Goal: Transaction & Acquisition: Purchase product/service

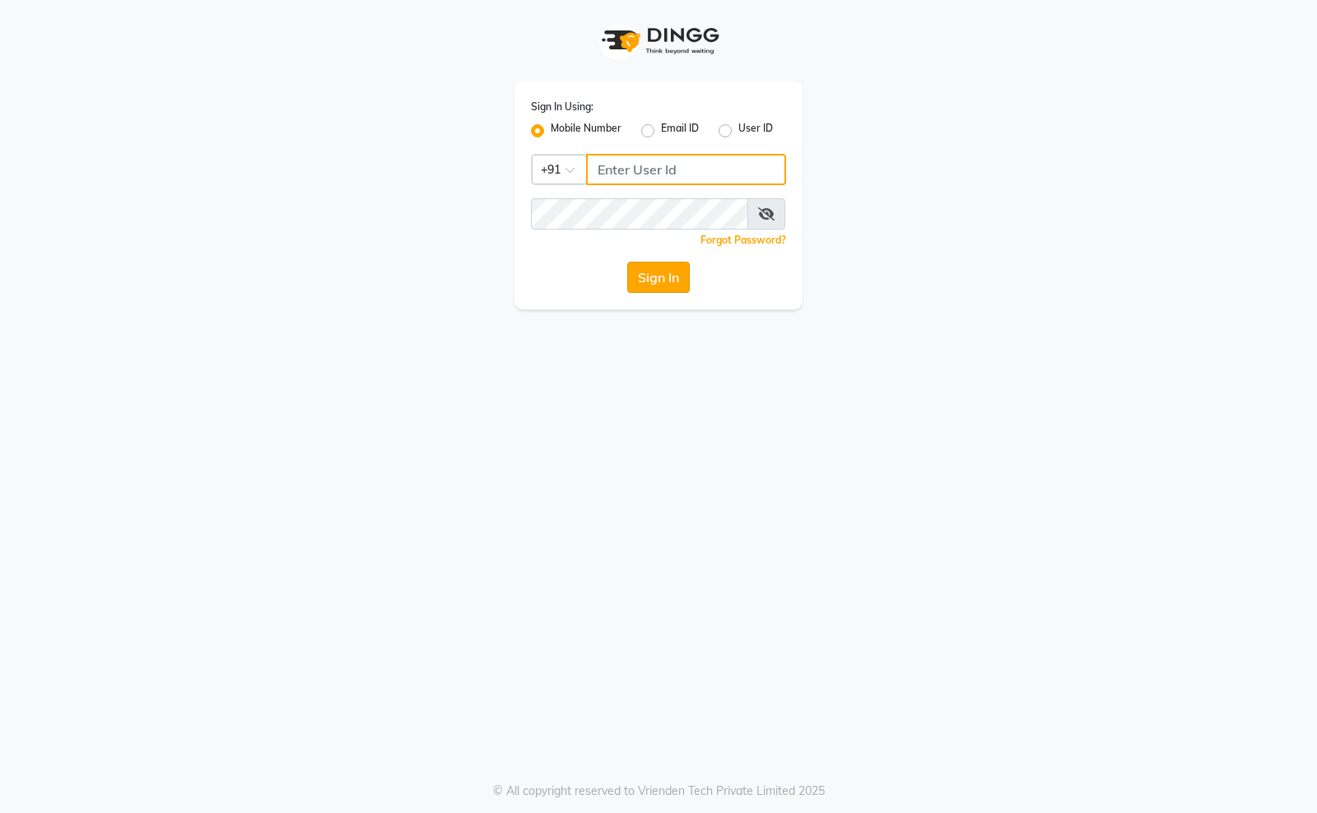
type input "8090146336"
click at [668, 273] on button "Sign In" at bounding box center [658, 277] width 63 height 31
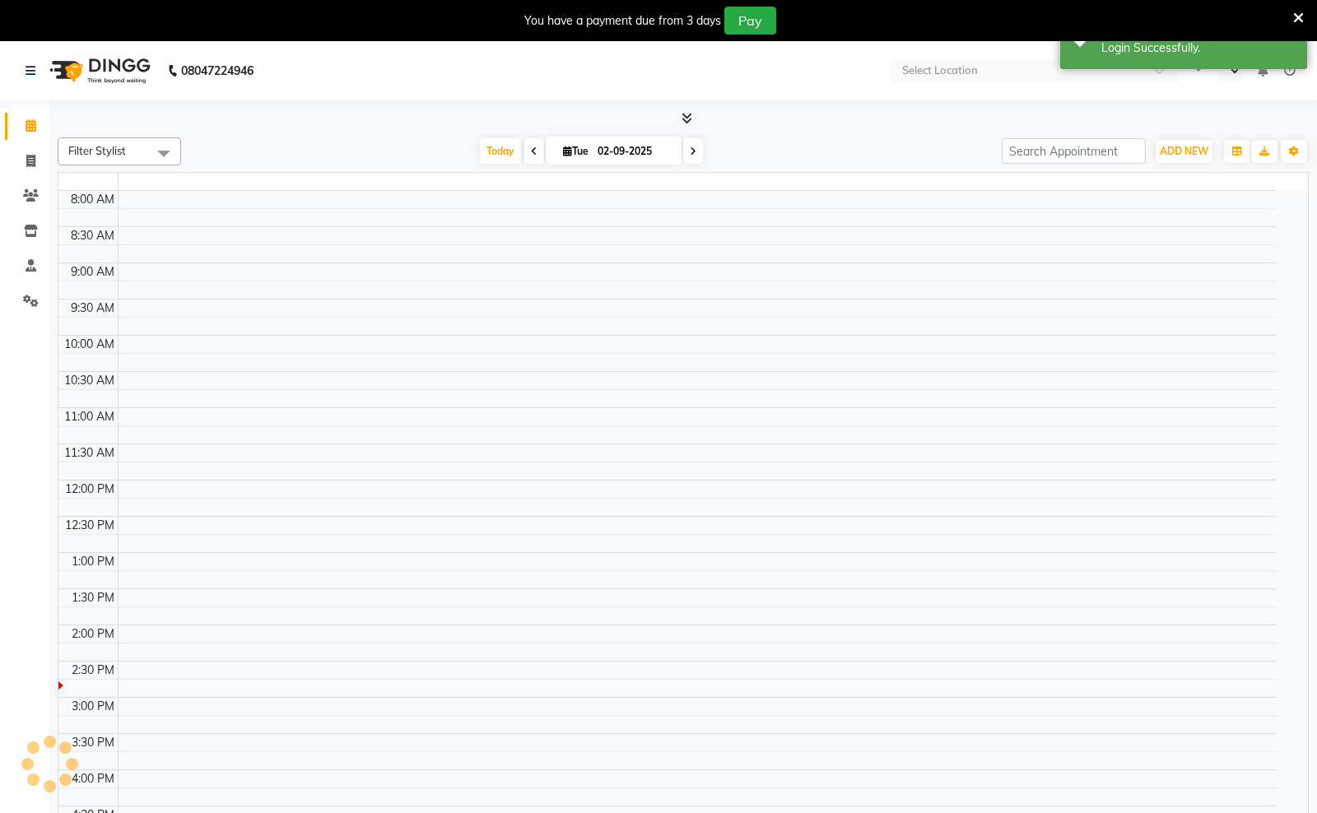
select select "en"
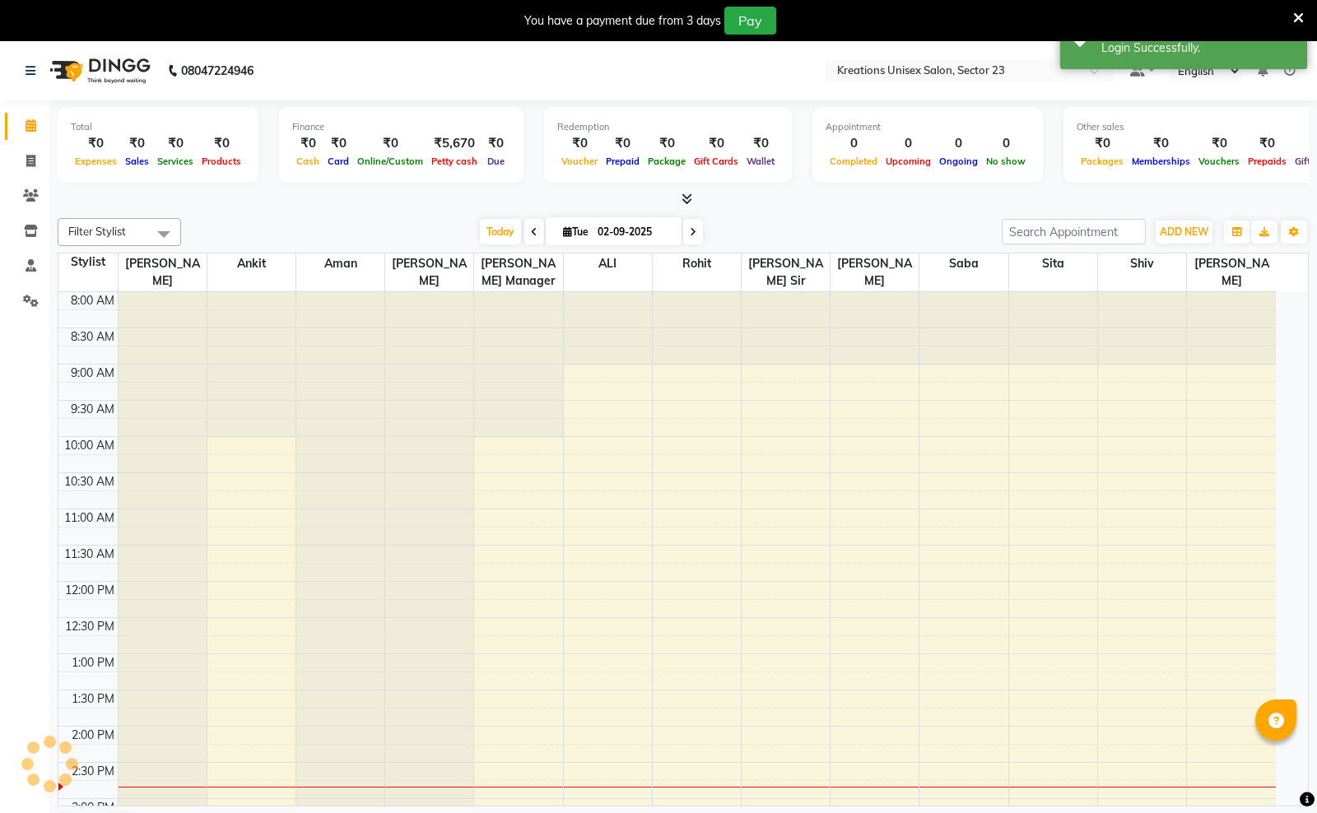
click at [1293, 12] on icon at bounding box center [1298, 18] width 11 height 15
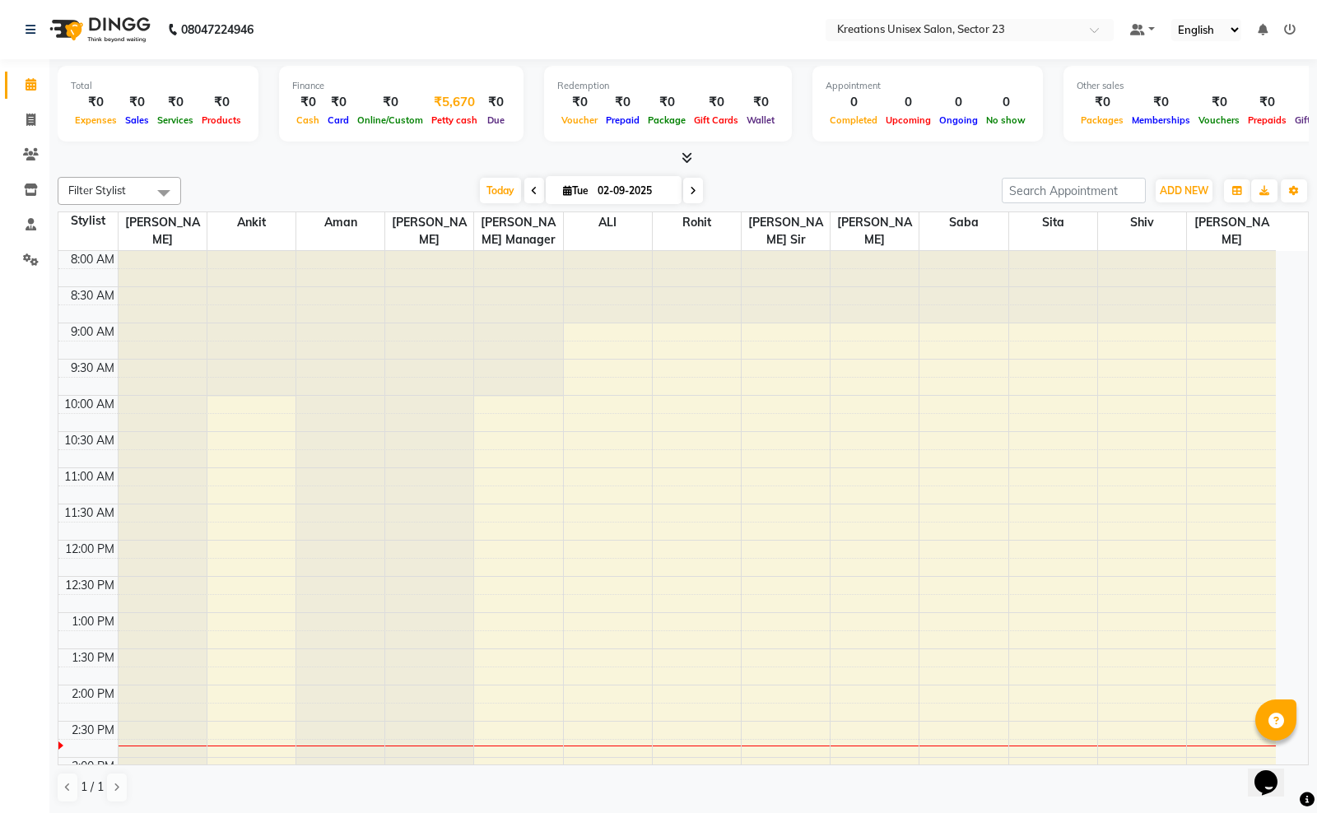
click at [449, 95] on div "₹5,670" at bounding box center [454, 102] width 54 height 19
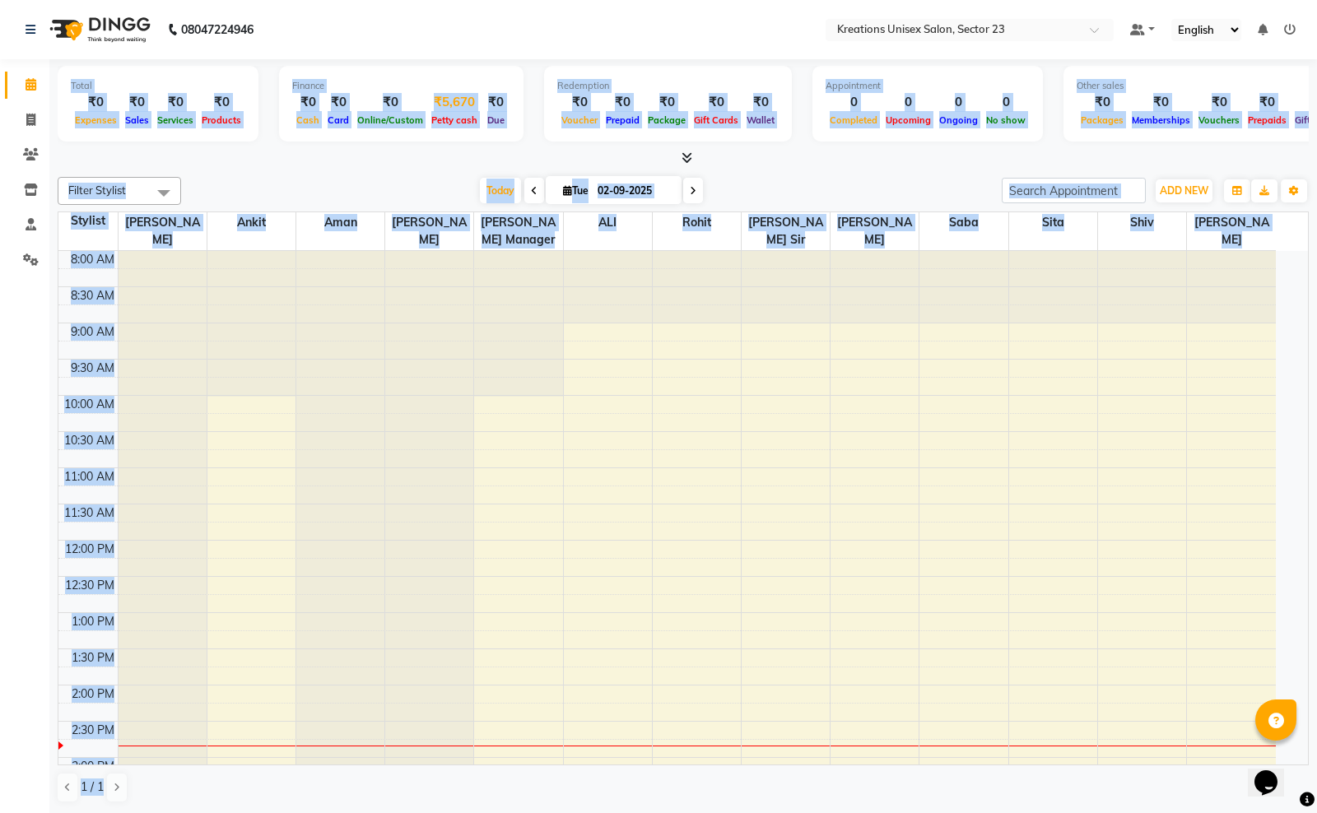
select select "5148"
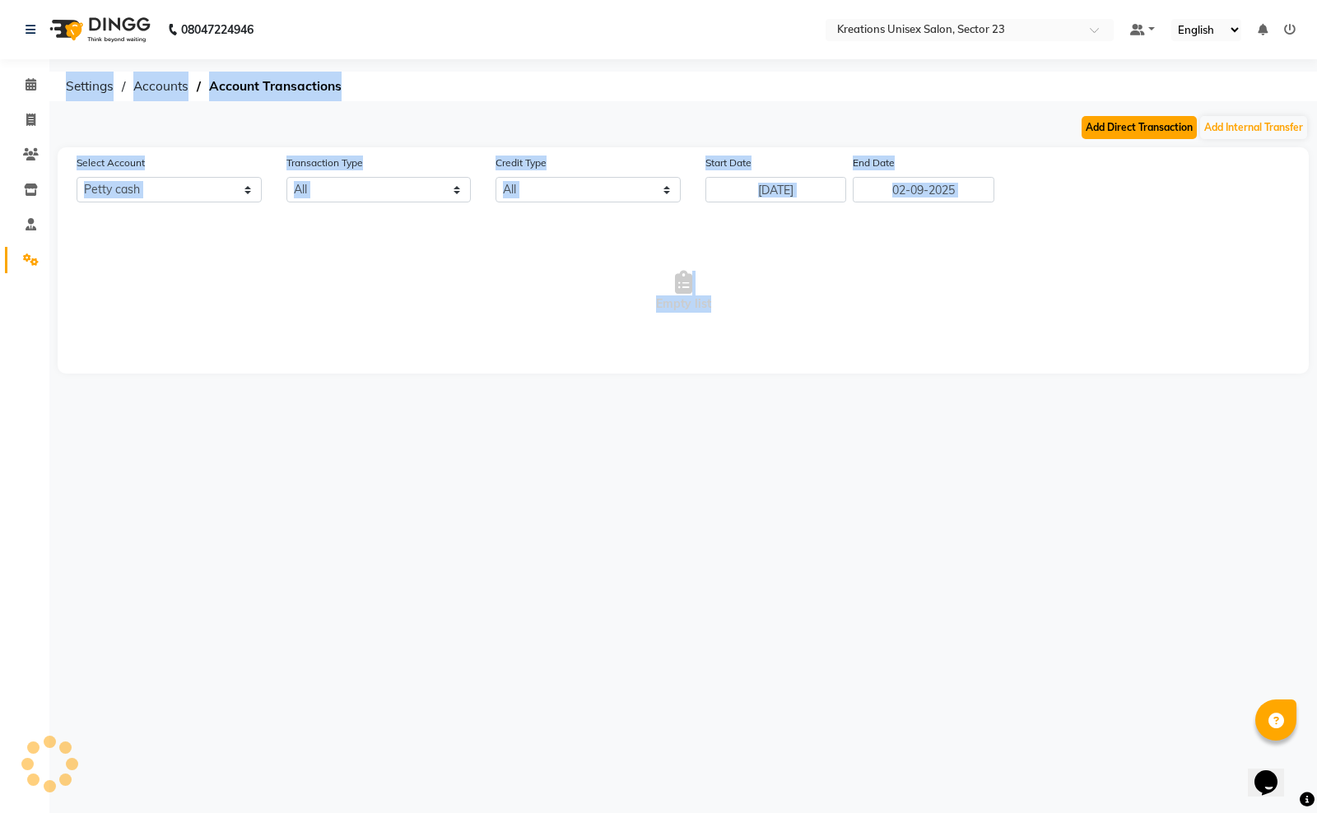
click at [1125, 133] on button "Add Direct Transaction" at bounding box center [1138, 127] width 115 height 23
select select "direct"
select select "5148"
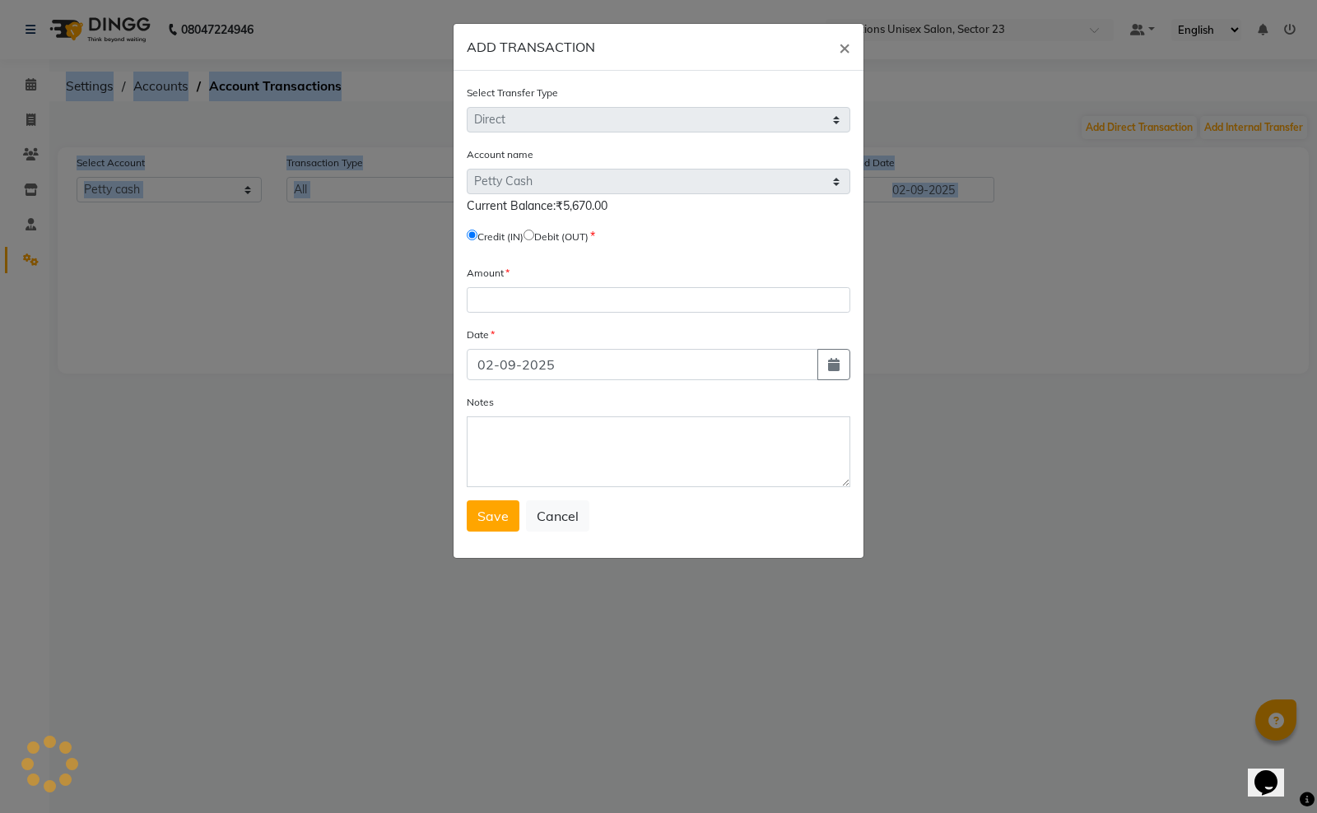
click at [534, 232] on input "radio" at bounding box center [528, 235] width 11 height 11
radio input "true"
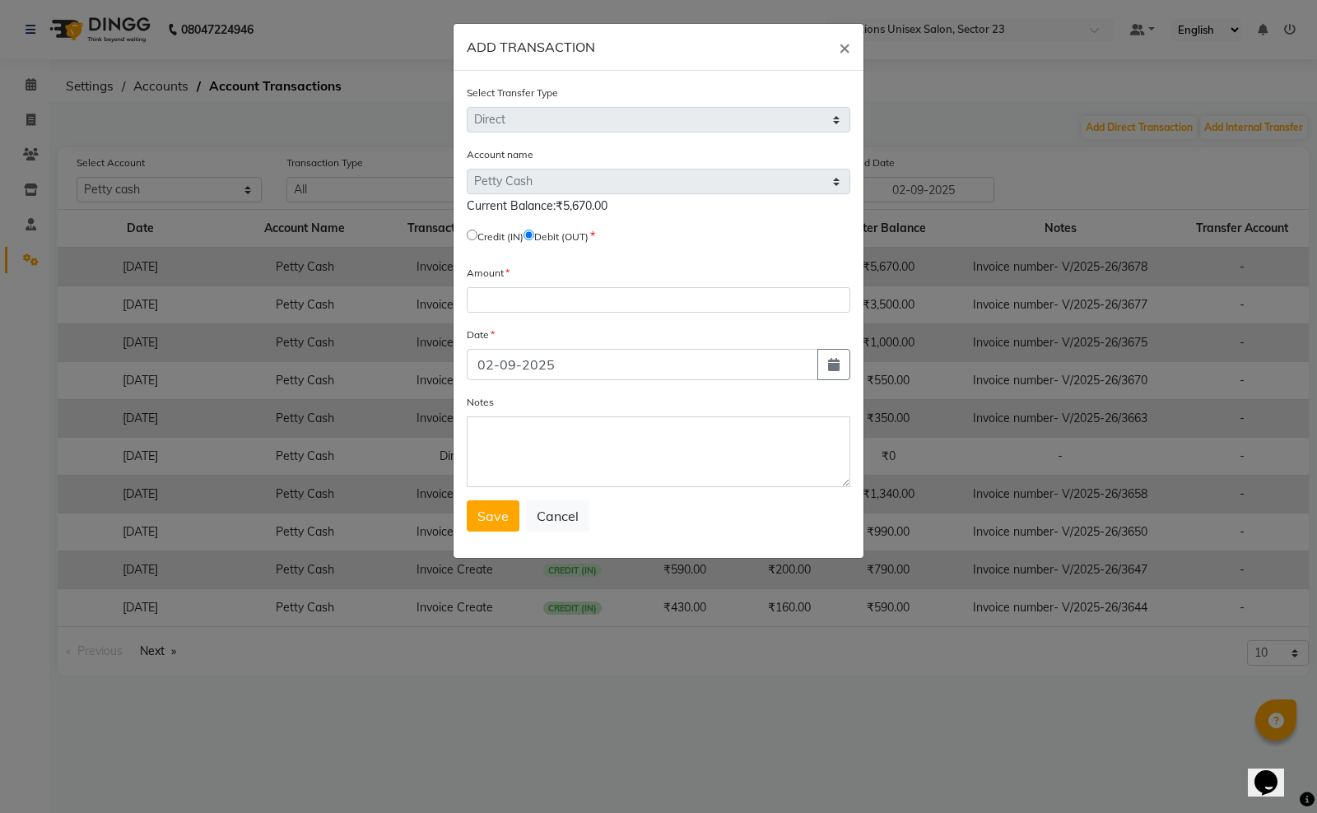
click at [551, 284] on div "Amount" at bounding box center [659, 288] width 384 height 49
click at [554, 305] on input "number" at bounding box center [659, 300] width 384 height 26
type input "5670"
click at [837, 360] on icon "button" at bounding box center [834, 364] width 12 height 13
select select "9"
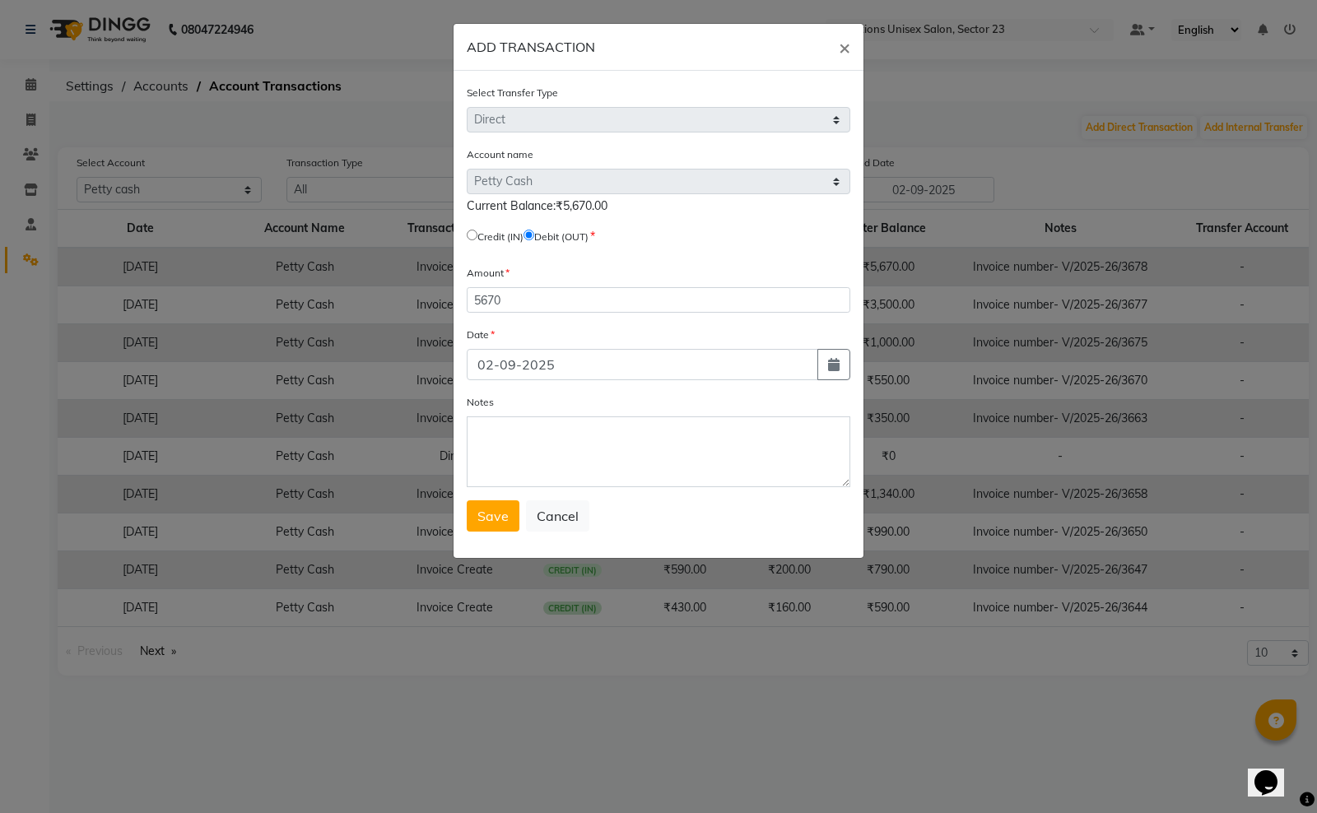
select select "2025"
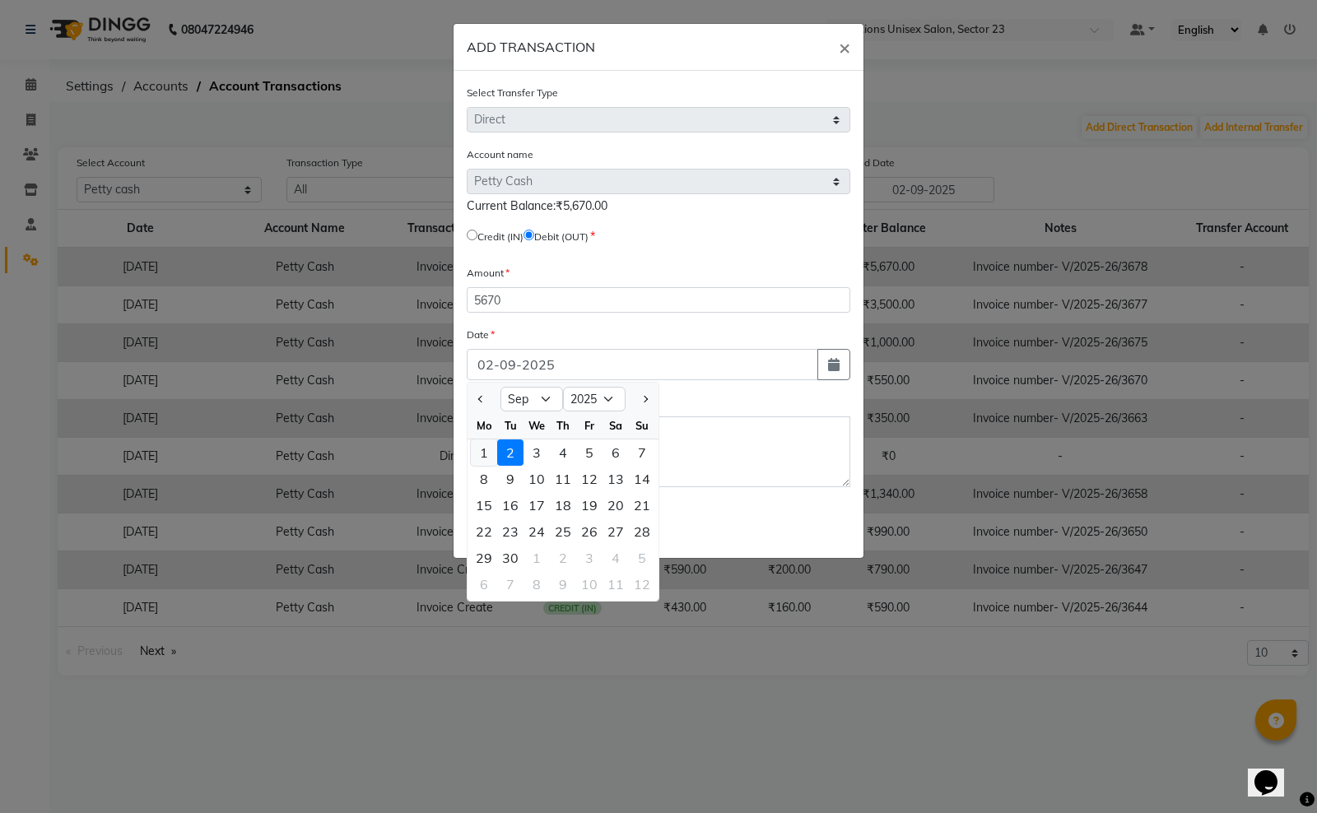
click at [495, 442] on div "1" at bounding box center [484, 453] width 26 height 26
type input "01-09-2025"
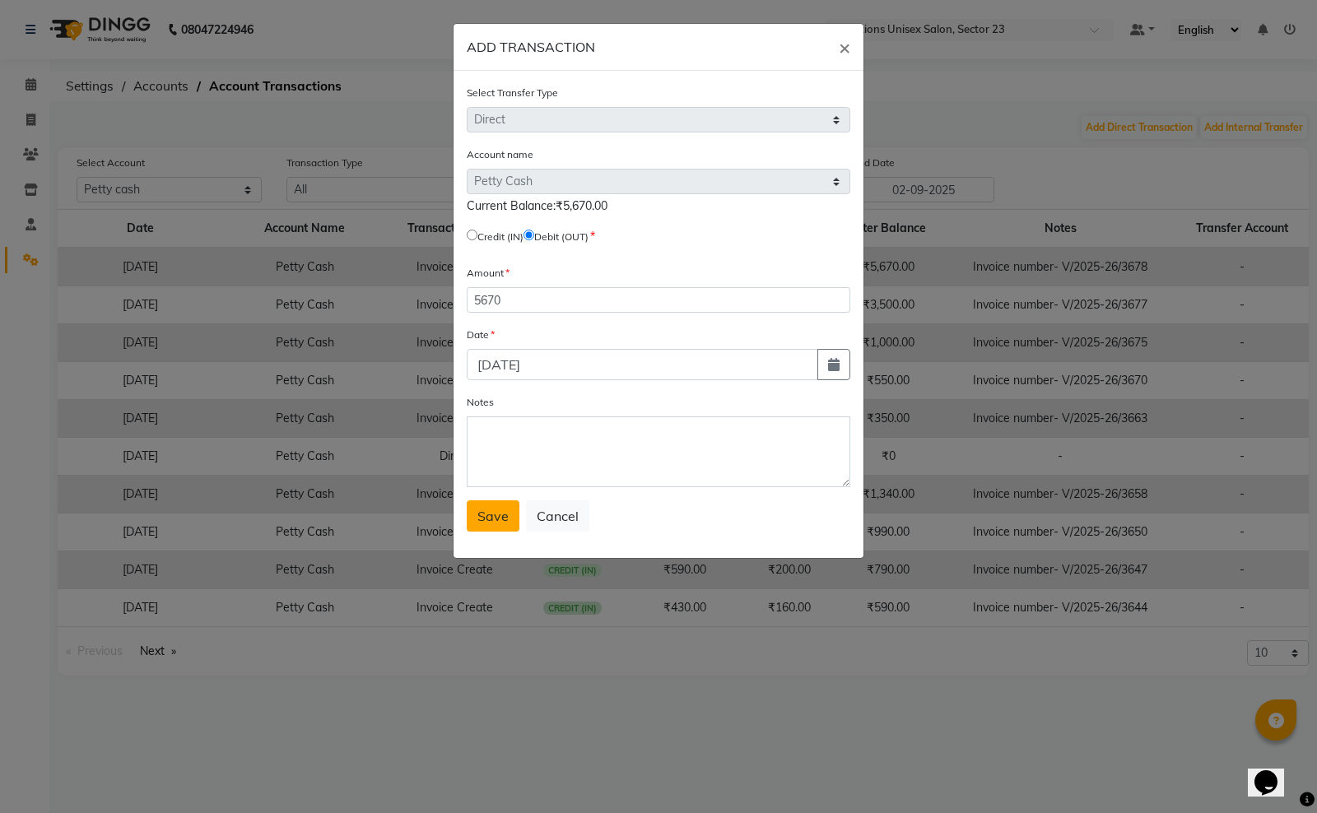
click at [500, 514] on span "Save" at bounding box center [492, 516] width 31 height 16
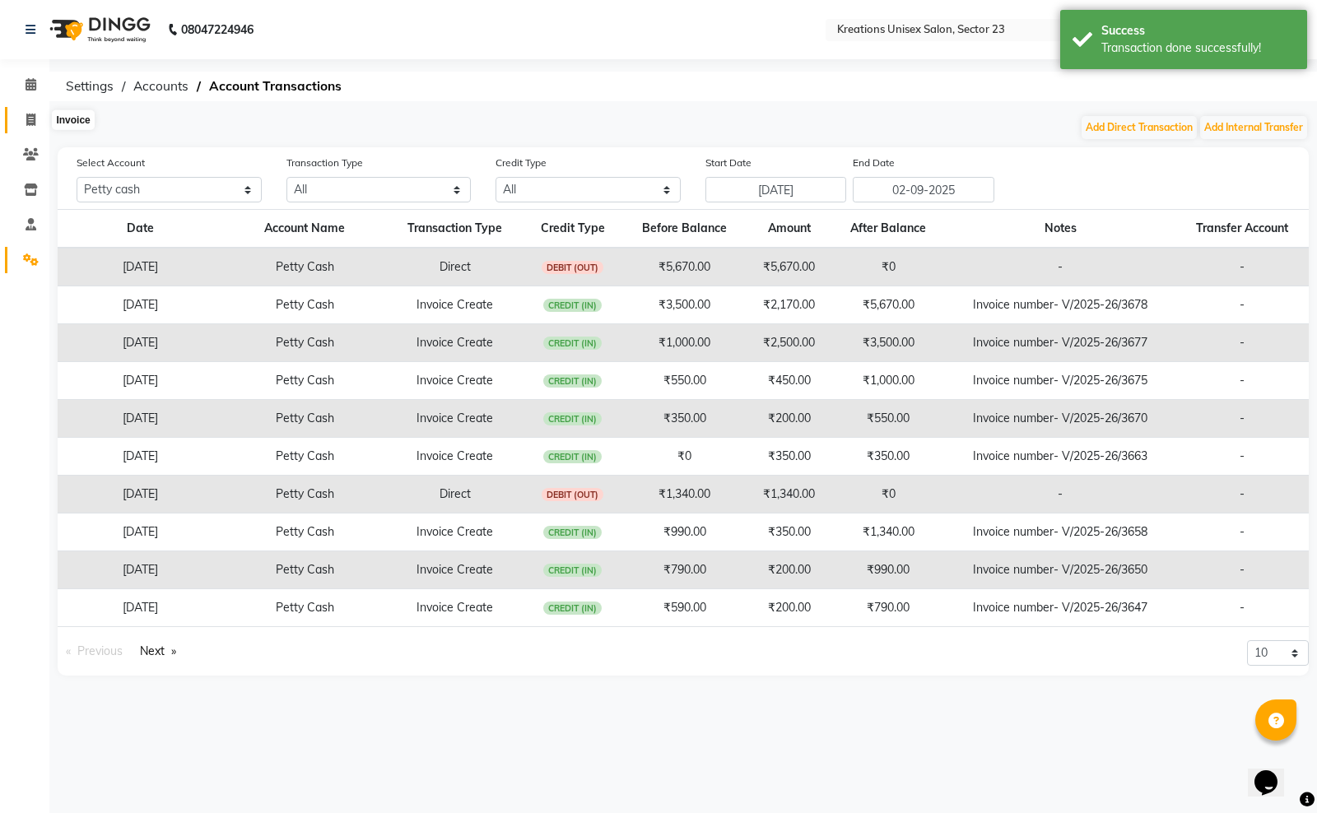
click at [30, 121] on icon at bounding box center [30, 120] width 9 height 12
select select "service"
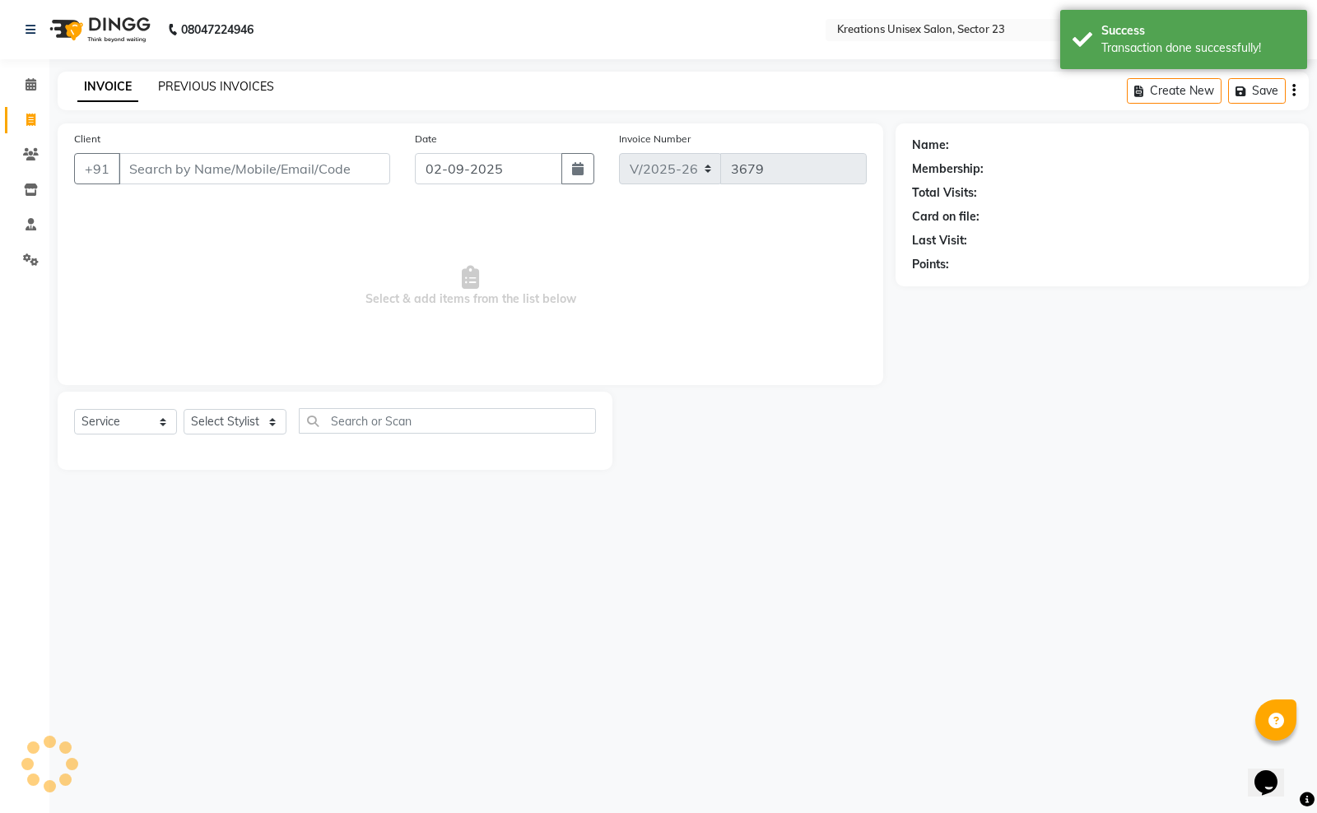
click at [207, 81] on link "PREVIOUS INVOICES" at bounding box center [216, 86] width 116 height 15
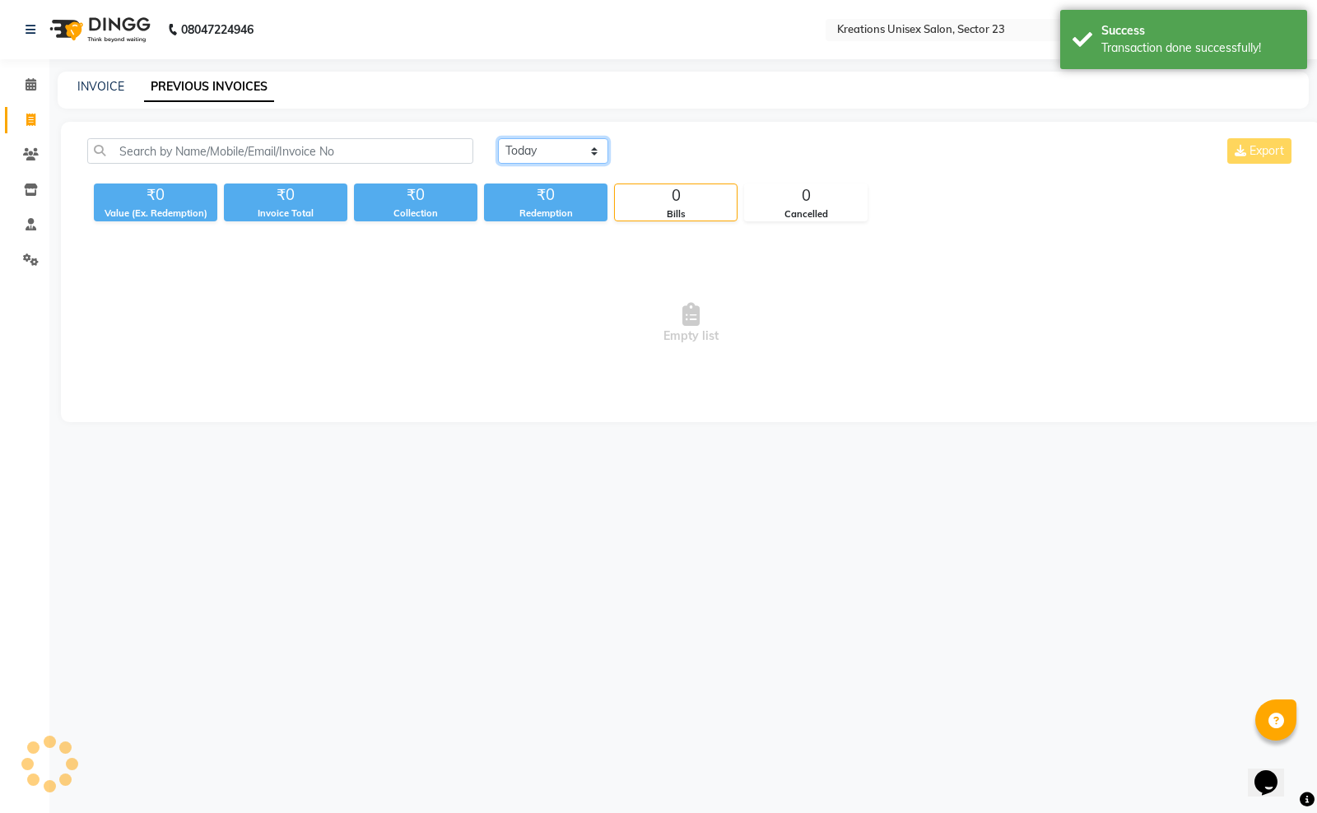
click at [516, 142] on select "Today Yesterday Custom Range" at bounding box center [553, 151] width 110 height 26
click at [498, 138] on select "Today Yesterday Custom Range" at bounding box center [553, 151] width 110 height 26
click at [516, 148] on select "Today Yesterday Custom Range" at bounding box center [553, 151] width 110 height 26
select select "today"
click at [498, 138] on select "Today Yesterday Custom Range" at bounding box center [553, 151] width 110 height 26
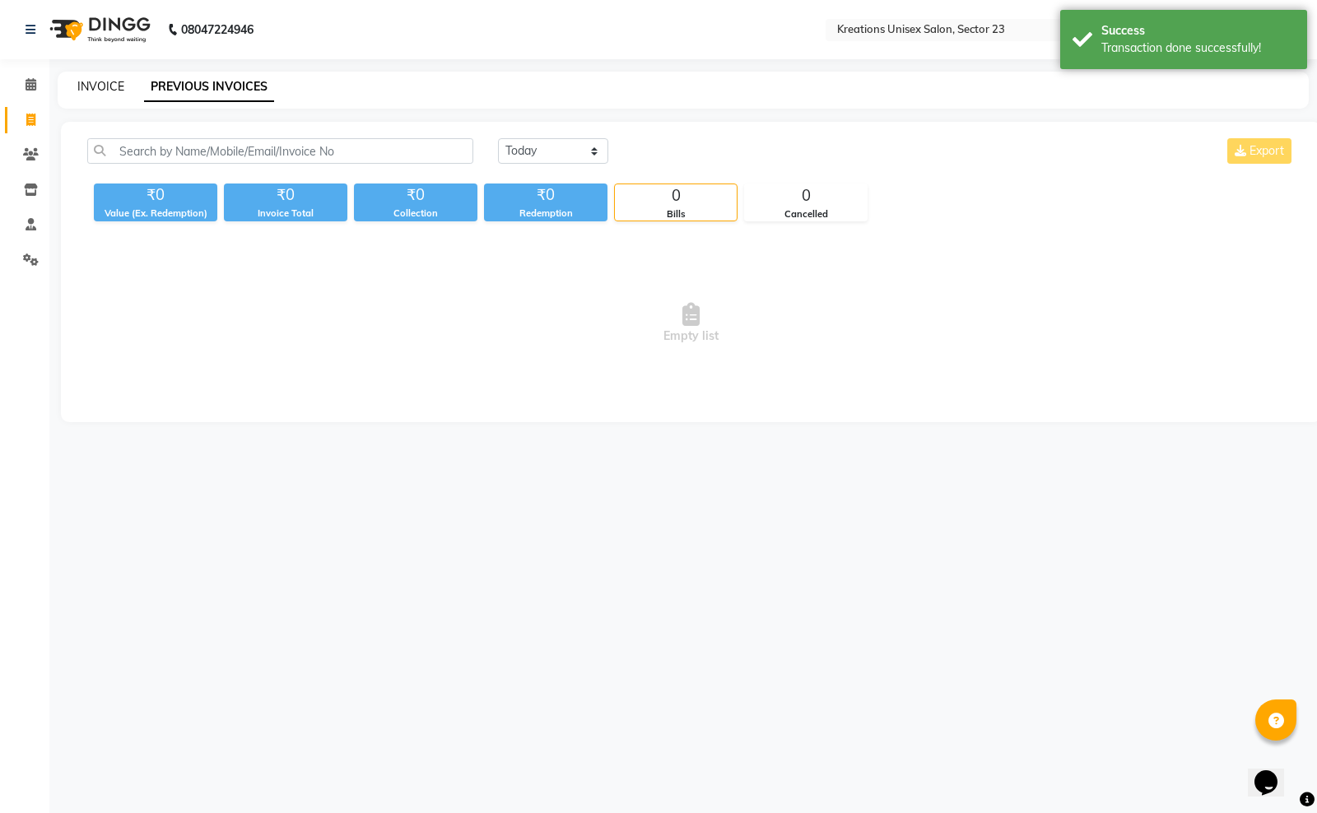
click at [80, 83] on link "INVOICE" at bounding box center [100, 86] width 47 height 15
select select "service"
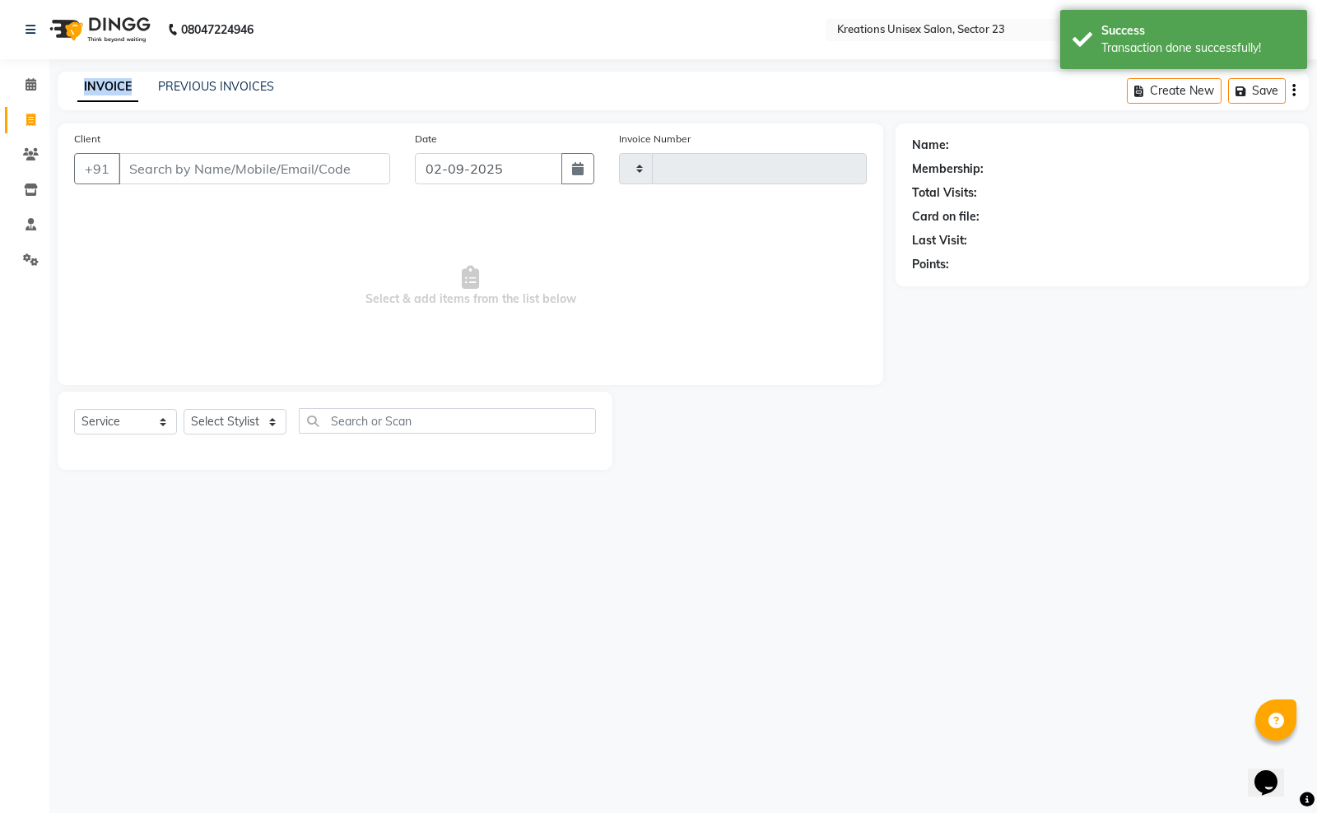
click at [80, 83] on link "INVOICE" at bounding box center [107, 87] width 61 height 30
type input "3679"
select select "6161"
click at [202, 177] on input "Client" at bounding box center [255, 168] width 272 height 31
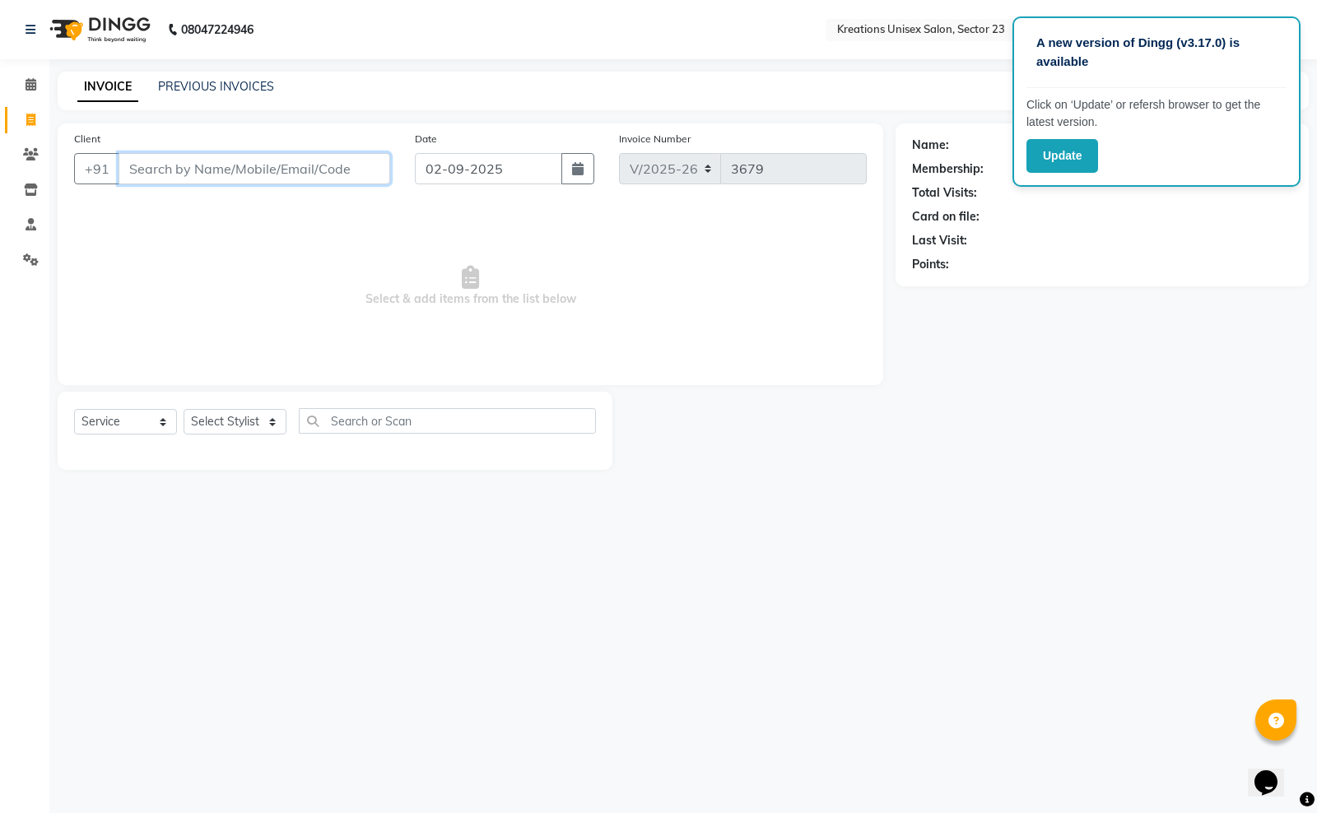
click at [178, 163] on input "Client" at bounding box center [255, 168] width 272 height 31
type input "9110965245"
click at [376, 160] on span "Add Client" at bounding box center [347, 168] width 65 height 16
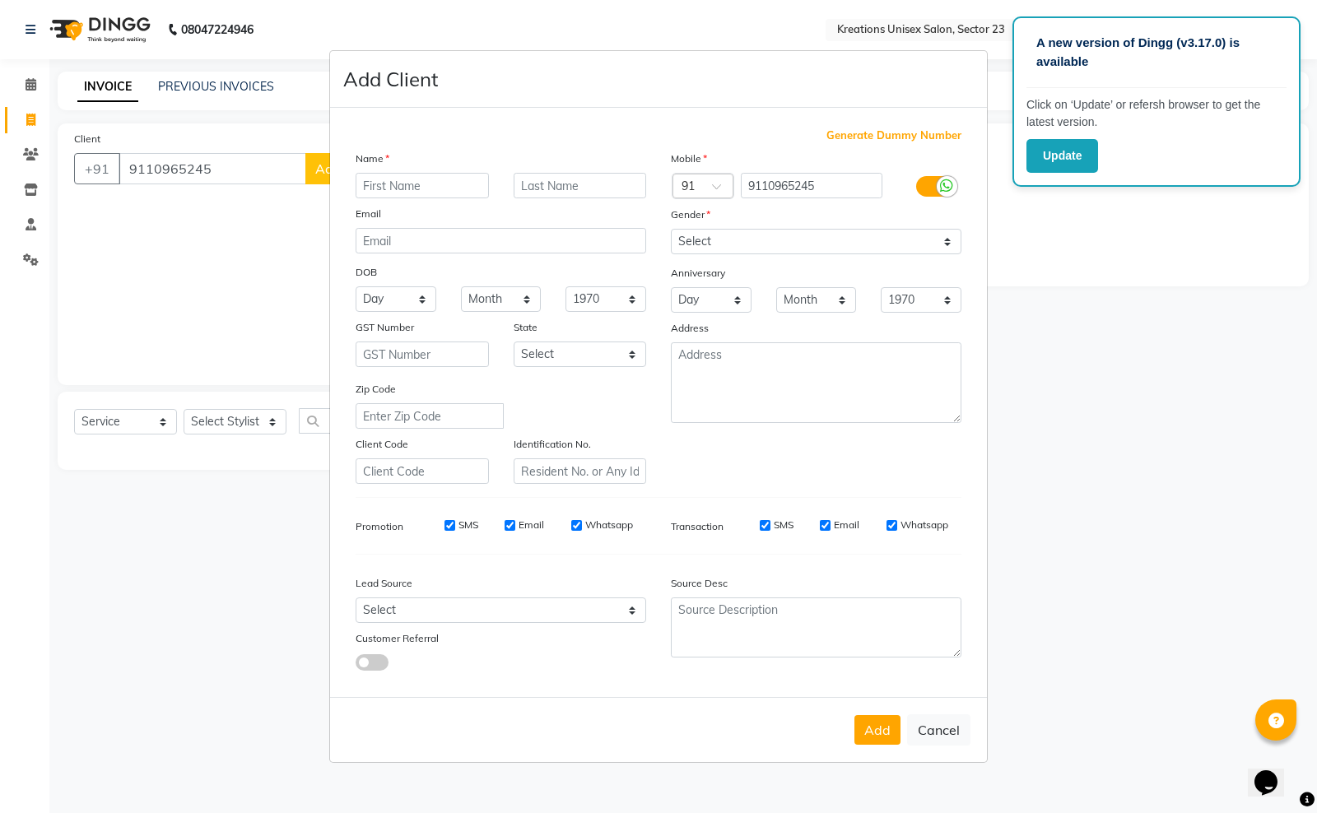
click at [446, 182] on input "text" at bounding box center [422, 186] width 133 height 26
type input "Khushi"
click at [701, 236] on select "Select Male Female Other Prefer Not To Say" at bounding box center [816, 242] width 291 height 26
select select "female"
click at [671, 230] on select "Select Male Female Other Prefer Not To Say" at bounding box center [816, 242] width 291 height 26
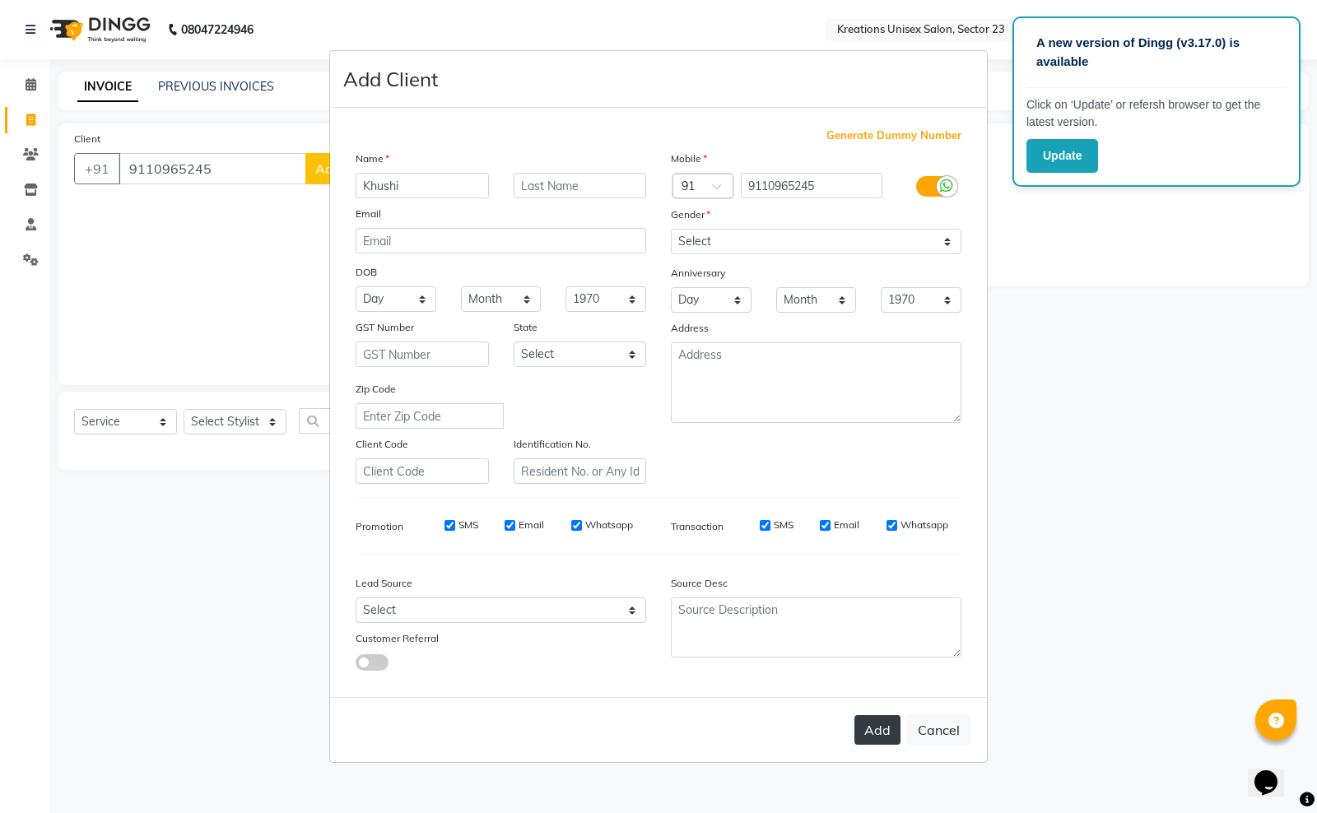
click at [887, 726] on button "Add" at bounding box center [877, 730] width 46 height 30
type input "91******45"
select select
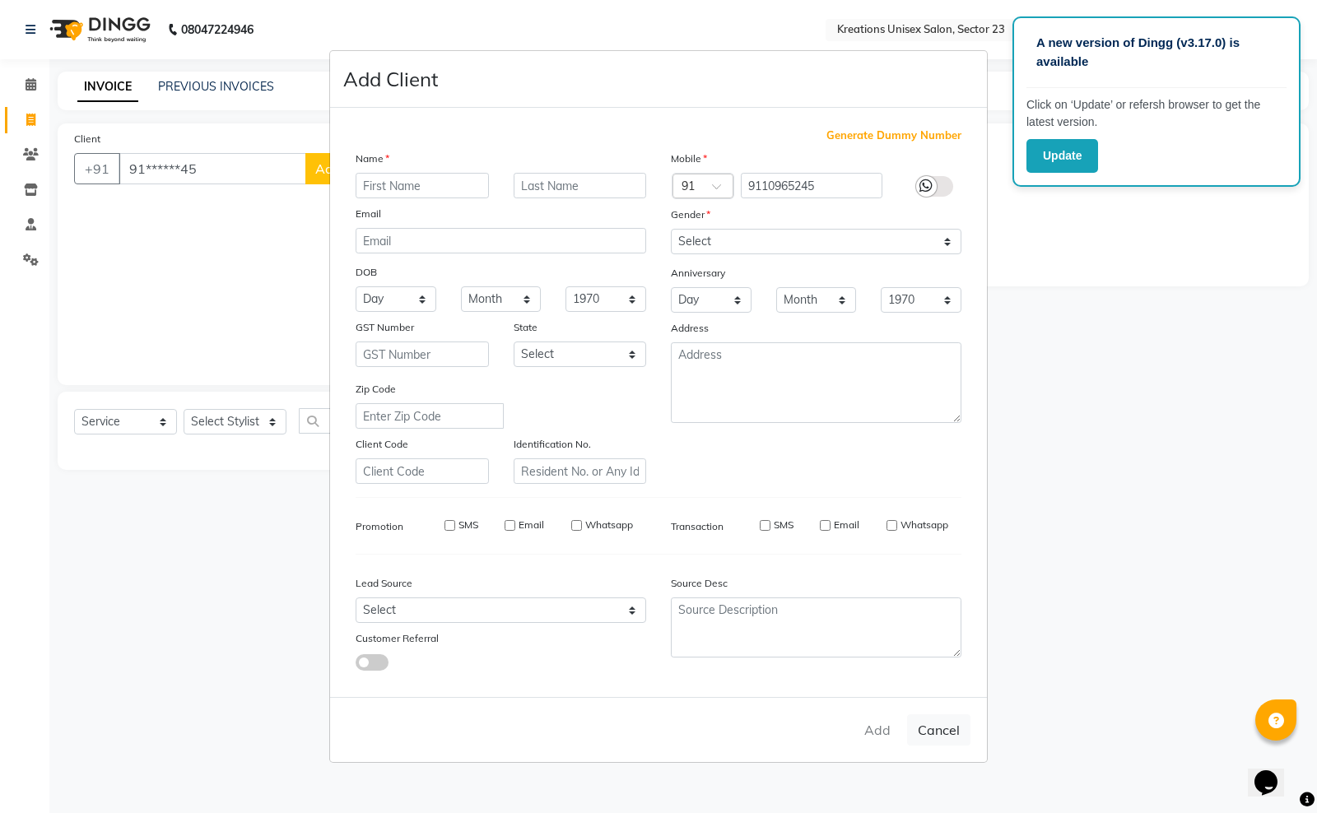
select select
checkbox input "false"
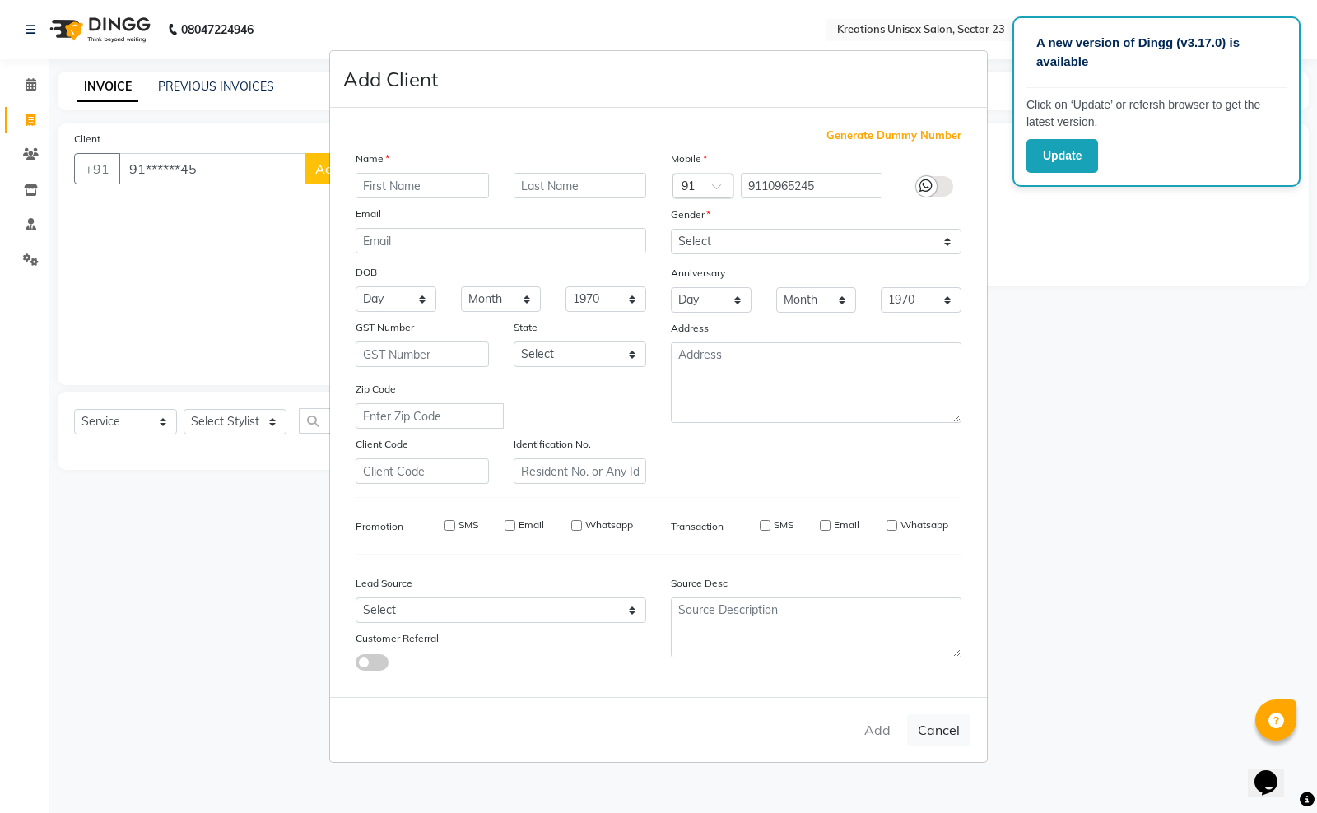
checkbox input "false"
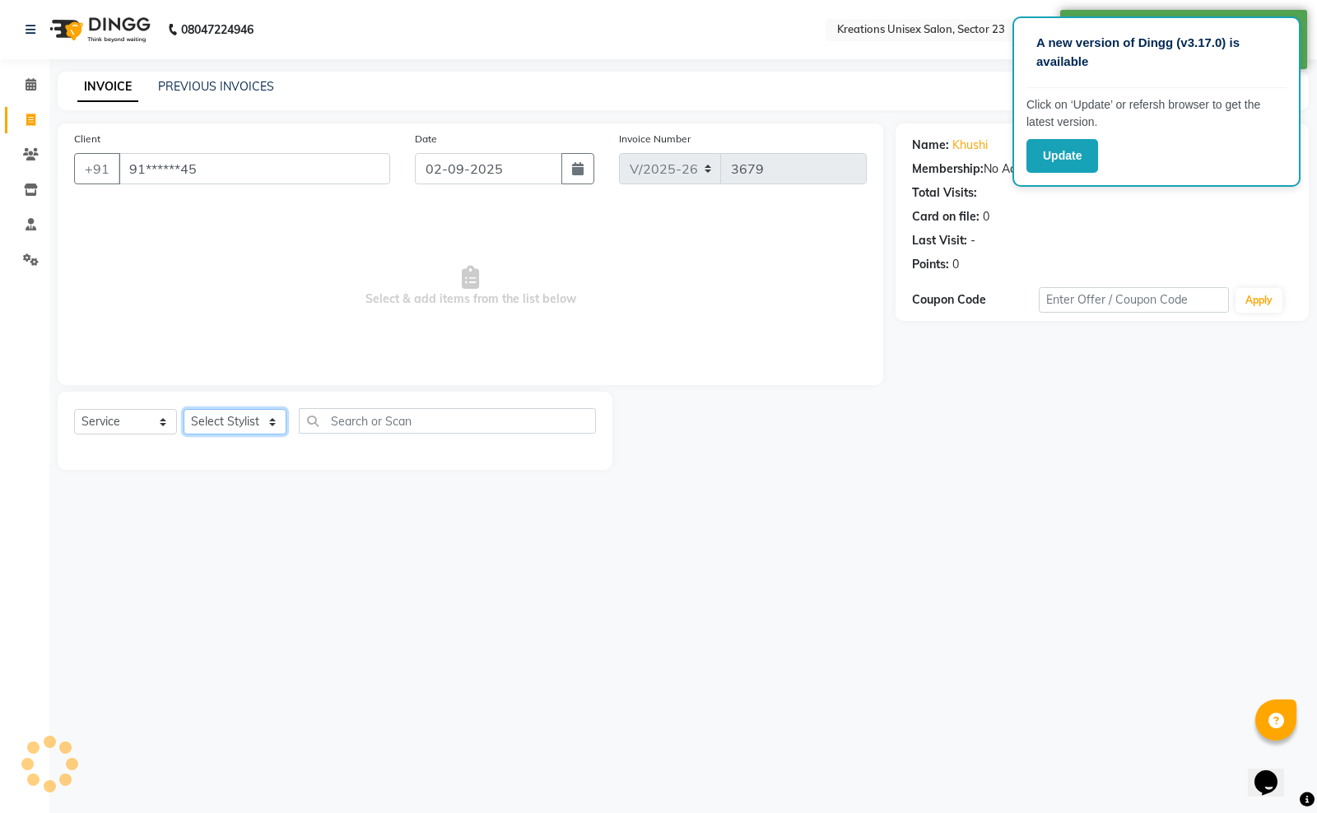
click at [258, 432] on select "Select Stylist Aadil ALI Aman Ankit Manas Sir Rohit Saba Shaffali Maam Shiv Sit…" at bounding box center [235, 422] width 103 height 26
select select "64966"
click at [184, 409] on select "Select Stylist Aadil ALI Aman Ankit Manas Sir Rohit Saba Shaffali Maam Shiv Sit…" at bounding box center [235, 422] width 103 height 26
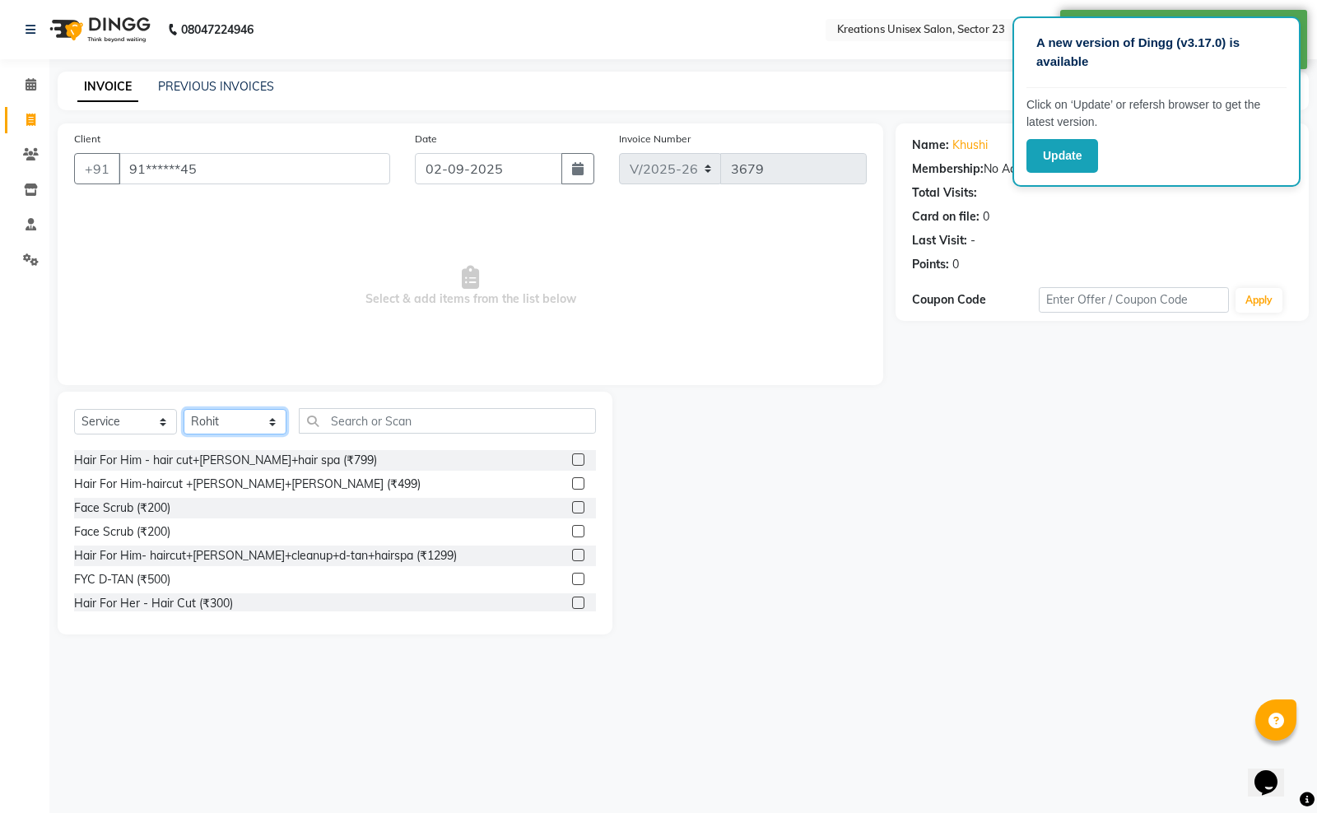
scroll to position [720, 0]
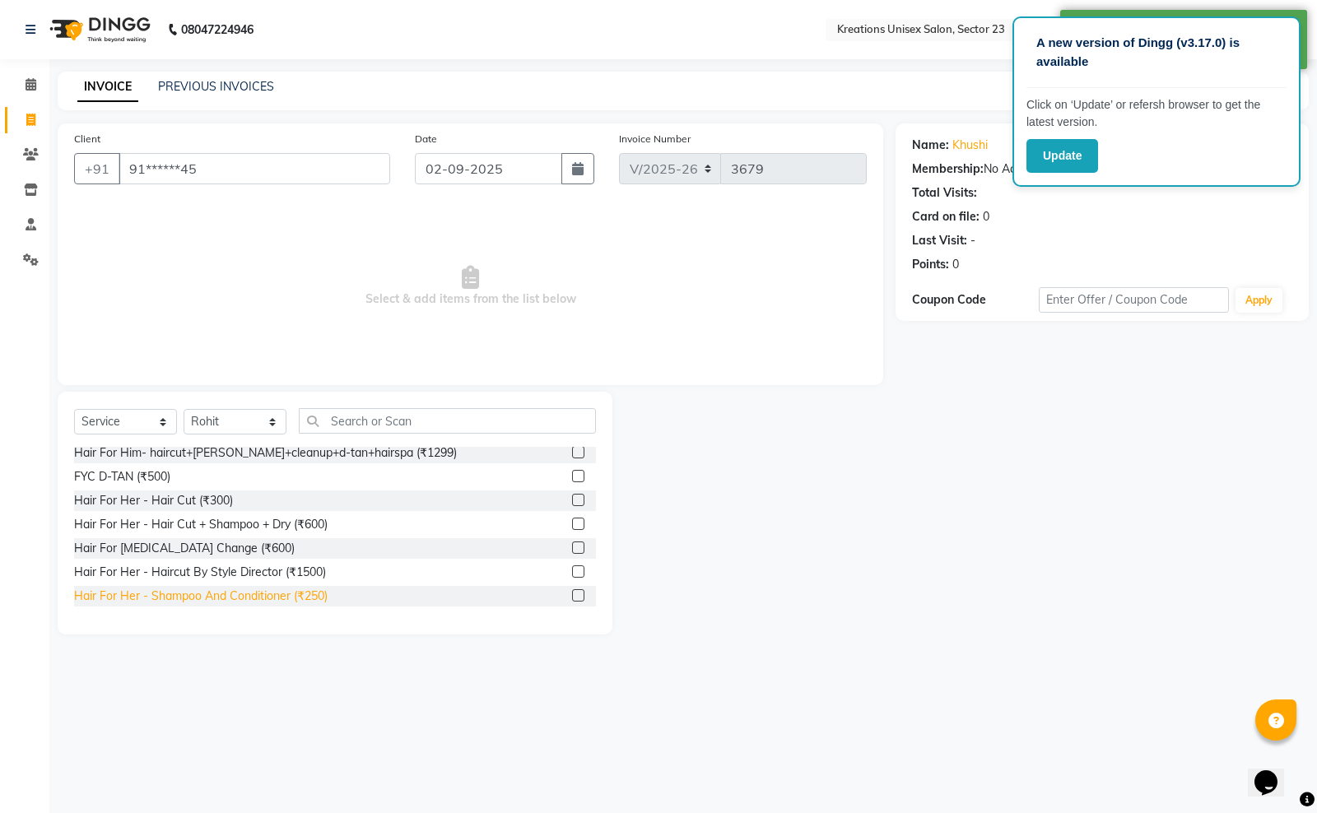
click at [284, 595] on div "Hair For Her - Shampoo And Conditioner (₹250)" at bounding box center [200, 596] width 253 height 17
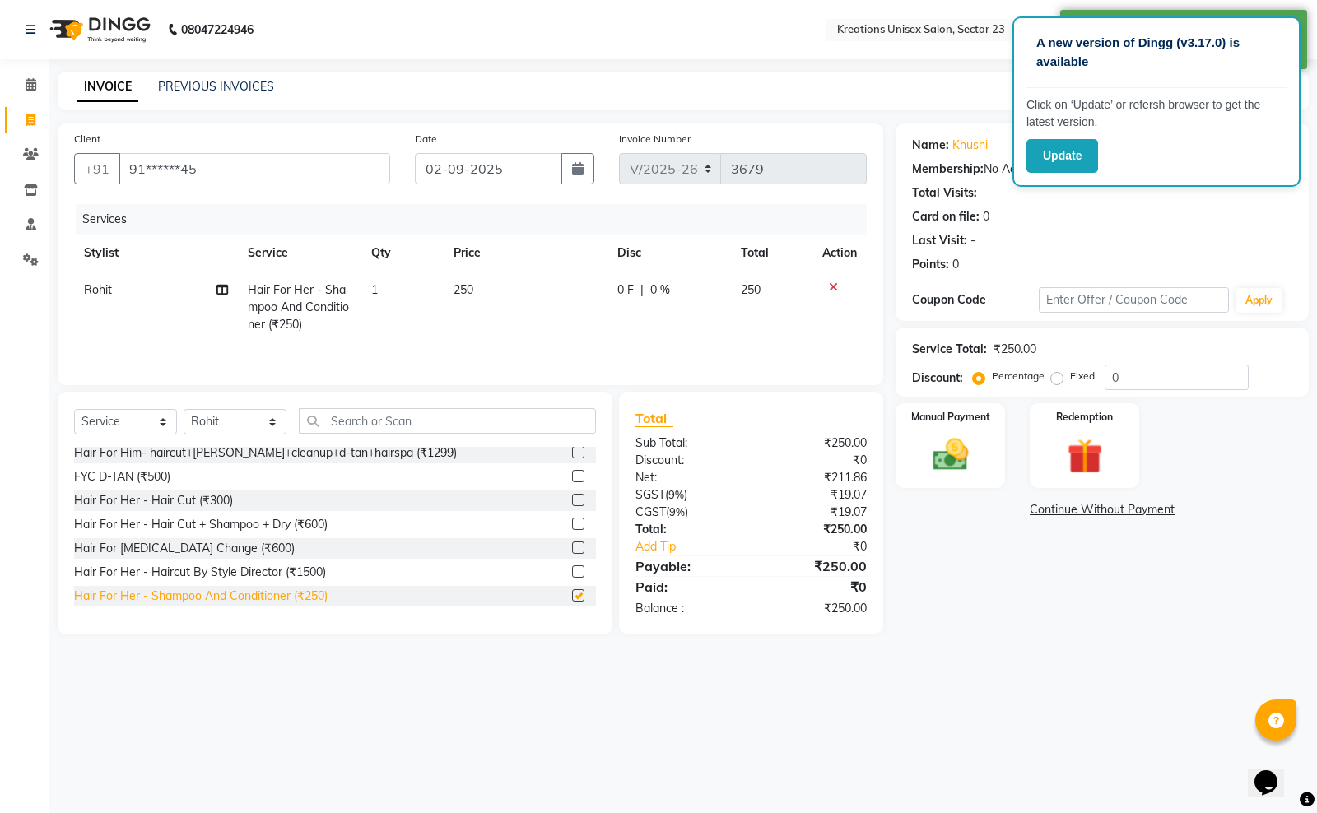
checkbox input "false"
click at [978, 463] on img at bounding box center [950, 455] width 59 height 42
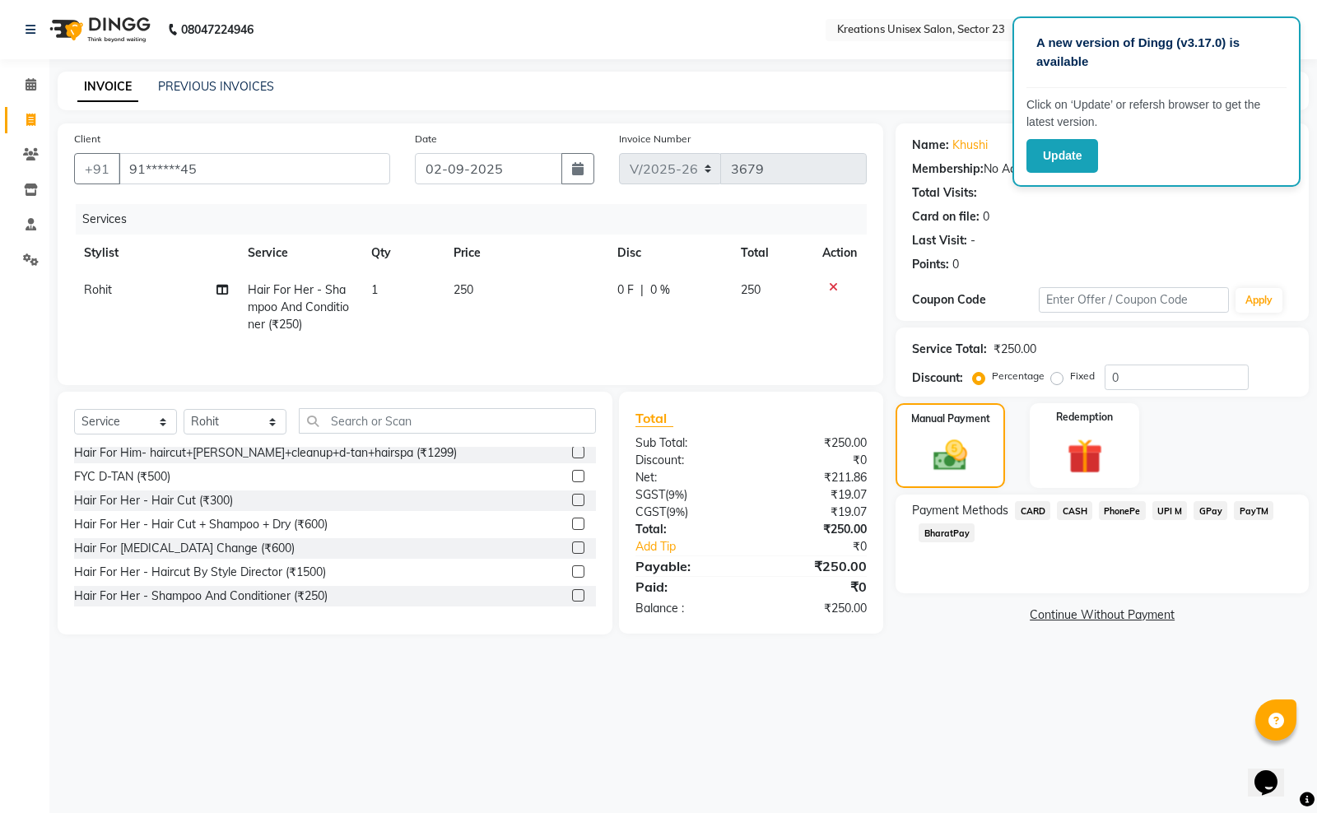
click at [1253, 509] on span "PayTM" at bounding box center [1254, 510] width 40 height 19
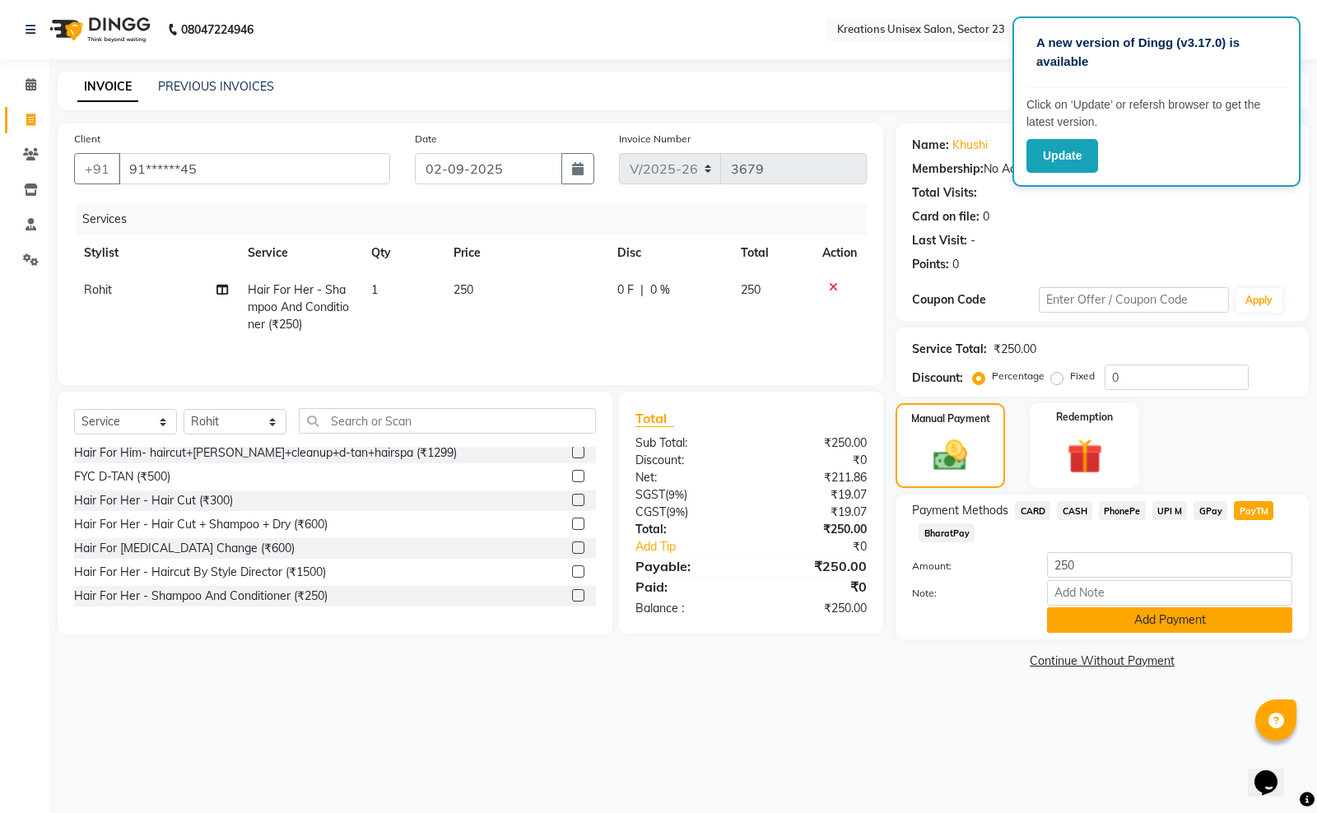
click at [1058, 620] on button "Add Payment" at bounding box center [1169, 620] width 245 height 26
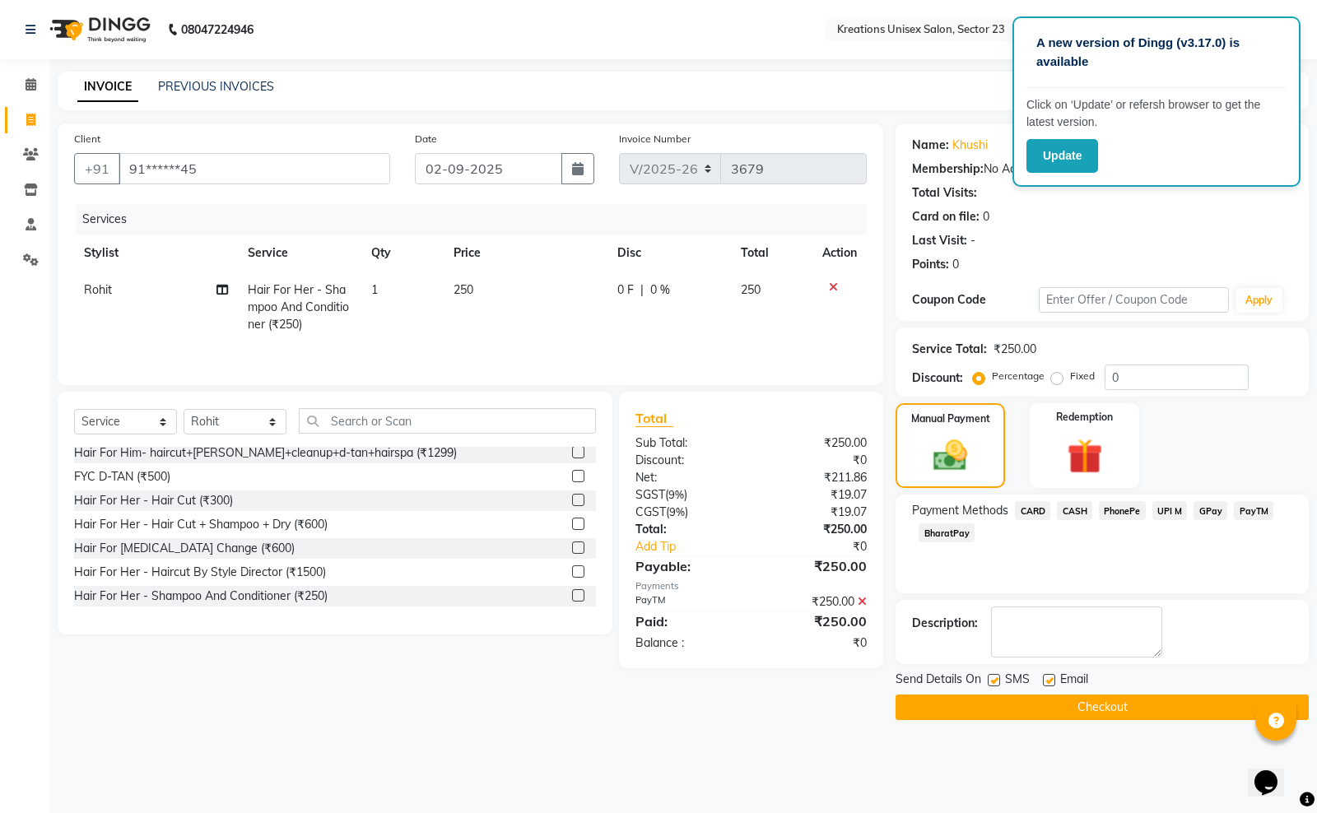
click at [993, 681] on label at bounding box center [994, 680] width 12 height 12
click at [993, 681] on input "checkbox" at bounding box center [993, 681] width 11 height 11
checkbox input "false"
click at [1047, 681] on label at bounding box center [1049, 680] width 12 height 12
click at [1047, 681] on input "checkbox" at bounding box center [1048, 681] width 11 height 11
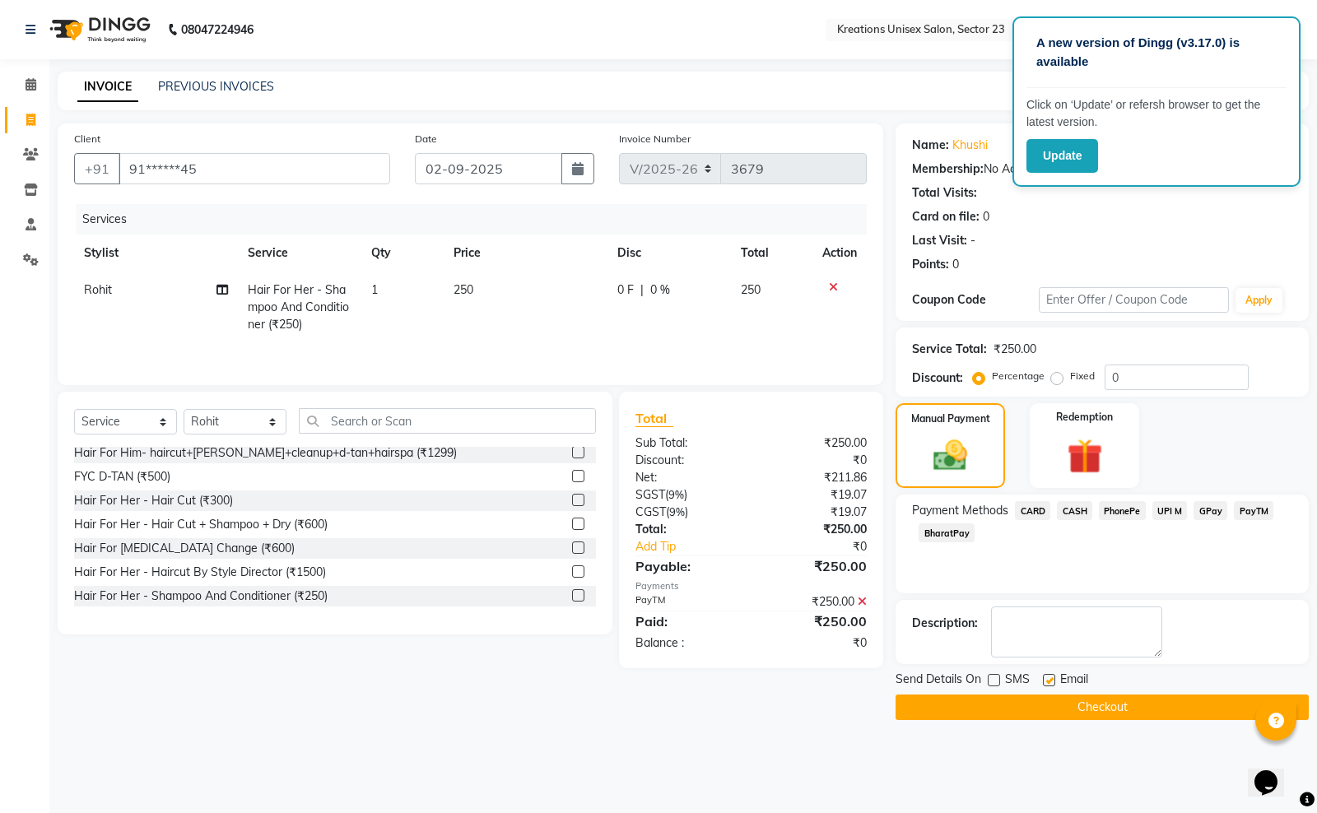
checkbox input "false"
click at [1041, 704] on button "Checkout" at bounding box center [1101, 708] width 413 height 26
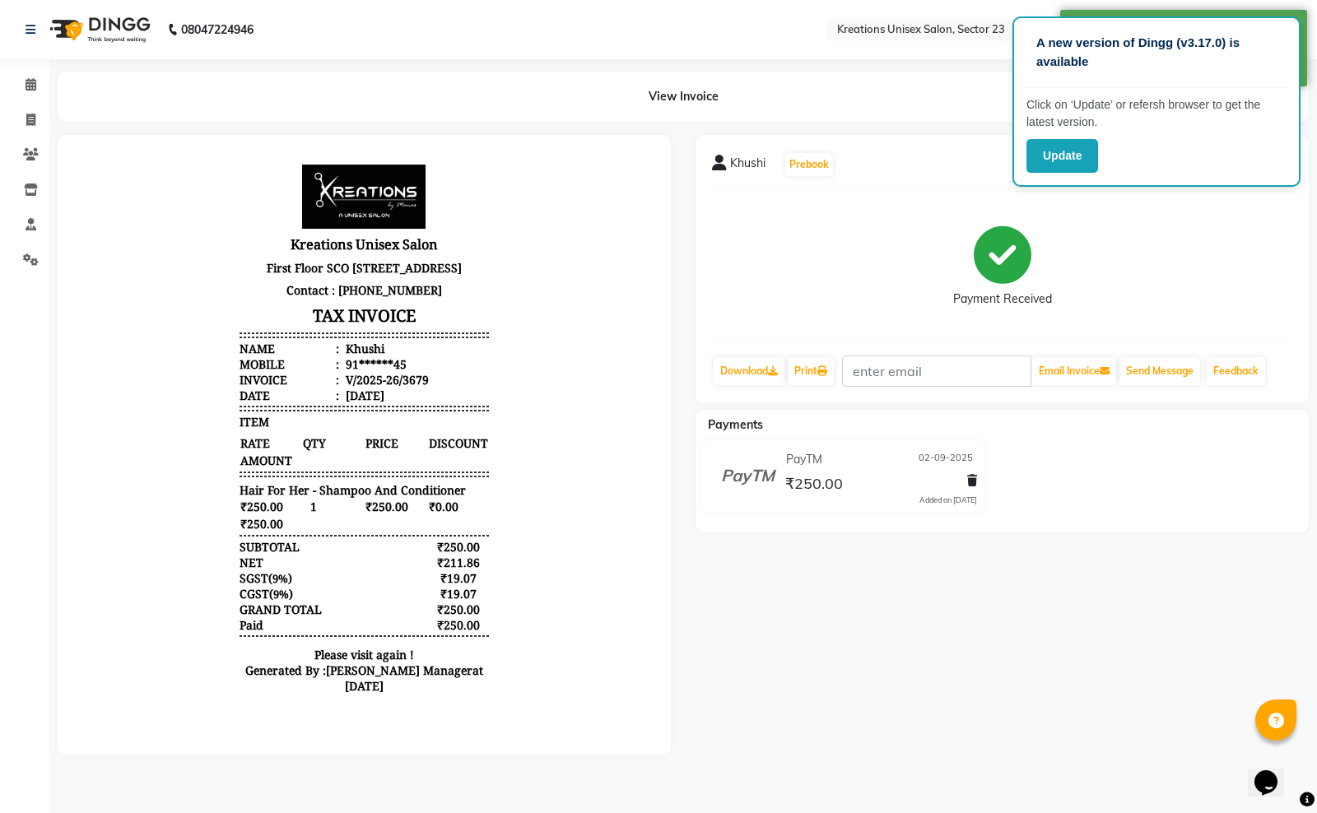
click at [988, 160] on div "Khushi Prebook" at bounding box center [1002, 164] width 580 height 26
click at [1026, 160] on button "Update" at bounding box center [1062, 156] width 72 height 34
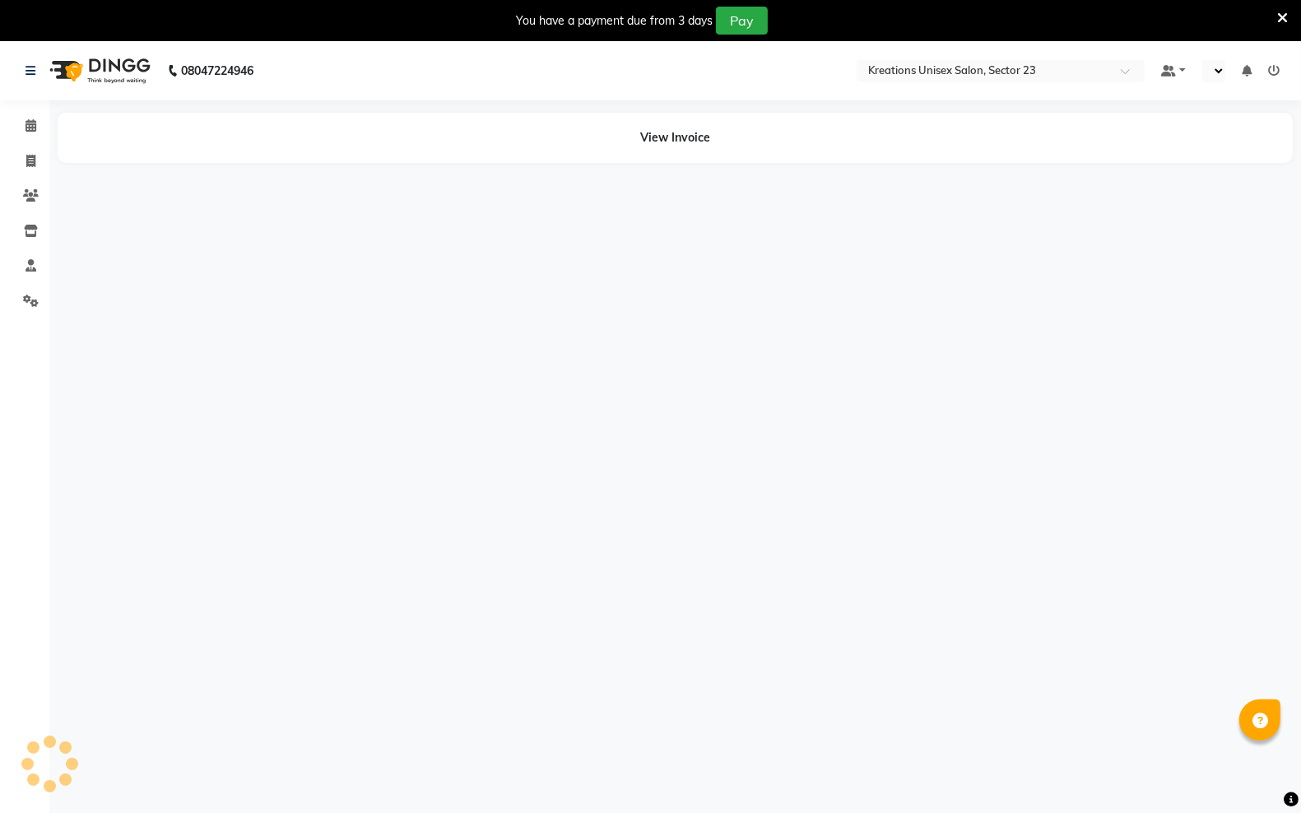
select select "en"
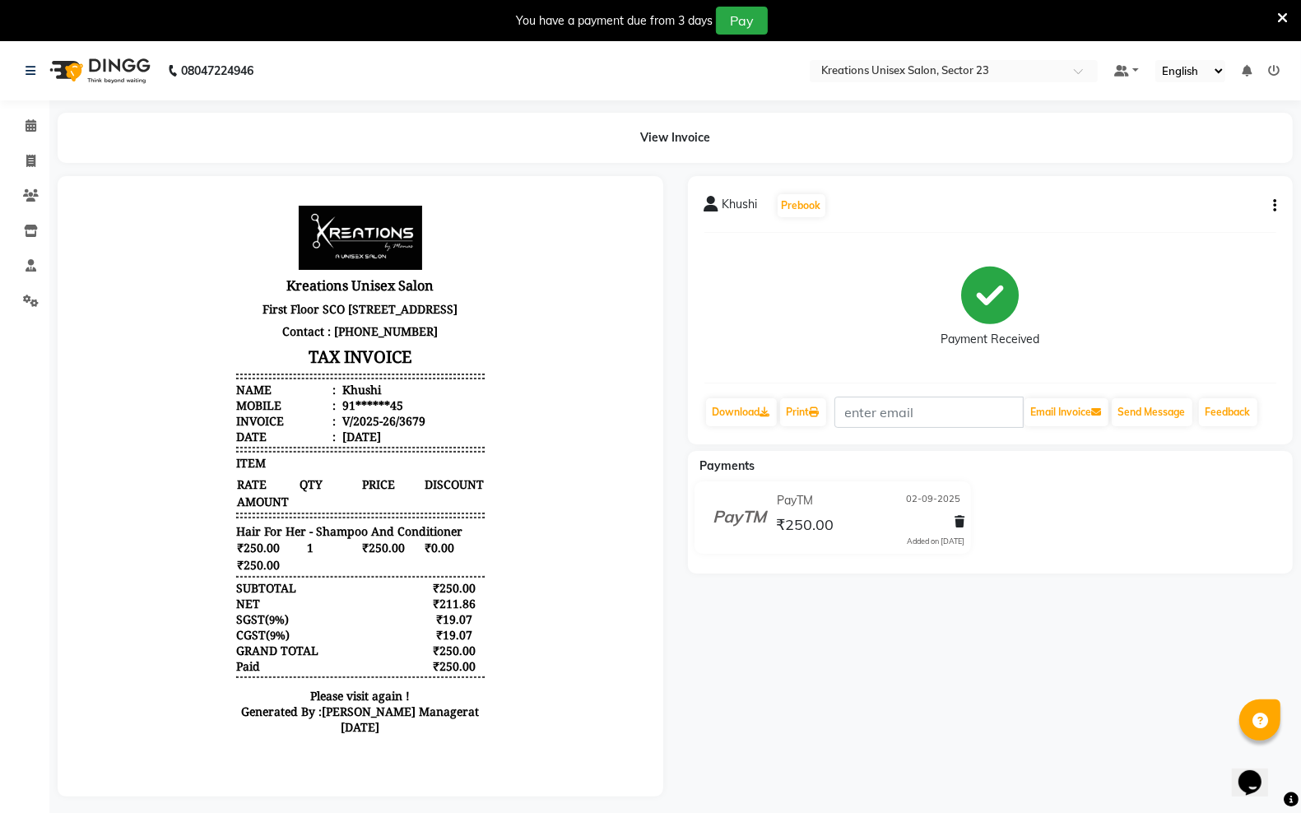
click at [1281, 16] on icon at bounding box center [1282, 18] width 11 height 15
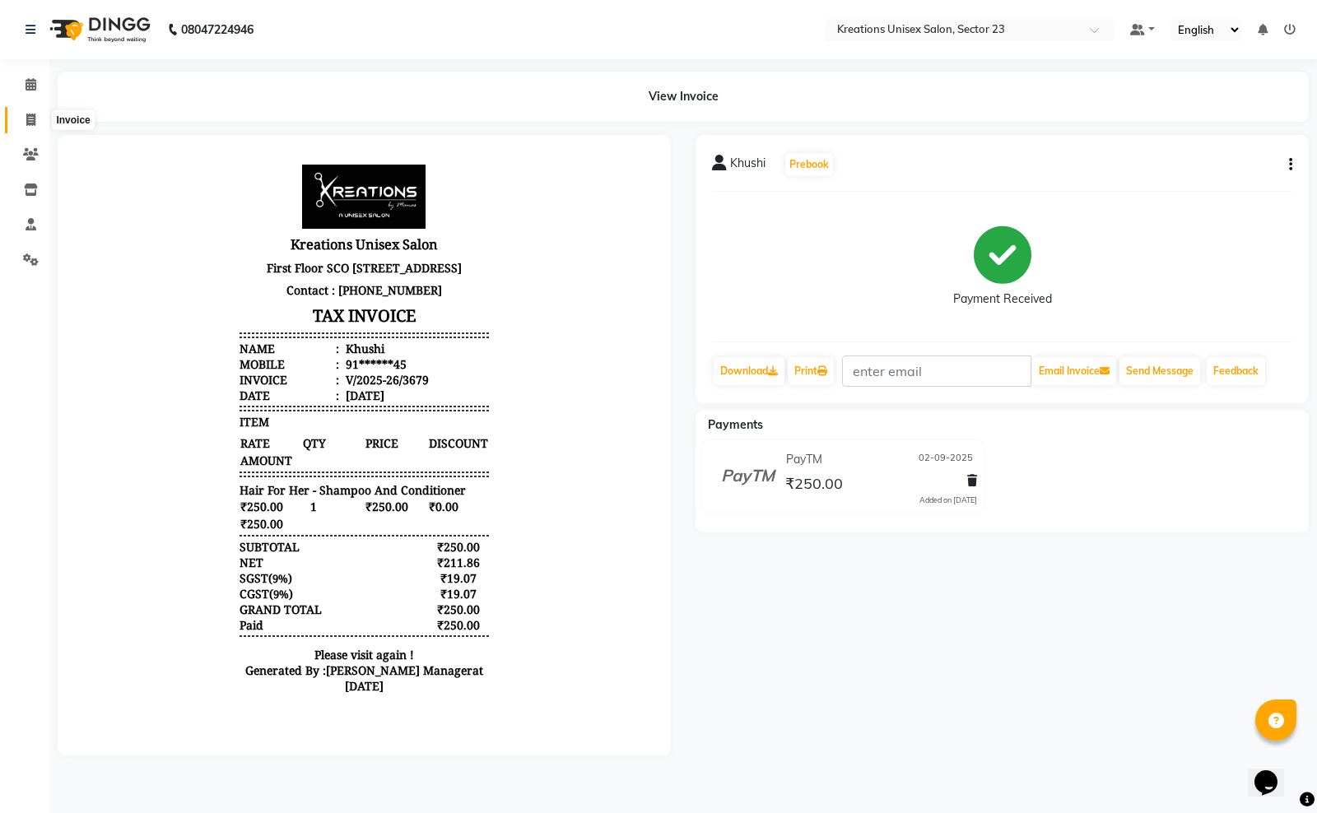
click at [30, 119] on icon at bounding box center [30, 120] width 9 height 12
select select "service"
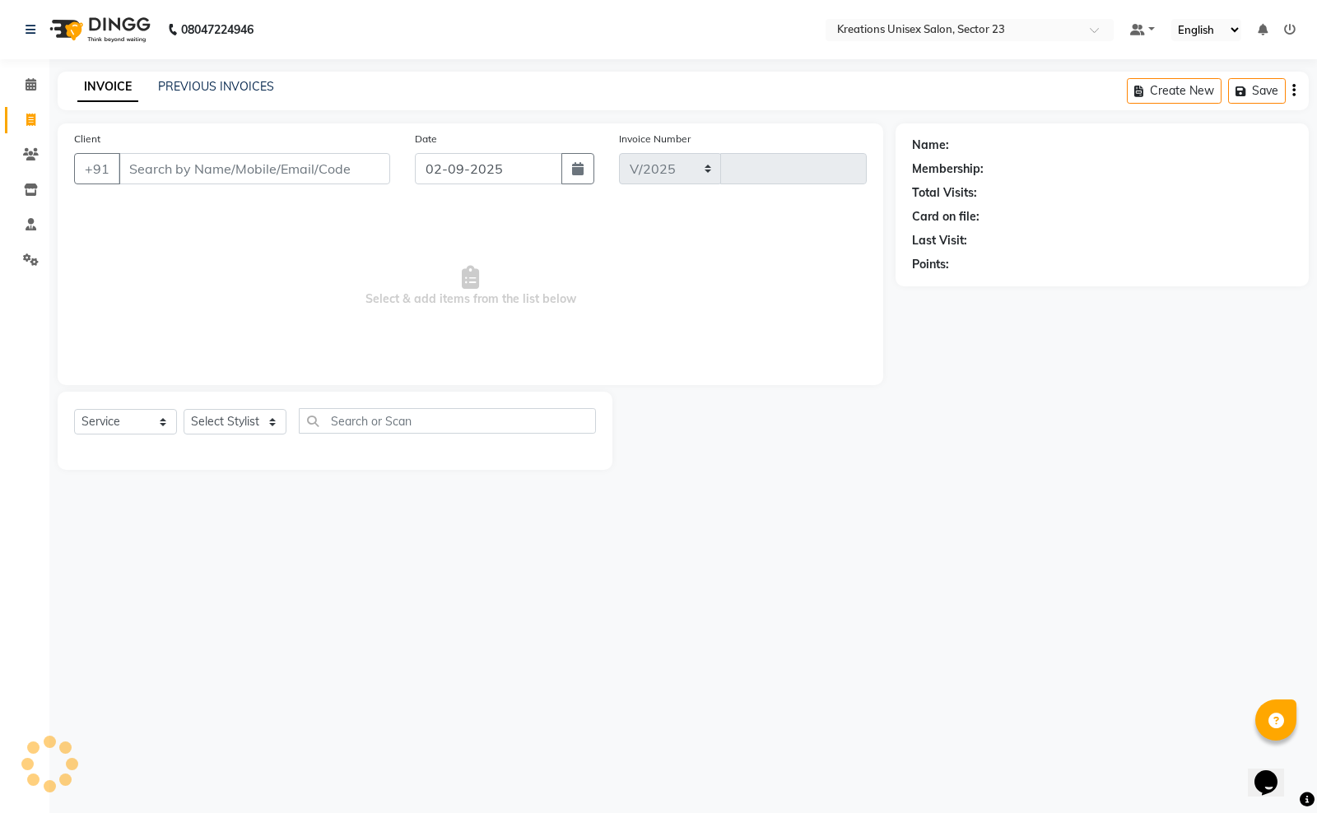
select select "6161"
type input "3680"
click at [171, 167] on input "Client" at bounding box center [255, 168] width 272 height 31
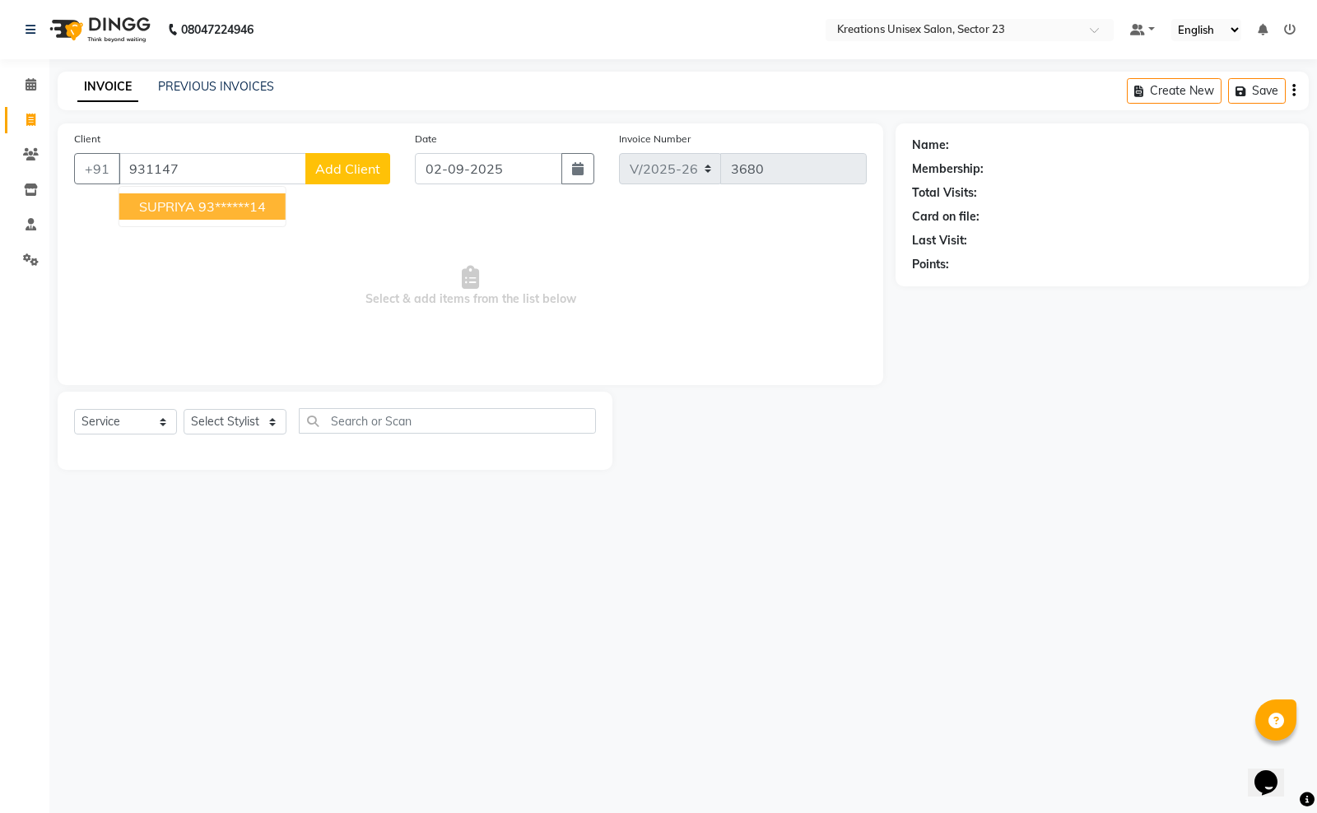
click at [170, 202] on span "SUPRIYA" at bounding box center [167, 206] width 56 height 16
type input "93******14"
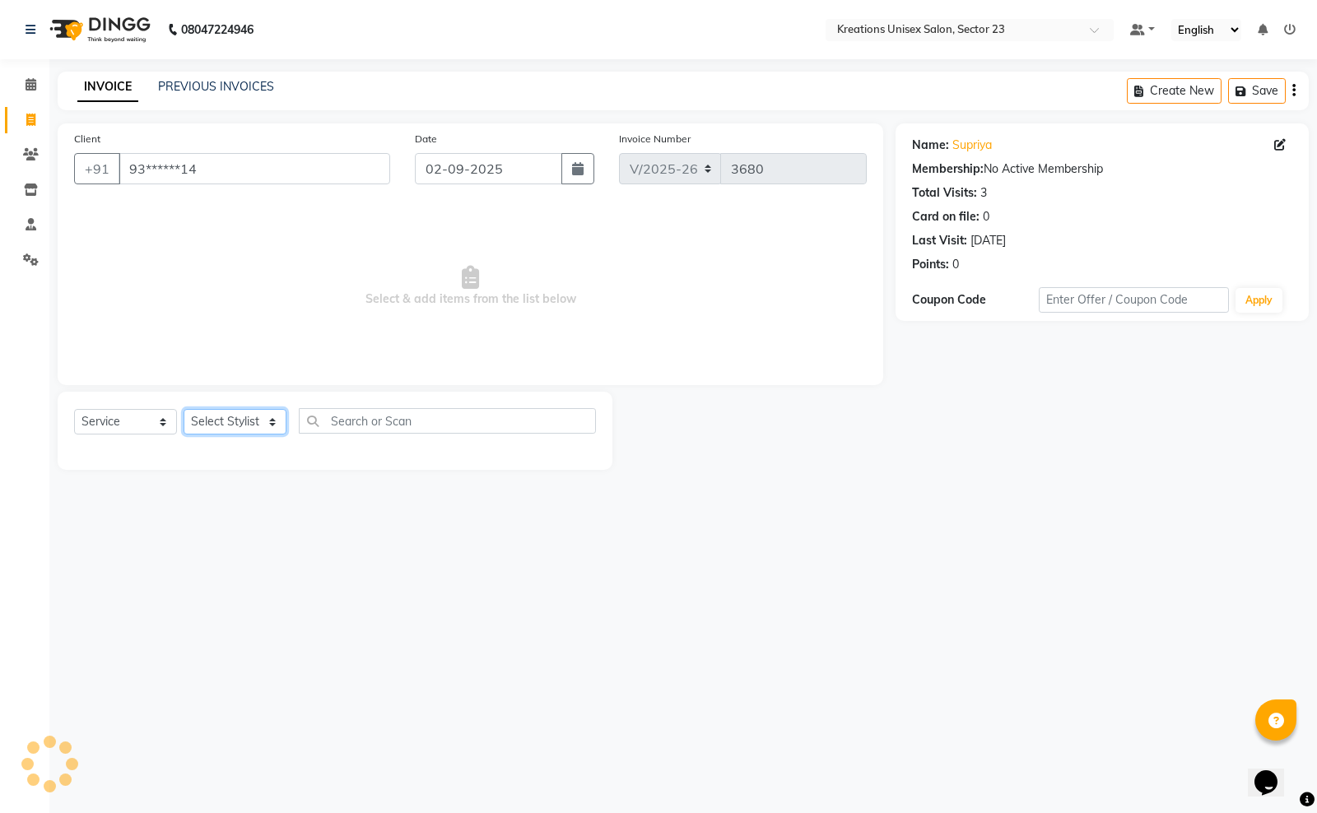
click at [285, 425] on select "Select Stylist Aadil ALI Aman Ankit Manas Sir Rohit Saba Shaffali Maam Shiv Sit…" at bounding box center [235, 422] width 103 height 26
select select "54661"
click at [184, 409] on select "Select Stylist Aadil ALI Aman Ankit Manas Sir Rohit Saba Shaffali Maam Shiv Sit…" at bounding box center [235, 422] width 103 height 26
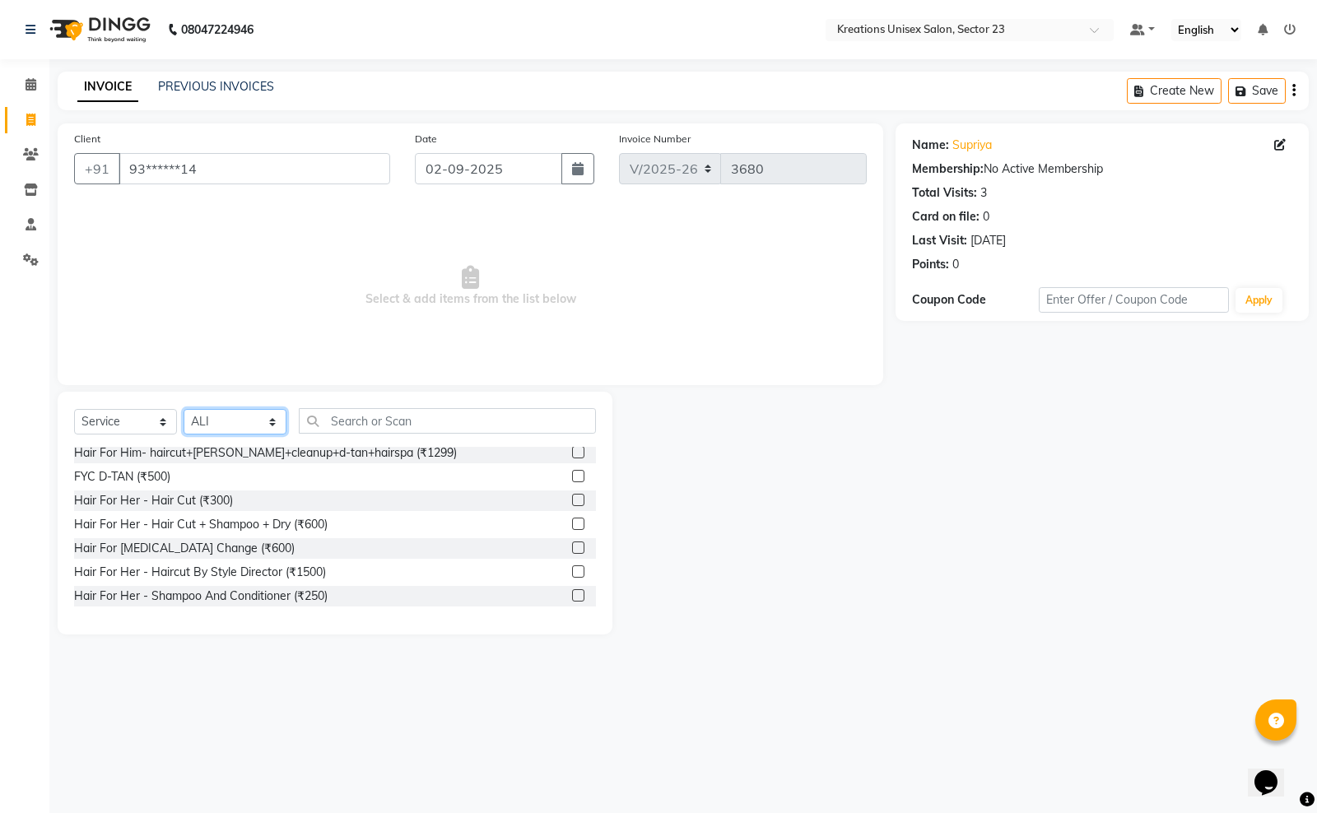
scroll to position [823, 0]
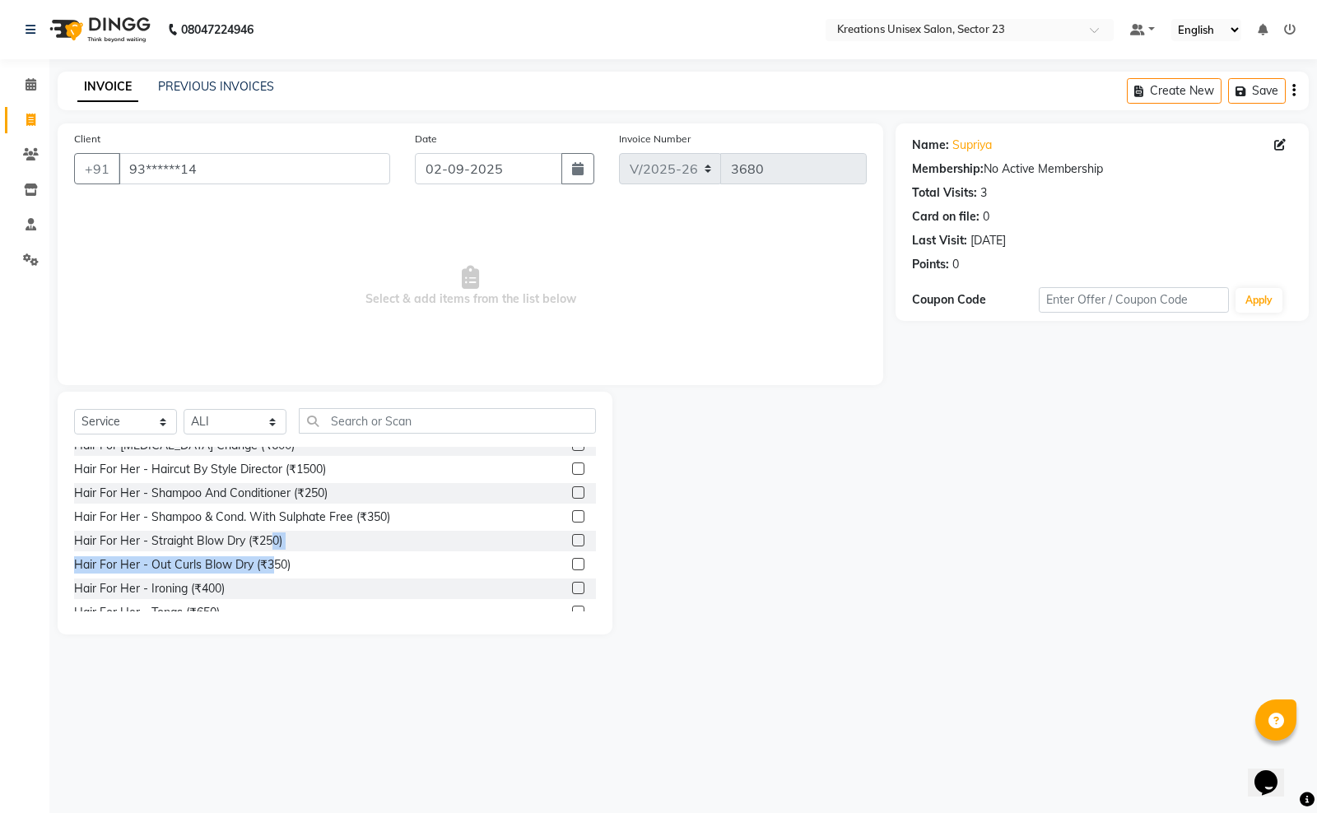
drag, startPoint x: 273, startPoint y: 560, endPoint x: 342, endPoint y: 546, distance: 69.9
click at [280, 545] on div "Hair For Him - Hair Cut (₹200) Hair For Him - Hair Cut With Shampoo (₹250) Hair…" at bounding box center [335, 529] width 522 height 165
click at [358, 549] on div "Hair For Her - Straight Blow Dry (₹250)" at bounding box center [335, 541] width 522 height 21
click at [351, 516] on div "Hair For Her - Shampoo & Cond. With Sulphate Free (₹350)" at bounding box center [232, 517] width 316 height 17
checkbox input "false"
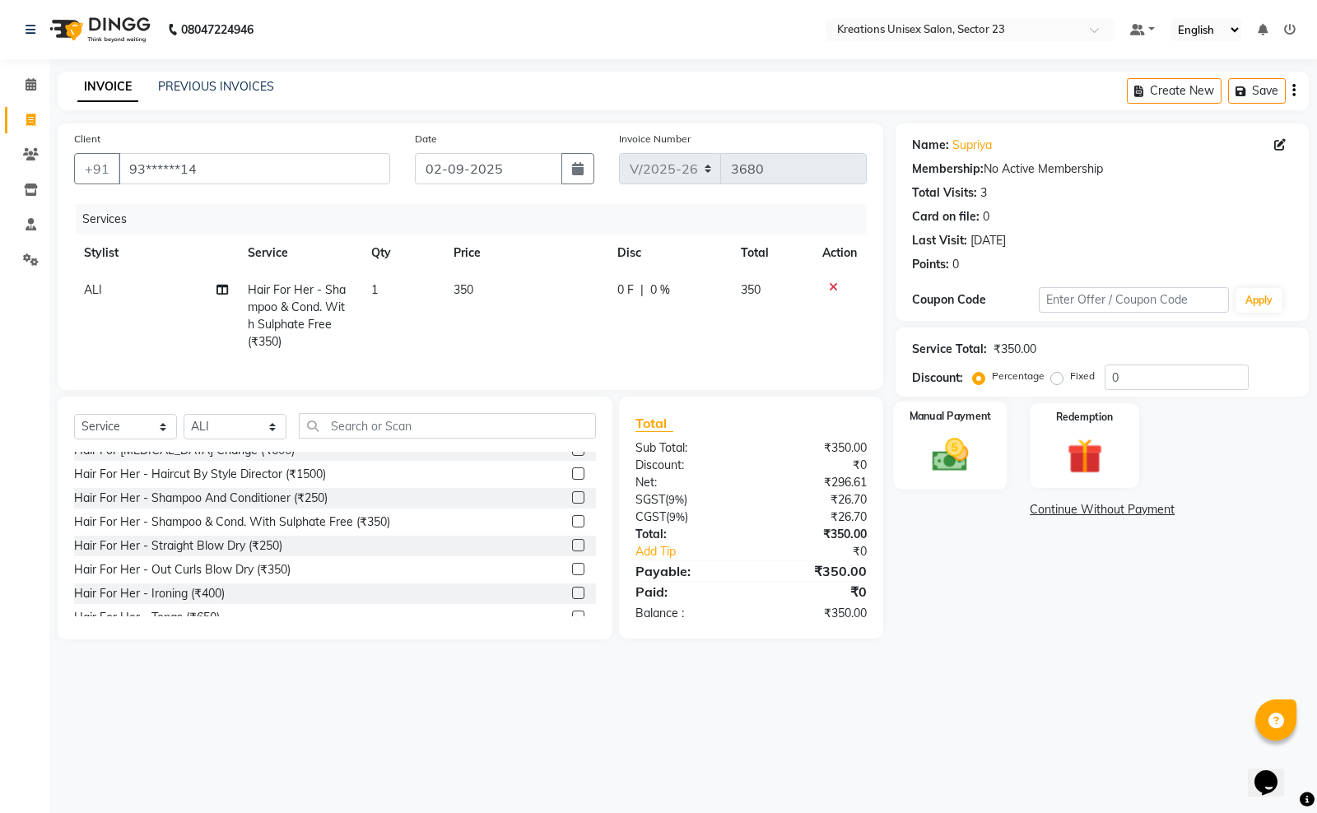
click at [951, 438] on img at bounding box center [950, 455] width 59 height 42
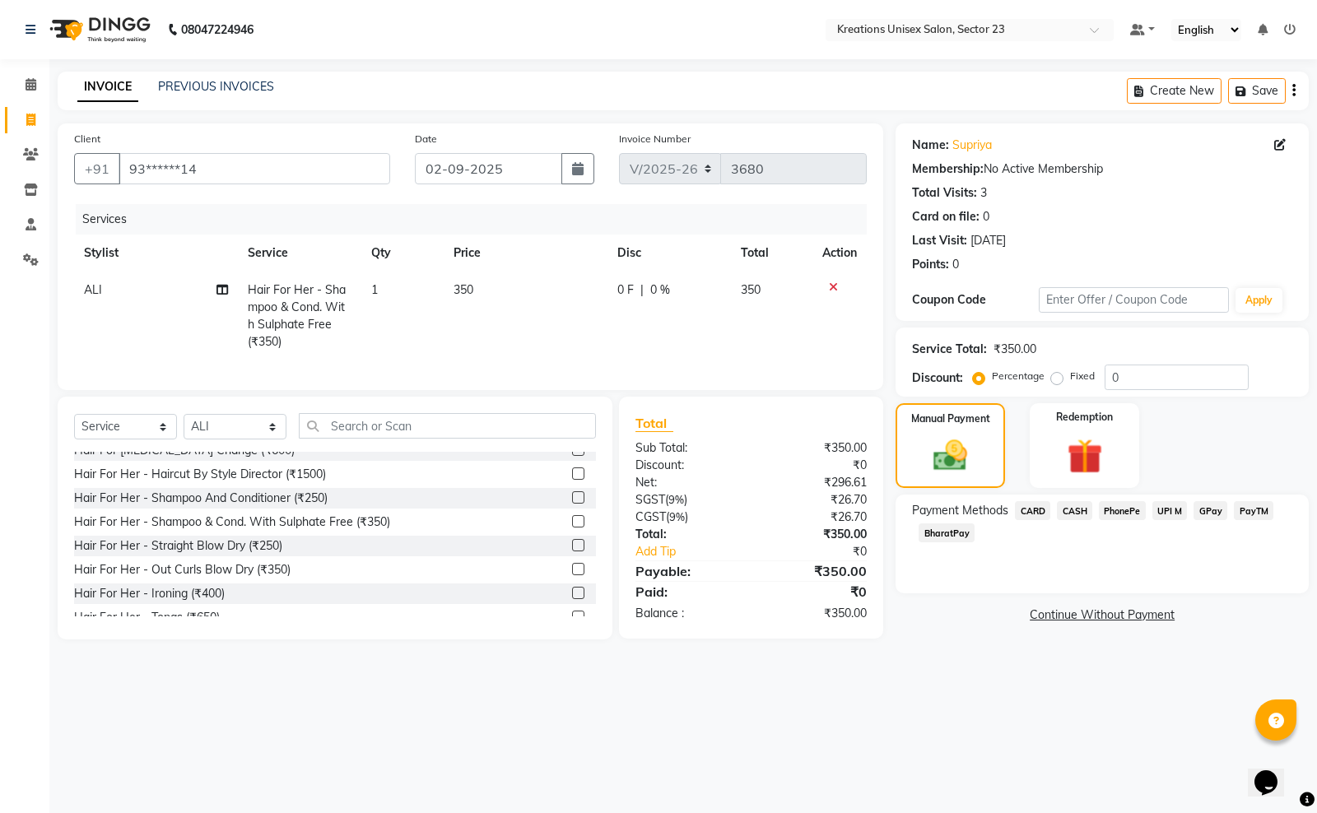
click at [1252, 508] on span "PayTM" at bounding box center [1254, 510] width 40 height 19
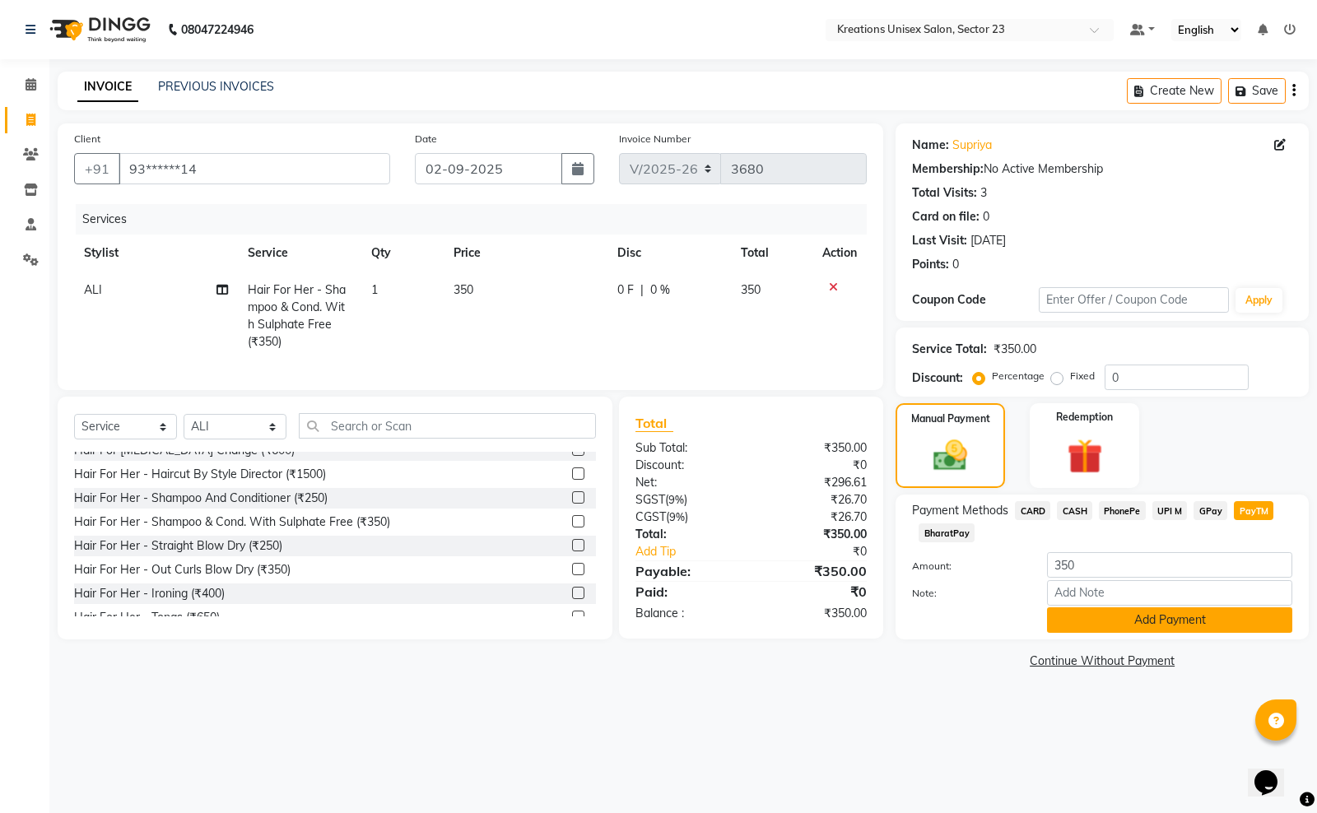
click at [1105, 620] on button "Add Payment" at bounding box center [1169, 620] width 245 height 26
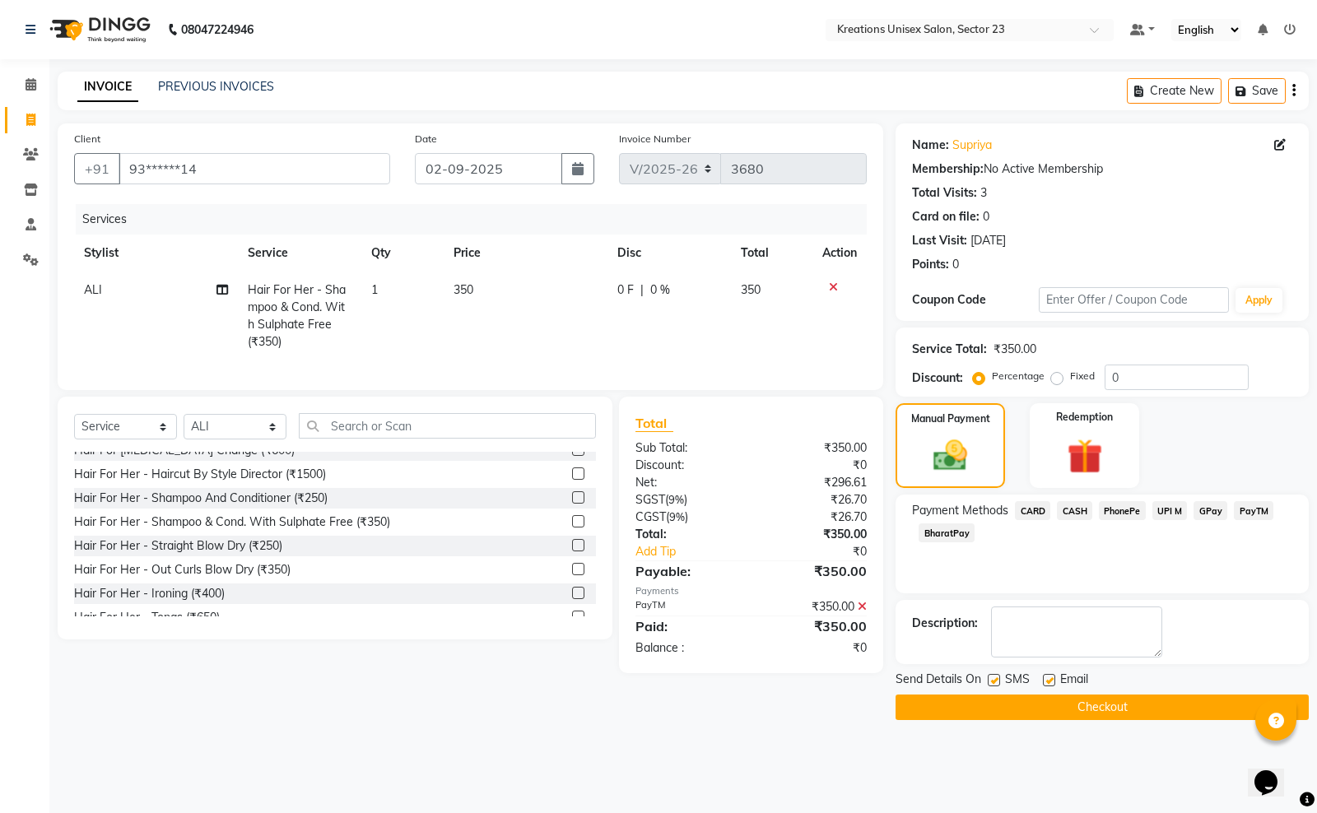
click at [993, 680] on label at bounding box center [994, 680] width 12 height 12
click at [993, 680] on input "checkbox" at bounding box center [993, 681] width 11 height 11
checkbox input "false"
click at [1052, 677] on label at bounding box center [1049, 680] width 12 height 12
click at [1052, 677] on input "checkbox" at bounding box center [1048, 681] width 11 height 11
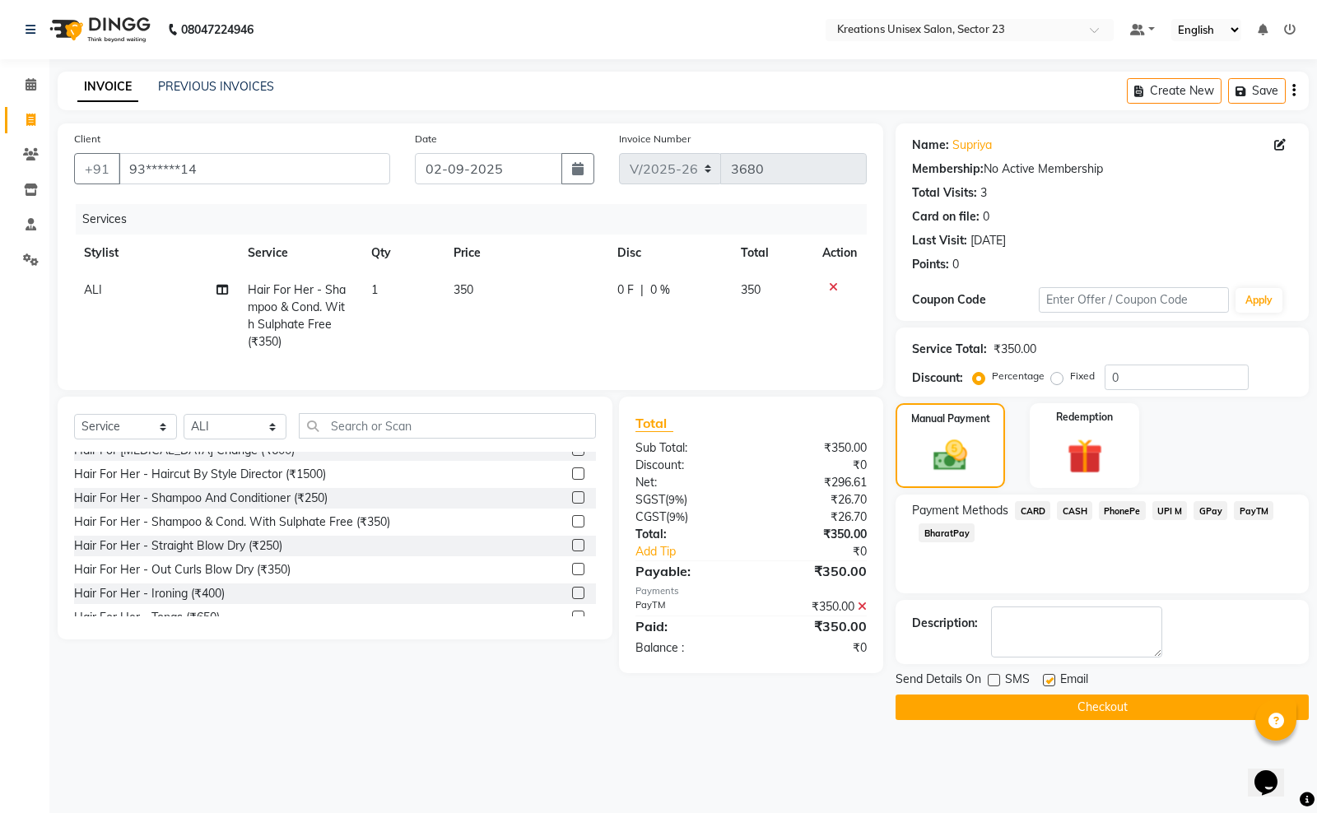
checkbox input "false"
click at [1048, 705] on button "Checkout" at bounding box center [1101, 708] width 413 height 26
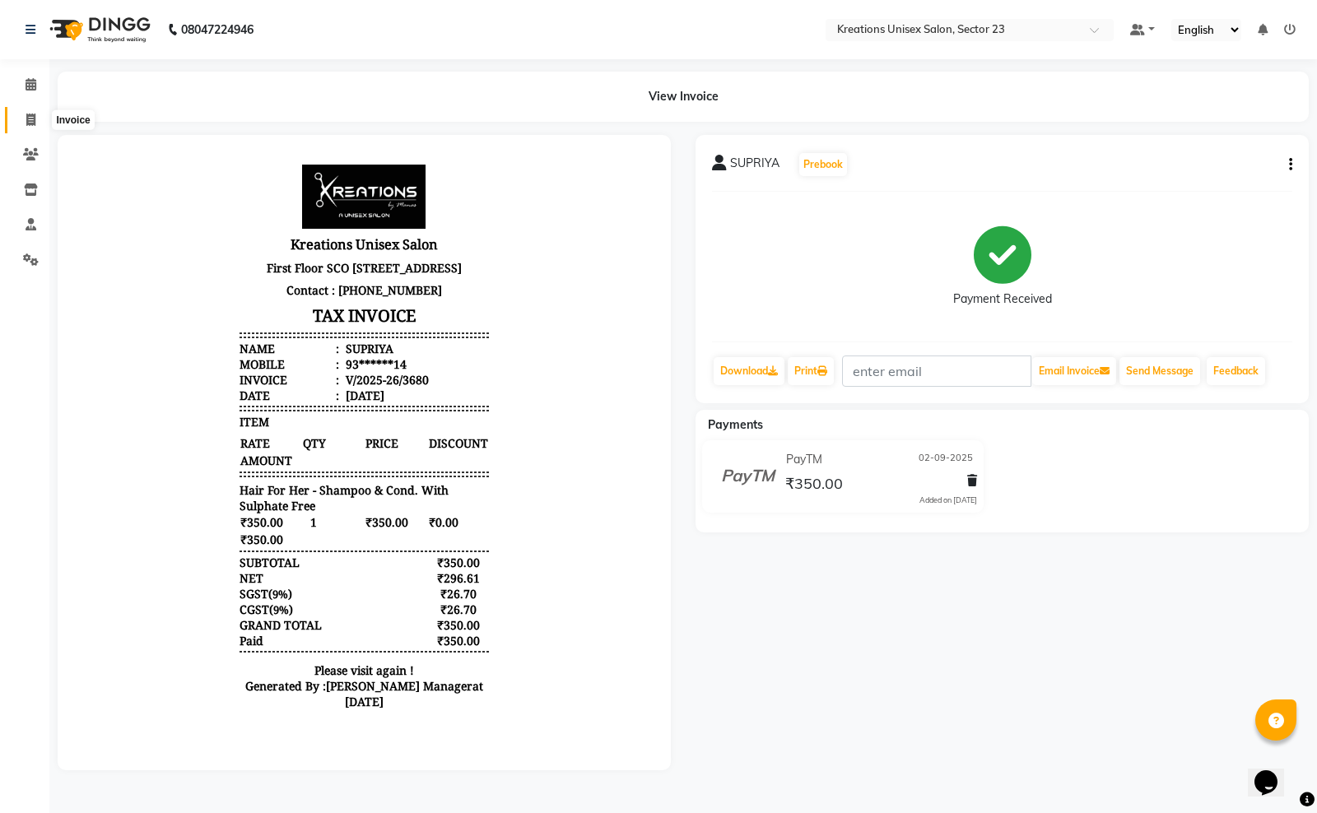
click at [30, 118] on icon at bounding box center [30, 120] width 9 height 12
select select "service"
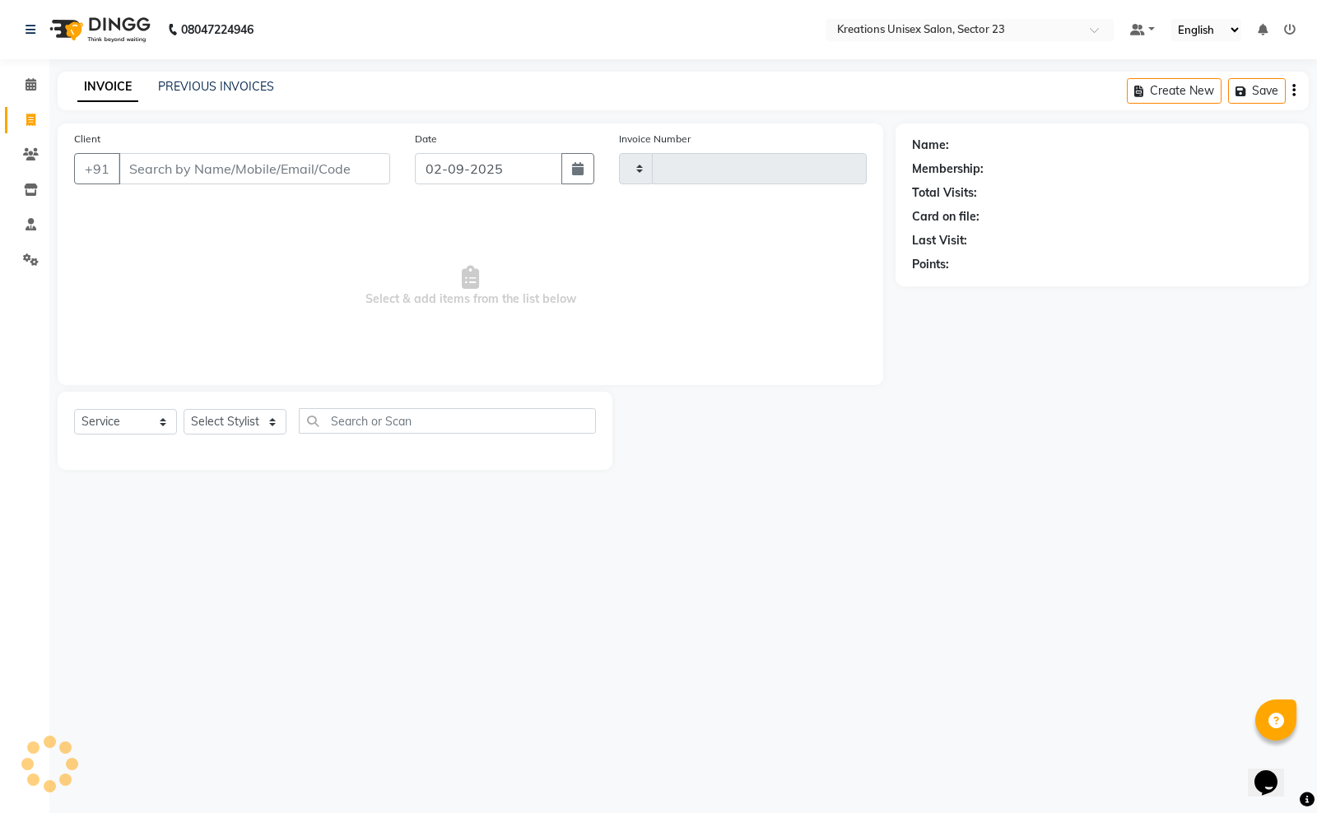
type input "3681"
select select "6161"
click at [583, 173] on icon "button" at bounding box center [578, 168] width 12 height 13
select select "9"
select select "2025"
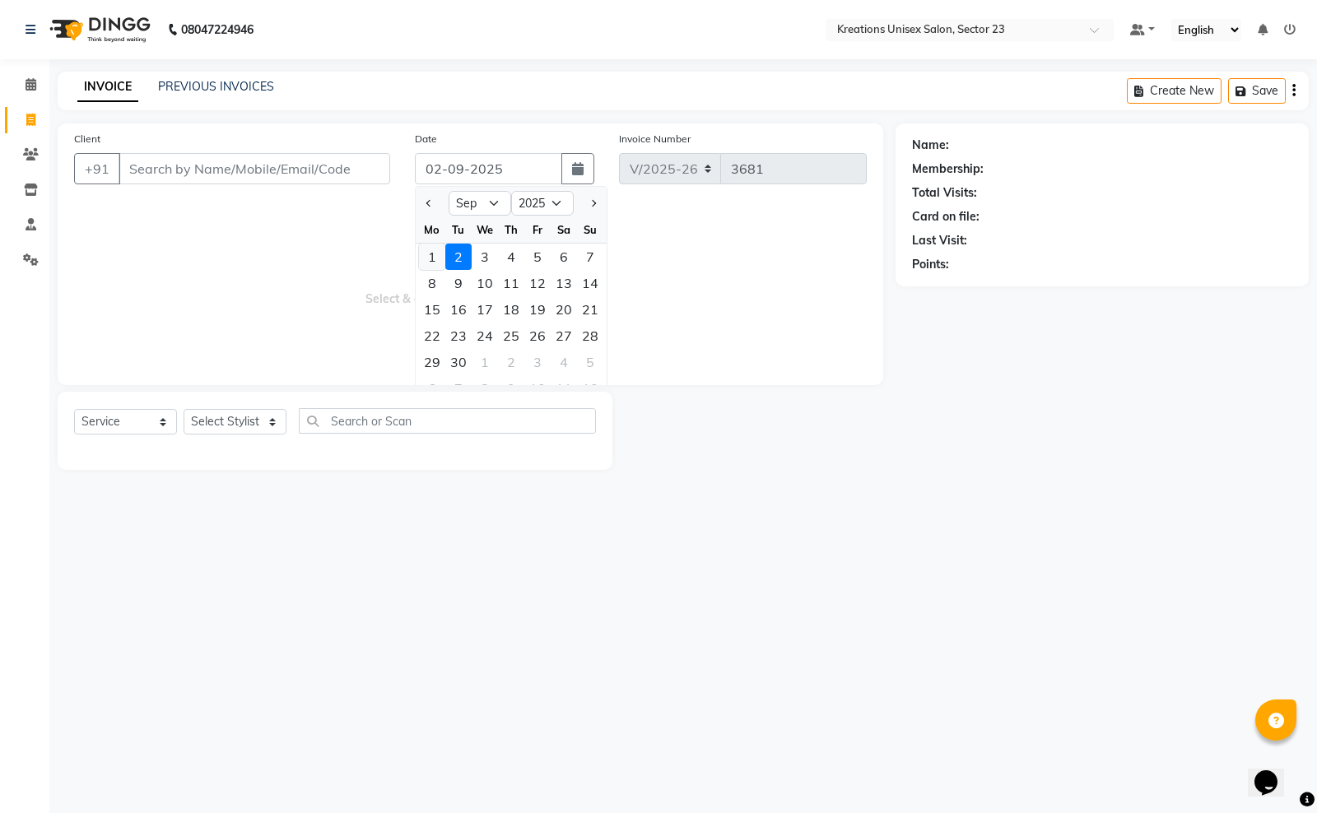
click at [432, 263] on div "1" at bounding box center [432, 257] width 26 height 26
type input "01-09-2025"
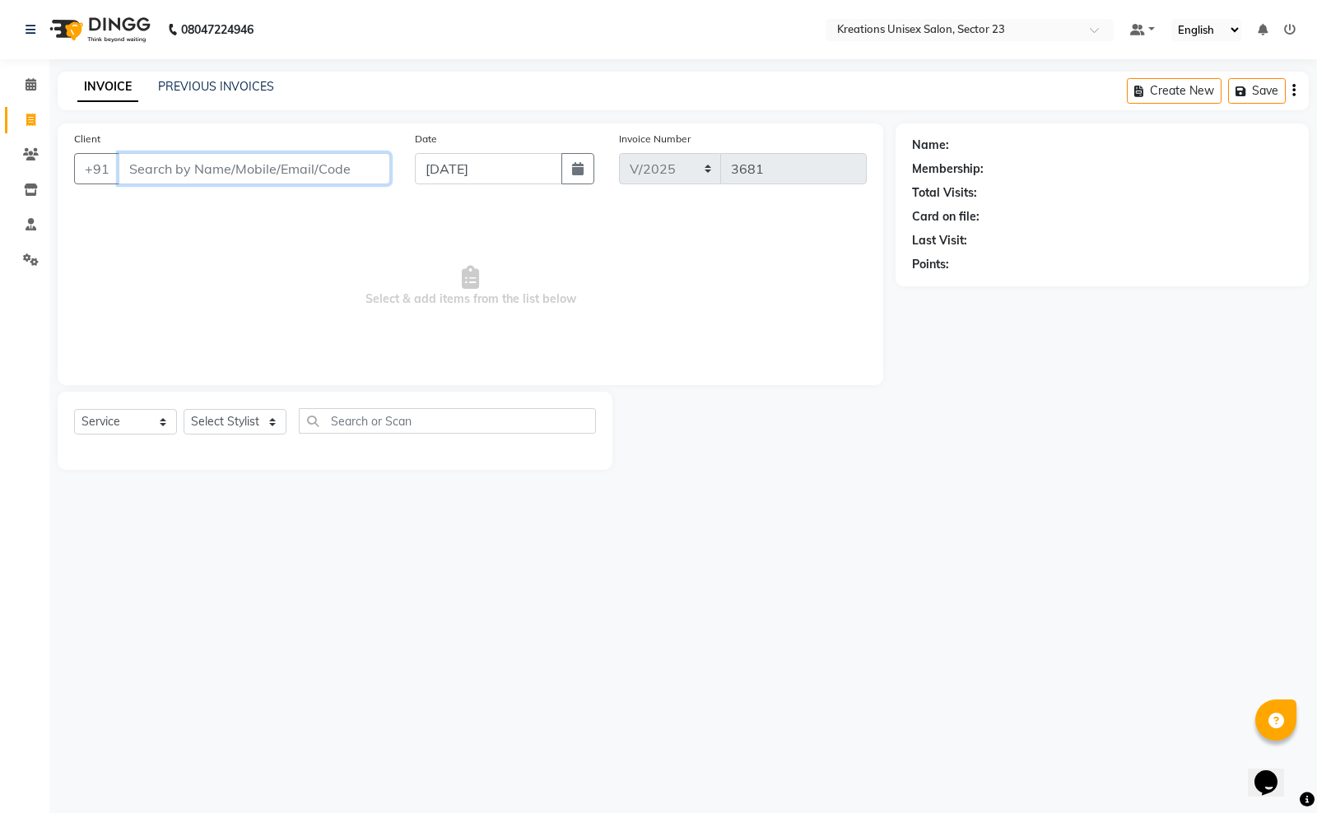
click at [152, 170] on input "Client" at bounding box center [255, 168] width 272 height 31
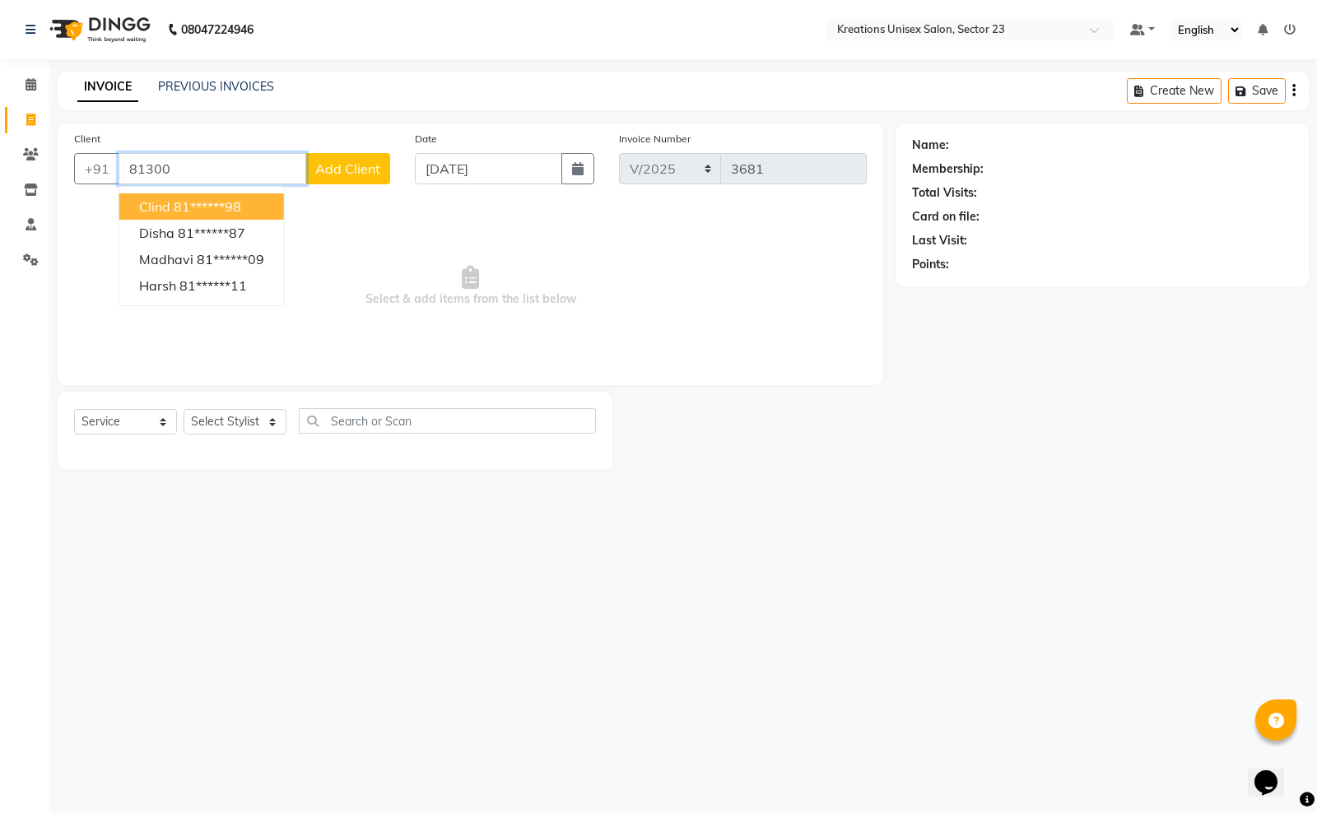
click at [184, 206] on ngb-highlight "81******98" at bounding box center [207, 206] width 67 height 16
type input "81******98"
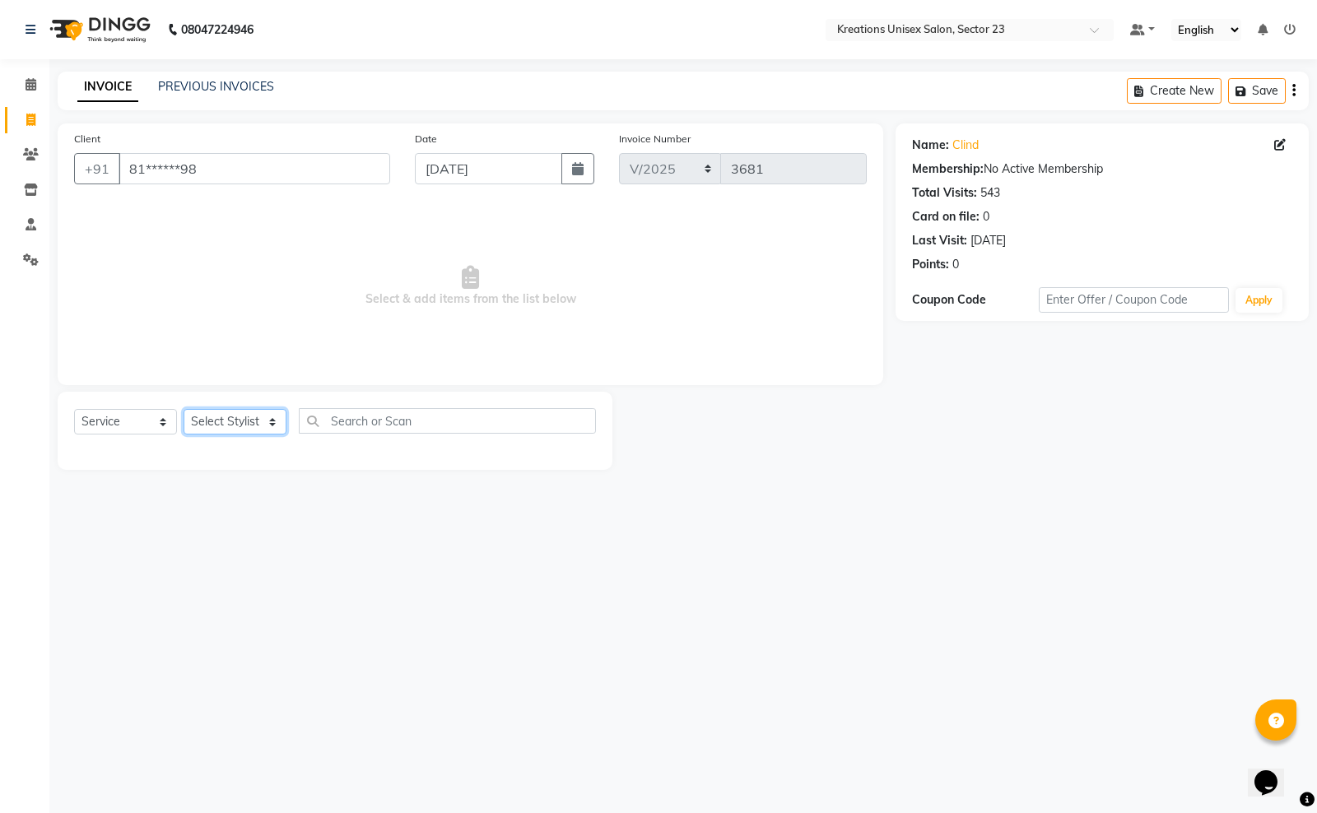
click at [243, 418] on select "Select Stylist Aadil ALI Aman Ankit Manas Sir Rohit Saba Shaffali Maam Shiv Sit…" at bounding box center [235, 422] width 103 height 26
select select "45413"
click at [184, 409] on select "Select Stylist Aadil ALI Aman Ankit Manas Sir Rohit Saba Shaffali Maam Shiv Sit…" at bounding box center [235, 422] width 103 height 26
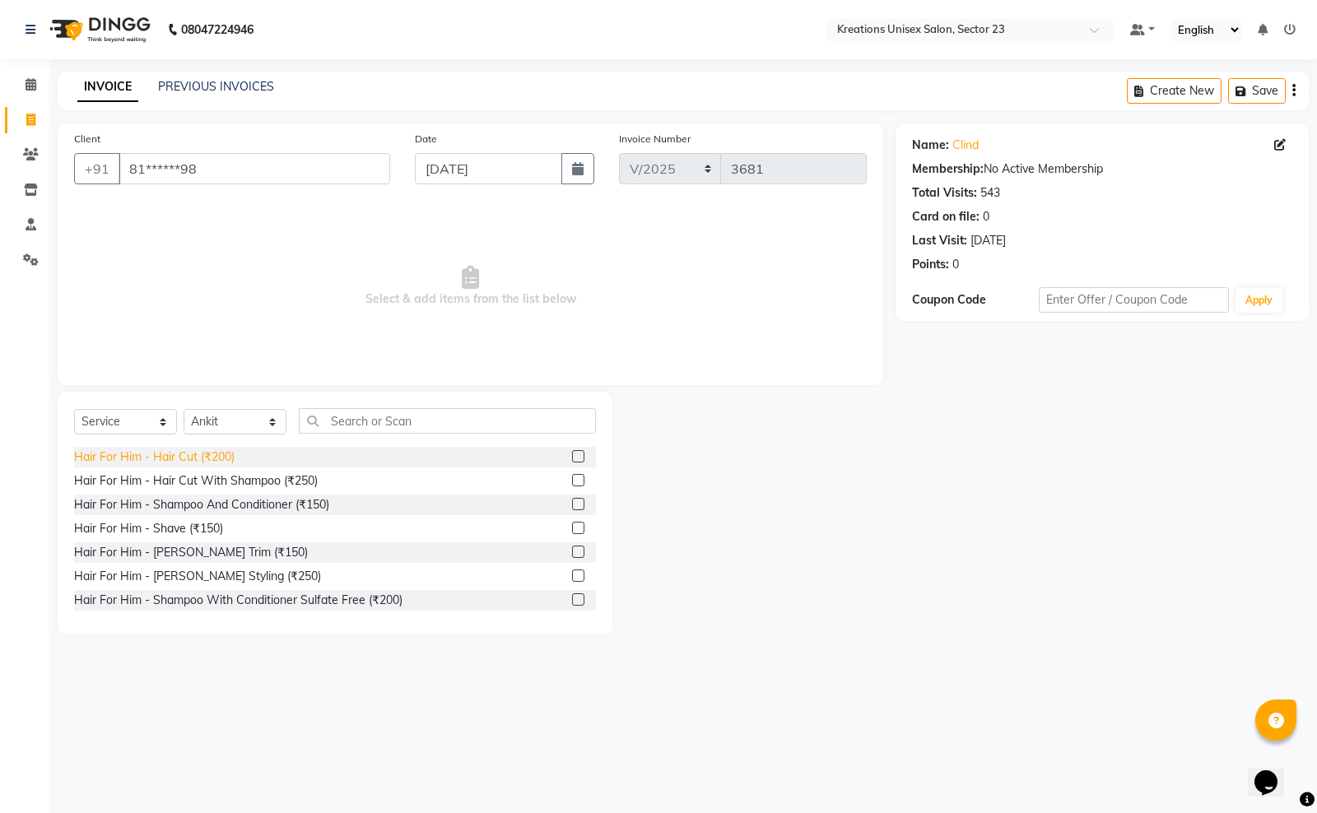
click at [214, 458] on div "Hair For Him - Hair Cut (₹200)" at bounding box center [154, 457] width 160 height 17
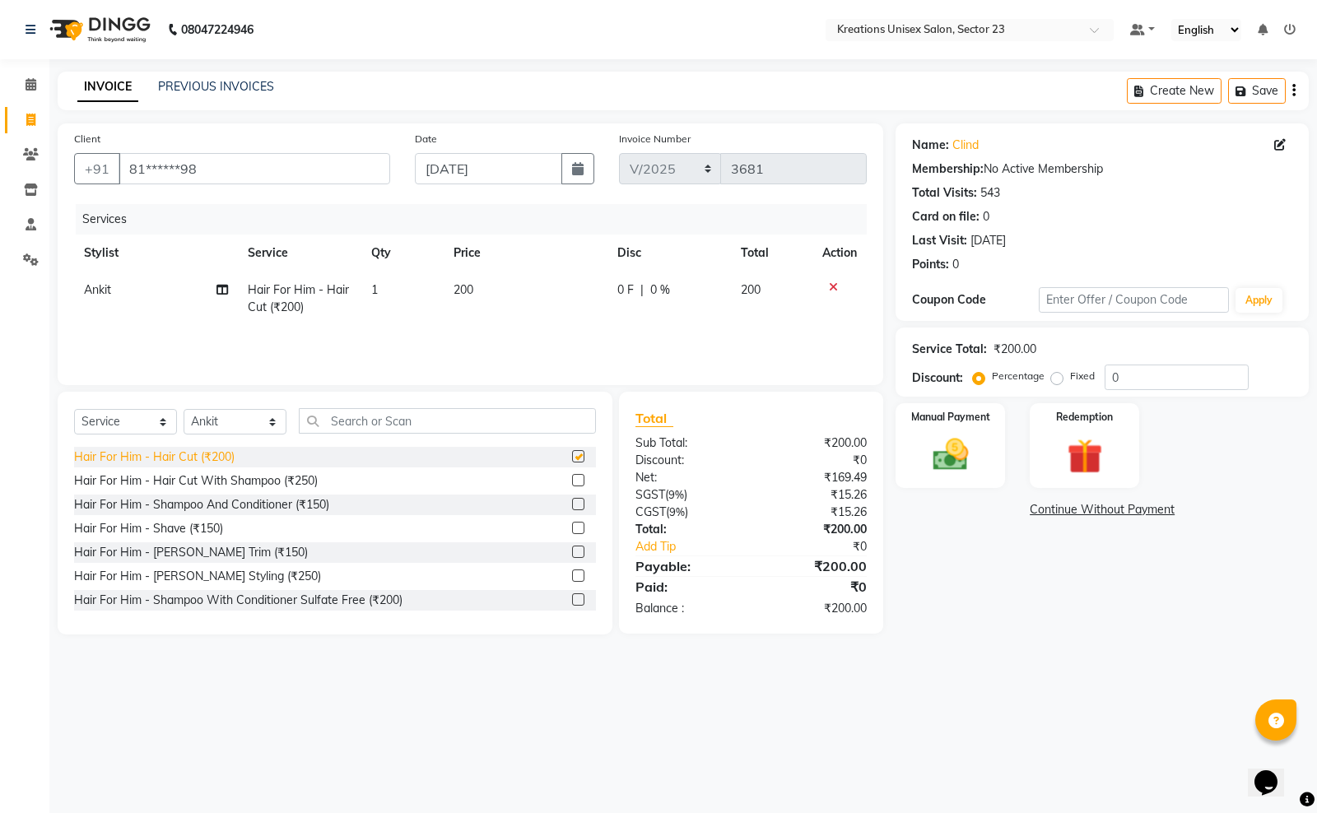
checkbox input "false"
click at [218, 557] on div "Hair For Him - Beard Trim (₹150)" at bounding box center [191, 552] width 234 height 17
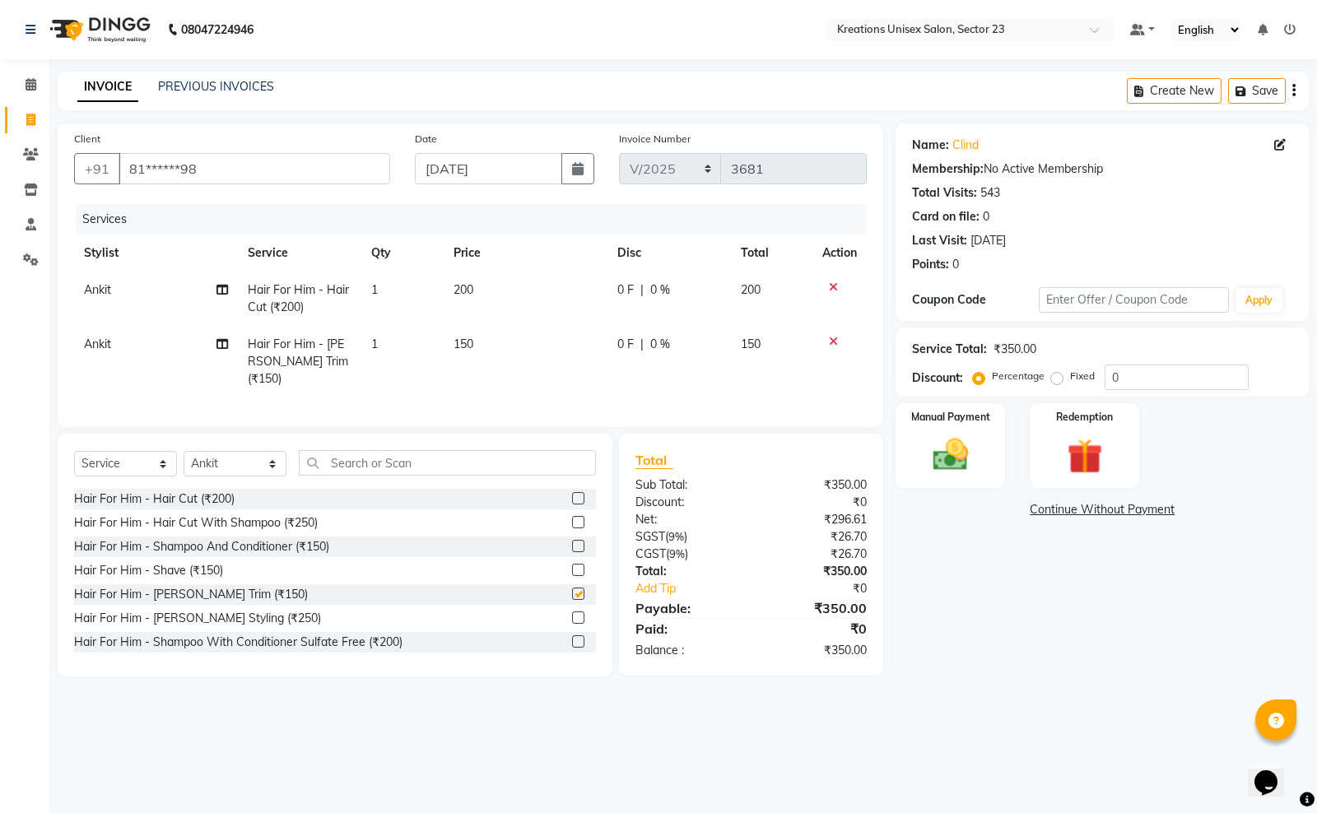
checkbox input "false"
click at [360, 467] on input "text" at bounding box center [447, 463] width 297 height 26
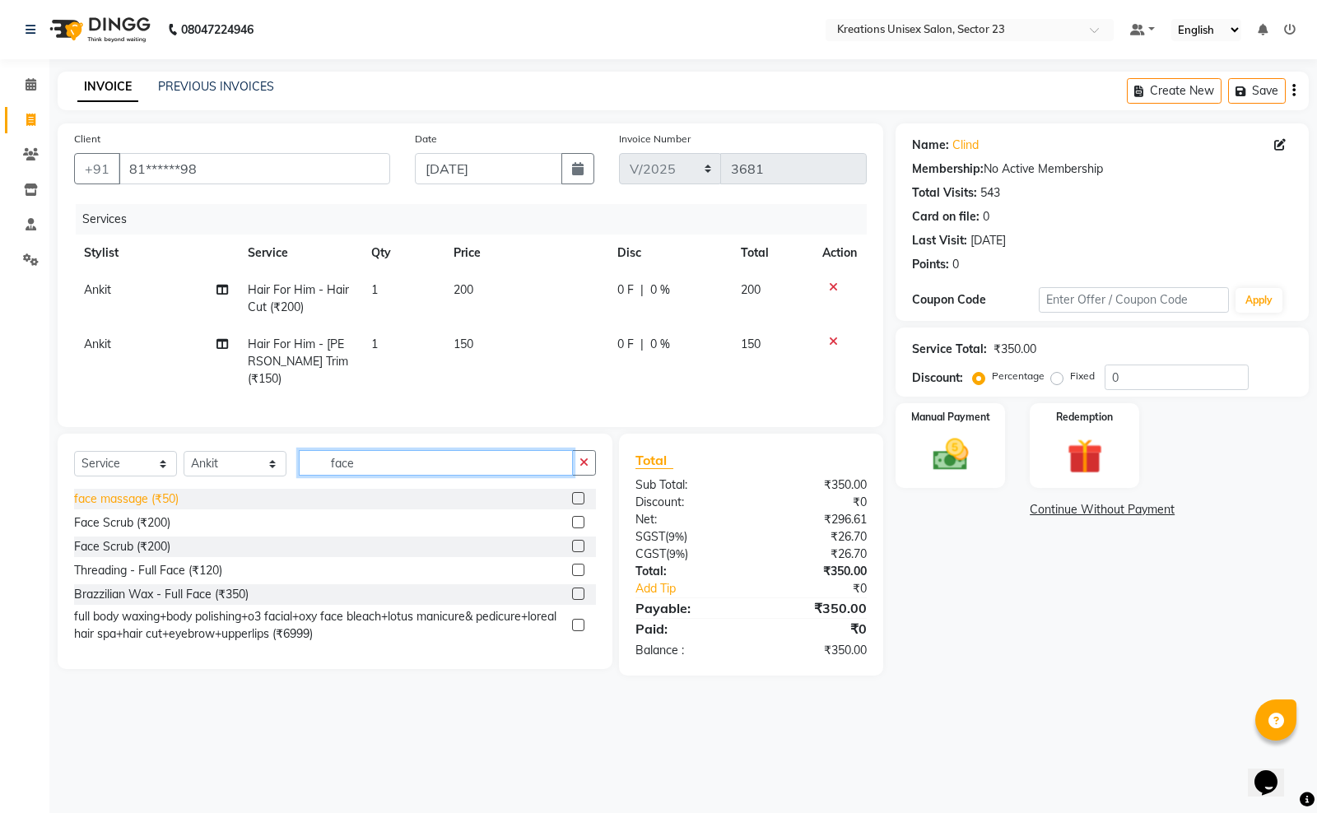
type input "face"
click at [156, 494] on div "face massage (₹50)" at bounding box center [126, 499] width 105 height 17
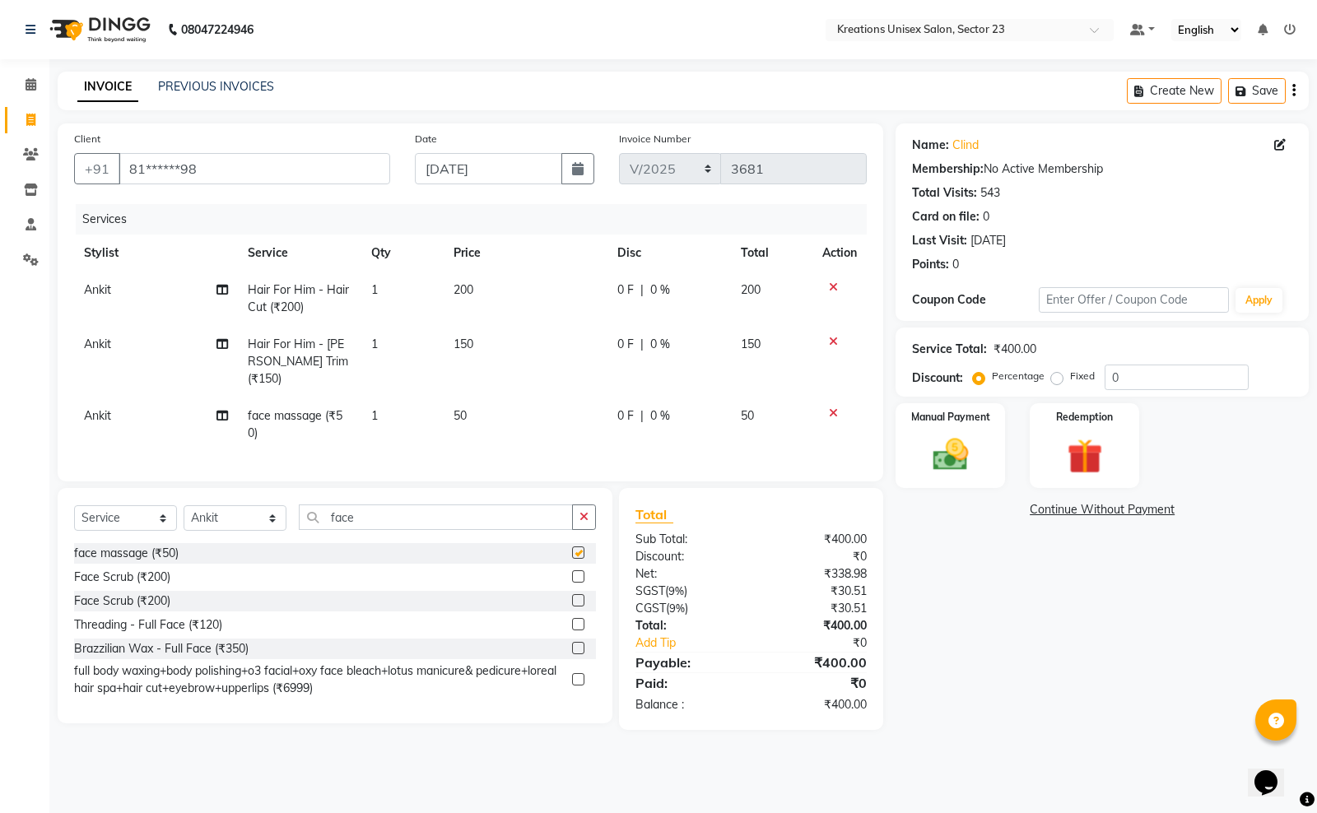
checkbox input "false"
click at [928, 465] on img at bounding box center [950, 455] width 59 height 42
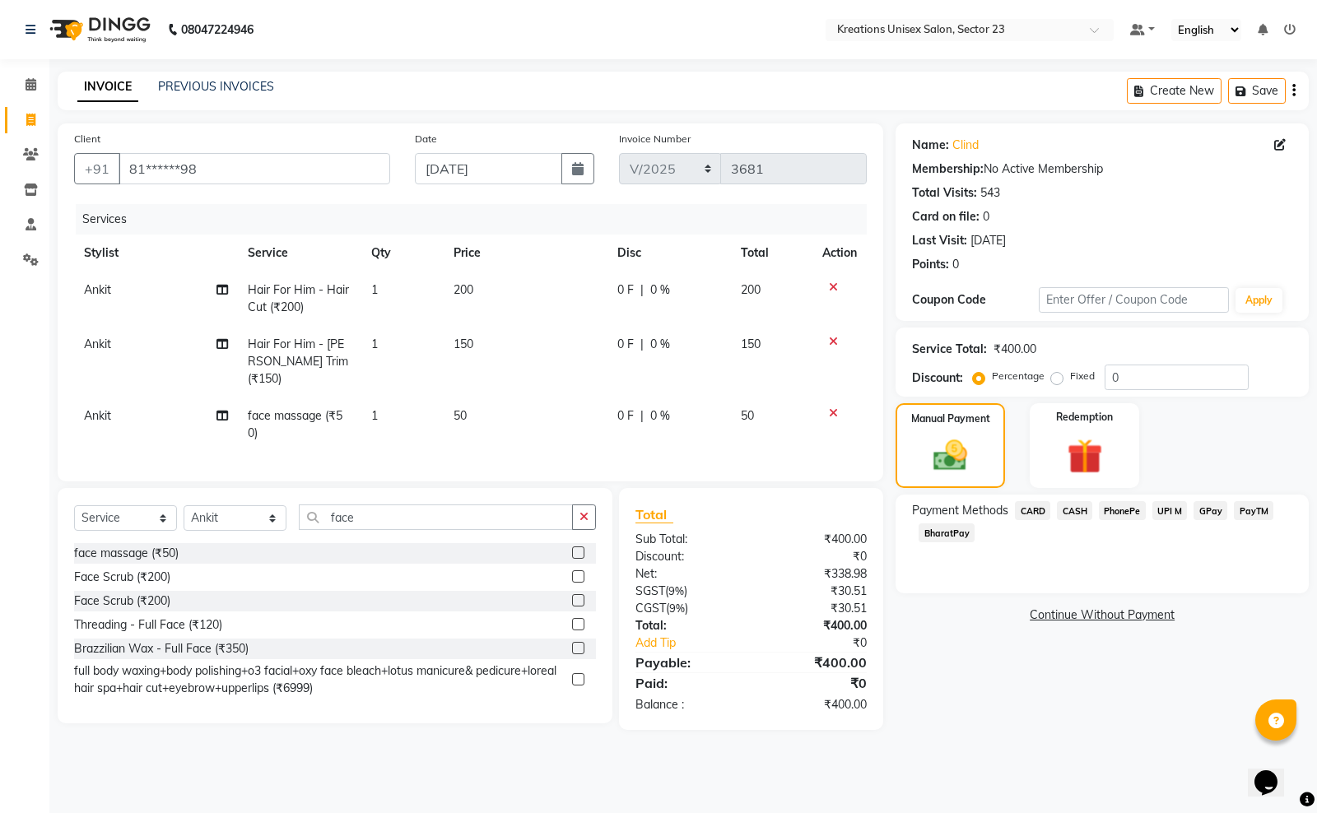
click at [1251, 515] on span "PayTM" at bounding box center [1254, 510] width 40 height 19
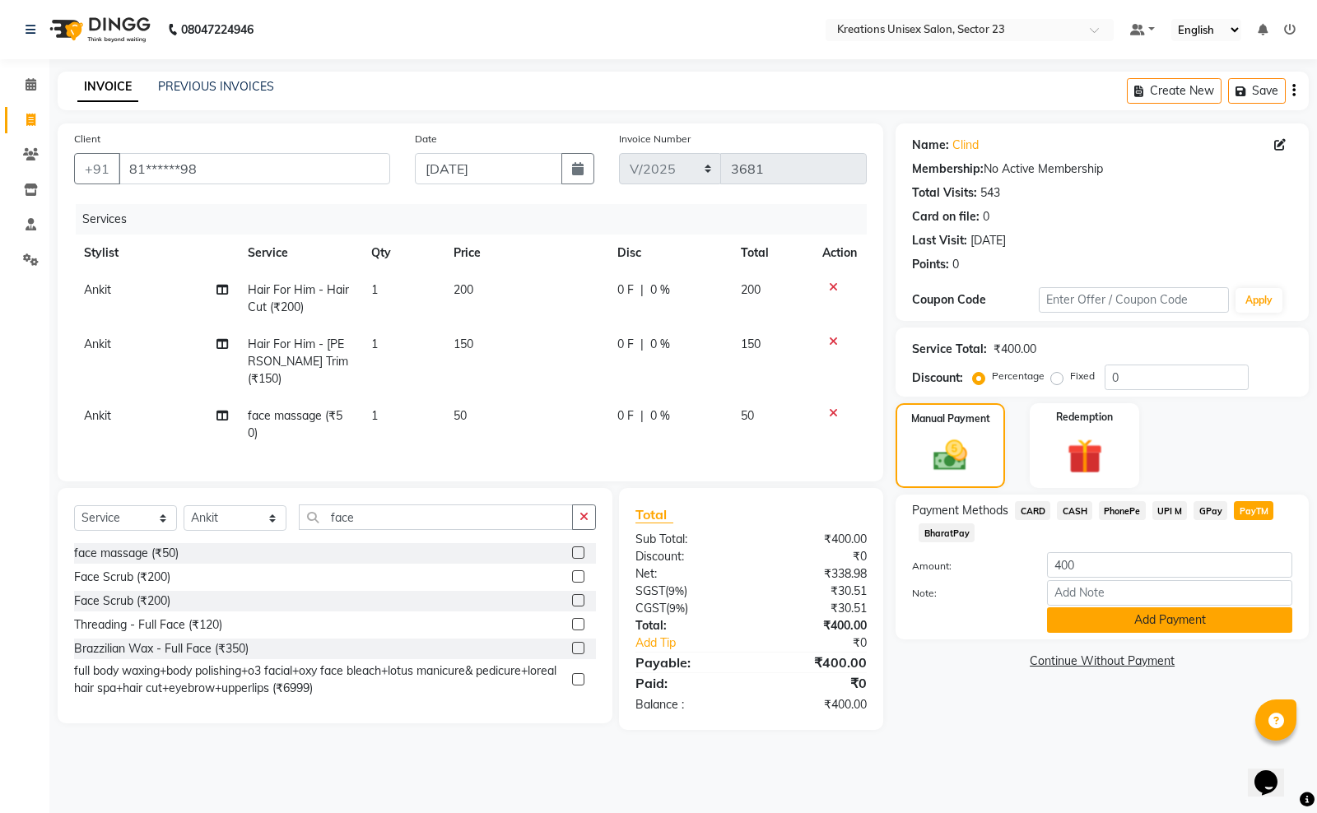
click at [1115, 616] on button "Add Payment" at bounding box center [1169, 620] width 245 height 26
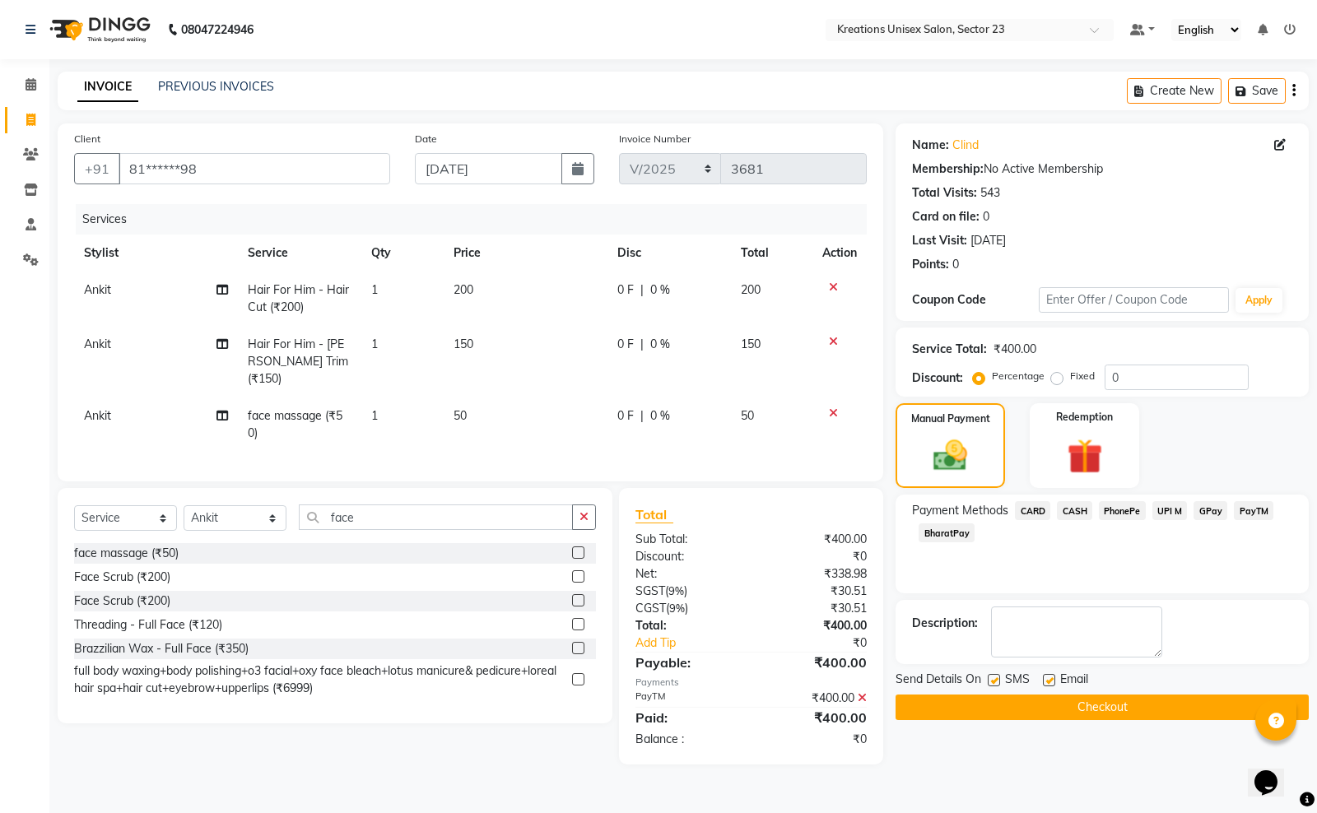
click at [997, 680] on label at bounding box center [994, 680] width 12 height 12
click at [997, 680] on input "checkbox" at bounding box center [993, 681] width 11 height 11
checkbox input "false"
click at [1047, 676] on label at bounding box center [1049, 680] width 12 height 12
click at [1047, 676] on input "checkbox" at bounding box center [1048, 681] width 11 height 11
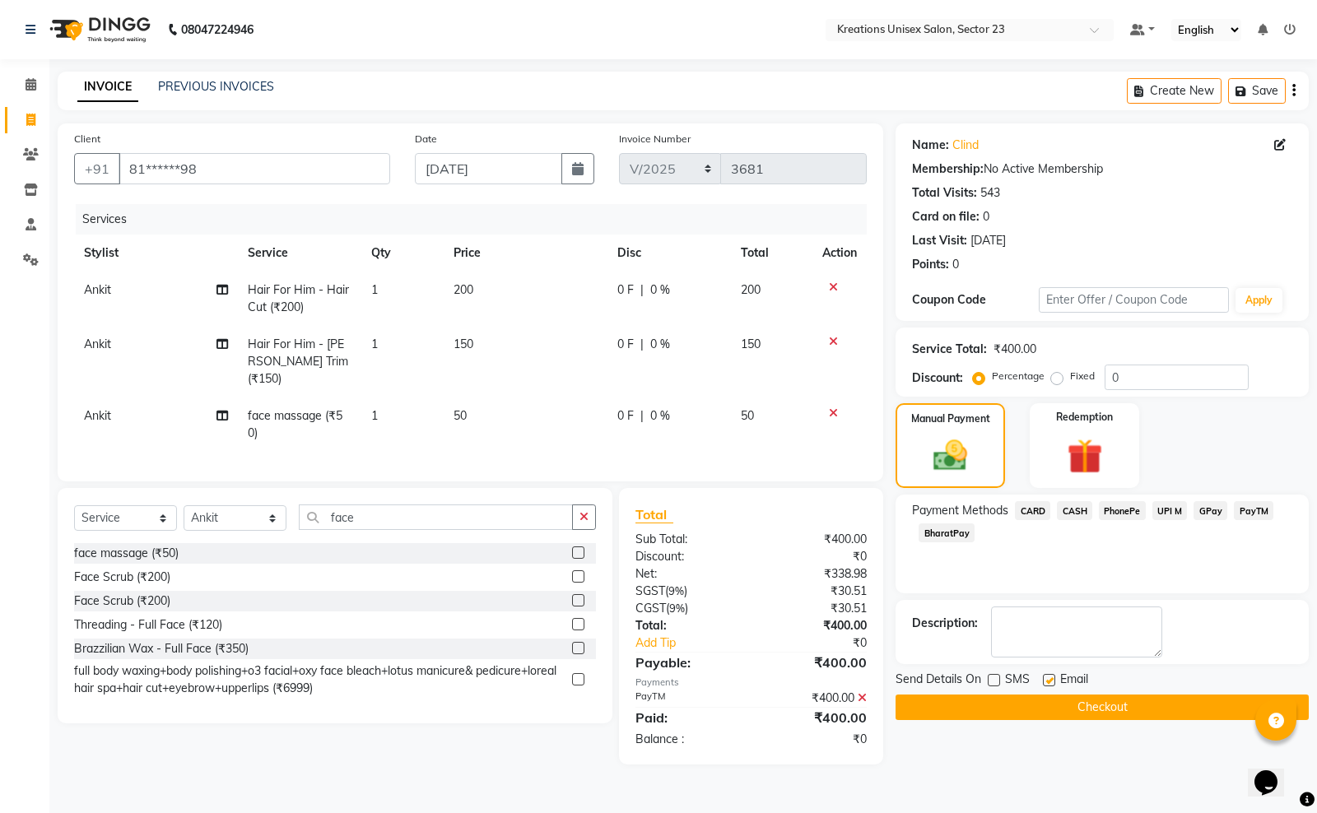
checkbox input "false"
click at [1047, 695] on button "Checkout" at bounding box center [1101, 708] width 413 height 26
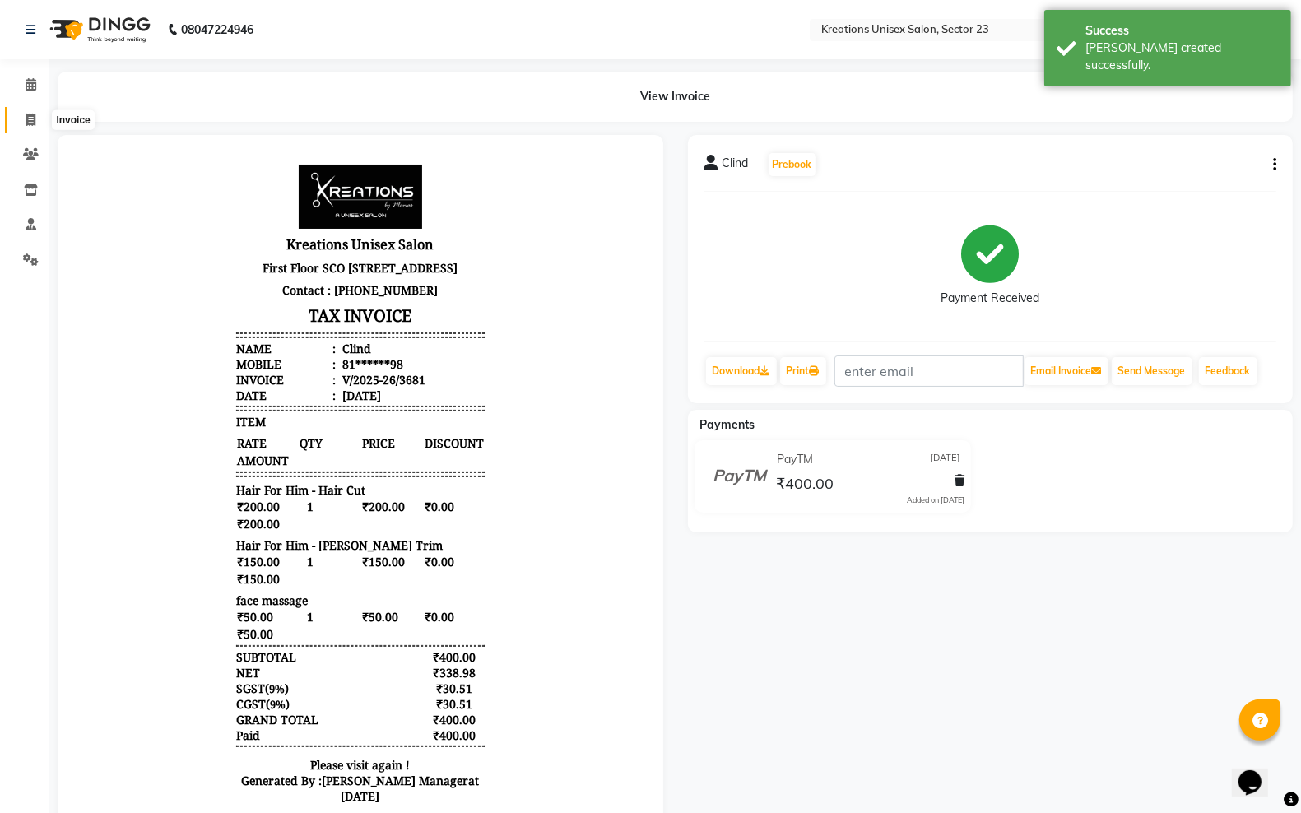
drag, startPoint x: 37, startPoint y: 121, endPoint x: 55, endPoint y: 128, distance: 19.3
click at [37, 121] on span at bounding box center [30, 120] width 29 height 19
select select "service"
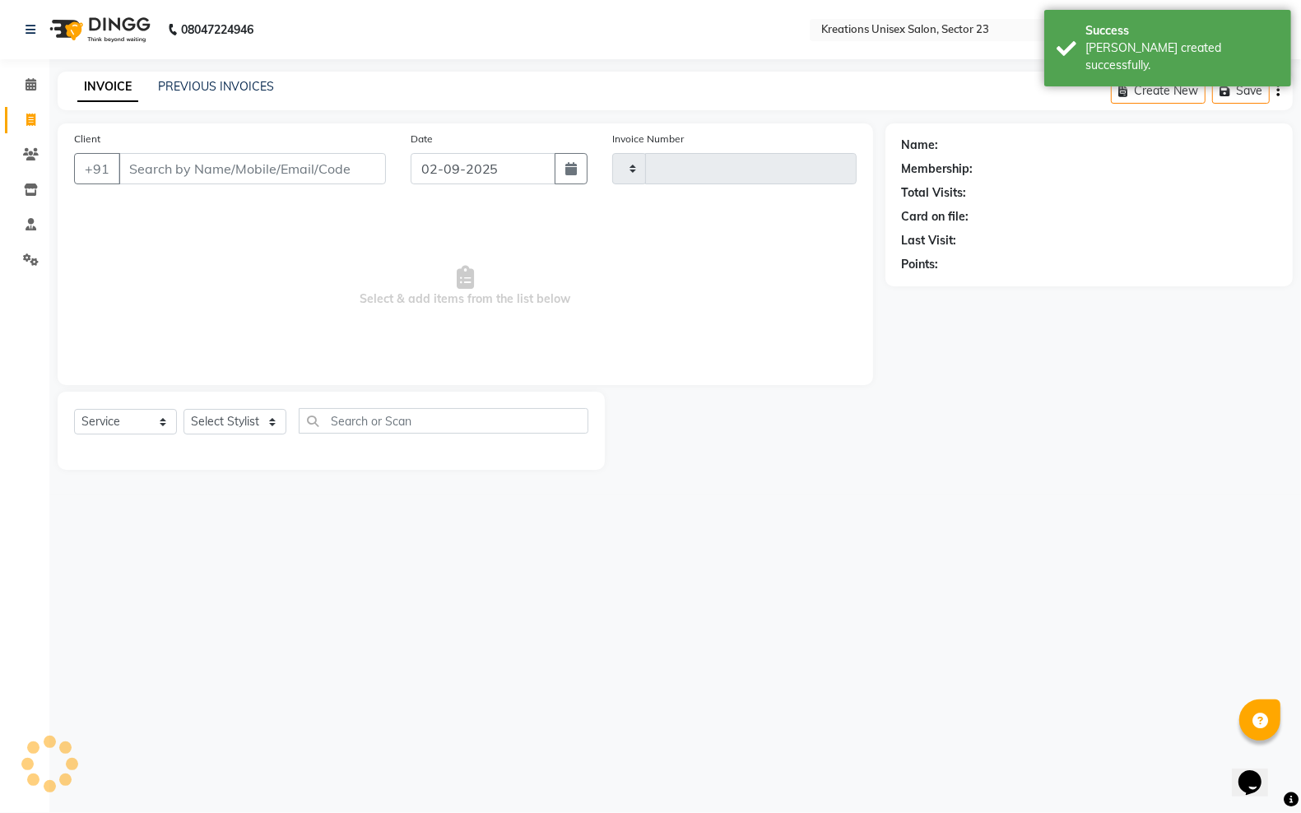
type input "3682"
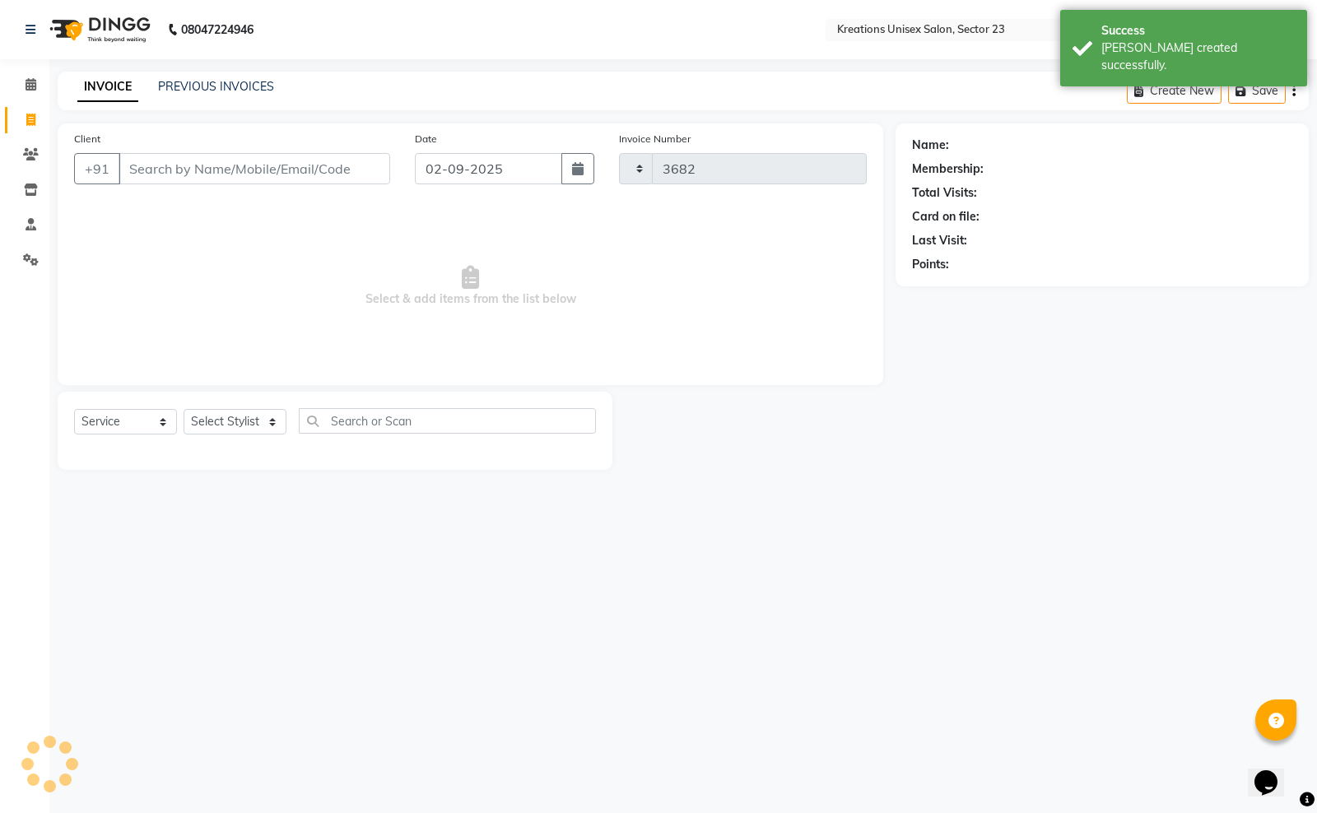
select select "6161"
click at [579, 163] on icon "button" at bounding box center [578, 168] width 12 height 13
select select "9"
select select "2025"
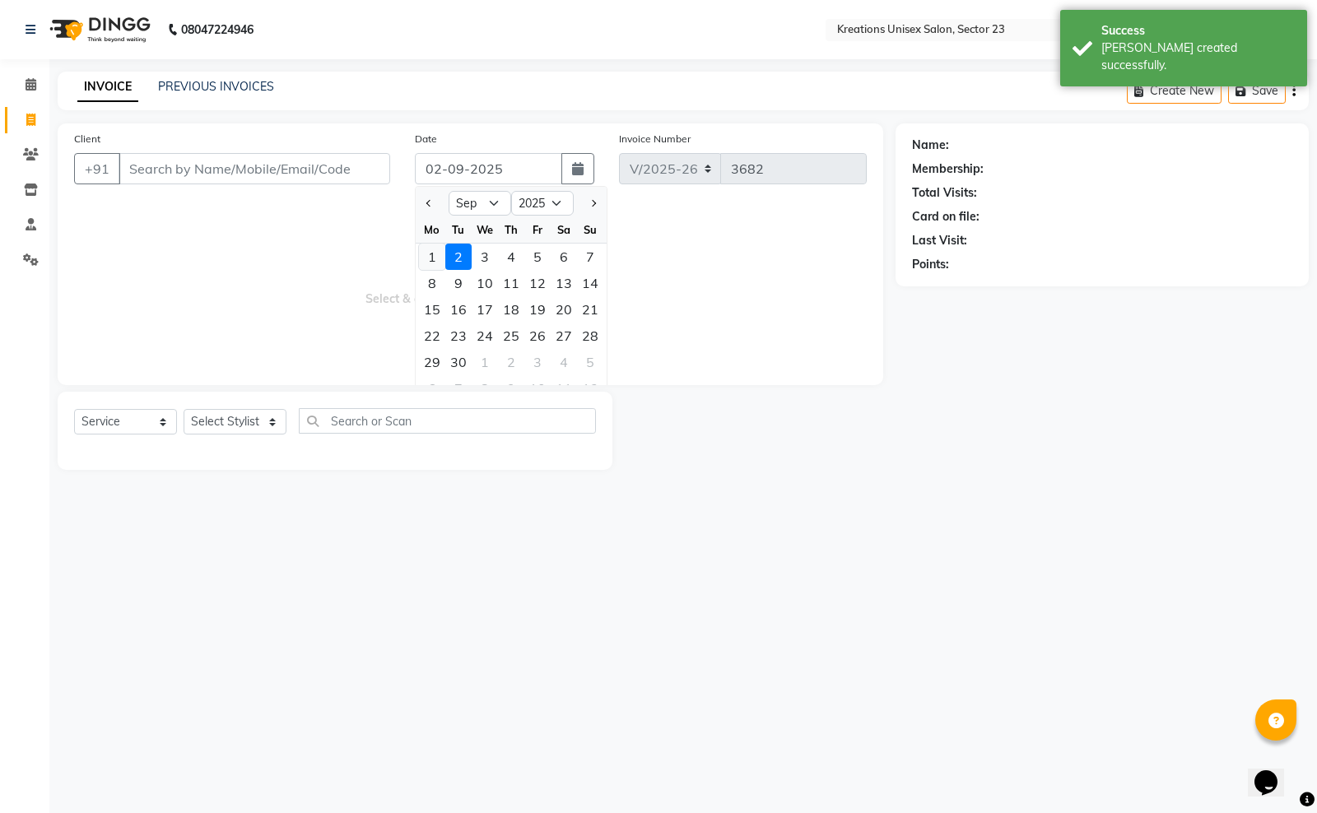
click at [436, 259] on div "1" at bounding box center [432, 257] width 26 height 26
type input "01-09-2025"
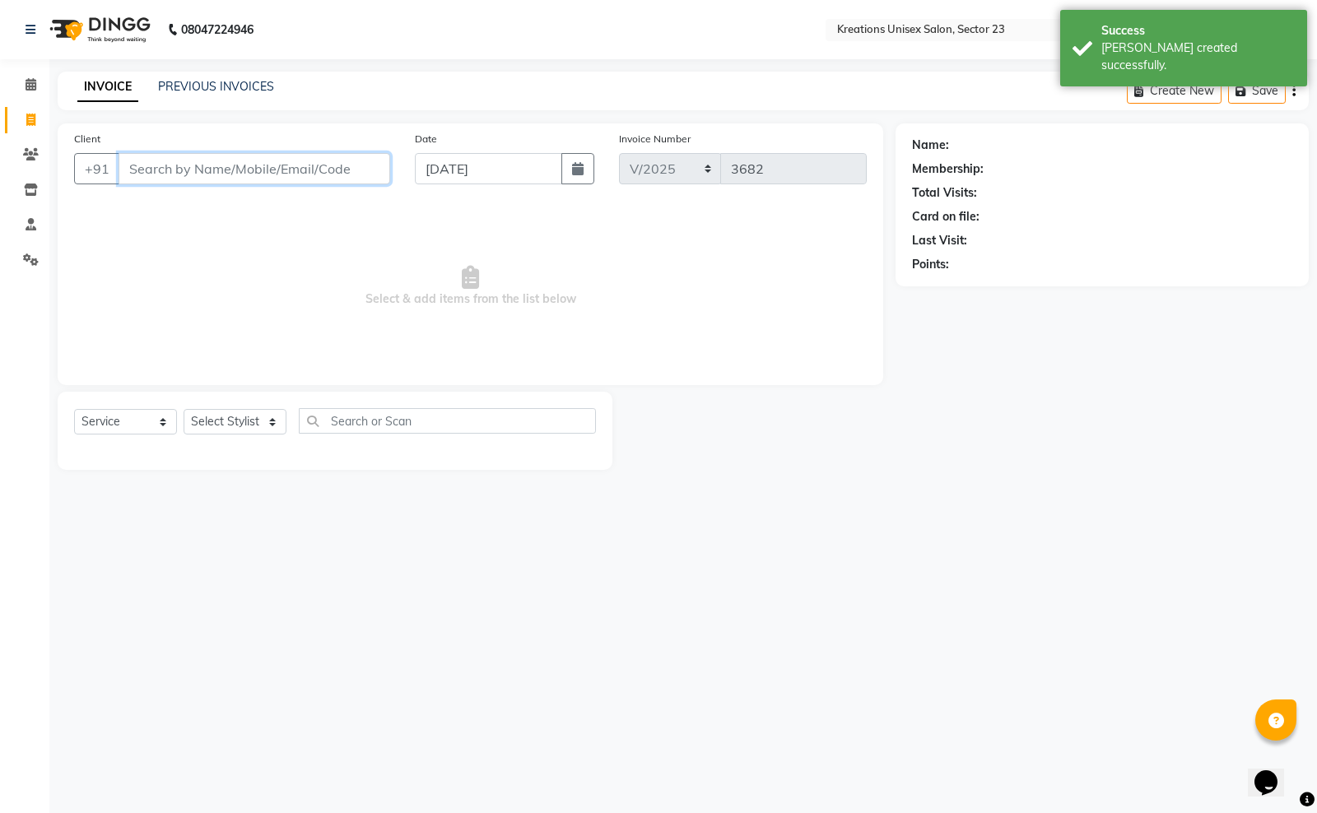
click at [227, 179] on input "Client" at bounding box center [255, 168] width 272 height 31
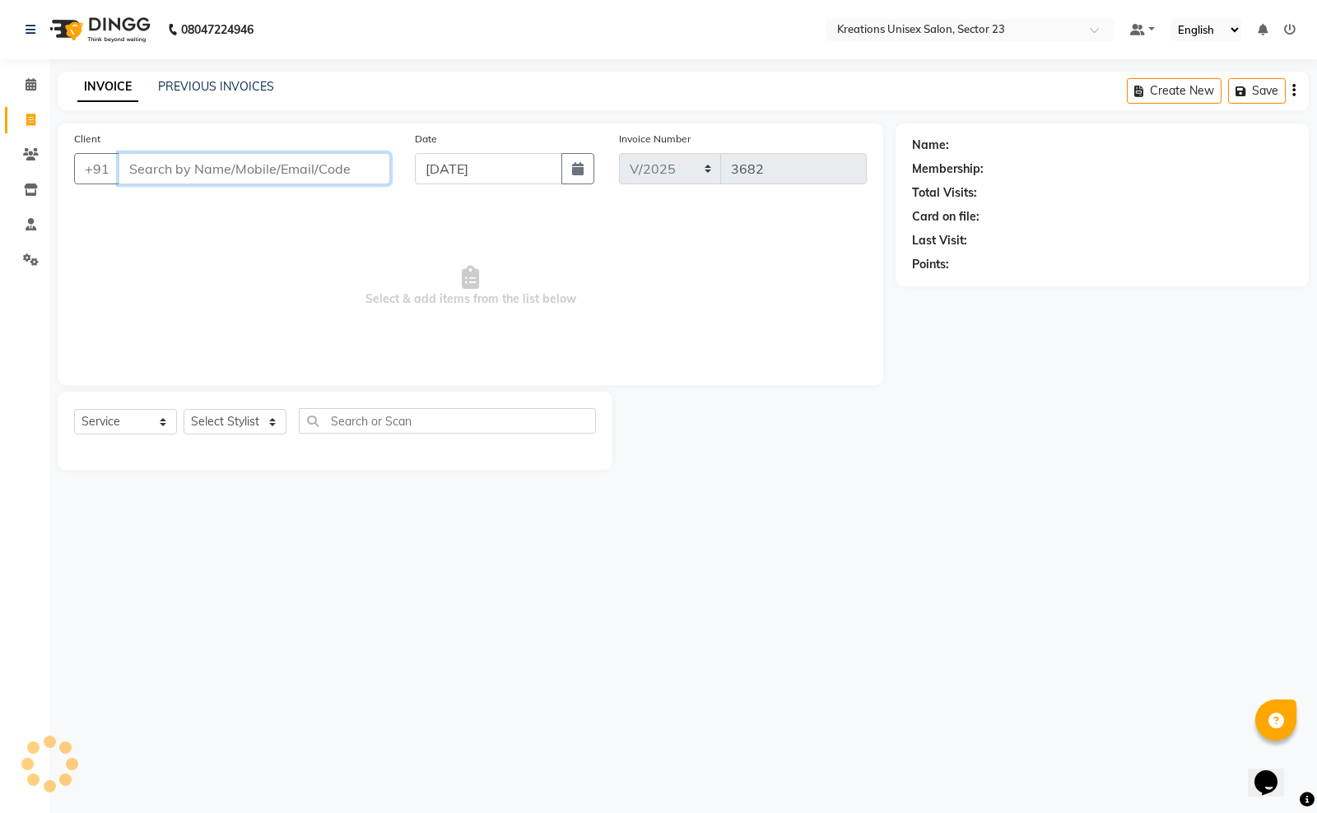
click at [266, 178] on input "Client" at bounding box center [255, 168] width 272 height 31
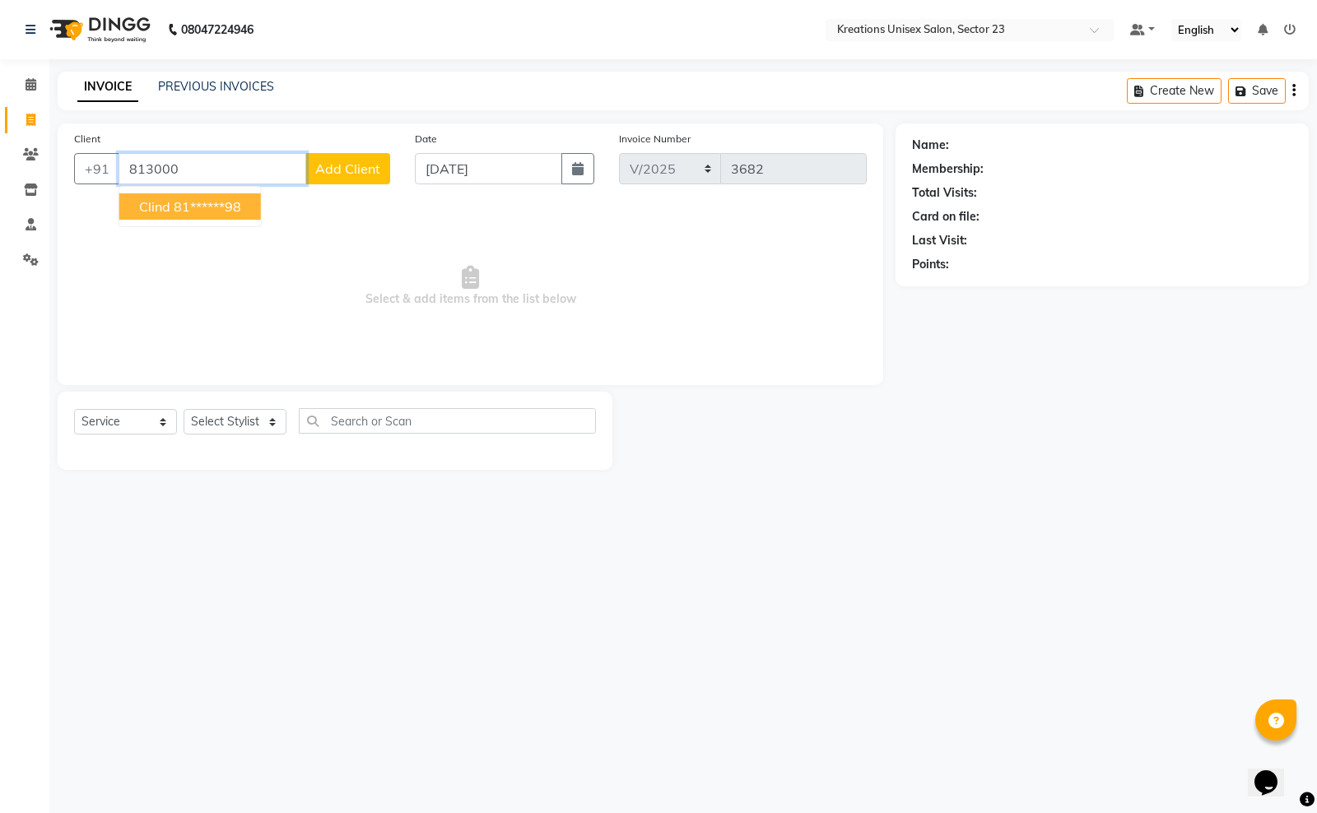
click at [249, 212] on button "Clind 81******98" at bounding box center [190, 206] width 142 height 26
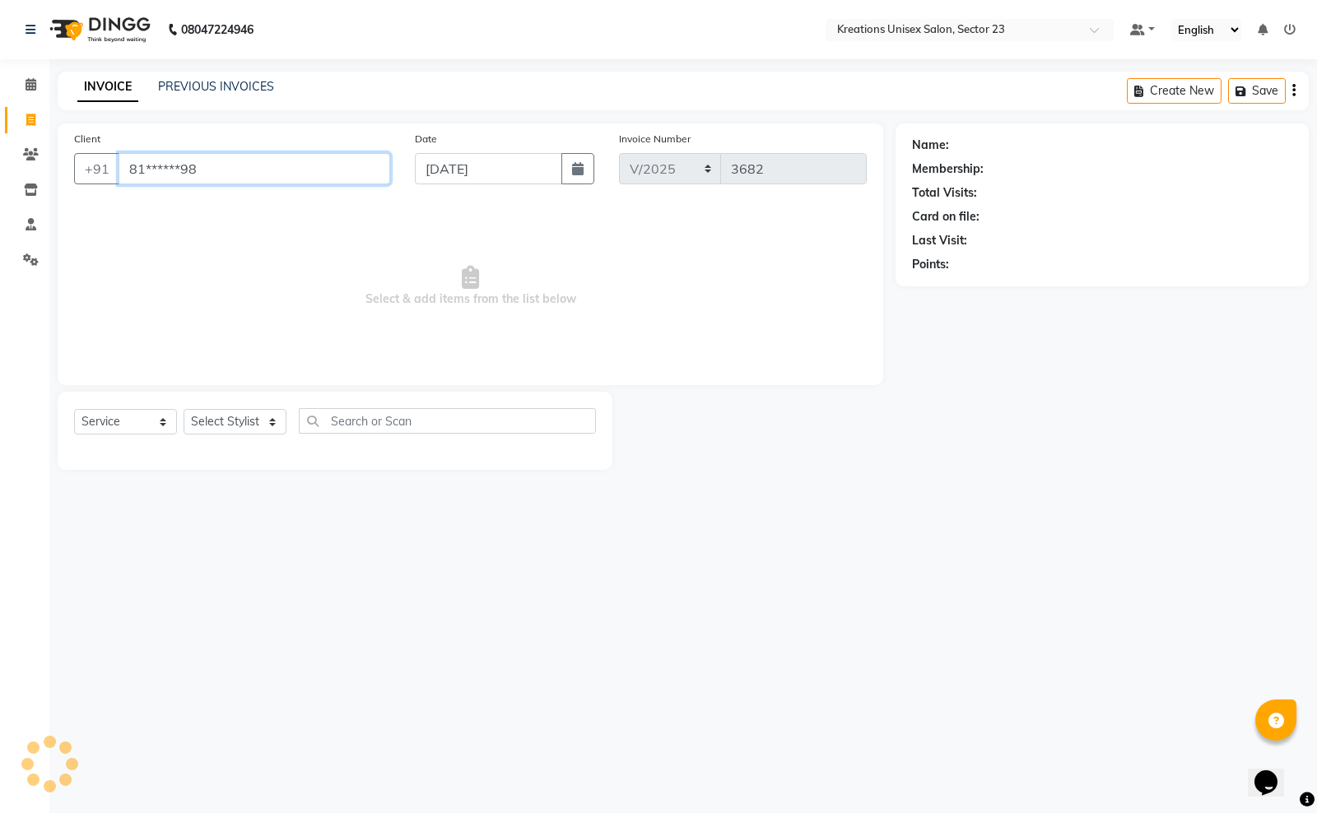
type input "81******98"
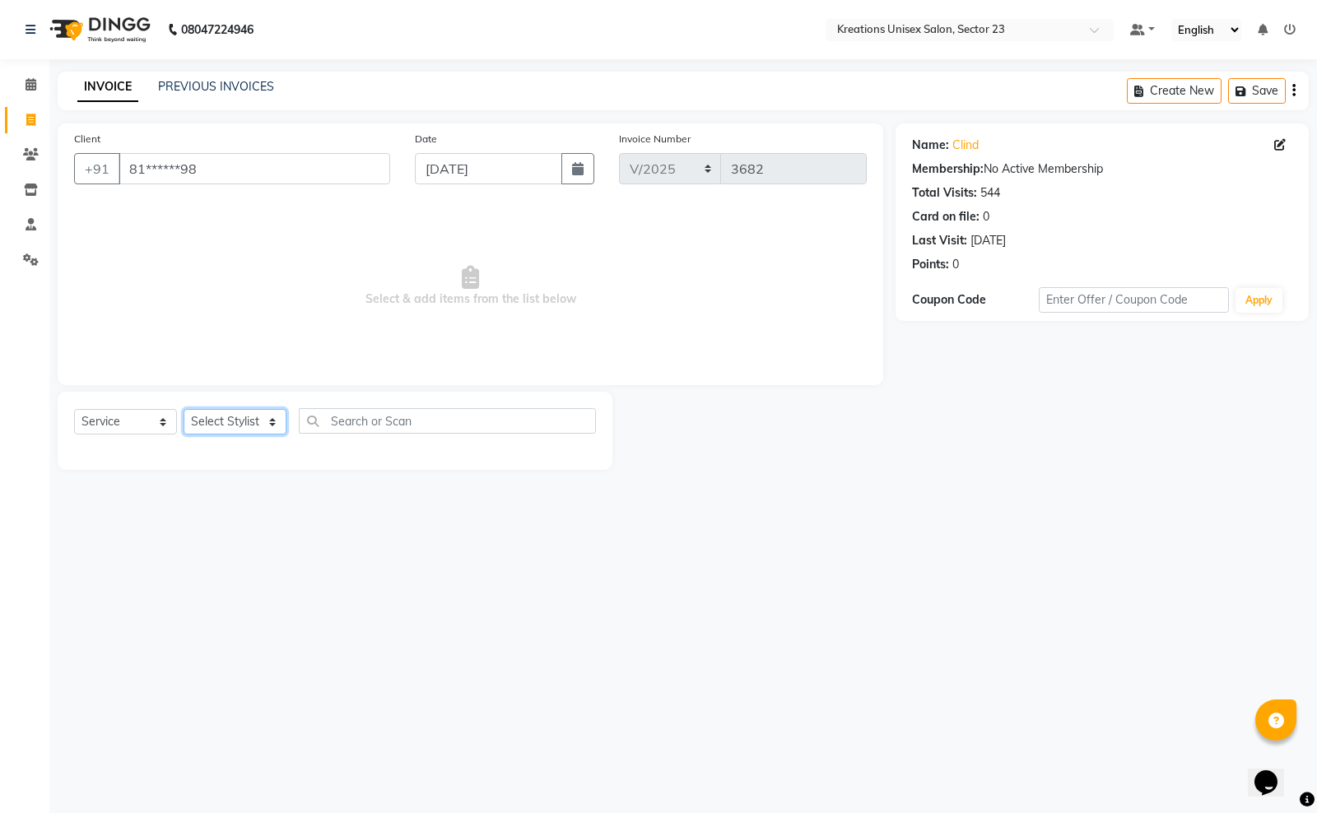
click at [258, 424] on select "Select Stylist Aadil ALI Aman Ankit Manas Sir Rohit Saba Shaffali Maam Shiv Sit…" at bounding box center [235, 422] width 103 height 26
select select "71166"
click at [184, 409] on select "Select Stylist Aadil ALI Aman Ankit Manas Sir Rohit Saba Shaffali Maam Shiv Sit…" at bounding box center [235, 422] width 103 height 26
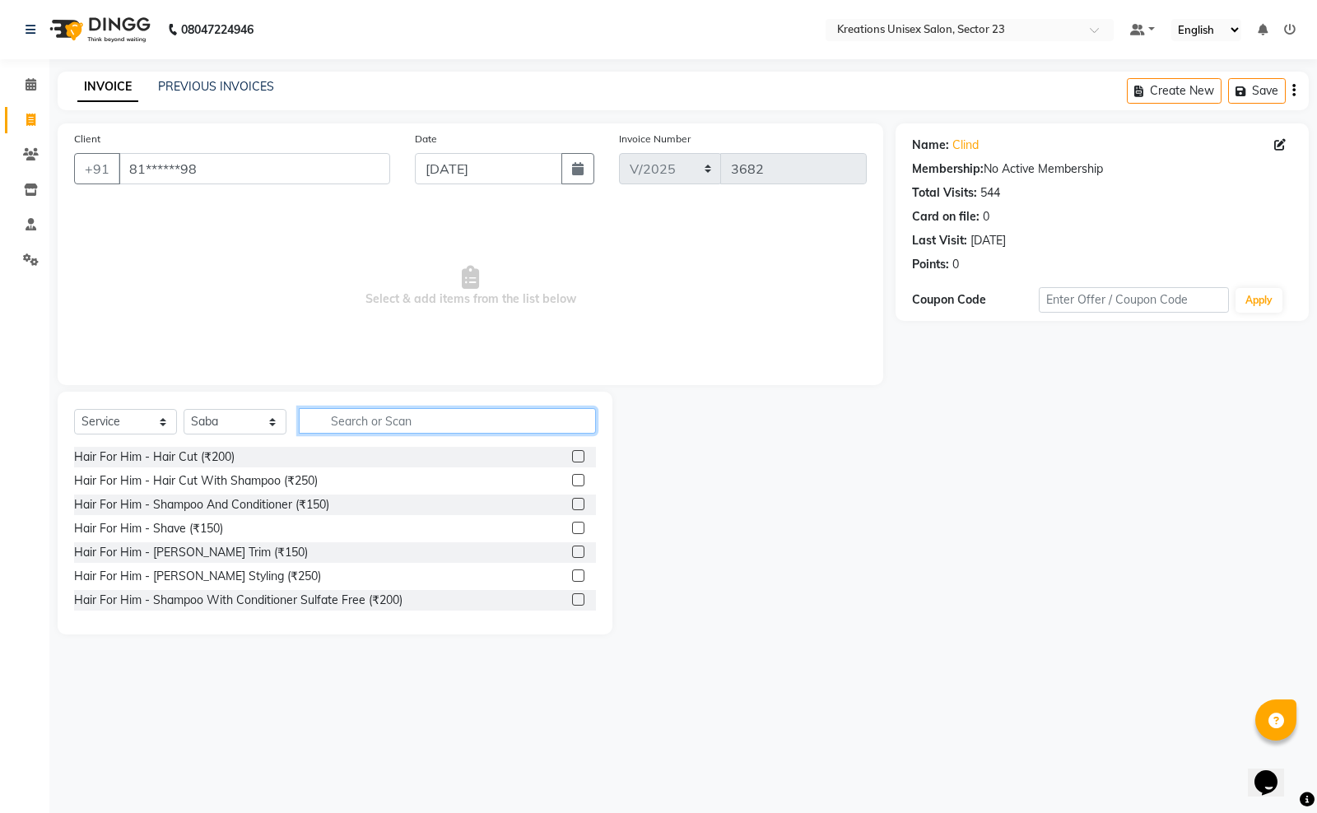
click at [363, 429] on input "text" at bounding box center [447, 421] width 297 height 26
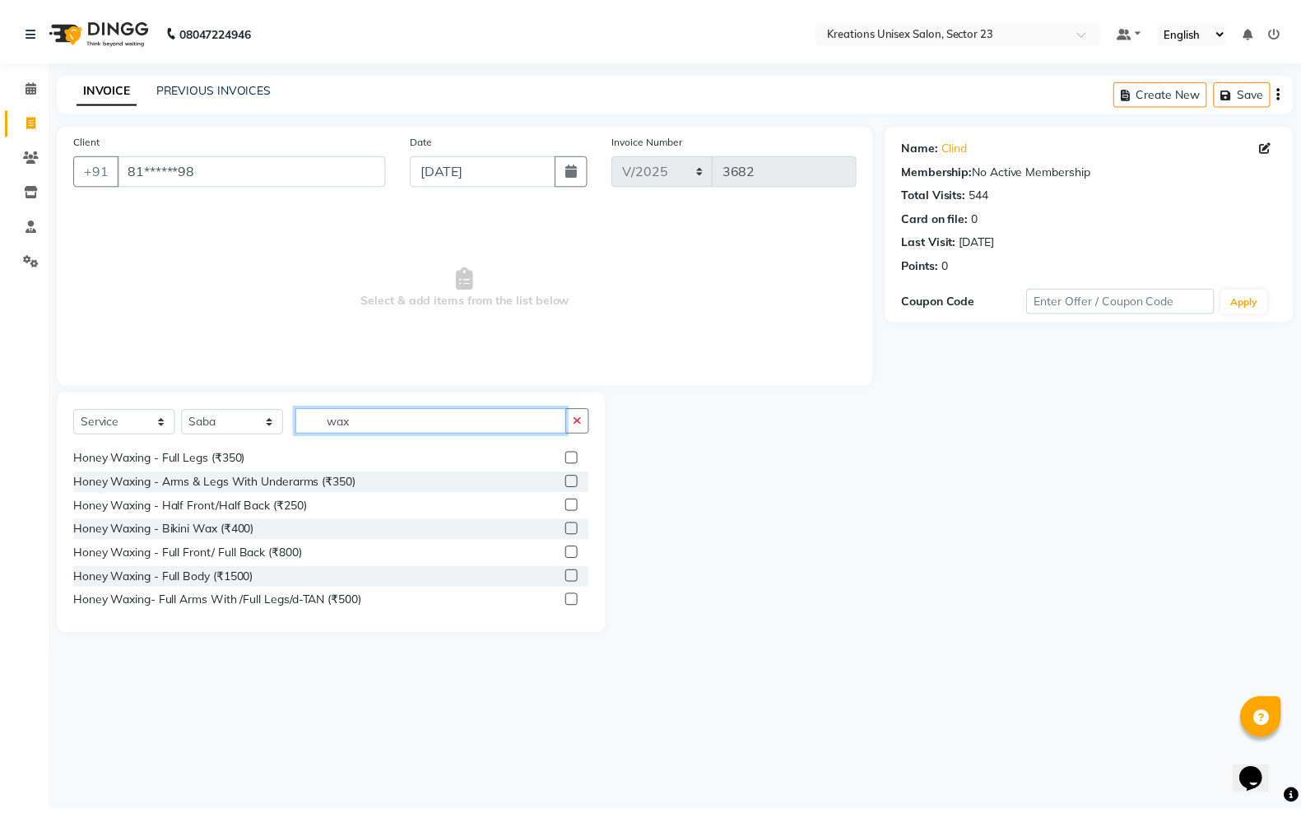
scroll to position [412, 0]
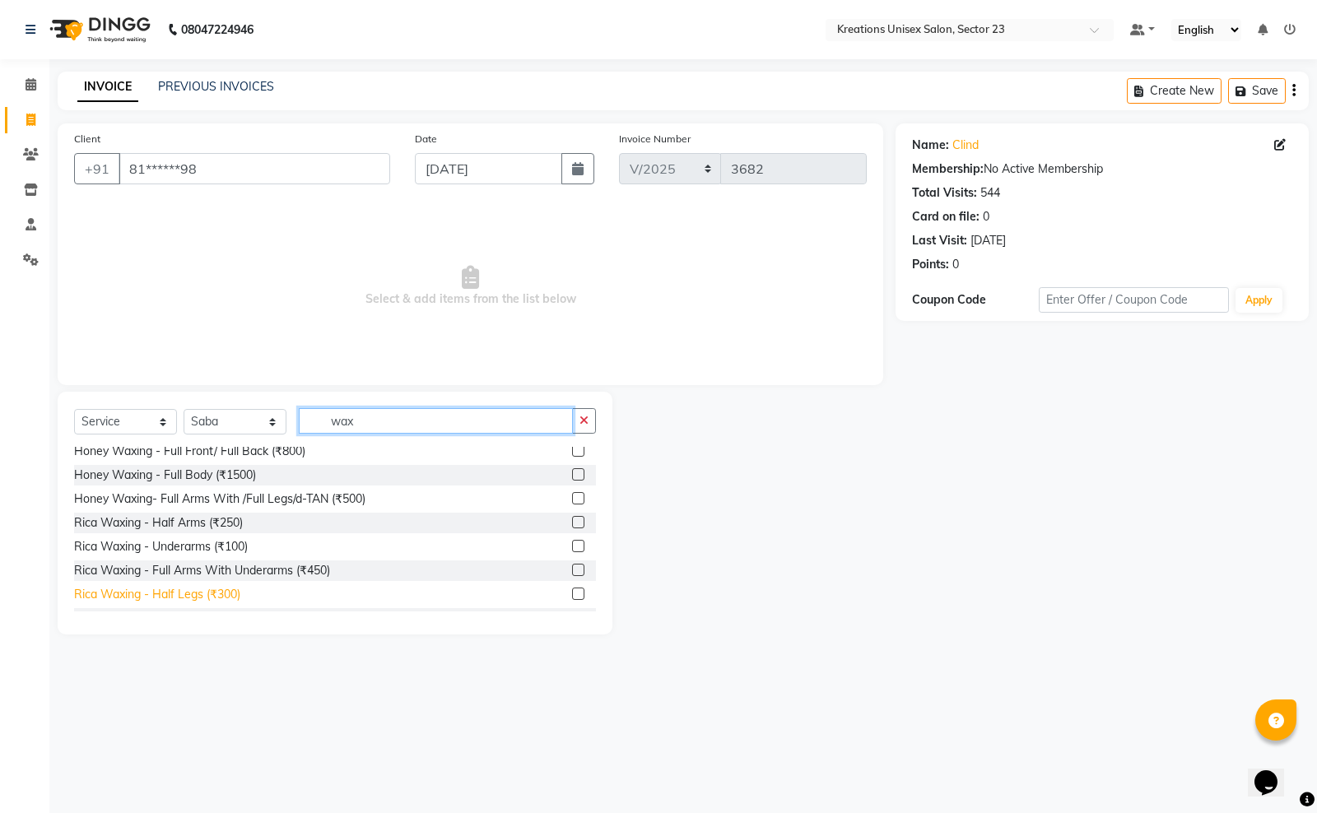
type input "wax"
click at [229, 593] on div "Rica Waxing - Half Legs (₹300)" at bounding box center [157, 594] width 166 height 17
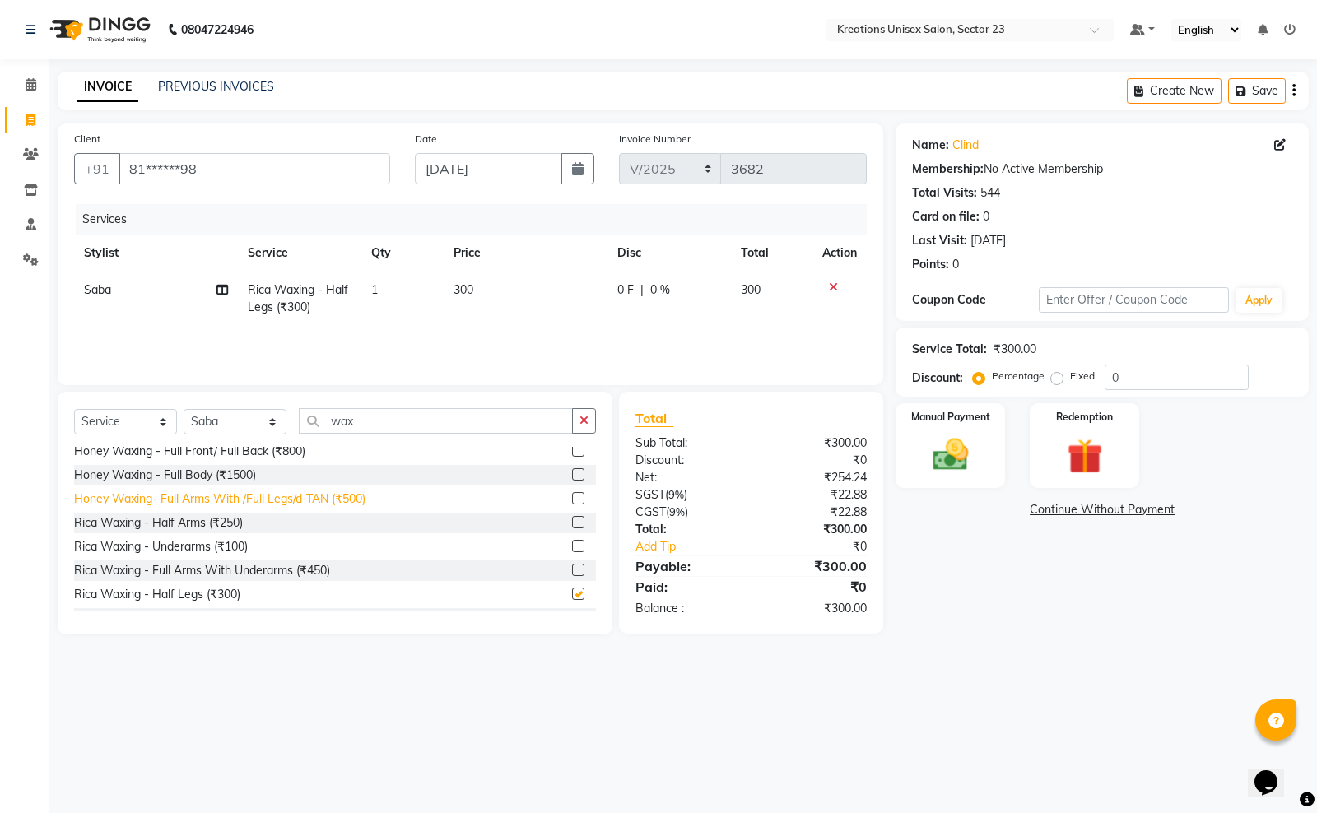
checkbox input "false"
click at [212, 543] on div "Rica Waxing - Underarms (₹100)" at bounding box center [161, 546] width 174 height 17
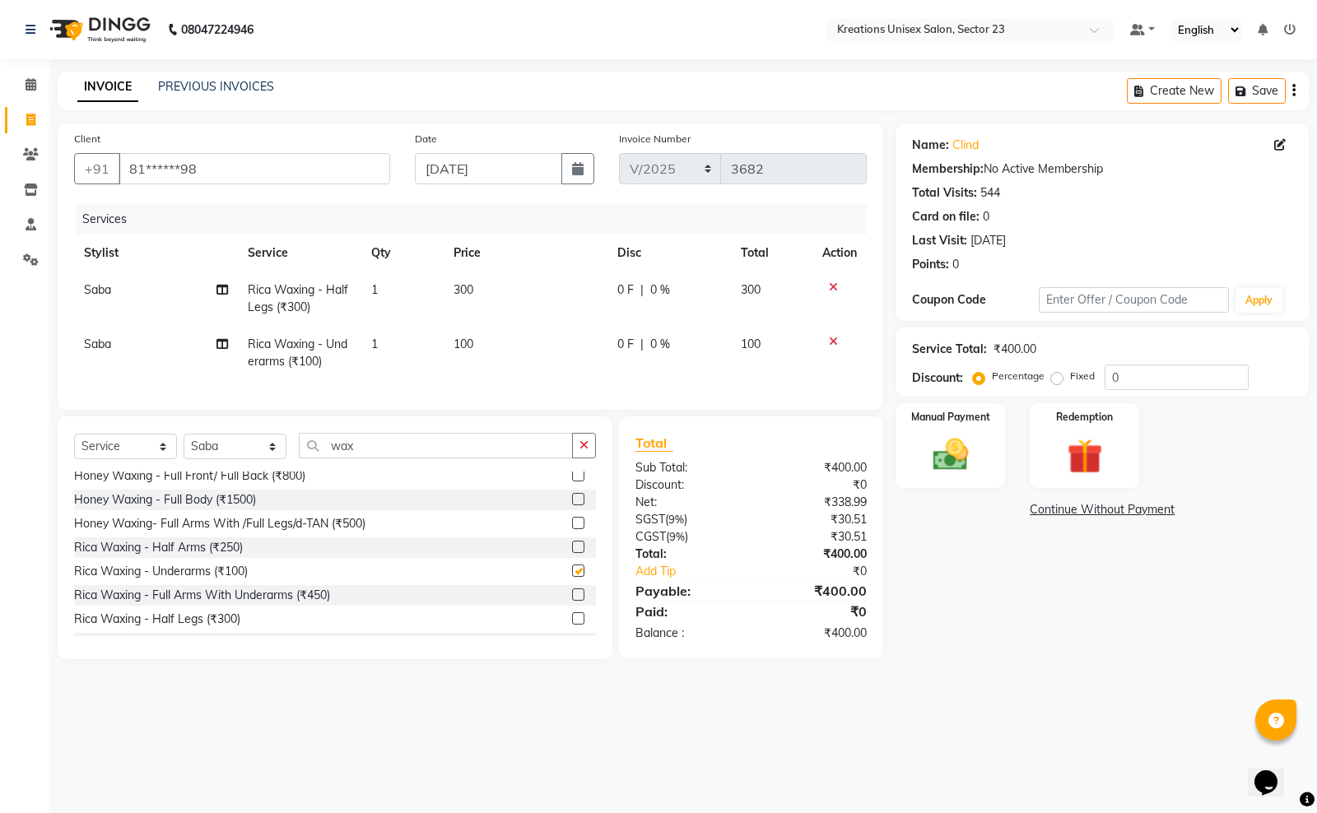
checkbox input "false"
click at [487, 351] on td "100" at bounding box center [526, 353] width 164 height 54
select select "71166"
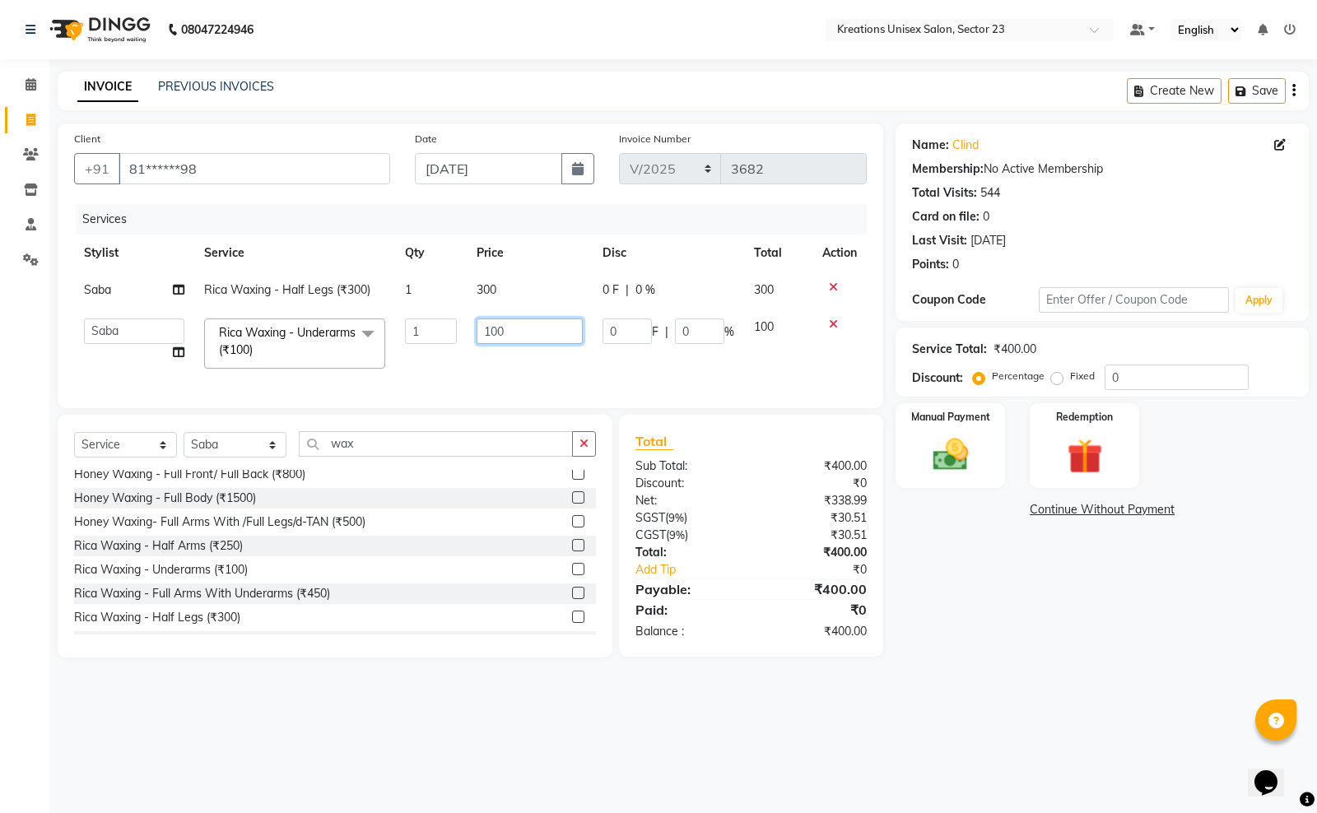
click at [502, 327] on input "100" at bounding box center [530, 332] width 106 height 26
type input "150"
click at [941, 702] on div "08047224946 Select Location × Kreations Unisex Salon, Sector 23 Default Panel M…" at bounding box center [658, 406] width 1317 height 813
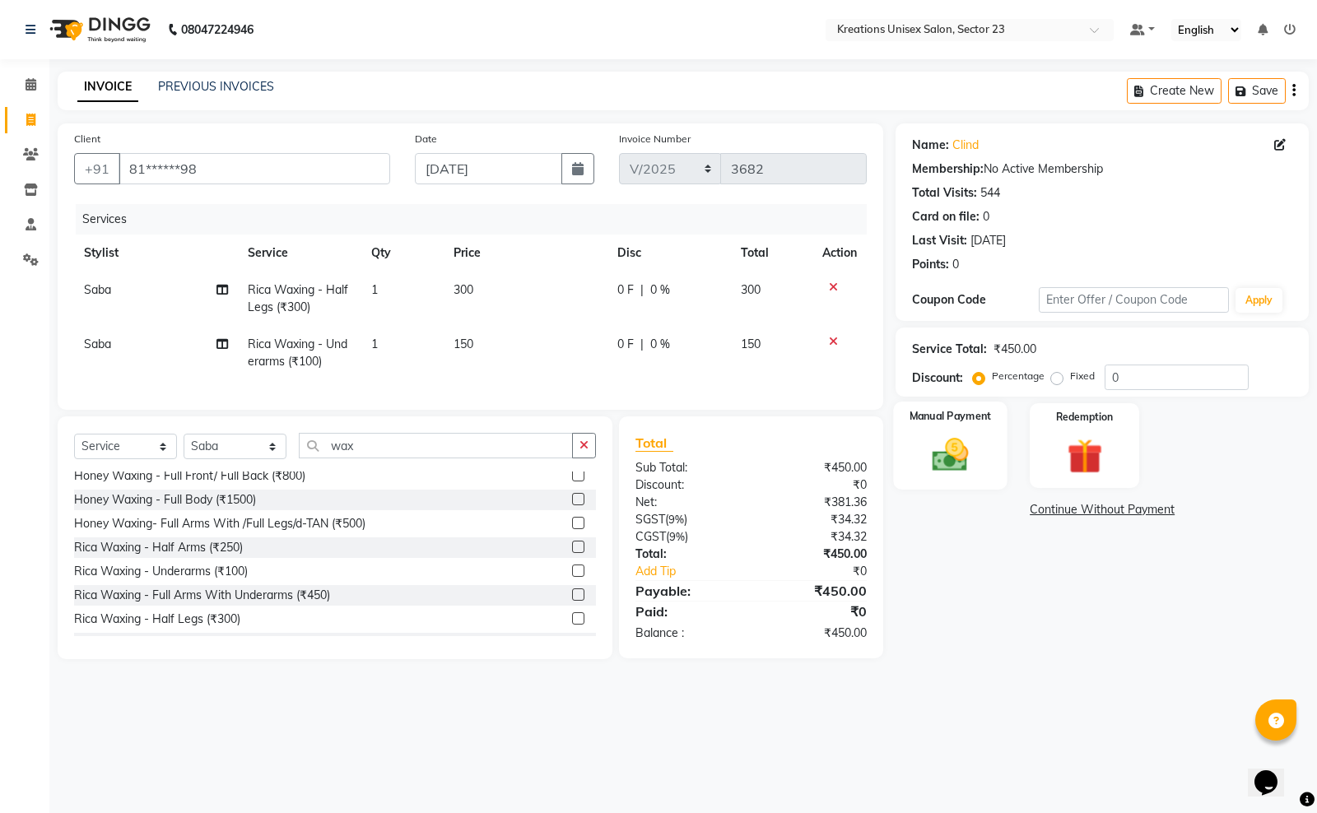
click at [970, 421] on label "Manual Payment" at bounding box center [950, 416] width 82 height 16
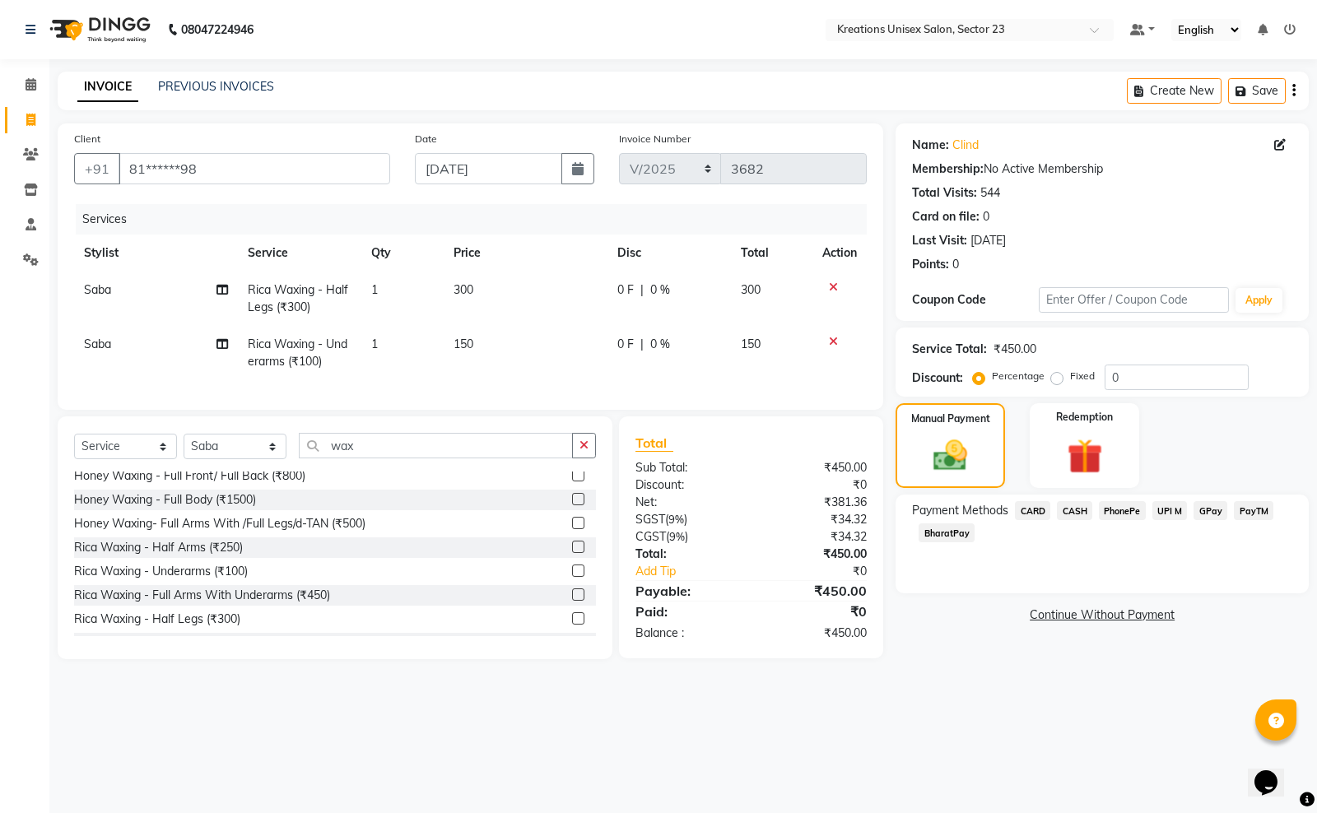
click at [1074, 505] on span "CASH" at bounding box center [1074, 510] width 35 height 19
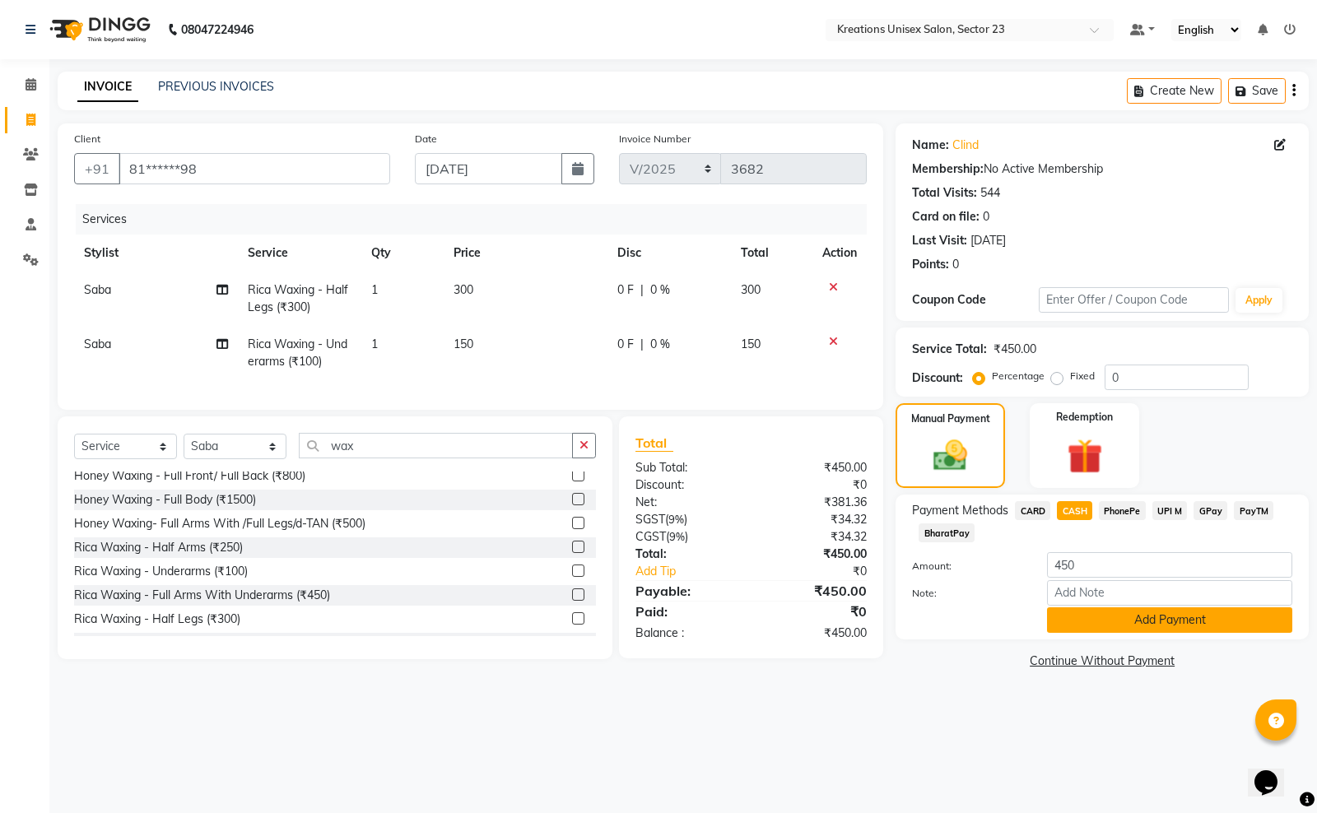
click at [1105, 624] on button "Add Payment" at bounding box center [1169, 620] width 245 height 26
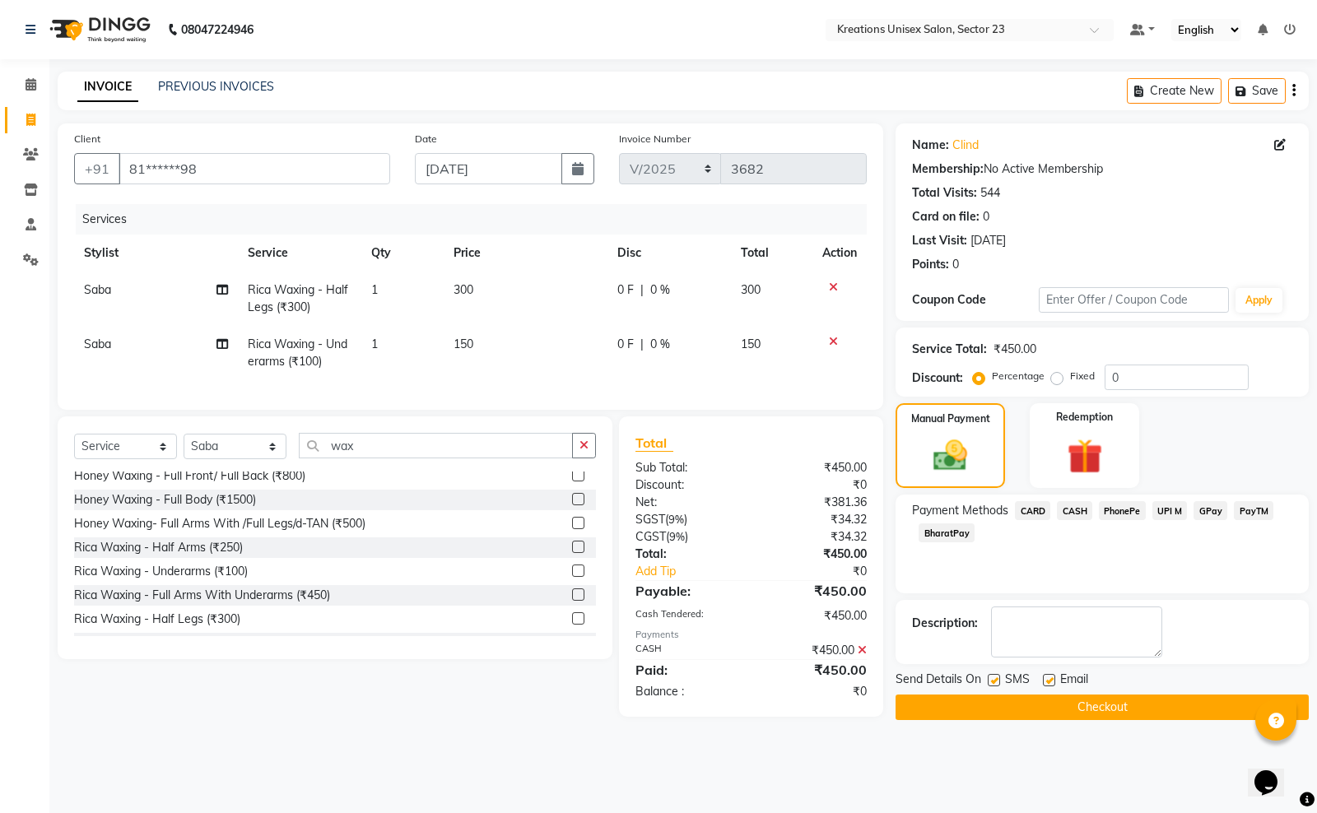
click at [996, 681] on label at bounding box center [994, 680] width 12 height 12
click at [996, 681] on input "checkbox" at bounding box center [993, 681] width 11 height 11
checkbox input "false"
click at [1043, 680] on label at bounding box center [1049, 680] width 12 height 12
click at [1043, 680] on input "checkbox" at bounding box center [1048, 681] width 11 height 11
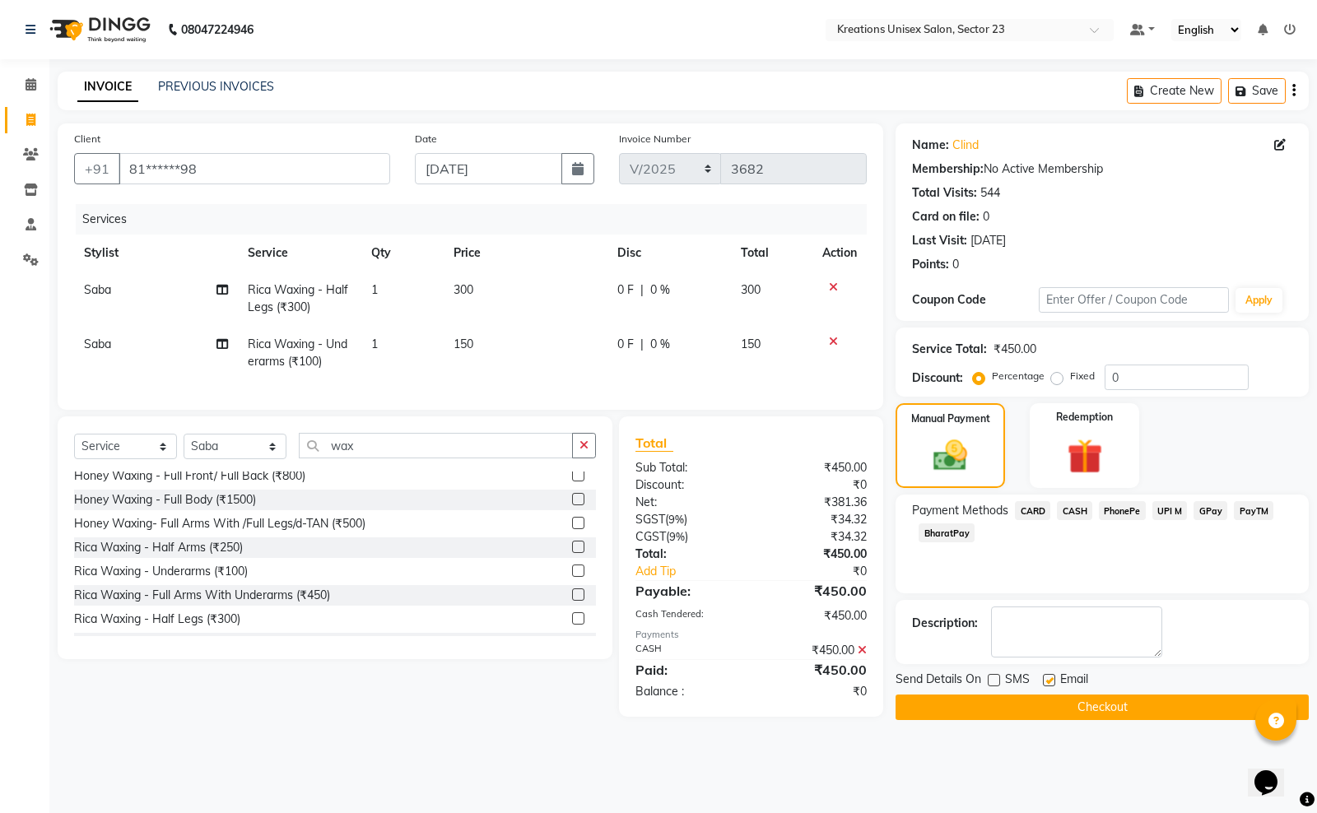
checkbox input "false"
click at [1043, 709] on button "Checkout" at bounding box center [1101, 708] width 413 height 26
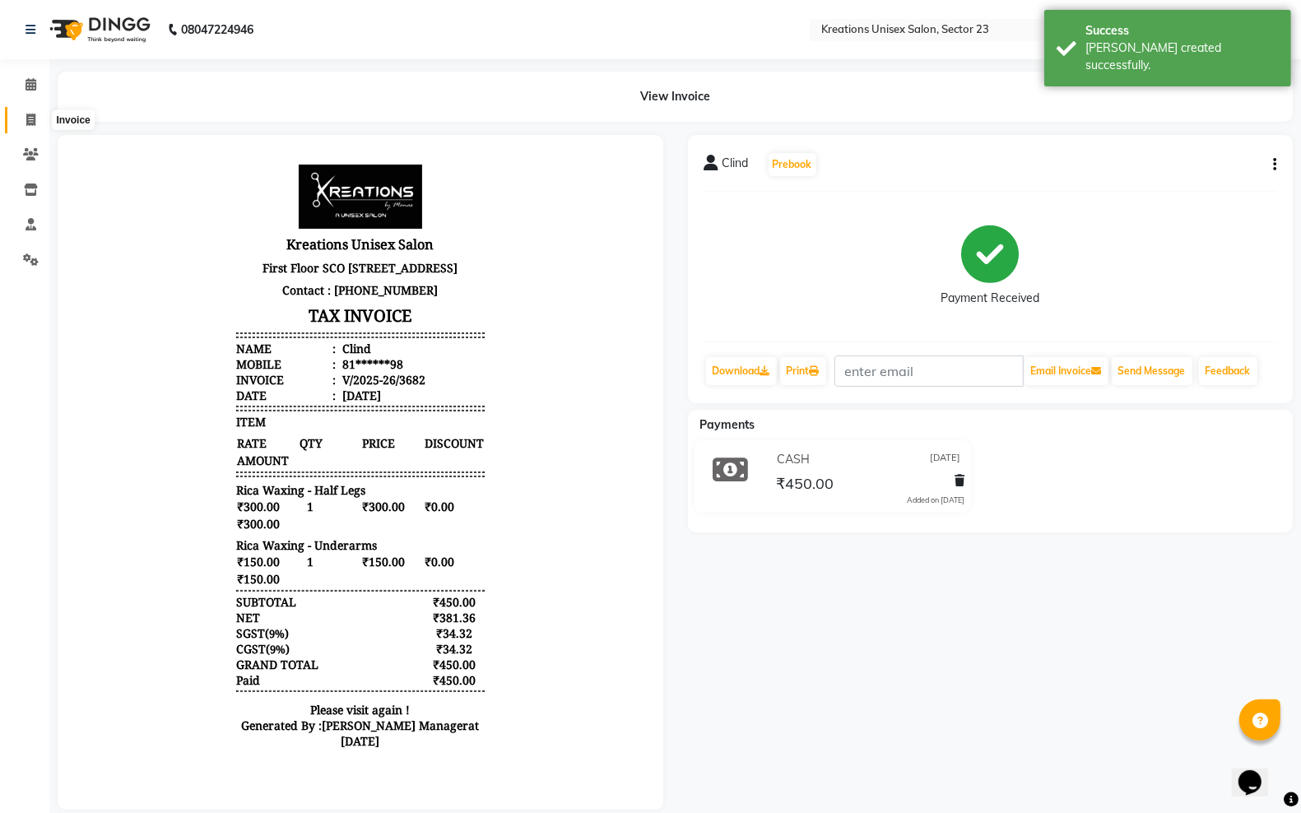
click at [34, 123] on icon at bounding box center [30, 120] width 9 height 12
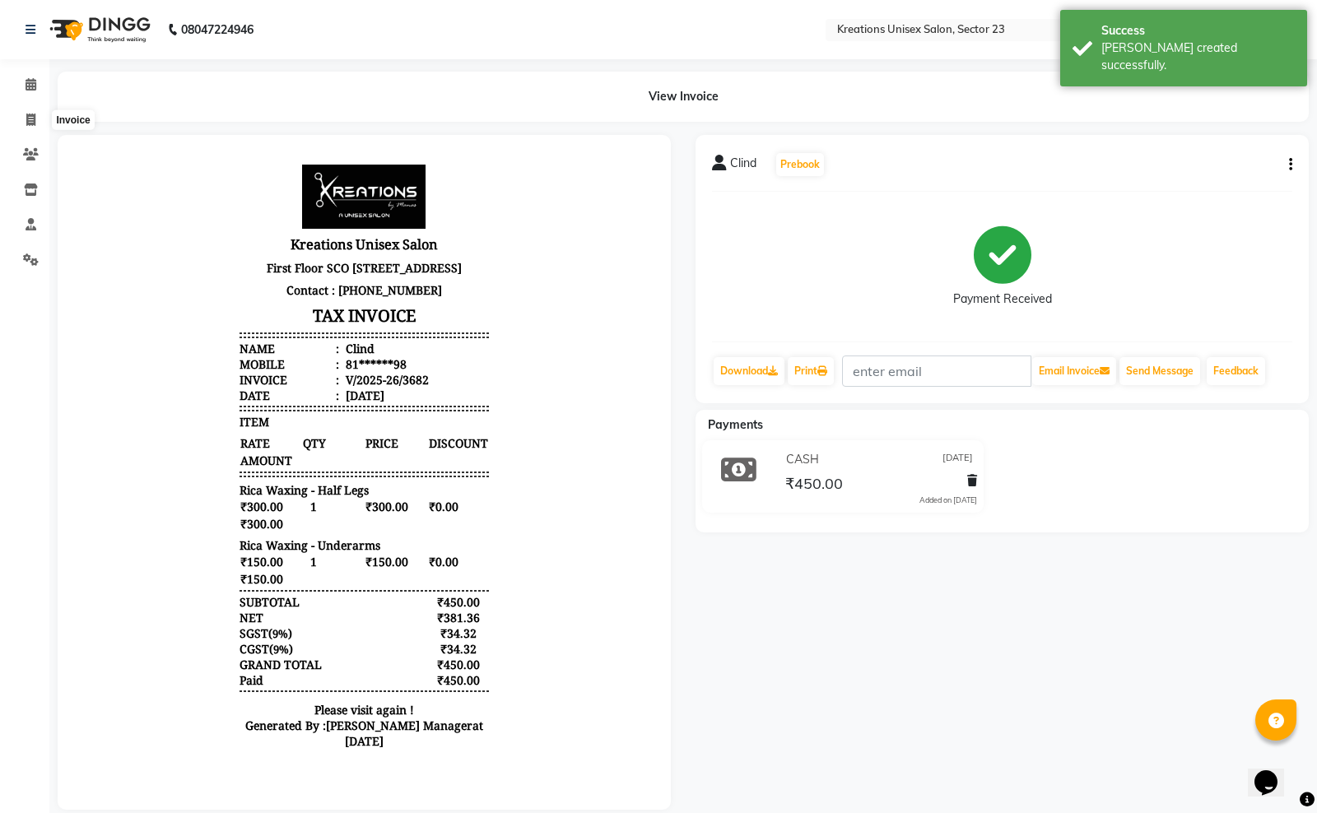
select select "6161"
select select "service"
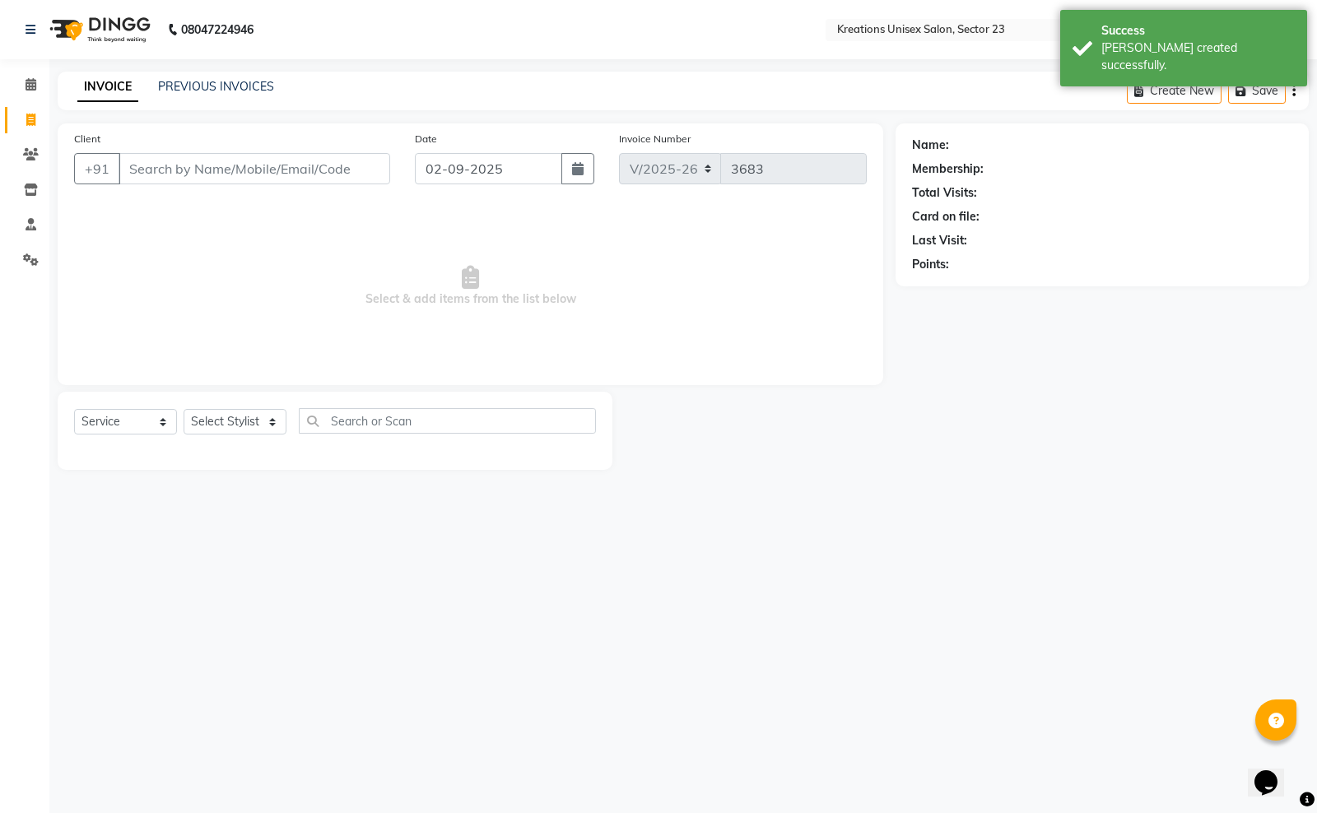
click at [272, 84] on div "INVOICE PREVIOUS INVOICES" at bounding box center [176, 87] width 236 height 19
click at [256, 83] on link "PREVIOUS INVOICES" at bounding box center [216, 86] width 116 height 15
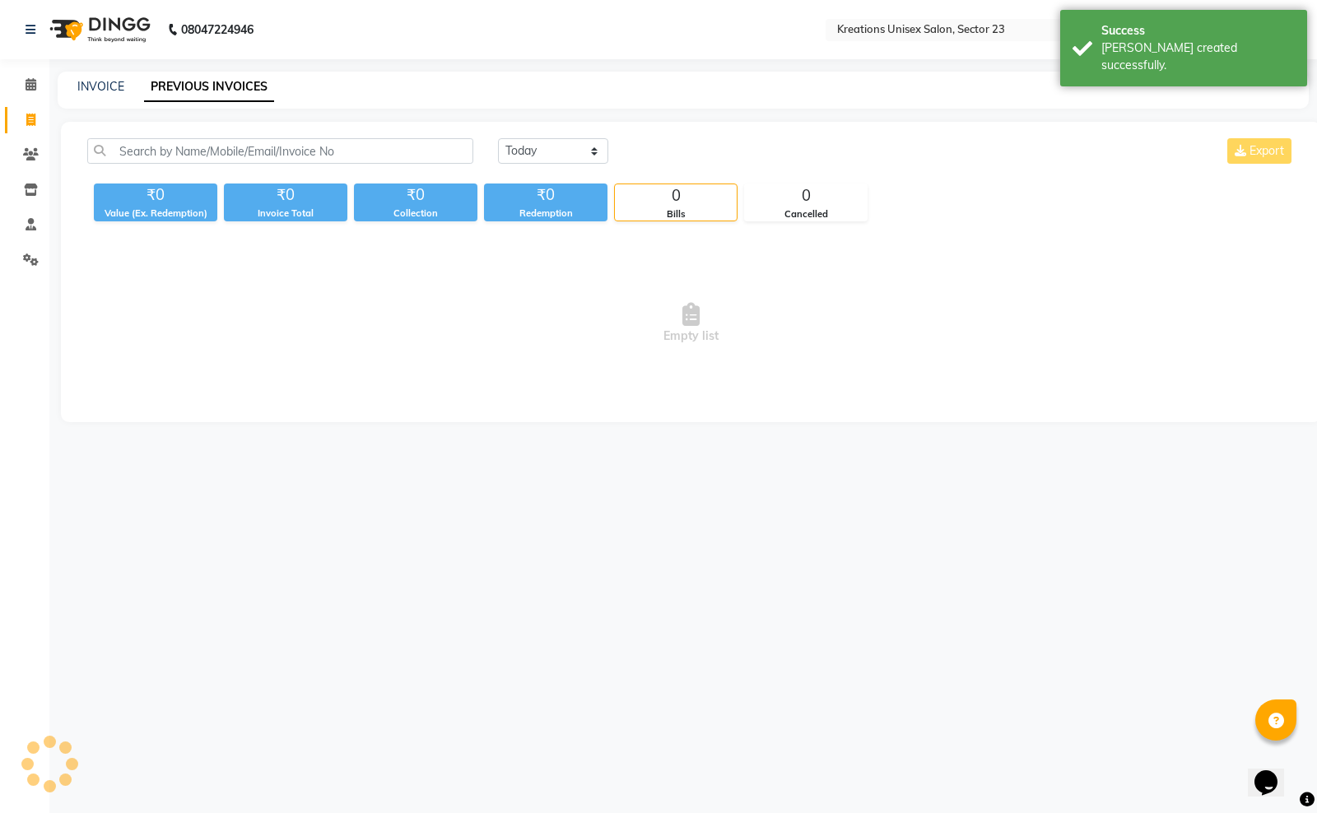
click at [256, 83] on link "PREVIOUS INVOICES" at bounding box center [209, 87] width 130 height 30
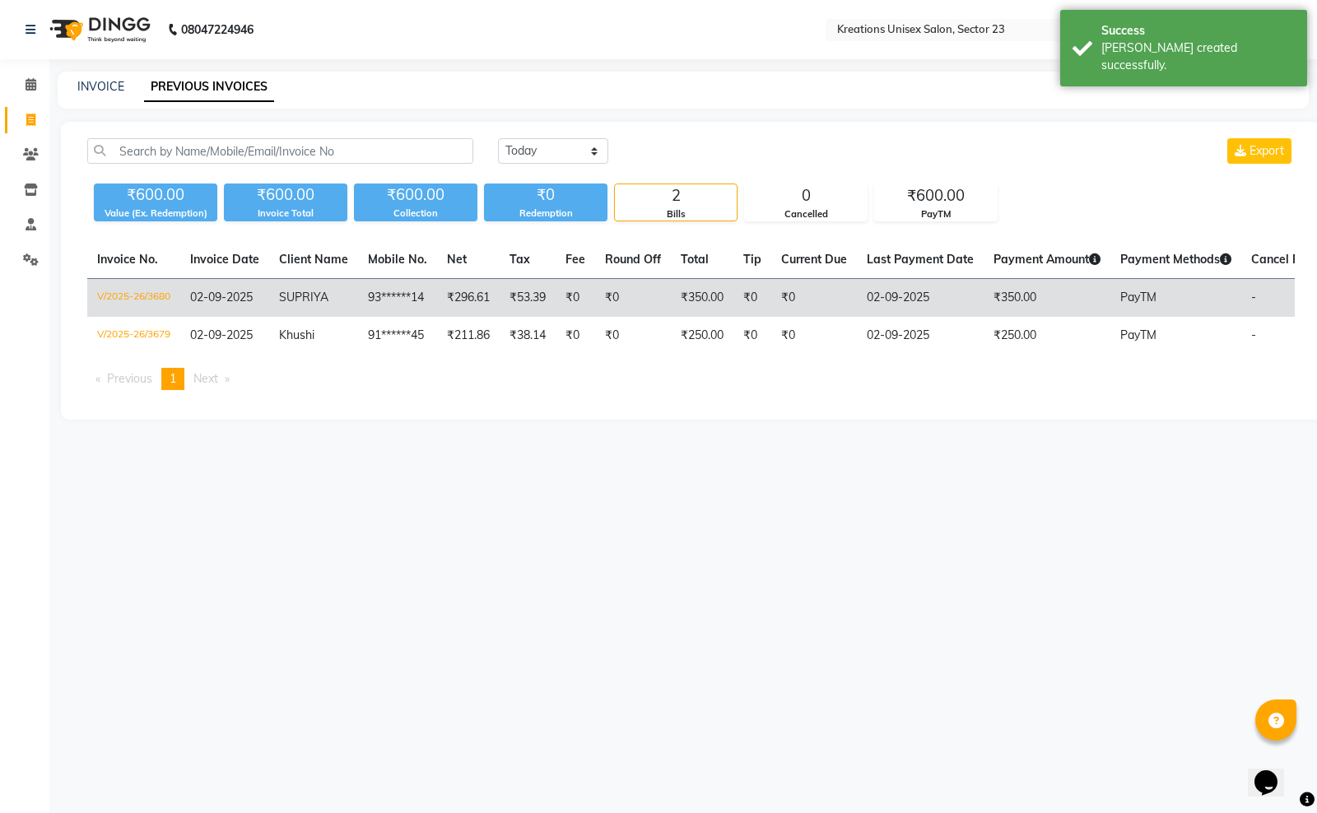
click at [569, 309] on td "₹0" at bounding box center [576, 298] width 40 height 39
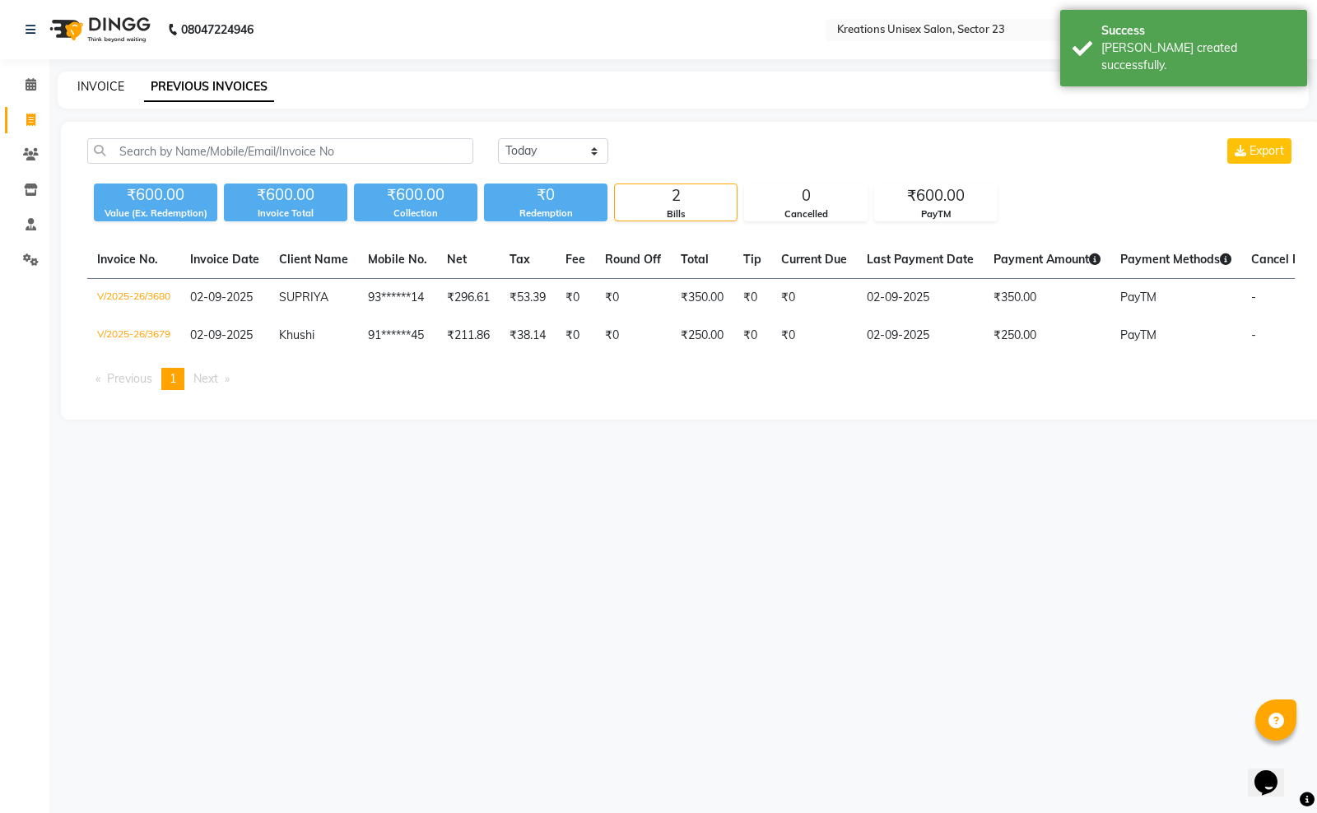
click at [114, 86] on link "INVOICE" at bounding box center [100, 86] width 47 height 15
select select "6161"
select select "service"
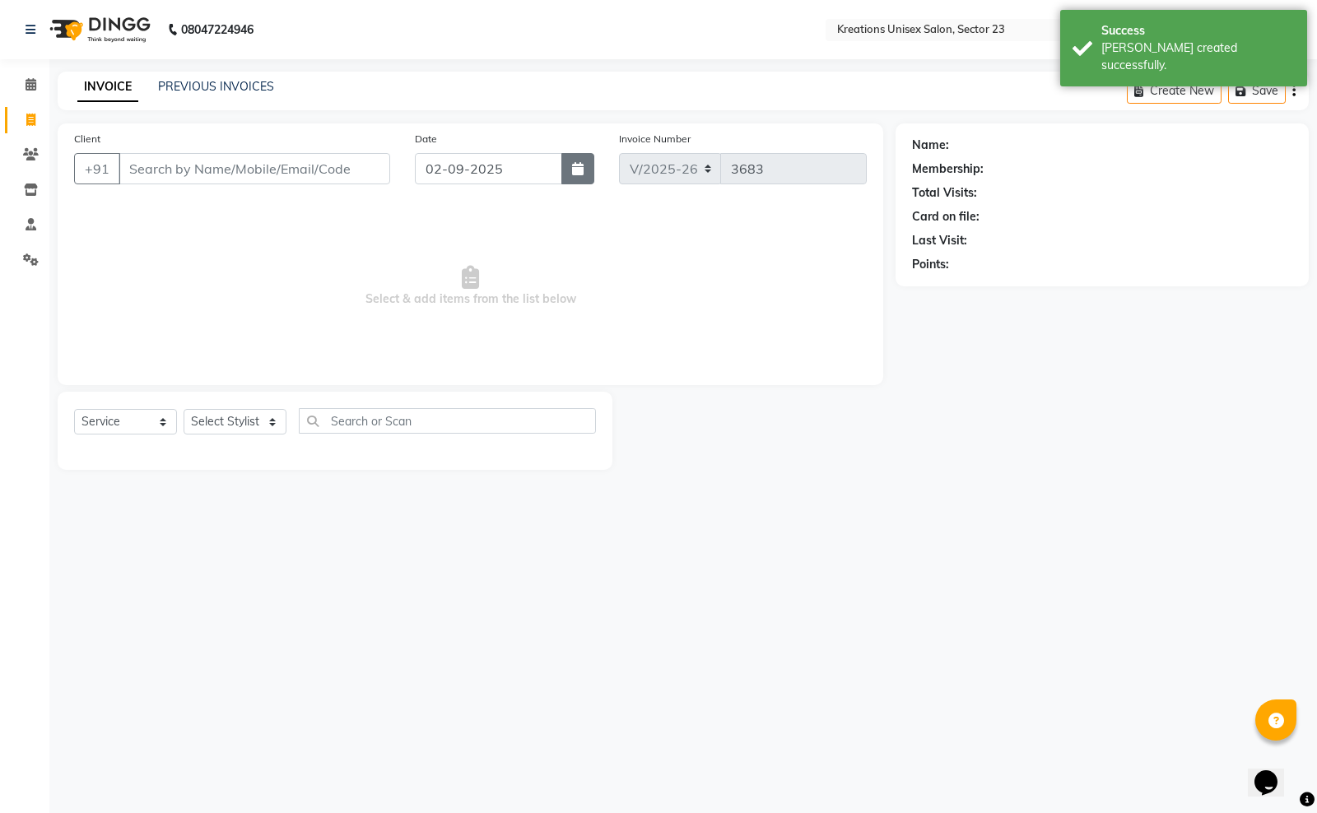
click at [583, 181] on button "button" at bounding box center [577, 168] width 33 height 31
select select "9"
select select "2025"
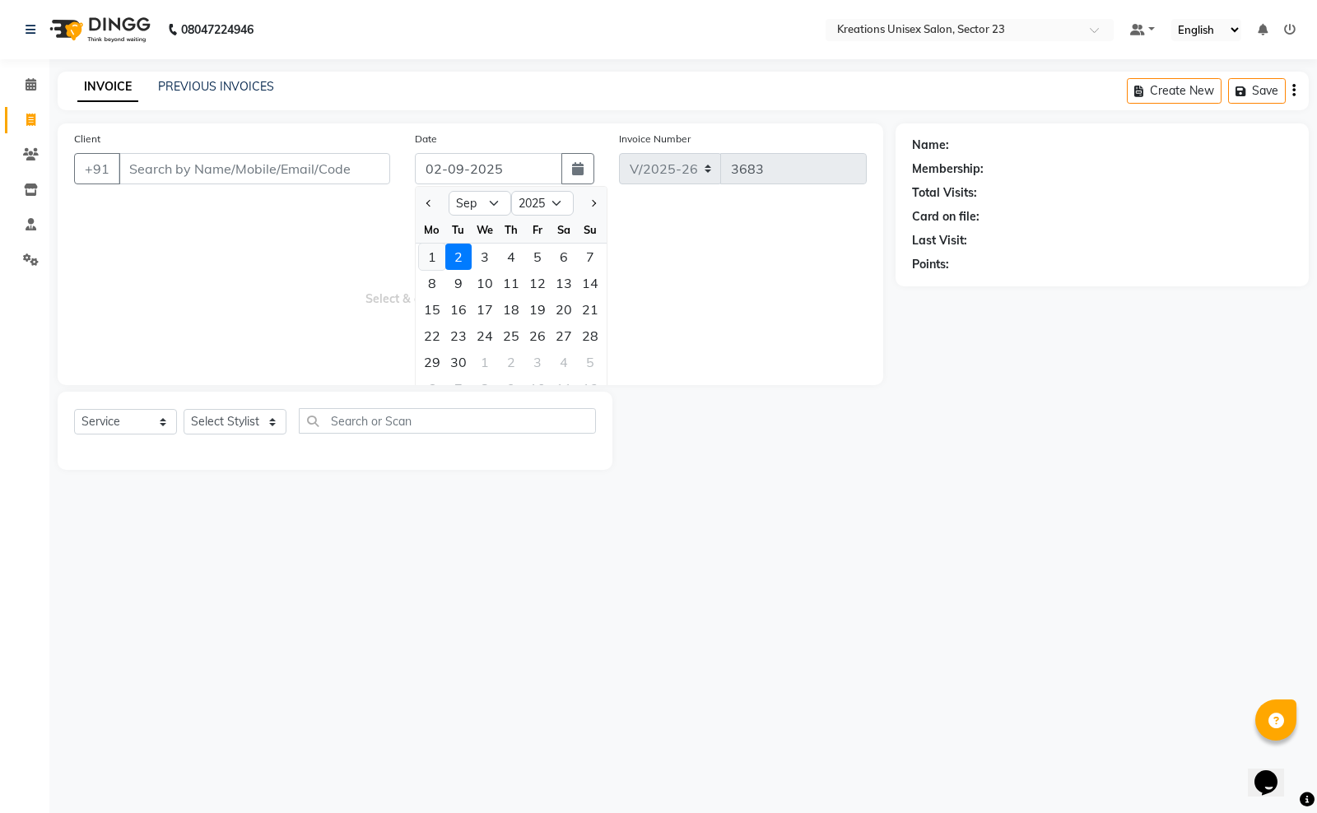
click at [430, 253] on div "1" at bounding box center [432, 257] width 26 height 26
type input "01-09-2025"
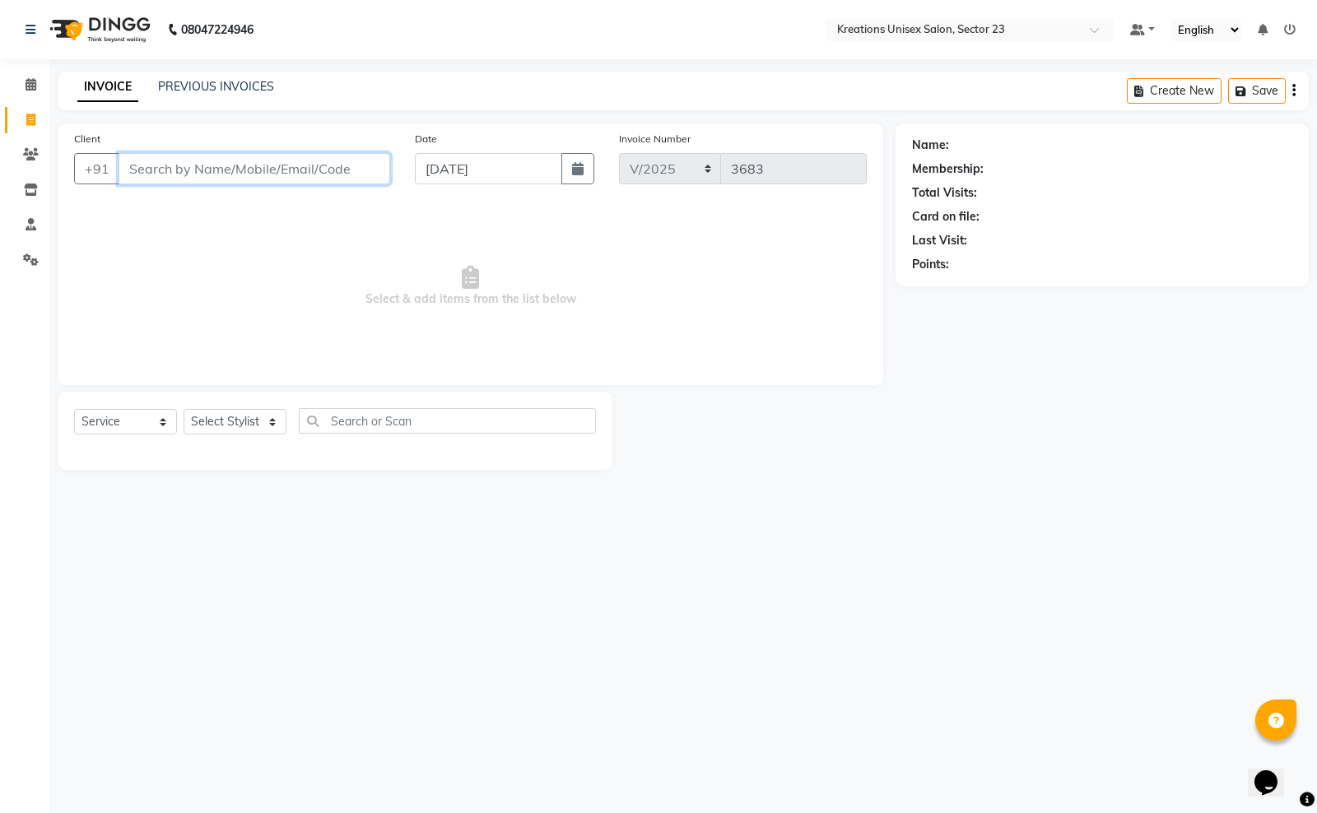
click at [198, 171] on input "Client" at bounding box center [255, 168] width 272 height 31
click at [186, 174] on input "Client" at bounding box center [255, 168] width 272 height 31
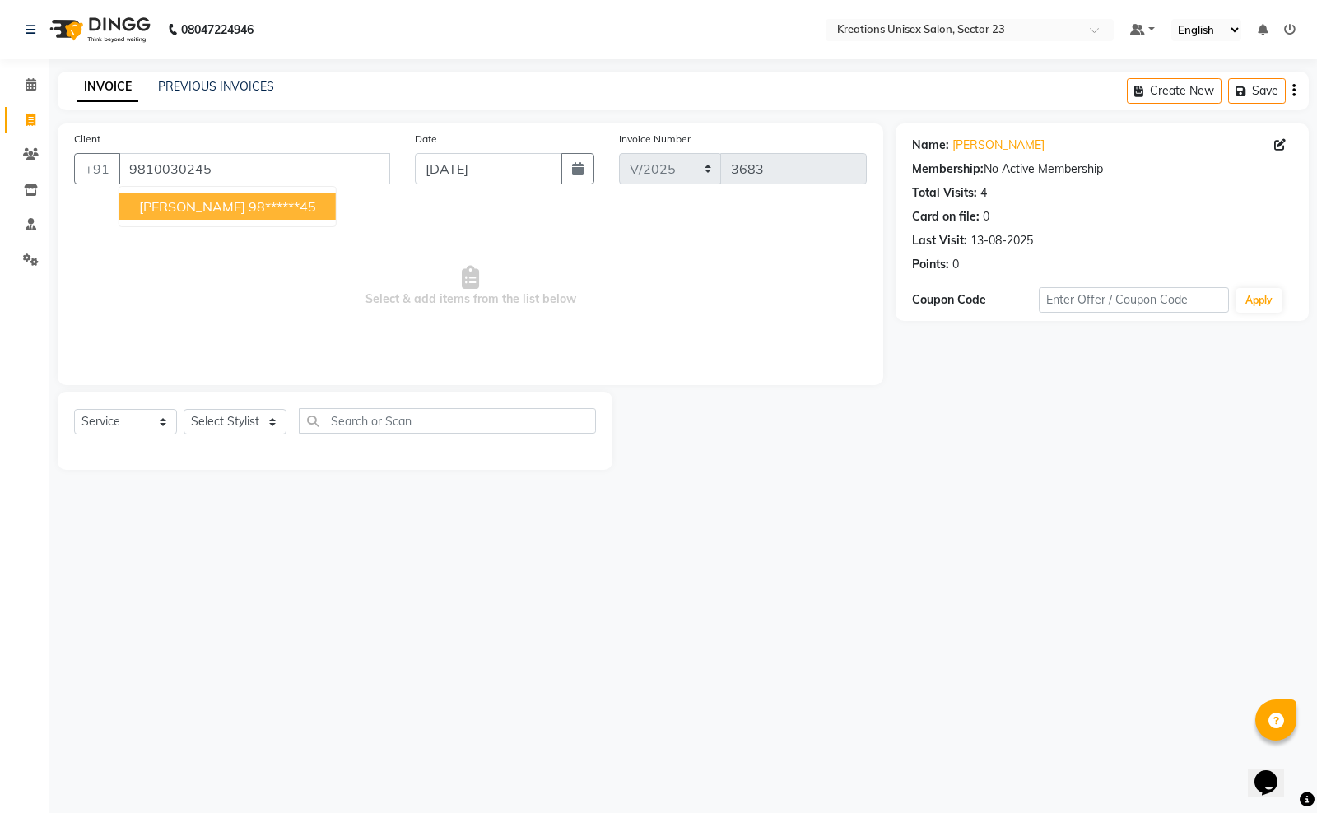
click at [199, 218] on button "alka gupta 98******45" at bounding box center [227, 206] width 216 height 26
type input "98******45"
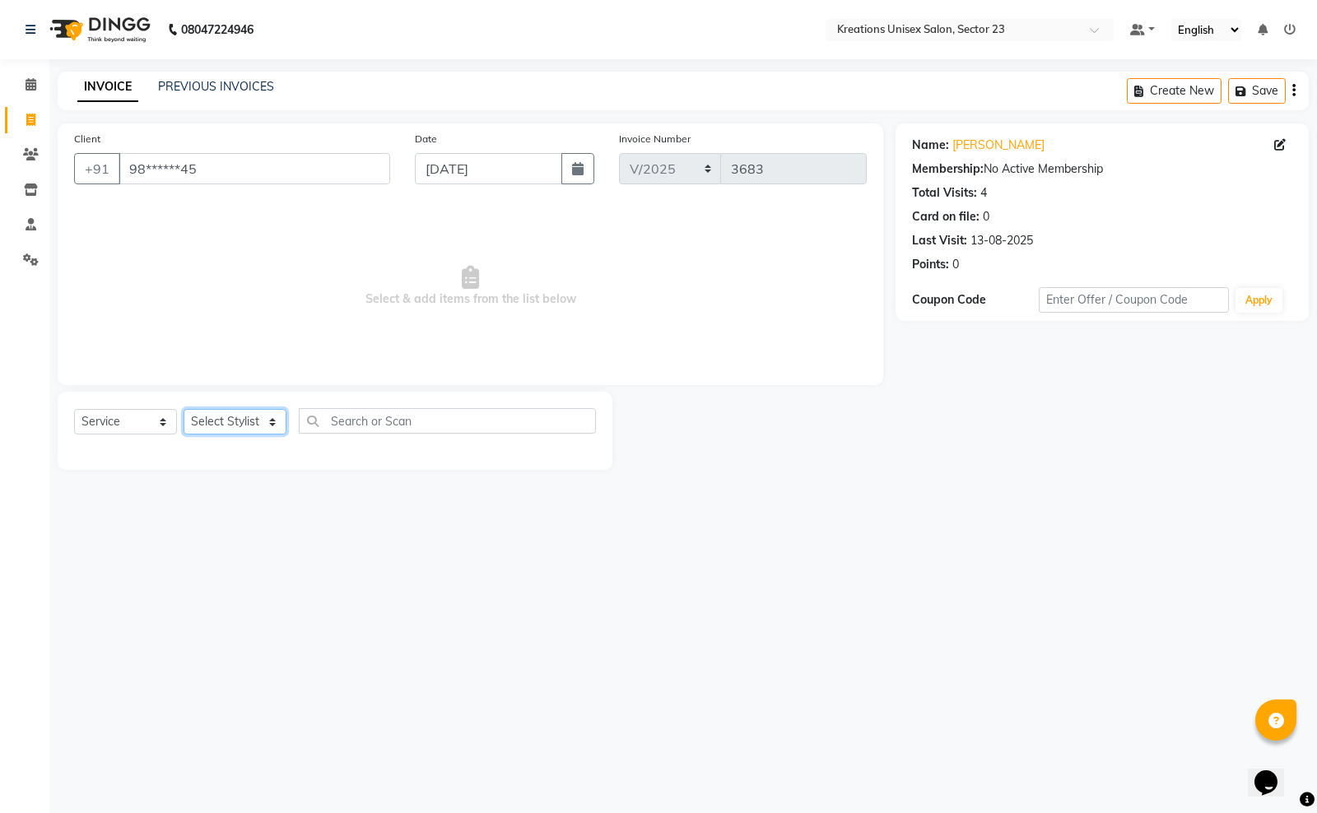
click at [257, 413] on select "Select Stylist Aadil ALI Aman Ankit Manas Sir Rohit Saba Shaffali Maam Shiv Sit…" at bounding box center [235, 422] width 103 height 26
select select "54661"
click at [184, 409] on select "Select Stylist Aadil ALI Aman Ankit Manas Sir Rohit Saba Shaffali Maam Shiv Sit…" at bounding box center [235, 422] width 103 height 26
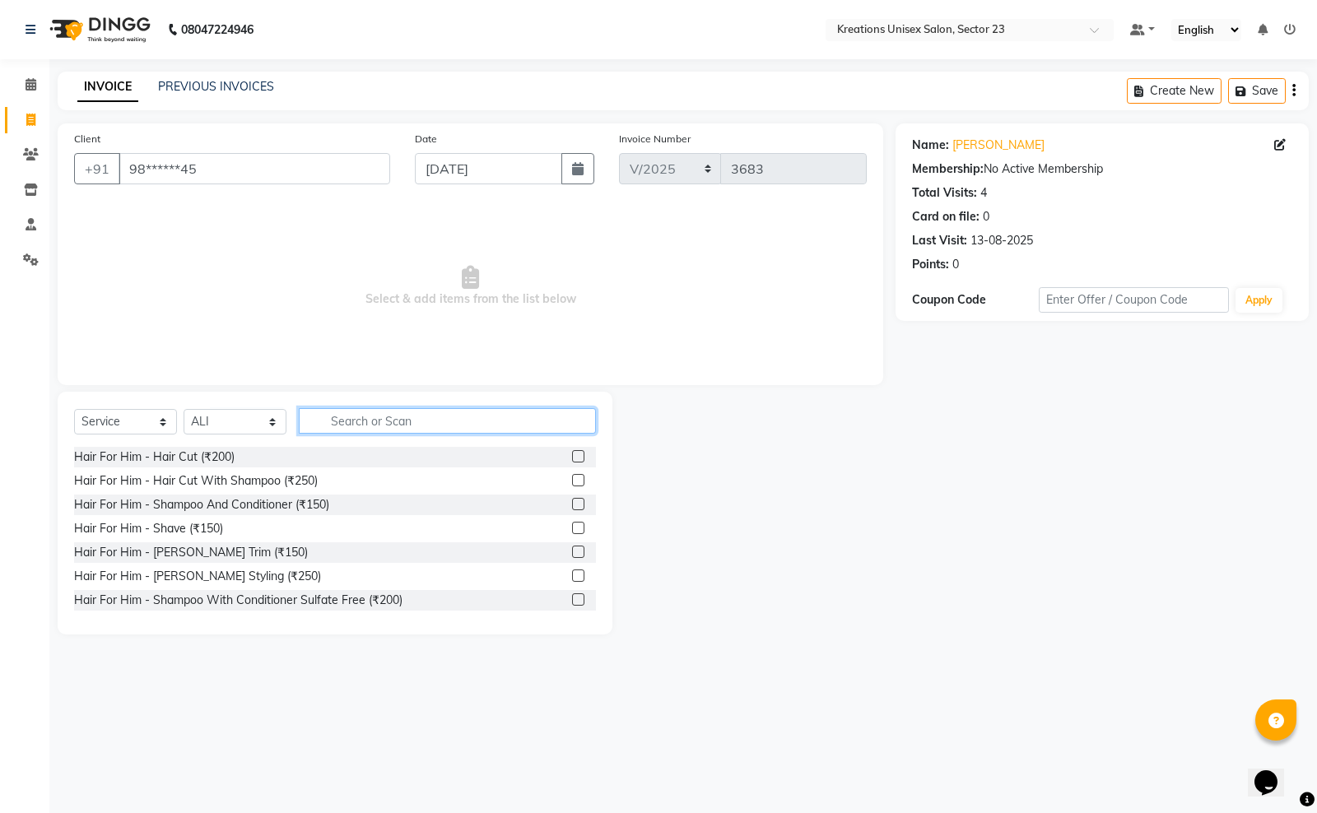
click at [387, 418] on input "text" at bounding box center [447, 421] width 297 height 26
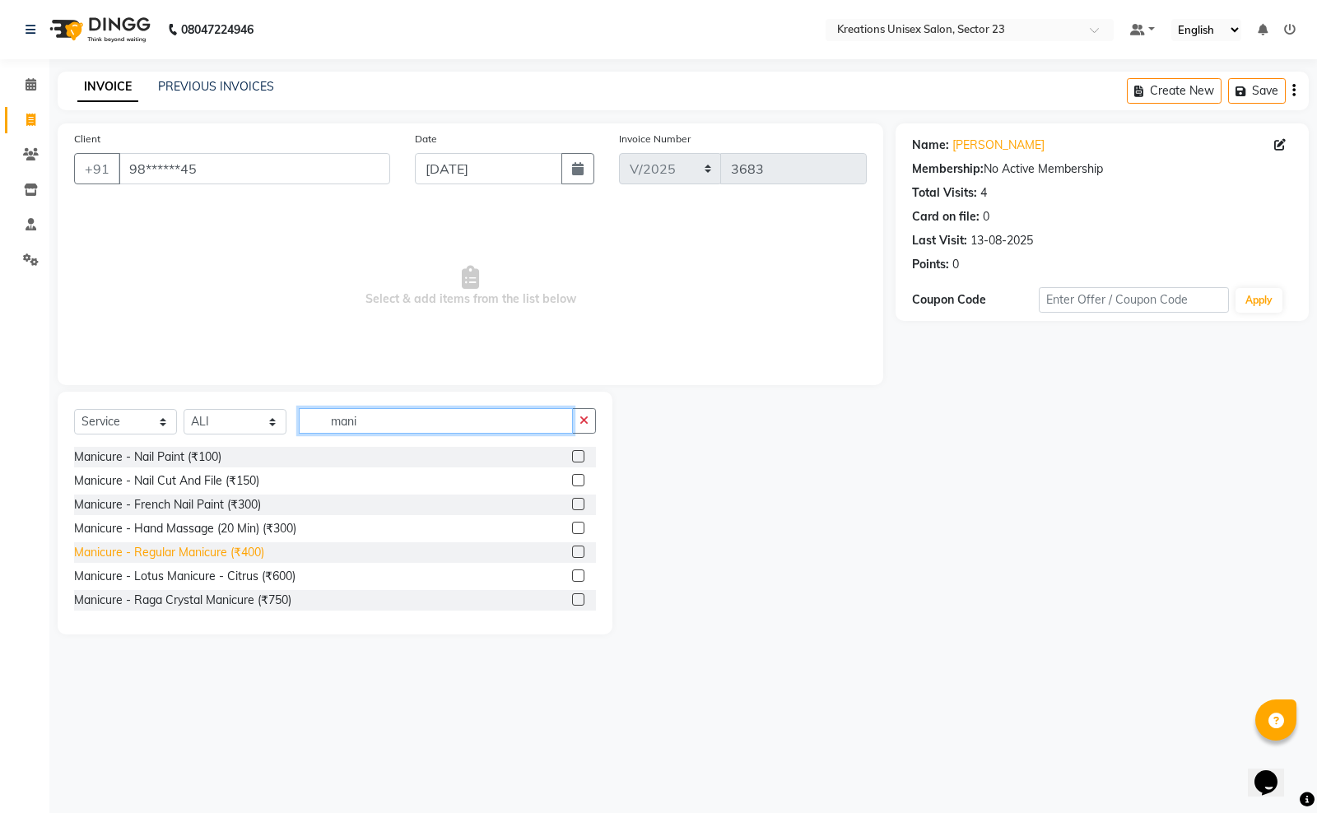
type input "mani"
click at [253, 552] on div "Manicure - Regular Manicure (₹400)" at bounding box center [169, 552] width 190 height 17
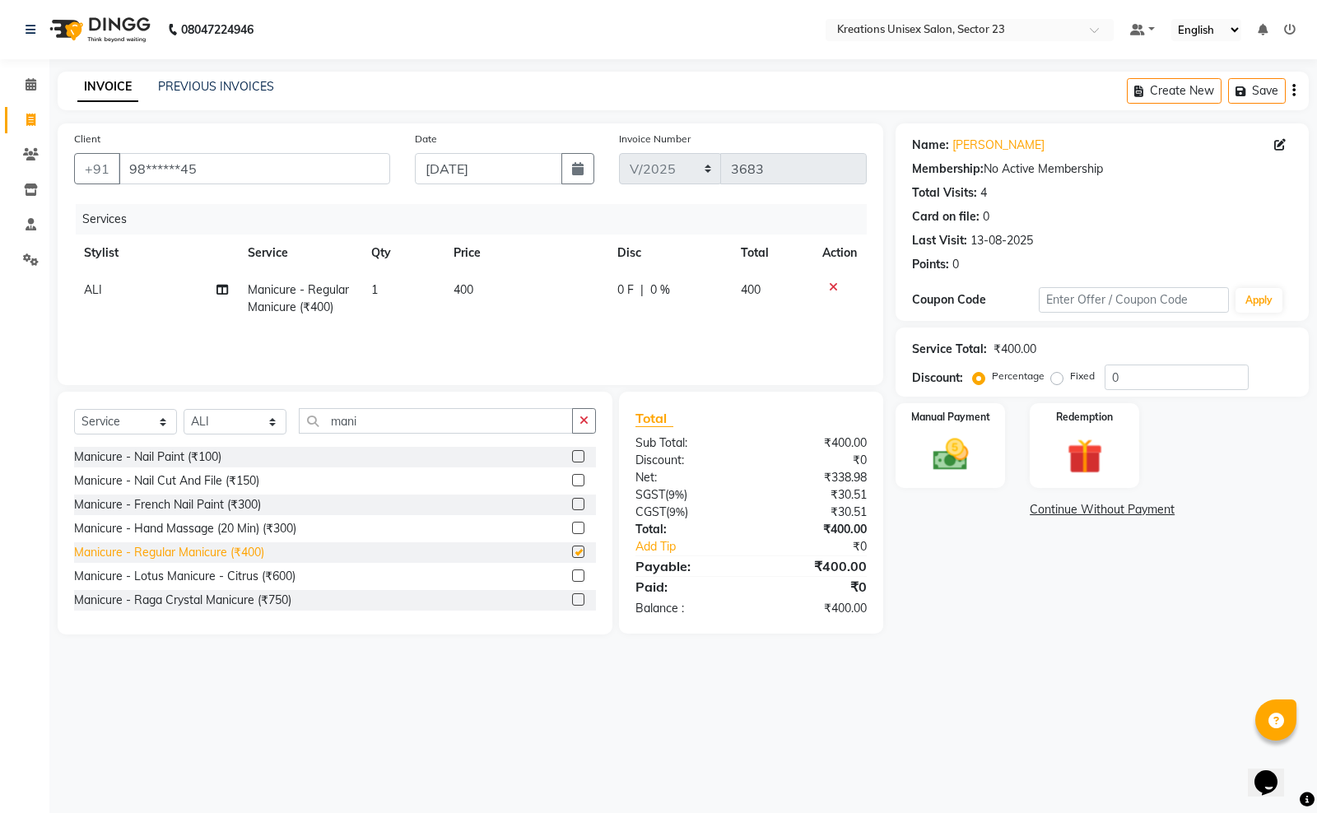
checkbox input "false"
click at [384, 426] on input "mani" at bounding box center [436, 421] width 274 height 26
type input "m"
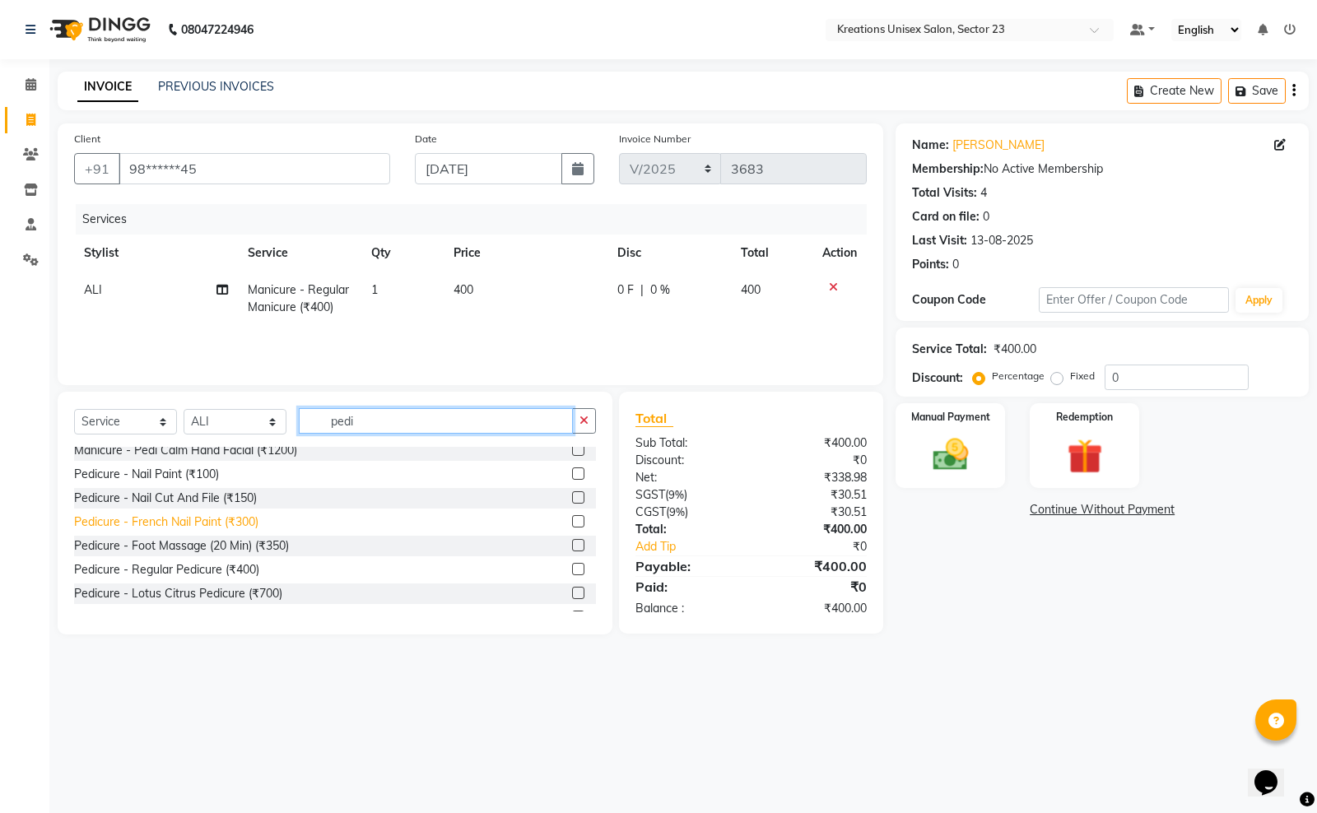
scroll to position [103, 0]
type input "pedi"
click at [230, 521] on div "Pedicure - Regular Pedicure (₹400)" at bounding box center [166, 521] width 185 height 17
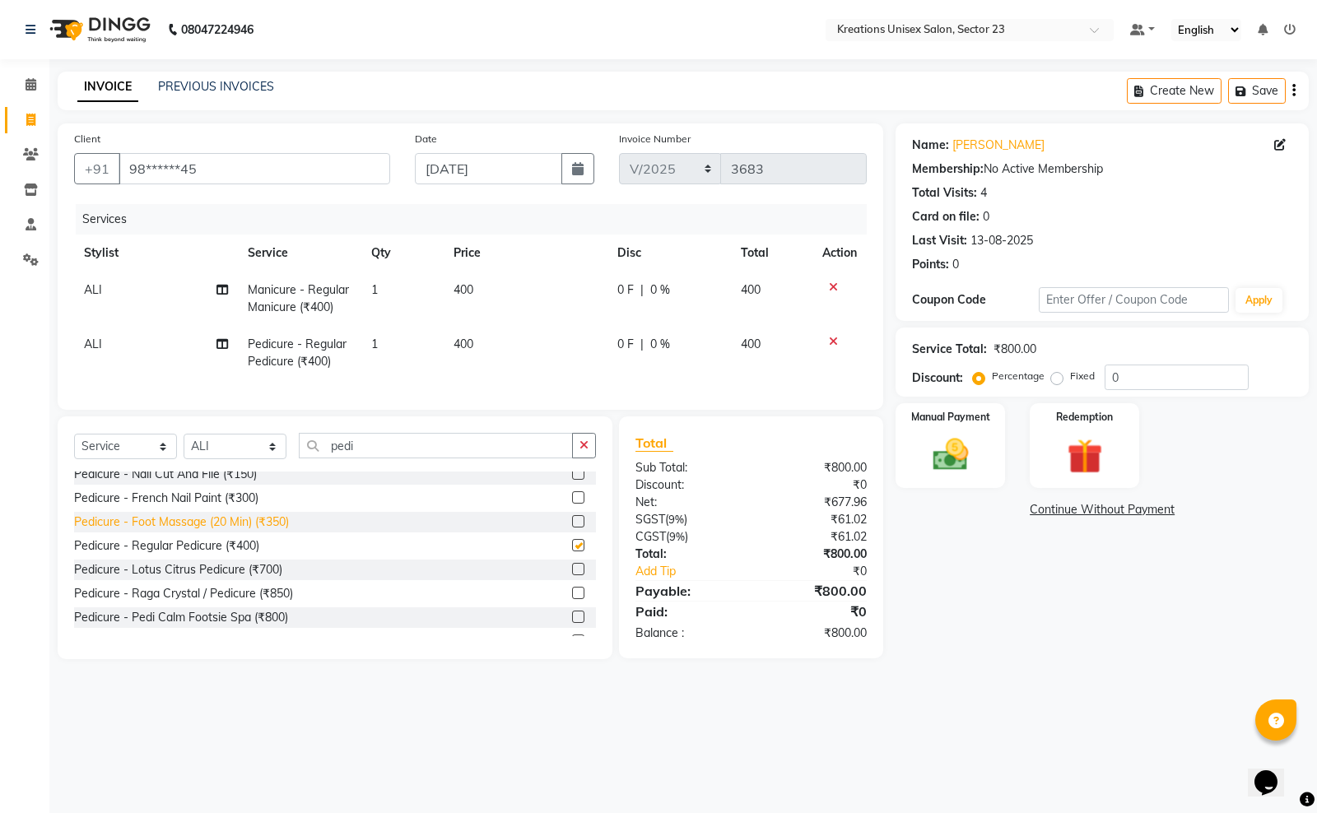
checkbox input "false"
click at [963, 436] on img at bounding box center [950, 455] width 59 height 42
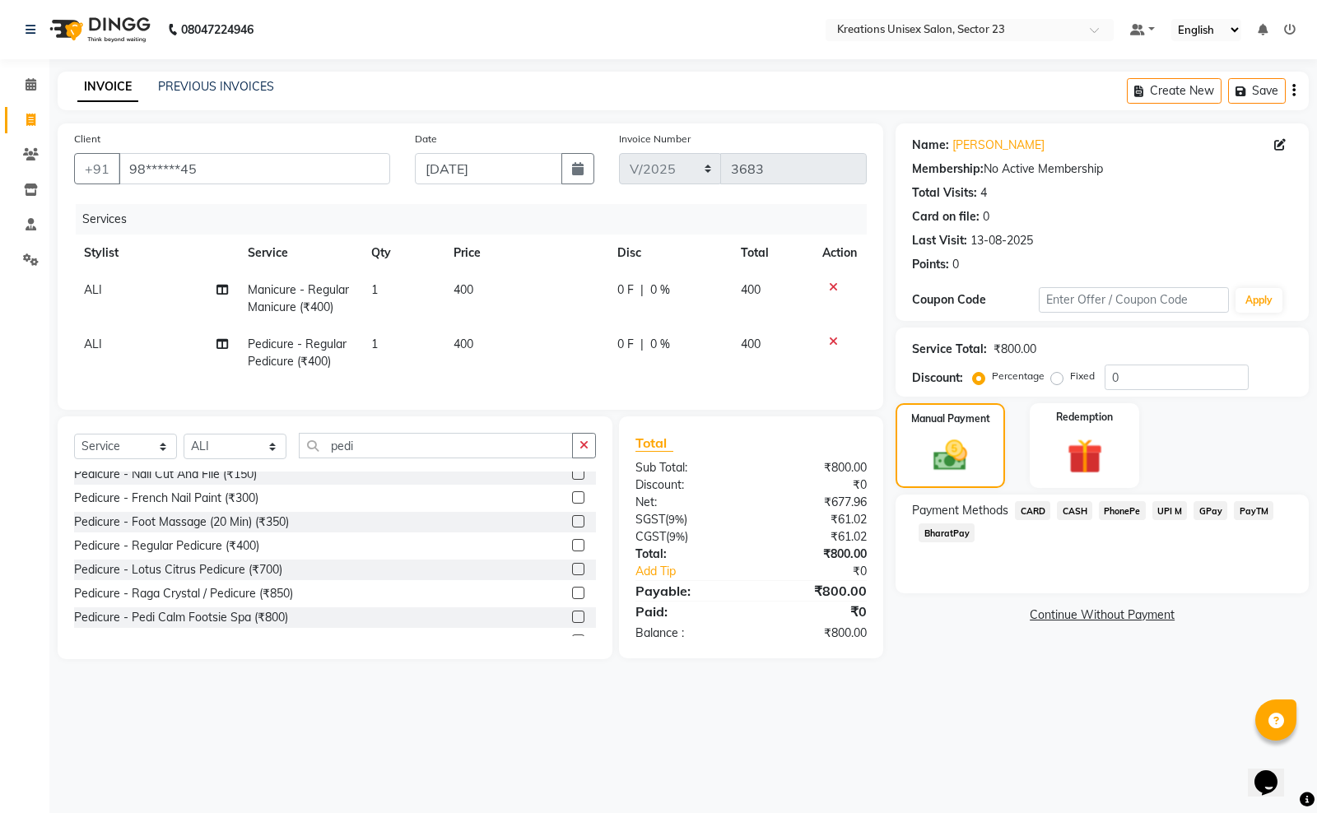
click at [968, 724] on div "08047224946 Select Location × Kreations Unisex Salon, Sector 23 Default Panel M…" at bounding box center [658, 406] width 1317 height 813
click at [268, 459] on select "Select Stylist Aadil ALI Aman Ankit Manas Sir Rohit Saba Shaffali Maam Shiv Sit…" at bounding box center [235, 447] width 103 height 26
click at [184, 449] on select "Select Stylist Aadil ALI Aman Ankit Manas Sir Rohit Saba Shaffali Maam Shiv Sit…" at bounding box center [235, 447] width 103 height 26
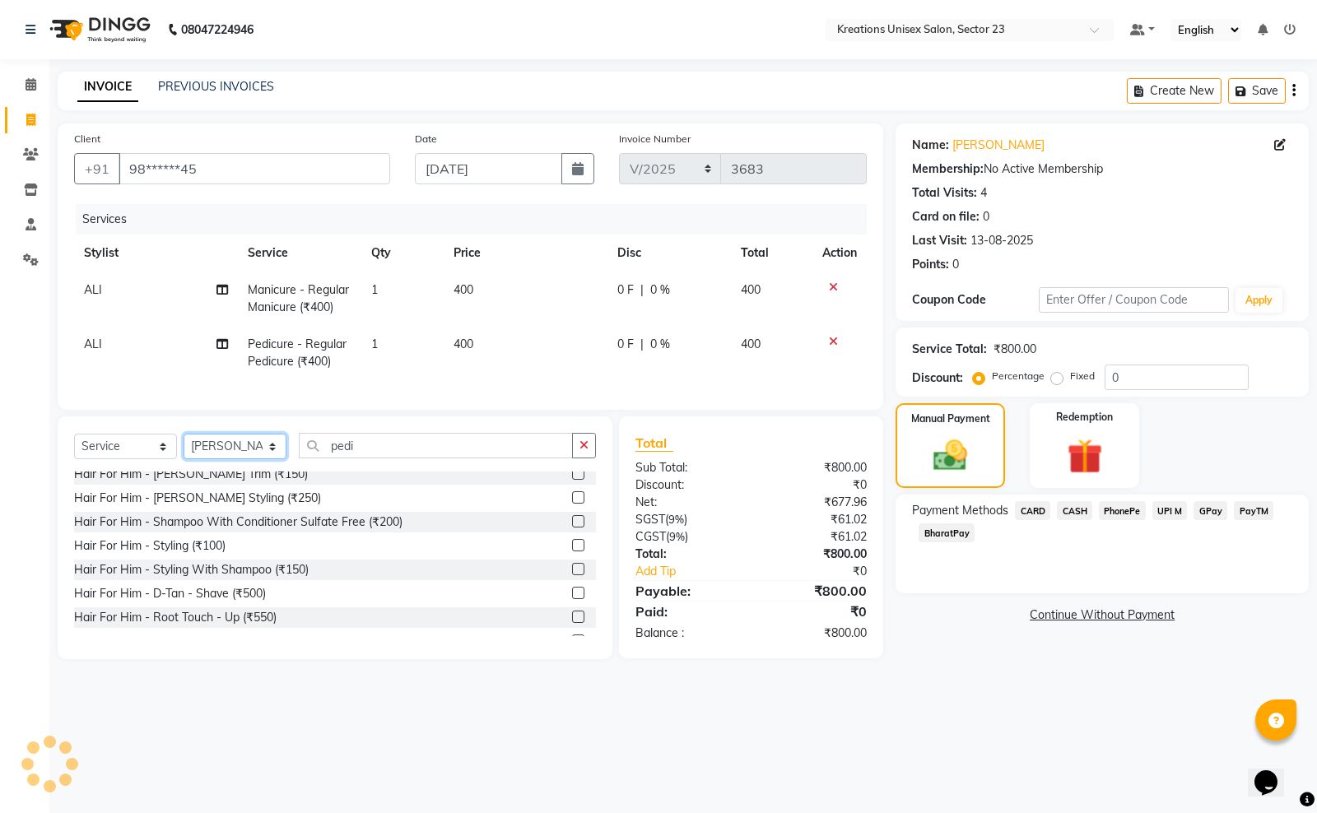
click at [243, 454] on select "Select Stylist Aadil ALI Aman Ankit Manas Sir Rohit Saba Shaffali Maam Shiv Sit…" at bounding box center [235, 447] width 103 height 26
select select "64966"
click at [184, 449] on select "Select Stylist Aadil ALI Aman Ankit Manas Sir Rohit Saba Shaffali Maam Shiv Sit…" at bounding box center [235, 447] width 103 height 26
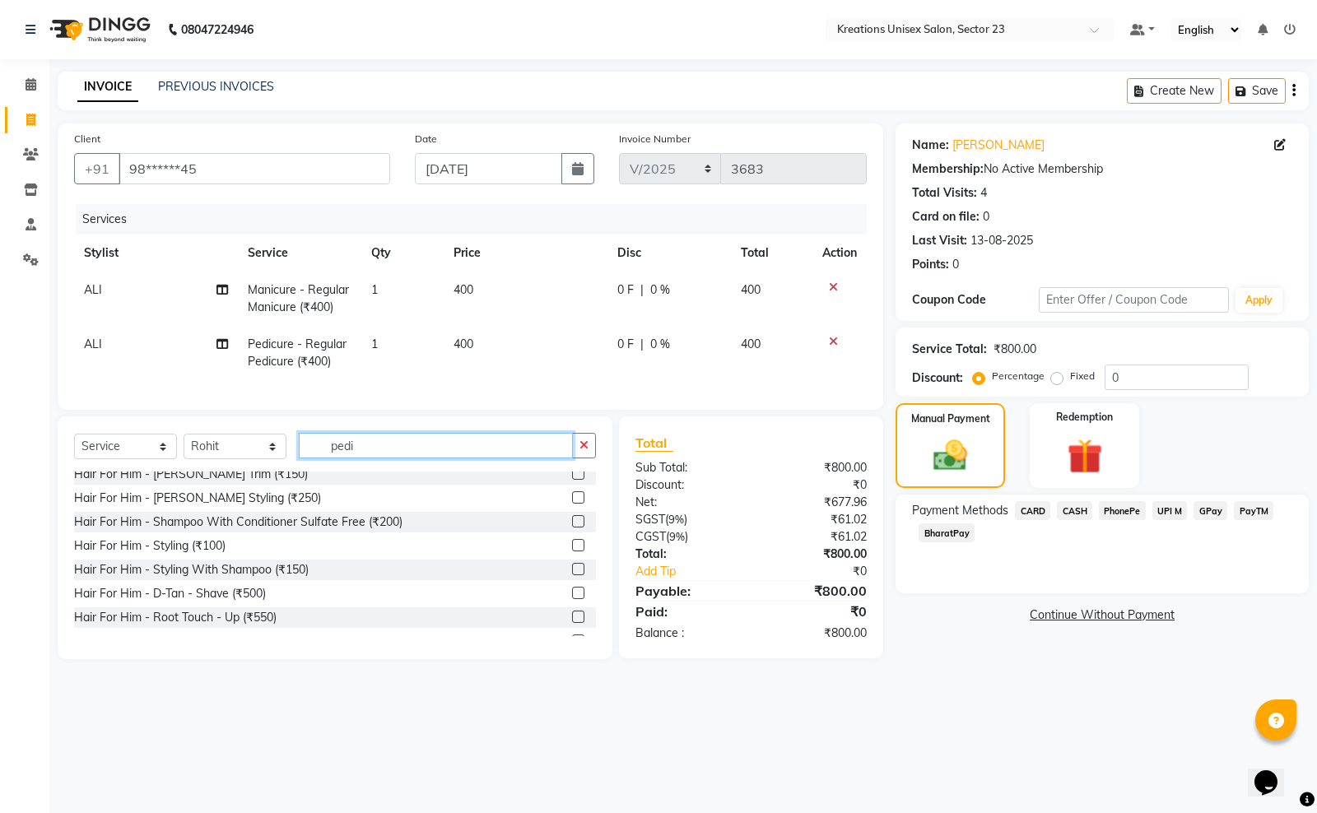
click at [347, 458] on input "pedi" at bounding box center [436, 446] width 274 height 26
click at [388, 458] on input "pedi" at bounding box center [436, 446] width 274 height 26
type input "p"
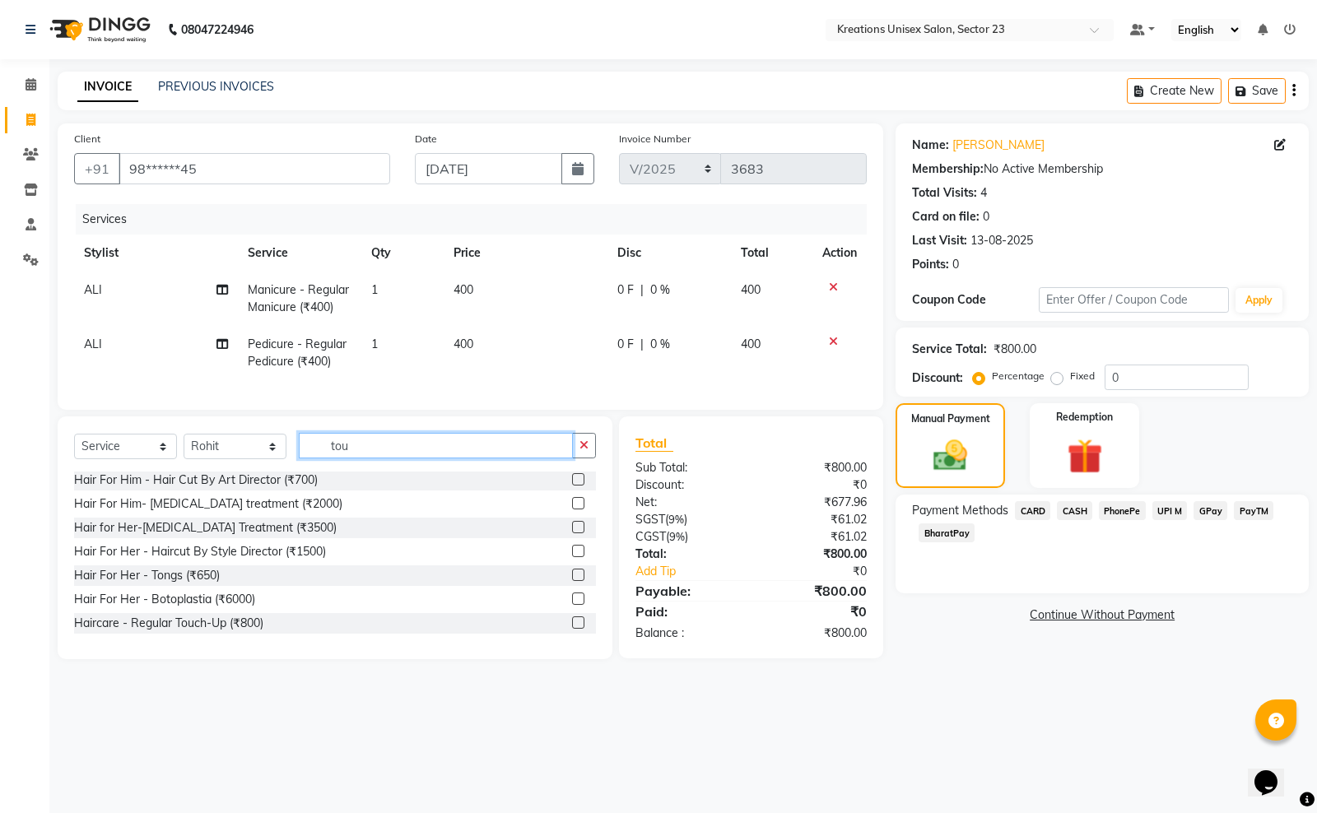
scroll to position [0, 0]
type input "touch"
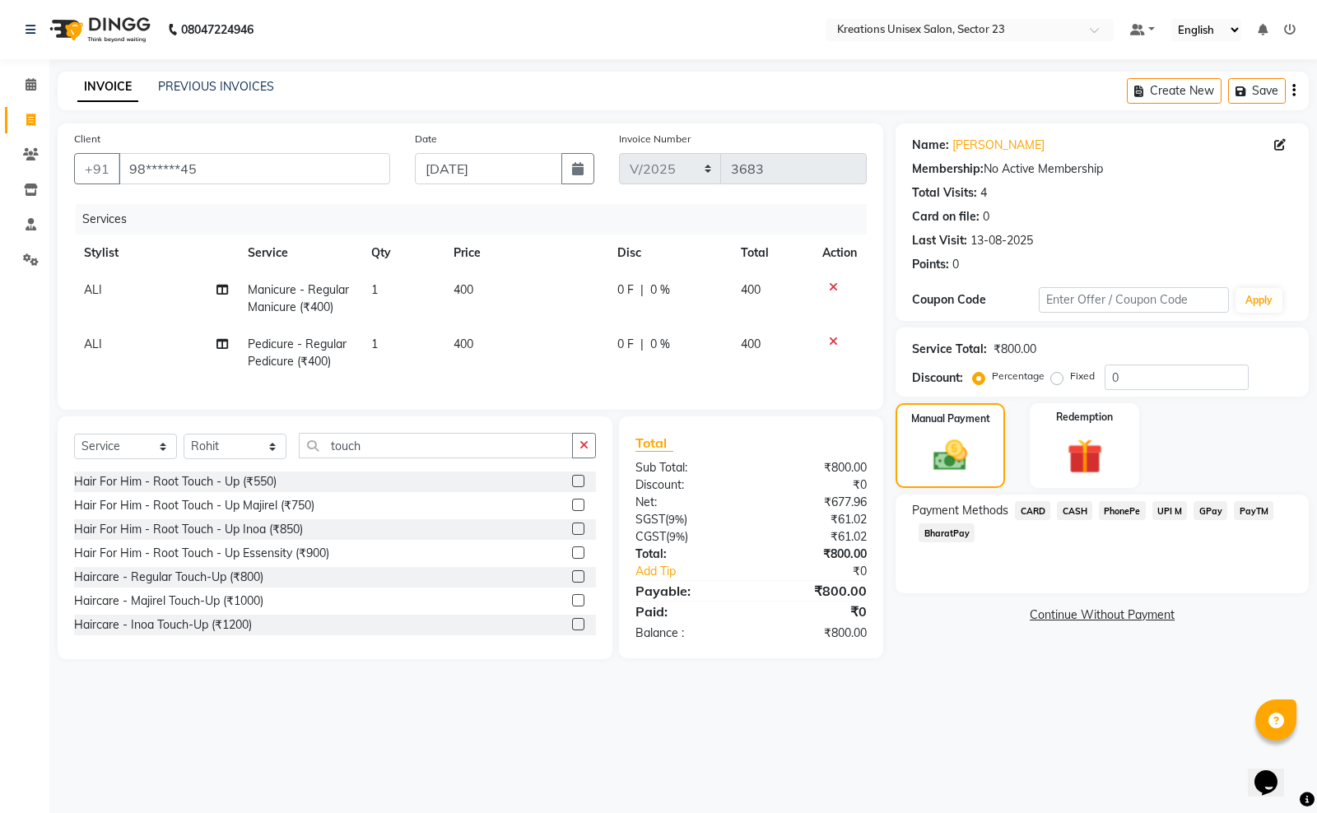
click at [471, 342] on span "400" at bounding box center [463, 344] width 20 height 15
select select "54661"
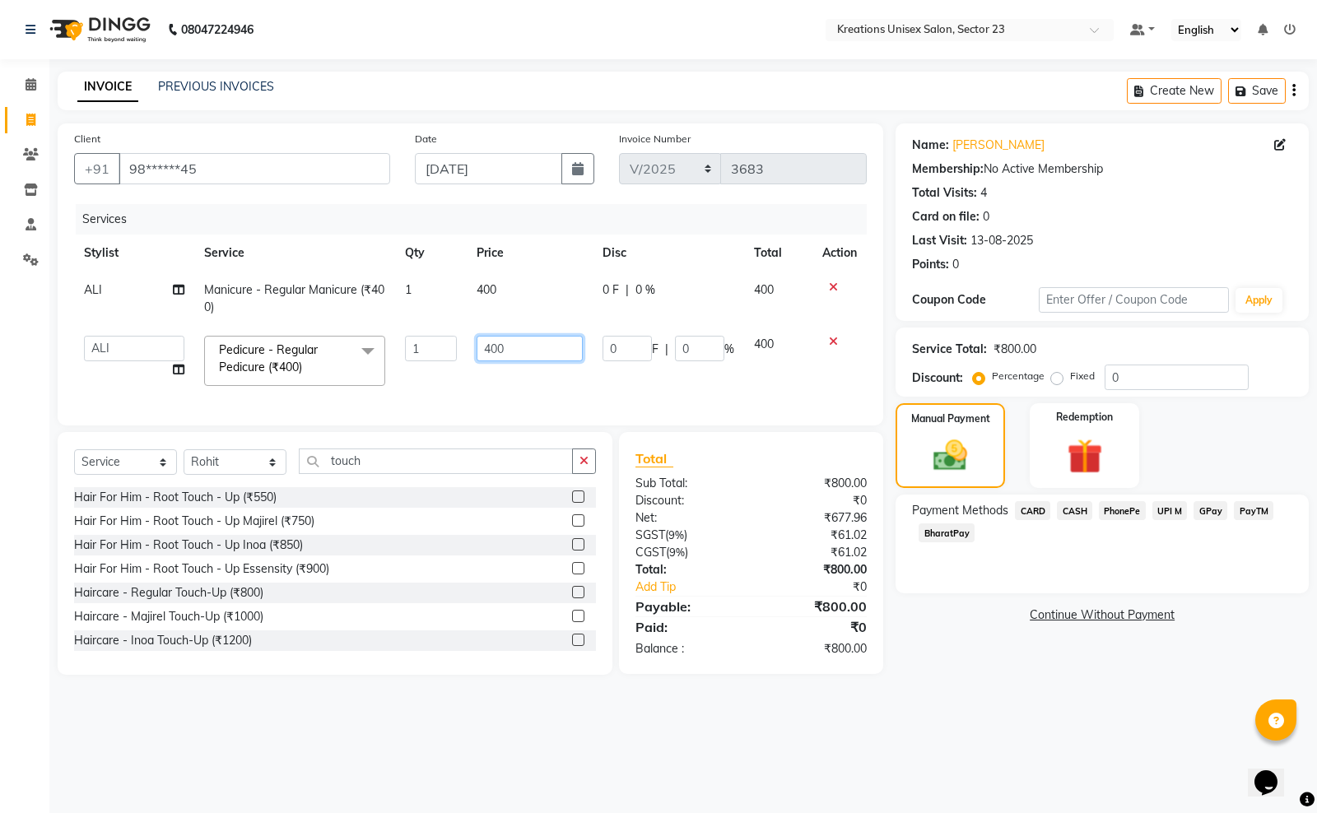
click at [487, 351] on input "400" at bounding box center [530, 349] width 106 height 26
type input "300"
click at [486, 285] on td "400" at bounding box center [530, 299] width 126 height 54
select select "54661"
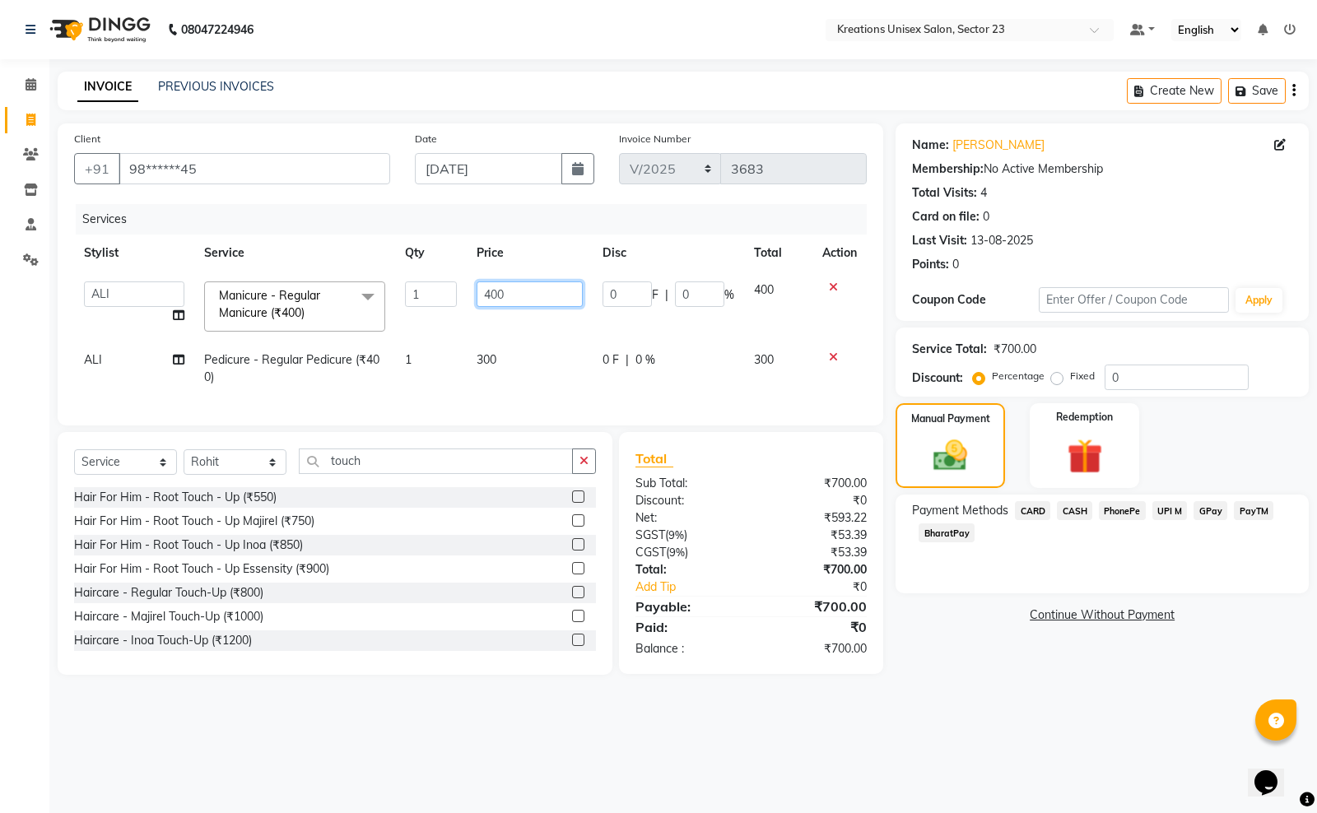
click at [488, 290] on input "400" at bounding box center [530, 294] width 106 height 26
type input "300"
click at [495, 725] on div "08047224946 Select Location × Kreations Unisex Salon, Sector 23 Default Panel M…" at bounding box center [658, 406] width 1317 height 813
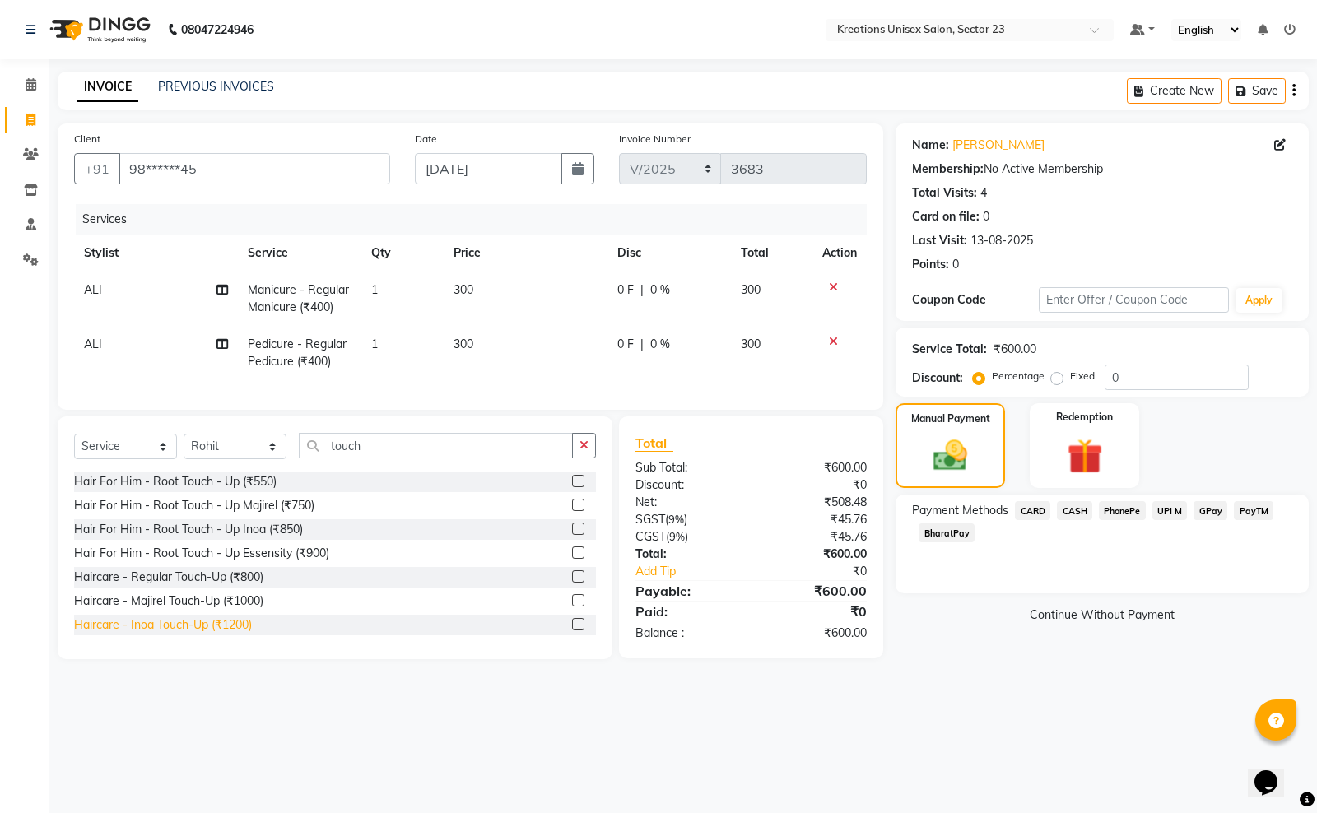
click at [229, 634] on div "Haircare - Inoa Touch-Up (₹1200)" at bounding box center [163, 624] width 178 height 17
checkbox input "false"
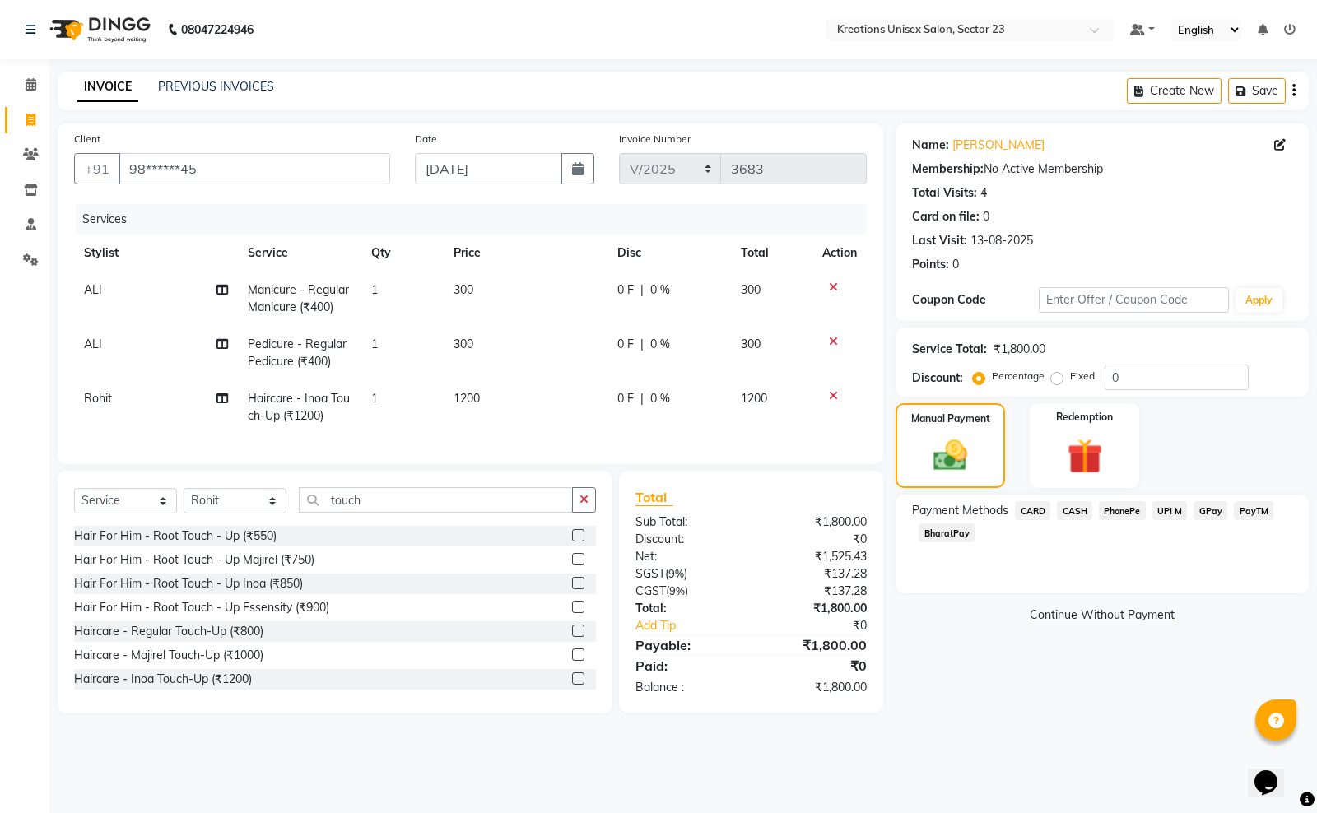
click at [486, 407] on td "1200" at bounding box center [526, 407] width 164 height 54
select select "64966"
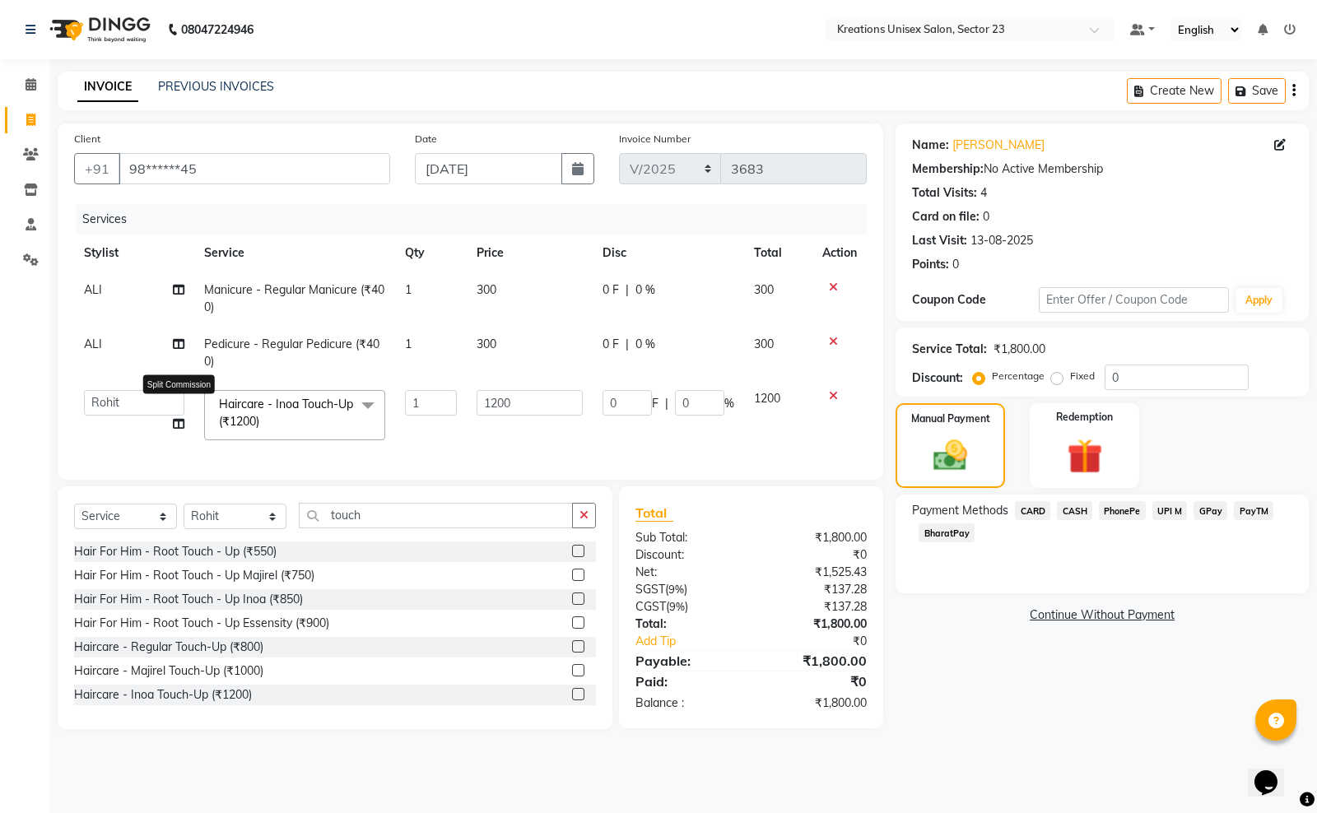
click at [177, 428] on icon at bounding box center [179, 424] width 12 height 12
select select "64966"
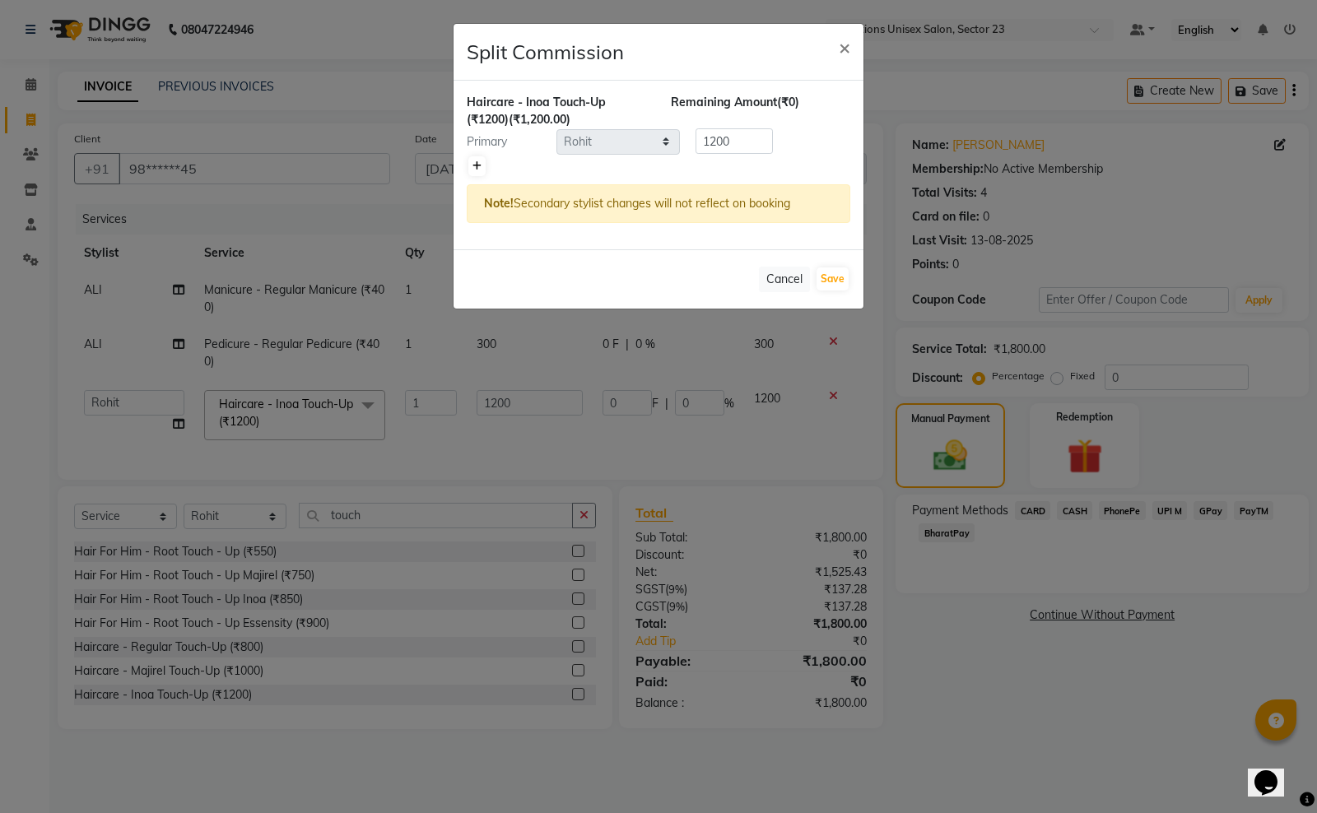
click at [471, 165] on link at bounding box center [476, 166] width 17 height 20
type input "600"
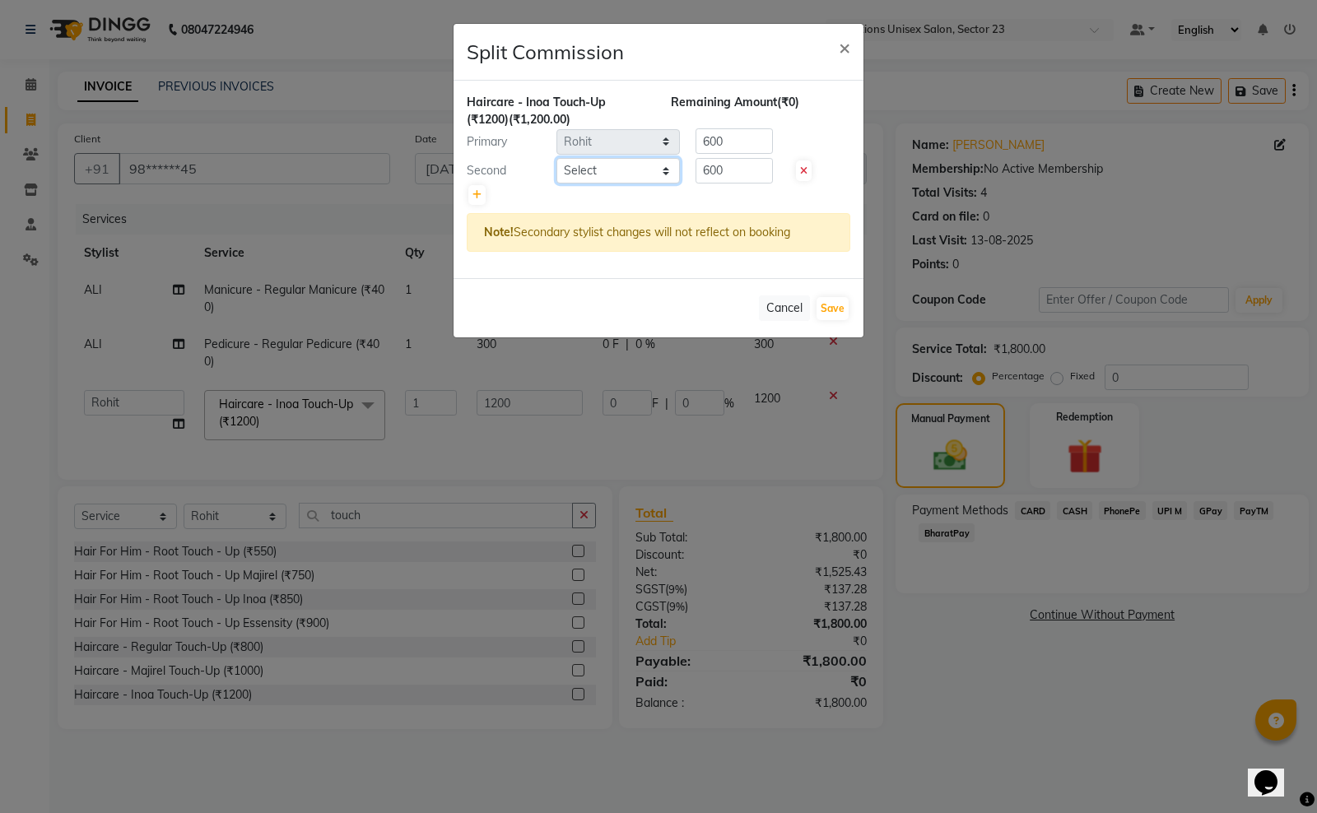
click at [614, 177] on select "Select Aadil ALI Aman Ankit Manas Sir Rohit Saba Shaffali Maam Shiv Sita Sonia …" at bounding box center [617, 171] width 123 height 26
select select "54661"
click at [556, 158] on select "Select Aadil ALI Aman Ankit Manas Sir Rohit Saba Shaffali Maam Shiv Sita Sonia …" at bounding box center [617, 171] width 123 height 26
click at [727, 166] on input "600" at bounding box center [733, 171] width 77 height 26
type input "6"
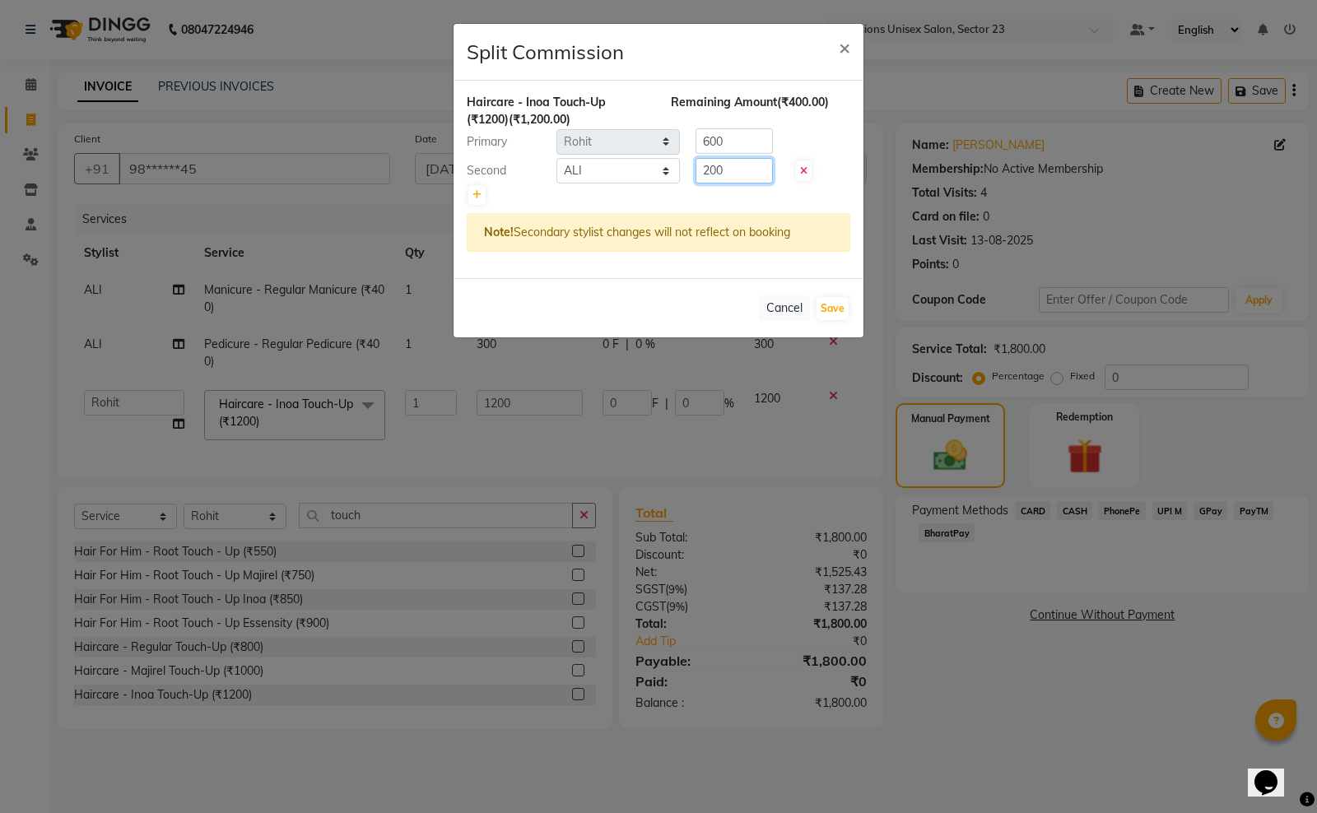
type input "200"
click at [734, 132] on input "600" at bounding box center [733, 141] width 77 height 26
type input "6"
type input "1000"
click at [835, 309] on button "Save" at bounding box center [832, 308] width 32 height 23
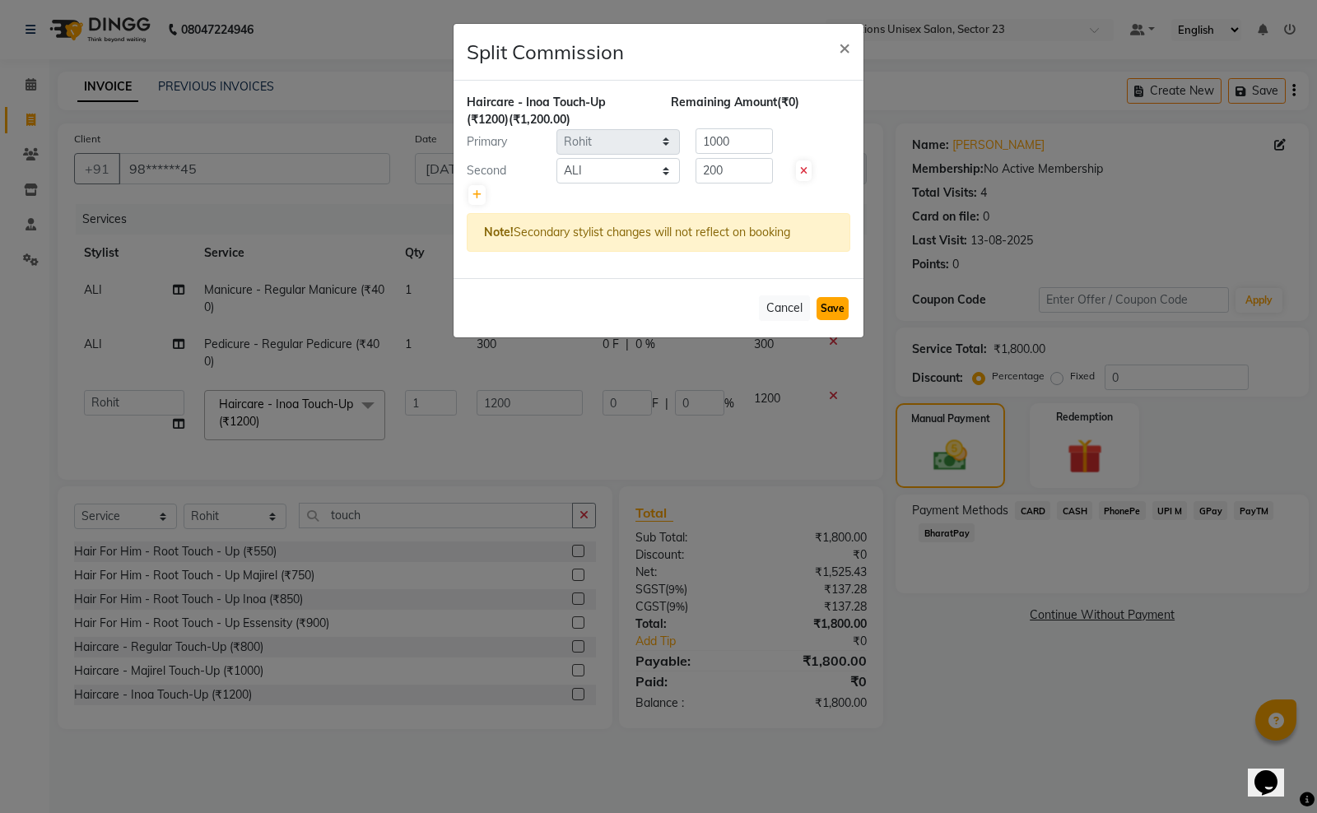
select select "Select"
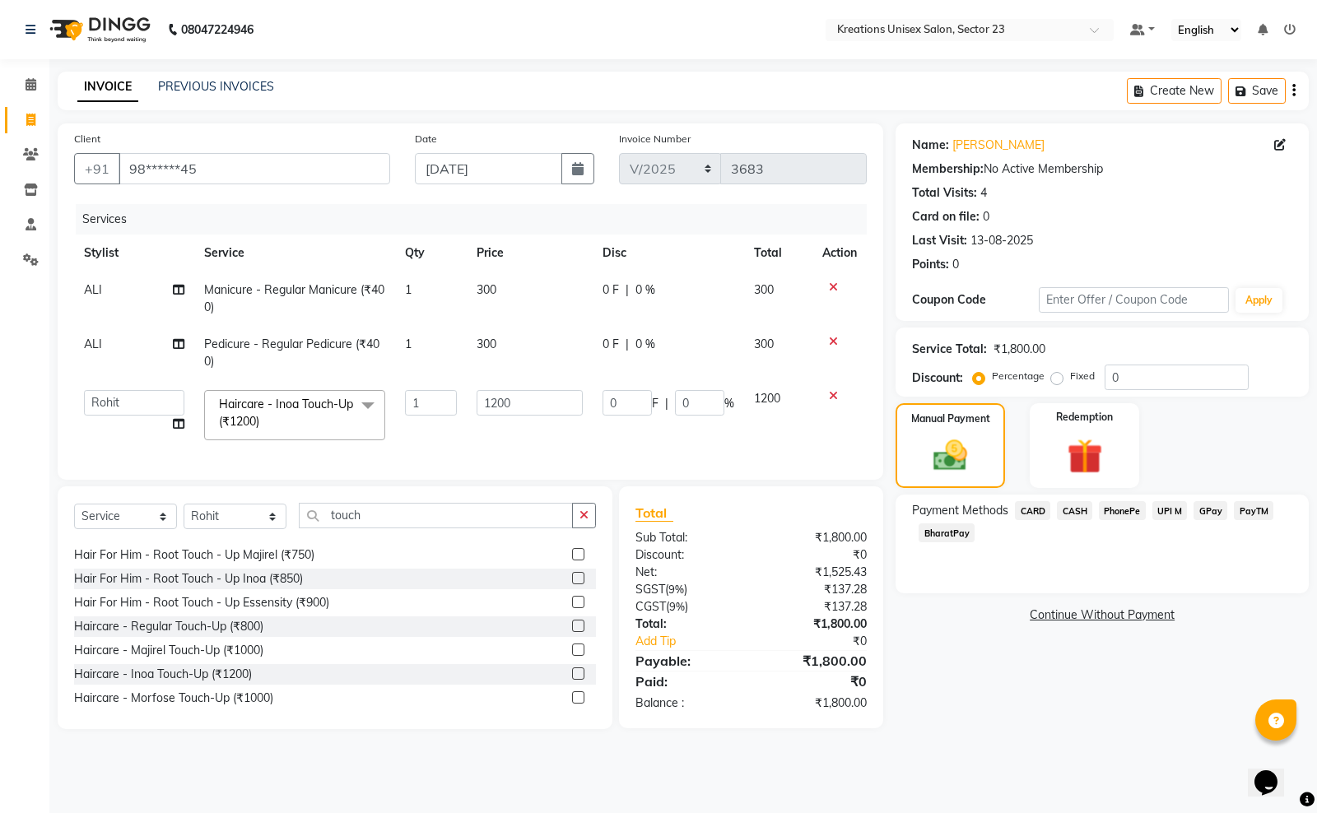
scroll to position [26, 0]
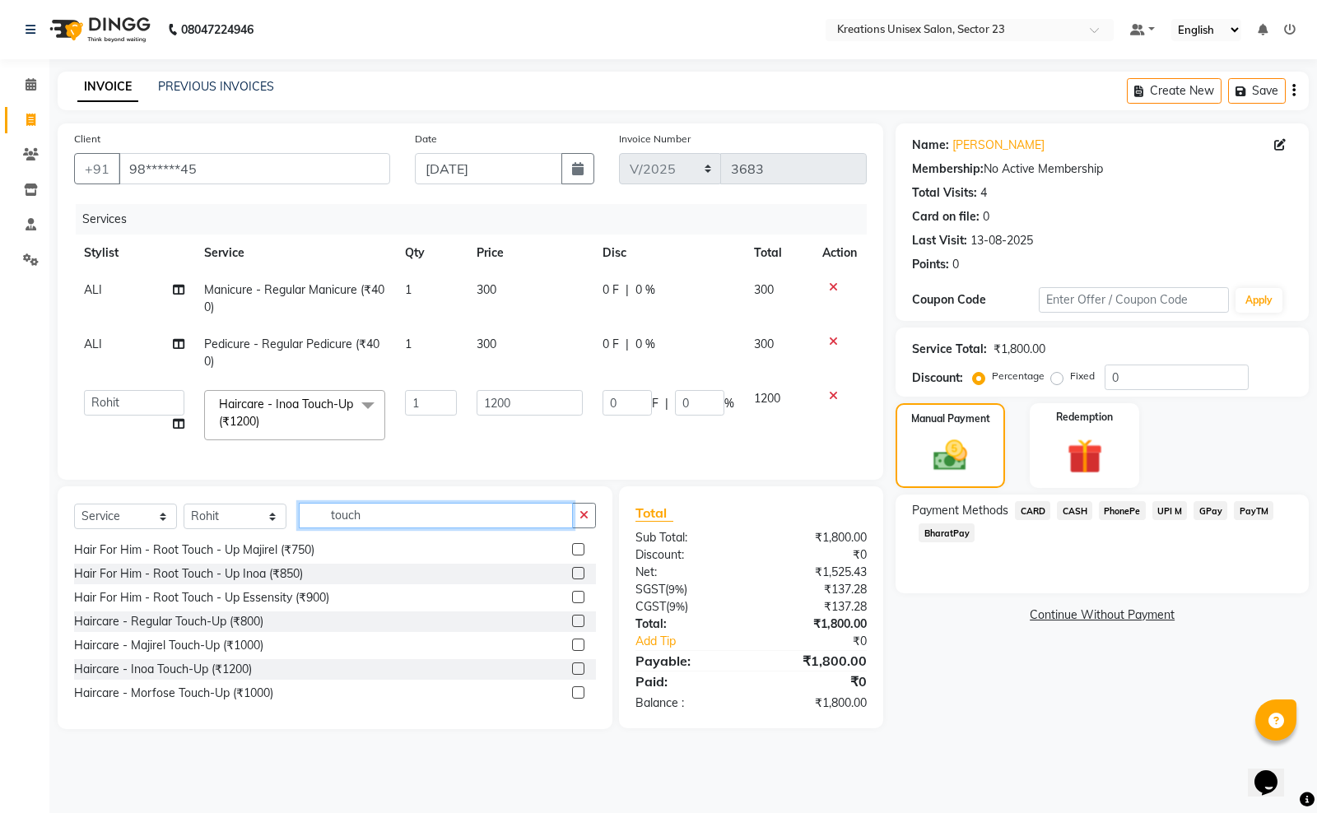
click at [392, 519] on input "touch" at bounding box center [436, 516] width 274 height 26
type input "t"
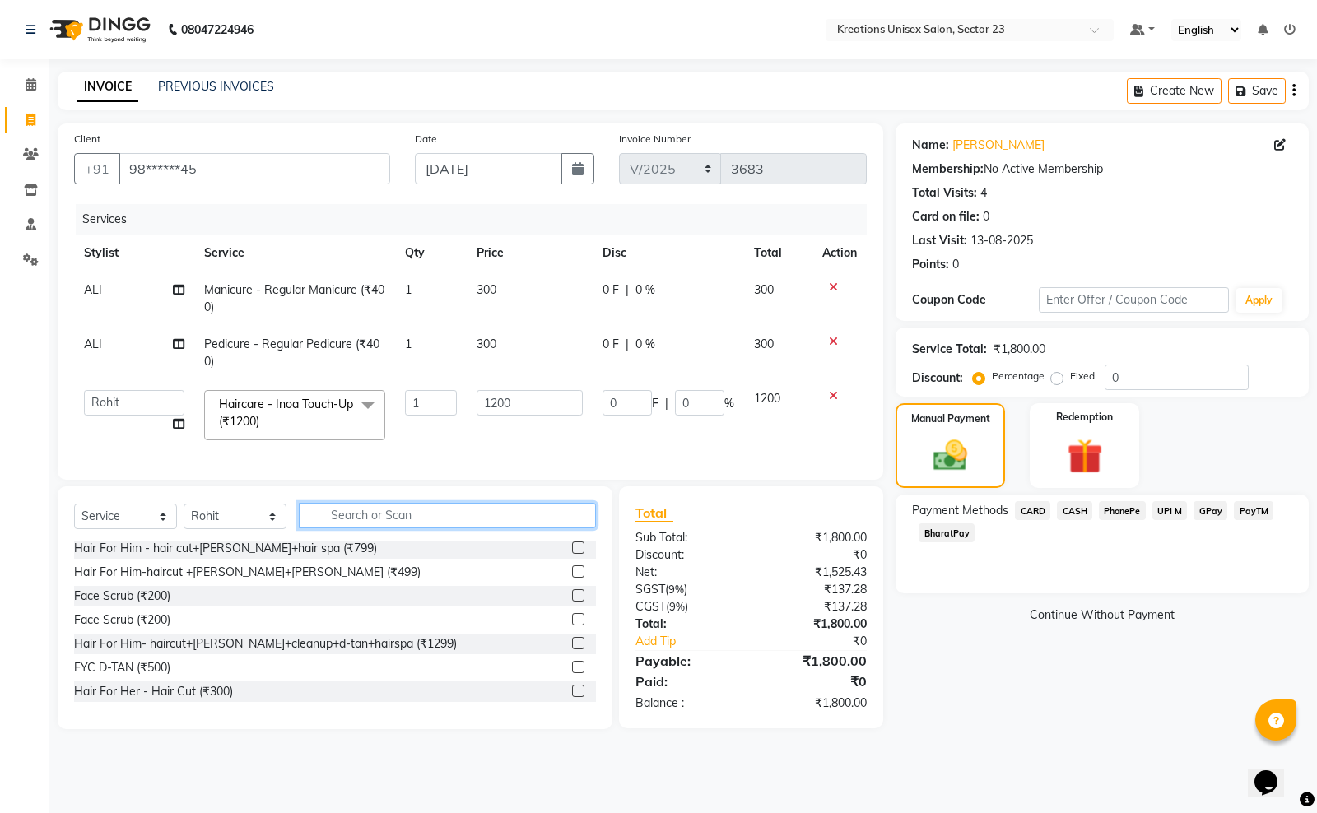
scroll to position [675, 0]
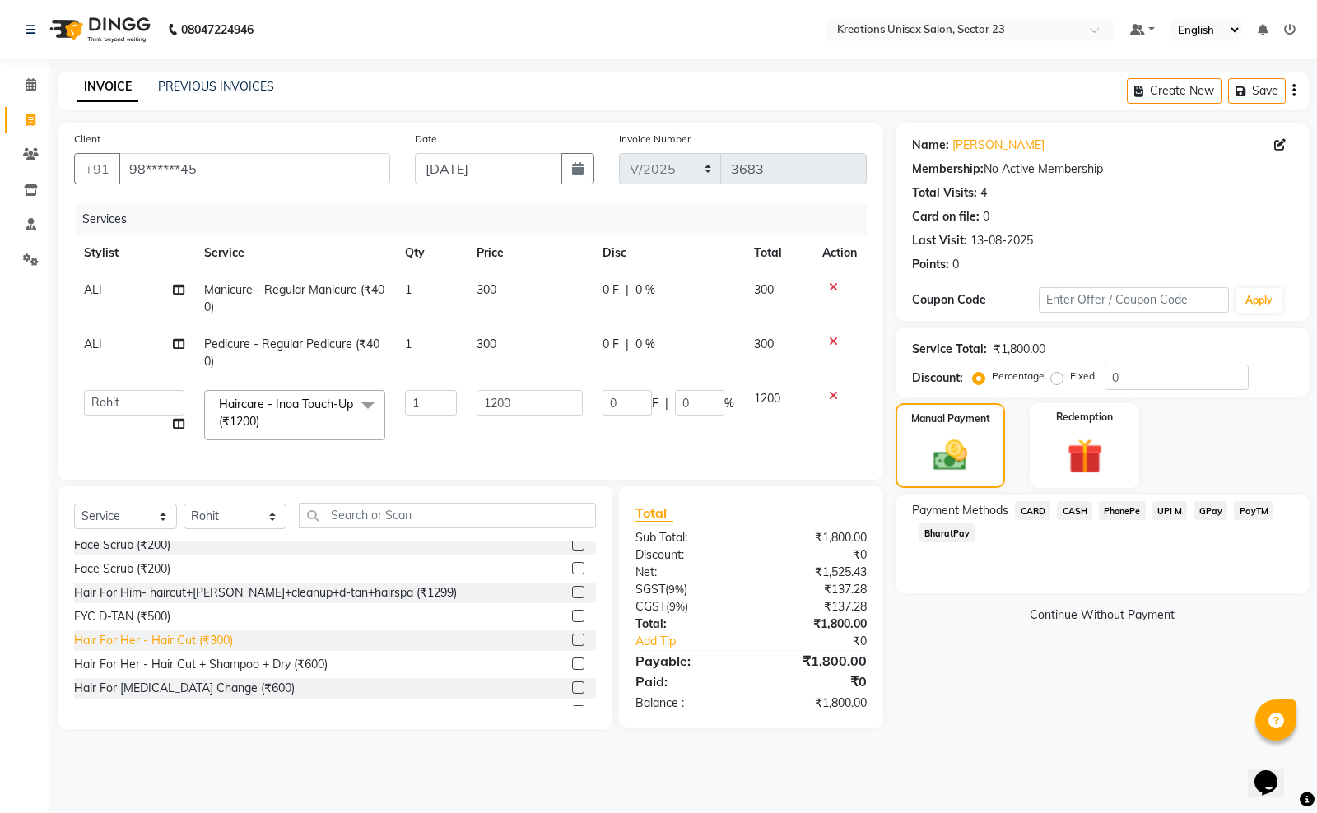
click at [216, 649] on div "Hair For Her - Hair Cut (₹300)" at bounding box center [153, 640] width 159 height 17
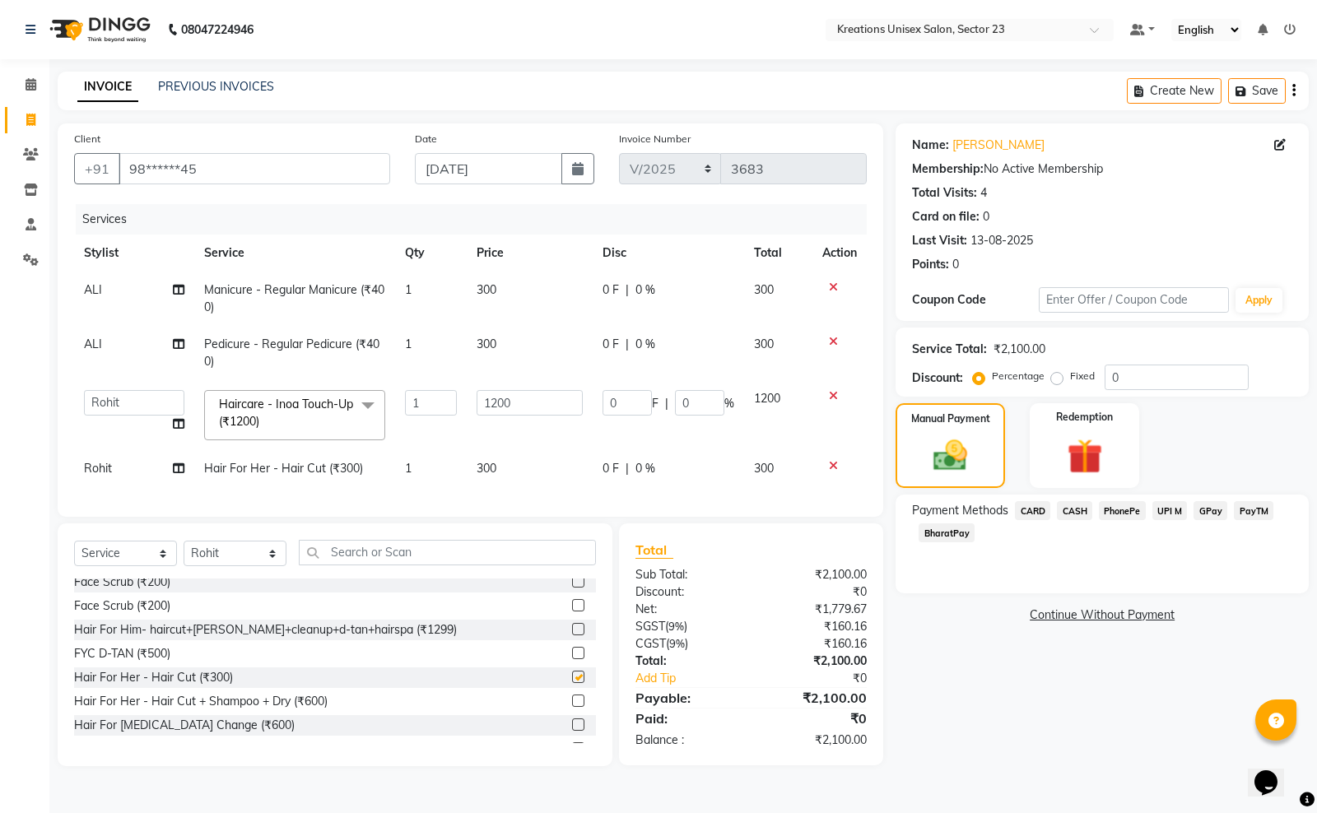
checkbox input "false"
click at [276, 566] on select "Select Stylist Aadil ALI Aman Ankit Manas Sir Rohit Saba Shaffali Maam Shiv Sit…" at bounding box center [235, 554] width 103 height 26
select select "71166"
click at [184, 556] on select "Select Stylist Aadil ALI Aman Ankit Manas Sir Rohit Saba Shaffali Maam Shiv Sit…" at bounding box center [235, 554] width 103 height 26
click at [360, 565] on input "text" at bounding box center [447, 553] width 297 height 26
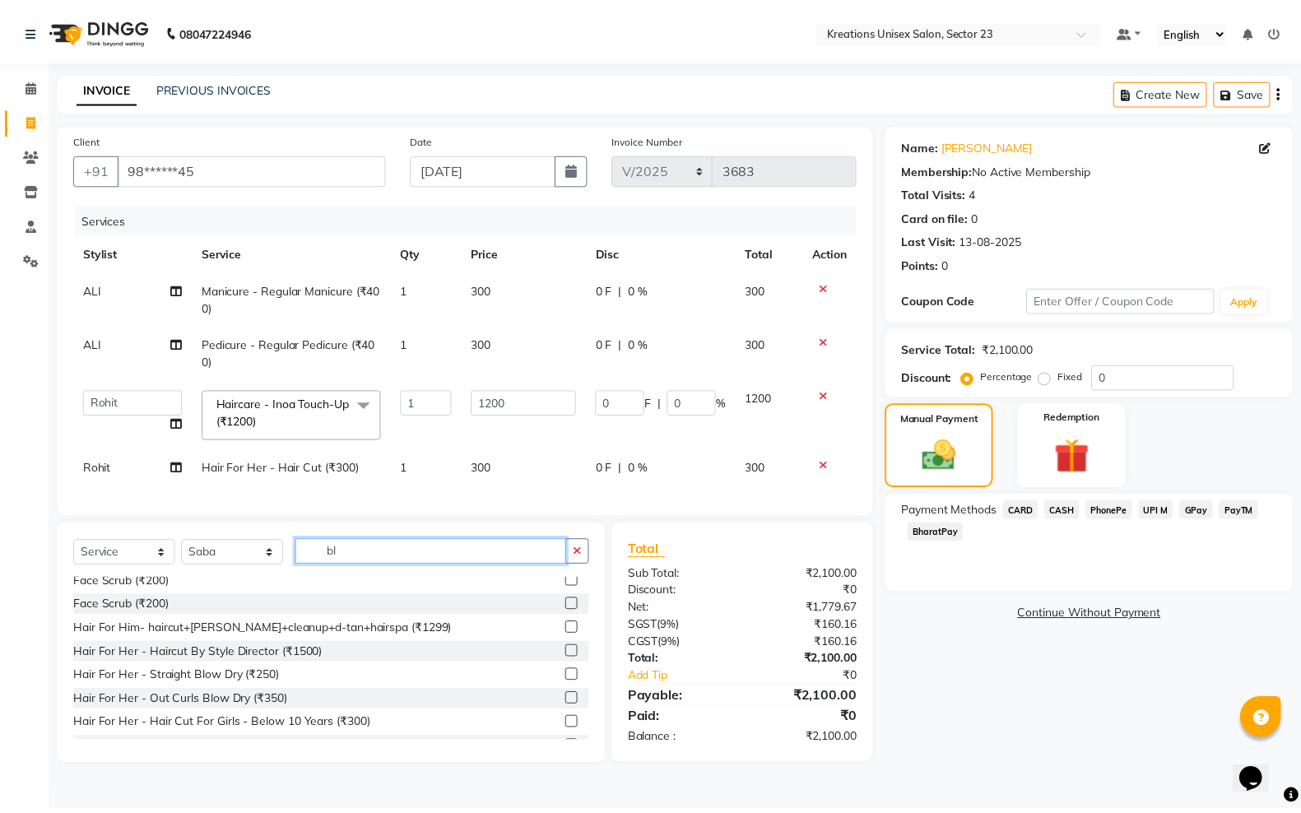
scroll to position [0, 0]
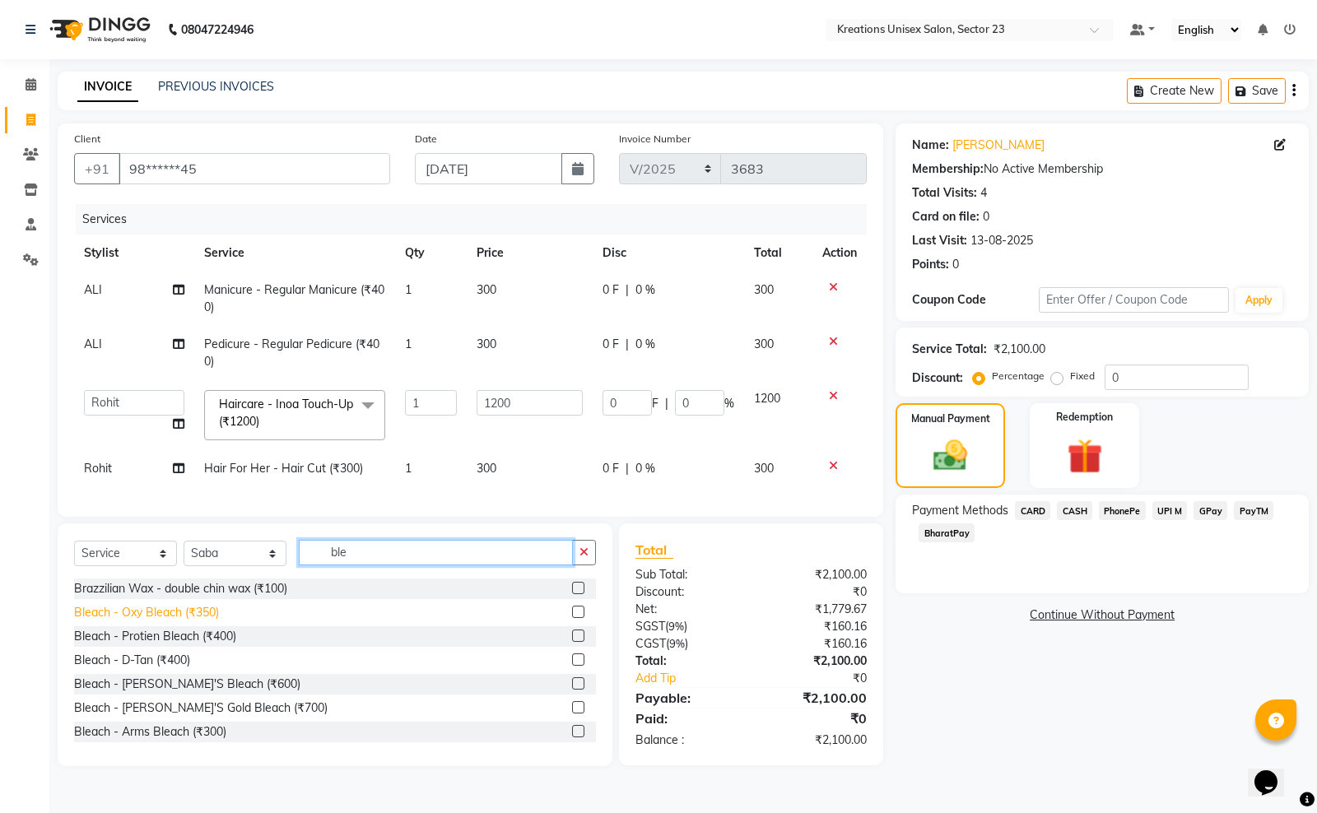
type input "ble"
click at [212, 621] on div "Bleach - Oxy Bleach (₹350)" at bounding box center [146, 612] width 145 height 17
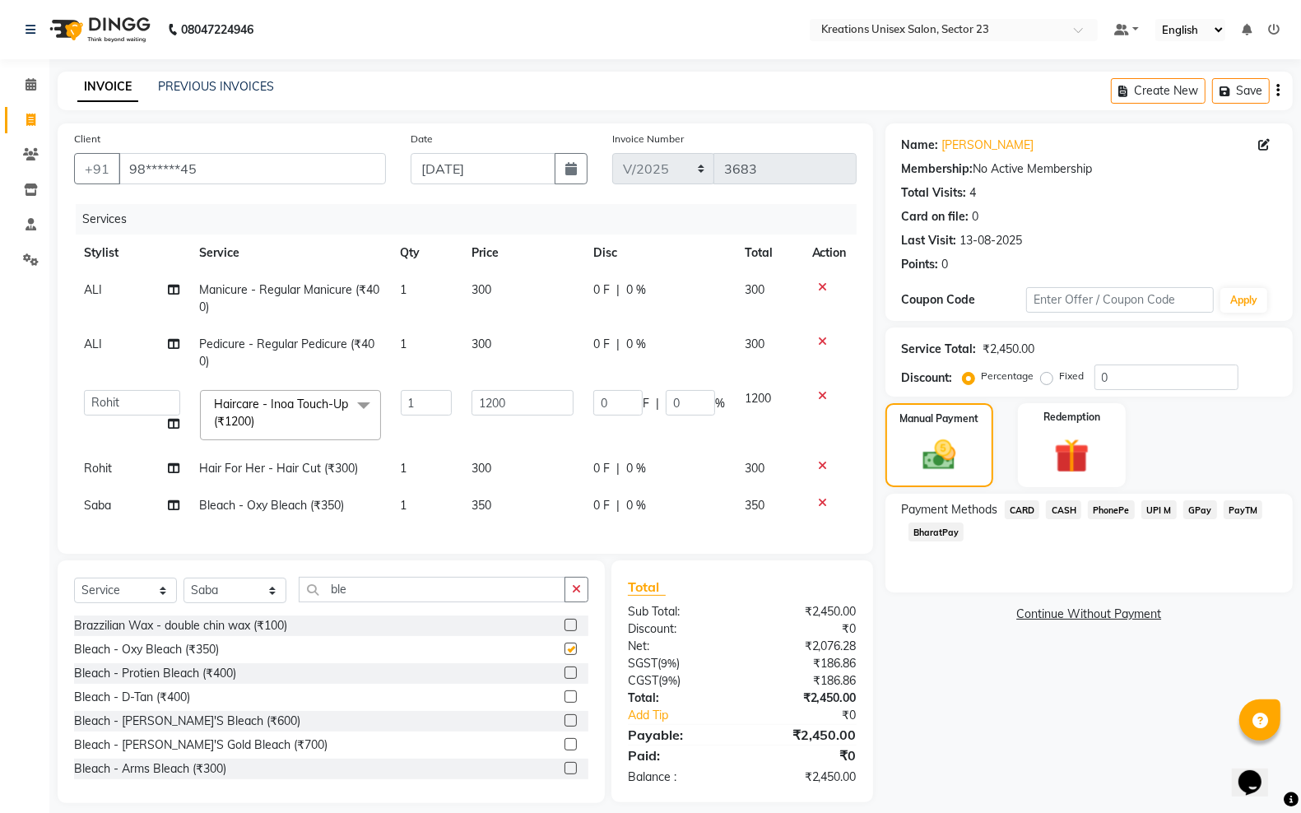
checkbox input "false"
click at [508, 500] on td "350" at bounding box center [523, 505] width 123 height 37
select select "71166"
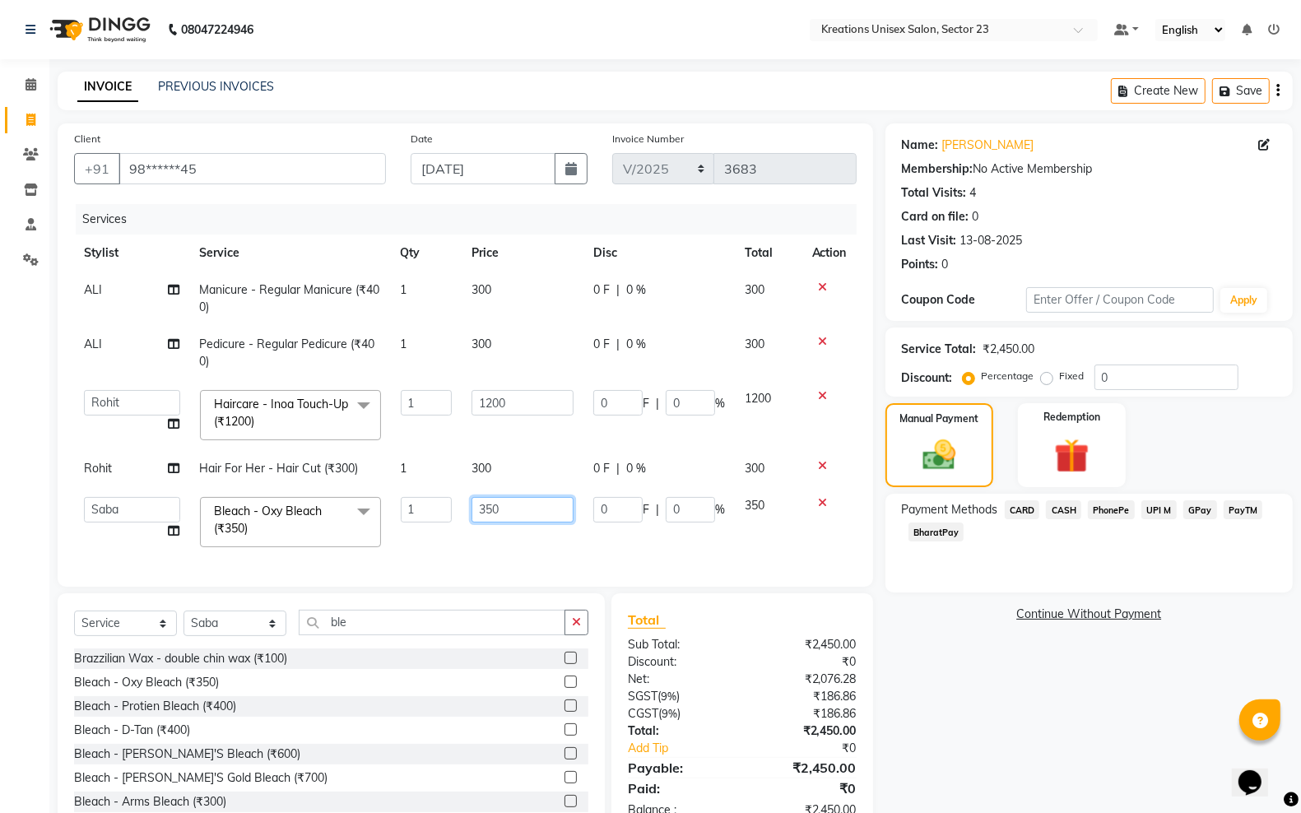
click at [532, 497] on input "350" at bounding box center [523, 510] width 103 height 26
type input "3"
type input "400"
click at [914, 758] on div "Name: Alka Gupta Membership: No Active Membership Total Visits: 4 Card on file:…" at bounding box center [1096, 479] width 420 height 713
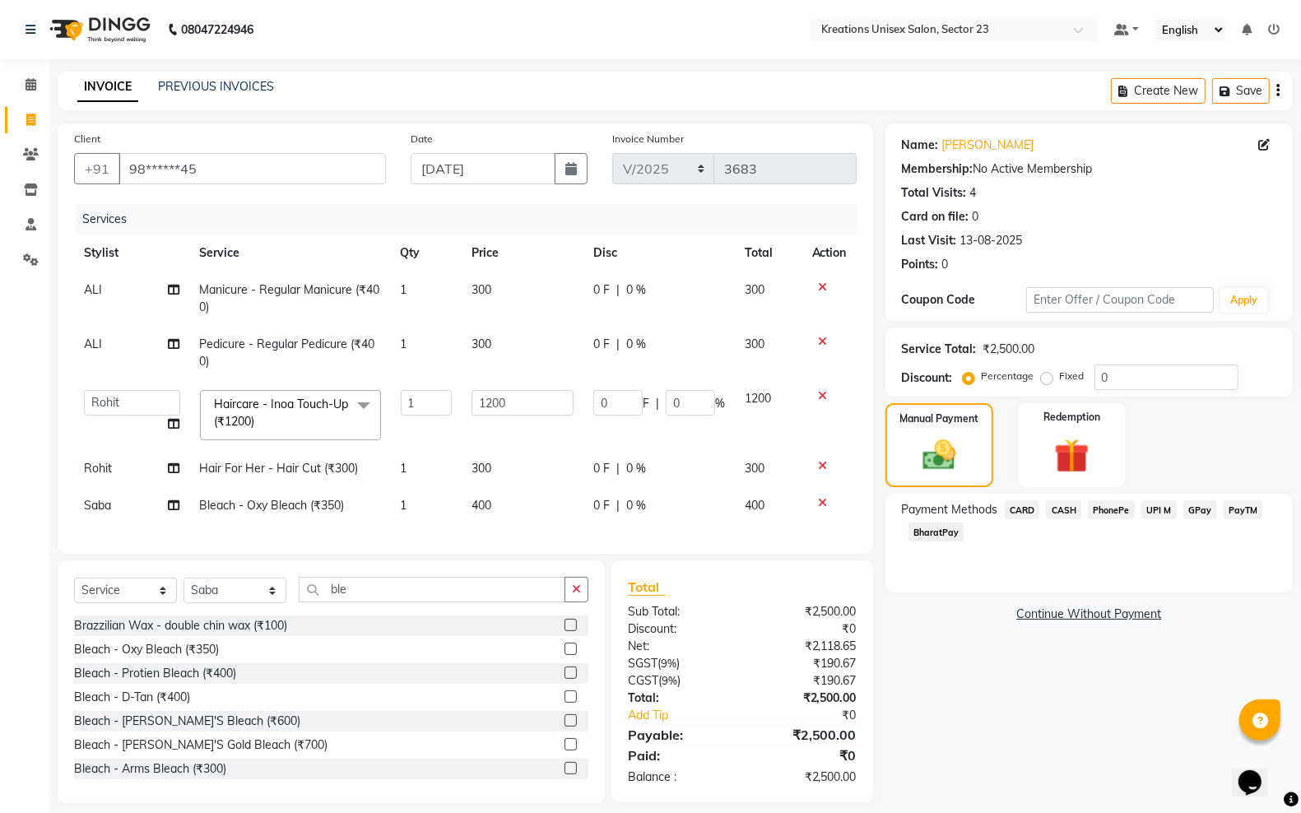
click at [1076, 515] on span "CASH" at bounding box center [1063, 509] width 35 height 19
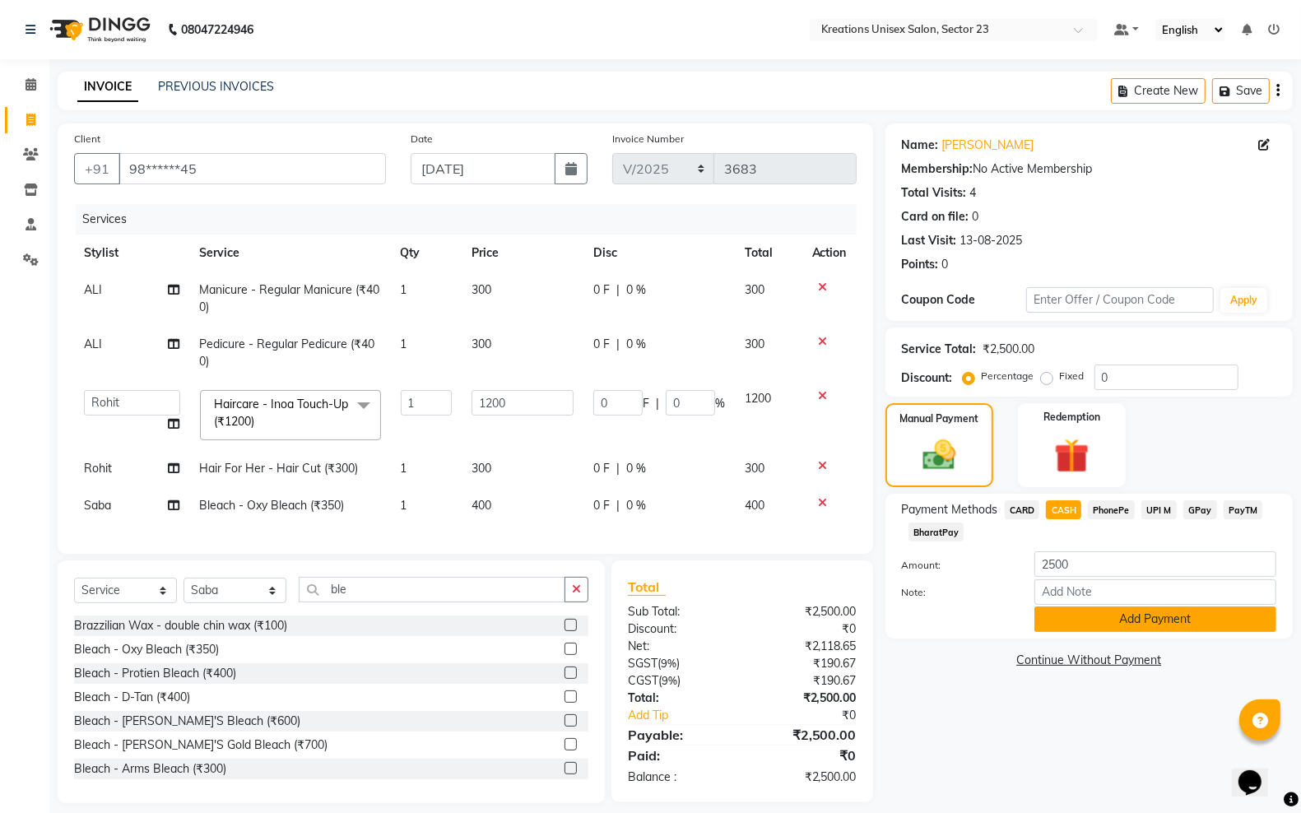
click at [1116, 611] on button "Add Payment" at bounding box center [1156, 620] width 242 height 26
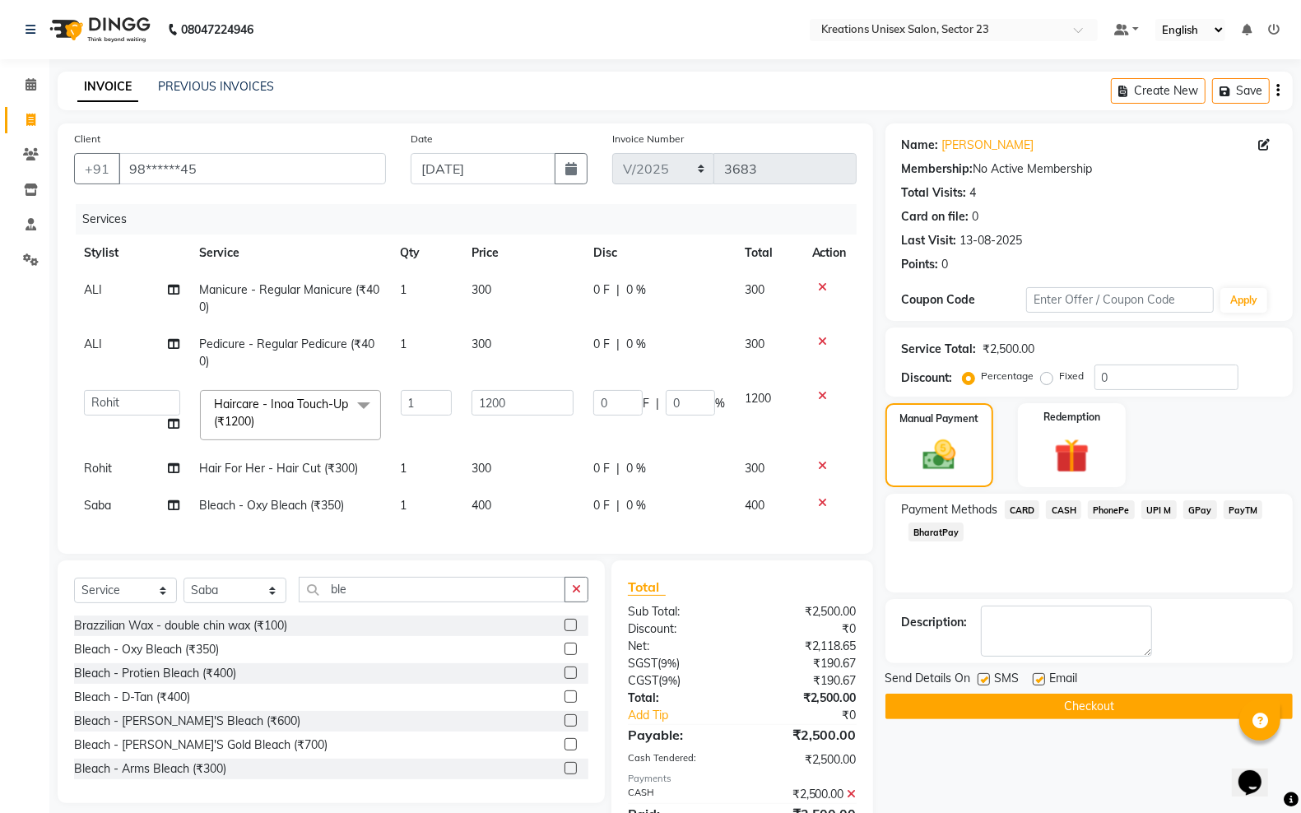
click at [989, 677] on label at bounding box center [984, 679] width 12 height 12
click at [988, 677] on input "checkbox" at bounding box center [983, 680] width 11 height 11
checkbox input "false"
click at [1041, 680] on label at bounding box center [1039, 679] width 12 height 12
click at [1041, 680] on input "checkbox" at bounding box center [1038, 680] width 11 height 11
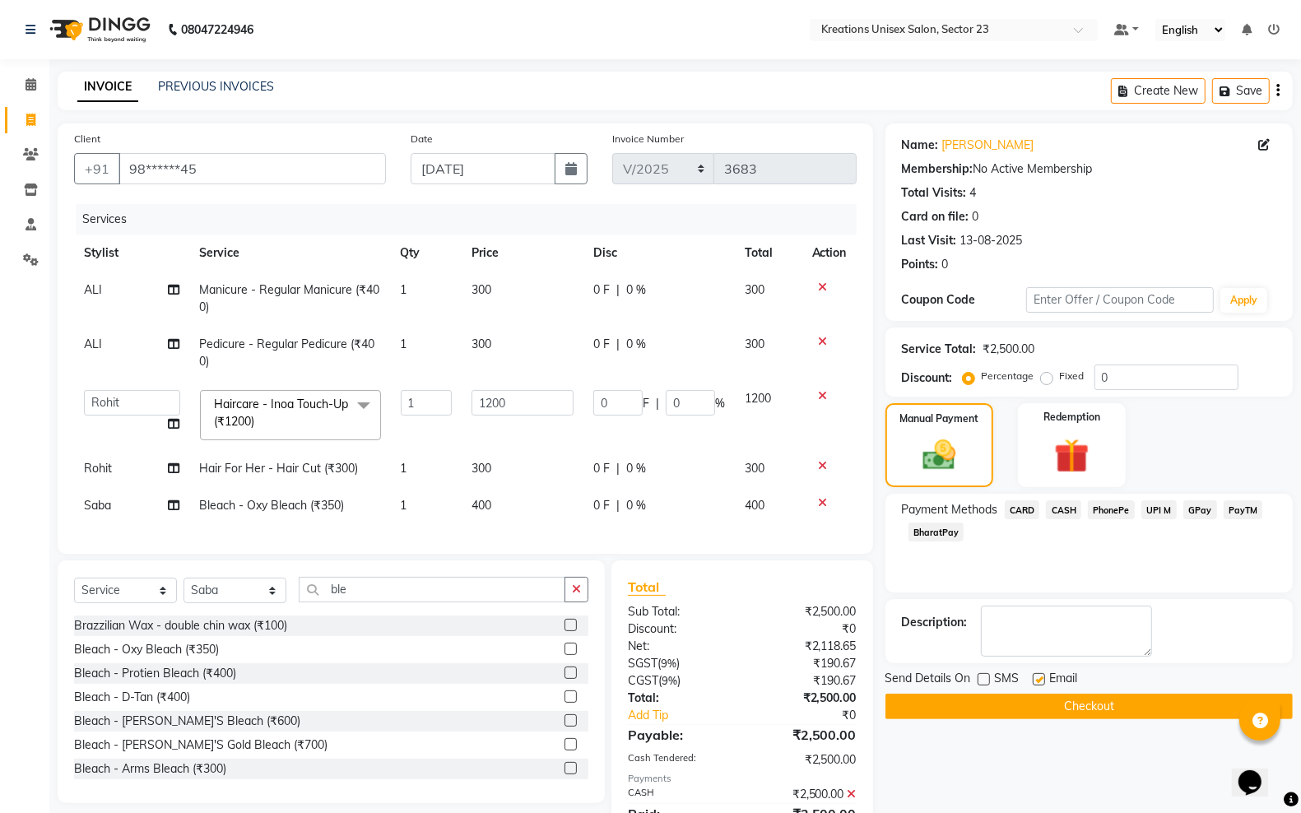
checkbox input "false"
click at [1002, 712] on button "Checkout" at bounding box center [1089, 707] width 407 height 26
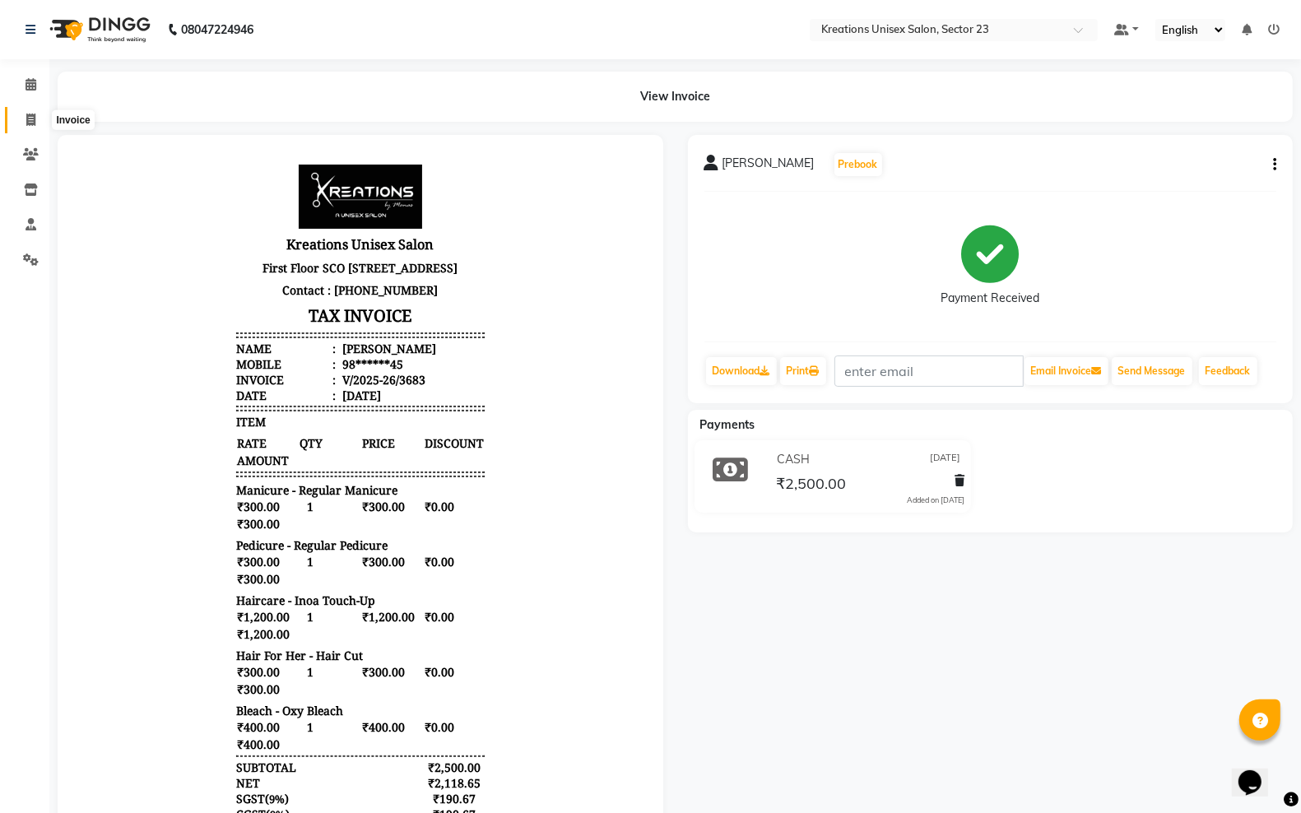
drag, startPoint x: 26, startPoint y: 119, endPoint x: 87, endPoint y: 120, distance: 61.7
click at [26, 119] on icon at bounding box center [30, 120] width 9 height 12
select select "service"
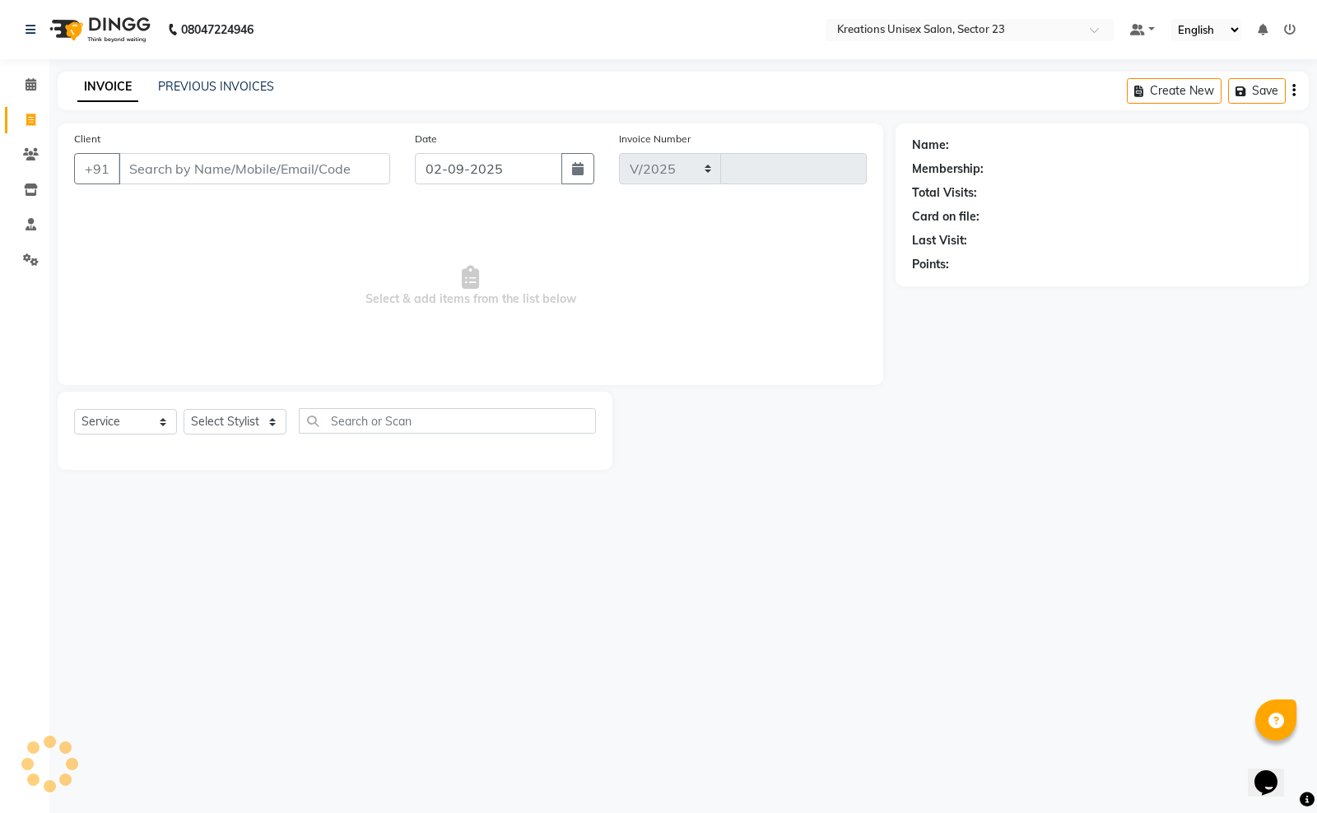
select select "6161"
type input "3684"
click at [184, 166] on input "Client" at bounding box center [255, 168] width 272 height 31
click at [574, 155] on button "button" at bounding box center [577, 168] width 33 height 31
select select "9"
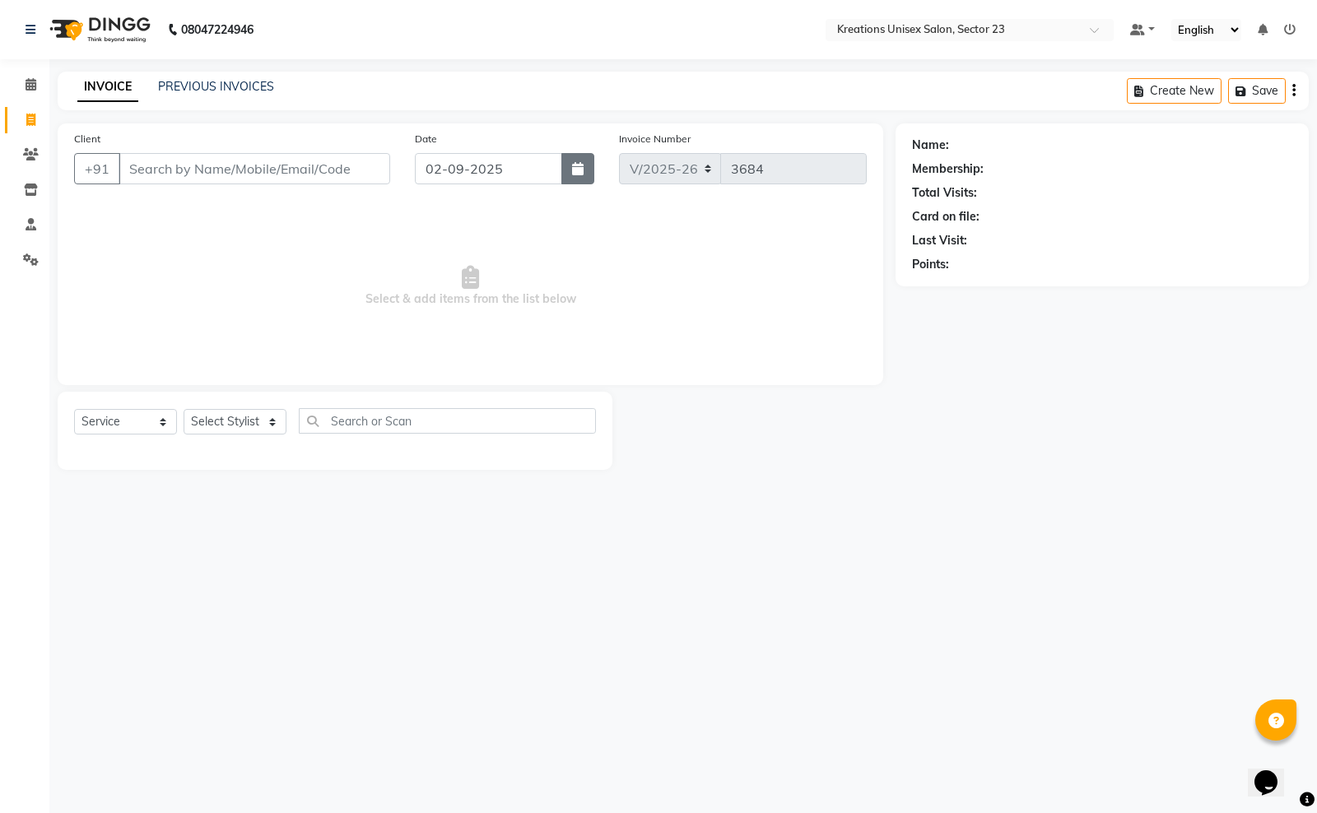
select select "2025"
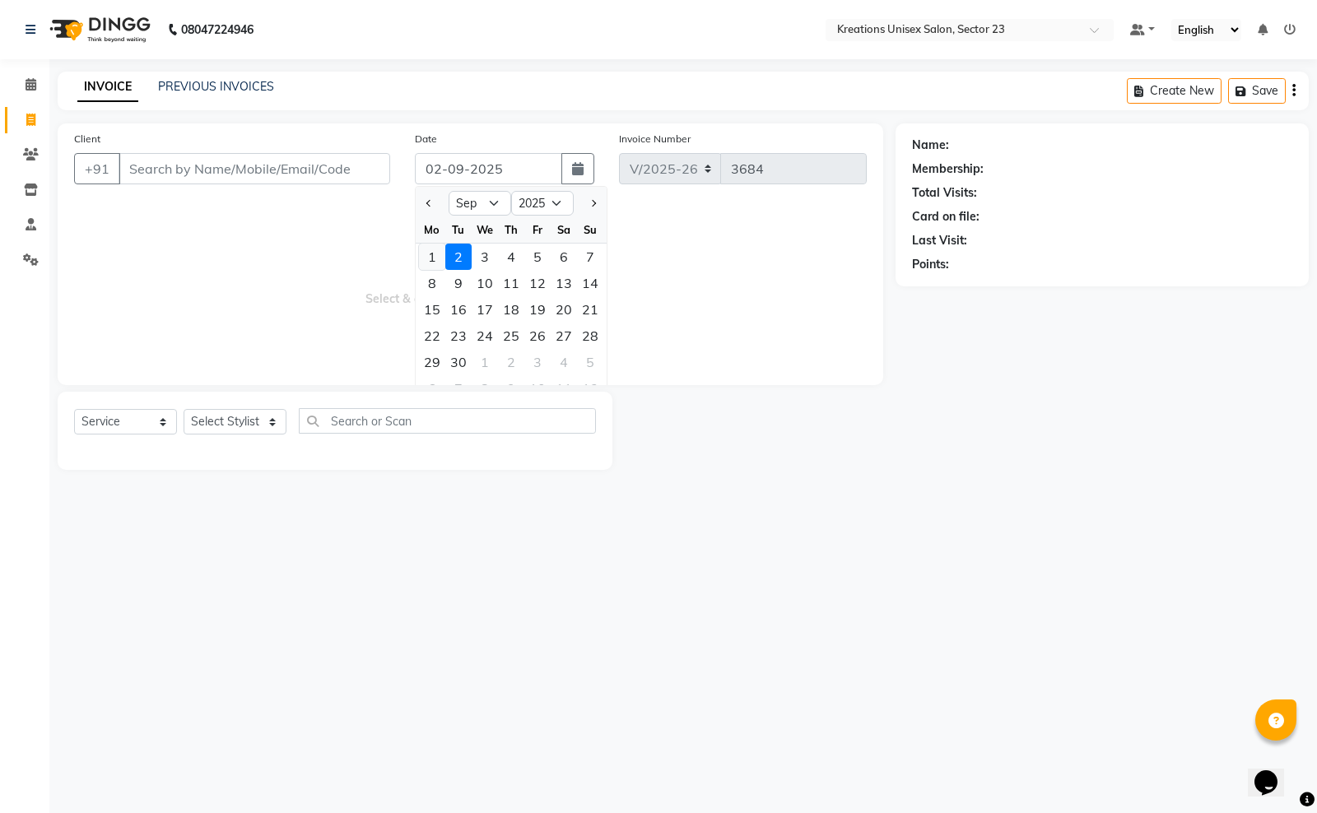
click at [437, 251] on div "1" at bounding box center [432, 257] width 26 height 26
type input "01-09-2025"
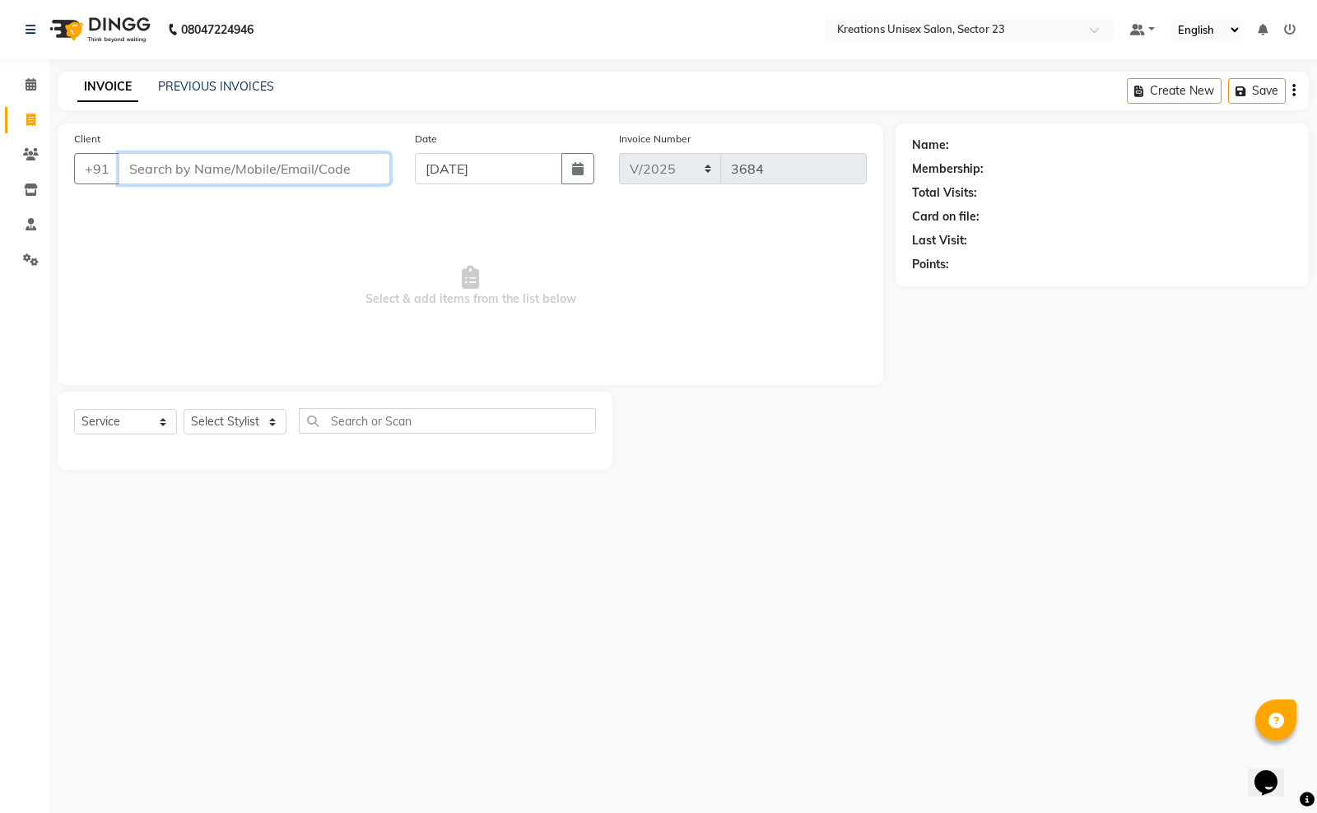
click at [251, 170] on input "Client" at bounding box center [255, 168] width 272 height 31
click at [220, 170] on input "Client" at bounding box center [255, 168] width 272 height 31
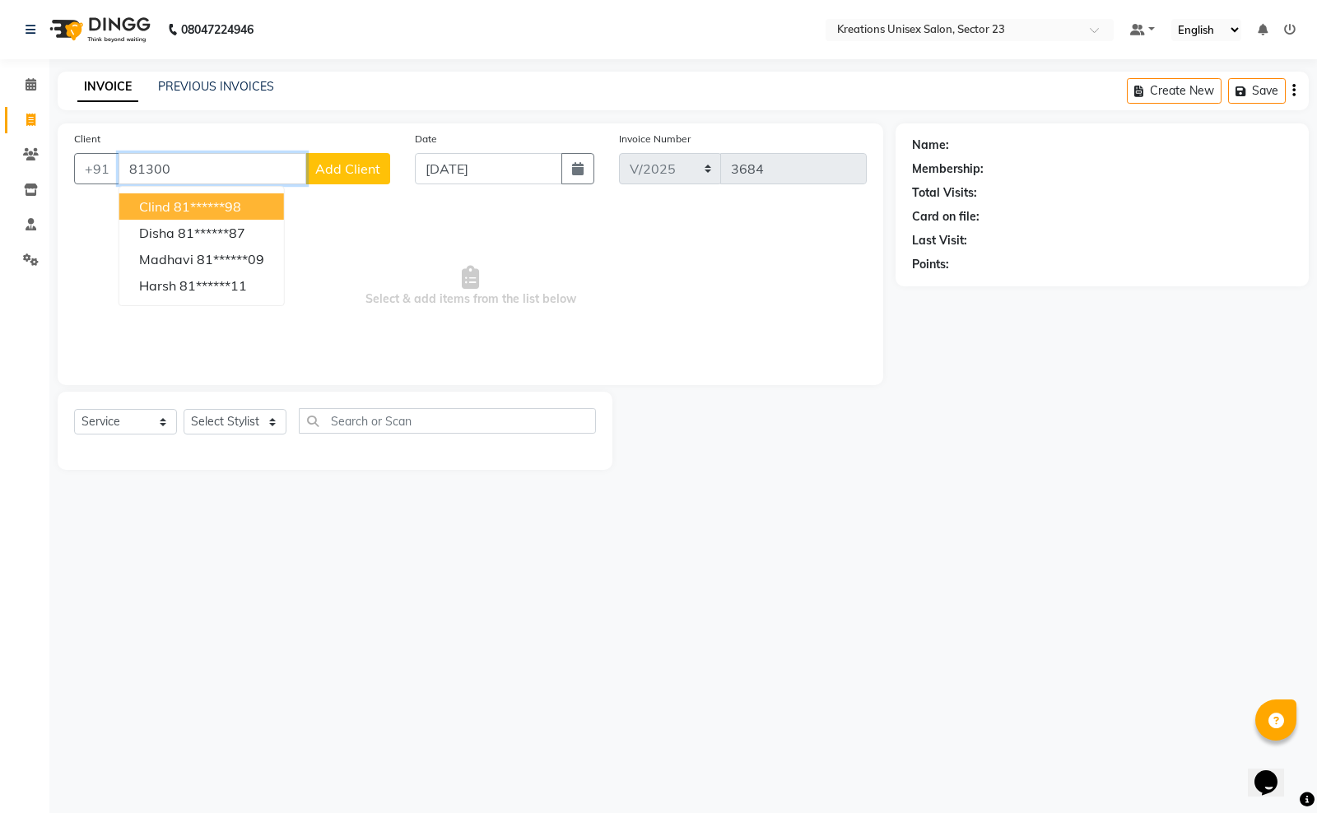
click at [229, 203] on ngb-highlight "81******98" at bounding box center [207, 206] width 67 height 16
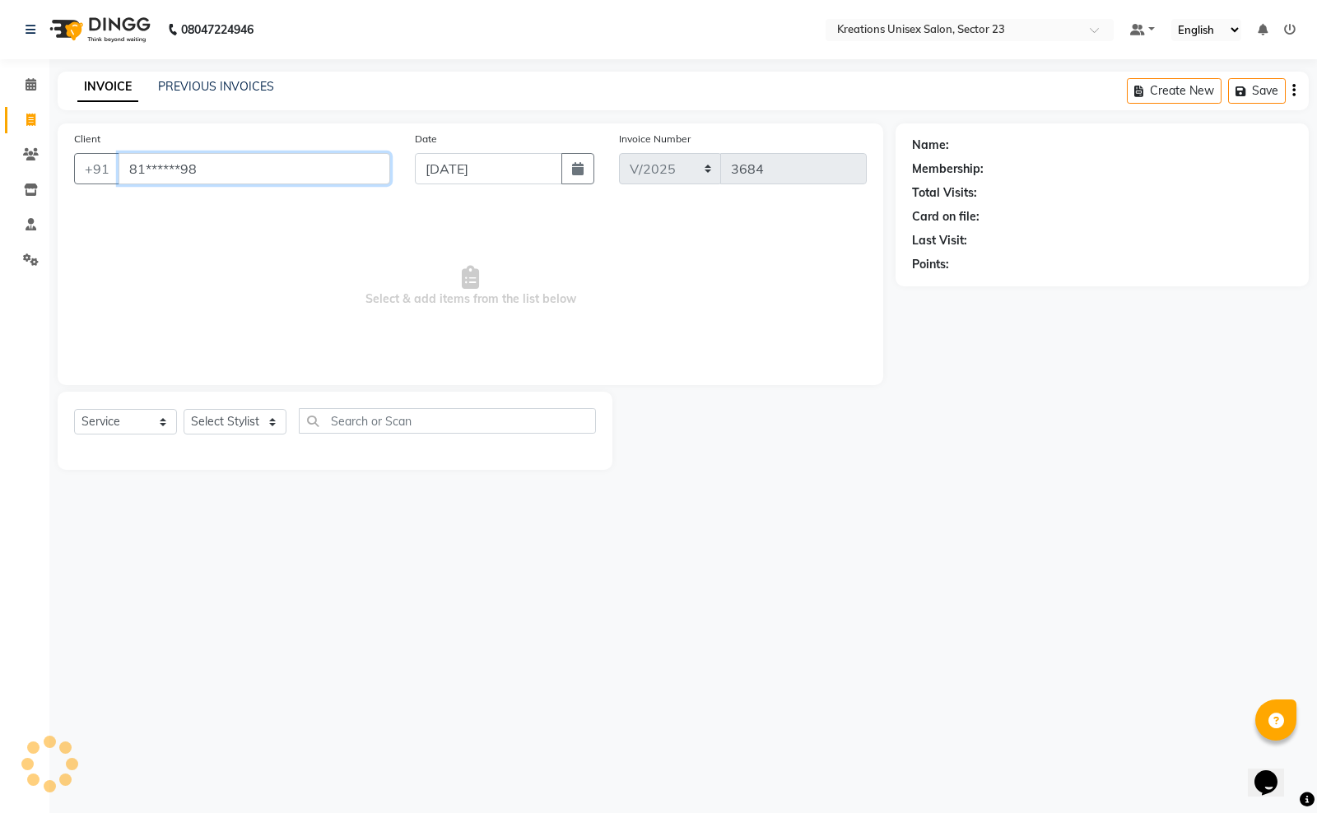
type input "81******98"
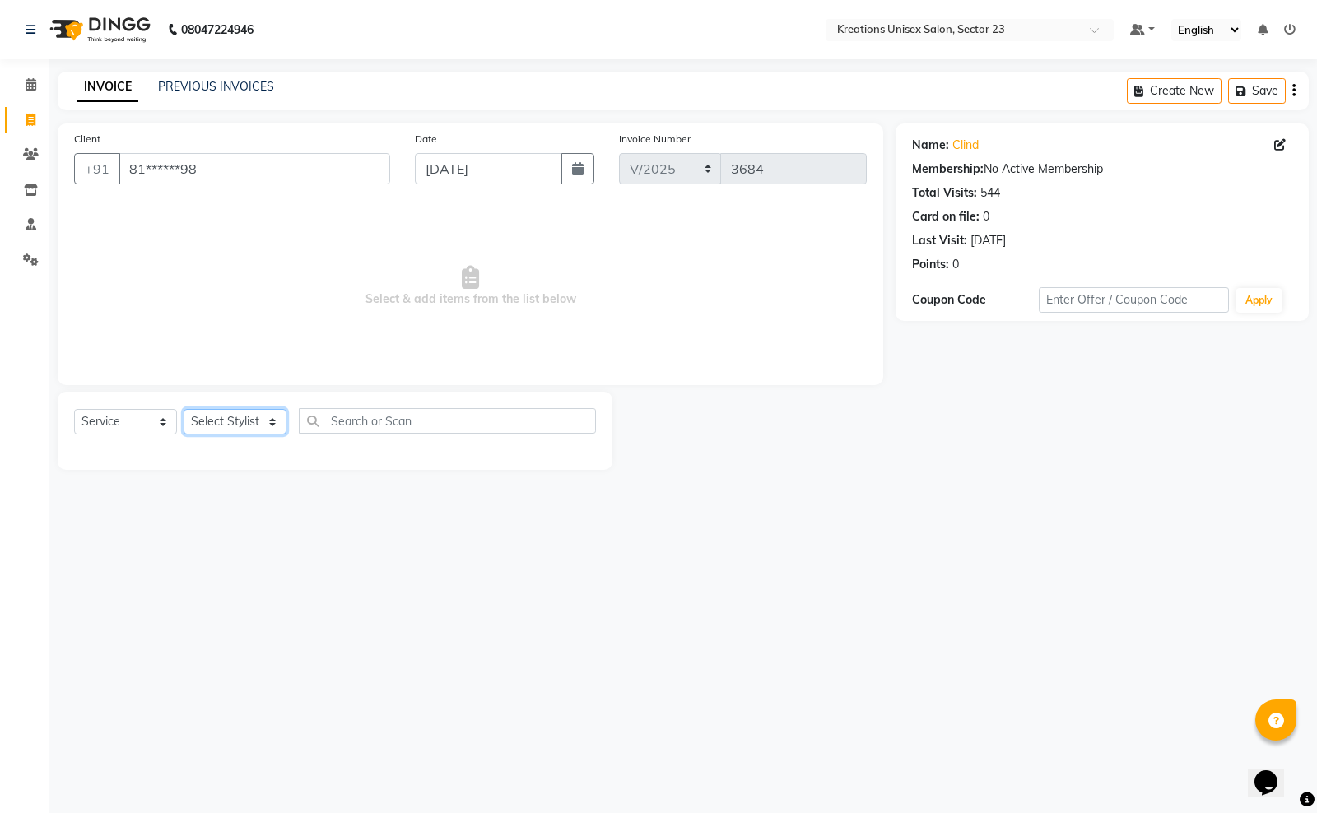
click at [259, 416] on select "Select Stylist Aadil ALI Aman Ankit Manas Sir Rohit Saba Shaffali Maam Shiv Sit…" at bounding box center [235, 422] width 103 height 26
select select "45419"
click at [184, 409] on select "Select Stylist Aadil ALI Aman Ankit Manas Sir Rohit Saba Shaffali Maam Shiv Sit…" at bounding box center [235, 422] width 103 height 26
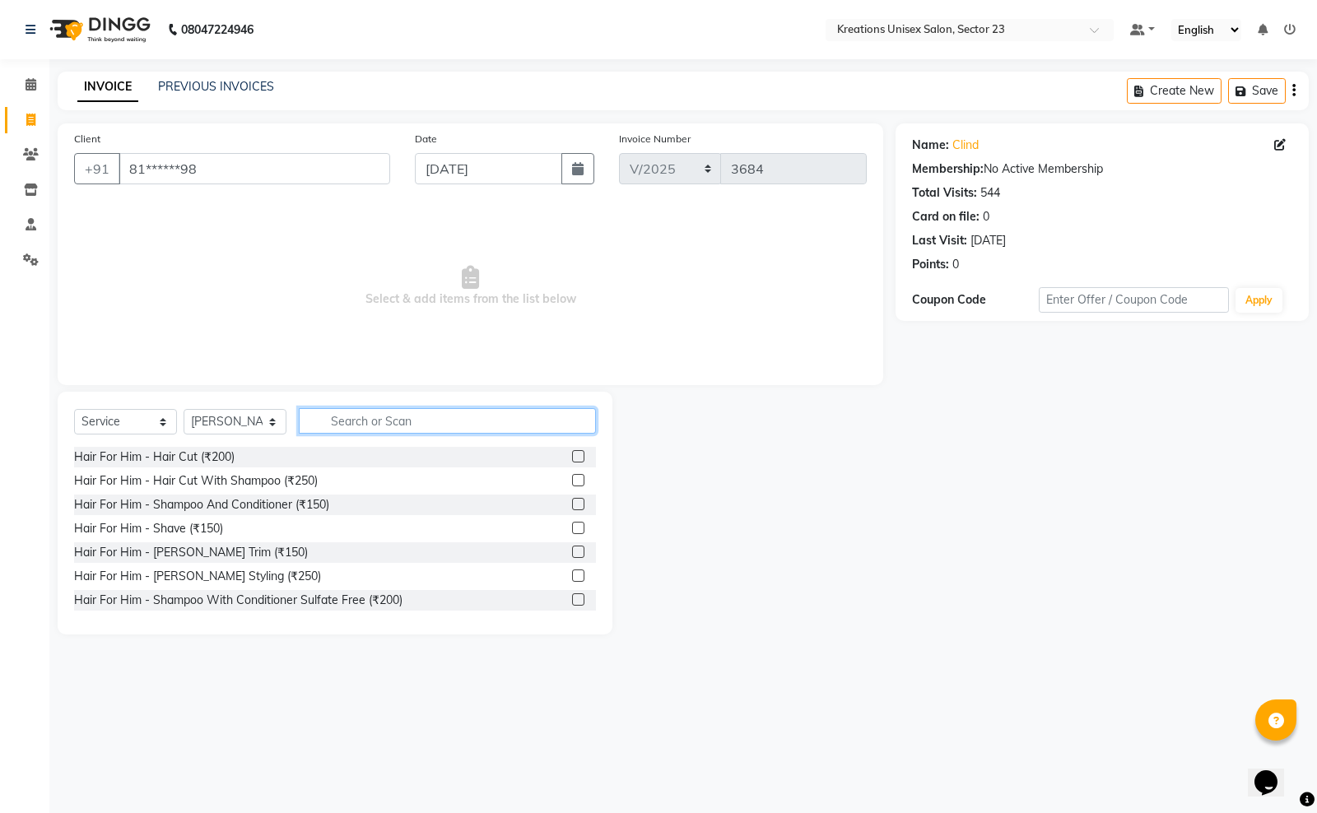
click at [354, 426] on input "text" at bounding box center [447, 421] width 297 height 26
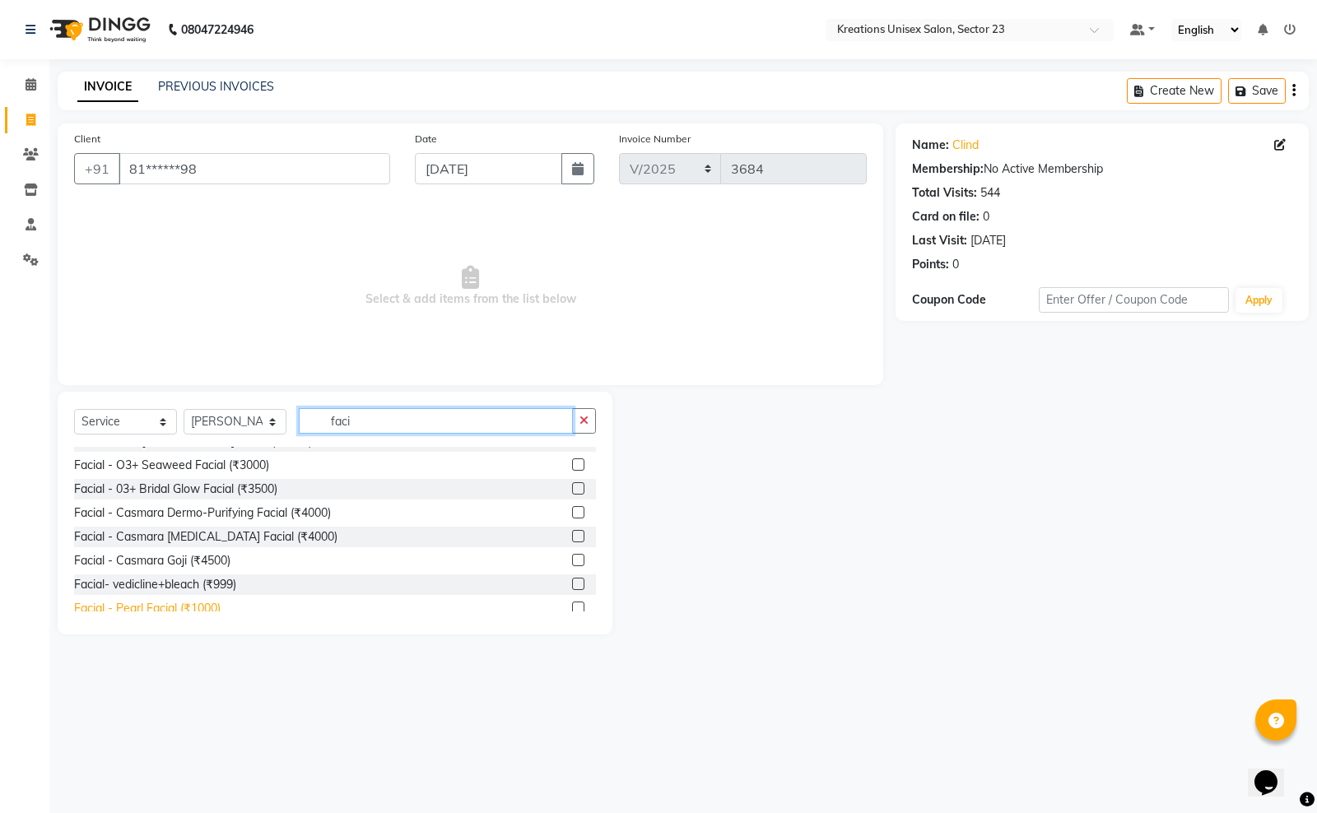
scroll to position [514, 0]
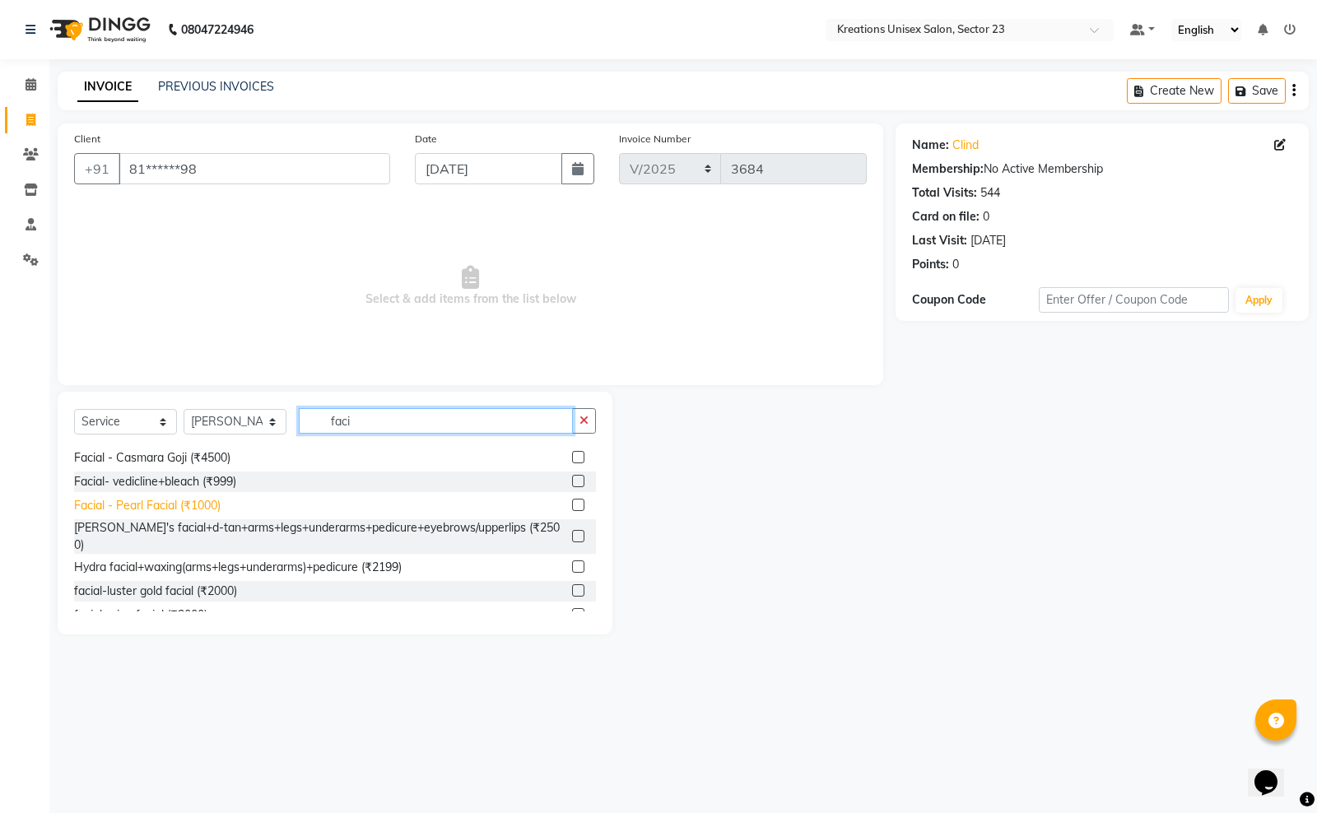
type input "faci"
click at [211, 503] on div "Facial - Pearl Facial (₹1000)" at bounding box center [147, 505] width 147 height 17
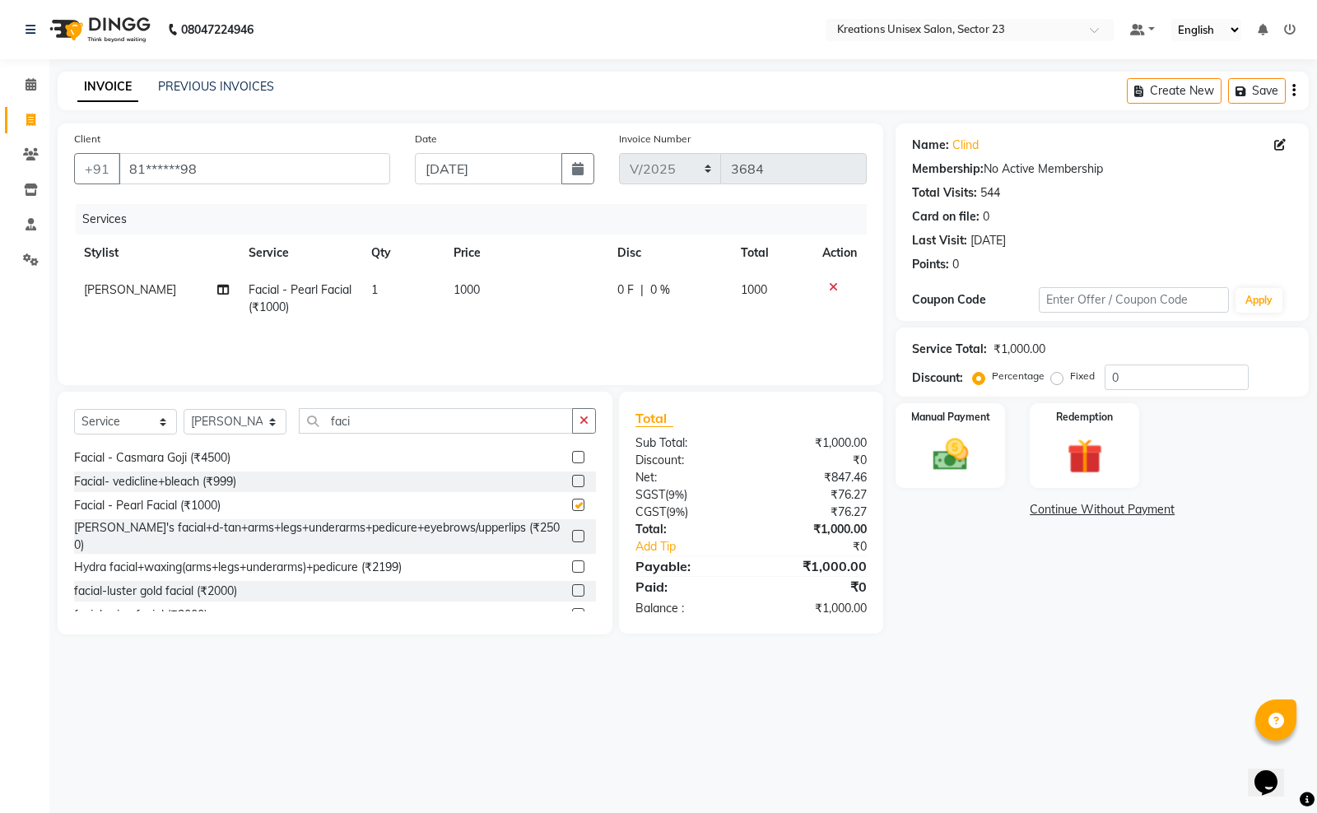
checkbox input "false"
click at [961, 471] on img at bounding box center [950, 455] width 59 height 42
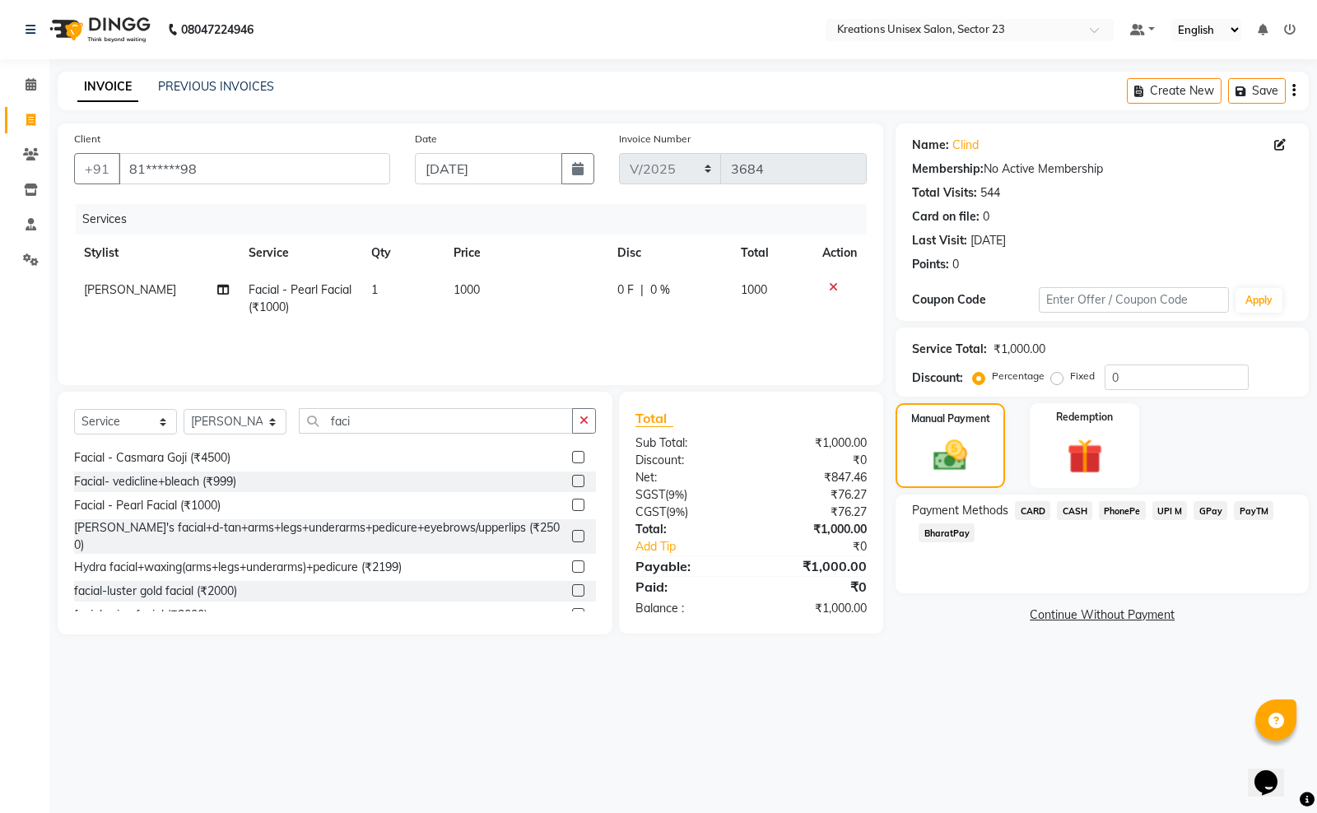
click at [1259, 516] on span "PayTM" at bounding box center [1254, 510] width 40 height 19
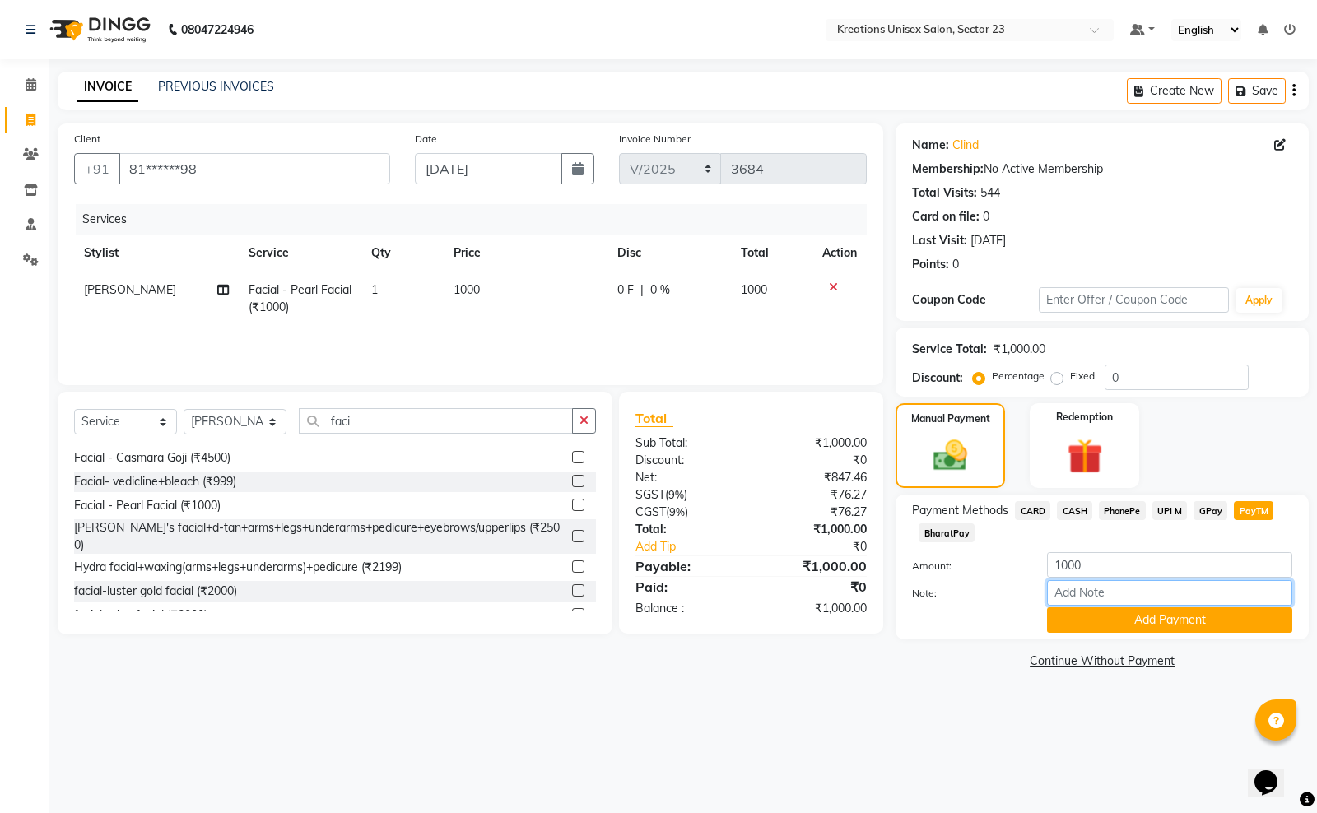
click at [1085, 602] on input "Note:" at bounding box center [1169, 593] width 245 height 26
click at [1085, 631] on button "Add Payment" at bounding box center [1169, 620] width 245 height 26
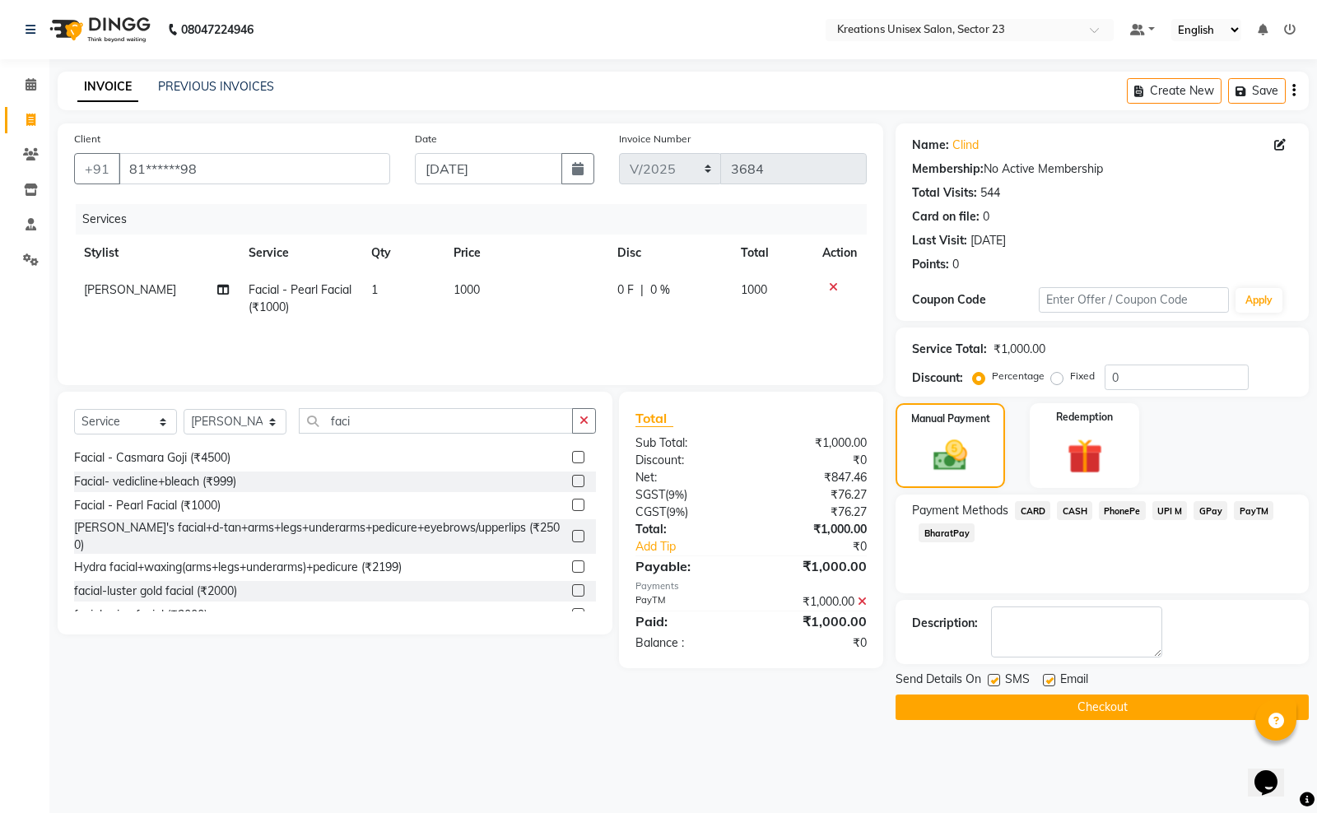
drag, startPoint x: 988, startPoint y: 677, endPoint x: 1015, endPoint y: 681, distance: 27.5
click at [988, 677] on label at bounding box center [994, 680] width 12 height 12
click at [988, 677] on input "checkbox" at bounding box center [993, 681] width 11 height 11
checkbox input "false"
click at [1053, 679] on label at bounding box center [1049, 680] width 12 height 12
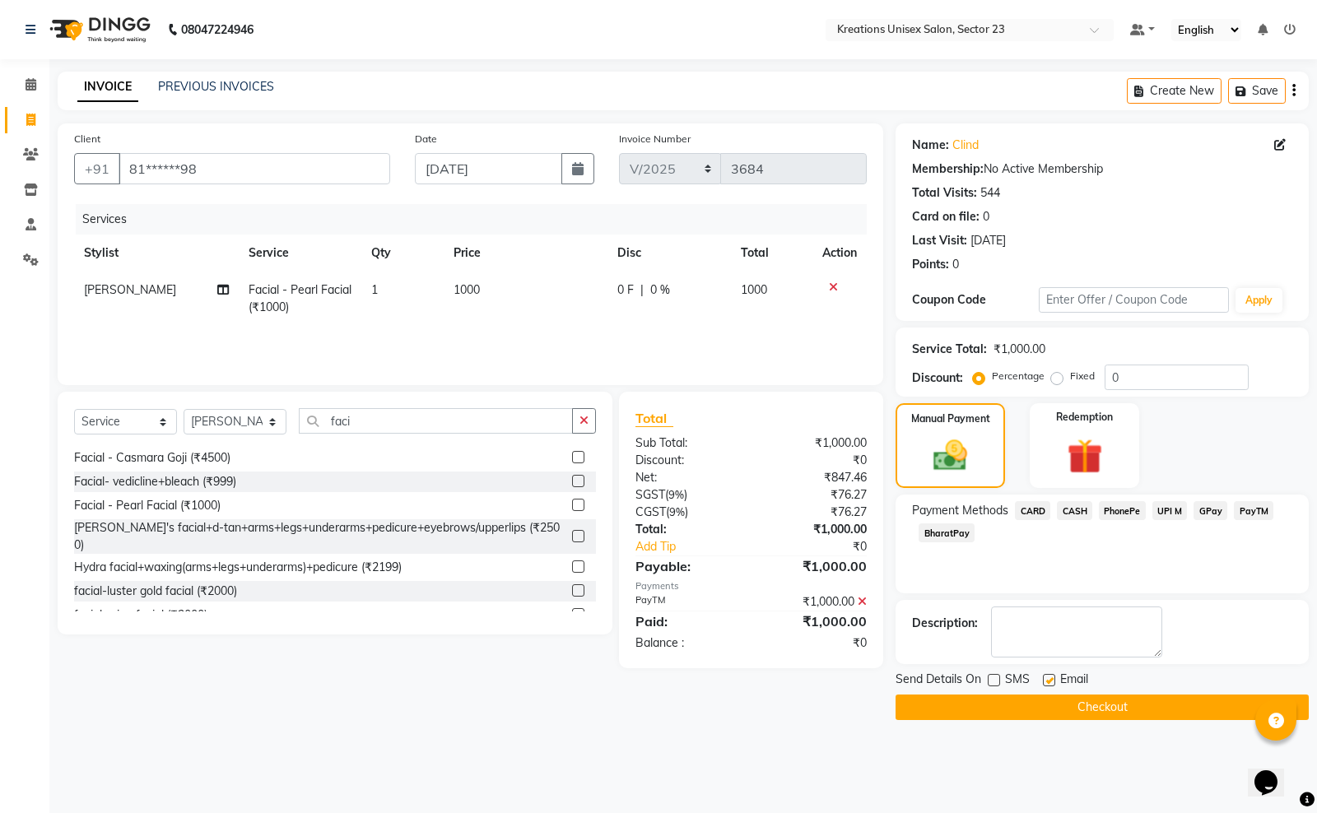
click at [1053, 679] on input "checkbox" at bounding box center [1048, 681] width 11 height 11
checkbox input "false"
click at [1027, 718] on button "Checkout" at bounding box center [1101, 708] width 413 height 26
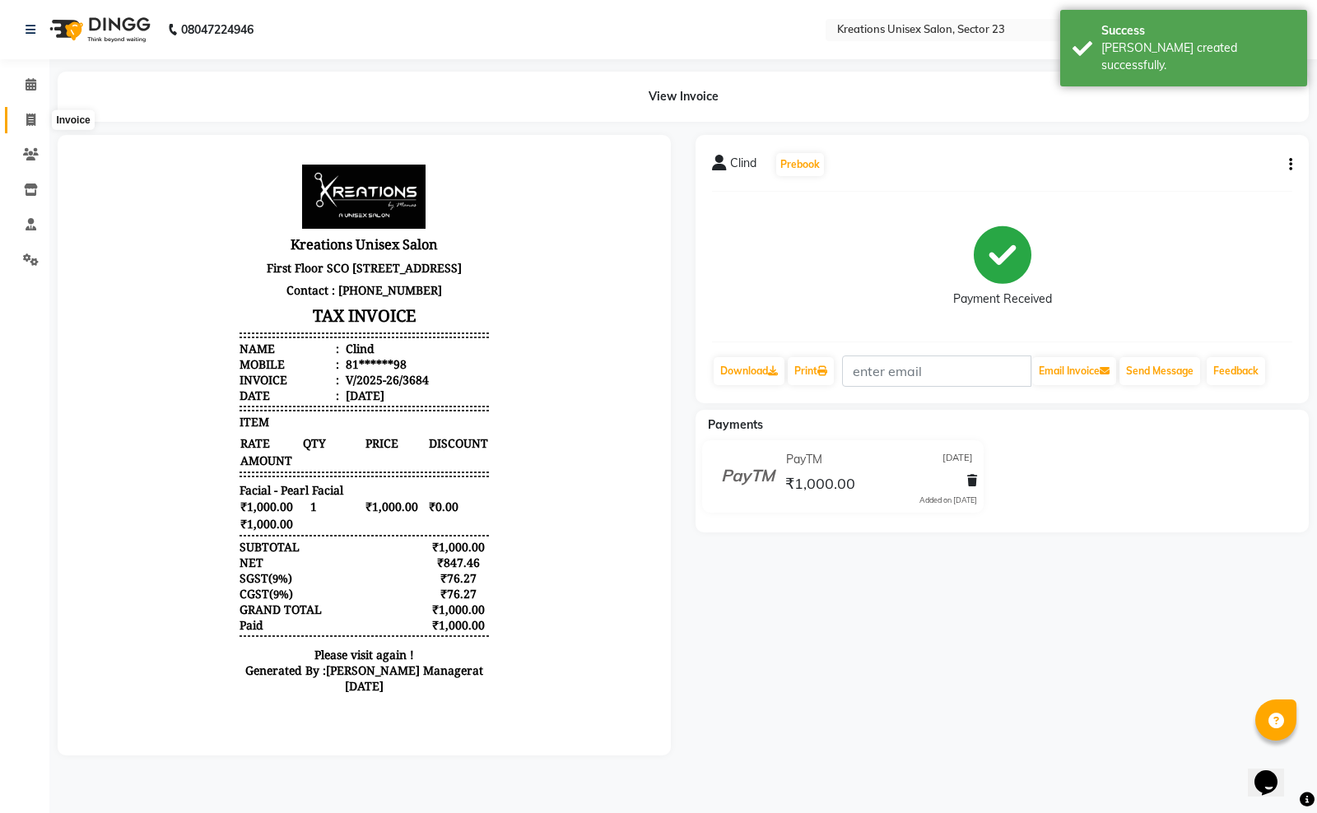
click at [35, 119] on span at bounding box center [30, 120] width 29 height 19
select select "service"
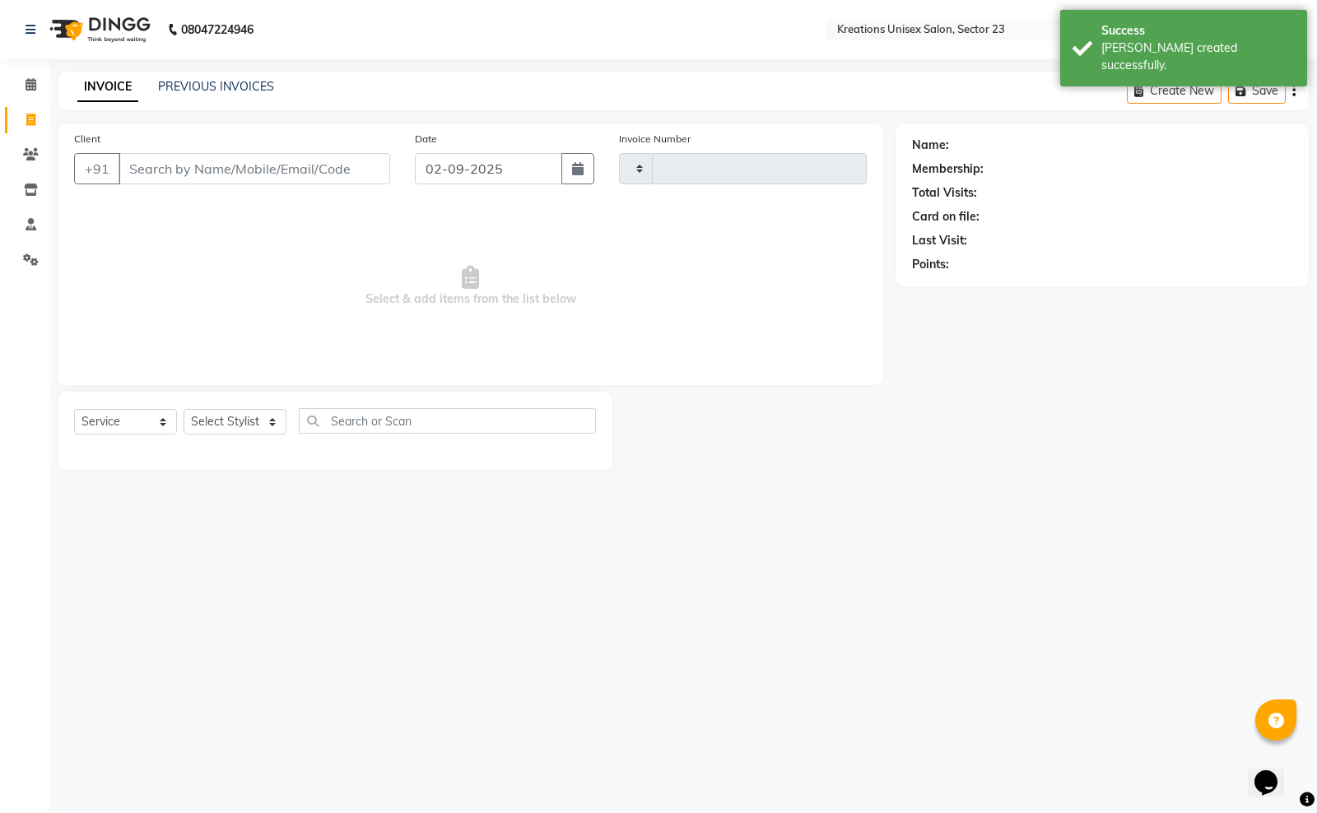
type input "3685"
select select "6161"
drag, startPoint x: 579, startPoint y: 161, endPoint x: 576, endPoint y: 179, distance: 17.5
click at [580, 162] on icon "button" at bounding box center [578, 168] width 12 height 13
select select "9"
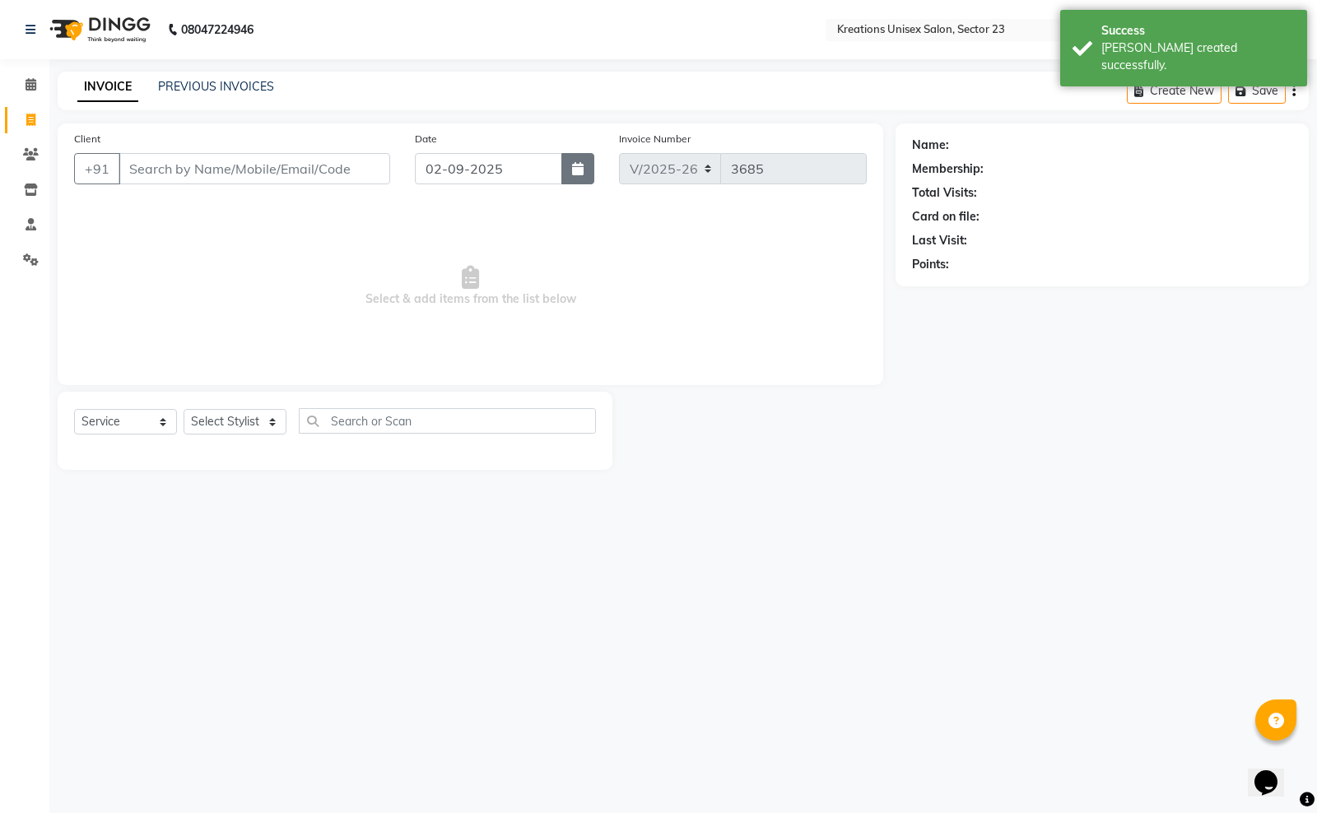
select select "2025"
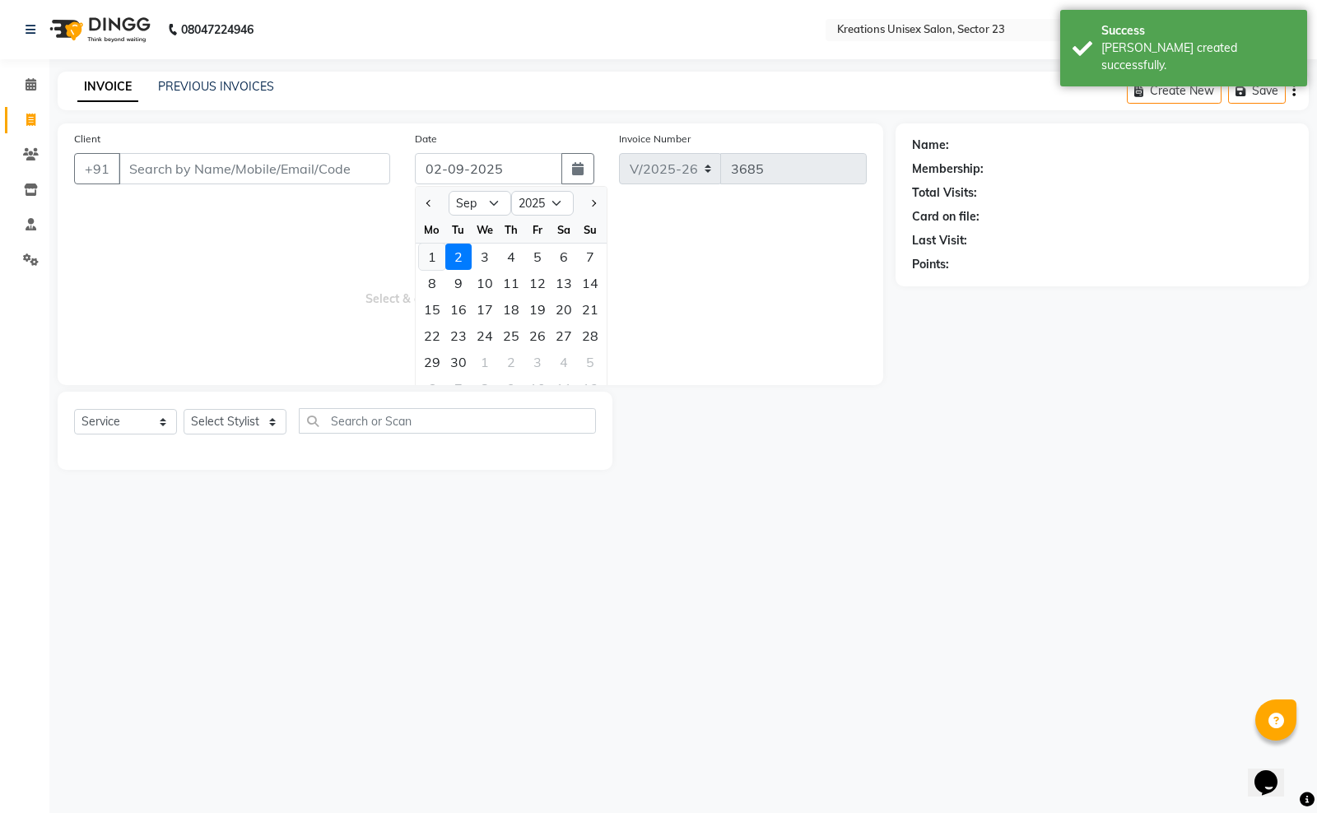
click at [433, 249] on div "1" at bounding box center [432, 257] width 26 height 26
type input "01-09-2025"
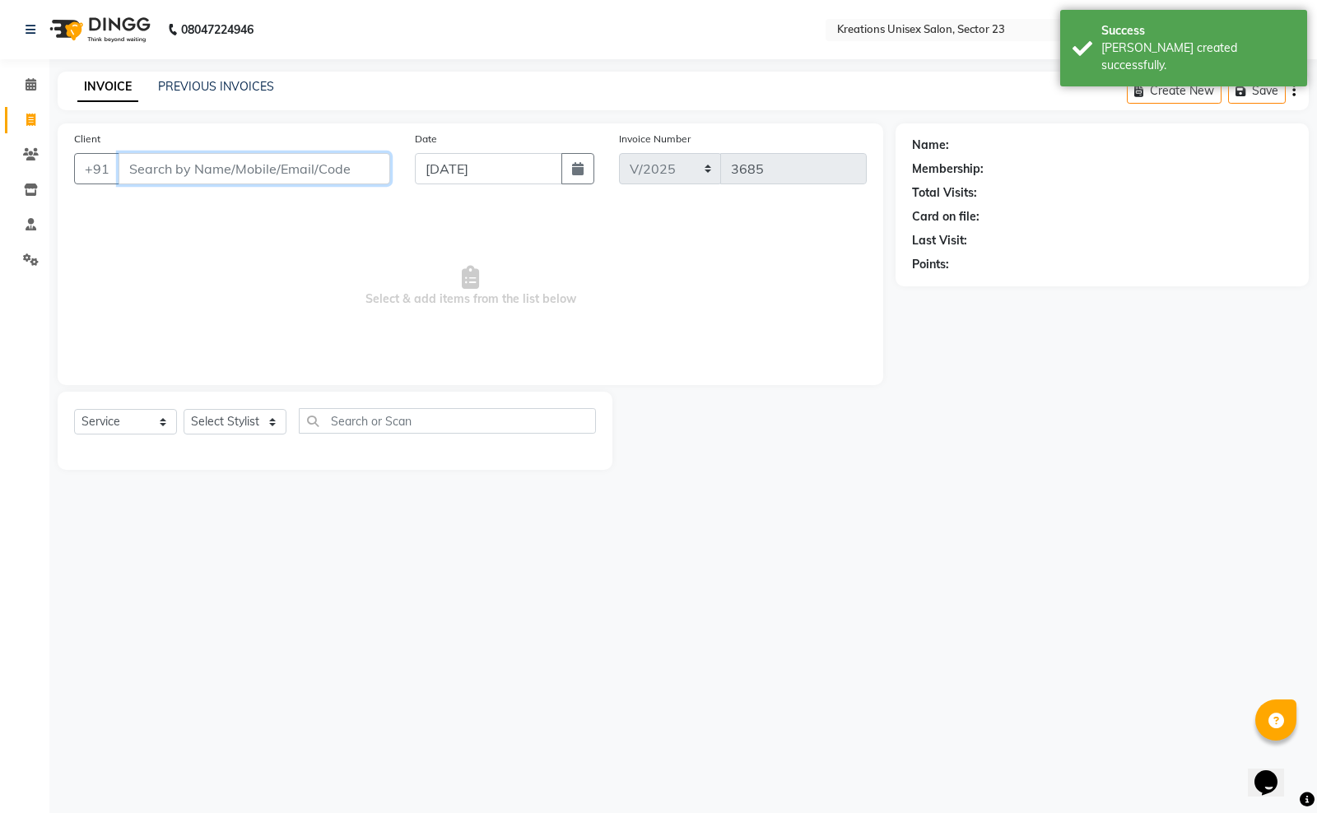
click at [251, 179] on input "Client" at bounding box center [255, 168] width 272 height 31
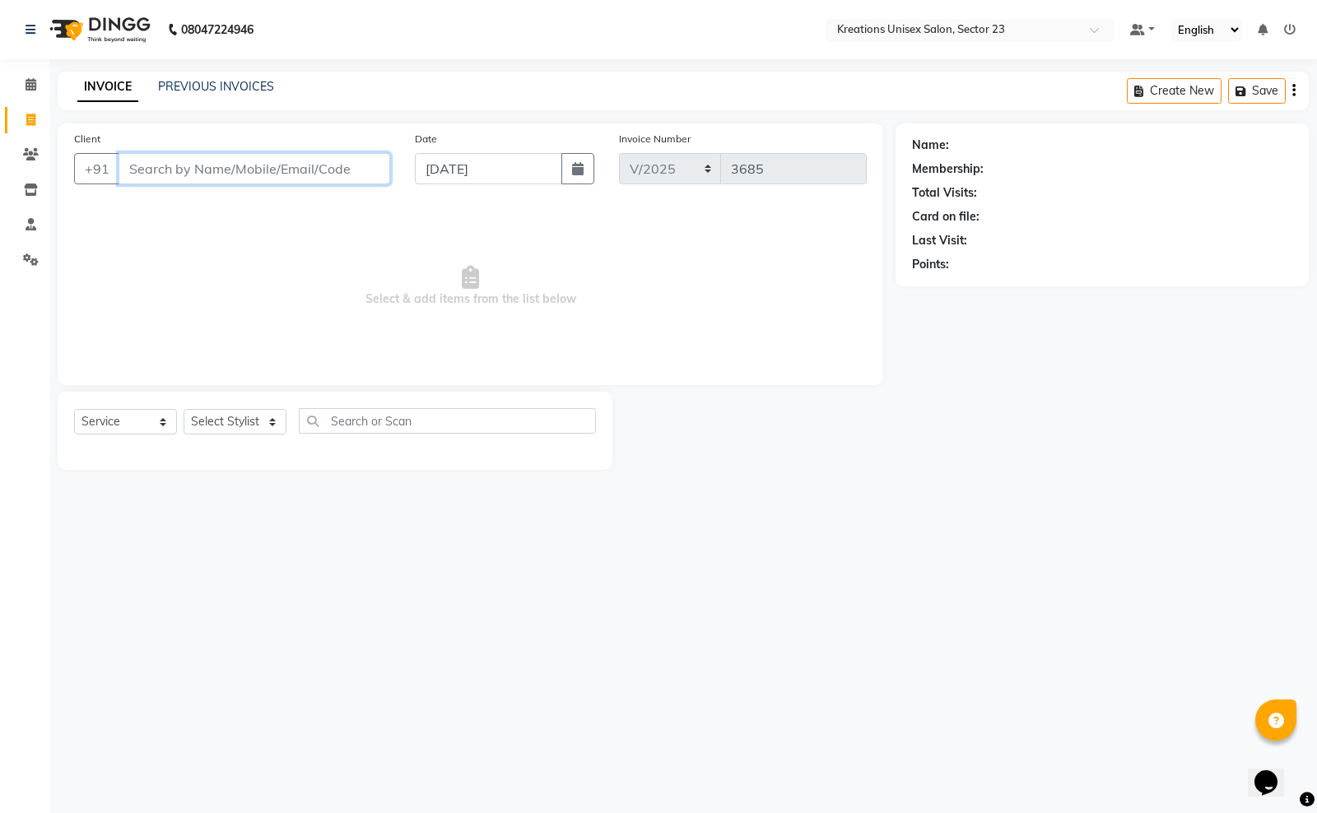
click at [218, 179] on input "Client" at bounding box center [255, 168] width 272 height 31
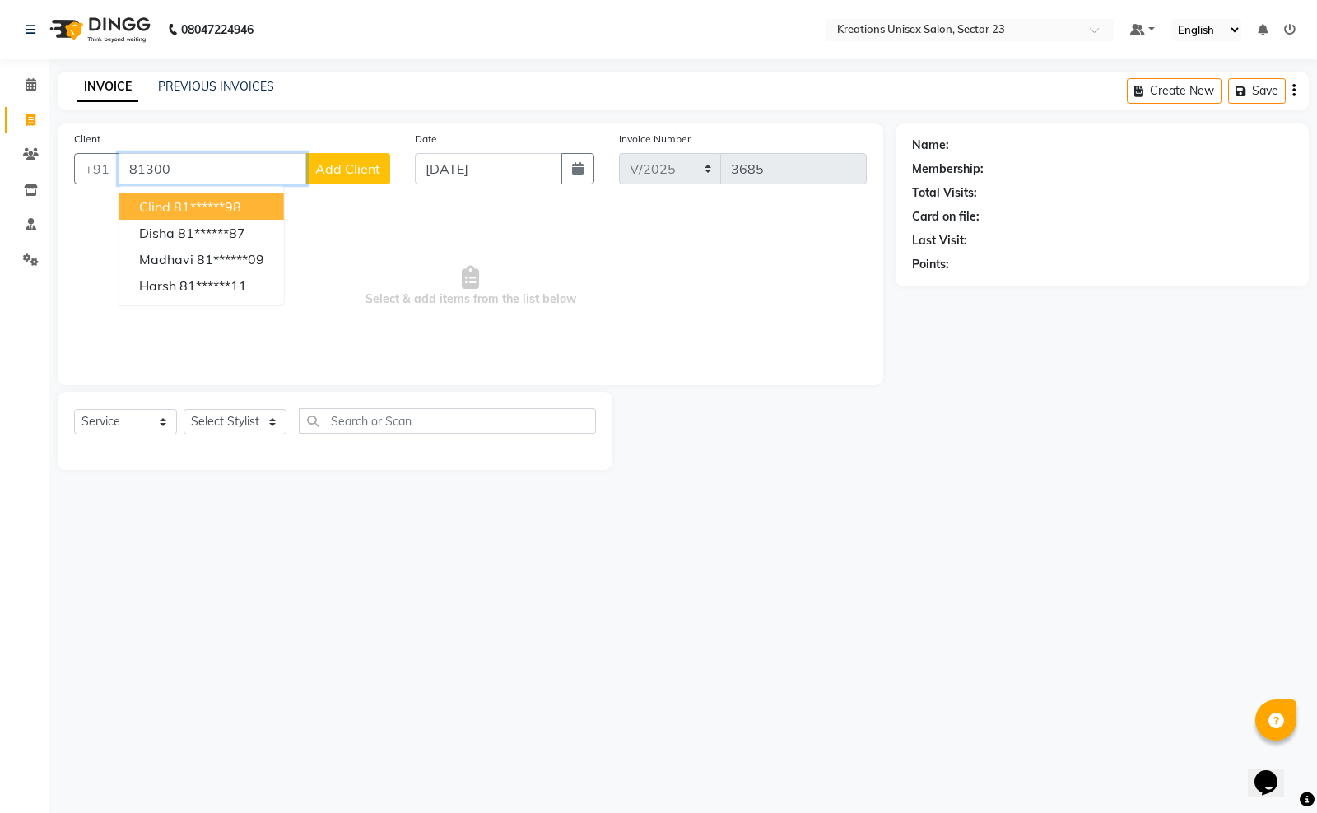
click at [212, 211] on ngb-highlight "81******98" at bounding box center [207, 206] width 67 height 16
type input "81******98"
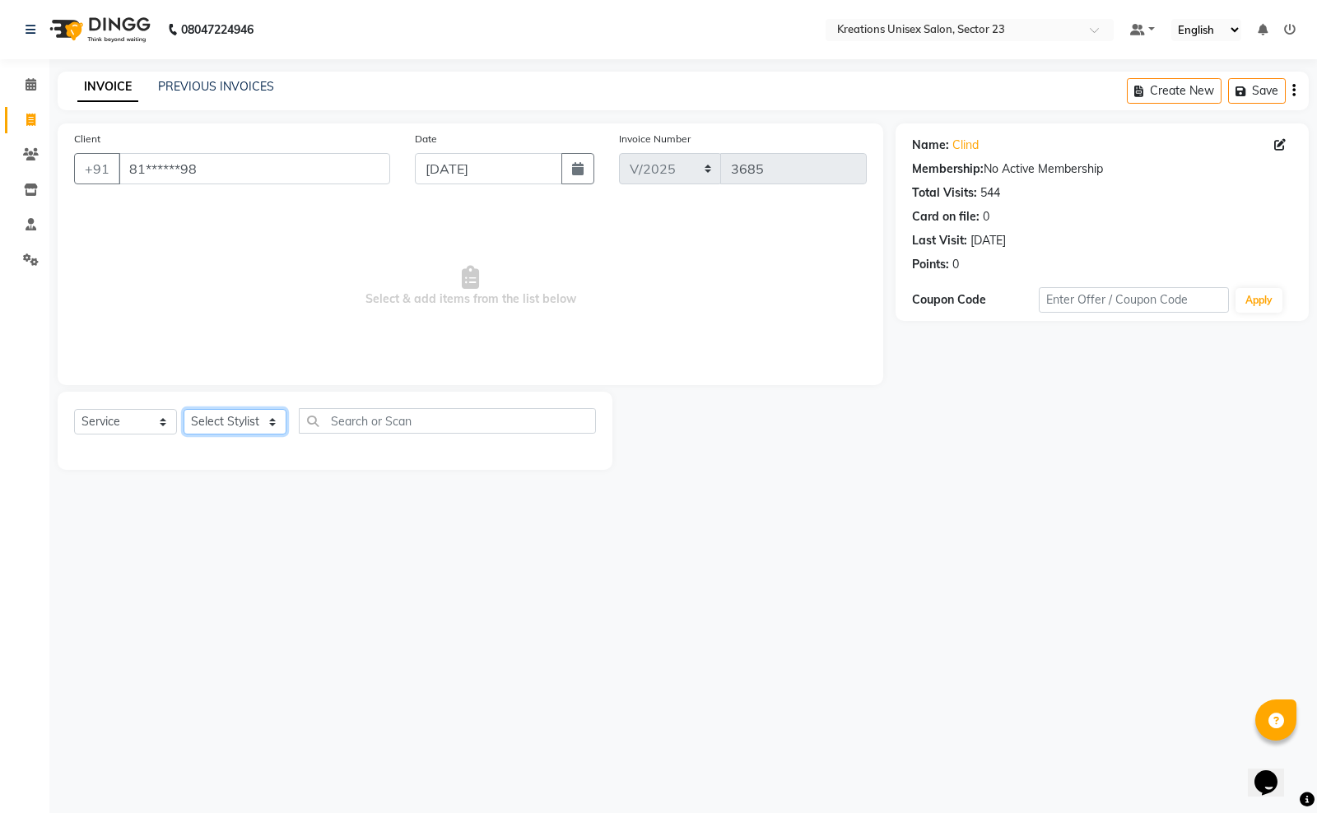
click at [232, 424] on select "Select Stylist Aadil ALI Aman Ankit Manas Sir Rohit Saba Shaffali Maam Shiv Sit…" at bounding box center [235, 422] width 103 height 26
select select "45416"
click at [184, 409] on select "Select Stylist Aadil ALI Aman Ankit Manas Sir Rohit Saba Shaffali Maam Shiv Sit…" at bounding box center [235, 422] width 103 height 26
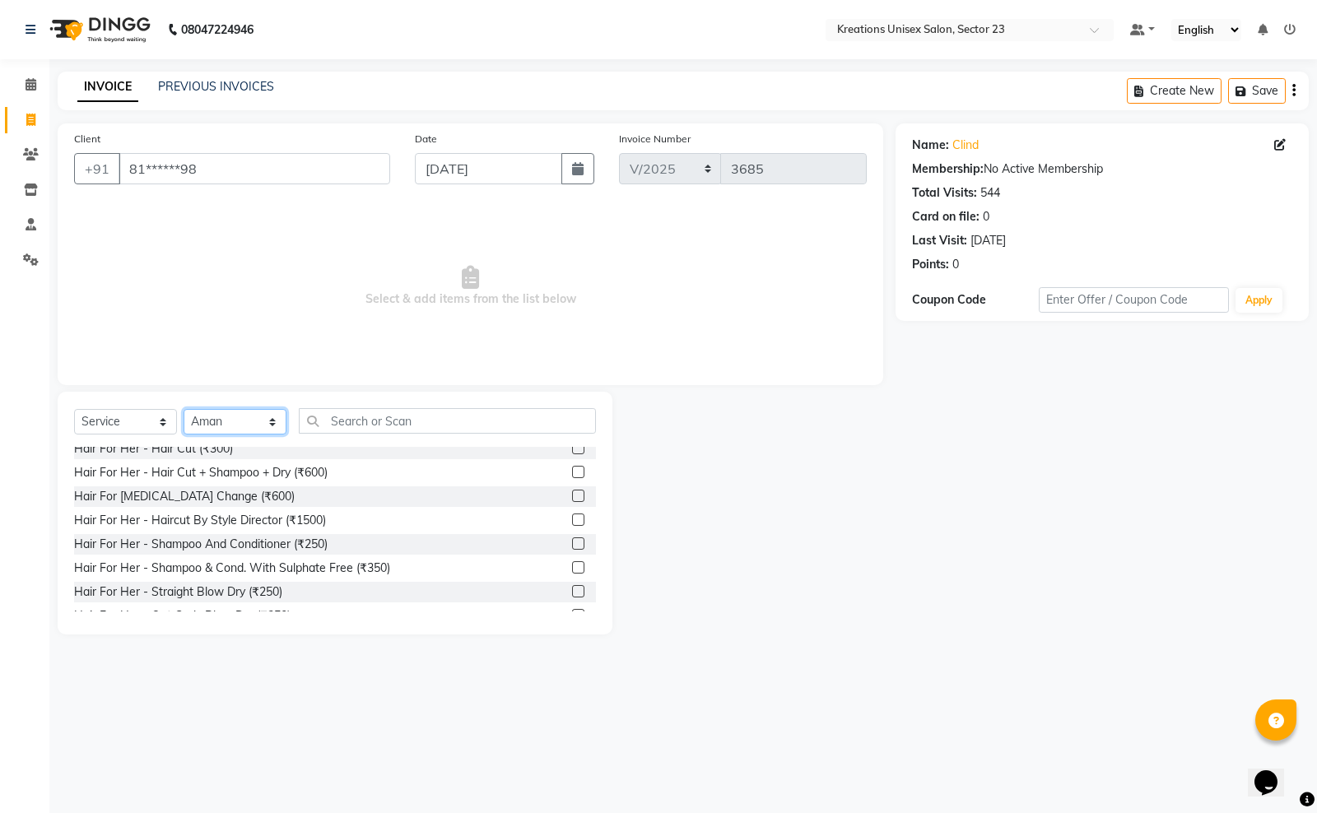
scroll to position [823, 0]
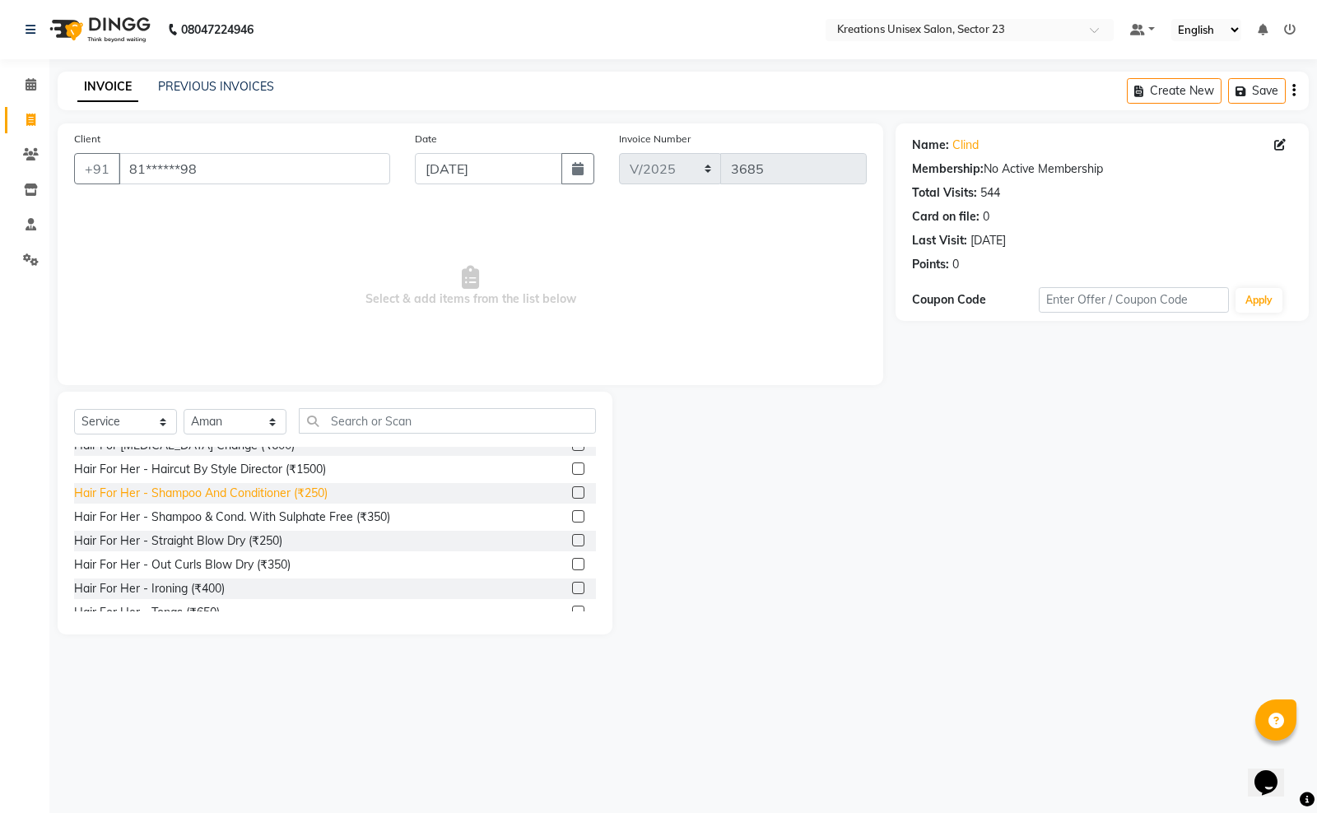
click at [257, 494] on div "Hair For Her - Shampoo And Conditioner (₹250)" at bounding box center [200, 493] width 253 height 17
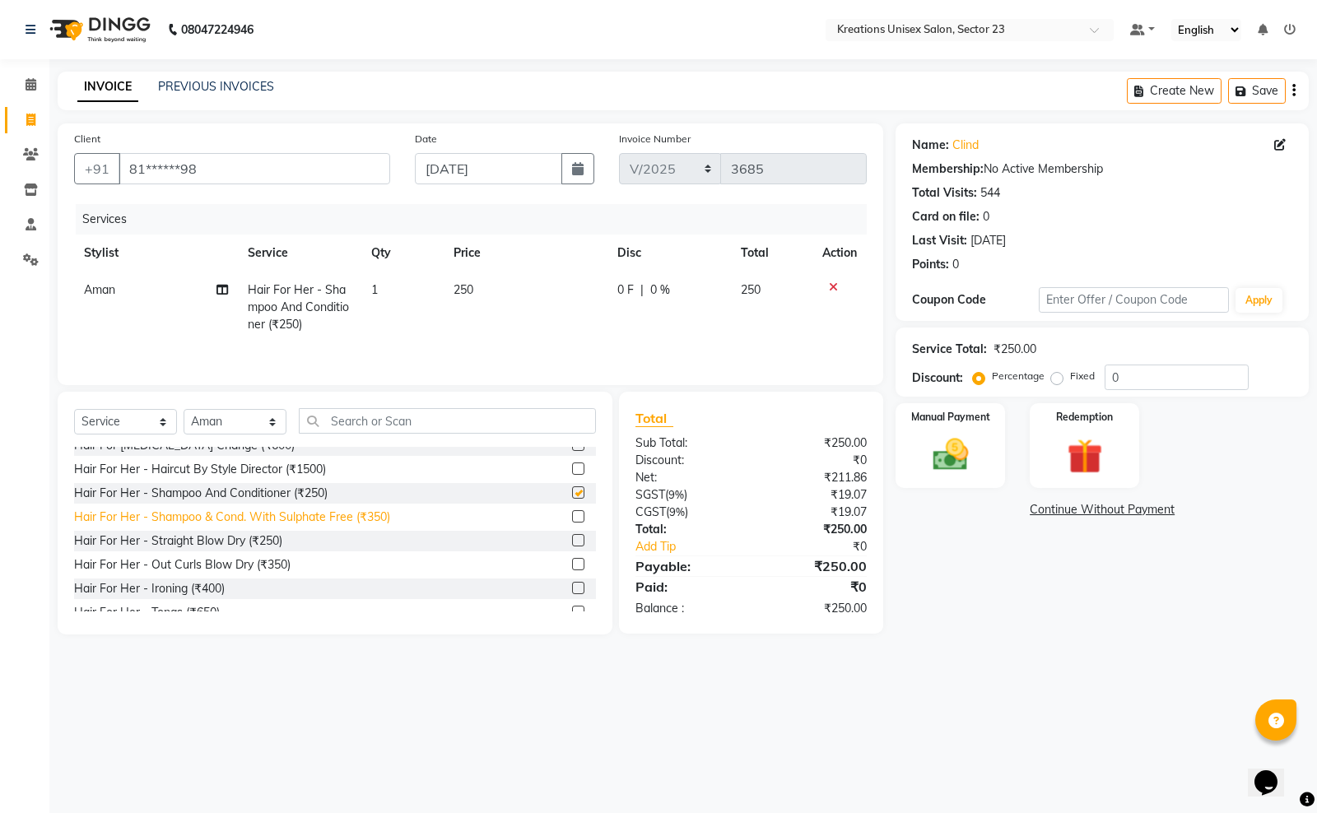
checkbox input "false"
click at [982, 453] on div "Manual Payment" at bounding box center [951, 446] width 114 height 88
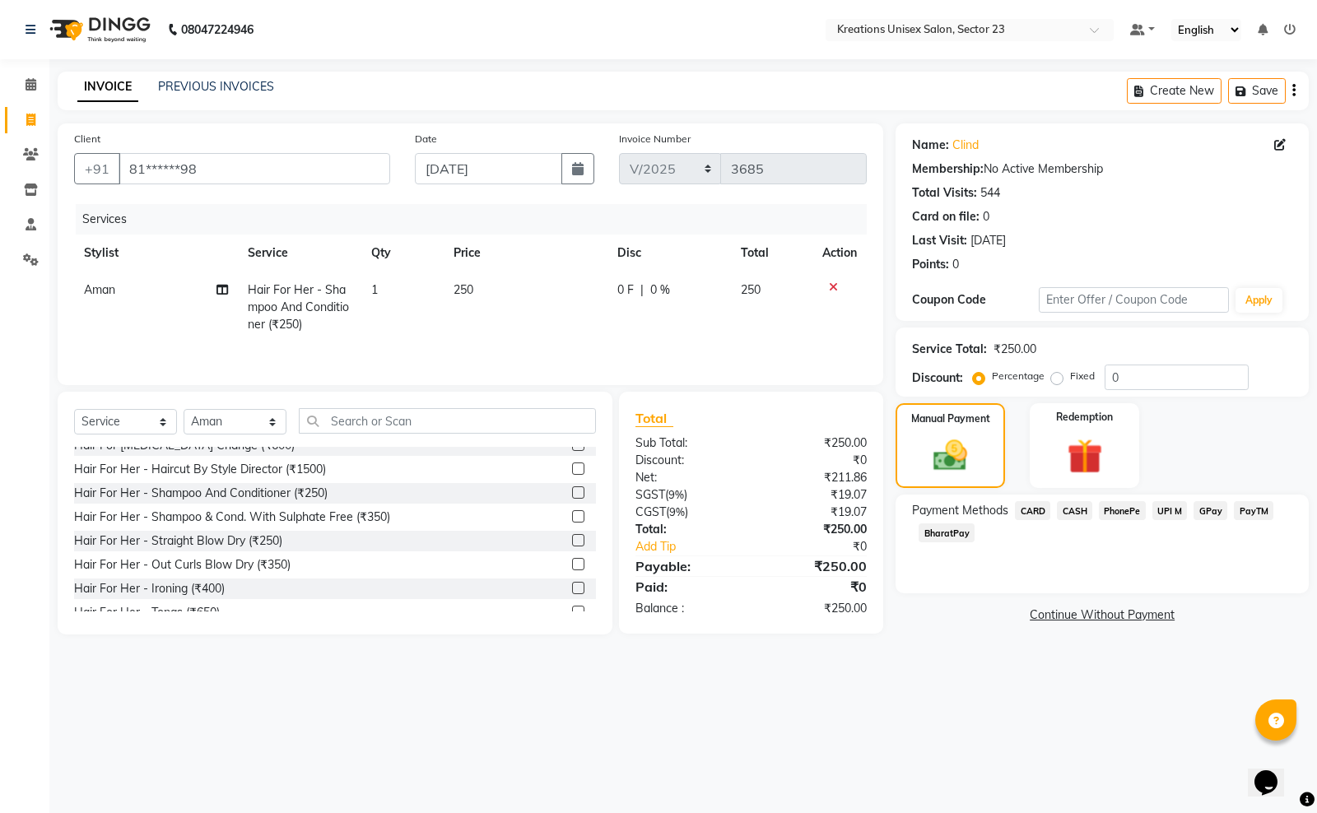
click at [1261, 510] on span "PayTM" at bounding box center [1254, 510] width 40 height 19
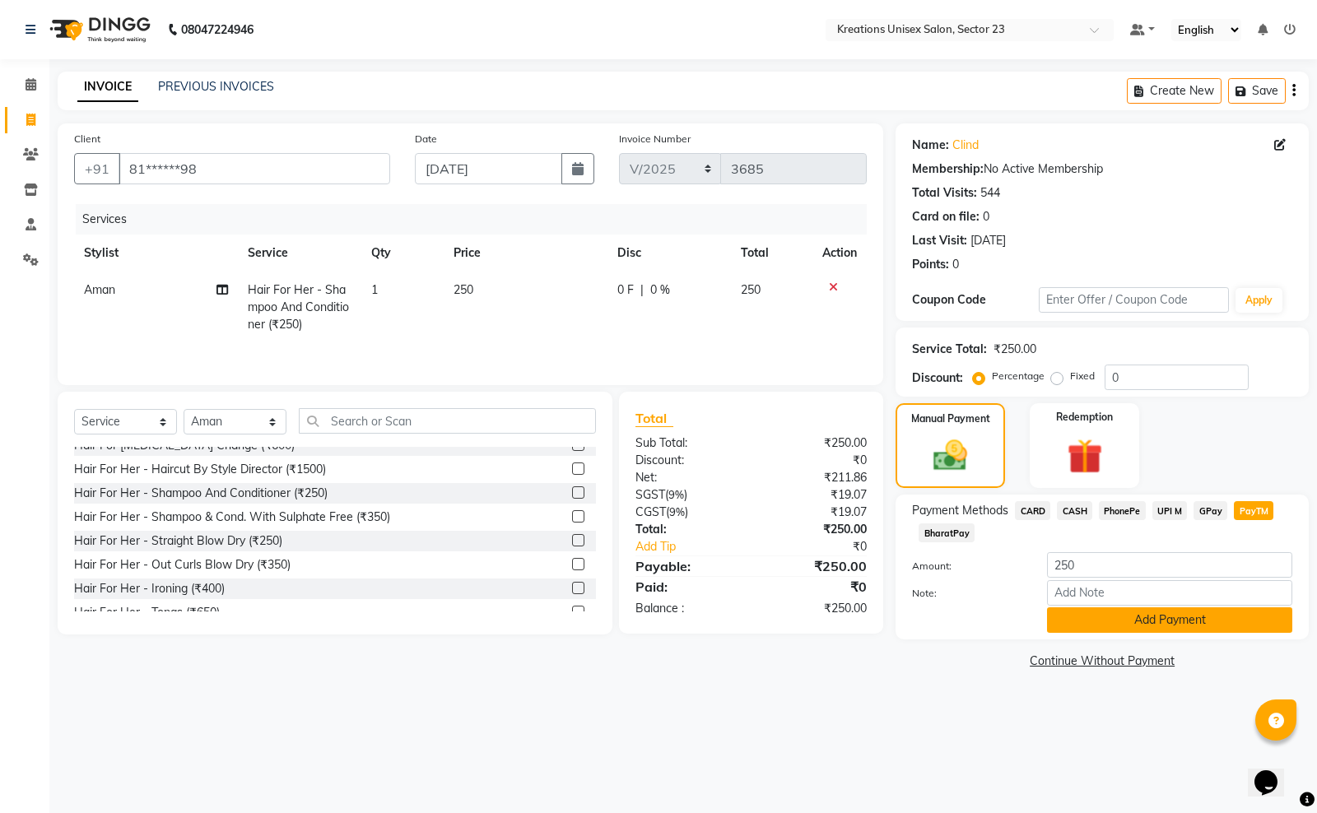
click at [1092, 611] on button "Add Payment" at bounding box center [1169, 620] width 245 height 26
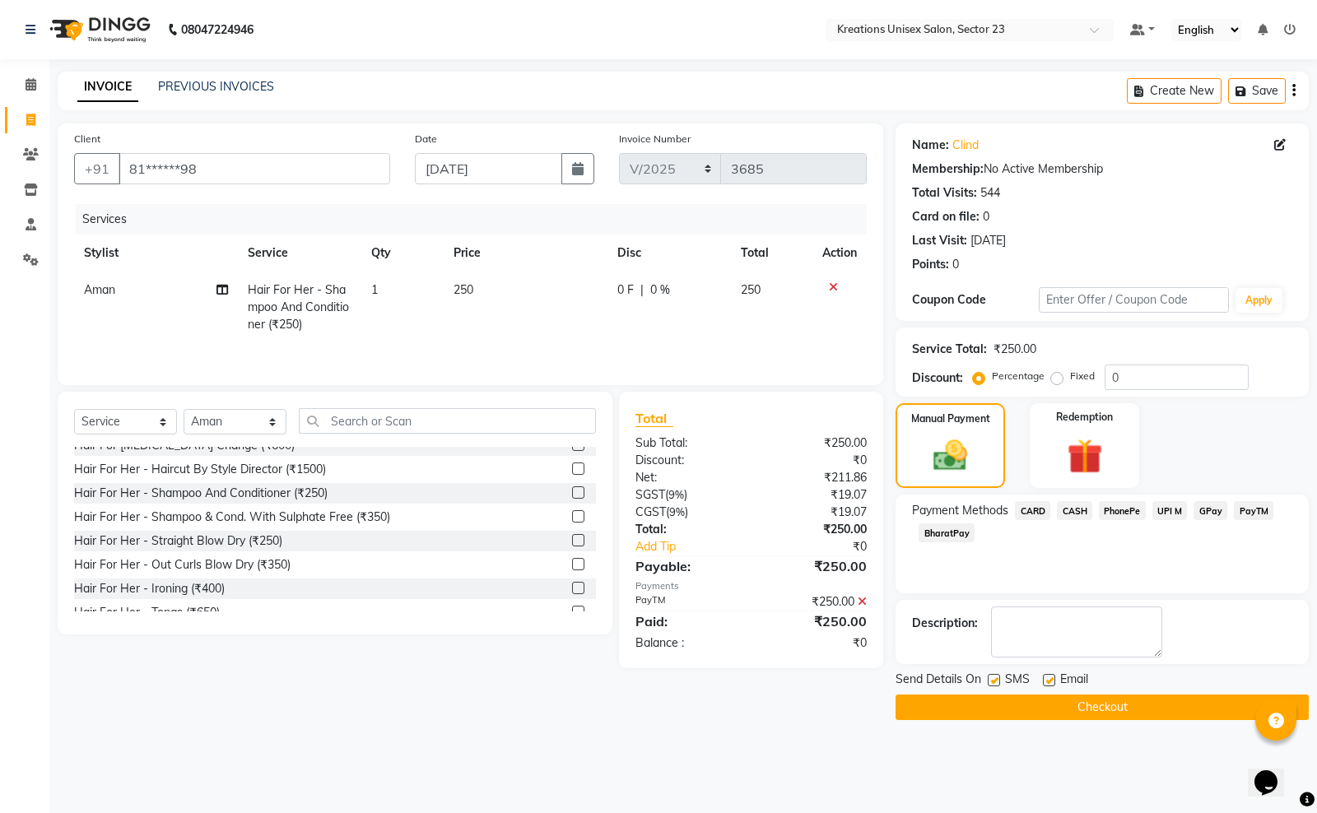
click at [994, 685] on label at bounding box center [994, 680] width 12 height 12
click at [994, 685] on input "checkbox" at bounding box center [993, 681] width 11 height 11
checkbox input "false"
click at [1047, 681] on label at bounding box center [1049, 680] width 12 height 12
click at [1047, 681] on input "checkbox" at bounding box center [1048, 681] width 11 height 11
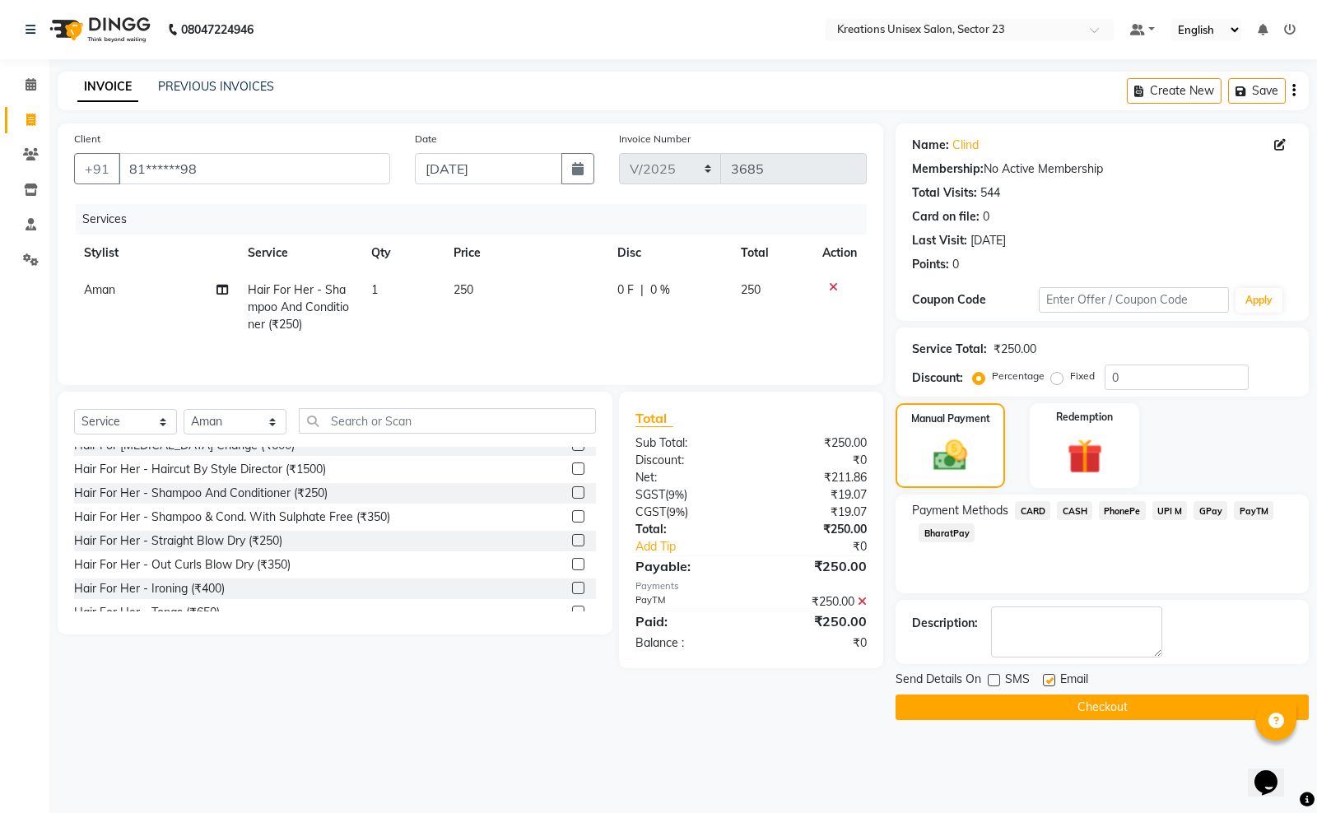
checkbox input "false"
click at [1030, 704] on button "Checkout" at bounding box center [1101, 708] width 413 height 26
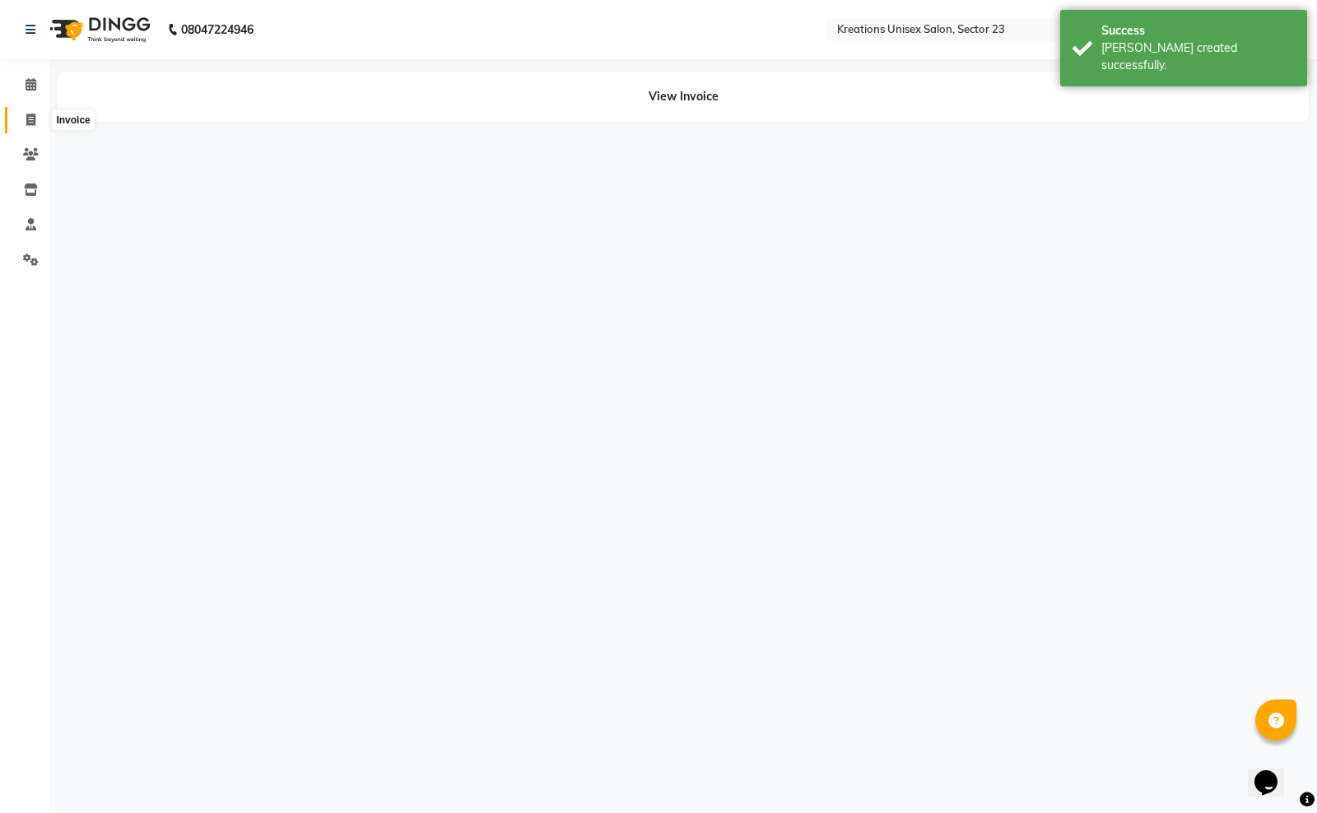
click at [18, 119] on span at bounding box center [30, 120] width 29 height 19
select select "6161"
select select "service"
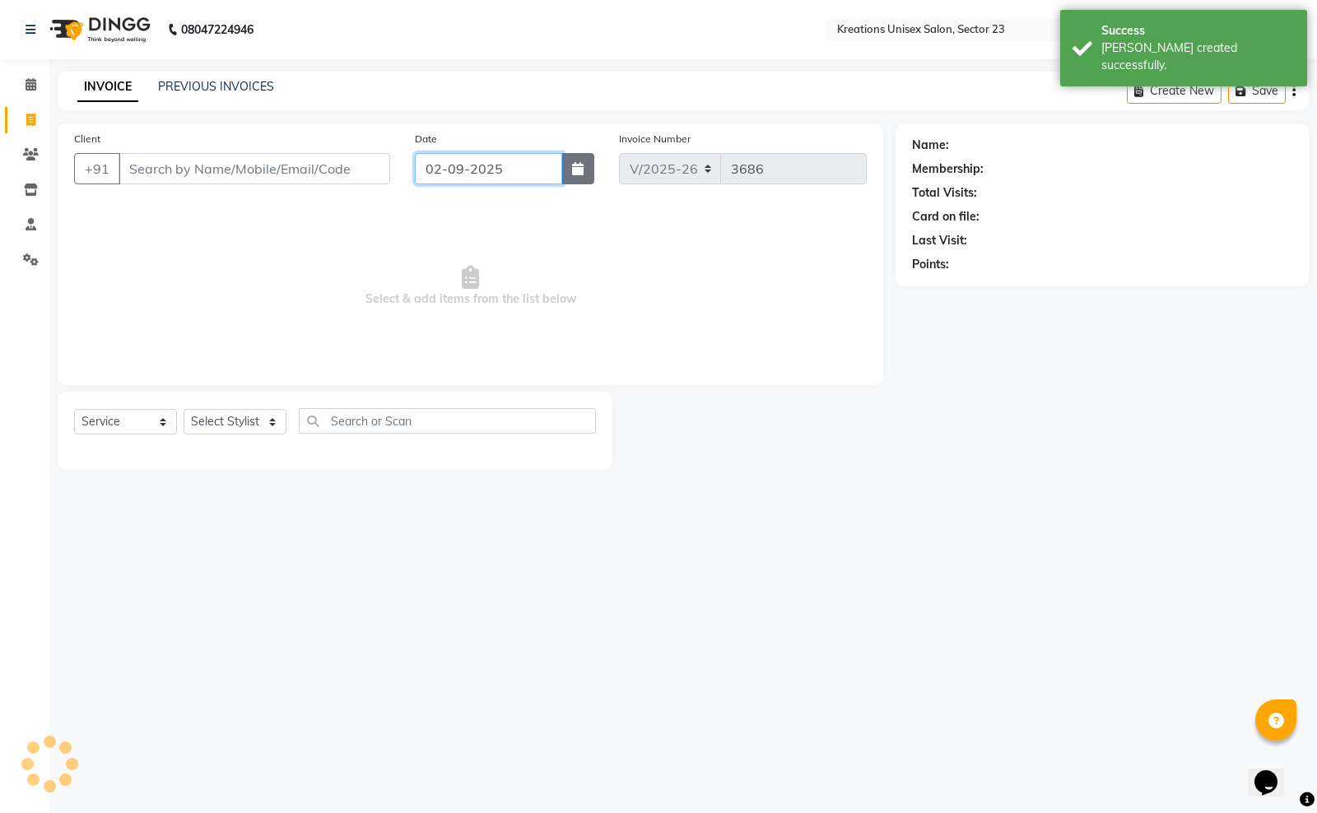
drag, startPoint x: 548, startPoint y: 175, endPoint x: 570, endPoint y: 175, distance: 22.2
click at [570, 175] on div "02-09-2025" at bounding box center [504, 168] width 179 height 31
click at [572, 175] on icon "button" at bounding box center [578, 168] width 12 height 13
select select "9"
select select "2025"
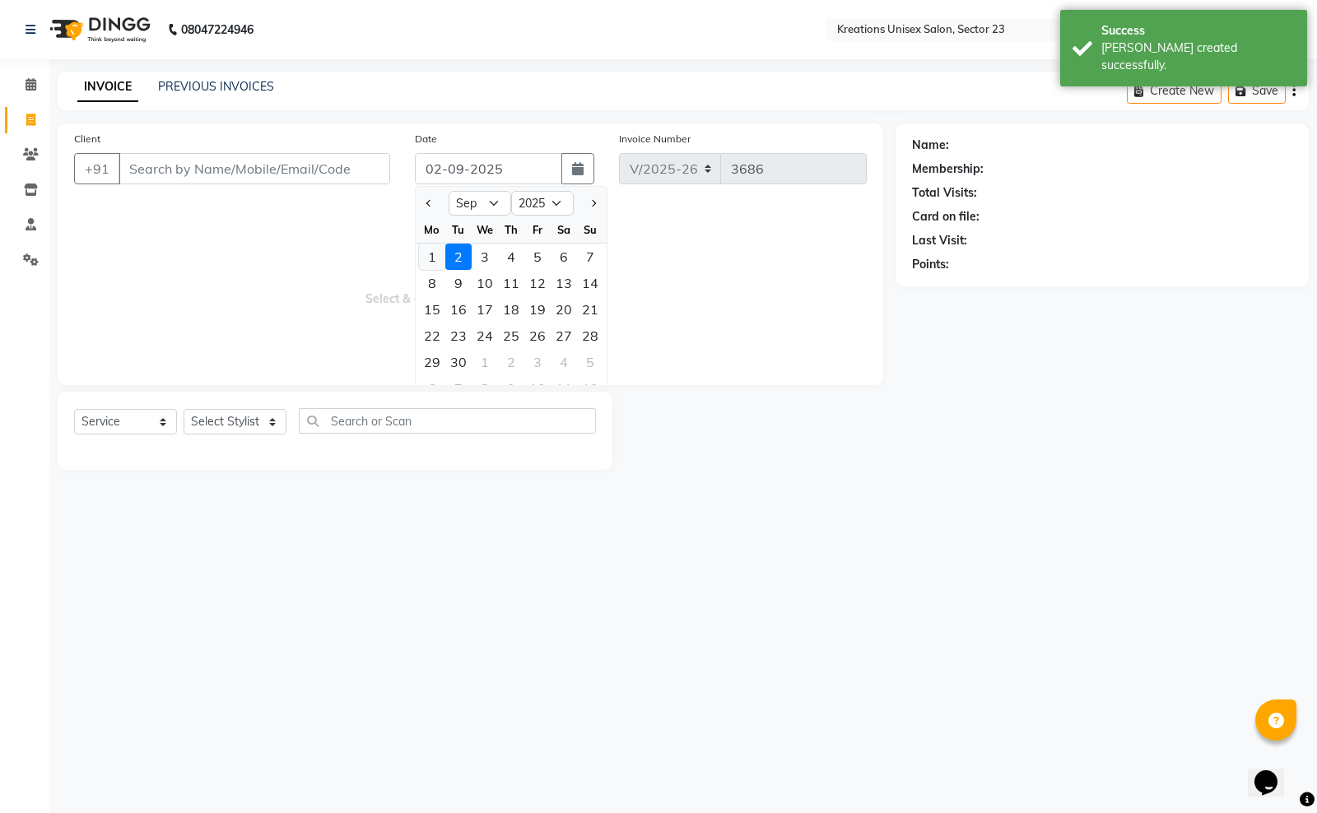
click at [432, 261] on div "1" at bounding box center [432, 257] width 26 height 26
type input "01-09-2025"
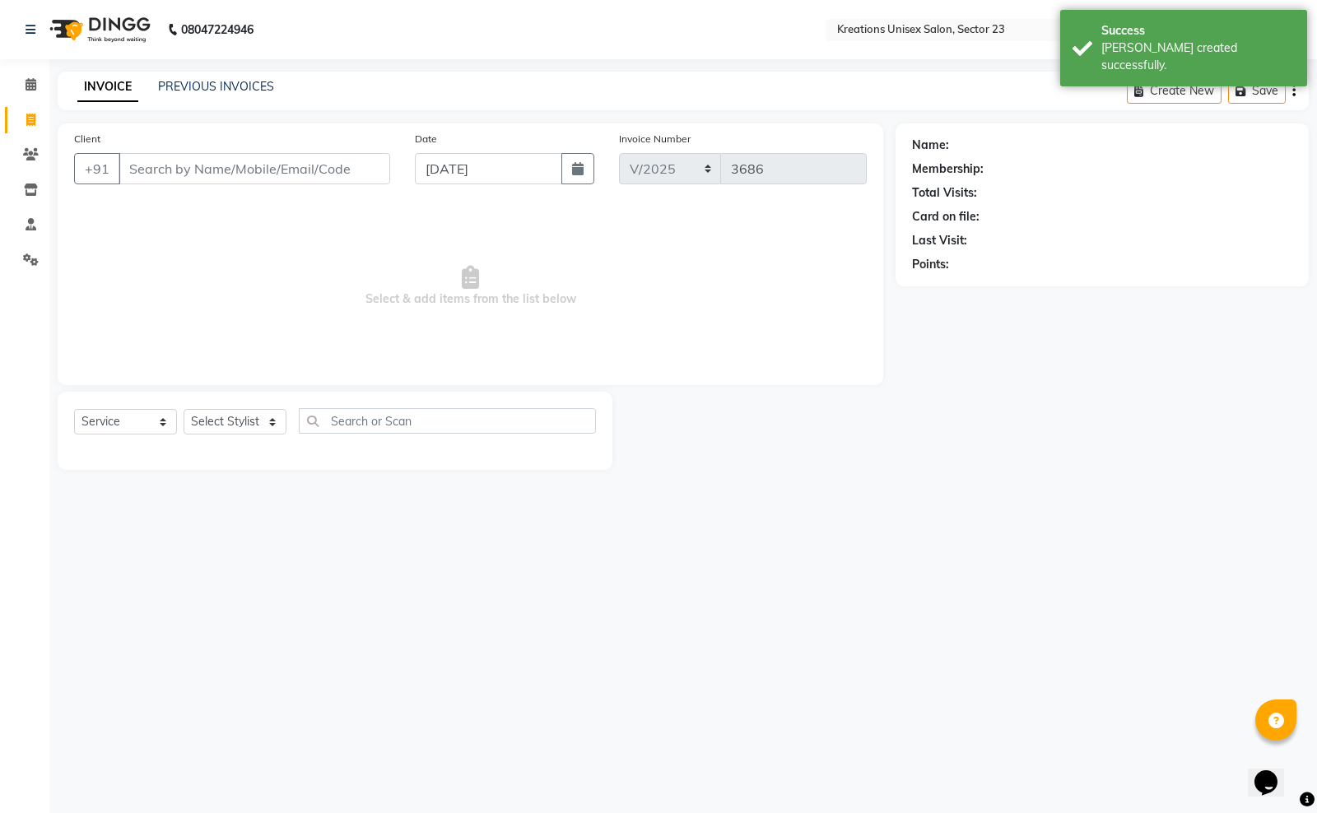
click at [153, 149] on div "Client +91" at bounding box center [232, 163] width 341 height 67
click at [154, 169] on input "Client" at bounding box center [255, 168] width 272 height 31
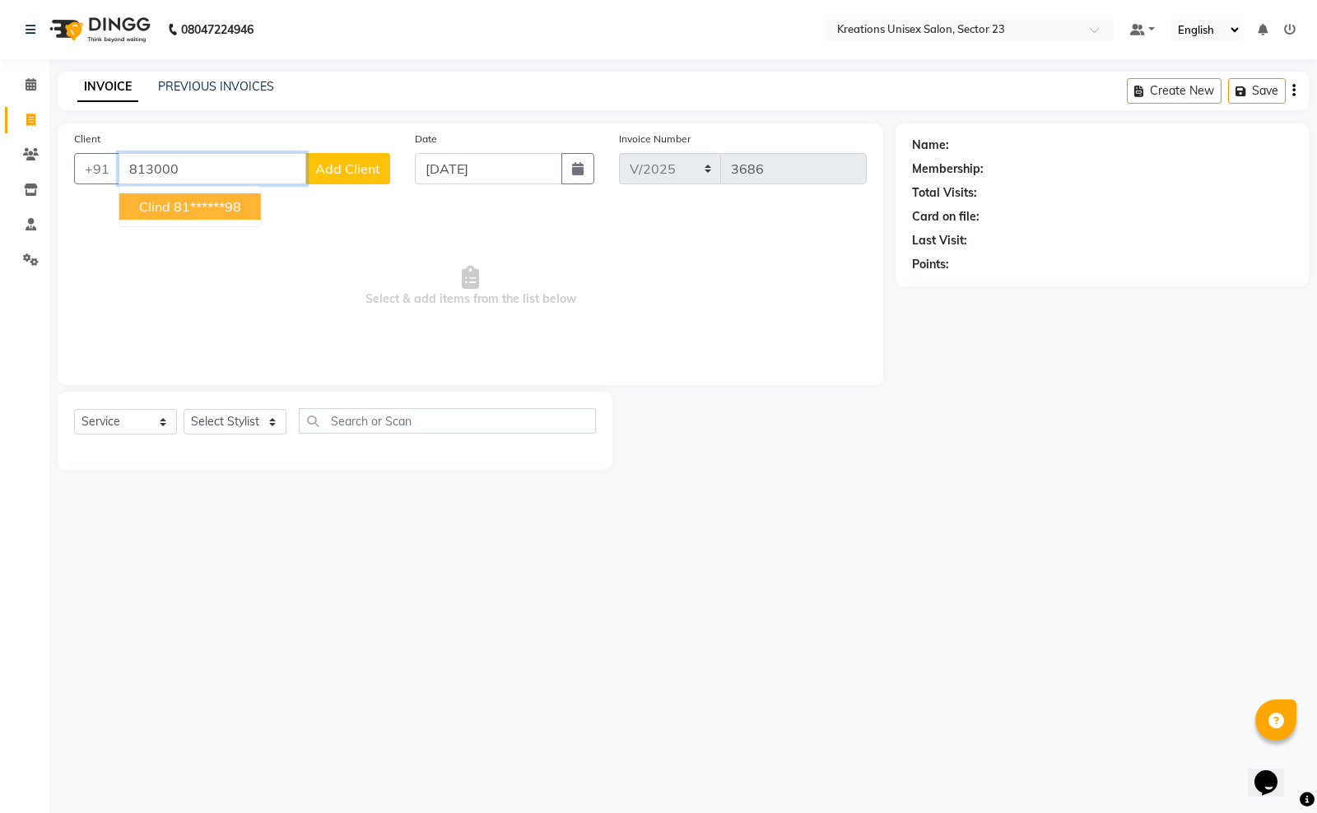
click at [175, 199] on ngb-highlight "81******98" at bounding box center [207, 206] width 67 height 16
type input "81******98"
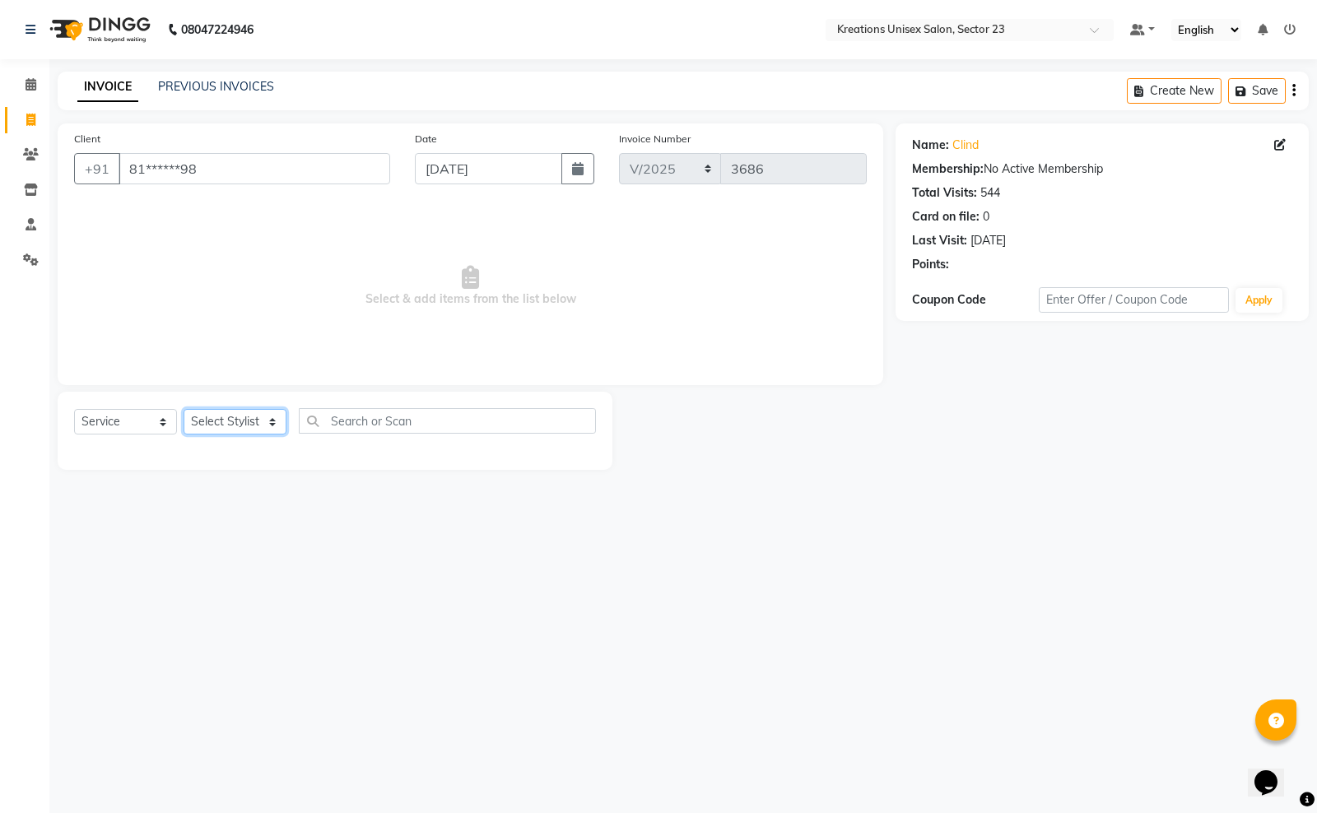
click at [237, 416] on select "Select Stylist Aadil ALI Aman Ankit Manas Sir Rohit Saba Shaffali Maam Shiv Sit…" at bounding box center [235, 422] width 103 height 26
select select "64966"
click at [184, 409] on select "Select Stylist Aadil ALI Aman Ankit Manas Sir Rohit Saba Shaffali Maam Shiv Sit…" at bounding box center [235, 422] width 103 height 26
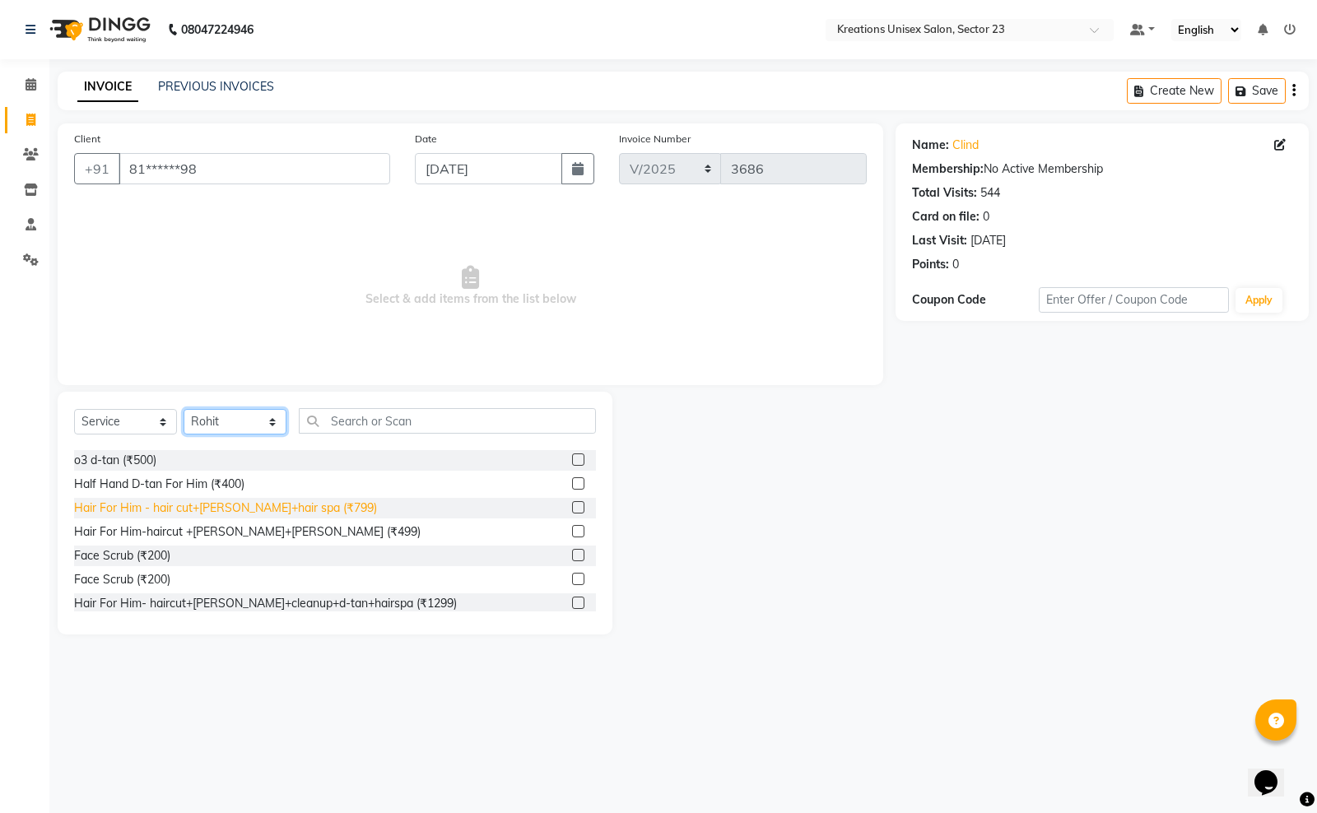
scroll to position [617, 0]
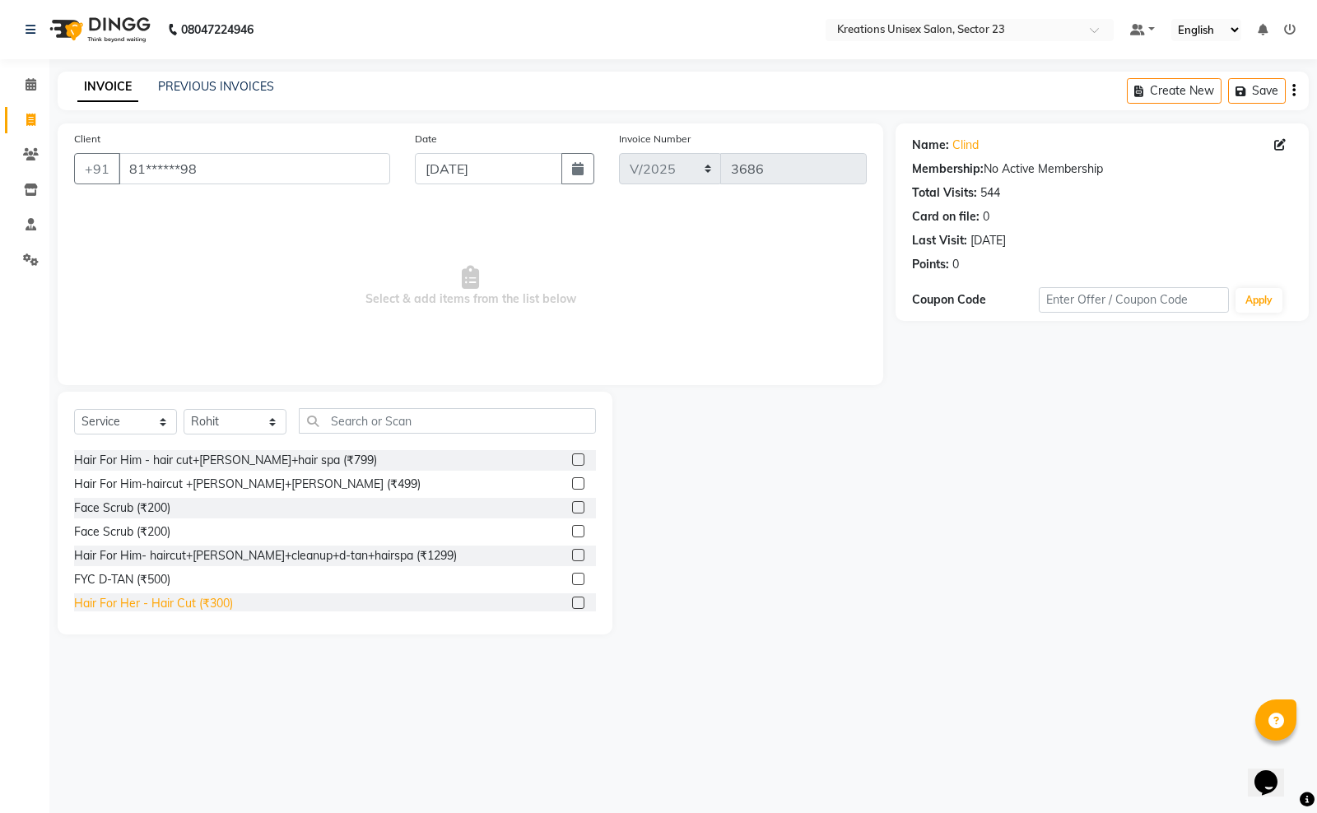
click at [223, 603] on div "Hair For Her - Hair Cut (₹300)" at bounding box center [153, 603] width 159 height 17
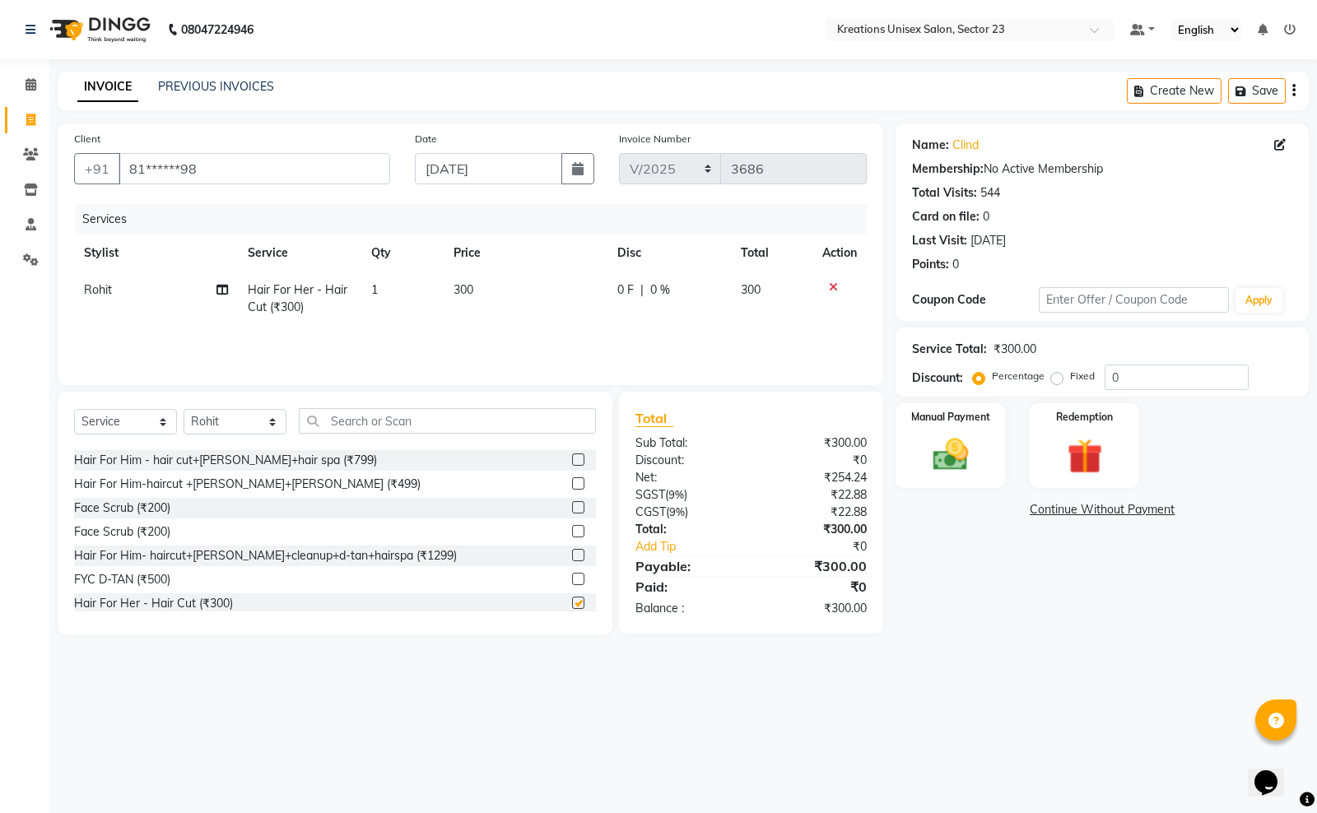
checkbox input "false"
click at [247, 417] on select "Select Stylist Aadil ALI Aman Ankit Manas Sir Rohit Saba Shaffali Maam Shiv Sit…" at bounding box center [235, 422] width 103 height 26
select select "45419"
click at [184, 409] on select "Select Stylist Aadil ALI Aman Ankit Manas Sir Rohit Saba Shaffali Maam Shiv Sit…" at bounding box center [235, 422] width 103 height 26
click at [354, 428] on input "text" at bounding box center [447, 421] width 297 height 26
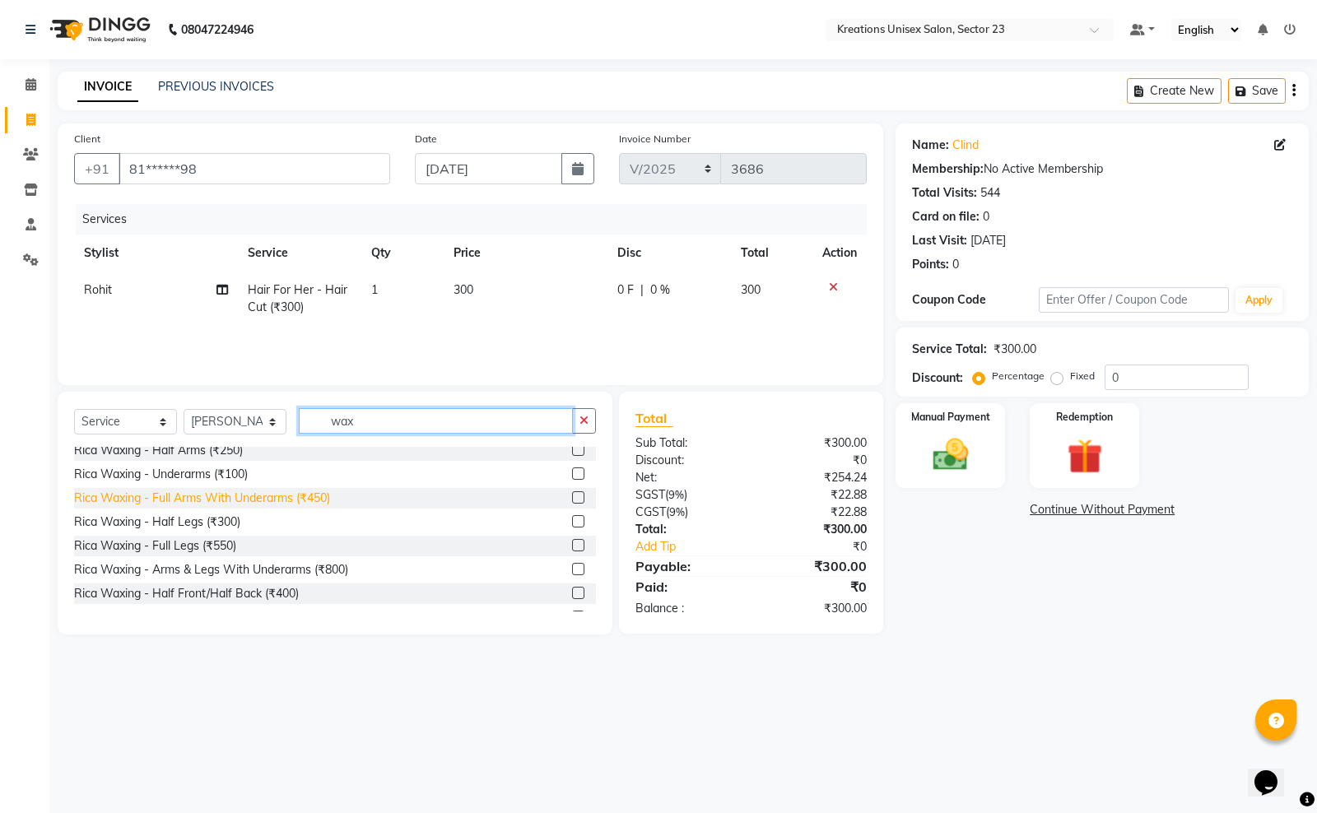
scroll to position [521, 0]
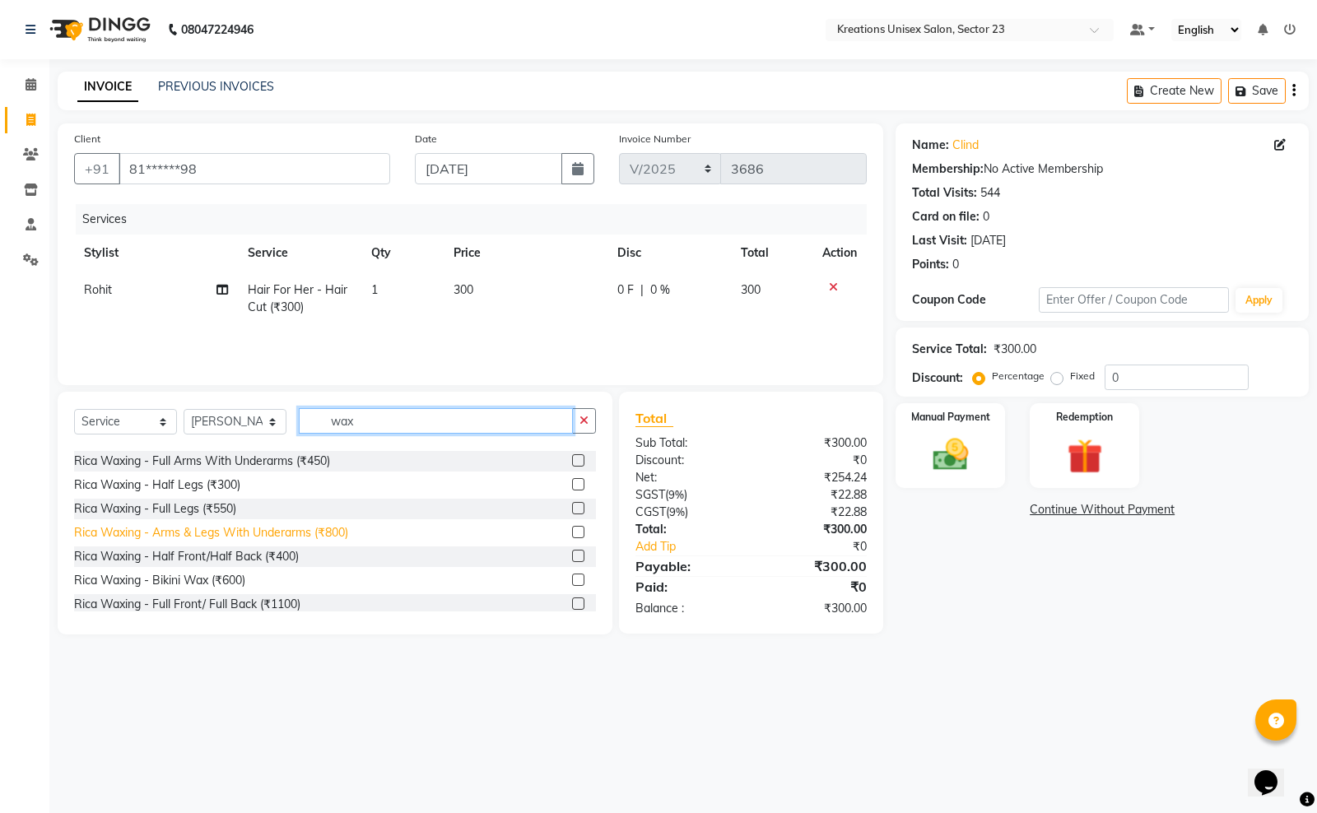
type input "wax"
click at [317, 528] on div "Rica Waxing - Arms & Legs With Underarms (₹800)" at bounding box center [211, 532] width 274 height 17
checkbox input "false"
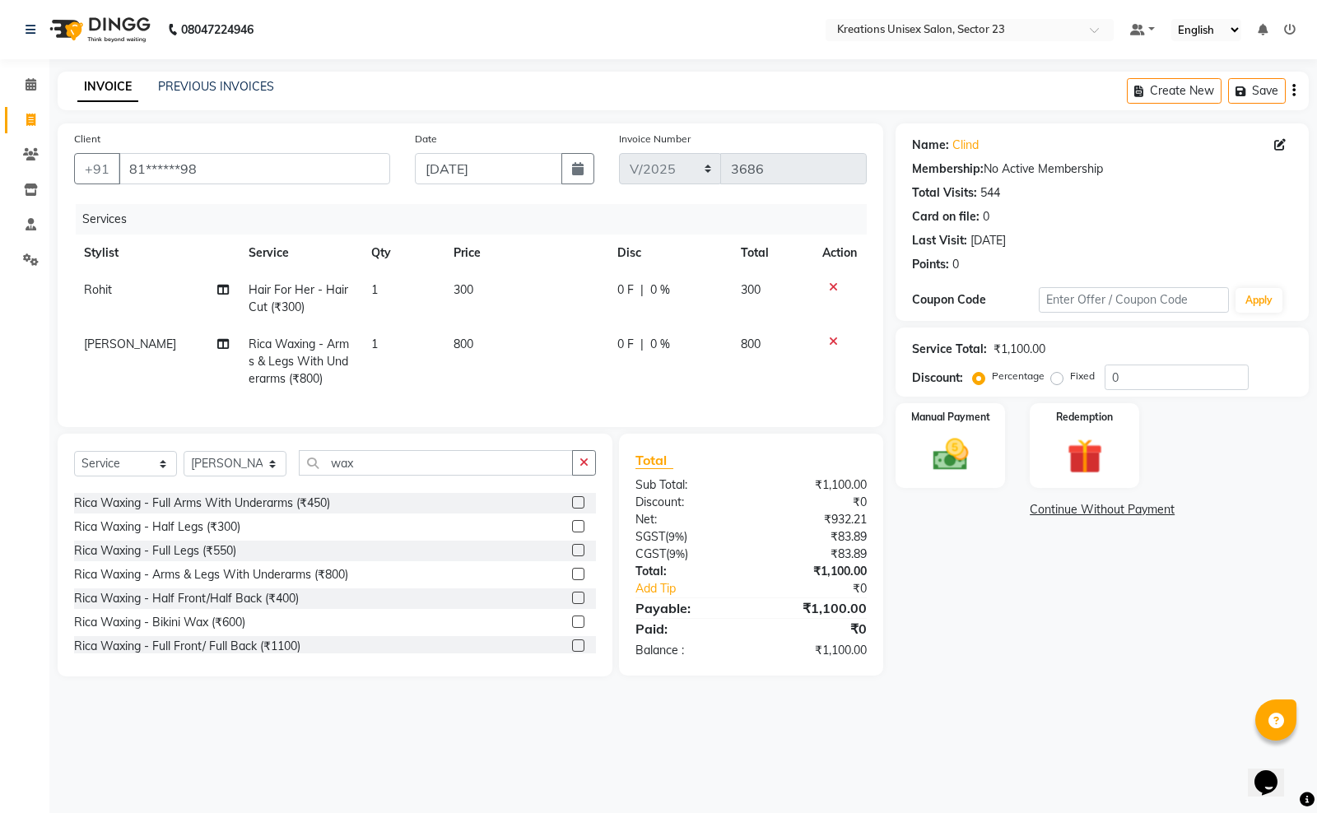
click at [472, 340] on span "800" at bounding box center [463, 344] width 20 height 15
select select "45419"
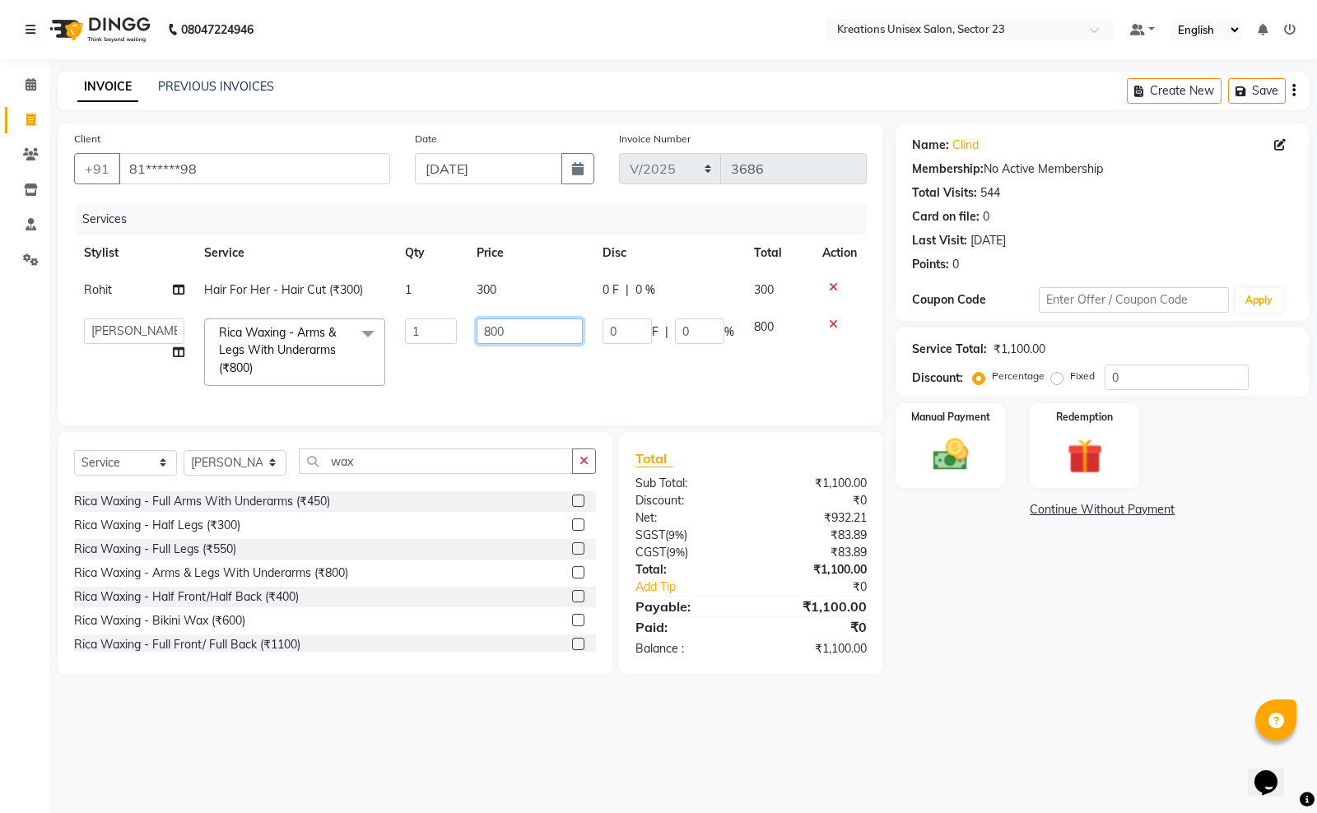
click at [527, 332] on input "800" at bounding box center [530, 332] width 106 height 26
type input "8"
type input "700"
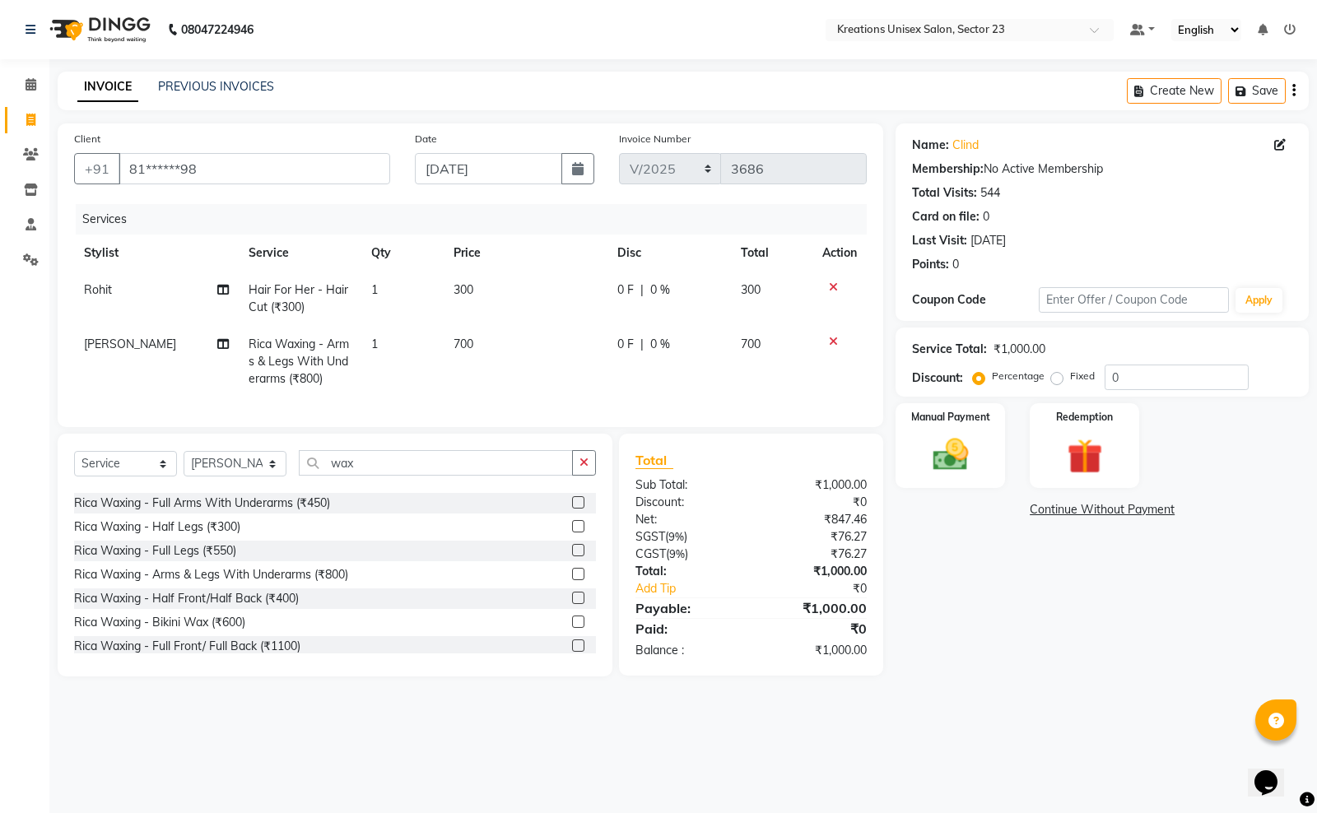
click at [894, 667] on div "Total Sub Total: ₹1,000.00 Discount: ₹0 Net: ₹847.46 SGST ( 9% ) ₹76.27 CGST ( …" at bounding box center [753, 555] width 283 height 243
click at [479, 476] on input "wax" at bounding box center [436, 463] width 274 height 26
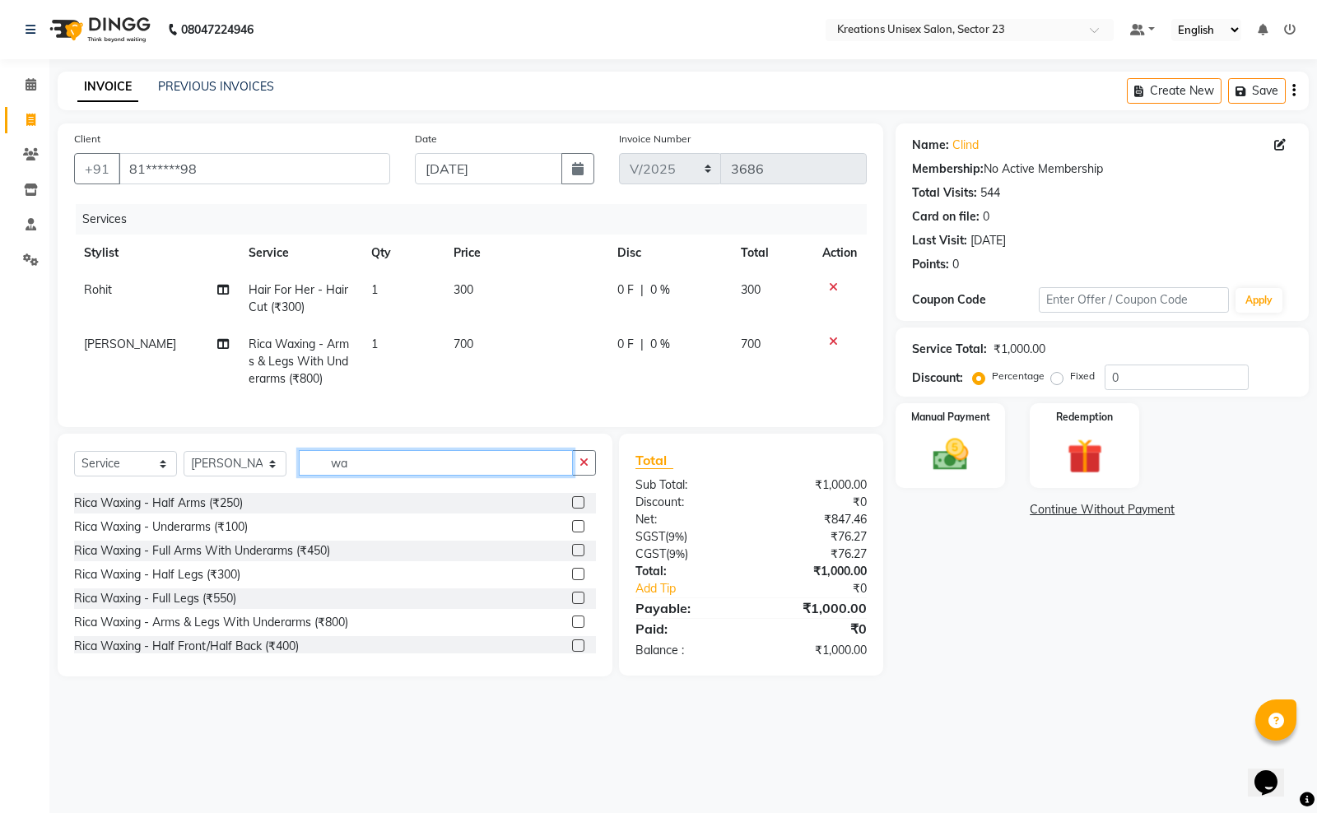
type input "w"
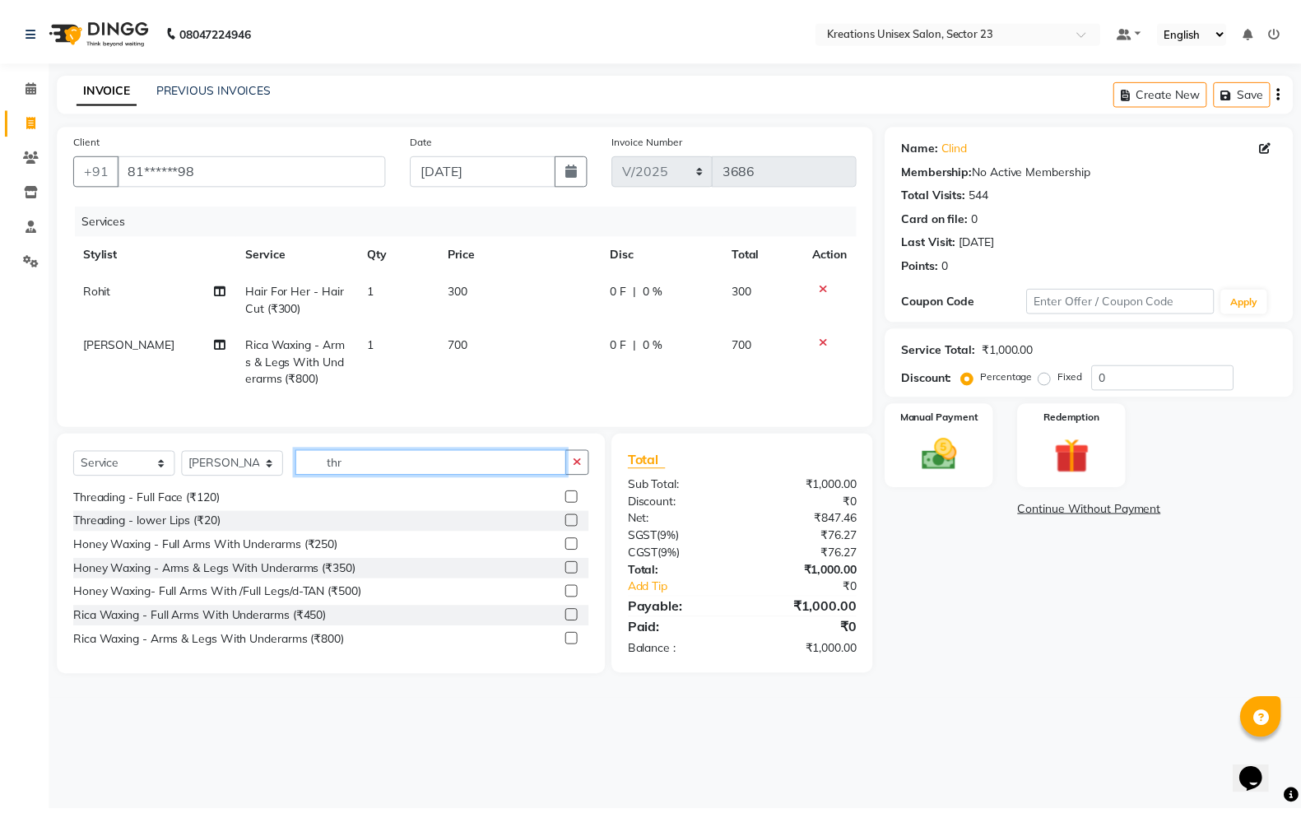
scroll to position [2, 0]
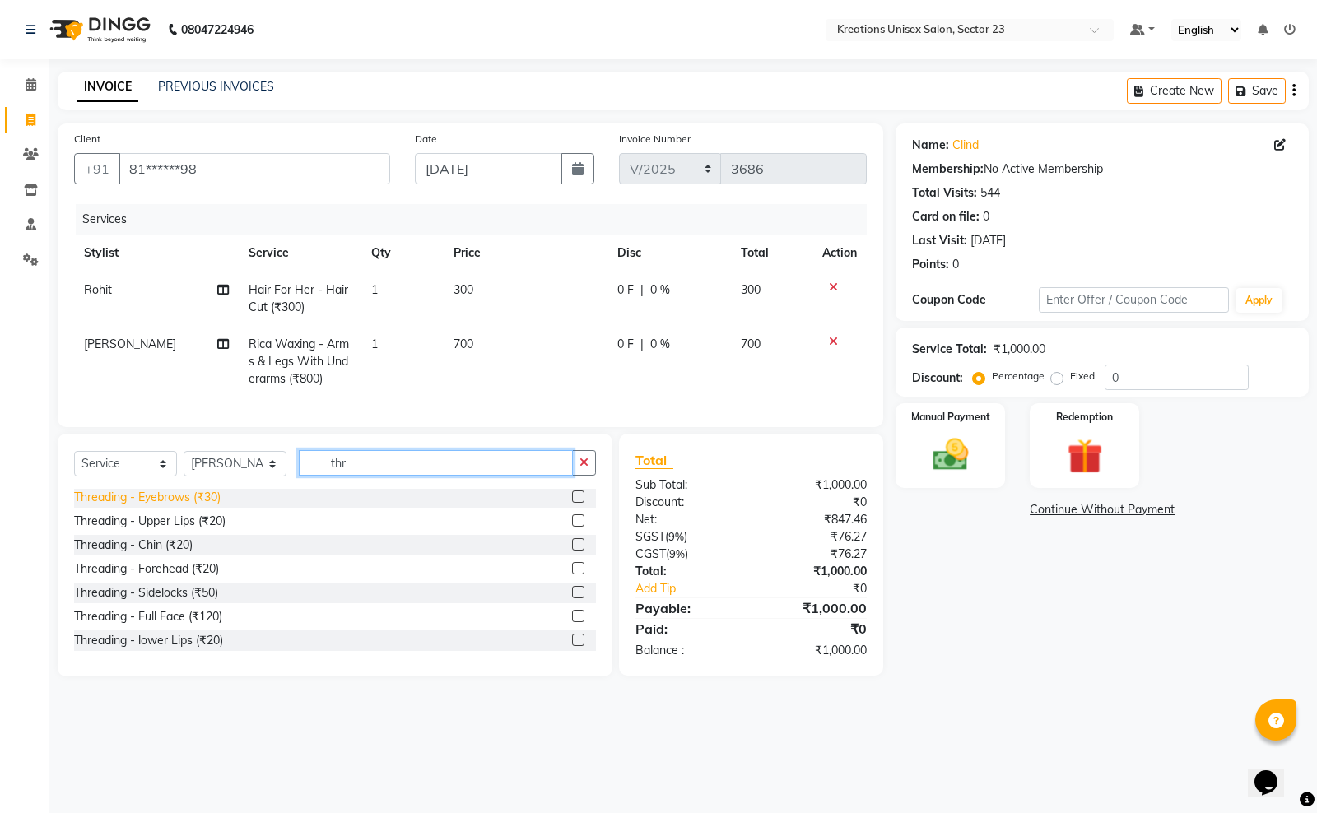
type input "thr"
click at [207, 506] on div "Threading - Eyebrows (₹30)" at bounding box center [147, 497] width 147 height 17
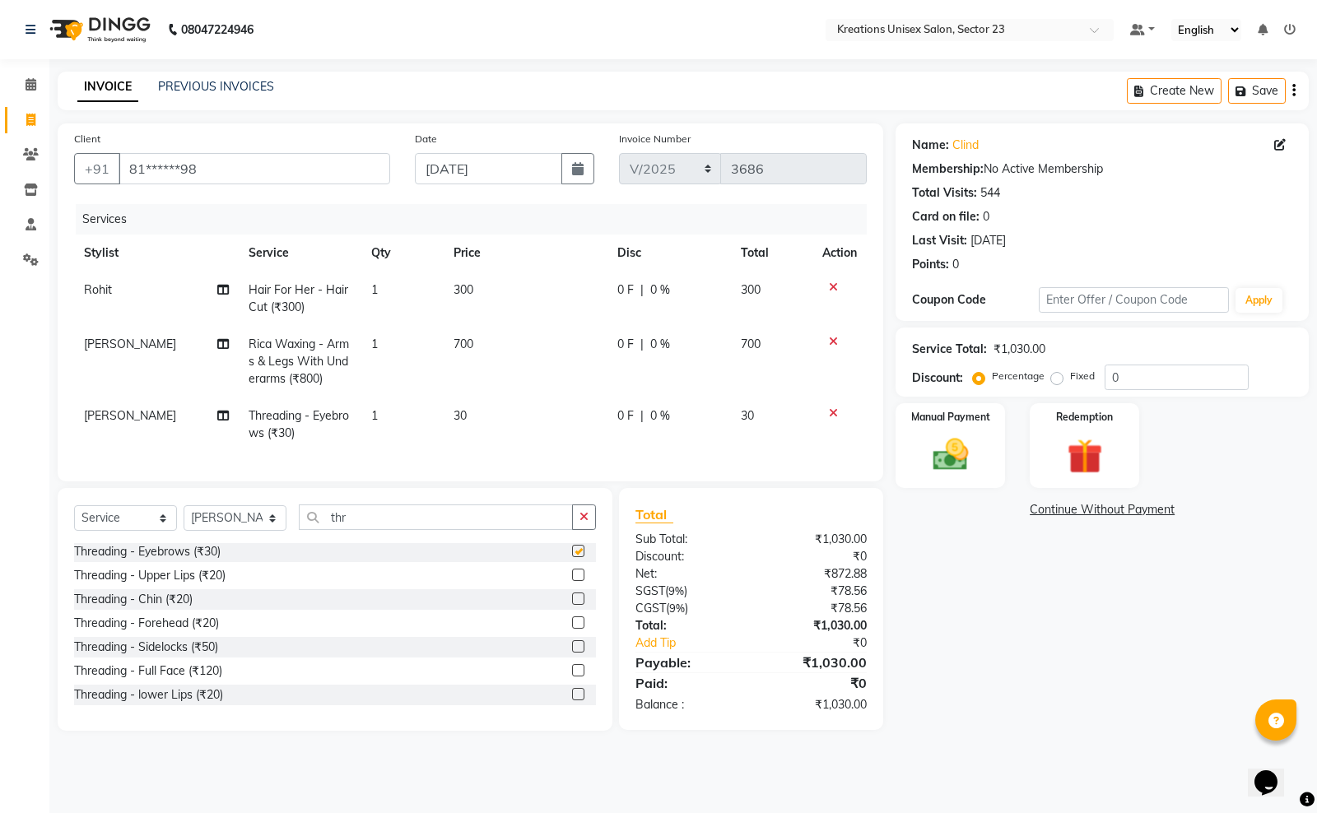
checkbox input "false"
click at [202, 584] on div "Threading - Upper Lips (₹20)" at bounding box center [149, 575] width 151 height 17
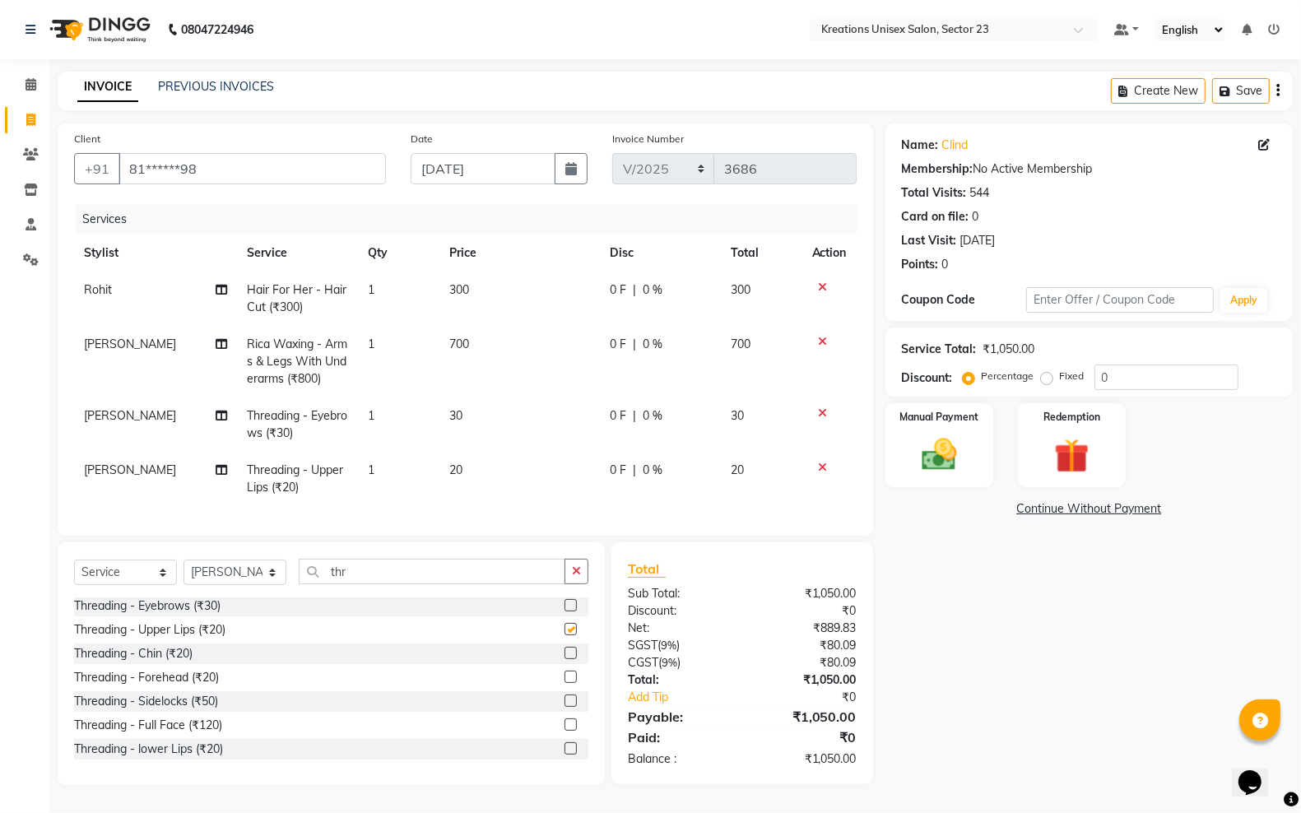
checkbox input "false"
click at [182, 686] on div "Threading - Forehead (₹20)" at bounding box center [146, 677] width 145 height 17
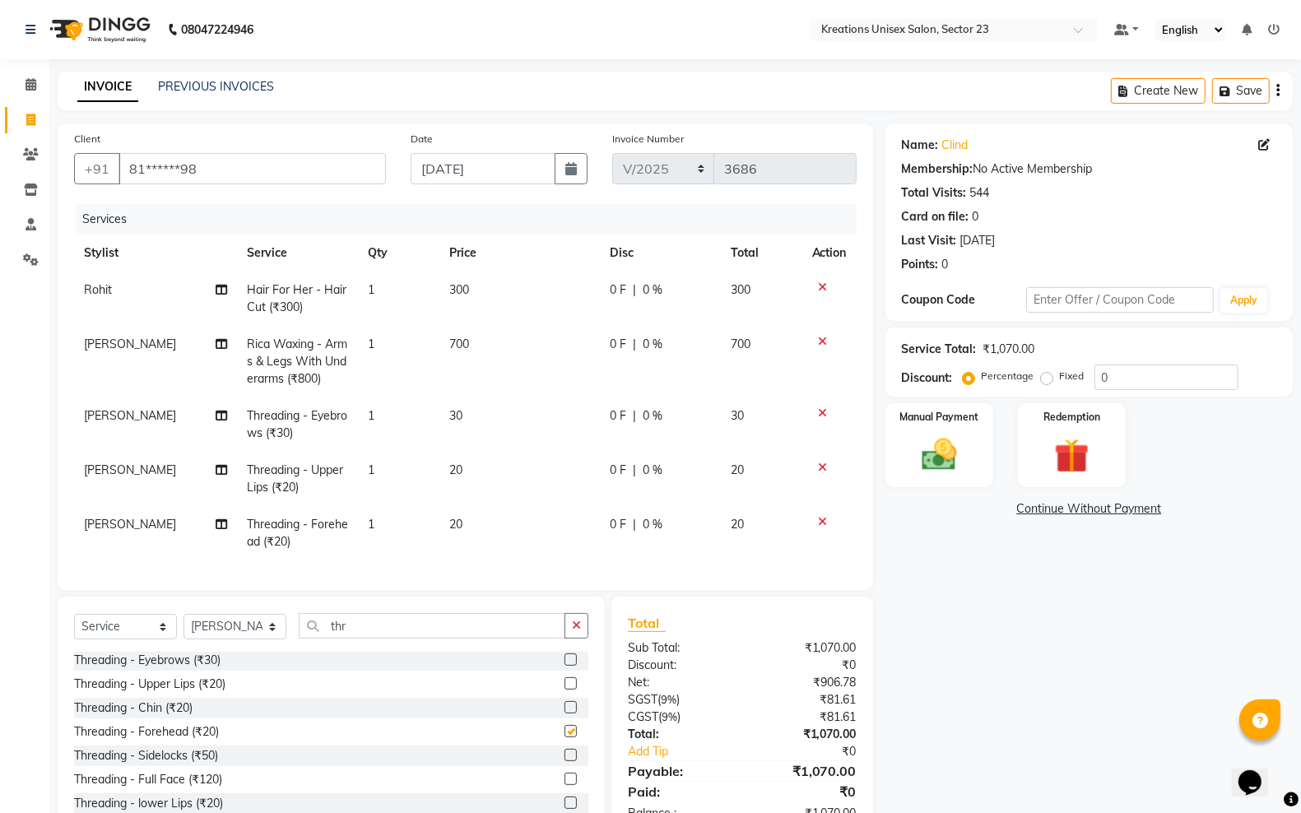
checkbox input "false"
click at [927, 474] on img at bounding box center [939, 454] width 58 height 41
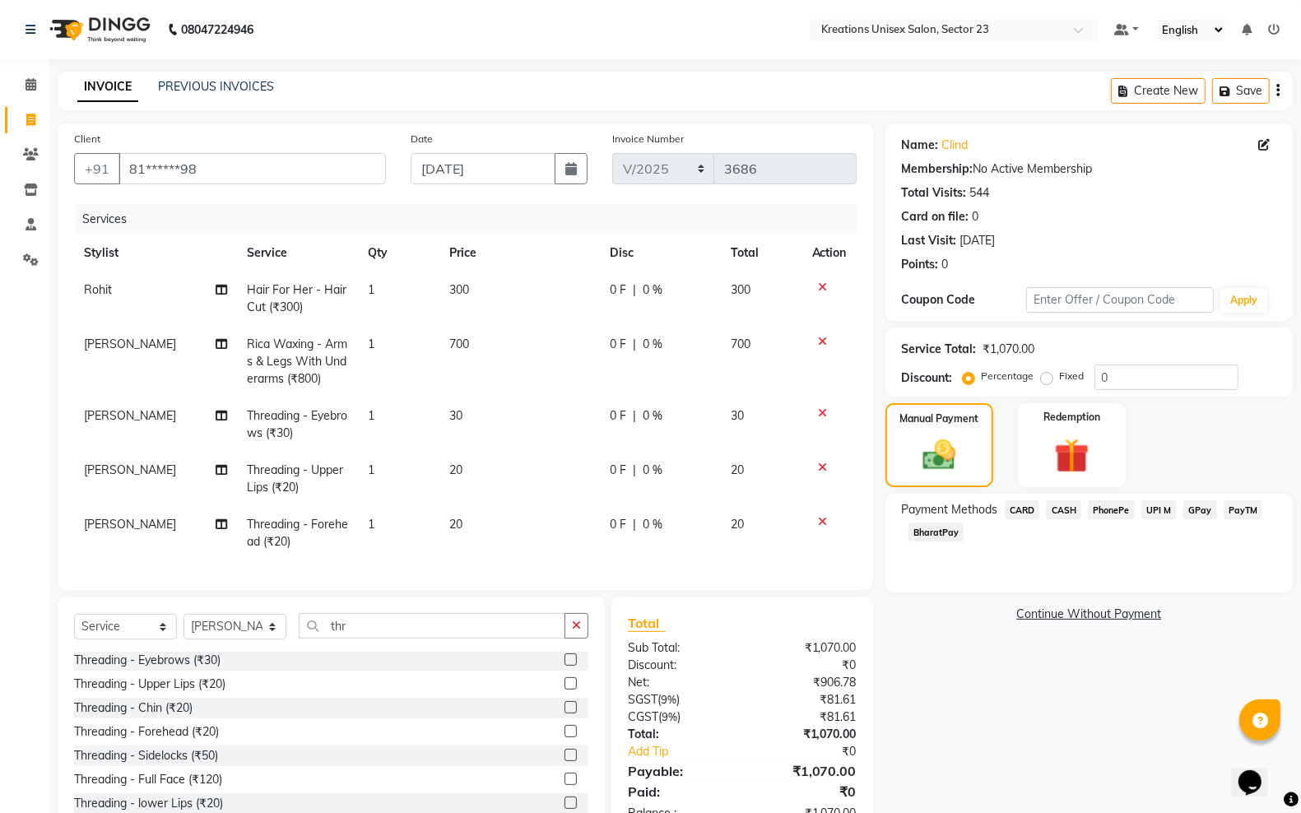
click at [1251, 519] on span "PayTM" at bounding box center [1244, 509] width 40 height 19
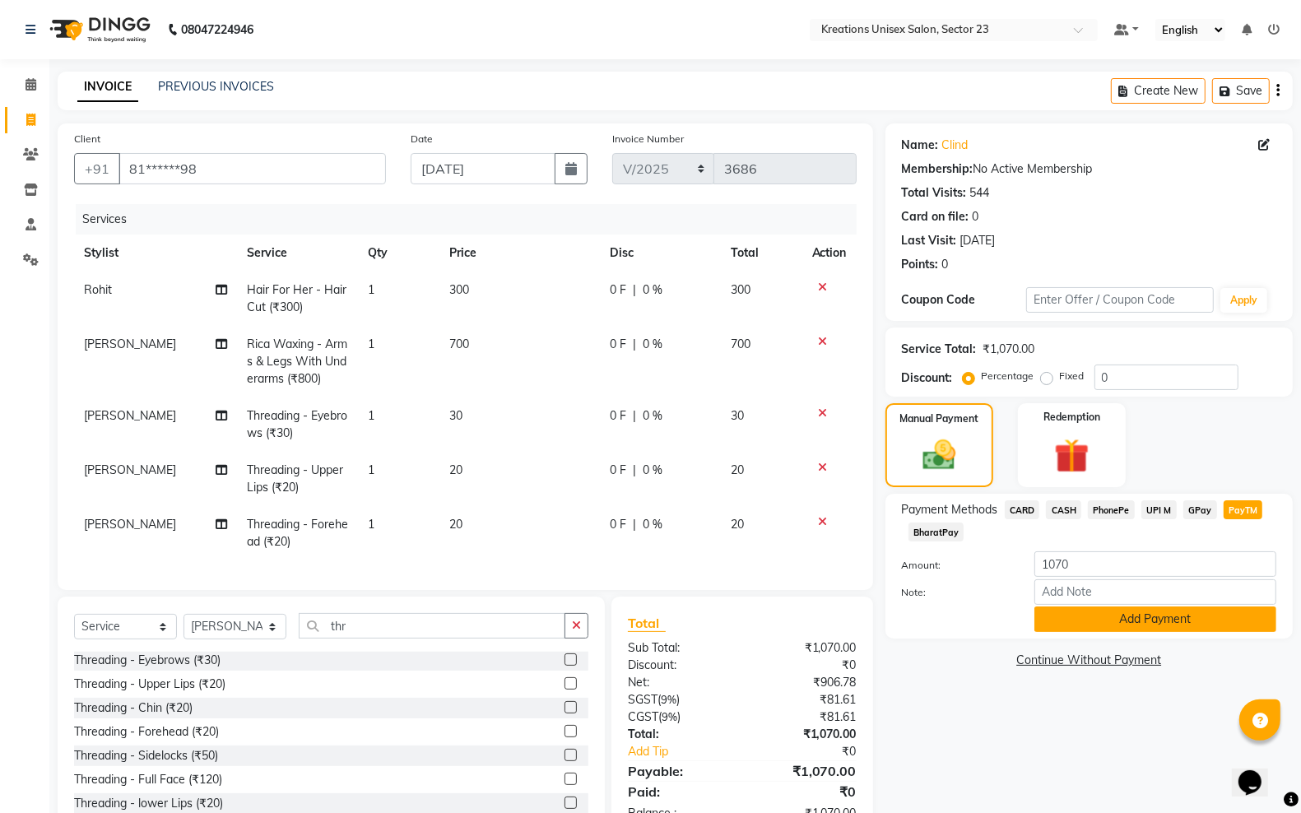
click at [1166, 610] on button "Add Payment" at bounding box center [1156, 620] width 242 height 26
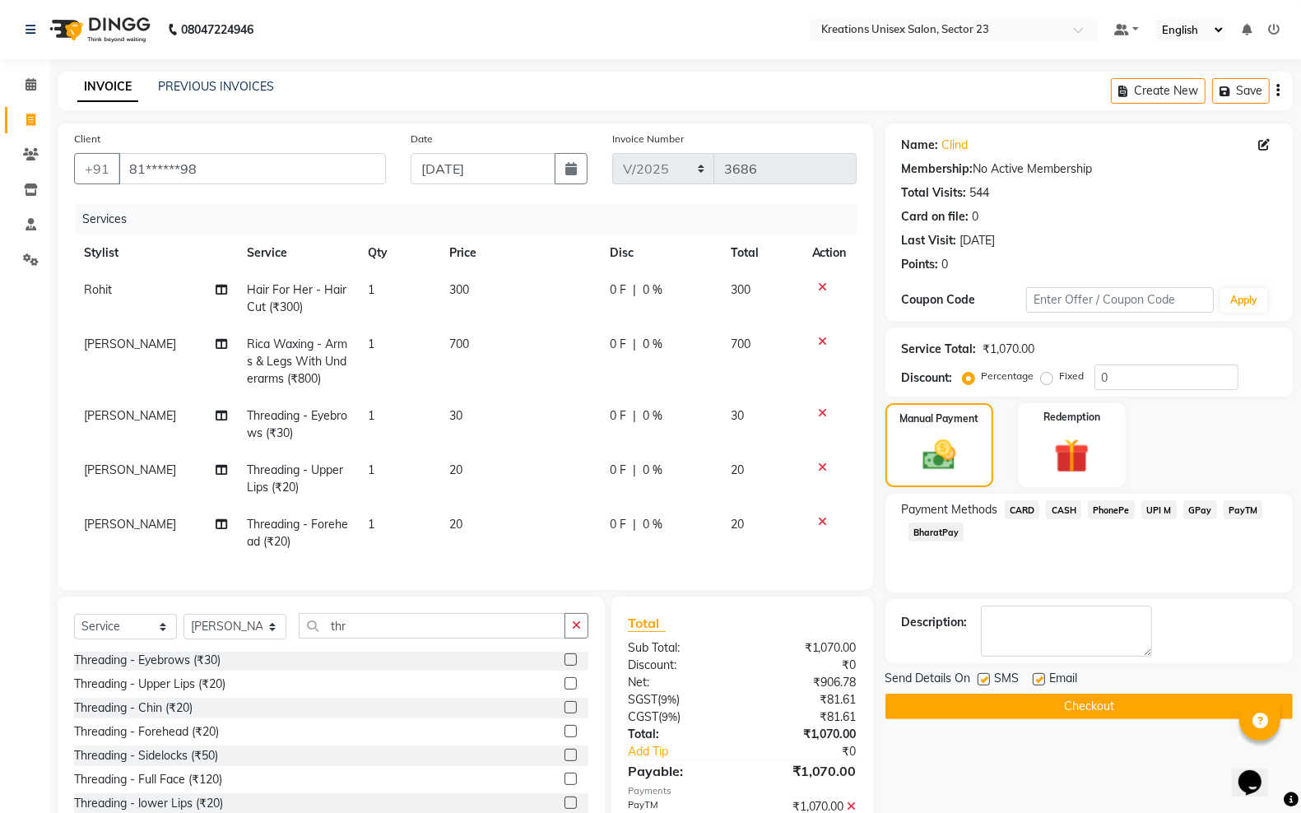
click at [986, 677] on label at bounding box center [984, 679] width 12 height 12
click at [986, 677] on input "checkbox" at bounding box center [983, 680] width 11 height 11
checkbox input "false"
click at [1038, 677] on label at bounding box center [1039, 679] width 12 height 12
click at [1038, 677] on input "checkbox" at bounding box center [1038, 680] width 11 height 11
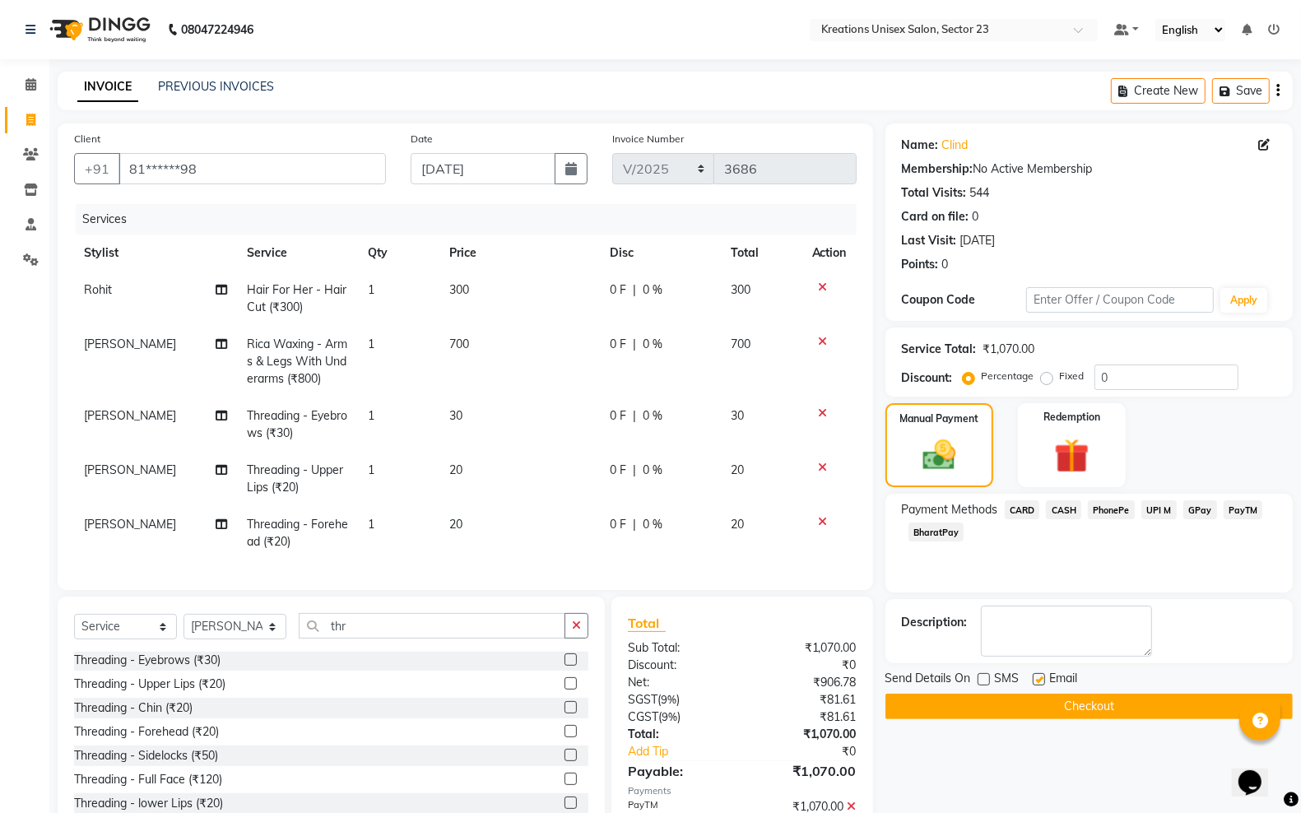
checkbox input "false"
click at [1037, 705] on button "Checkout" at bounding box center [1089, 707] width 407 height 26
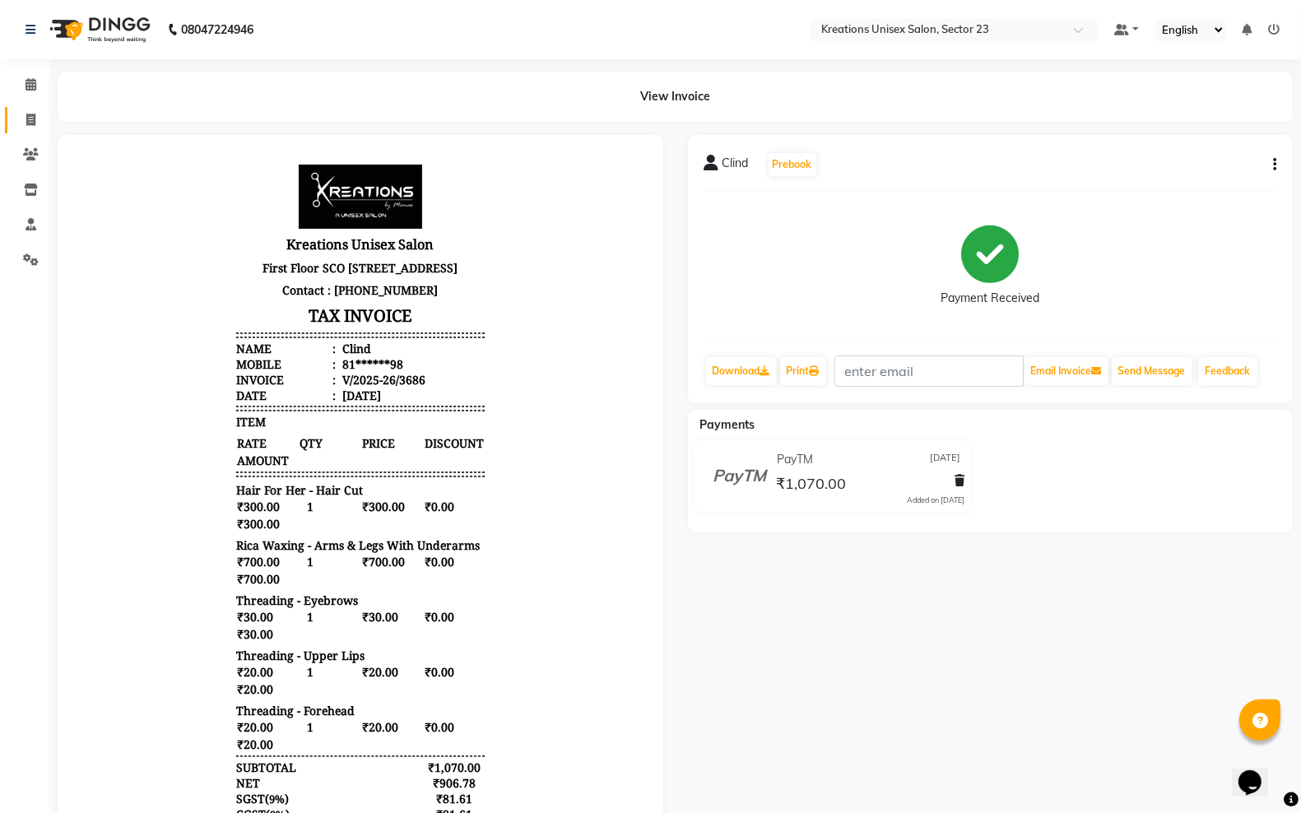
click at [14, 109] on link "Invoice" at bounding box center [25, 120] width 40 height 27
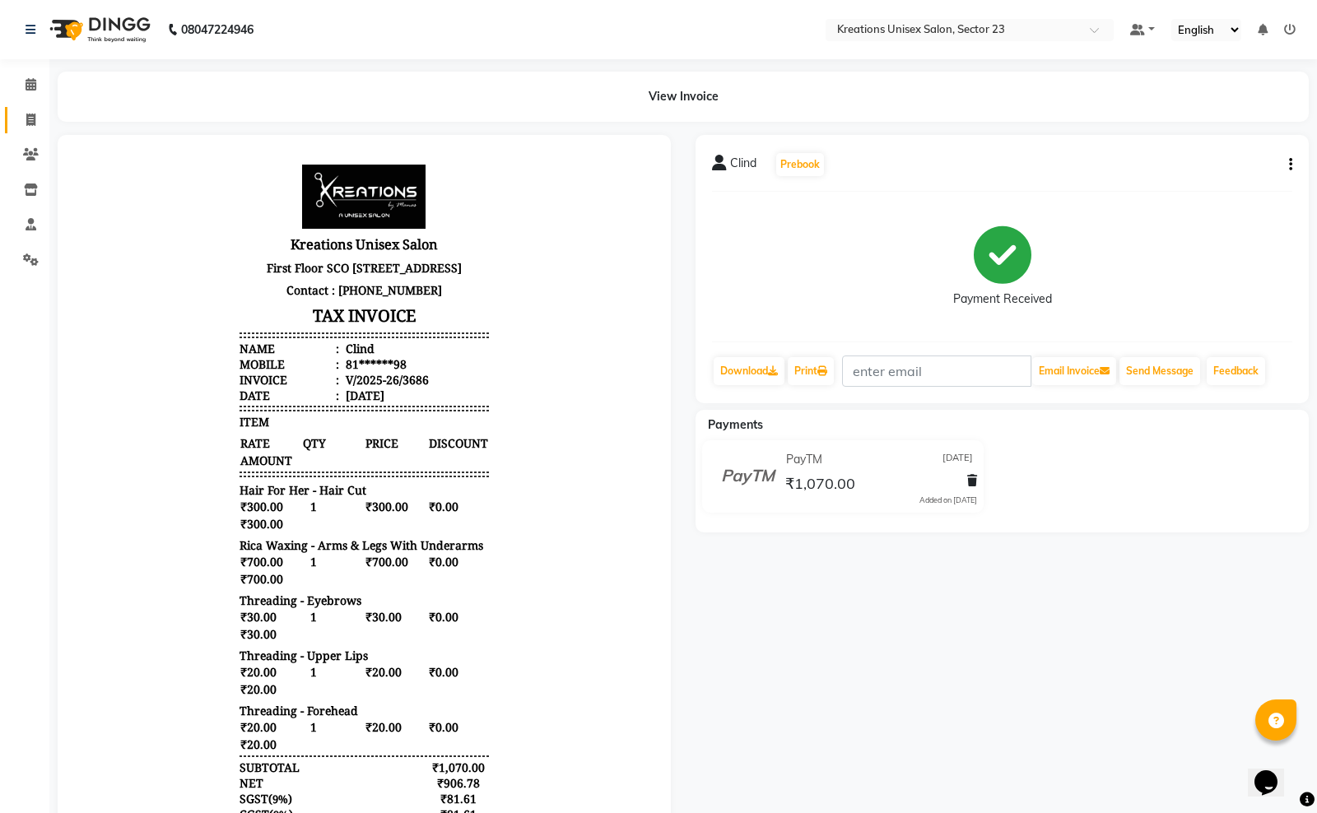
select select "service"
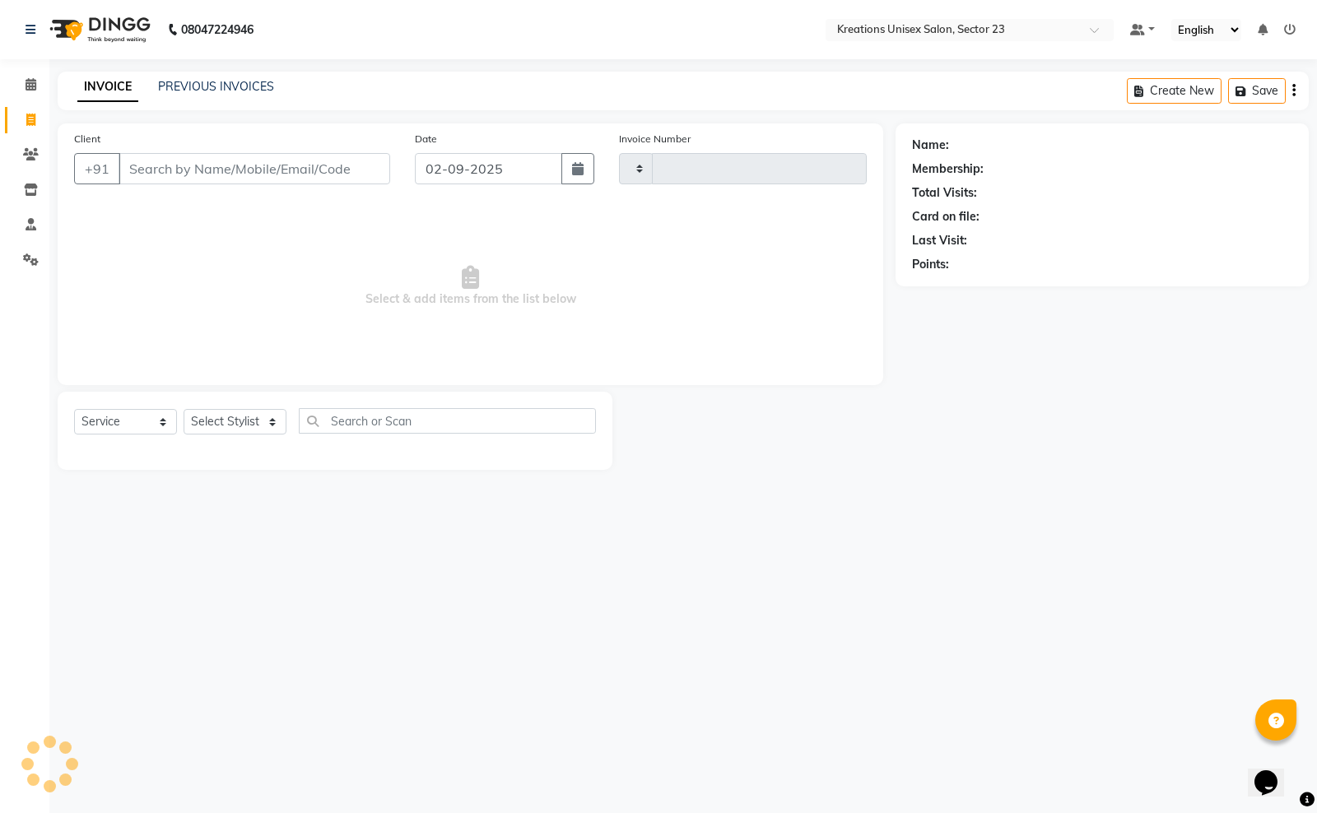
type input "3687"
select select "6161"
drag, startPoint x: 570, startPoint y: 167, endPoint x: 554, endPoint y: 177, distance: 19.2
click at [572, 169] on icon "button" at bounding box center [578, 168] width 12 height 13
select select "9"
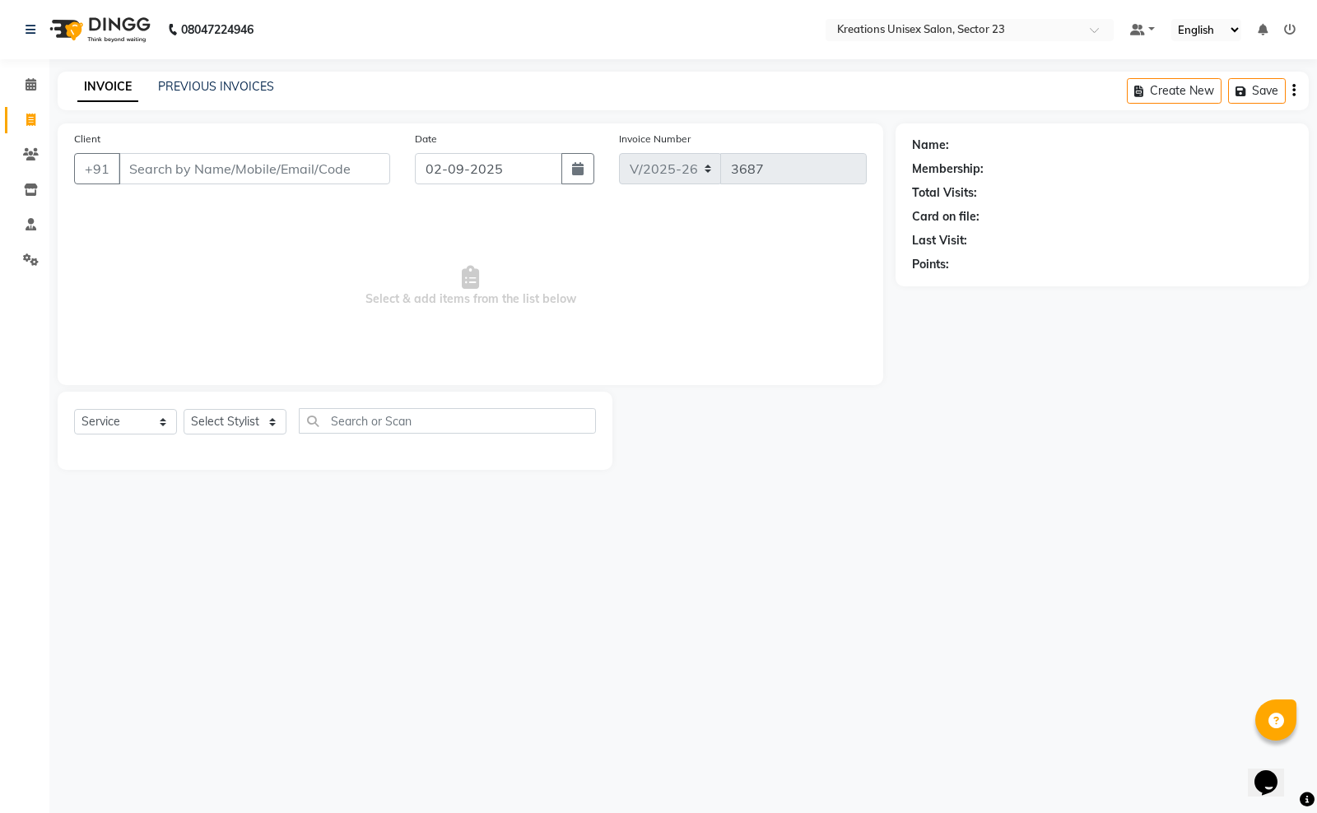
select select "2025"
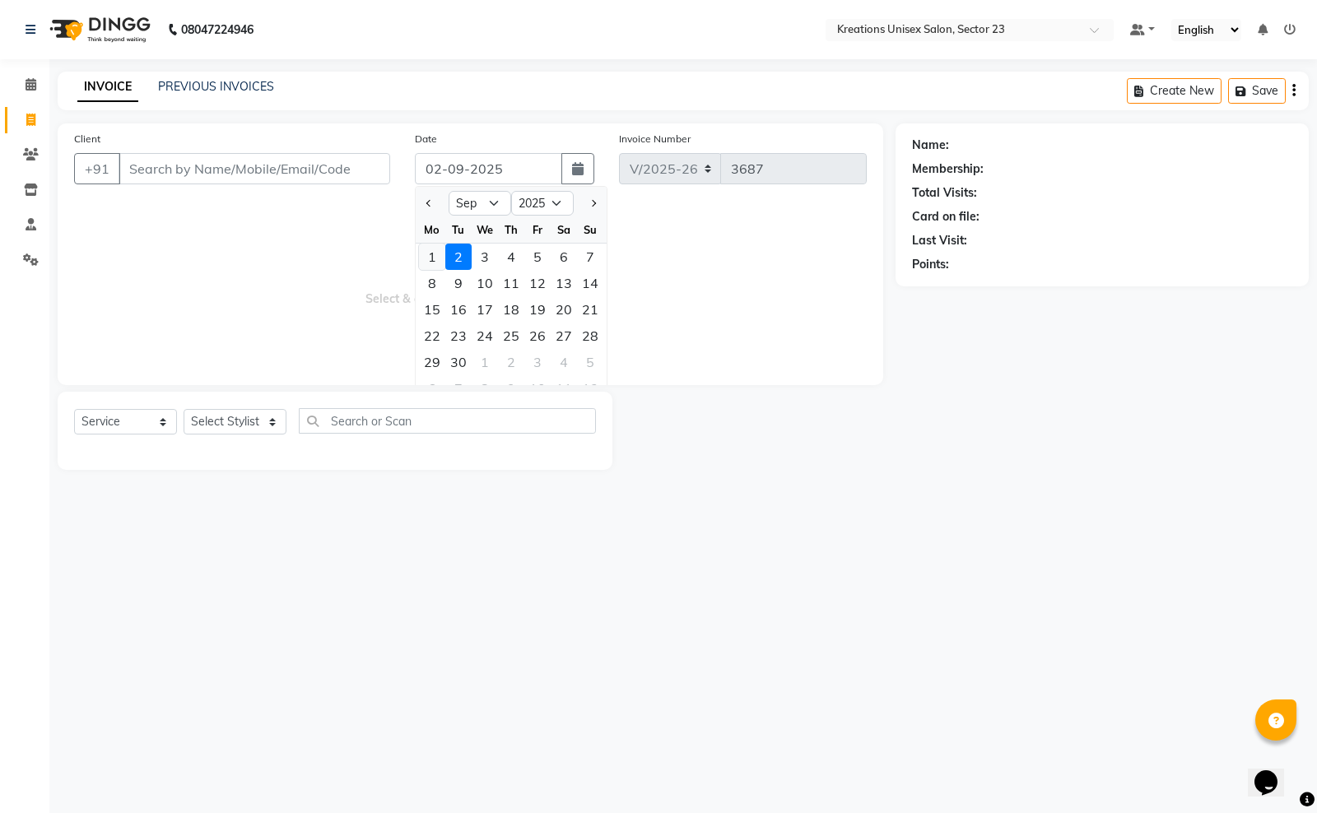
click at [436, 253] on div "1" at bounding box center [432, 257] width 26 height 26
type input "01-09-2025"
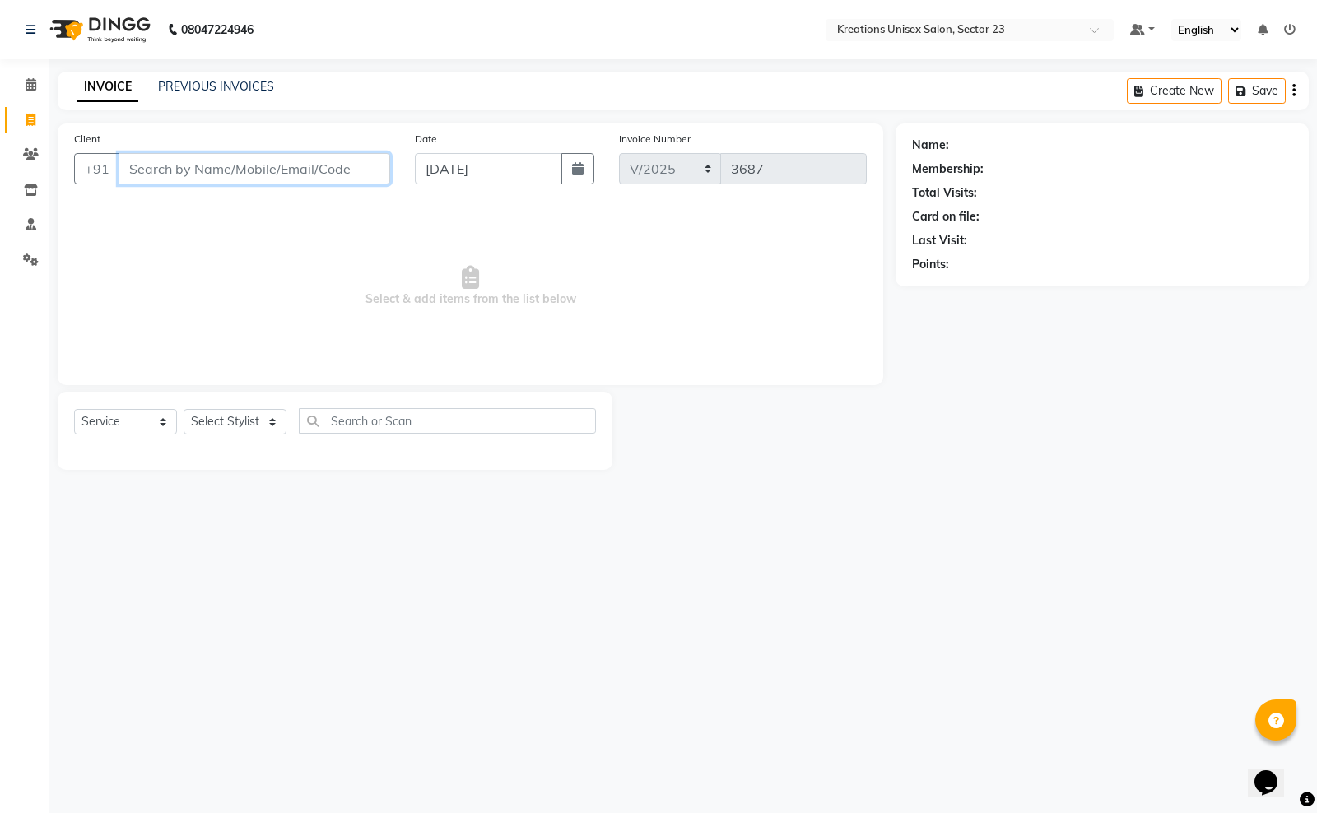
click at [155, 165] on input "Client" at bounding box center [255, 168] width 272 height 31
click at [210, 211] on ngb-highlight "81******98" at bounding box center [207, 206] width 67 height 16
type input "81******98"
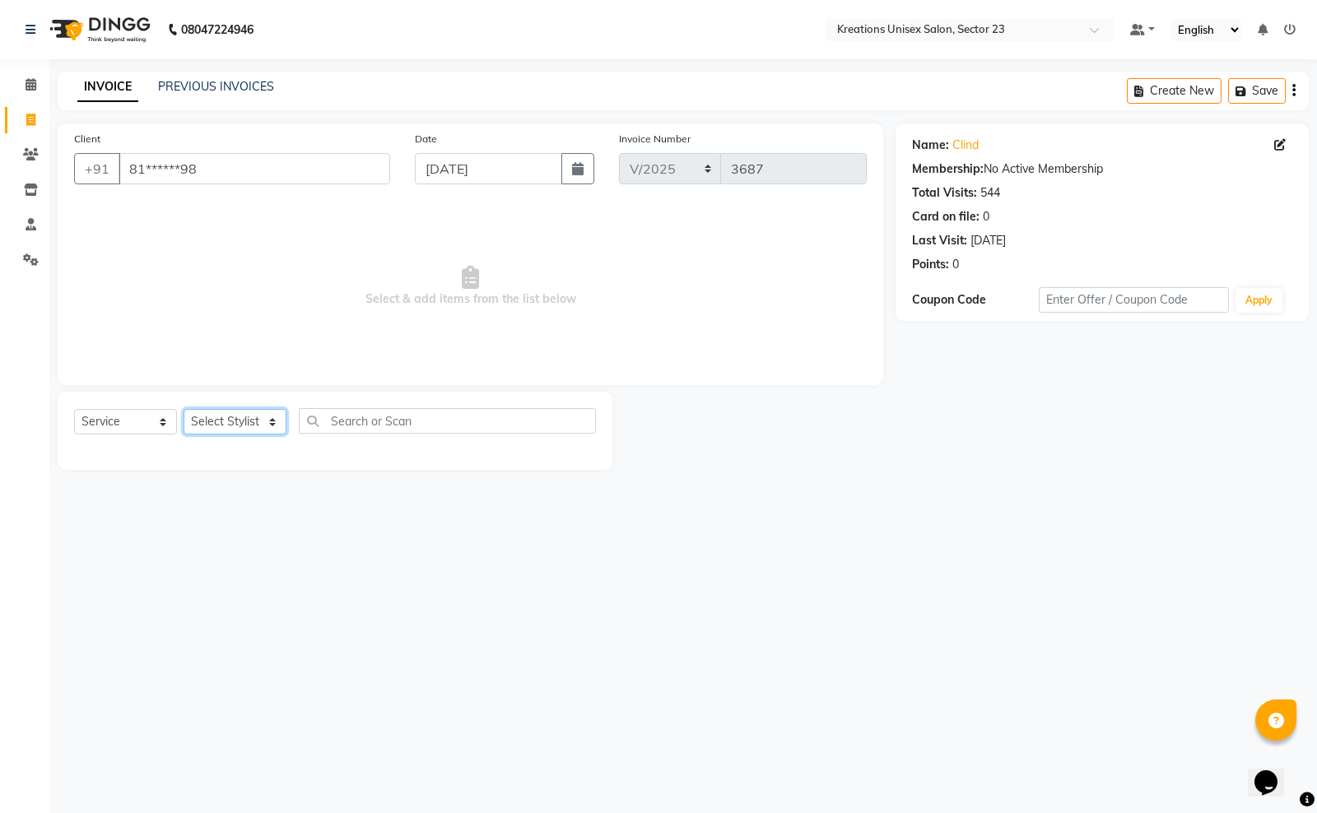
click at [259, 410] on select "Select Stylist Aadil ALI Aman Ankit Manas Sir Rohit Saba Shaffali Maam Shiv Sit…" at bounding box center [235, 422] width 103 height 26
select select "64966"
click at [184, 409] on select "Select Stylist Aadil ALI Aman Ankit Manas Sir Rohit Saba Shaffali Maam Shiv Sit…" at bounding box center [235, 422] width 103 height 26
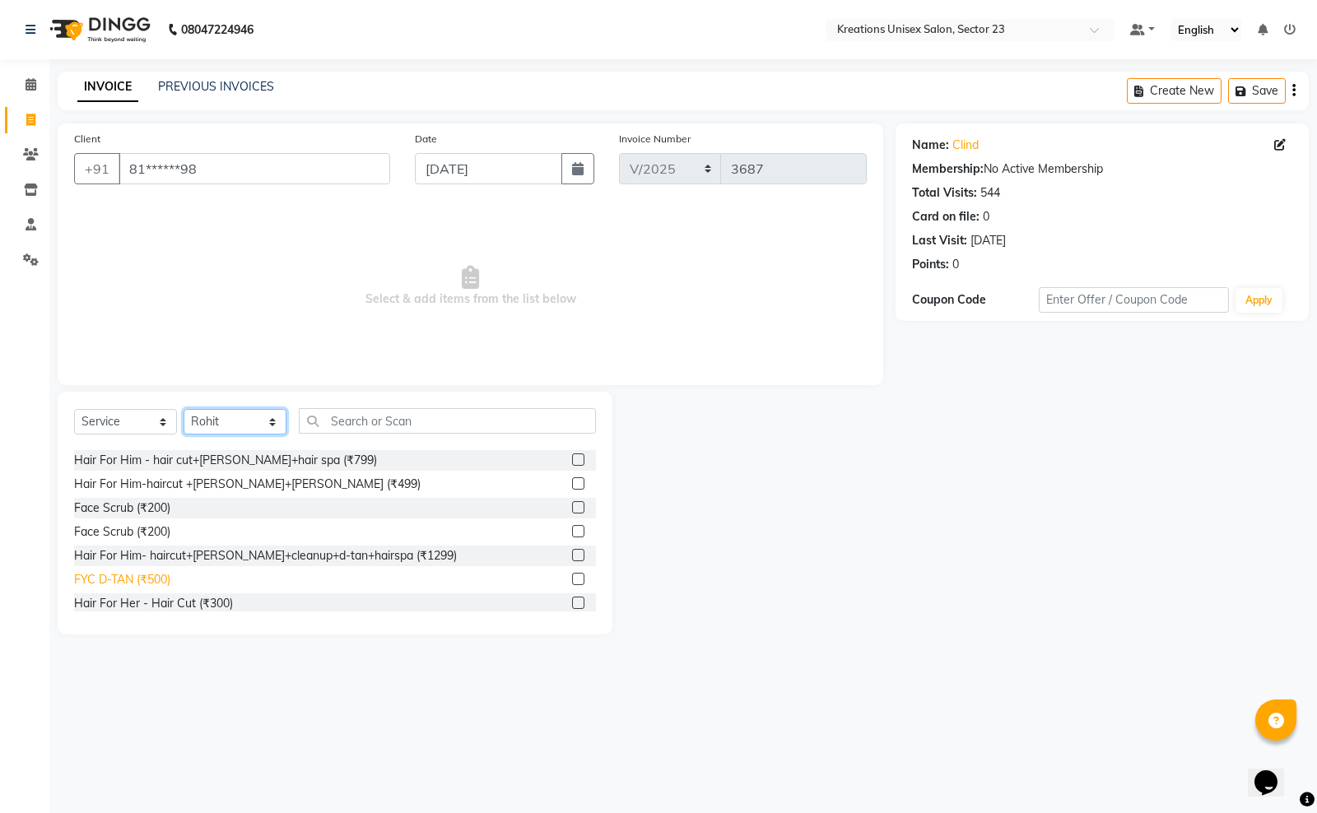
scroll to position [720, 0]
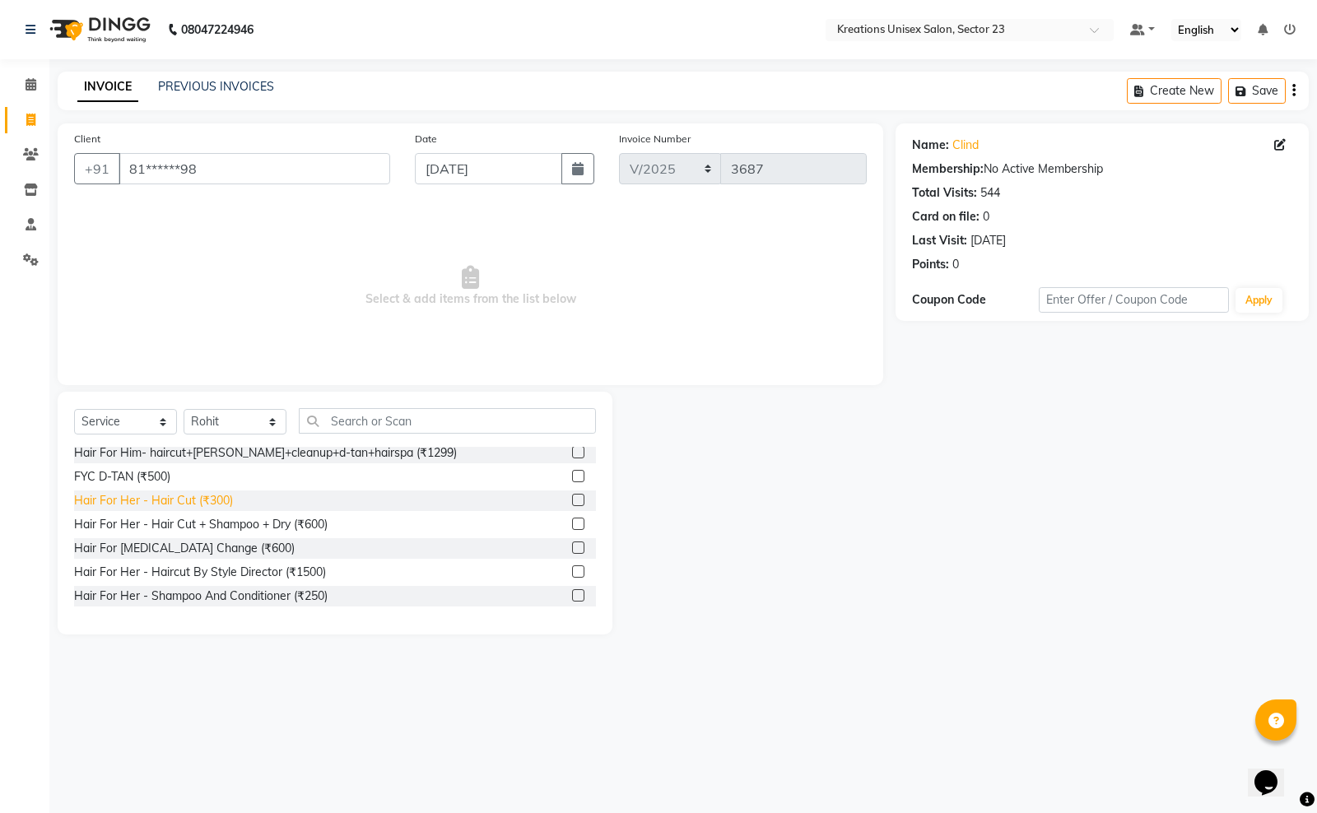
click at [207, 500] on div "Hair For Her - Hair Cut (₹300)" at bounding box center [153, 500] width 159 height 17
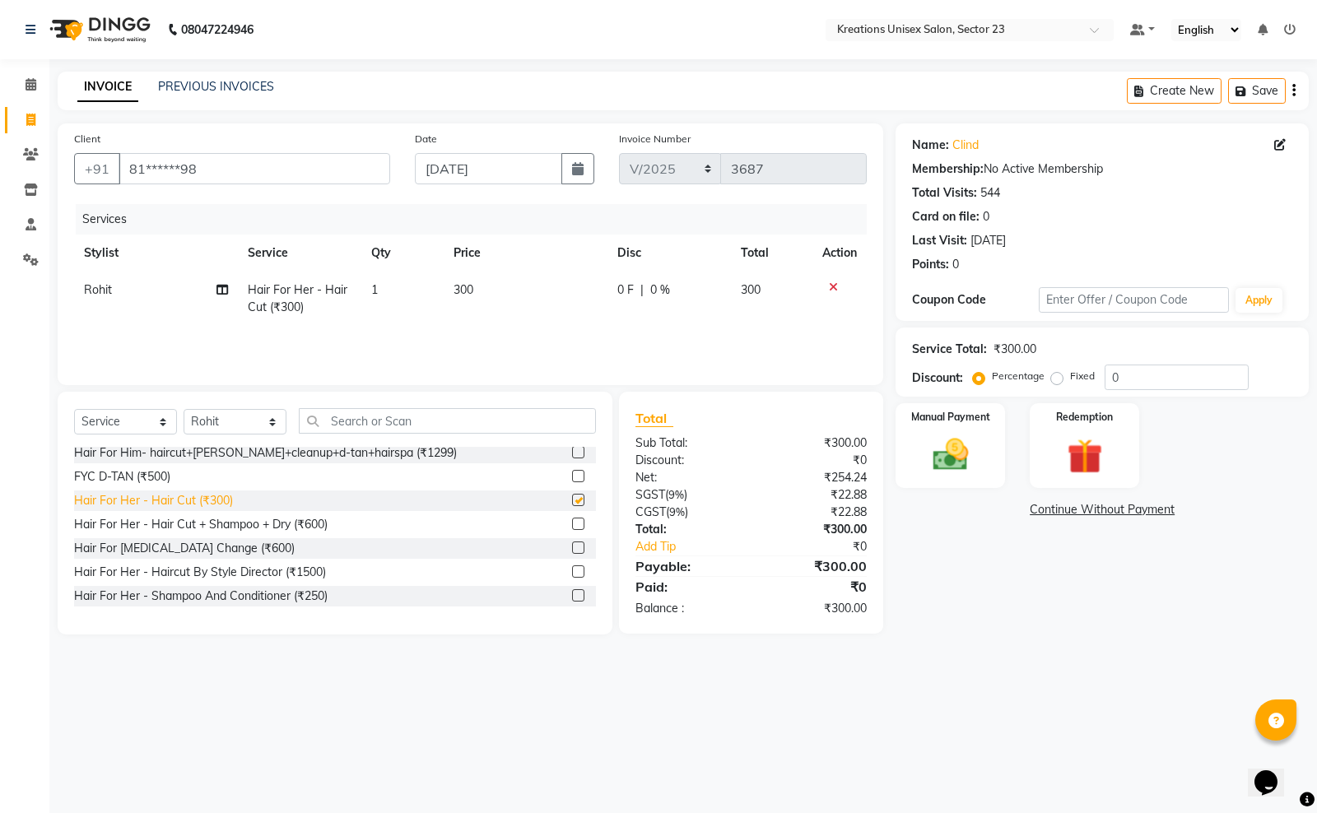
checkbox input "false"
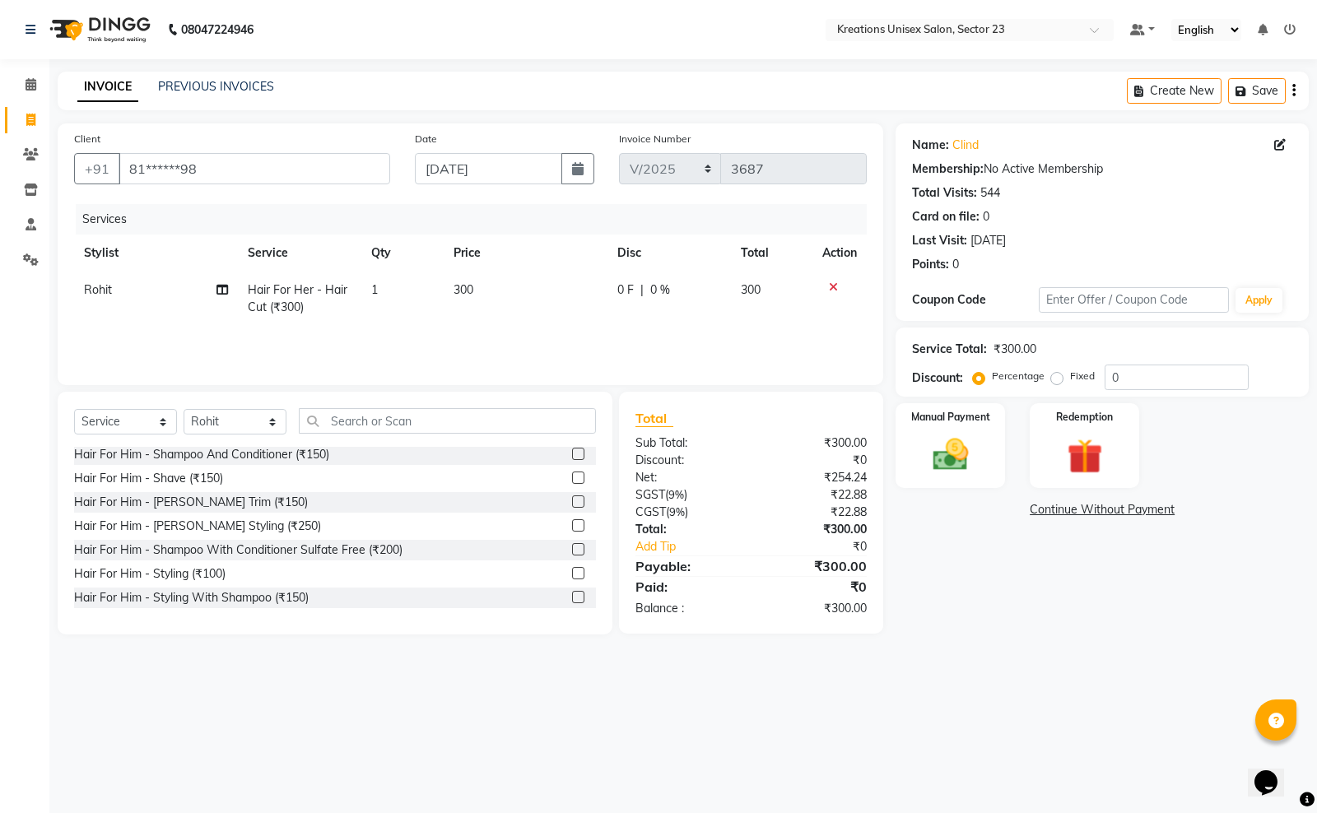
scroll to position [0, 0]
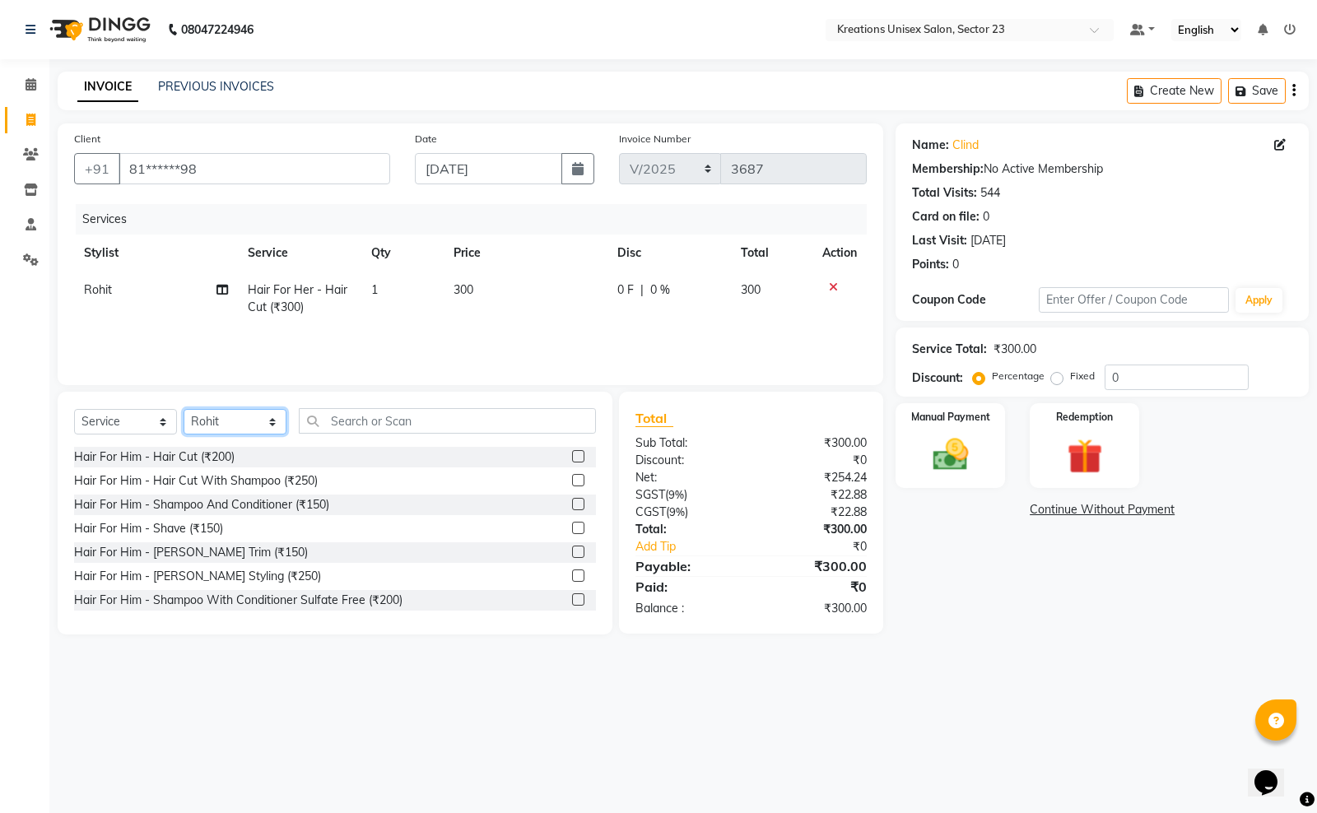
click at [257, 416] on select "Select Stylist Aadil ALI Aman Ankit Manas Sir Rohit Saba Shaffali Maam Shiv Sit…" at bounding box center [235, 422] width 103 height 26
select select "71166"
click at [184, 409] on select "Select Stylist Aadil ALI Aman Ankit Manas Sir Rohit Saba Shaffali Maam Shiv Sit…" at bounding box center [235, 422] width 103 height 26
click at [373, 429] on input "text" at bounding box center [447, 421] width 297 height 26
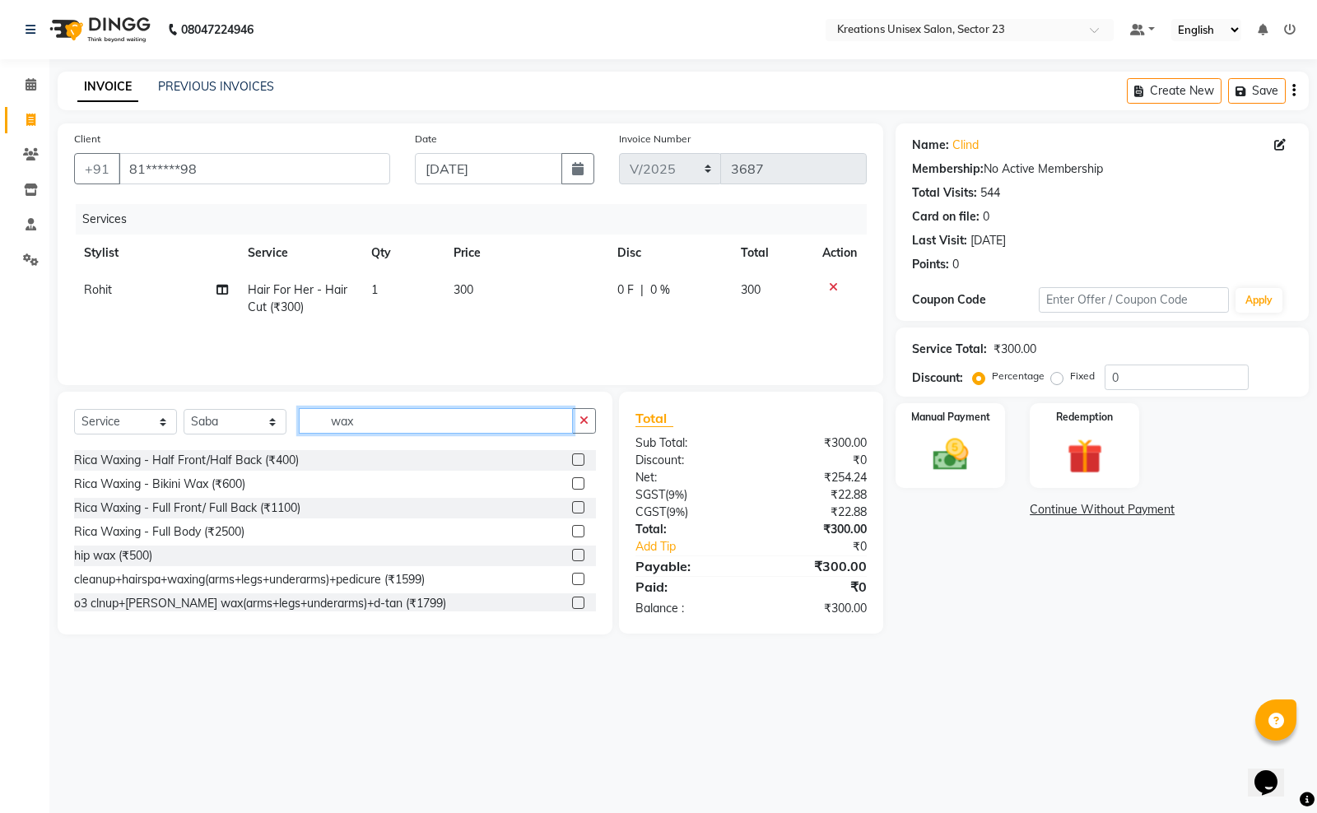
scroll to position [514, 0]
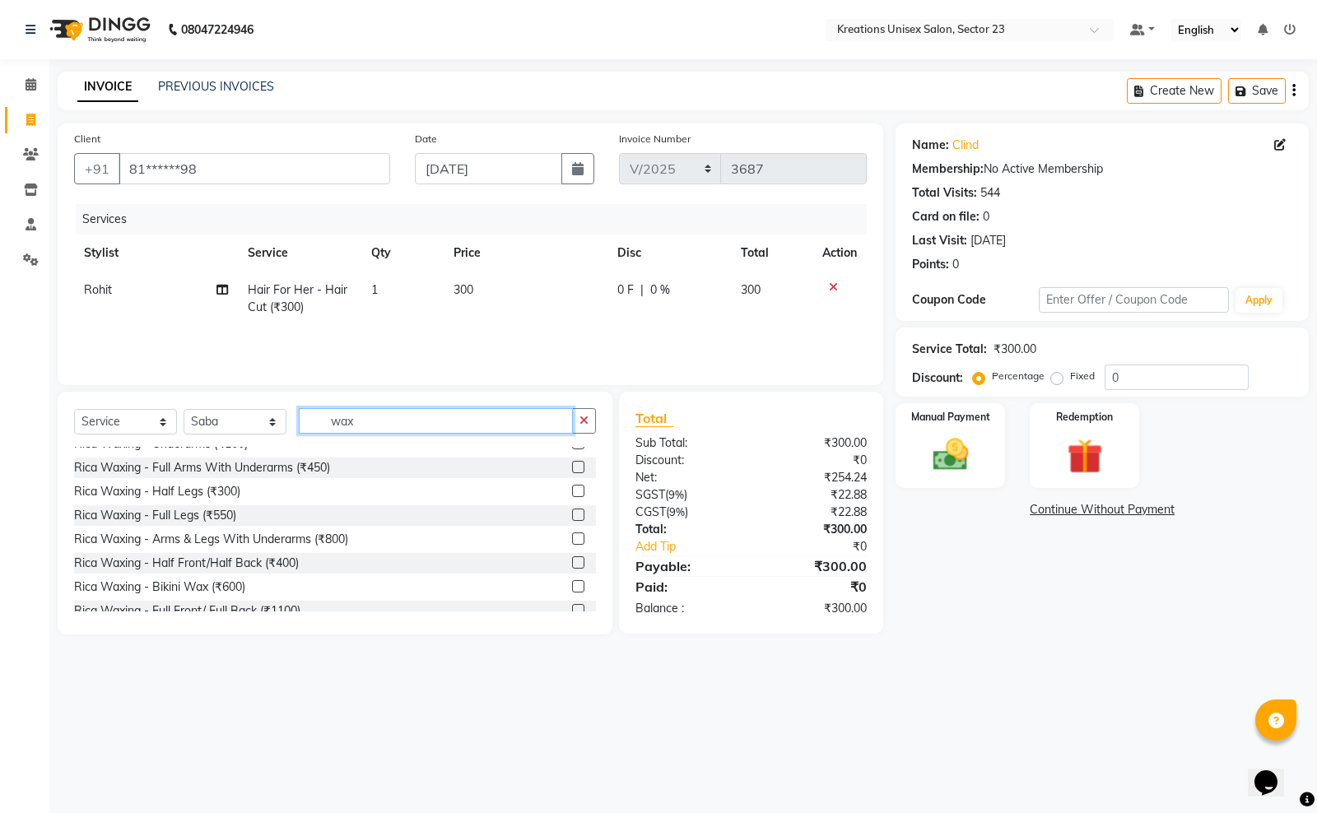
type input "wax"
click at [338, 537] on div "Rica Waxing - Arms & Legs With Underarms (₹800)" at bounding box center [211, 539] width 274 height 17
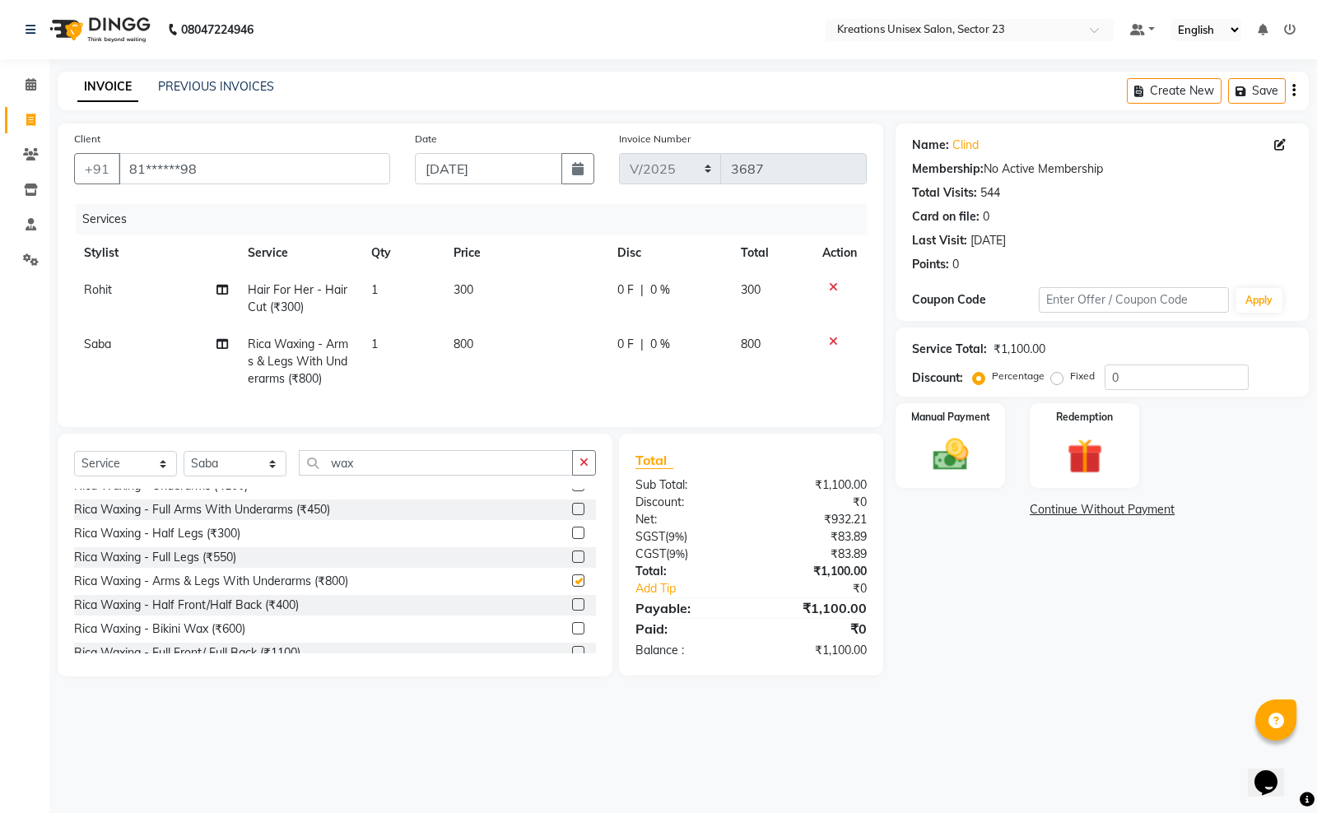
checkbox input "false"
click at [525, 355] on td "800" at bounding box center [526, 362] width 164 height 72
select select "71166"
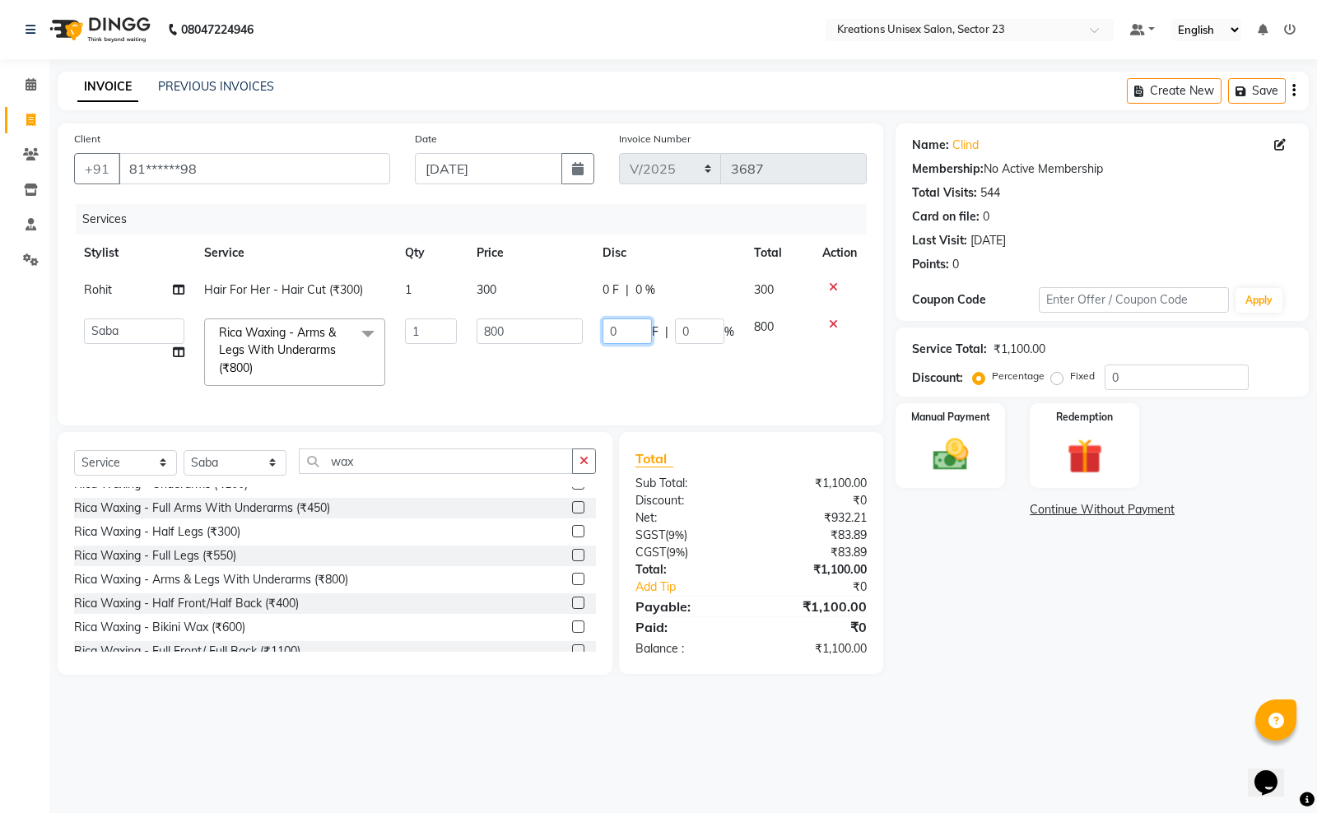
click at [628, 335] on input "0" at bounding box center [626, 332] width 49 height 26
type input "100"
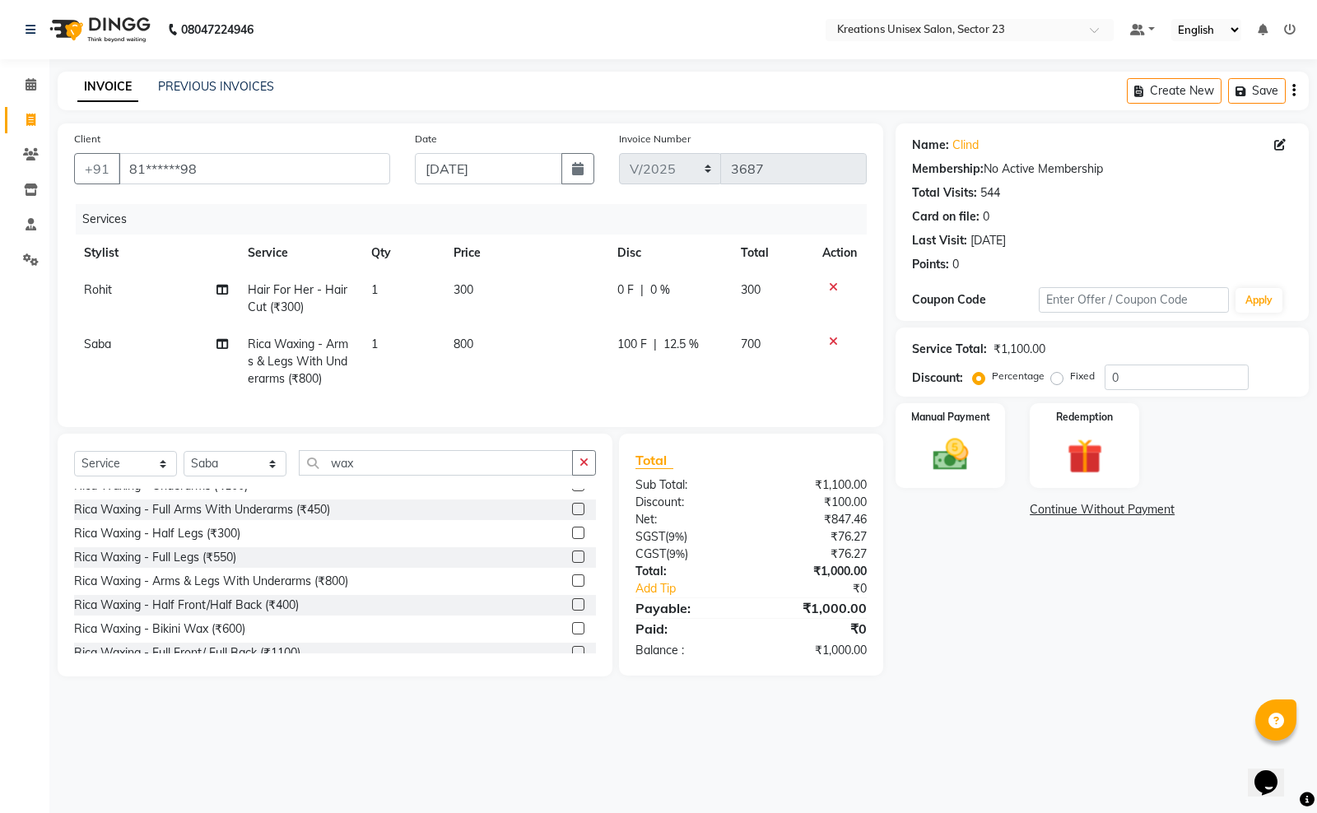
click at [951, 677] on div "Name: Clind Membership: No Active Membership Total Visits: 544 Card on file: 0 …" at bounding box center [1108, 399] width 426 height 553
click at [380, 476] on input "wax" at bounding box center [436, 463] width 274 height 26
type input "w"
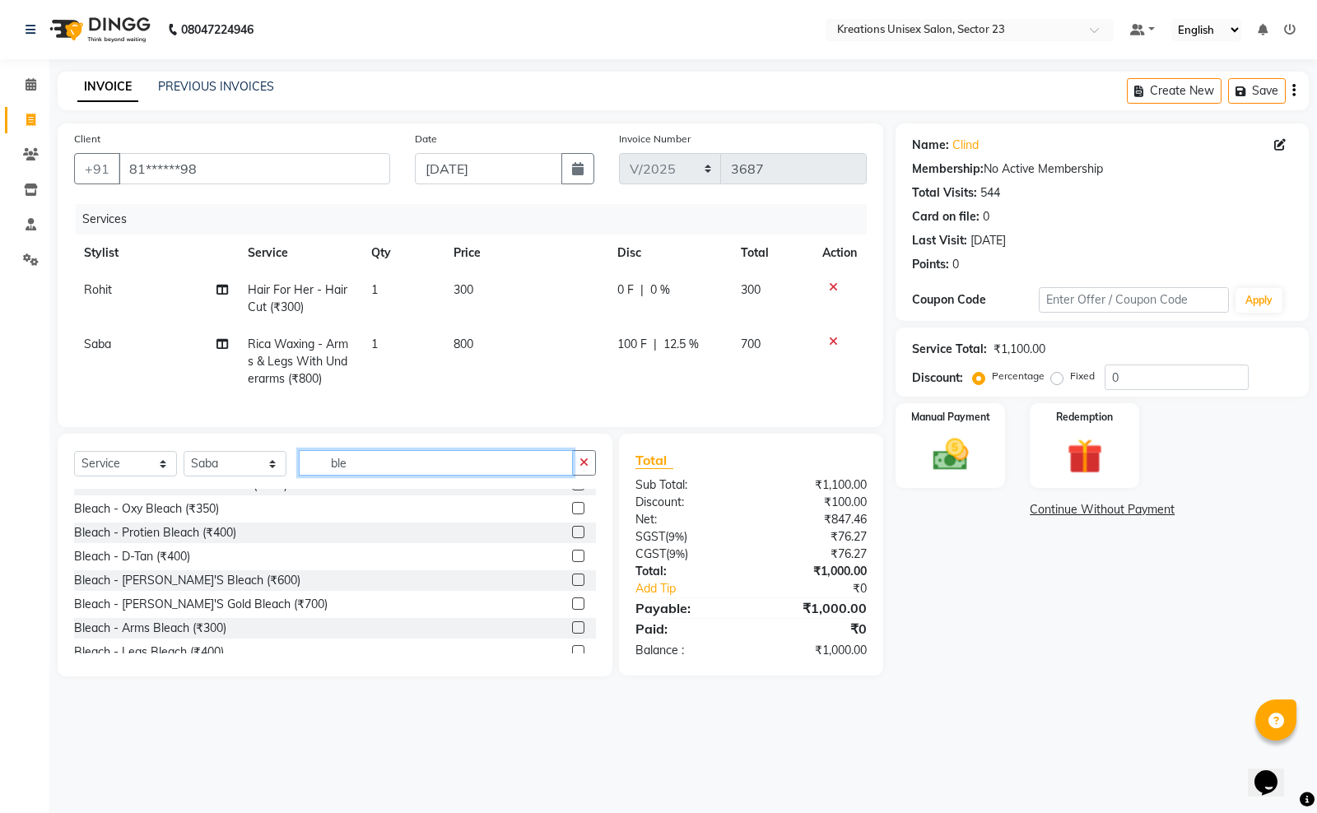
scroll to position [0, 0]
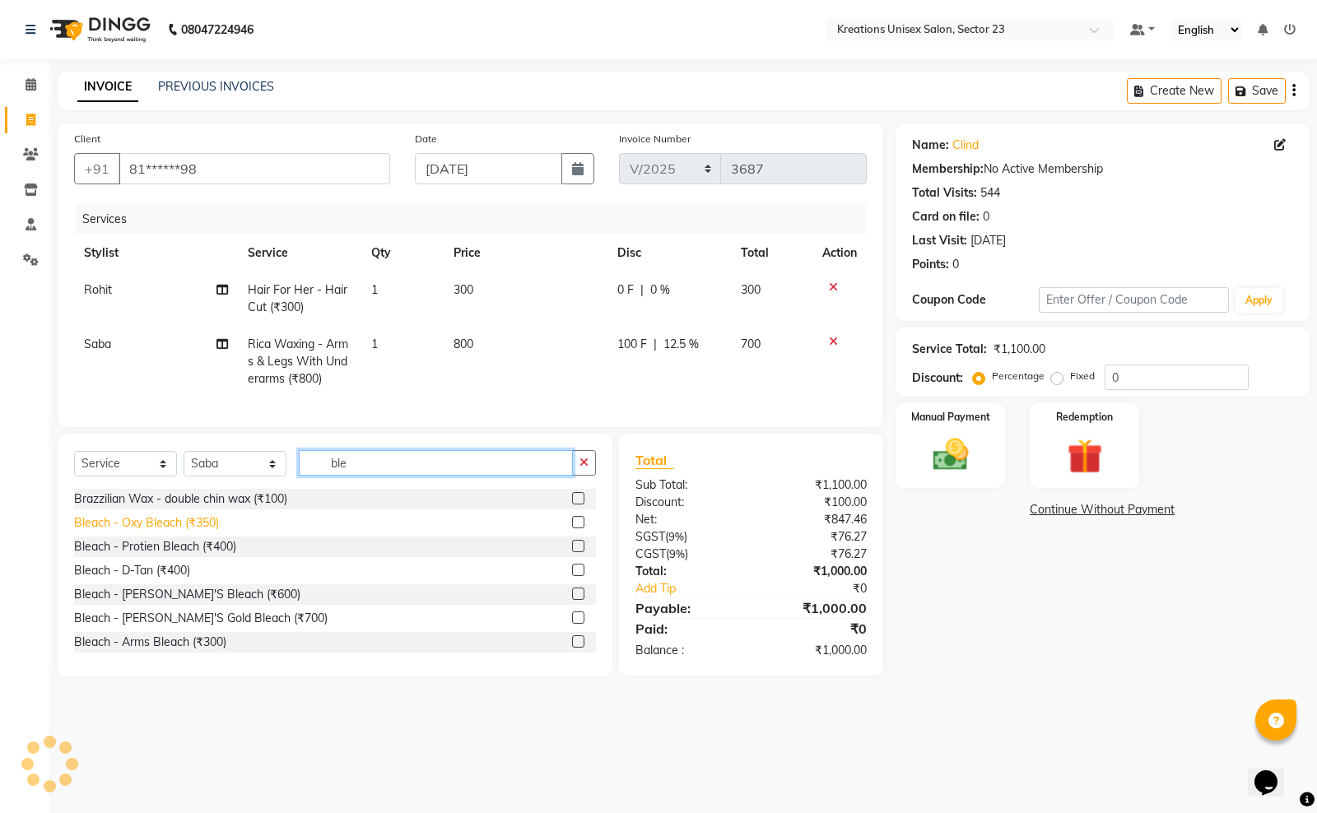
type input "ble"
click at [199, 532] on div "Bleach - Oxy Bleach (₹350)" at bounding box center [146, 522] width 145 height 17
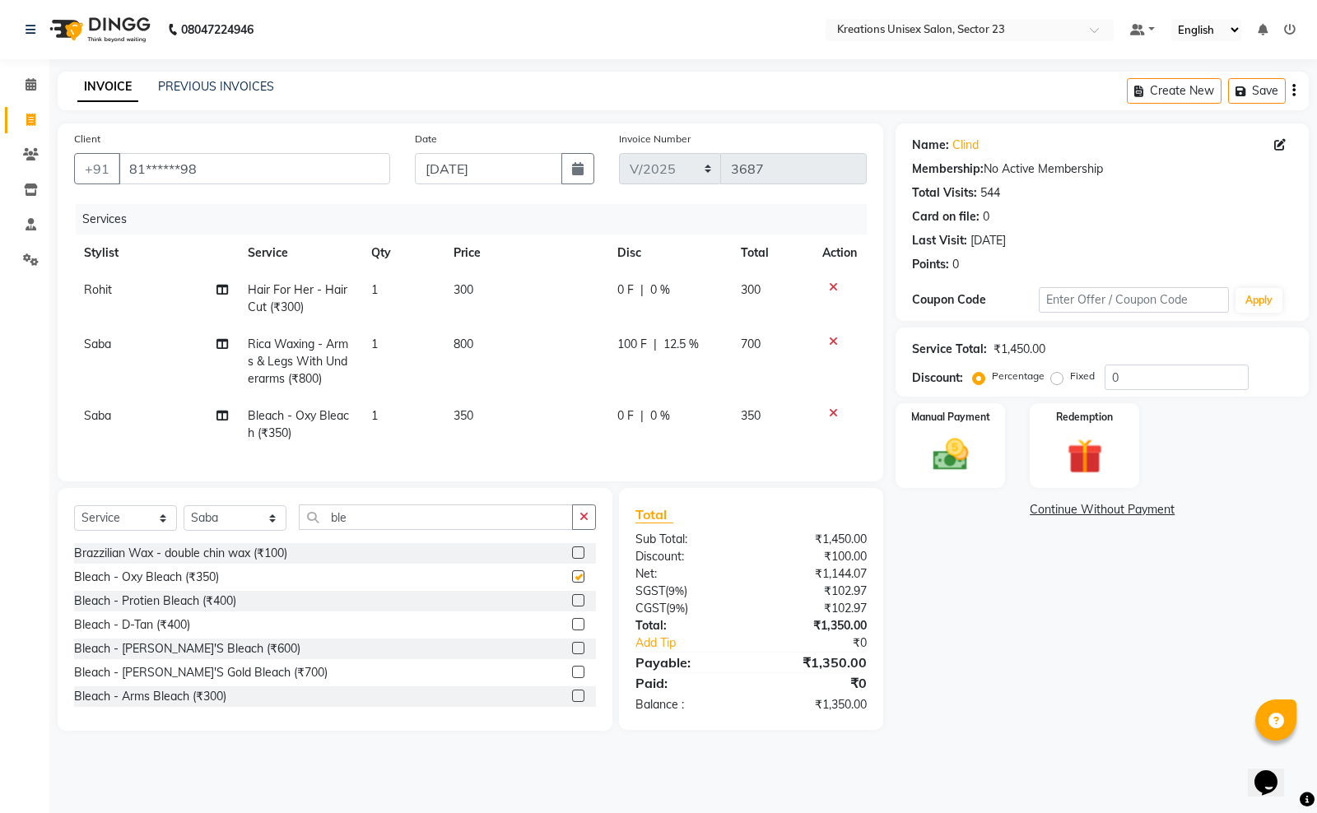
checkbox input "false"
click at [508, 410] on td "350" at bounding box center [526, 425] width 164 height 54
select select "71166"
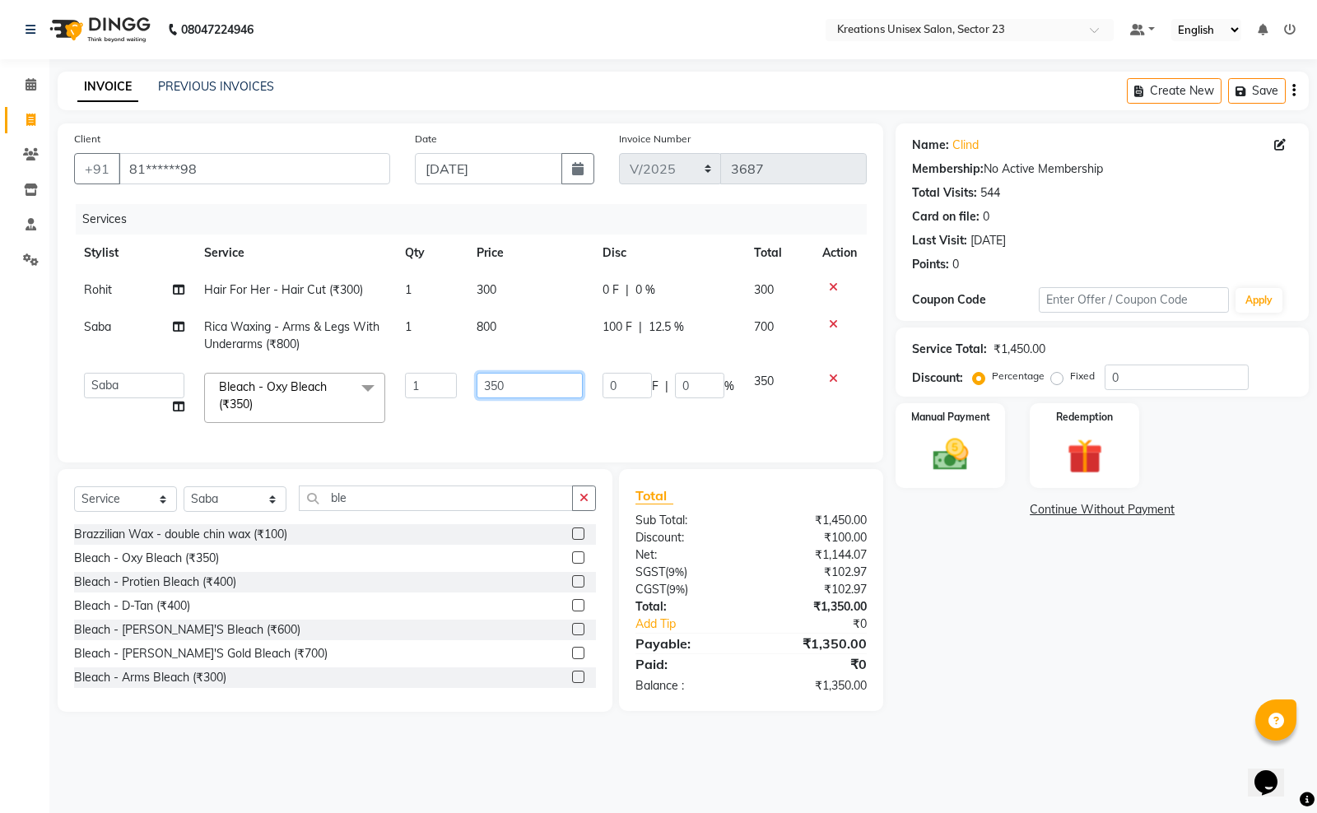
click at [509, 387] on input "350" at bounding box center [530, 386] width 106 height 26
type input "3"
type input "400"
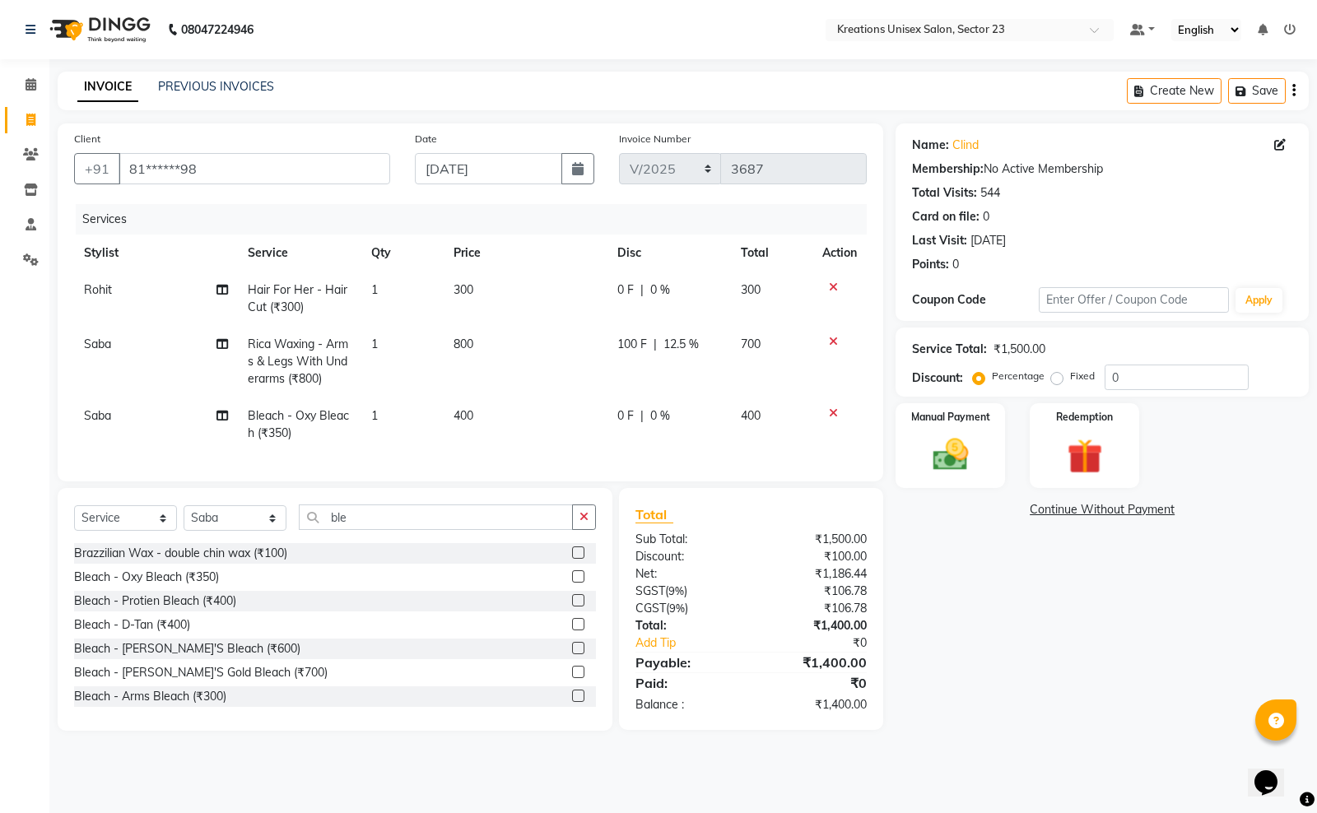
click at [1052, 693] on div "Name: Clind Membership: No Active Membership Total Visits: 544 Card on file: 0 …" at bounding box center [1108, 426] width 426 height 607
click at [370, 530] on input "ble" at bounding box center [436, 518] width 274 height 26
type input "b"
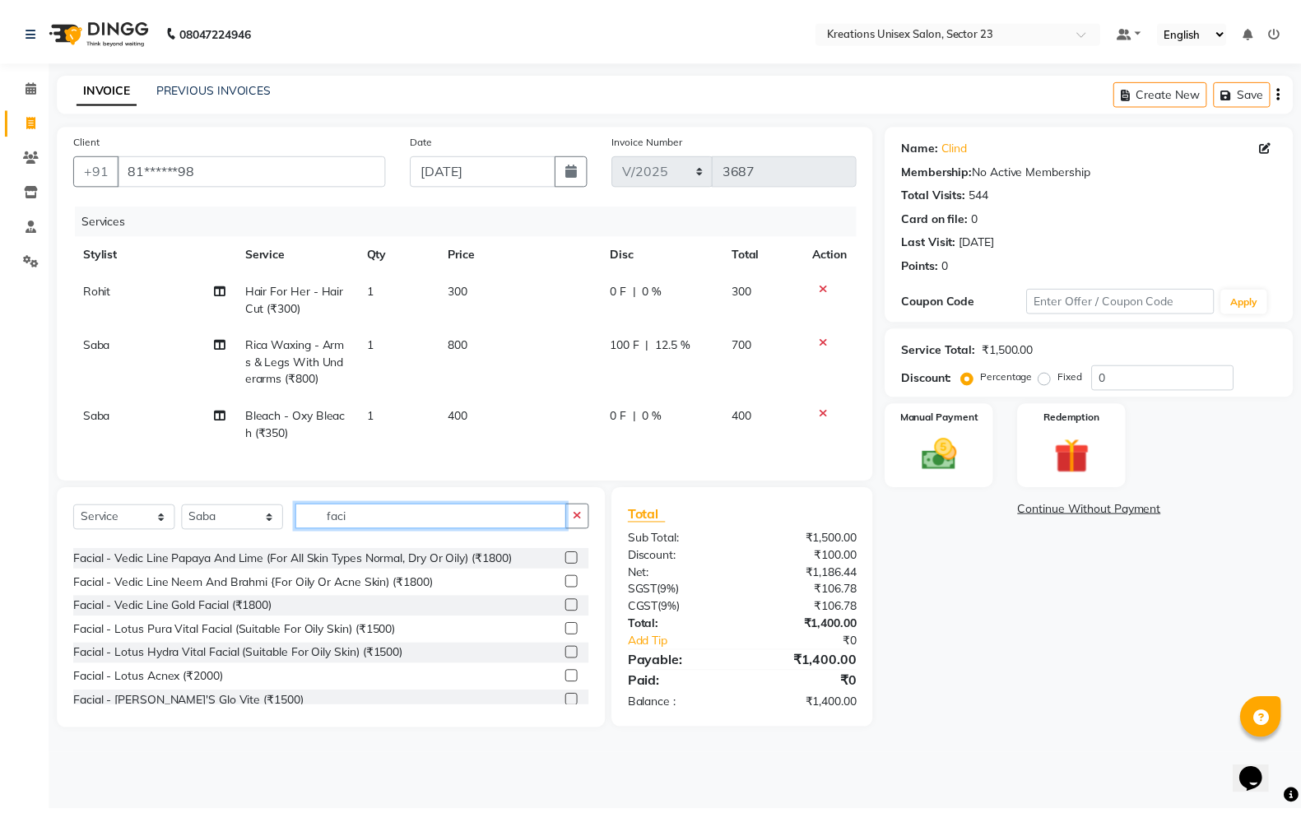
scroll to position [103, 0]
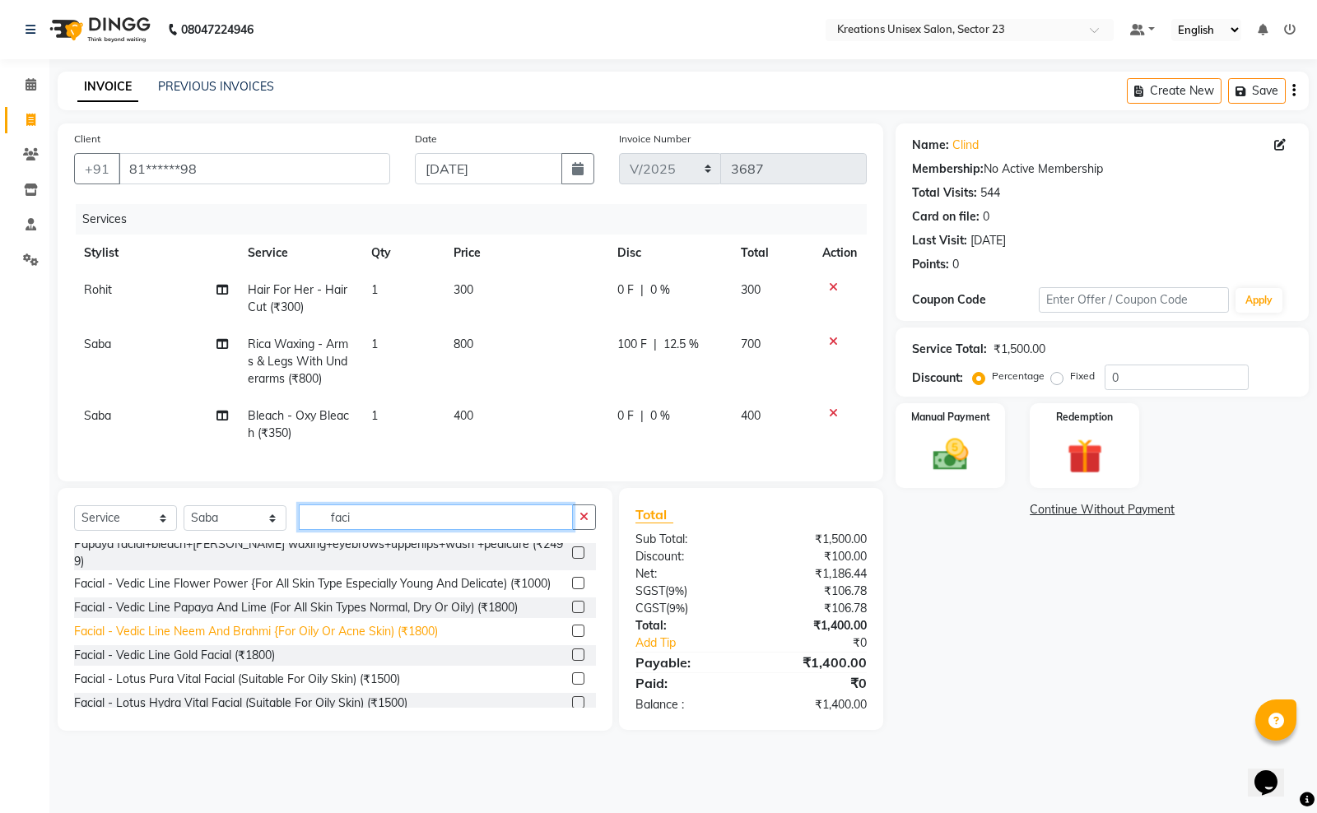
type input "faci"
click at [333, 640] on div "Facial - Vedic Line Neem And Brahmi {For Oily Or Acne Skin) (₹1800)" at bounding box center [256, 631] width 364 height 17
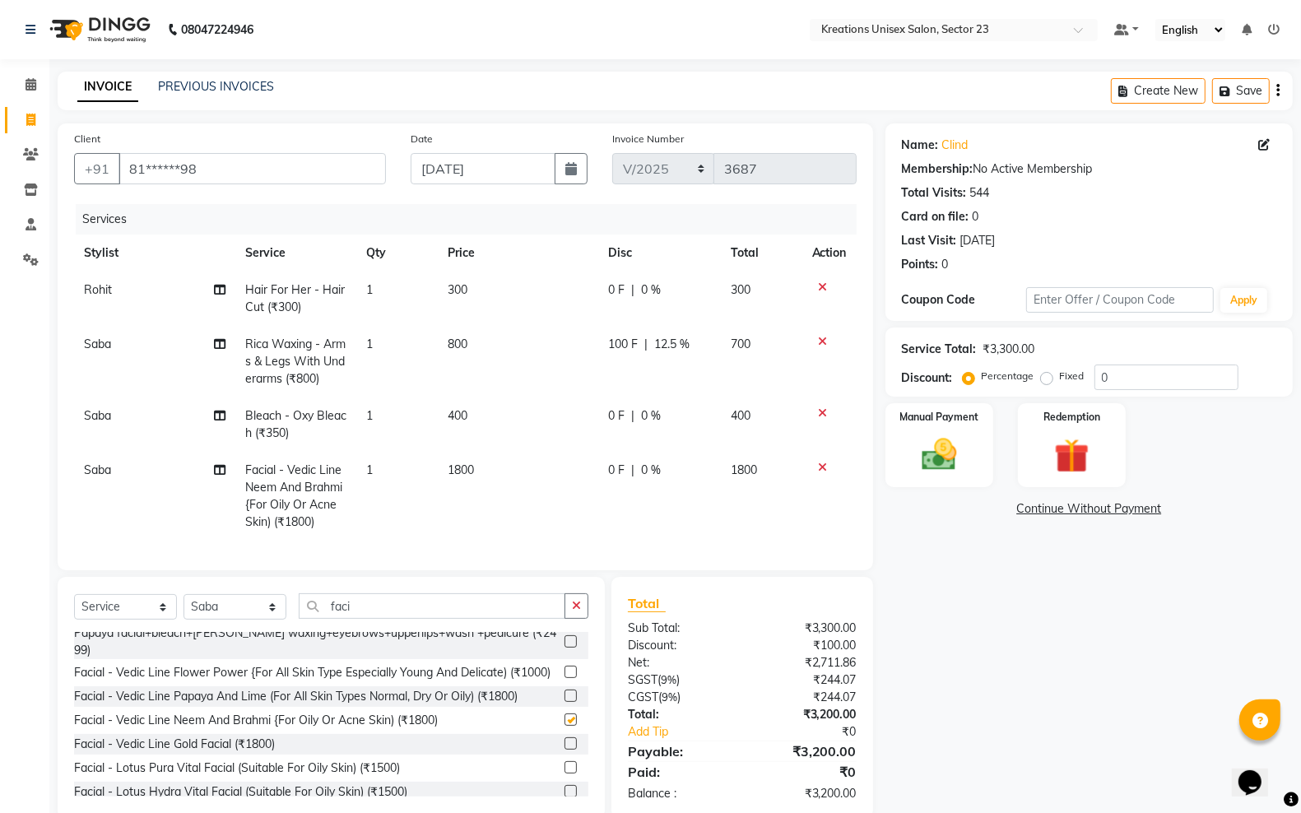
checkbox input "false"
click at [618, 459] on td "0 F | 0 %" at bounding box center [660, 496] width 122 height 89
select select "71166"
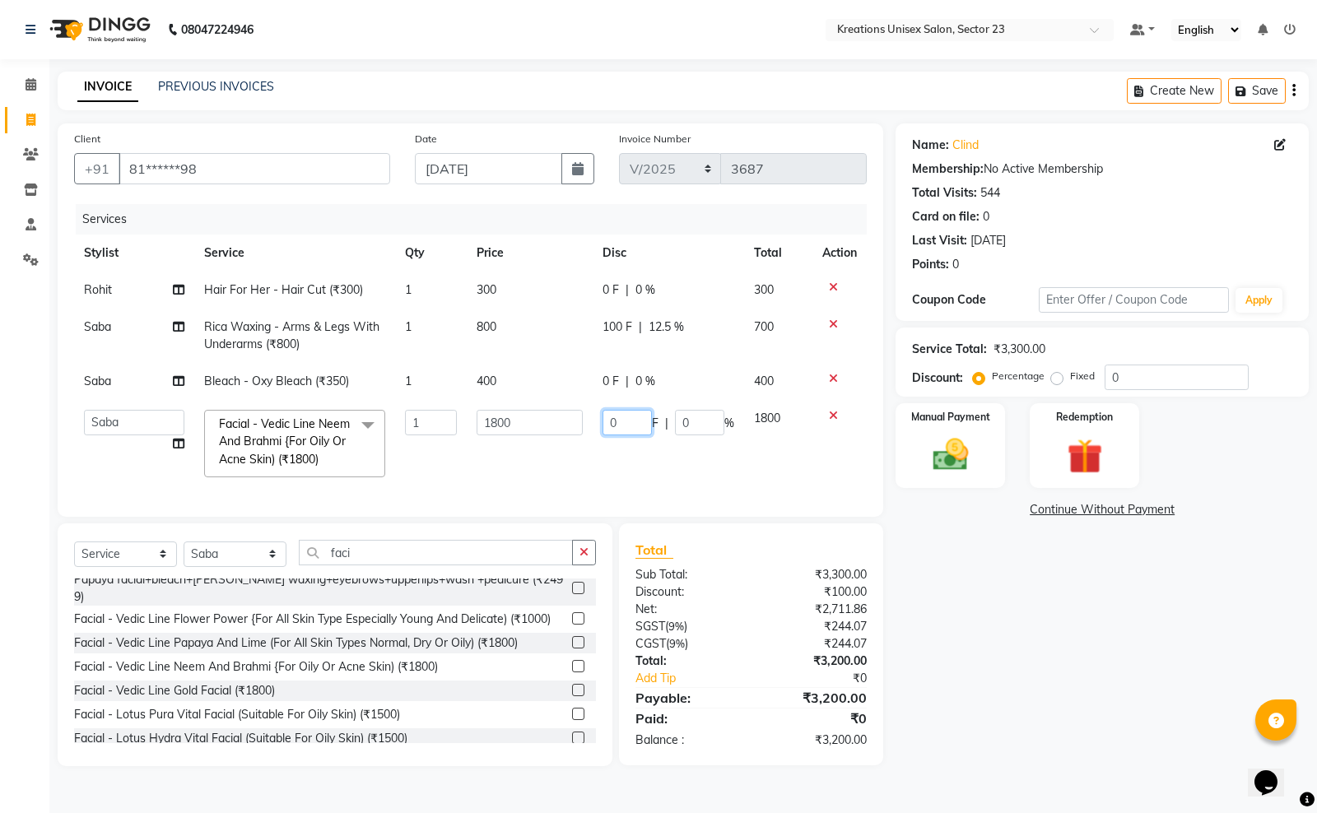
click at [639, 432] on input "0" at bounding box center [626, 423] width 49 height 26
type input "400"
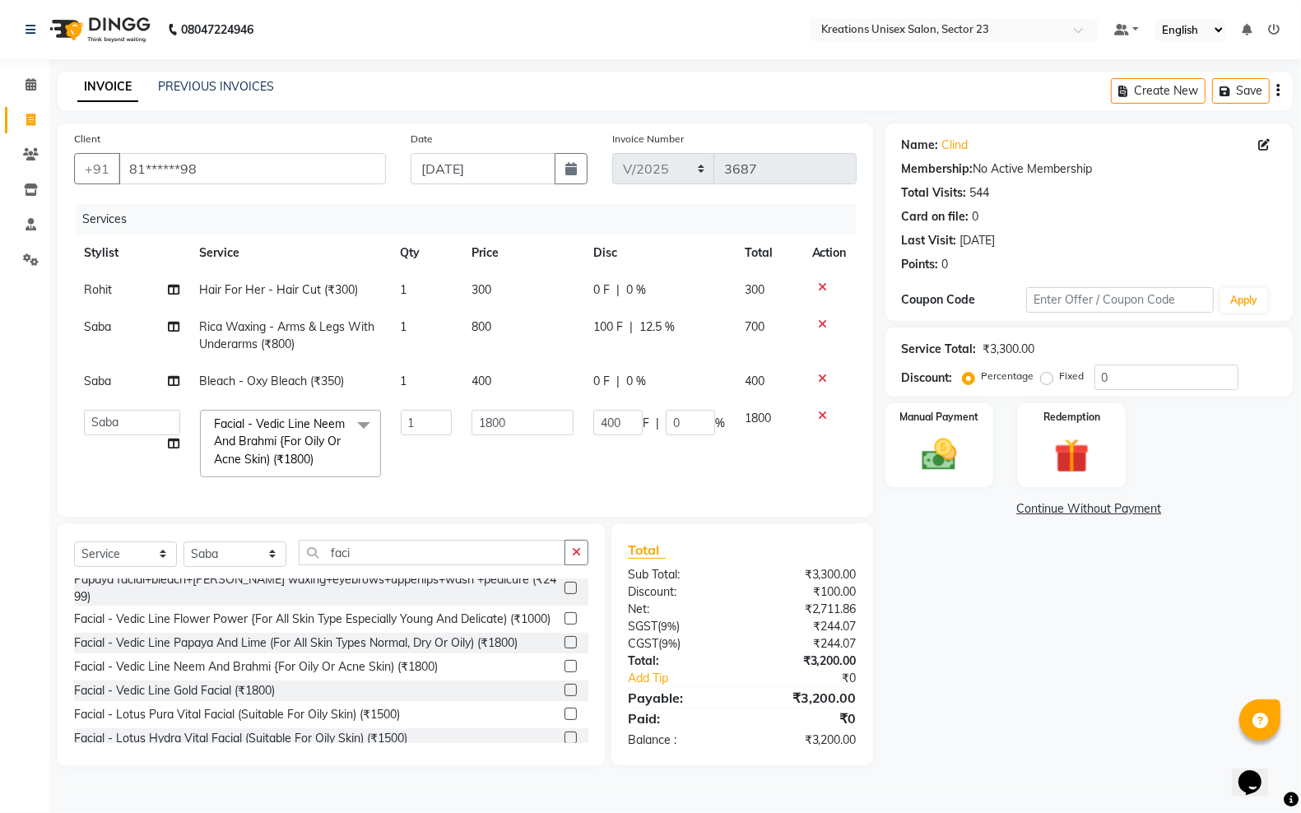
click at [1039, 671] on div "Name: Clind Membership: No Active Membership Total Visits: 544 Card on file: 0 …" at bounding box center [1096, 444] width 420 height 643
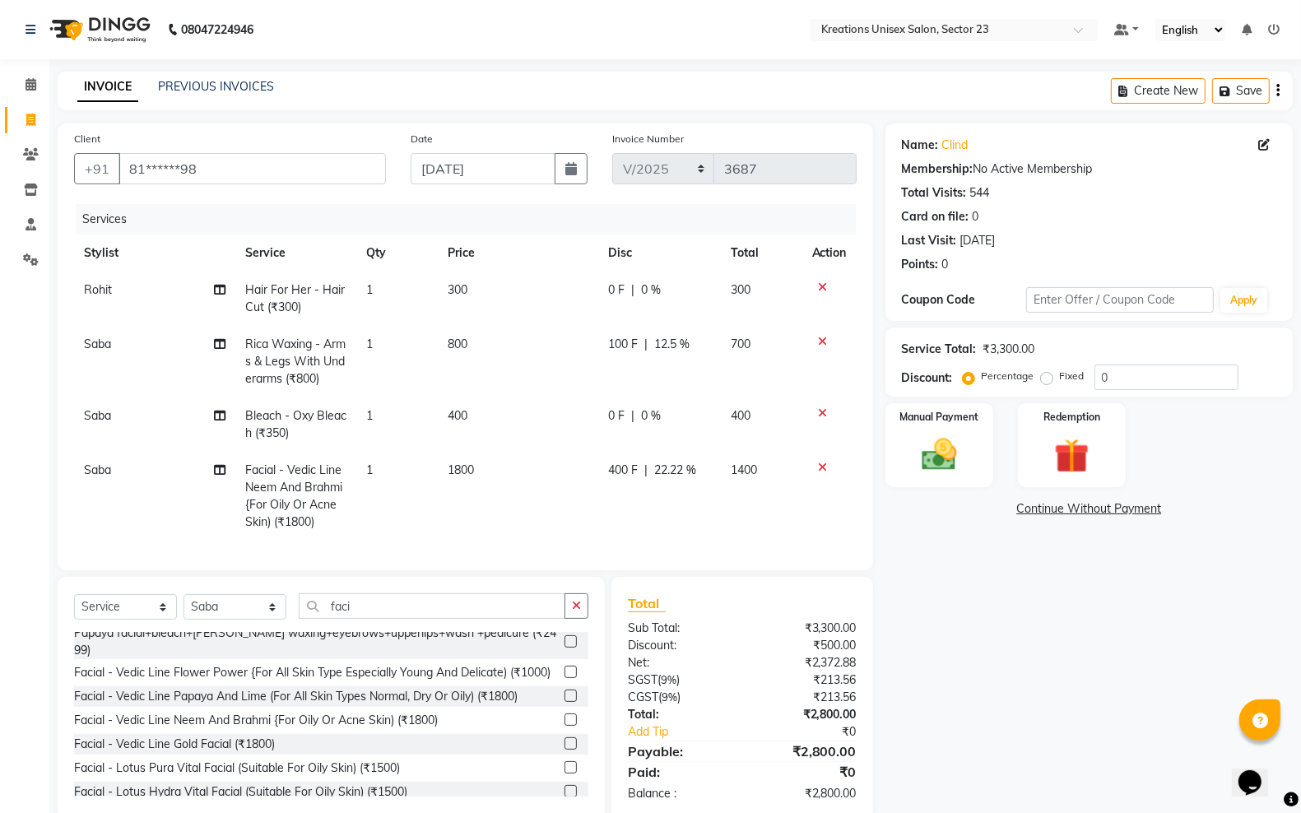
click at [549, 484] on td "1800" at bounding box center [518, 496] width 161 height 89
select select "71166"
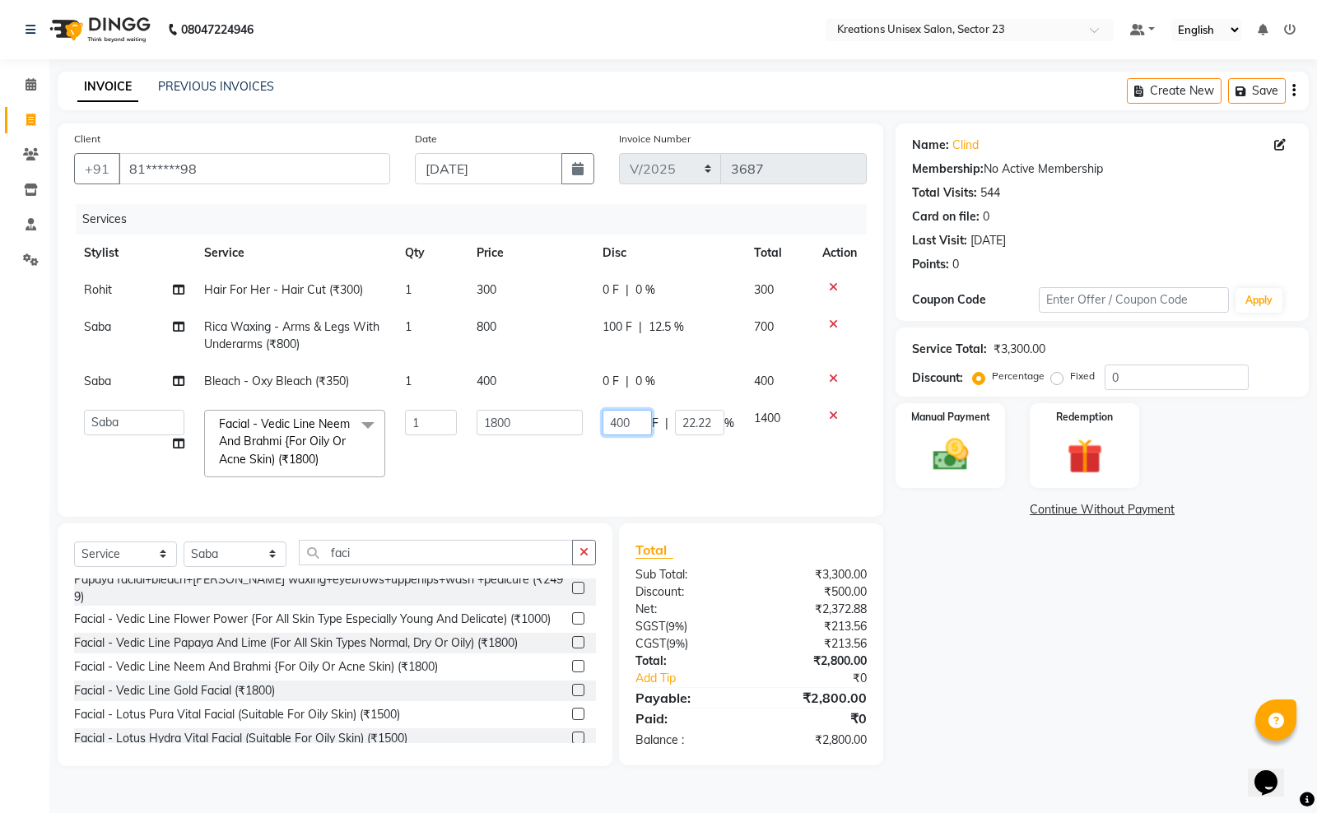
click at [648, 410] on input "400" at bounding box center [626, 423] width 49 height 26
type input "4"
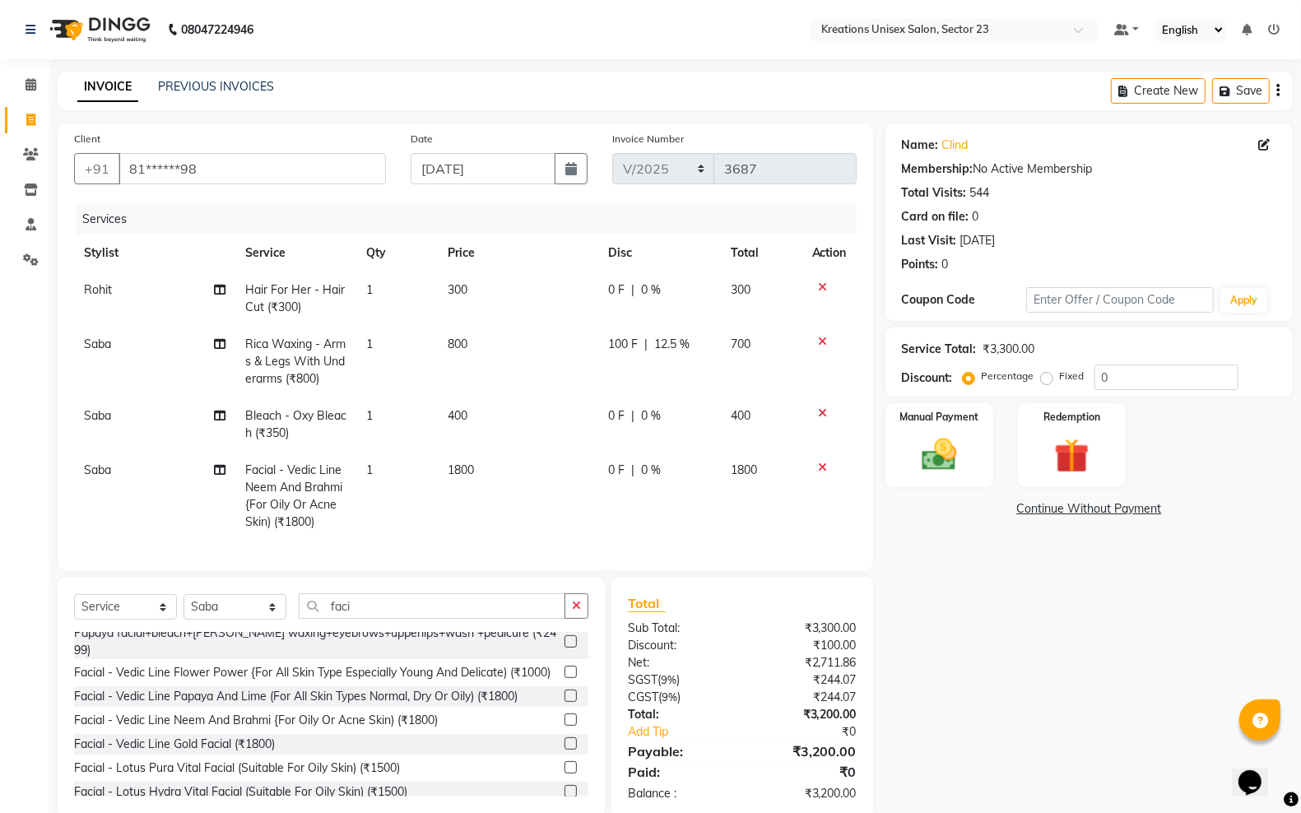
click at [1100, 683] on div "Name: Clind Membership: No Active Membership Total Visits: 544 Card on file: 0 …" at bounding box center [1096, 471] width 420 height 696
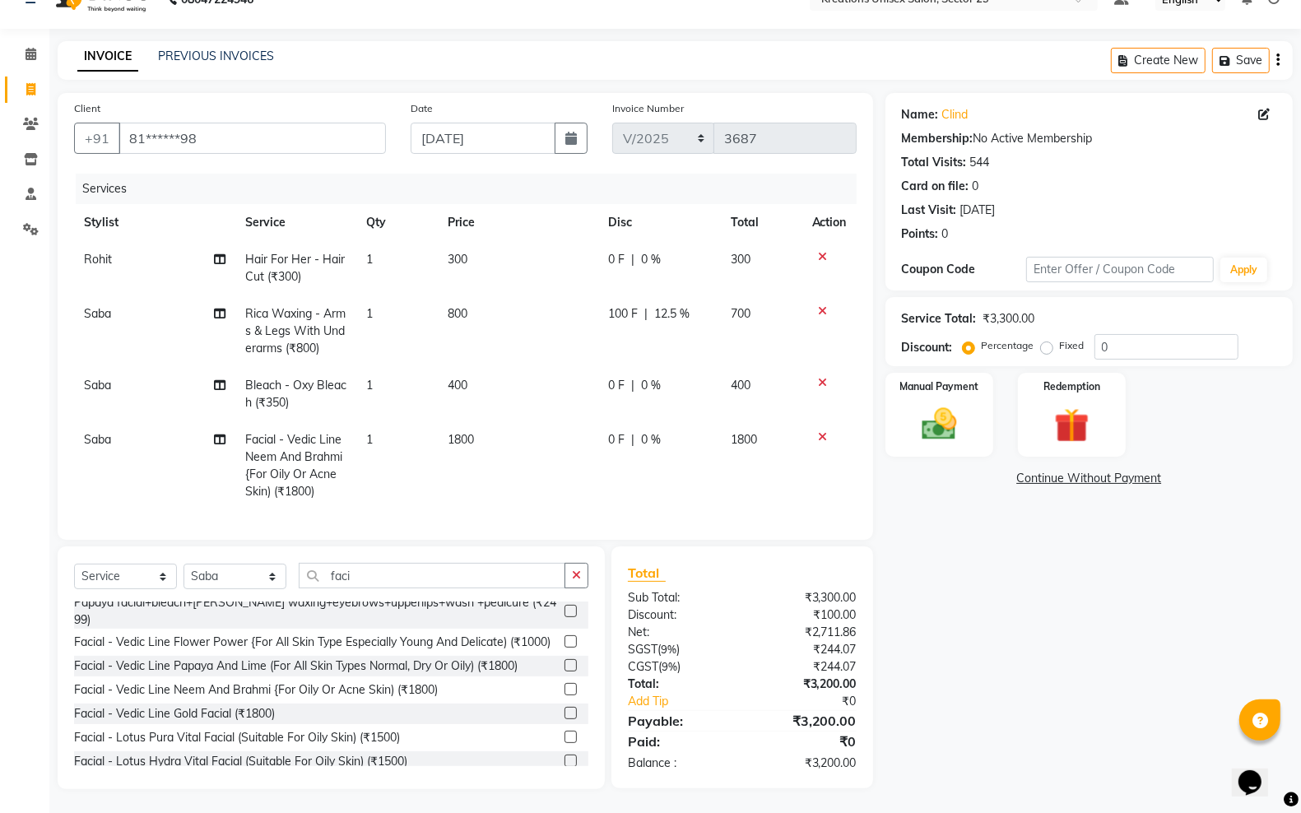
scroll to position [46, 0]
click at [597, 437] on td "1800" at bounding box center [518, 465] width 161 height 89
select select "71166"
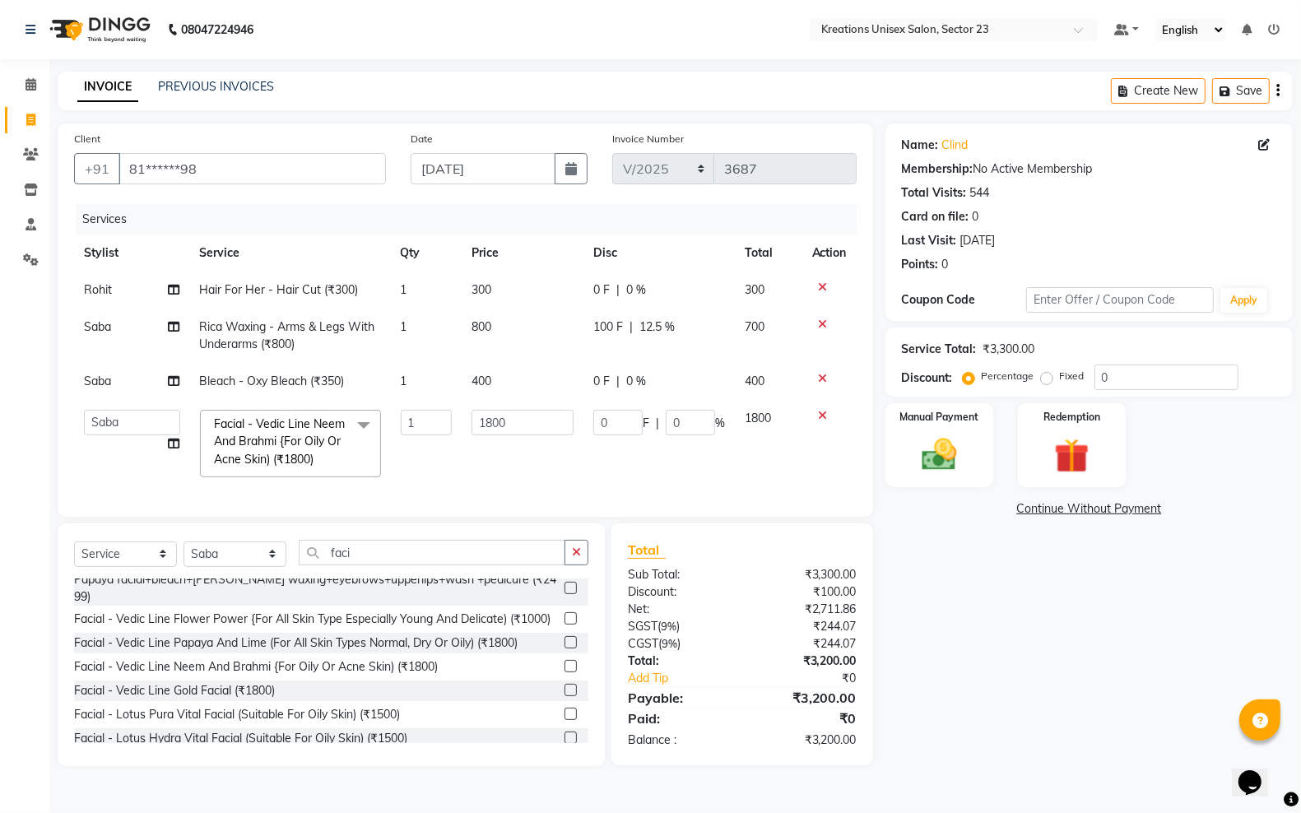
scroll to position [0, 0]
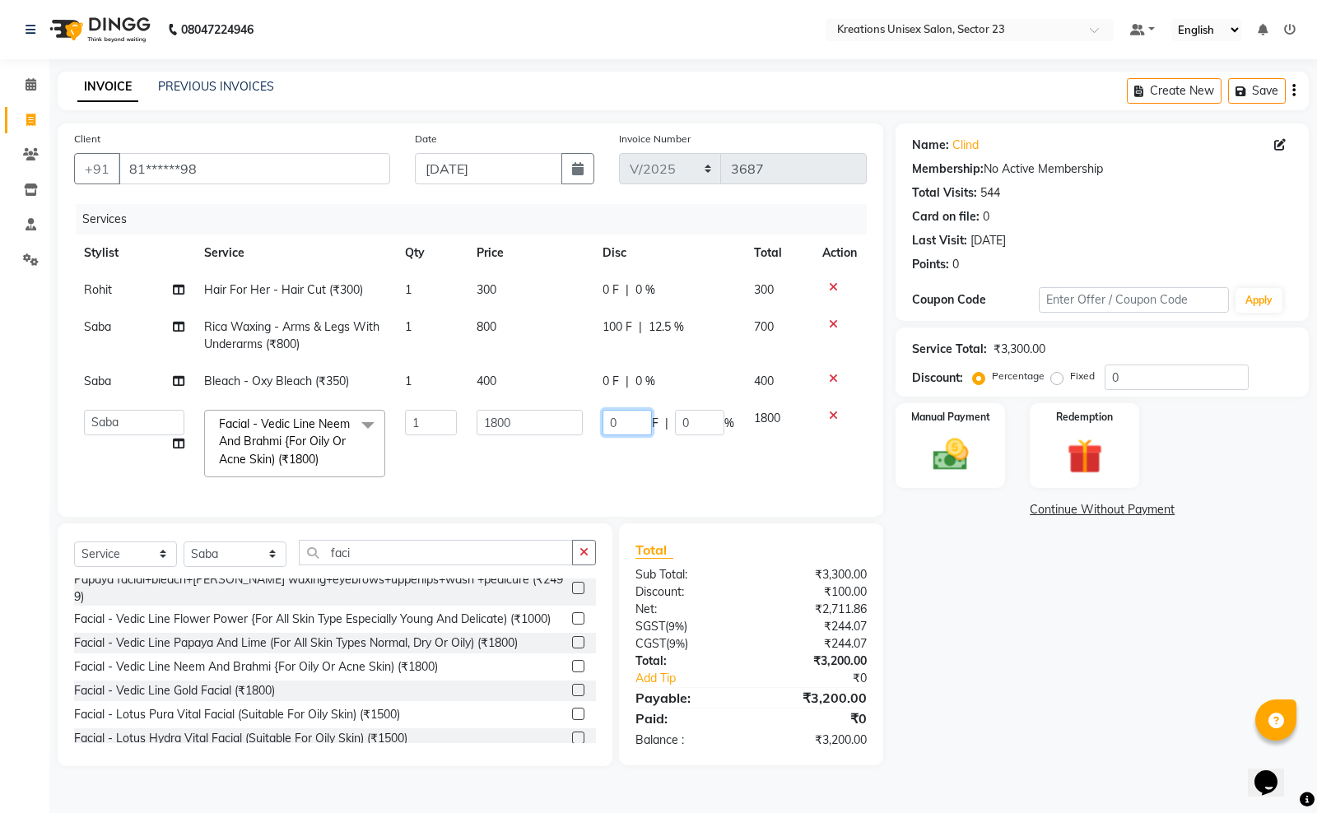
click at [620, 429] on input "0" at bounding box center [626, 423] width 49 height 26
type input "150"
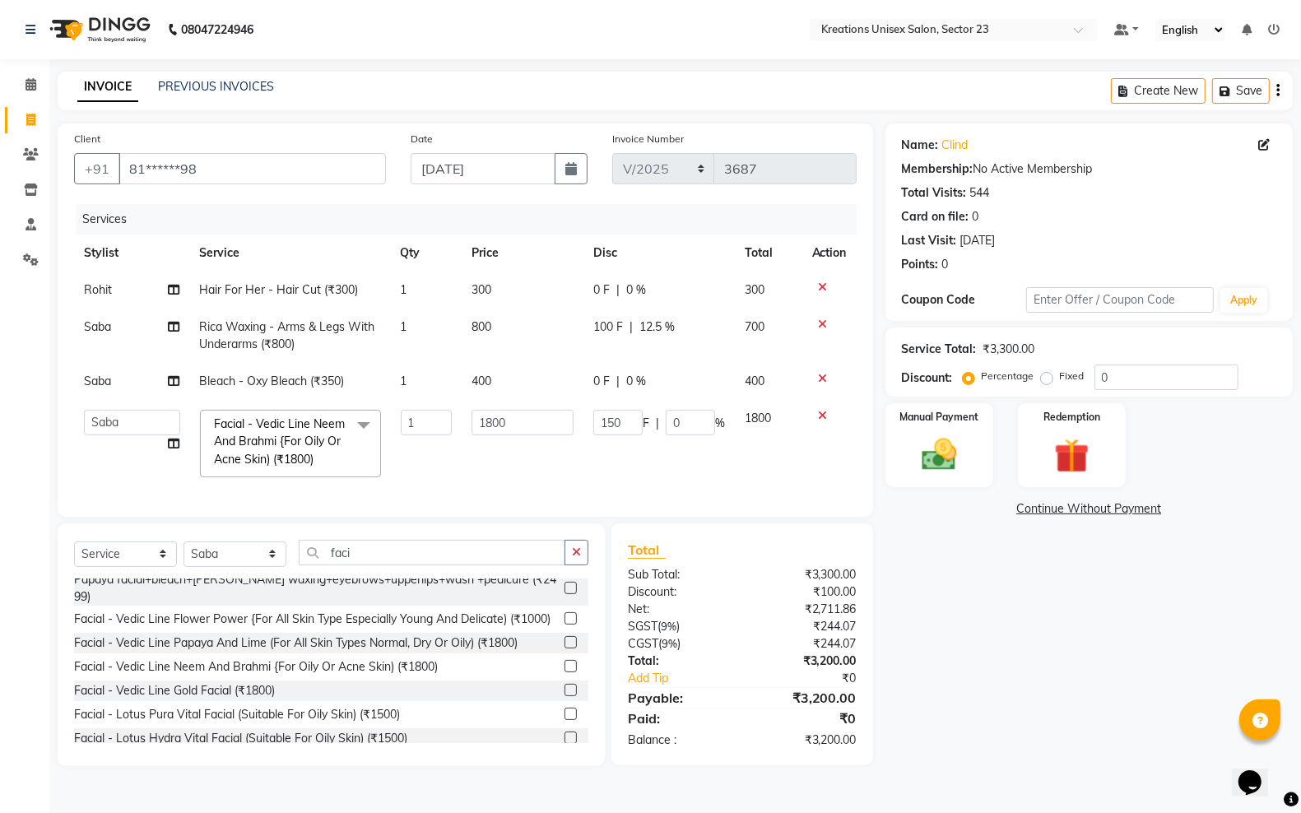
click at [968, 663] on div "Name: Clind Membership: No Active Membership Total Visits: 544 Card on file: 0 …" at bounding box center [1096, 444] width 420 height 643
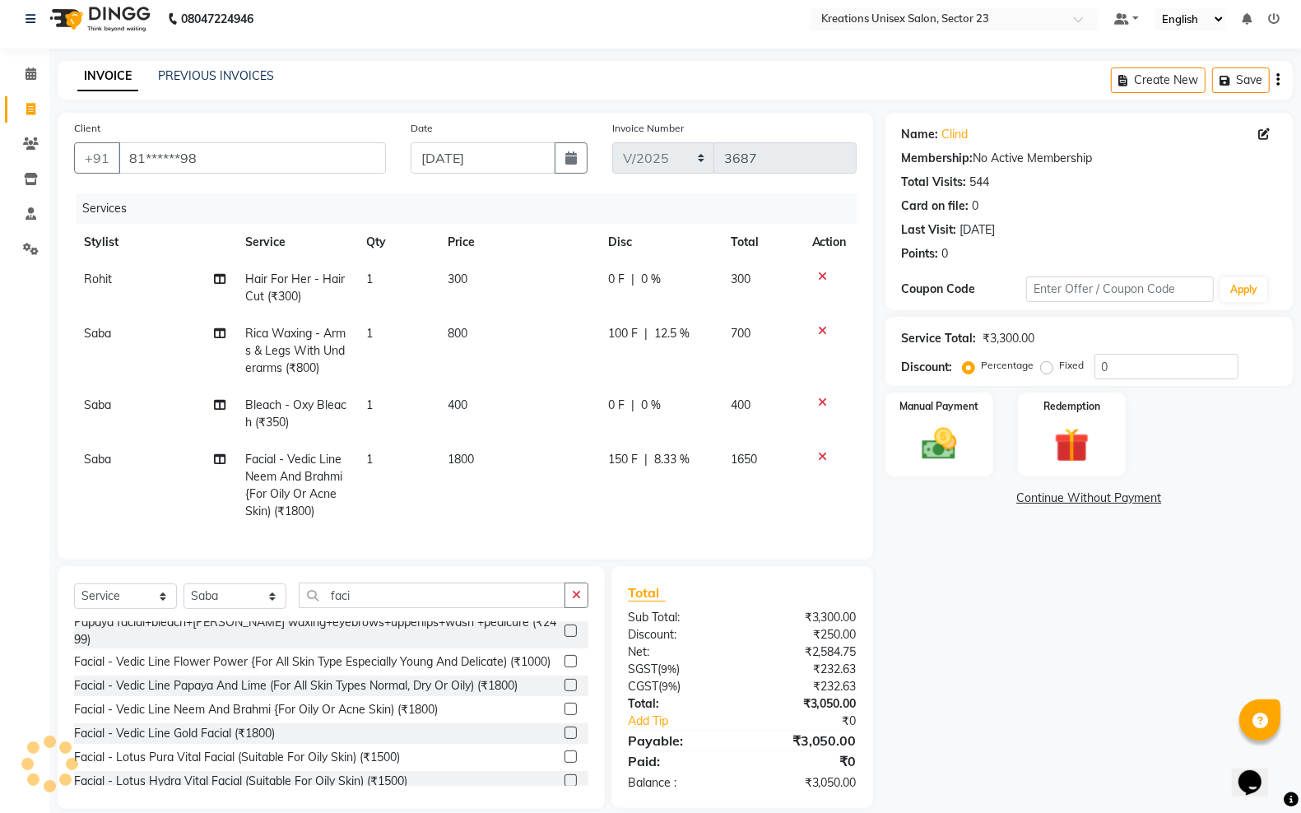
scroll to position [46, 0]
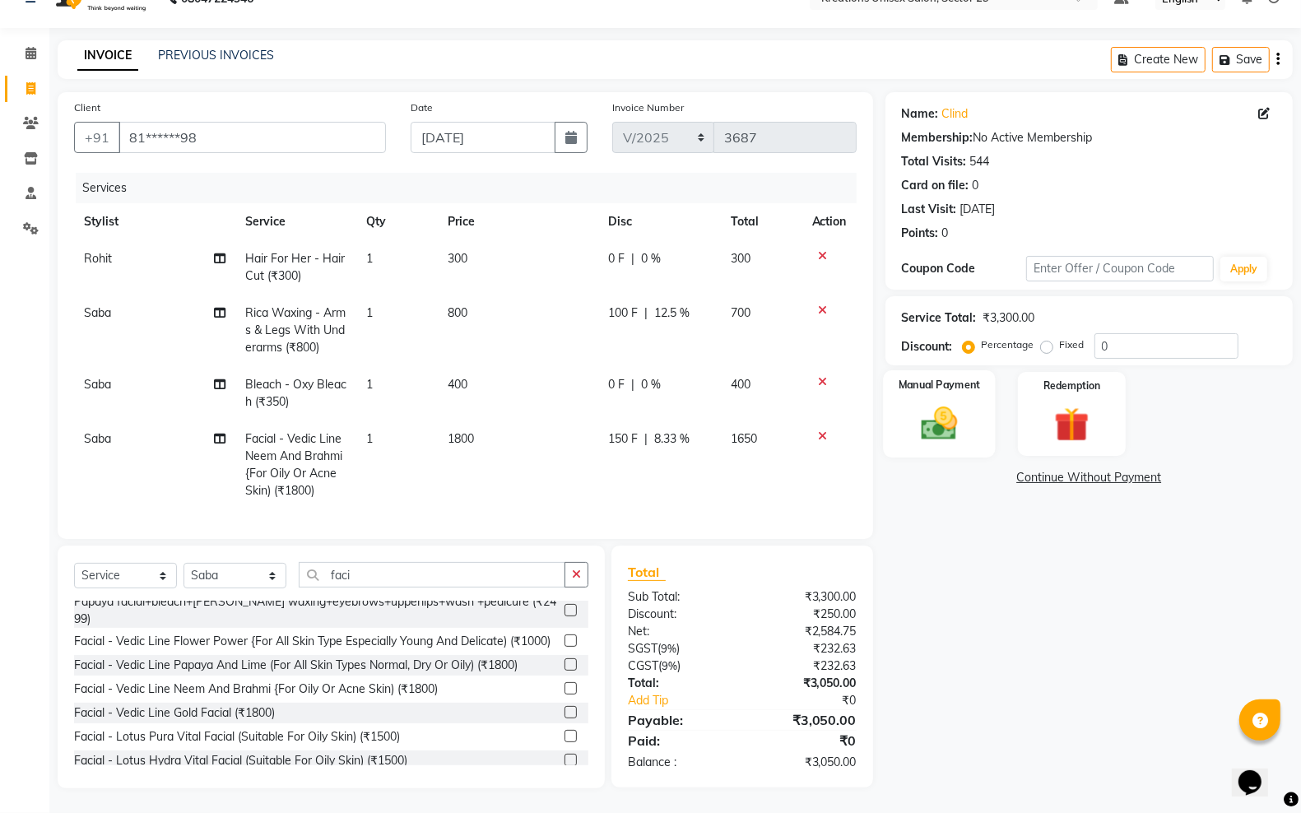
click at [947, 402] on img at bounding box center [939, 422] width 58 height 41
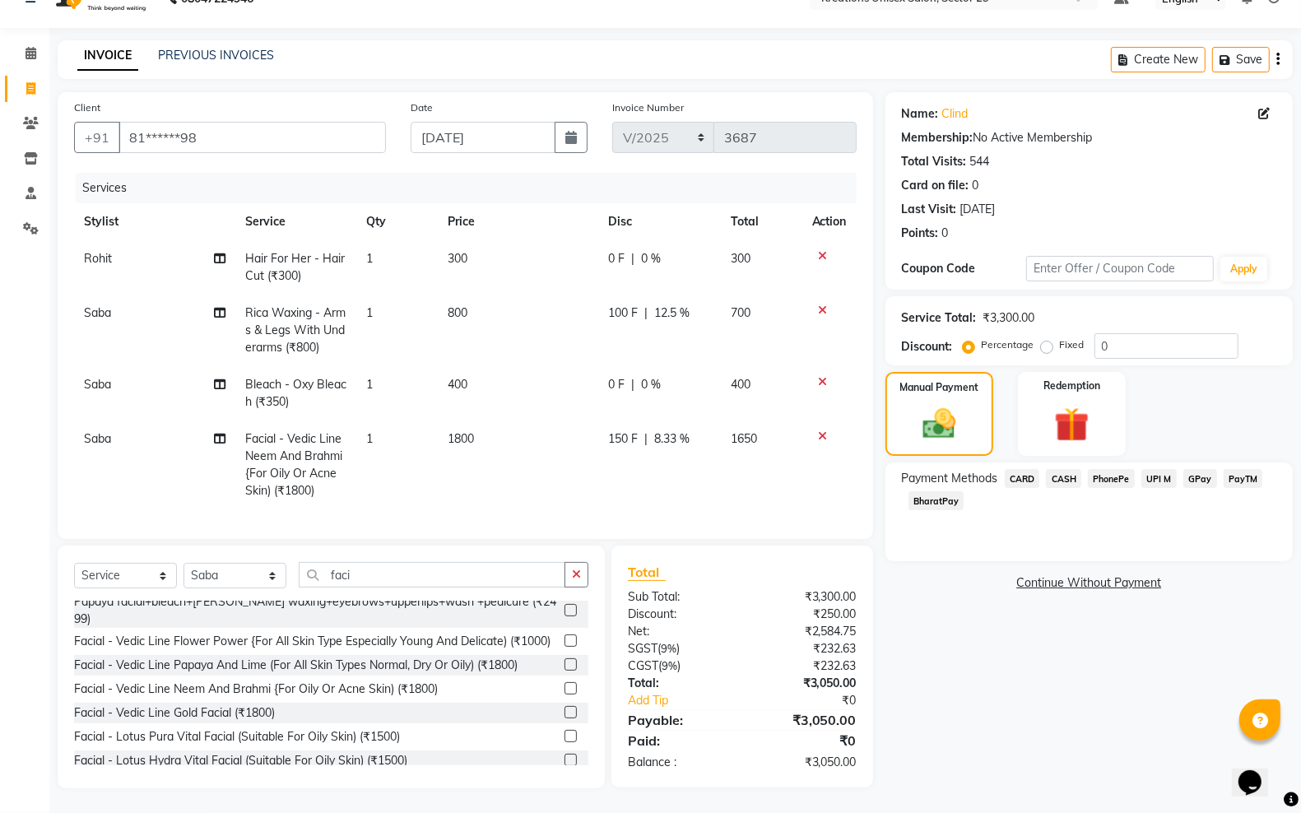
click at [1253, 469] on span "PayTM" at bounding box center [1244, 478] width 40 height 19
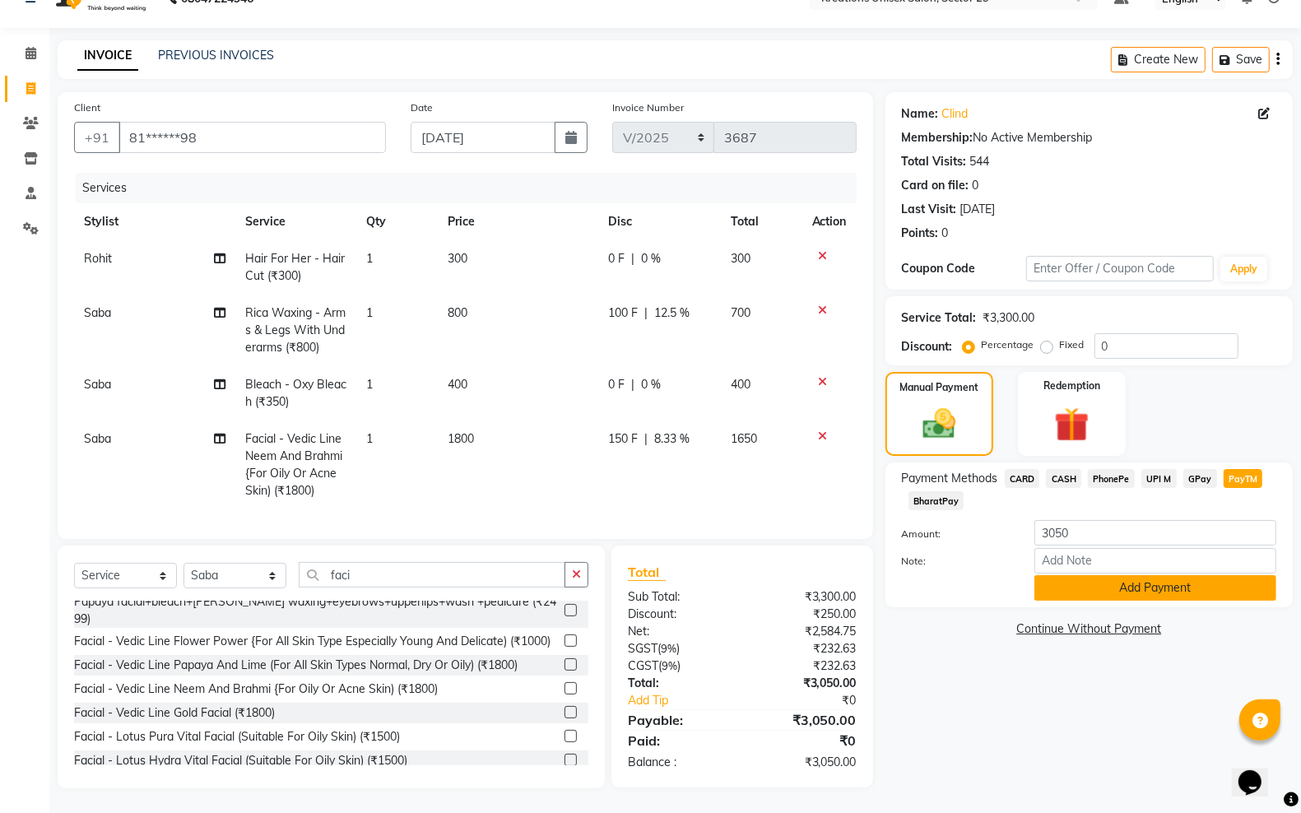
click at [1103, 575] on button "Add Payment" at bounding box center [1156, 588] width 242 height 26
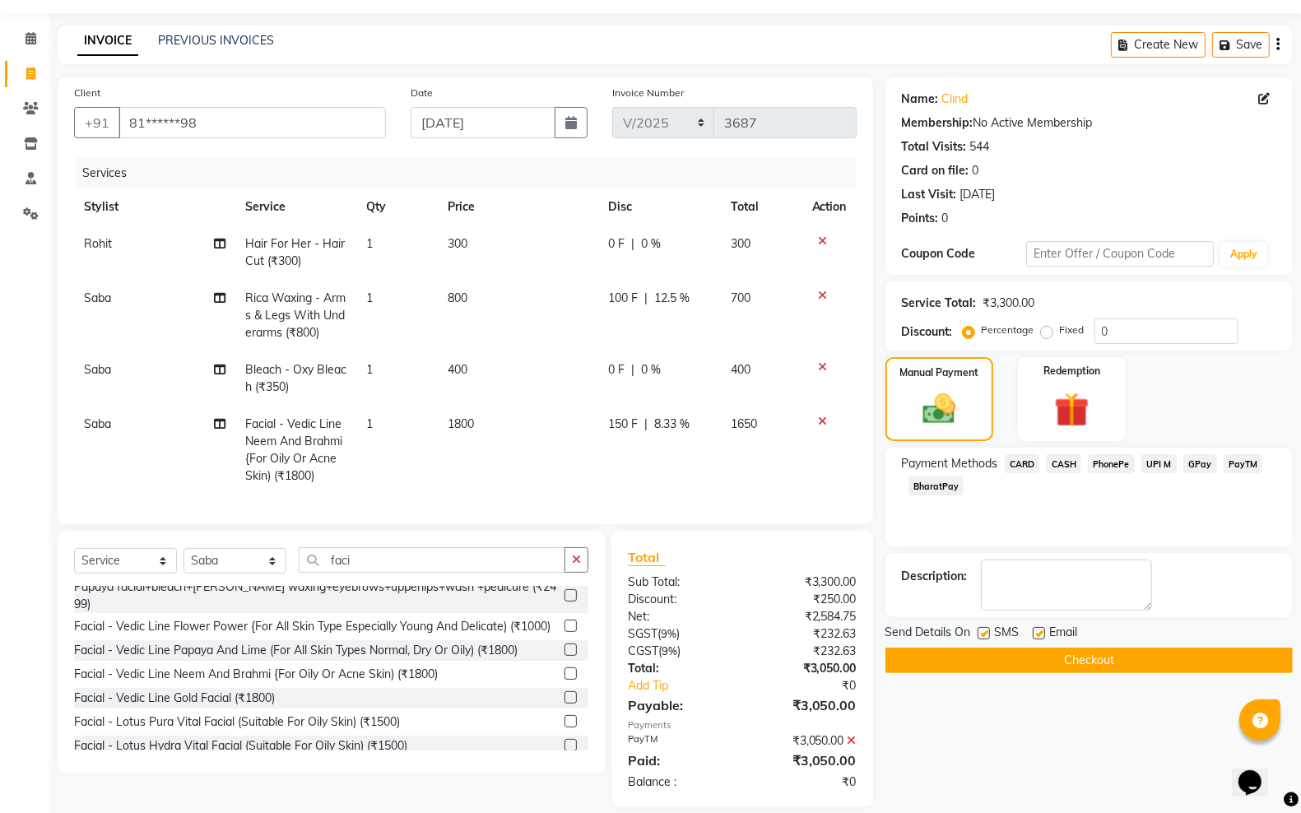
click at [984, 632] on label at bounding box center [984, 633] width 12 height 12
click at [984, 632] on input "checkbox" at bounding box center [983, 634] width 11 height 11
checkbox input "false"
click at [1035, 630] on label at bounding box center [1039, 633] width 12 height 12
click at [1035, 630] on input "checkbox" at bounding box center [1038, 634] width 11 height 11
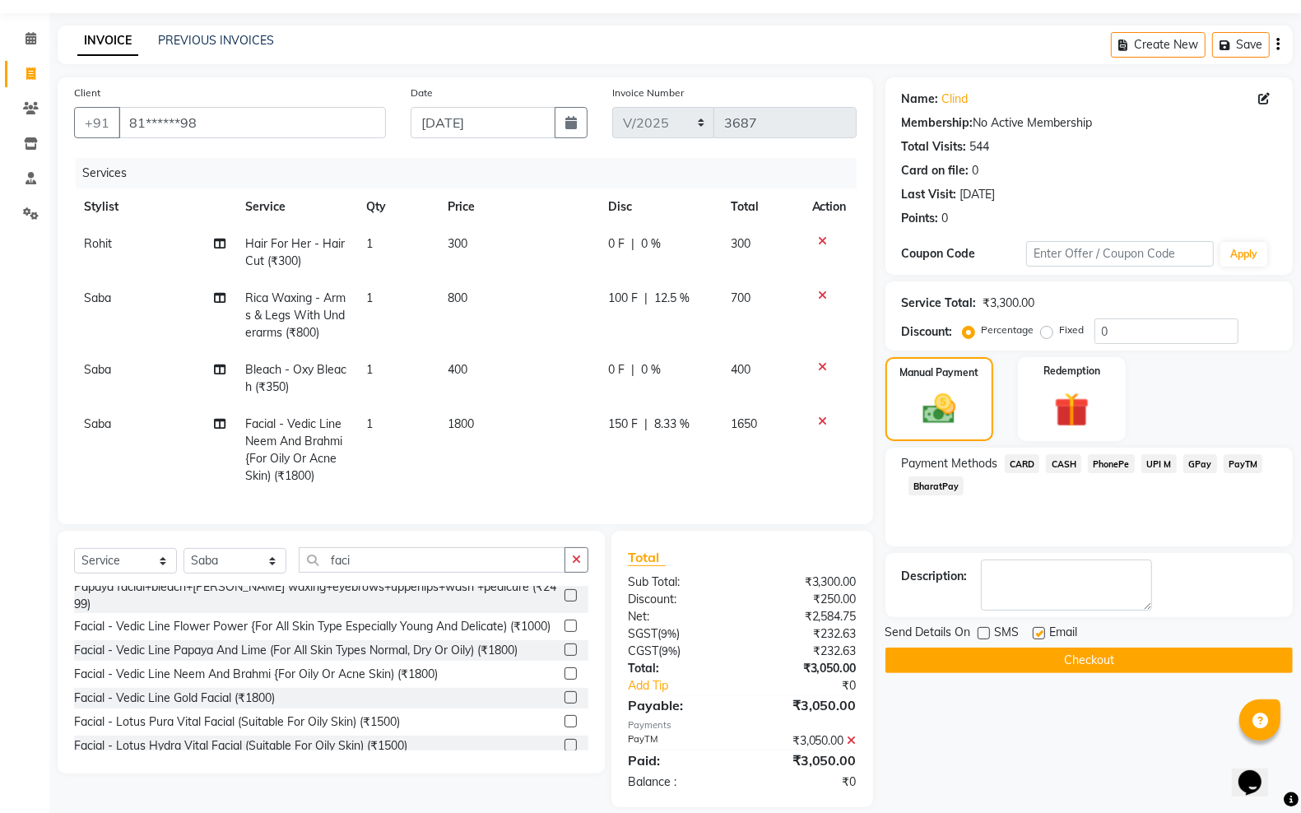
checkbox input "false"
click at [1021, 665] on button "Checkout" at bounding box center [1089, 661] width 407 height 26
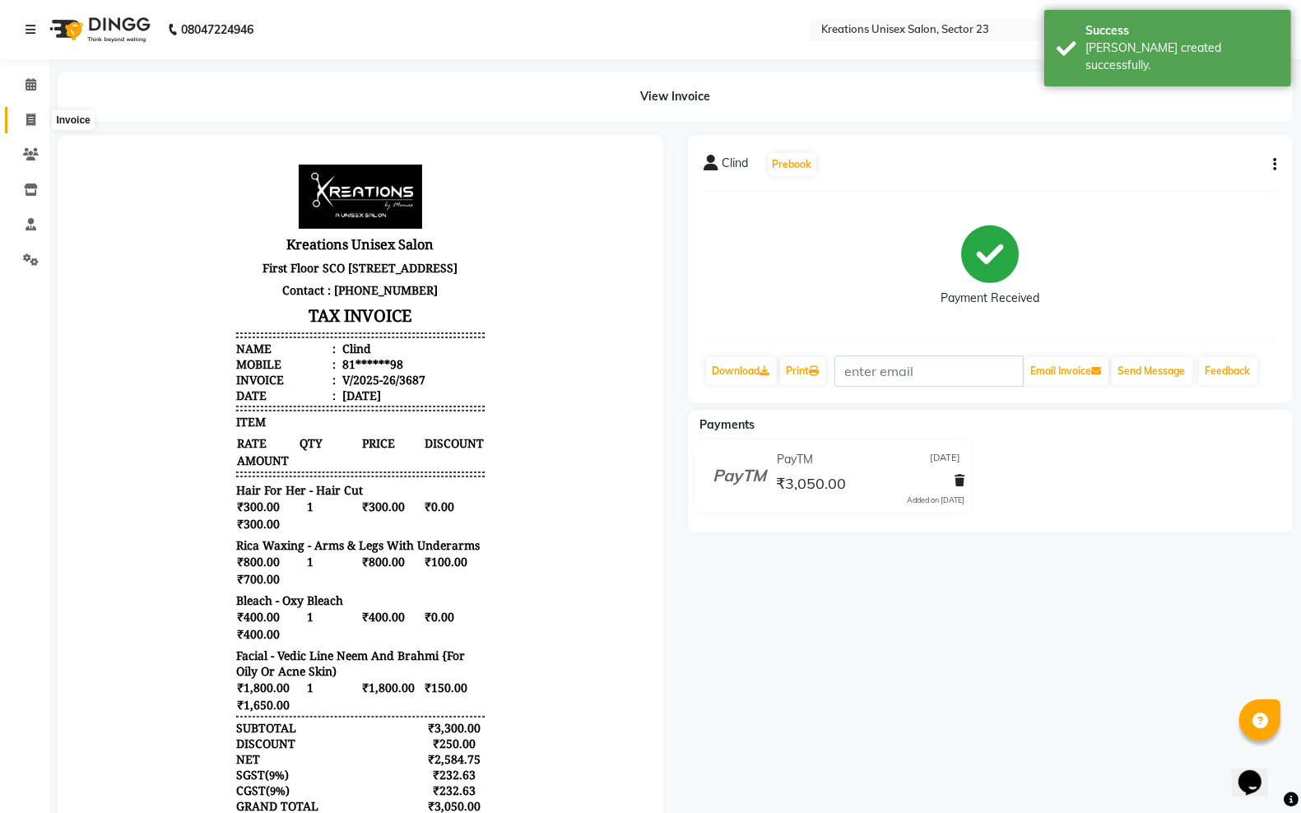
click at [19, 124] on span at bounding box center [30, 120] width 29 height 19
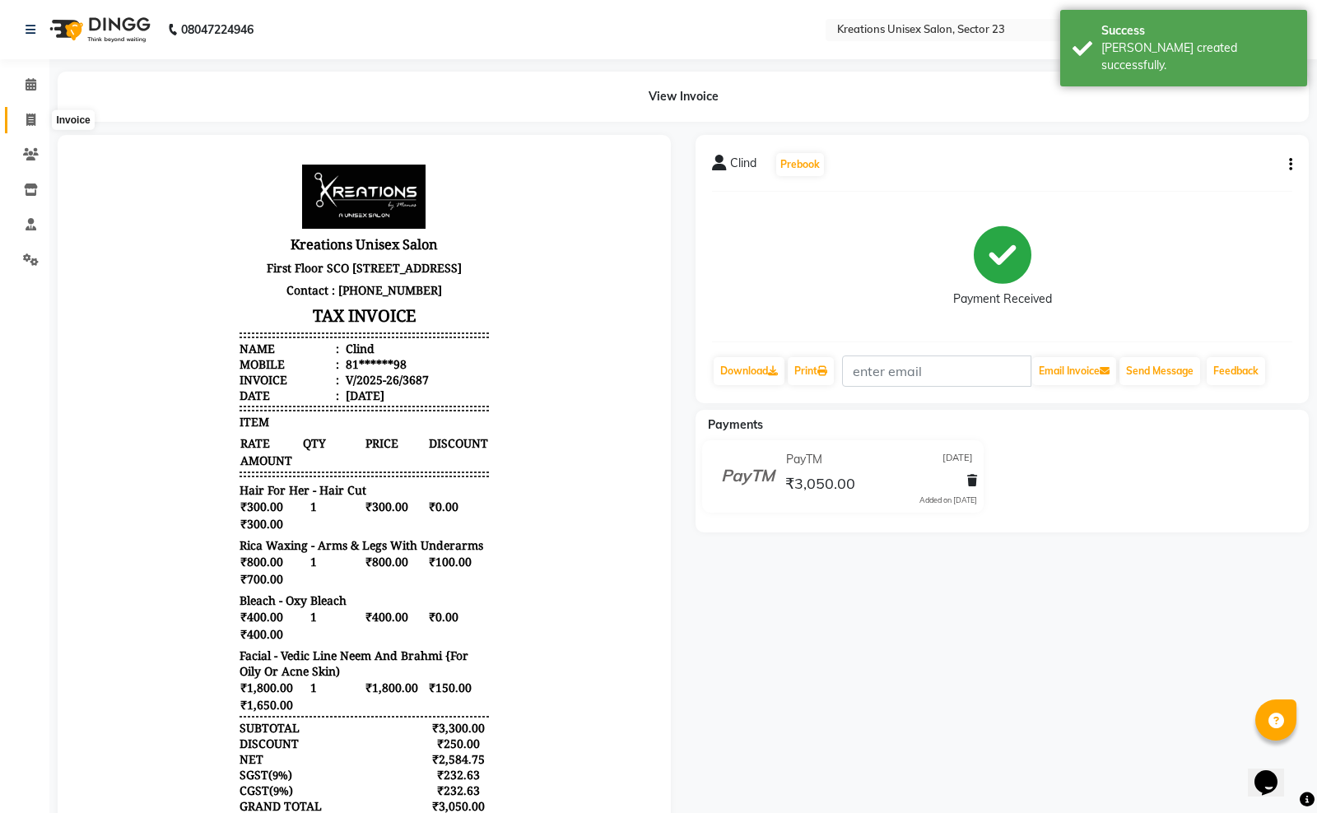
select select "6161"
select select "service"
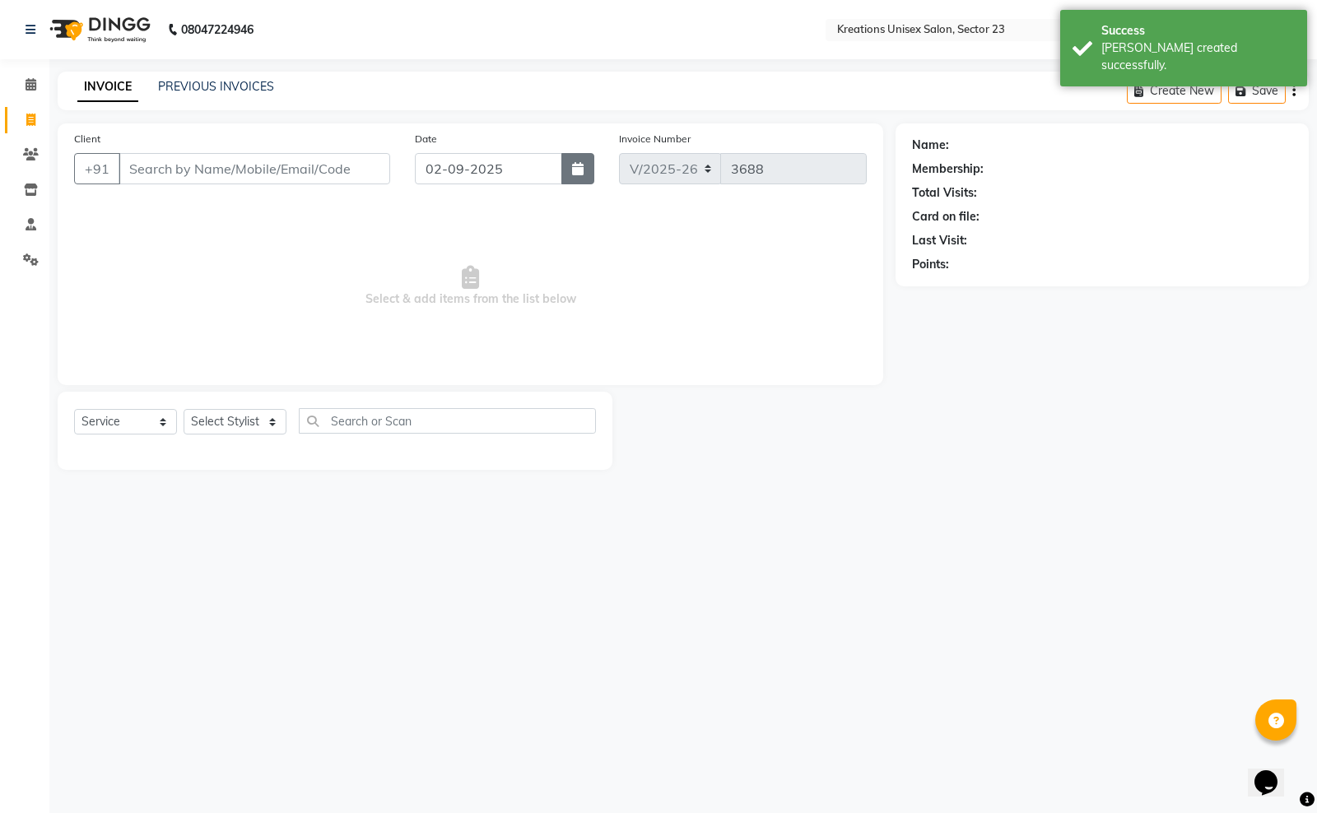
click at [566, 170] on button "button" at bounding box center [577, 168] width 33 height 31
select select "9"
select select "2025"
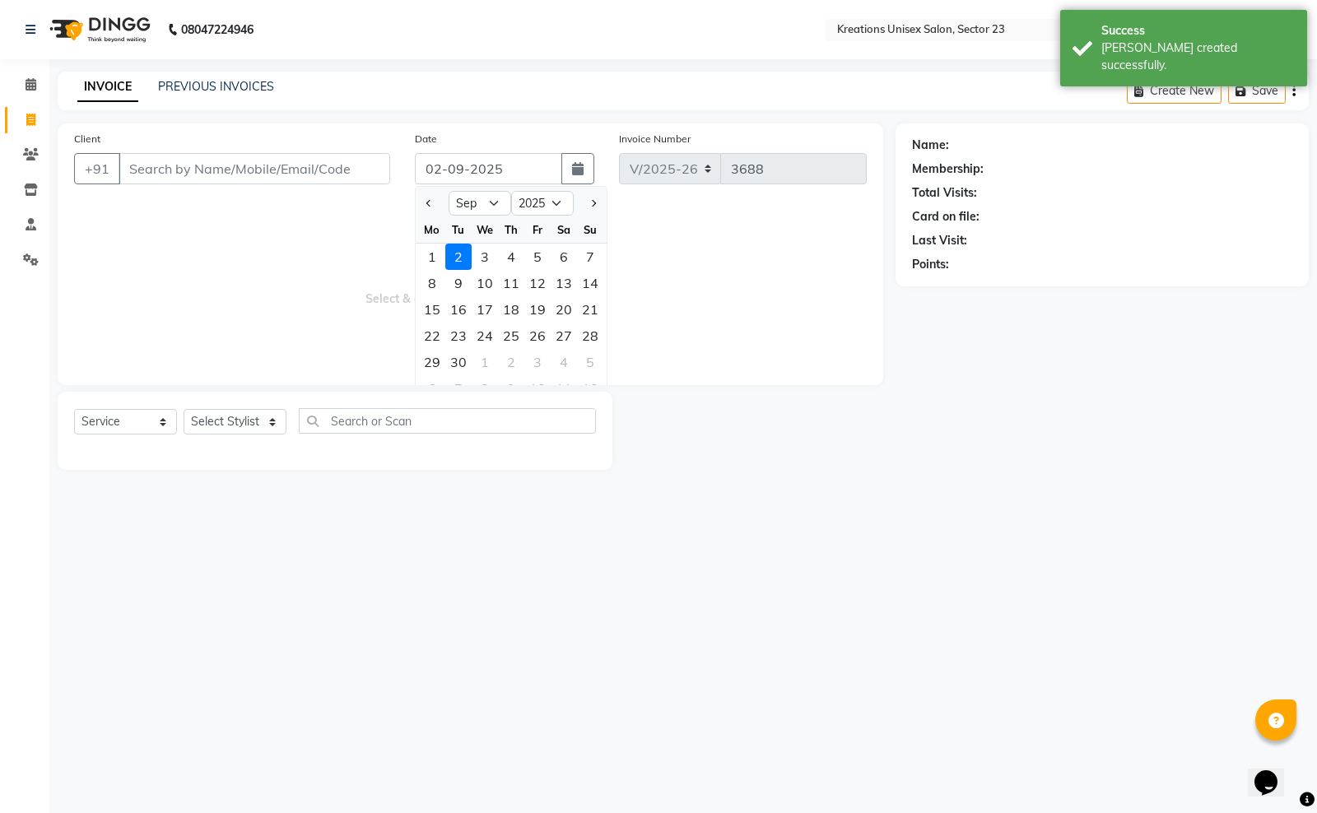
click at [438, 259] on div "1" at bounding box center [432, 257] width 26 height 26
type input "01-09-2025"
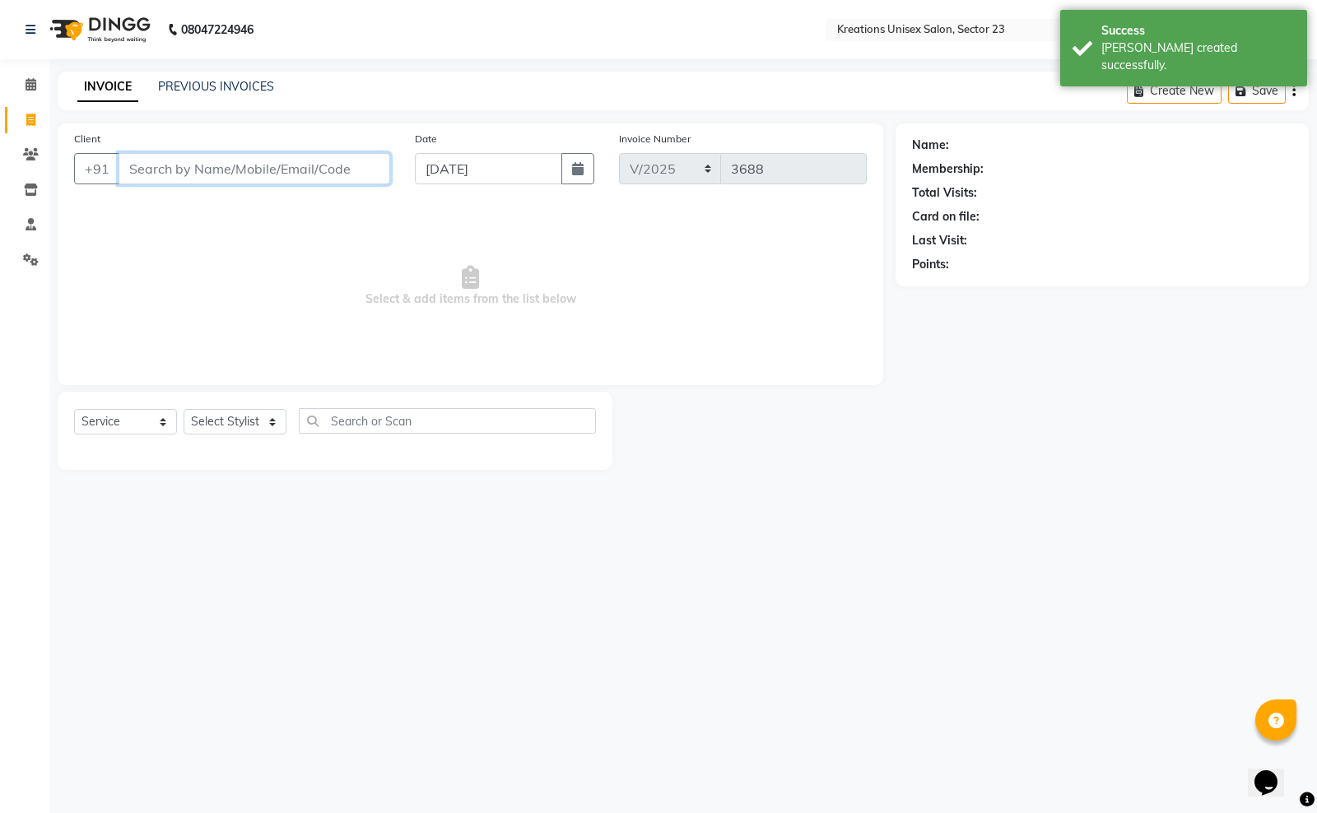
click at [277, 182] on input "Client" at bounding box center [255, 168] width 272 height 31
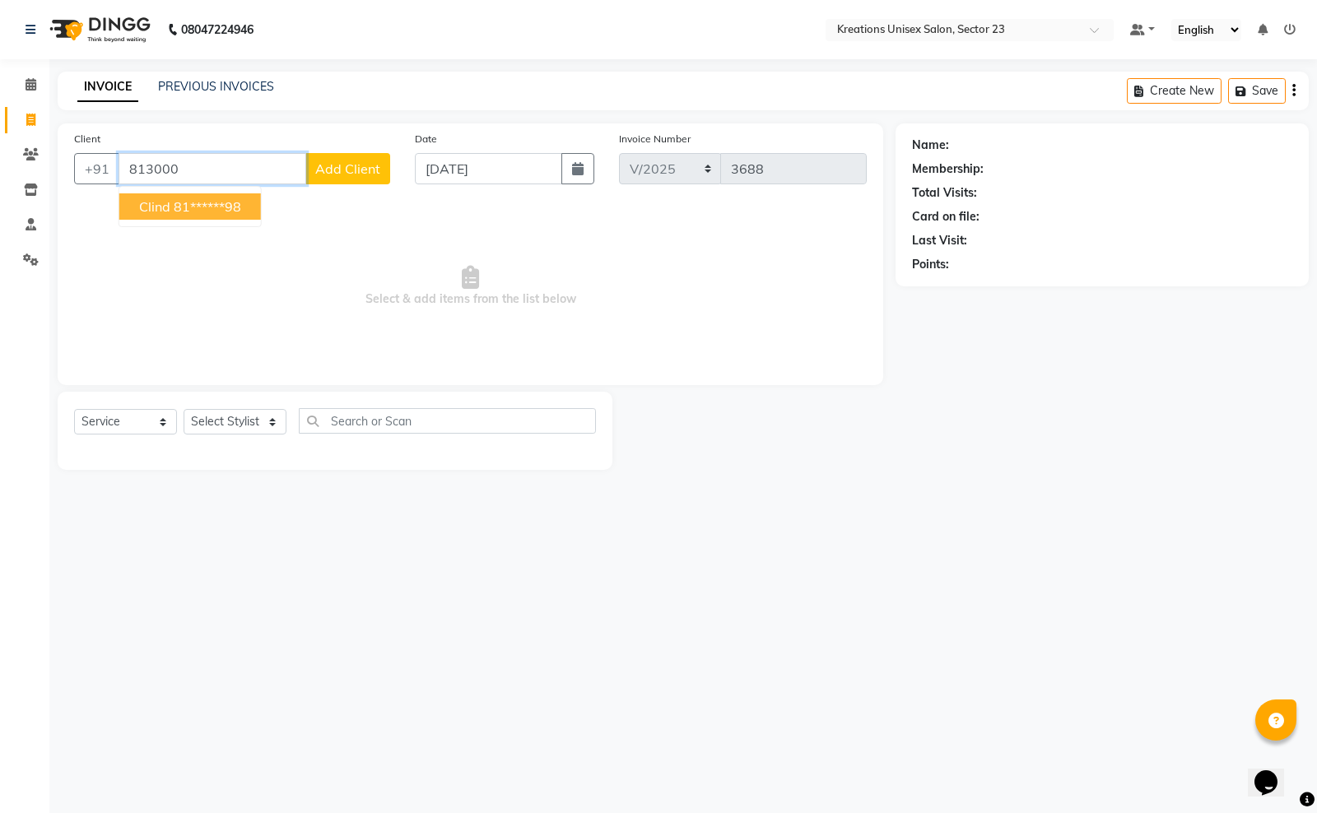
click at [239, 210] on ngb-highlight "81******98" at bounding box center [207, 206] width 67 height 16
type input "81******98"
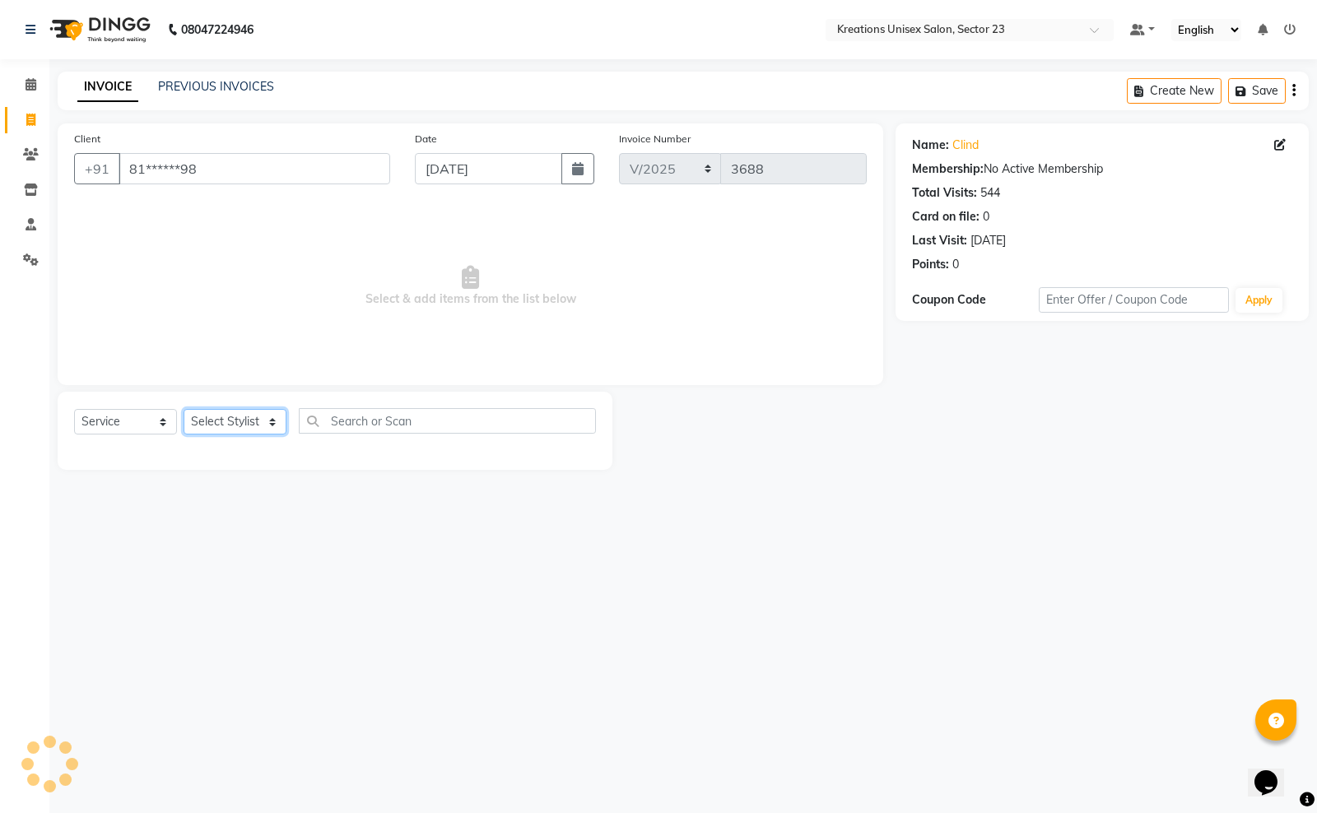
drag, startPoint x: 221, startPoint y: 424, endPoint x: 243, endPoint y: 433, distance: 24.0
click at [224, 422] on select "Select Stylist Aadil ALI Aman Ankit Manas Sir Rohit Saba Shaffali Maam Shiv Sit…" at bounding box center [235, 422] width 103 height 26
select select "45413"
click at [184, 409] on select "Select Stylist Aadil ALI Aman Ankit Manas Sir Rohit Saba Shaffali Maam Shiv Sit…" at bounding box center [235, 422] width 103 height 26
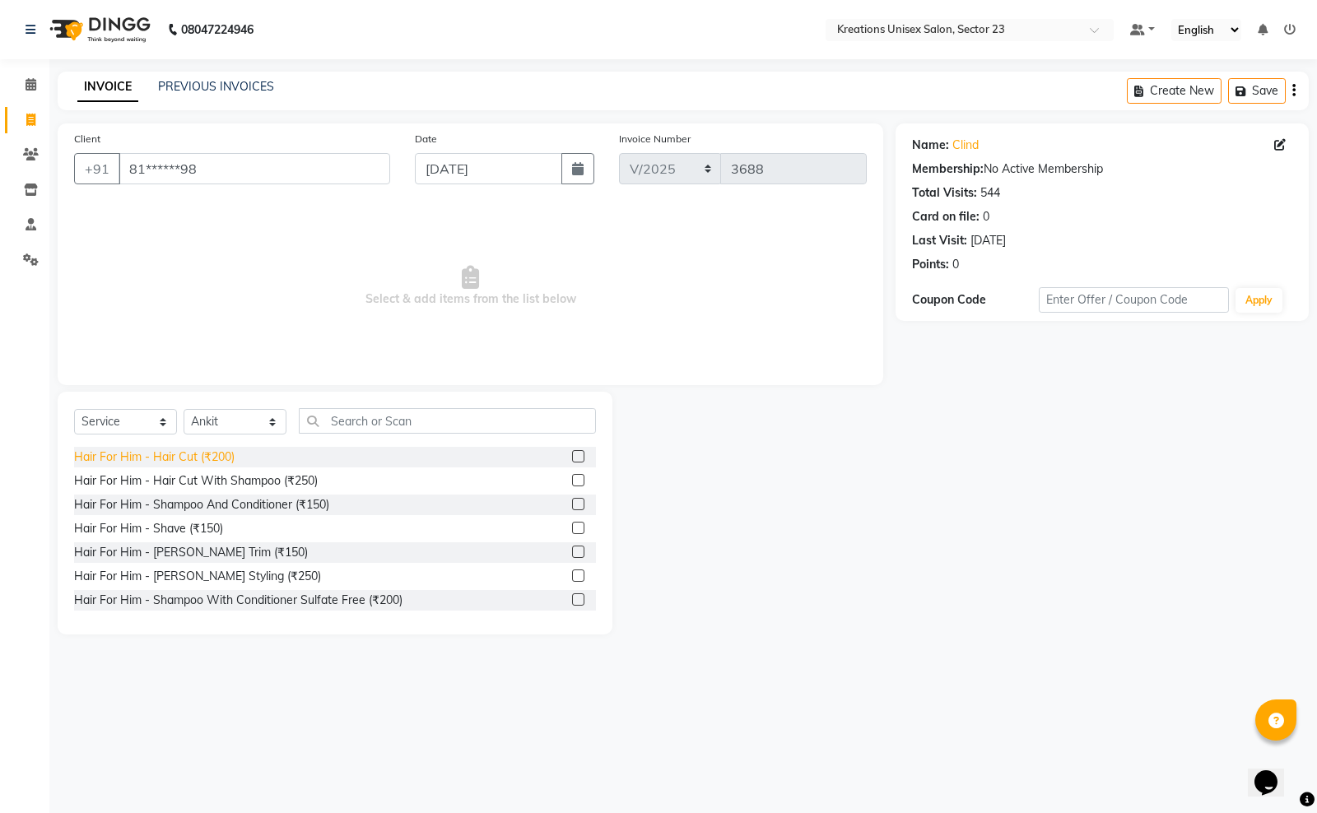
click at [207, 463] on div "Hair For Him - Hair Cut (₹200)" at bounding box center [154, 457] width 160 height 17
checkbox input "false"
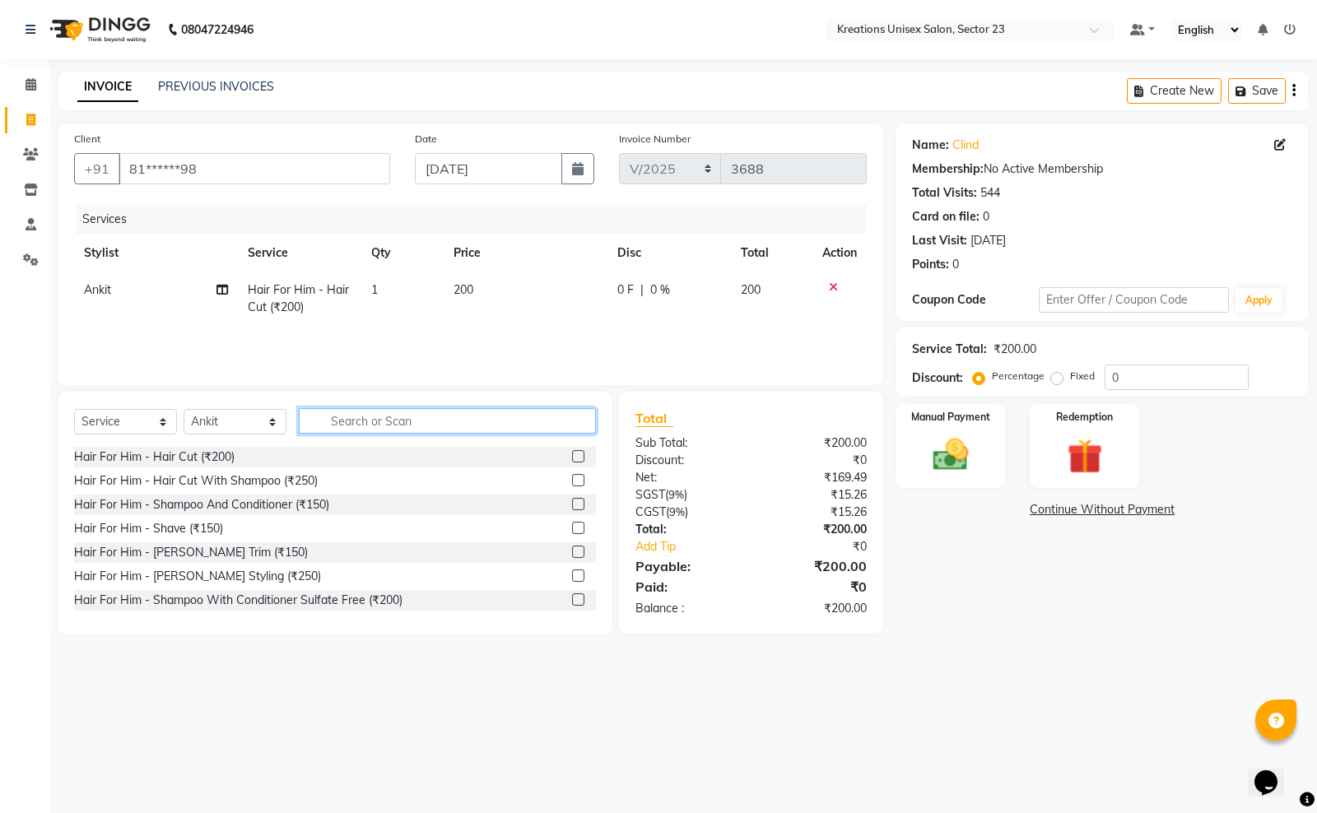
click at [364, 424] on input "text" at bounding box center [447, 421] width 297 height 26
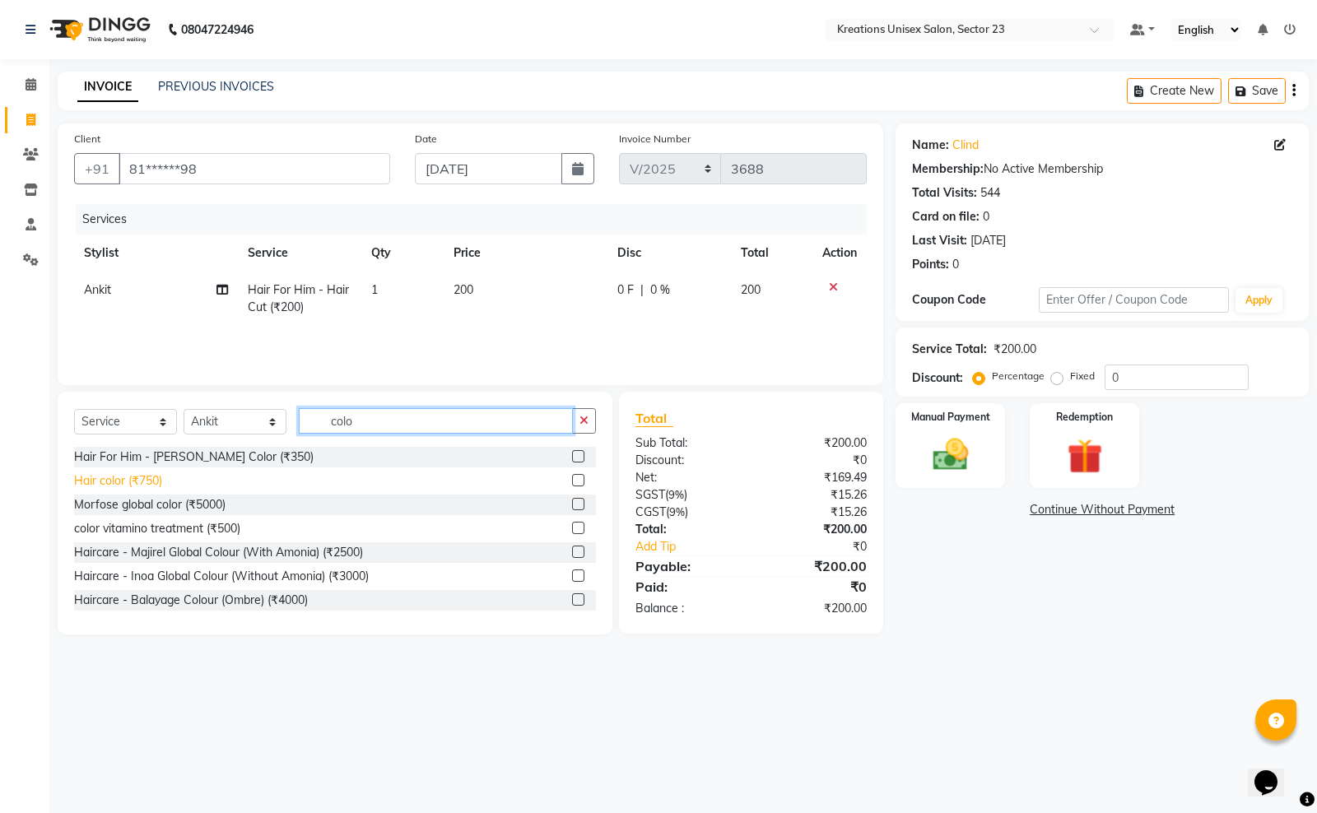
type input "colo"
click at [145, 484] on div "Hair color (₹750)" at bounding box center [118, 480] width 88 height 17
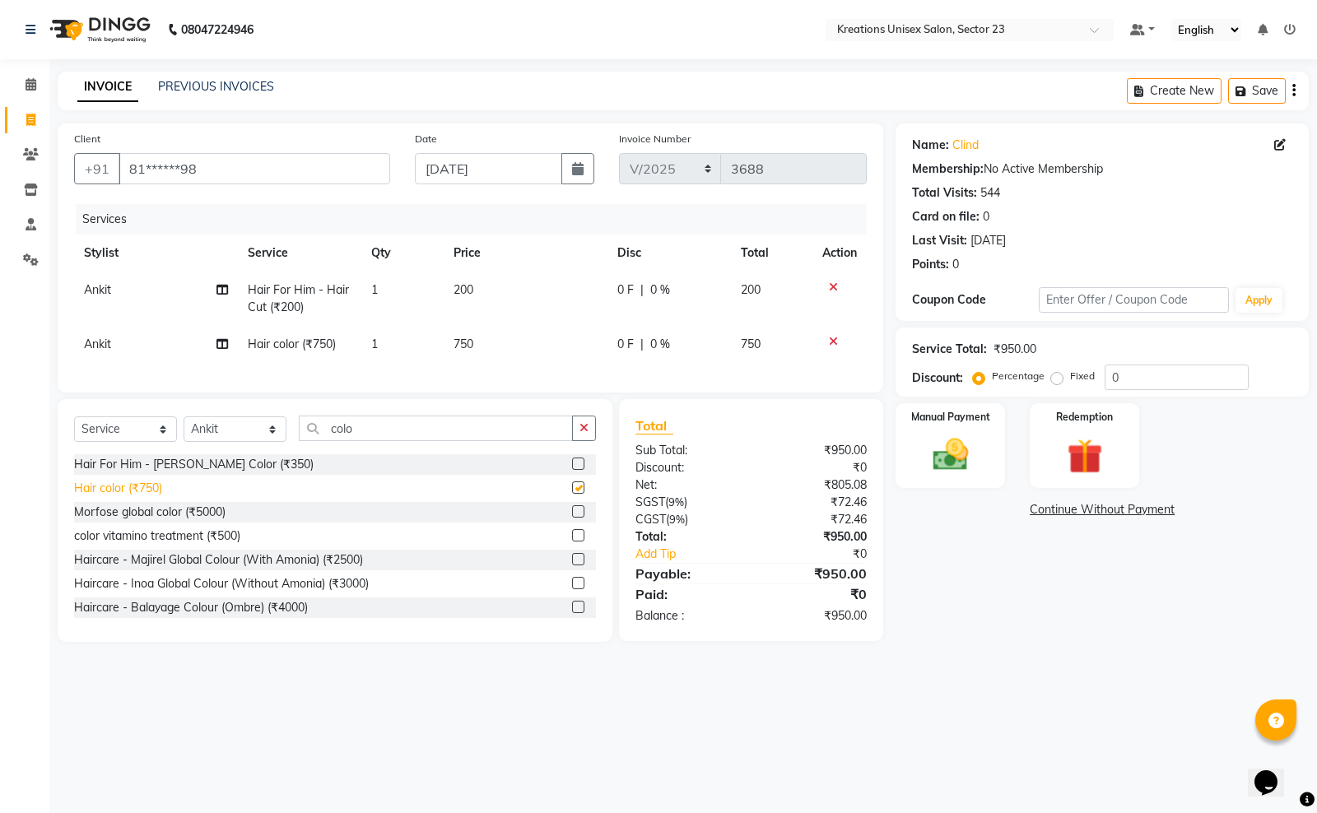
checkbox input "false"
click at [458, 333] on td "750" at bounding box center [526, 344] width 164 height 37
select select "45413"
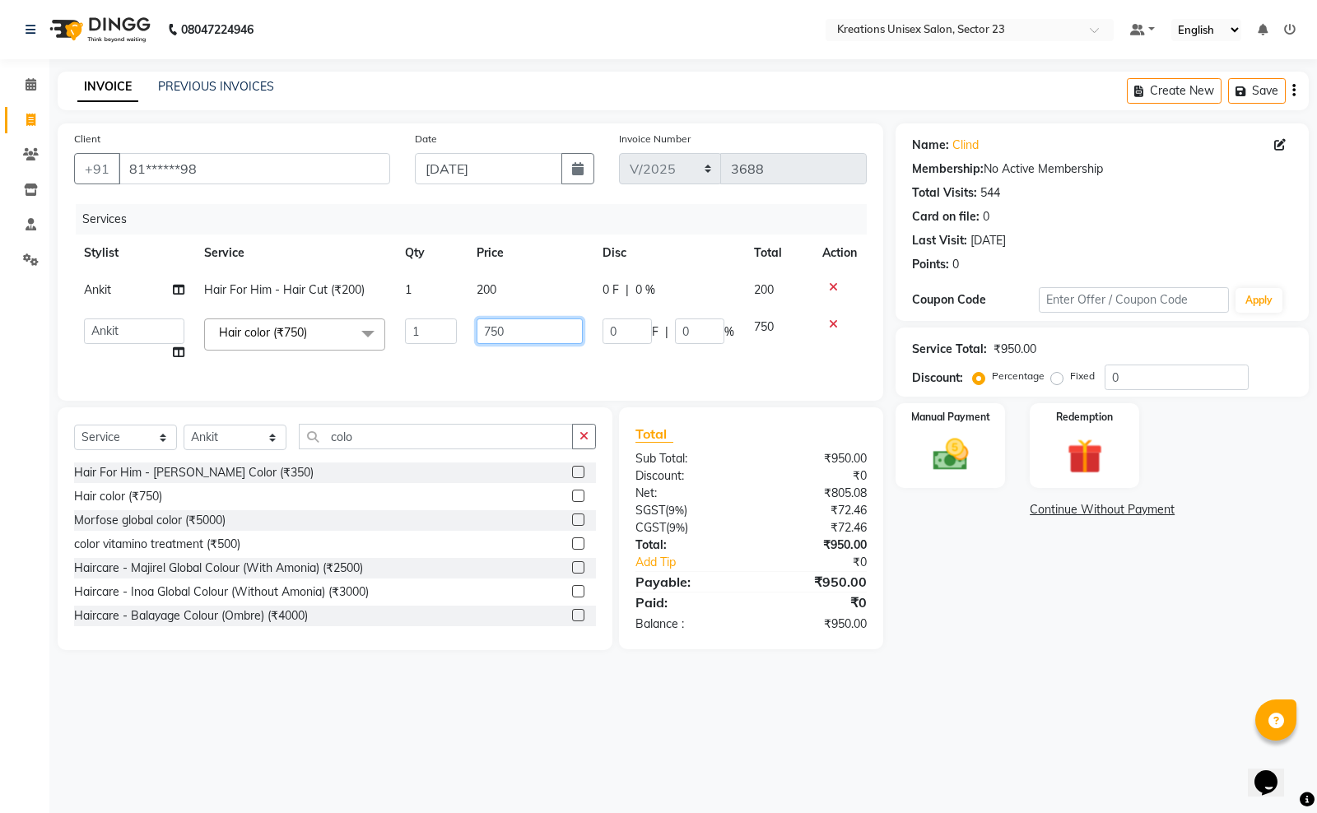
click at [491, 329] on input "750" at bounding box center [530, 332] width 106 height 26
type input "850"
click at [901, 714] on div "08047224946 Select Location × Kreations Unisex Salon, Sector 23 Default Panel M…" at bounding box center [658, 406] width 1317 height 813
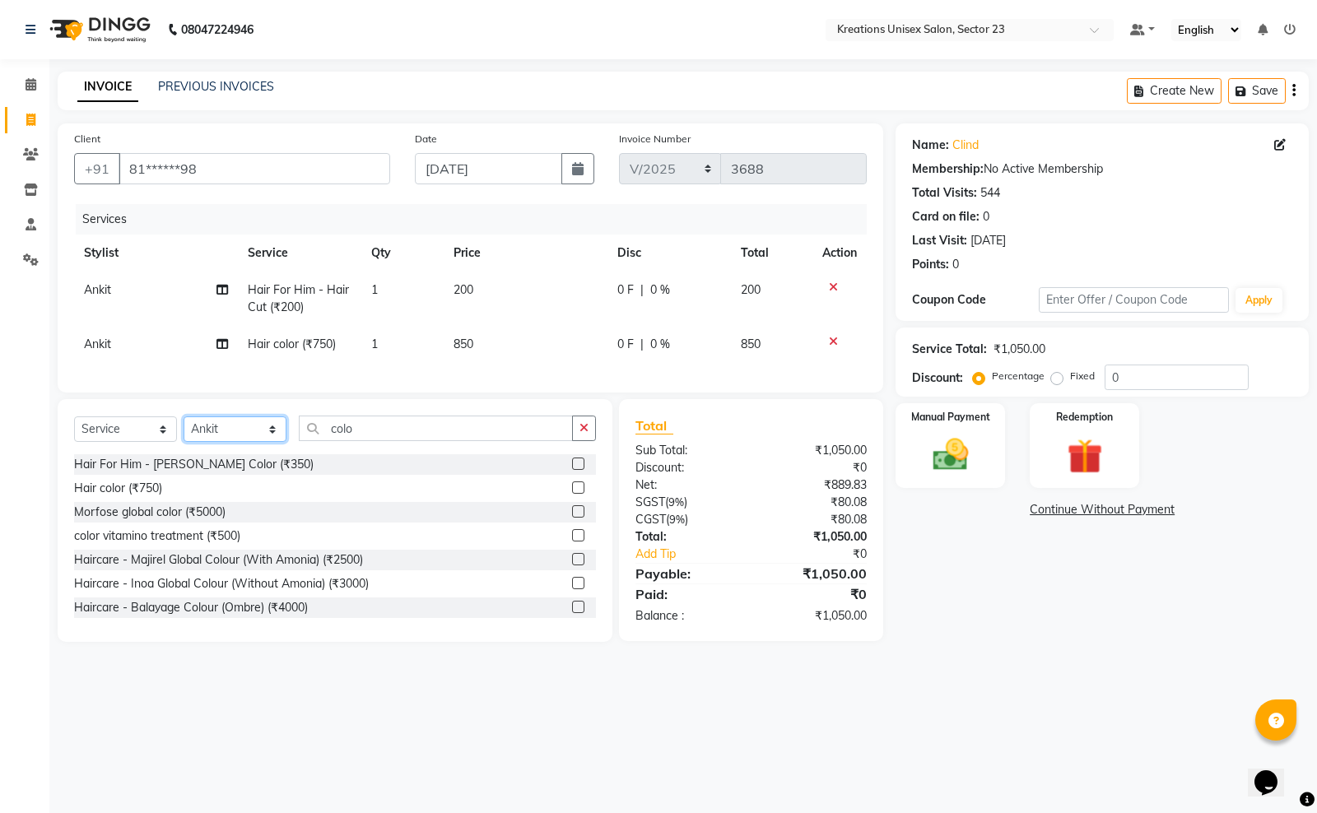
click at [272, 442] on select "Select Stylist Aadil ALI Aman Ankit Manas Sir Rohit Saba Shaffali Maam Shiv Sit…" at bounding box center [235, 429] width 103 height 26
select select "64966"
click at [184, 431] on select "Select Stylist Aadil ALI Aman Ankit Manas Sir Rohit Saba Shaffali Maam Shiv Sit…" at bounding box center [235, 429] width 103 height 26
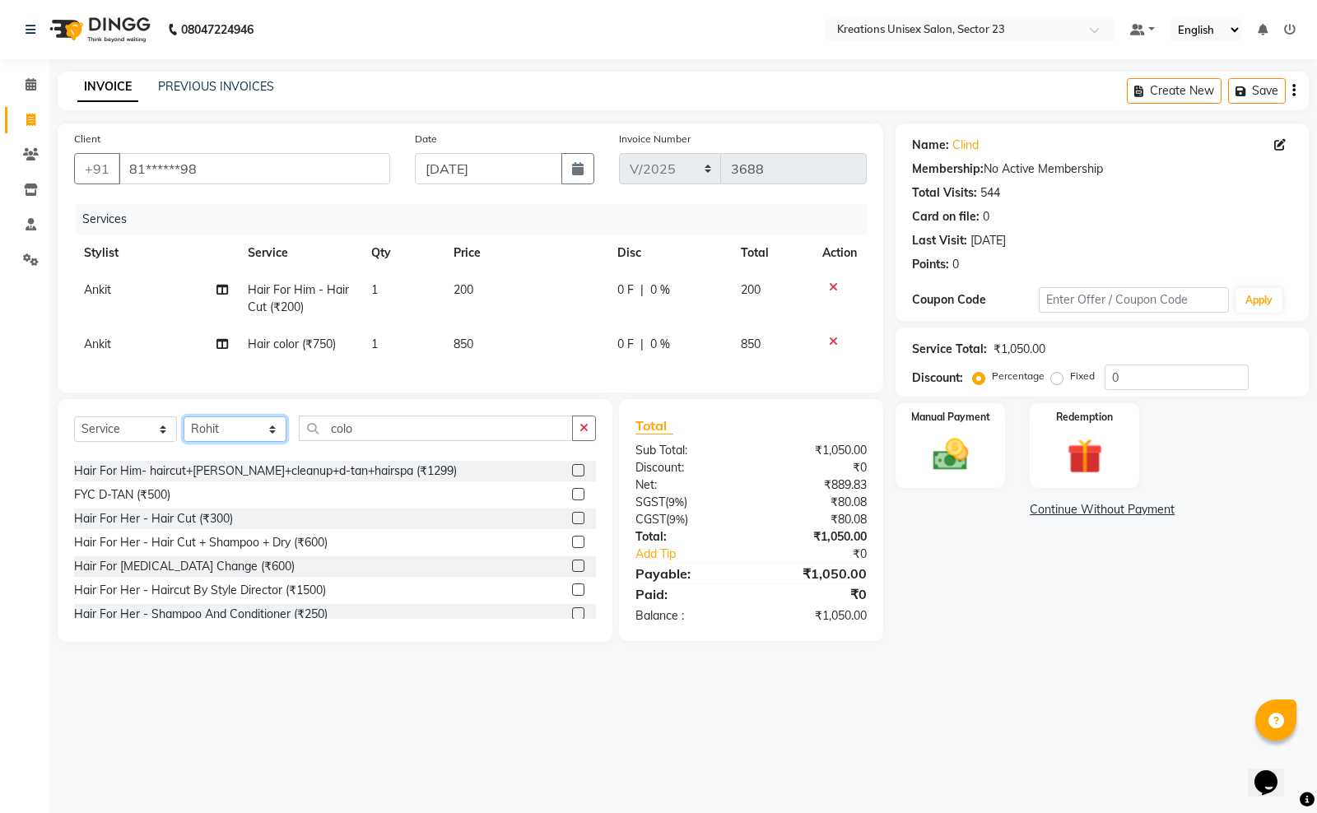
scroll to position [720, 0]
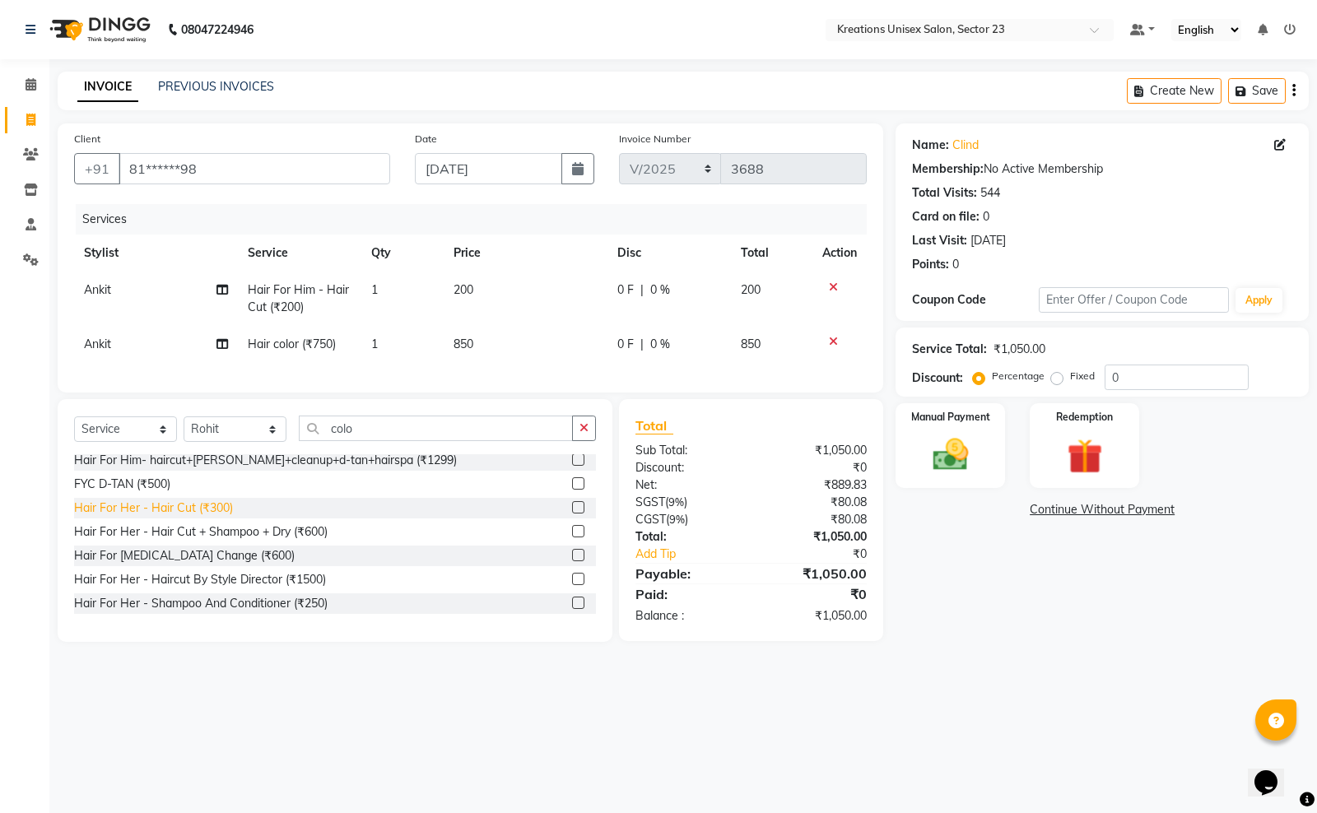
click at [212, 517] on div "Hair For Her - Hair Cut (₹300)" at bounding box center [153, 508] width 159 height 17
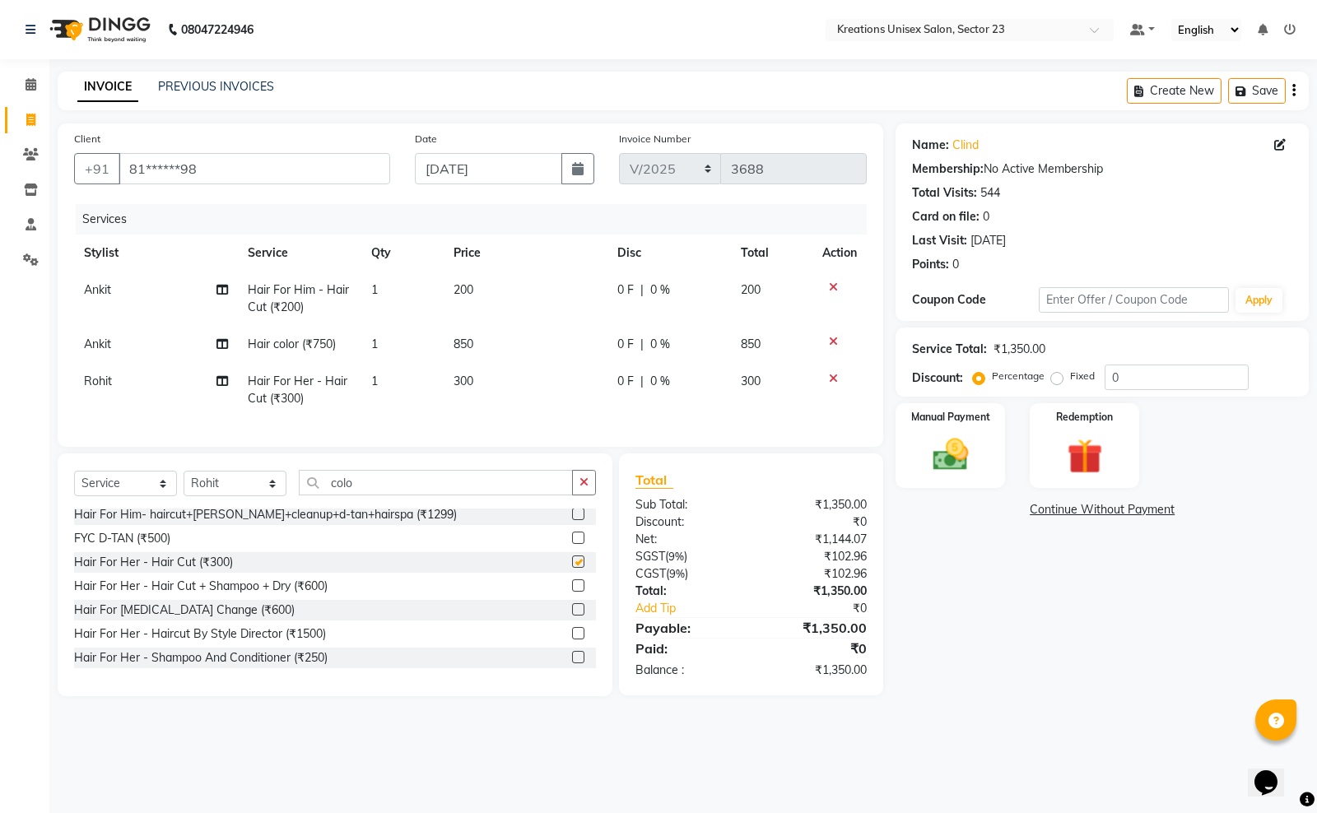
checkbox input "false"
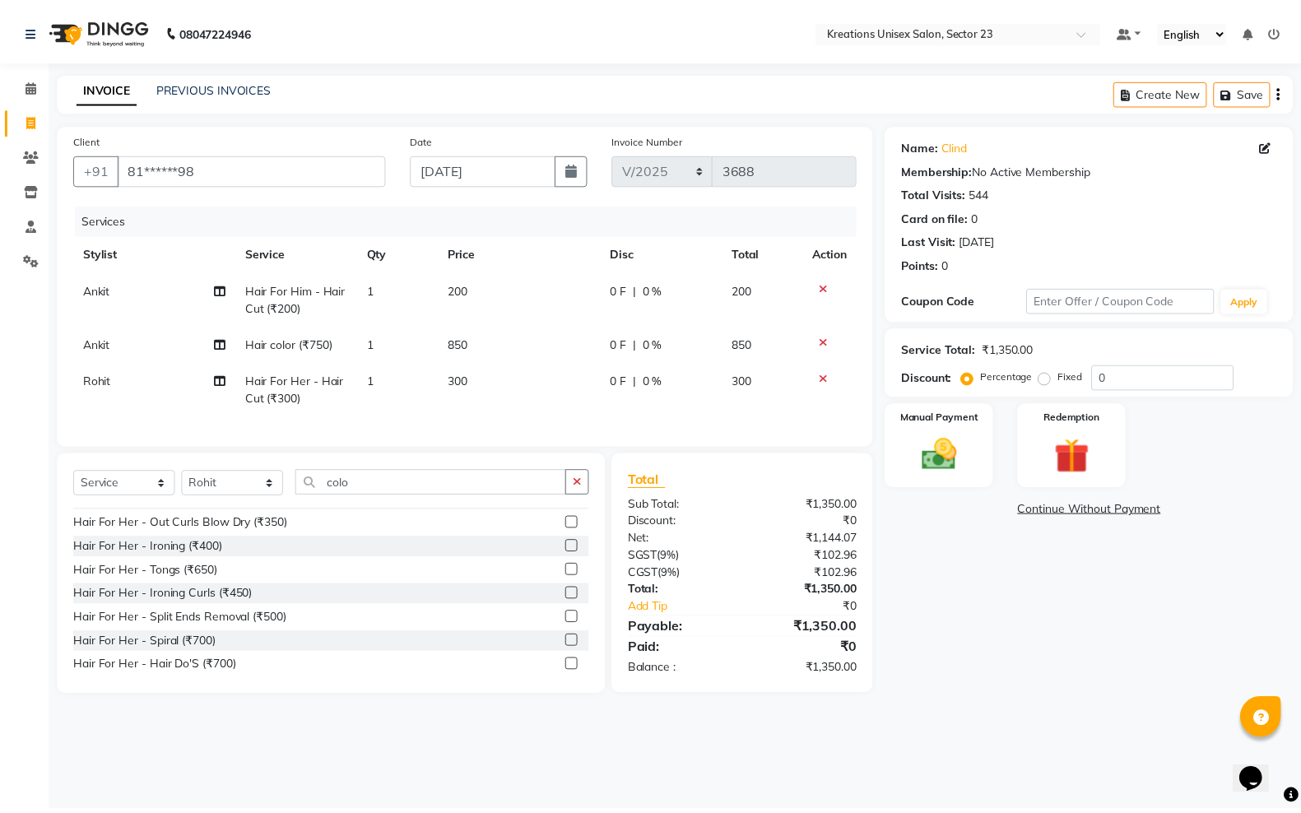
scroll to position [823, 0]
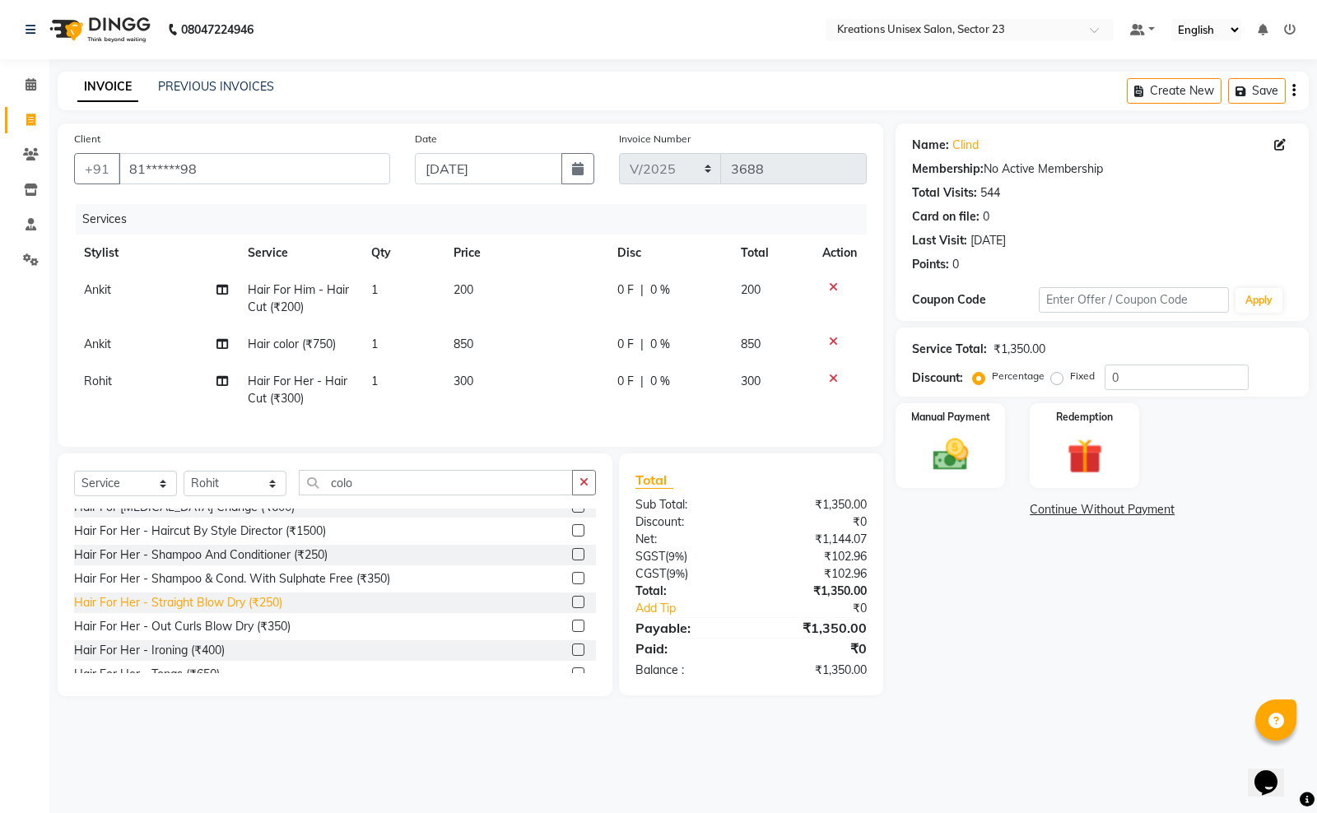
click at [261, 612] on div "Hair For Her - Straight Blow Dry (₹250)" at bounding box center [178, 602] width 208 height 17
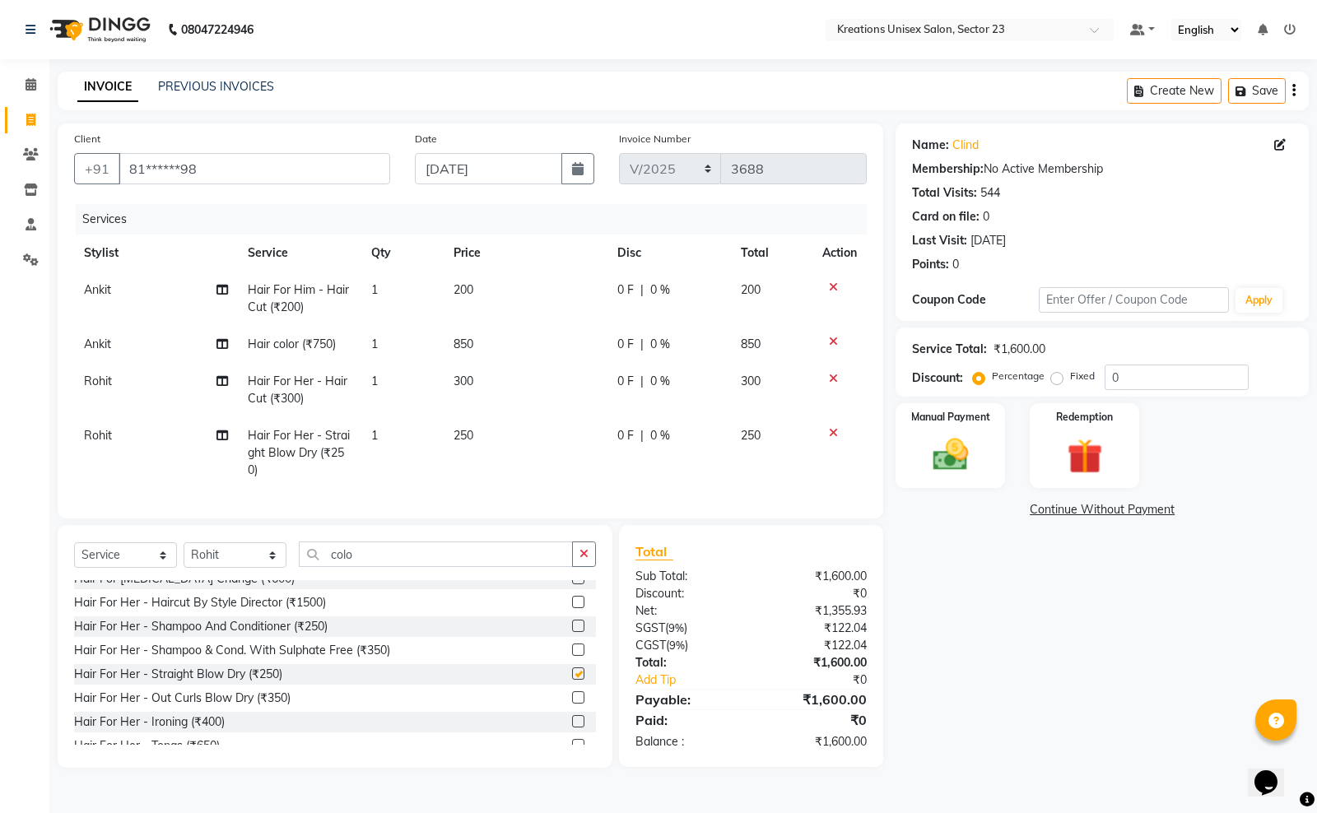
checkbox input "false"
click at [457, 440] on span "250" at bounding box center [463, 435] width 20 height 15
select select "64966"
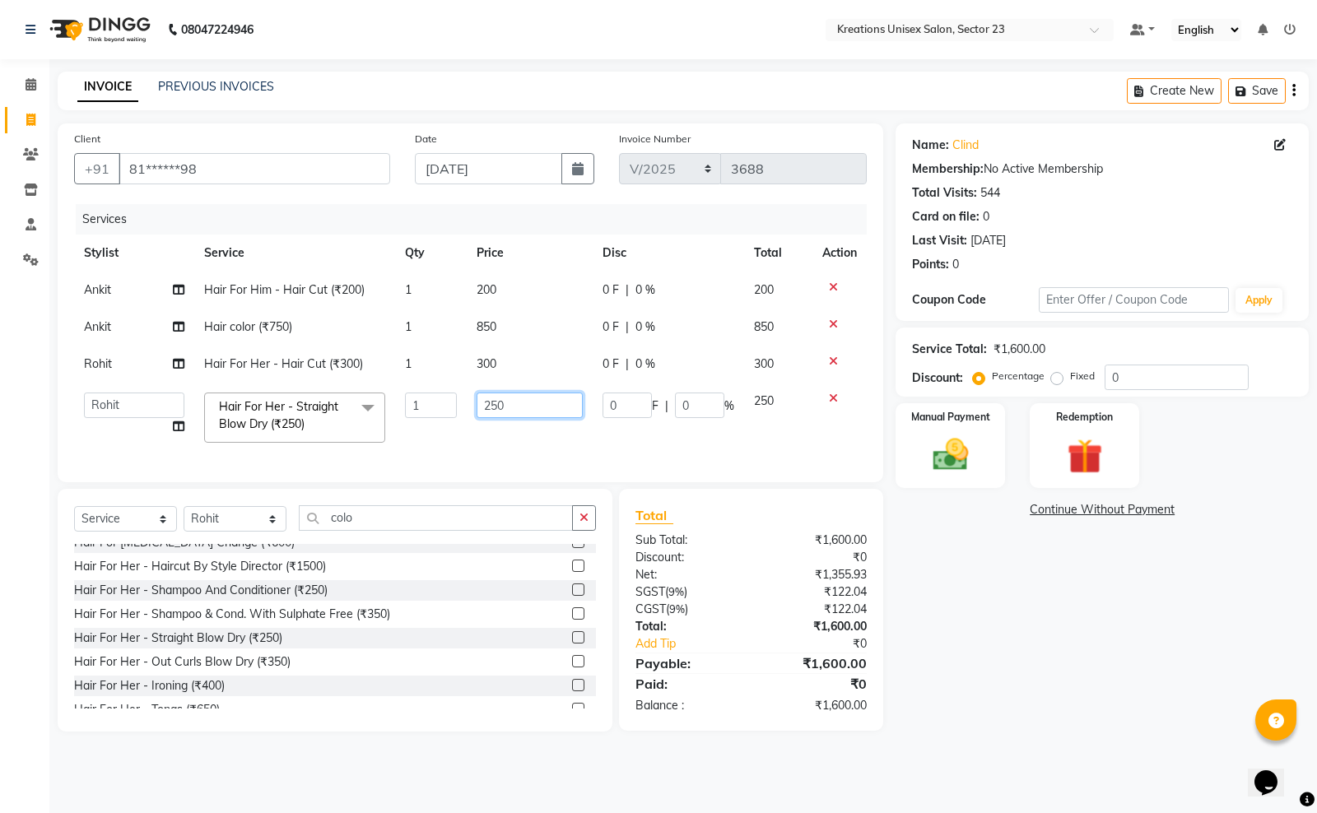
click at [498, 409] on input "250" at bounding box center [530, 406] width 106 height 26
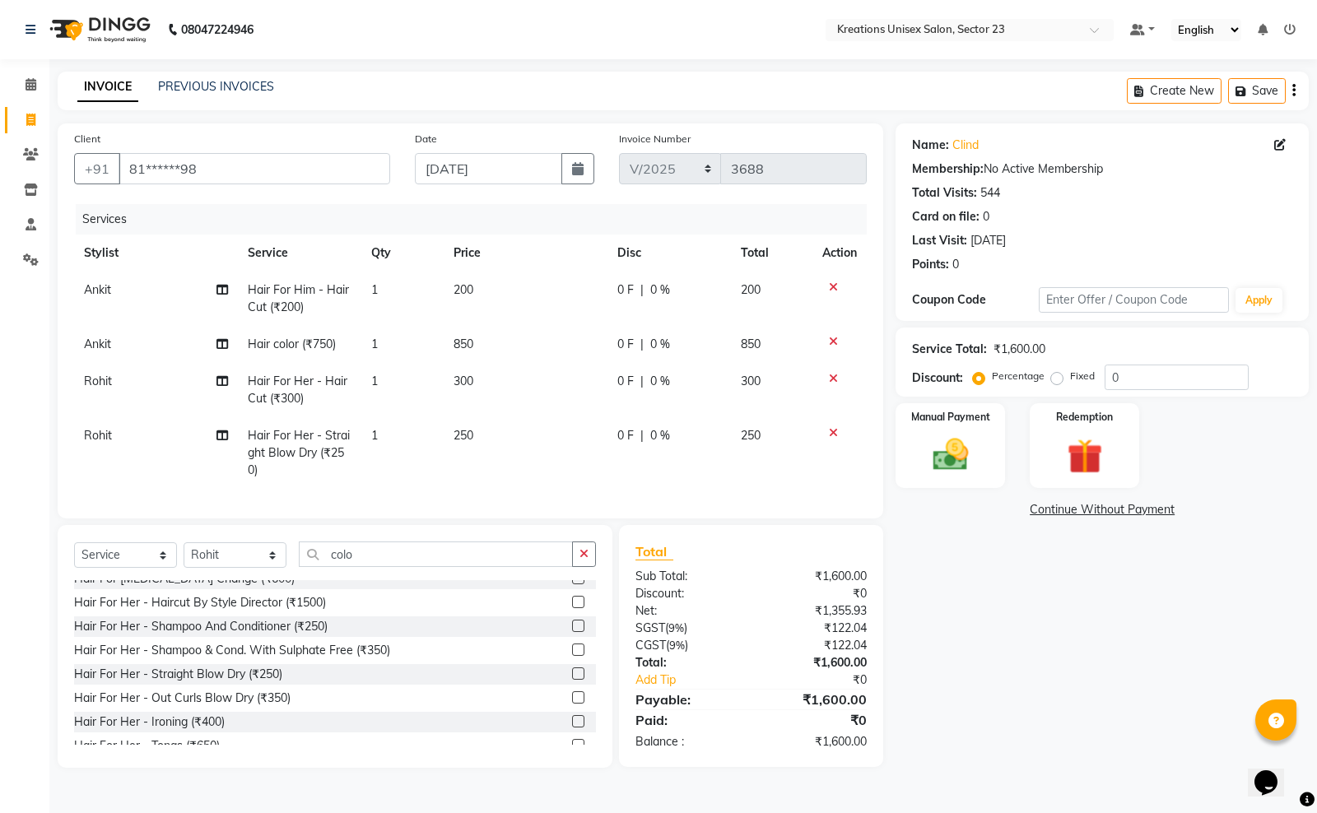
click at [631, 432] on span "0 F" at bounding box center [625, 435] width 16 height 17
select select "64966"
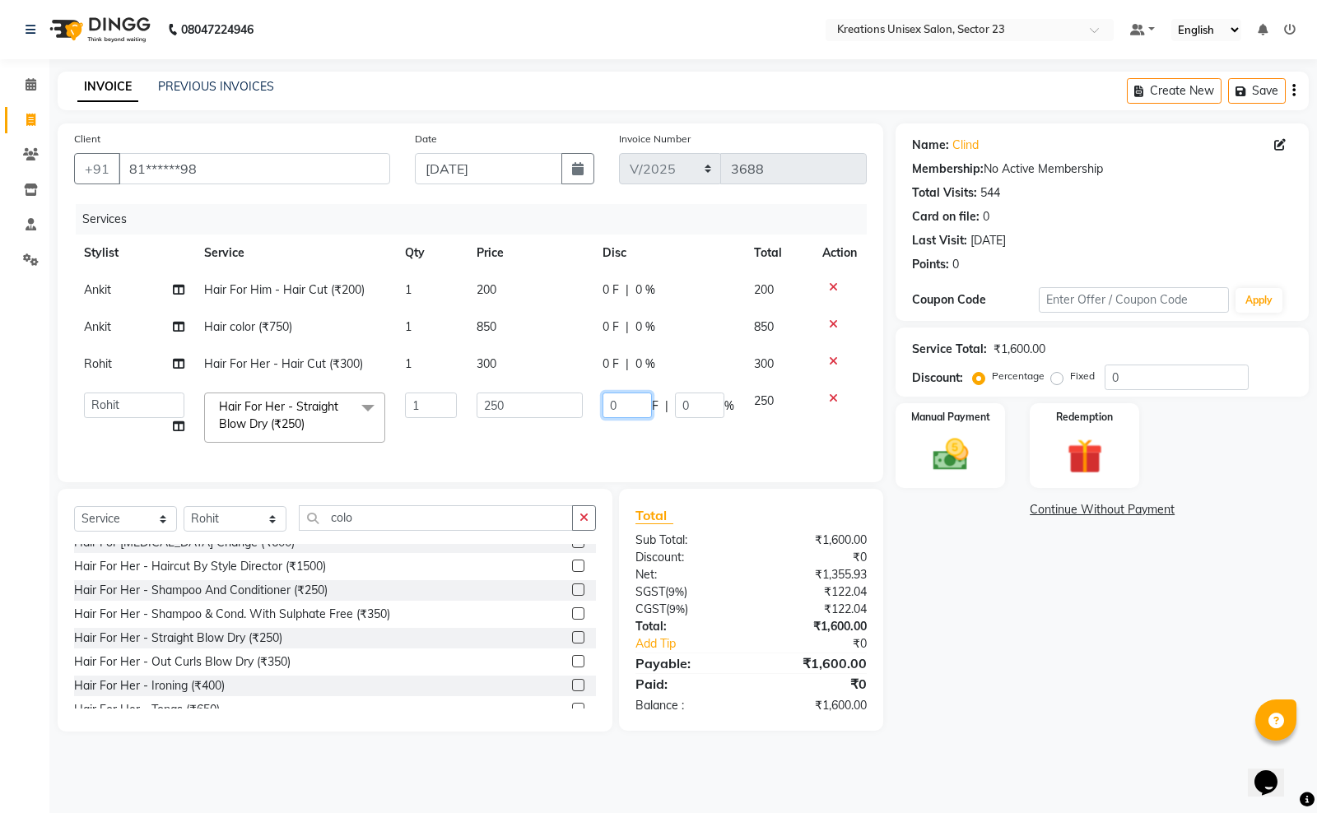
click at [634, 412] on input "0" at bounding box center [626, 406] width 49 height 26
type input "100"
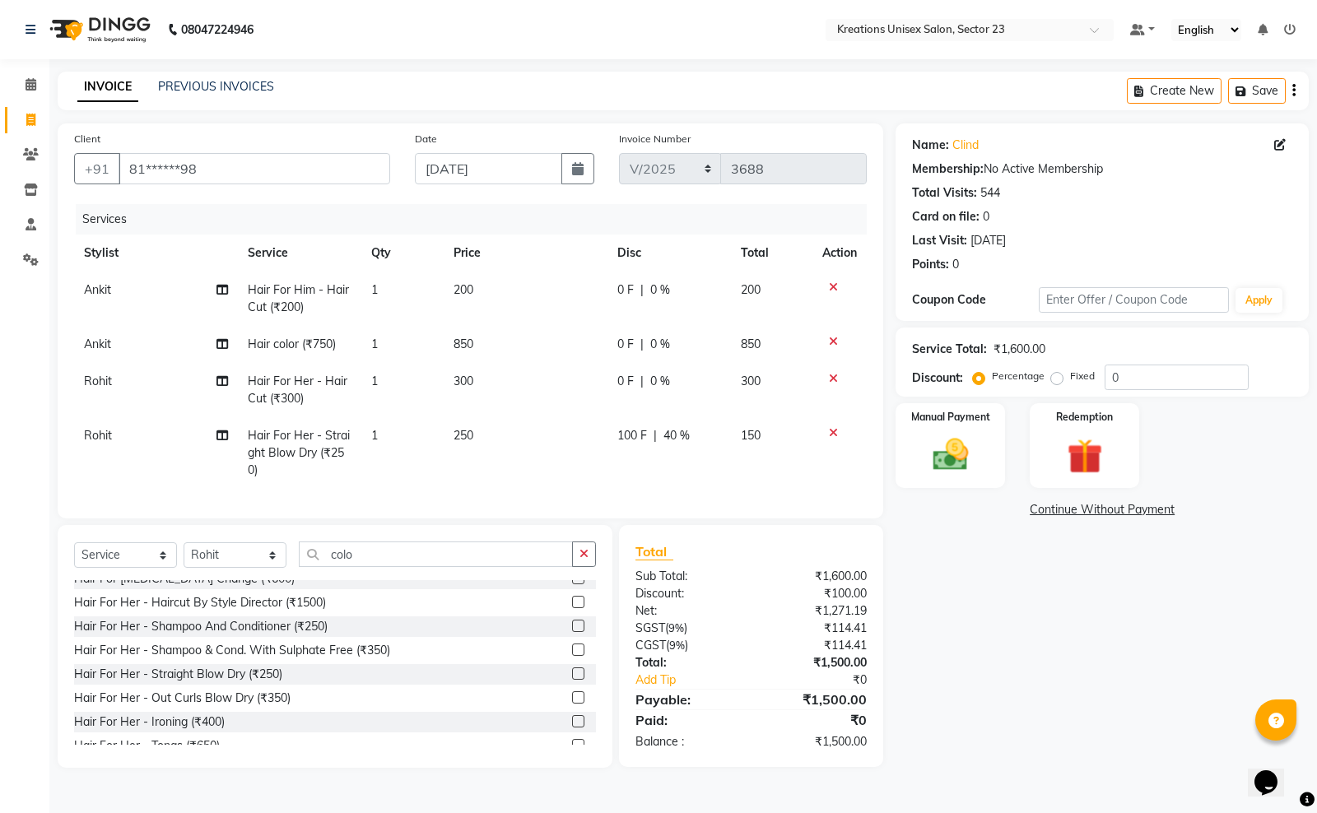
click at [1001, 722] on div "Name: Clind Membership: No Active Membership Total Visits: 544 Card on file: 0 …" at bounding box center [1108, 445] width 426 height 644
click at [968, 469] on img at bounding box center [950, 455] width 59 height 42
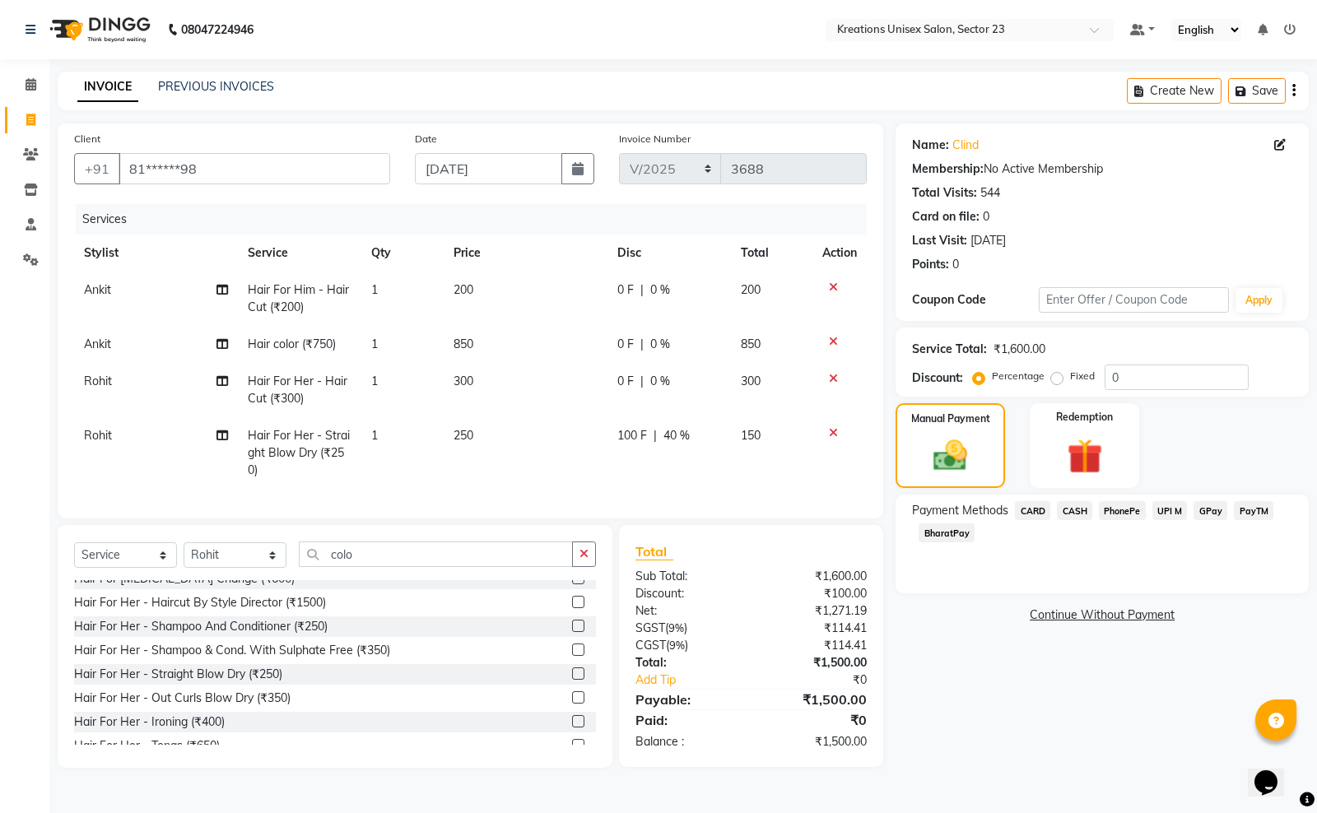
click at [1245, 510] on span "PayTM" at bounding box center [1254, 510] width 40 height 19
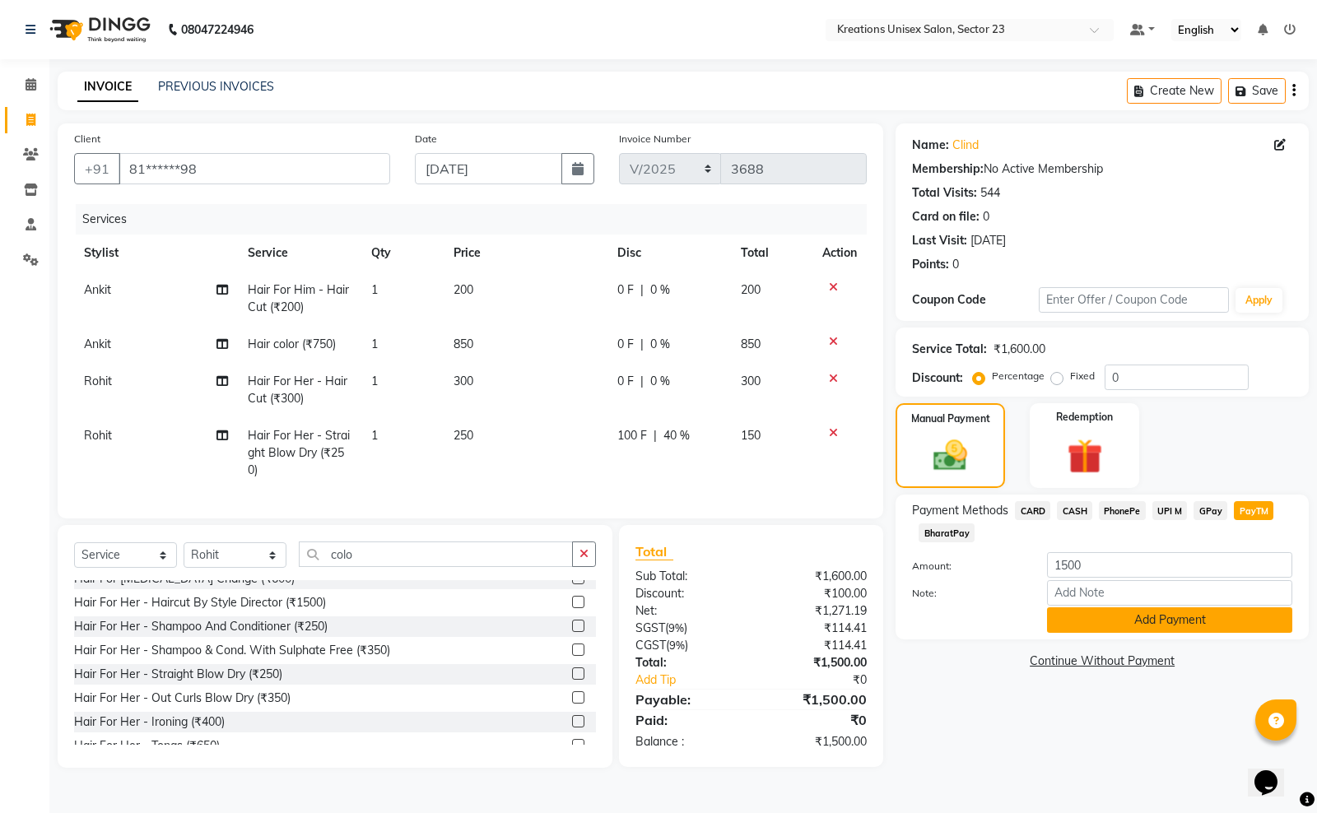
click at [1115, 623] on button "Add Payment" at bounding box center [1169, 620] width 245 height 26
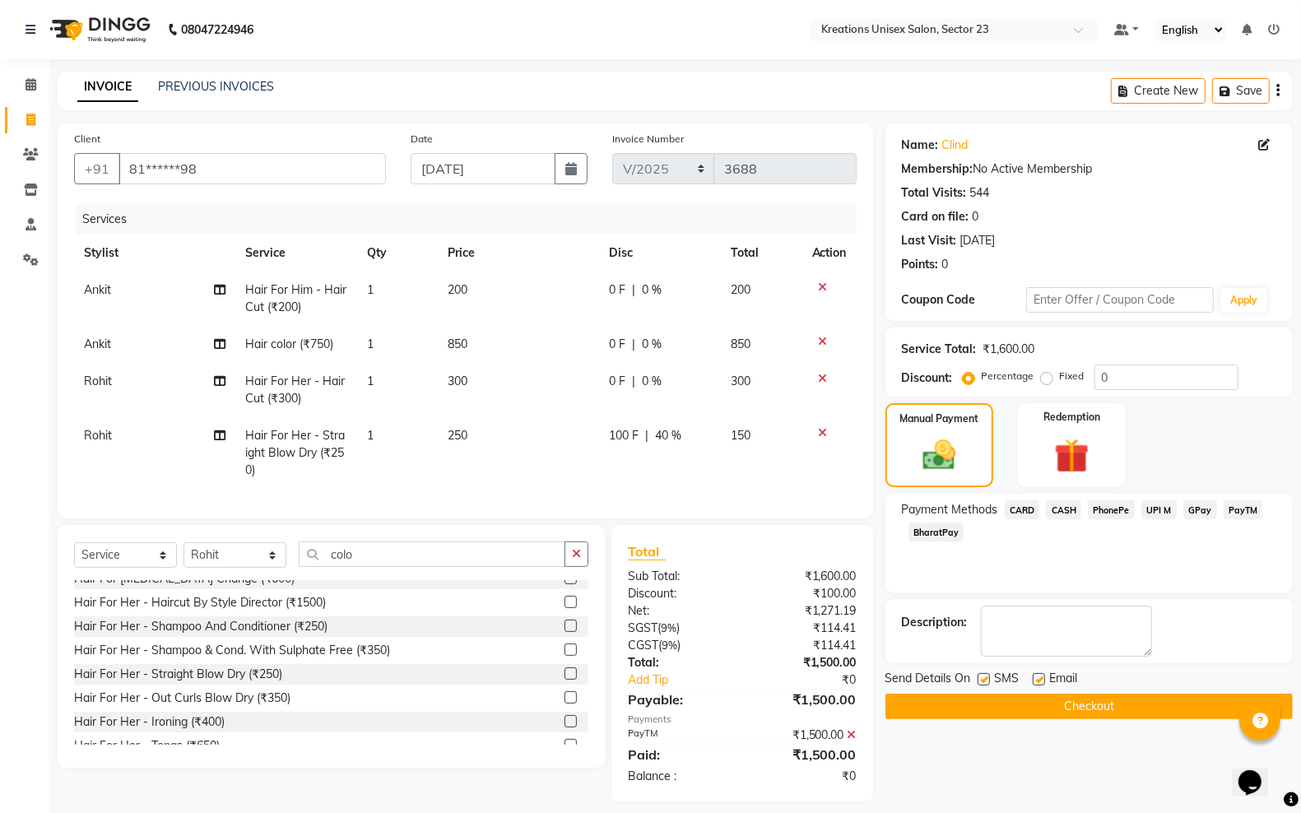
click at [985, 676] on label at bounding box center [984, 679] width 12 height 12
click at [985, 676] on input "checkbox" at bounding box center [983, 680] width 11 height 11
checkbox input "false"
click at [1042, 681] on label at bounding box center [1039, 679] width 12 height 12
click at [1042, 681] on input "checkbox" at bounding box center [1038, 680] width 11 height 11
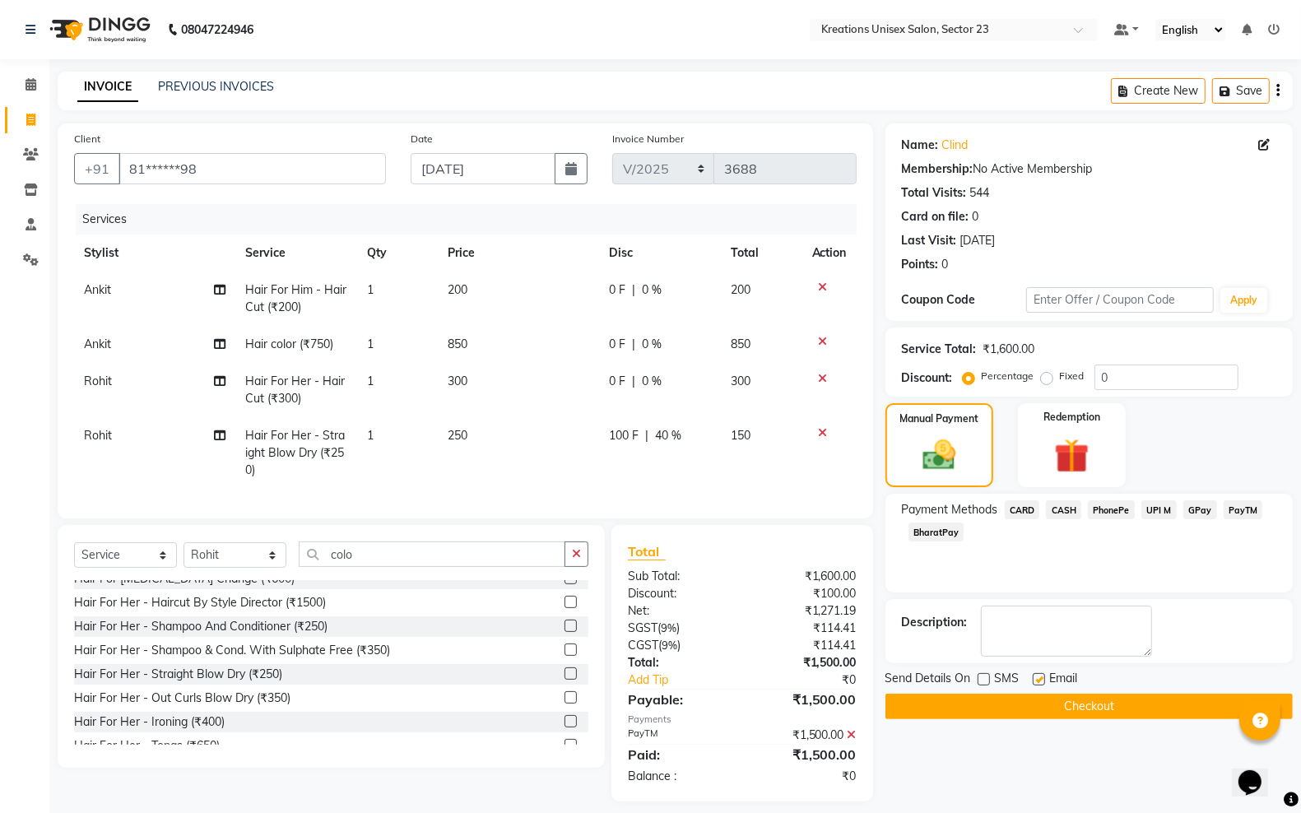
checkbox input "false"
click at [1035, 705] on button "Checkout" at bounding box center [1089, 707] width 407 height 26
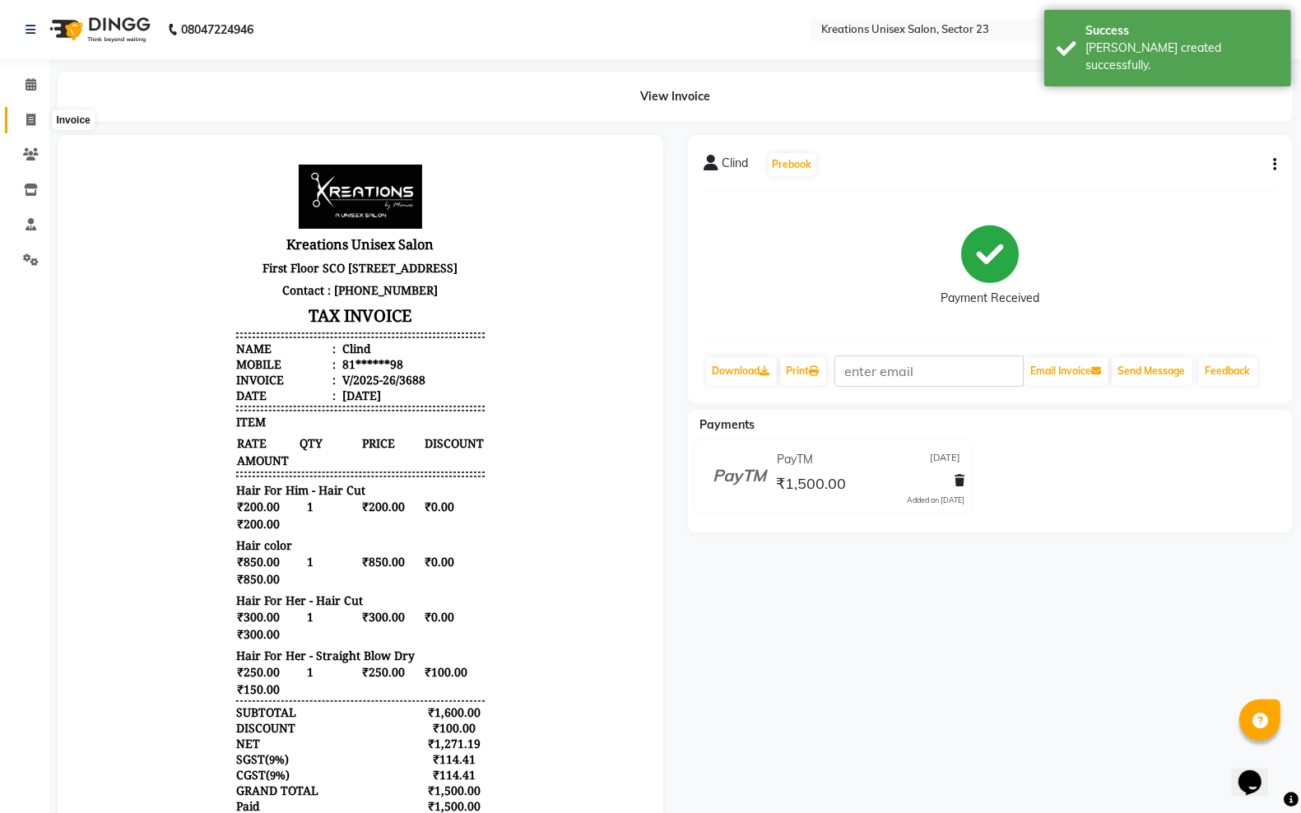
click at [34, 128] on span at bounding box center [30, 120] width 29 height 19
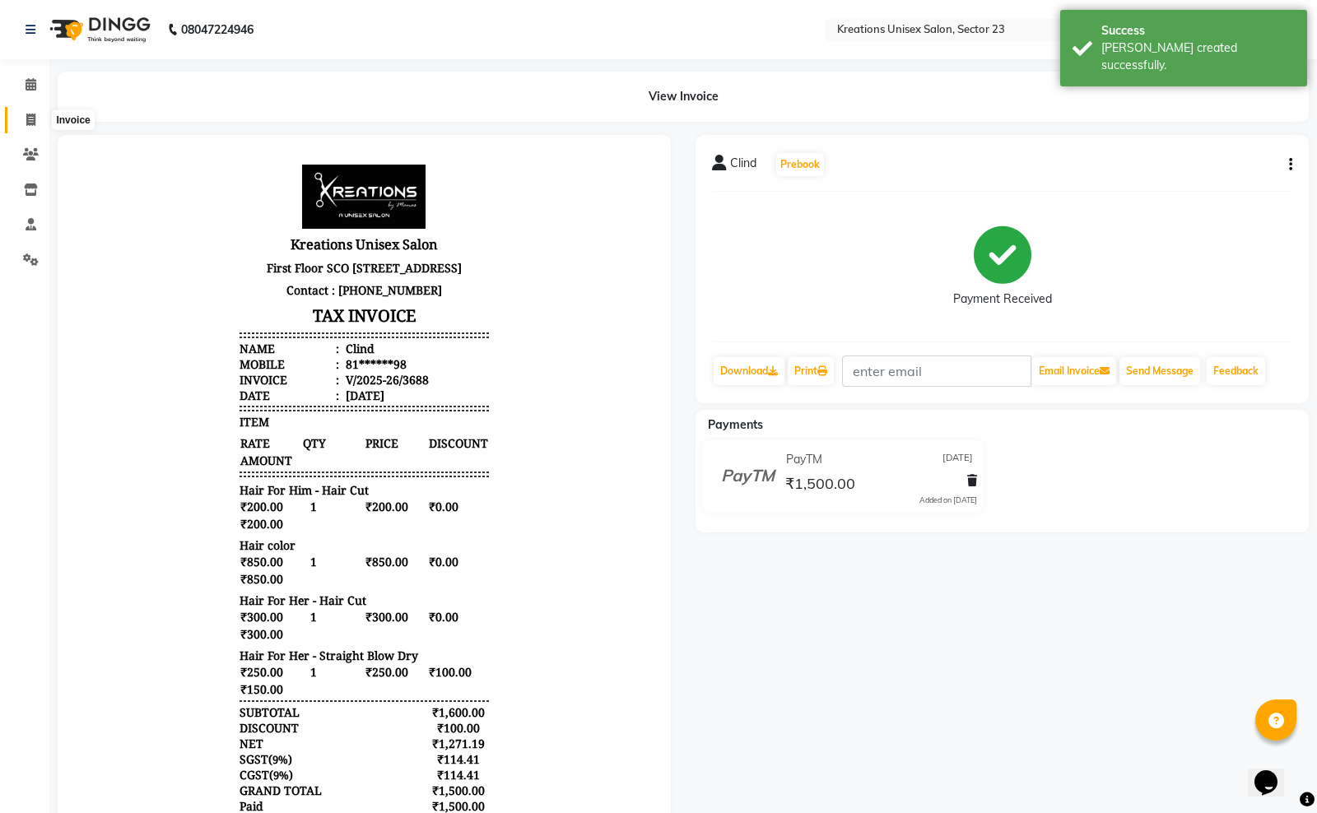
select select "6161"
select select "service"
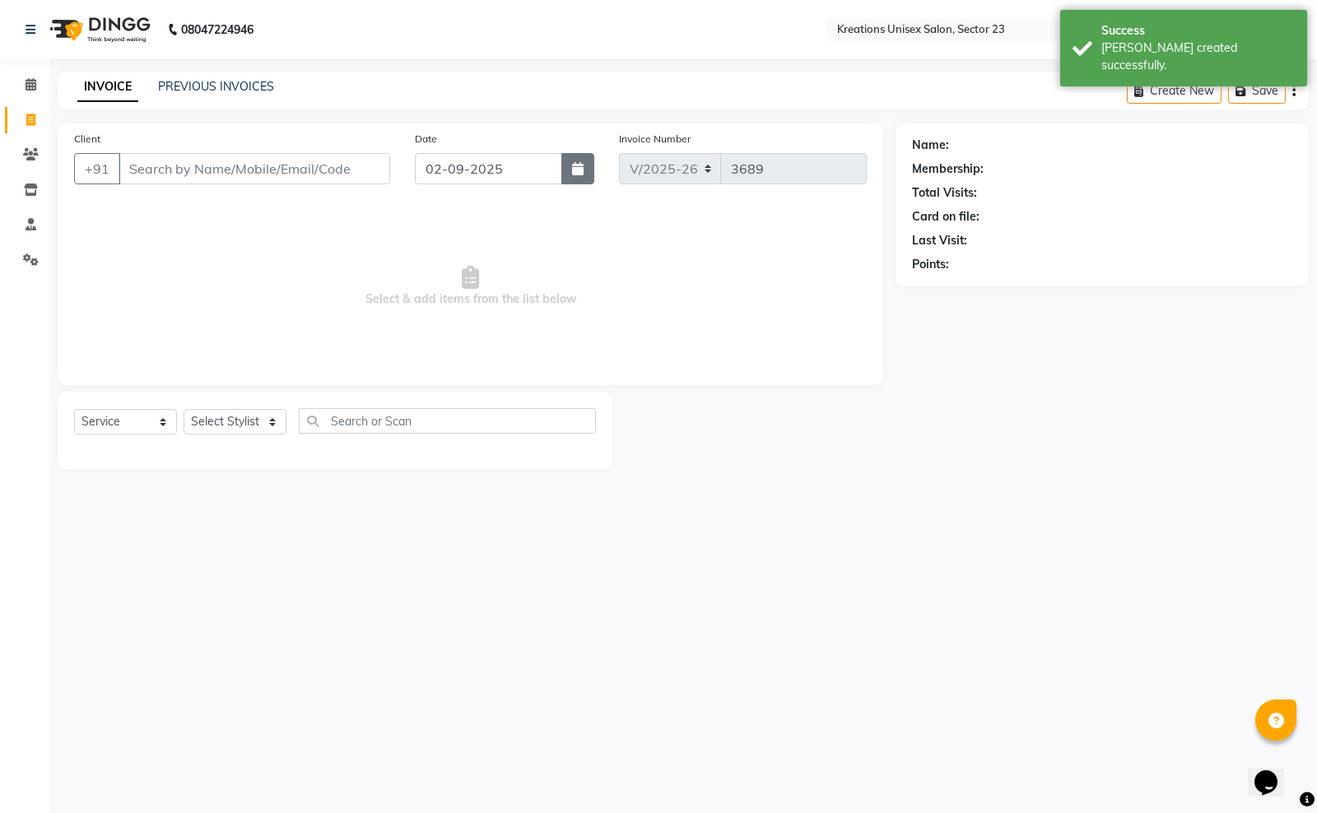
click at [565, 171] on button "button" at bounding box center [577, 168] width 33 height 31
select select "9"
select select "2025"
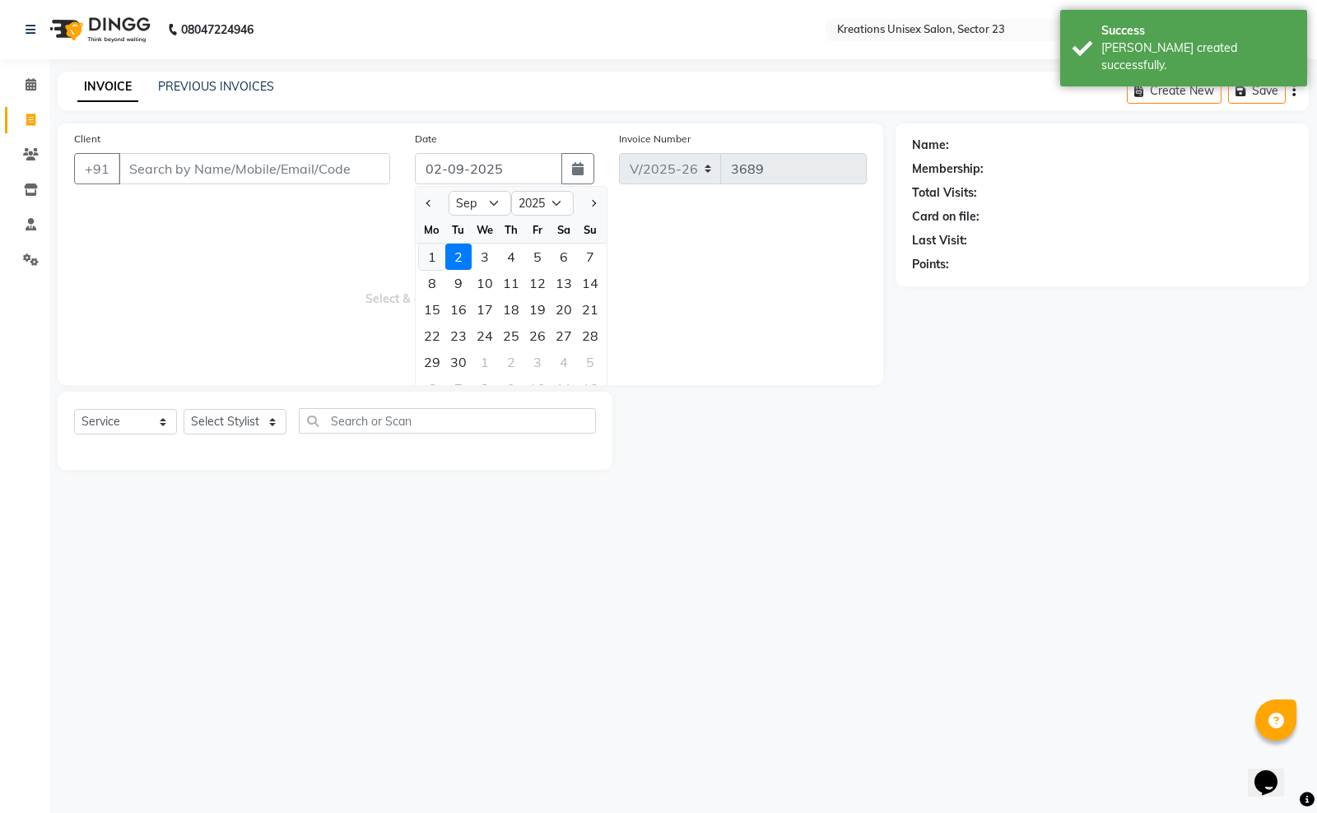
click at [438, 257] on div "1" at bounding box center [432, 257] width 26 height 26
type input "01-09-2025"
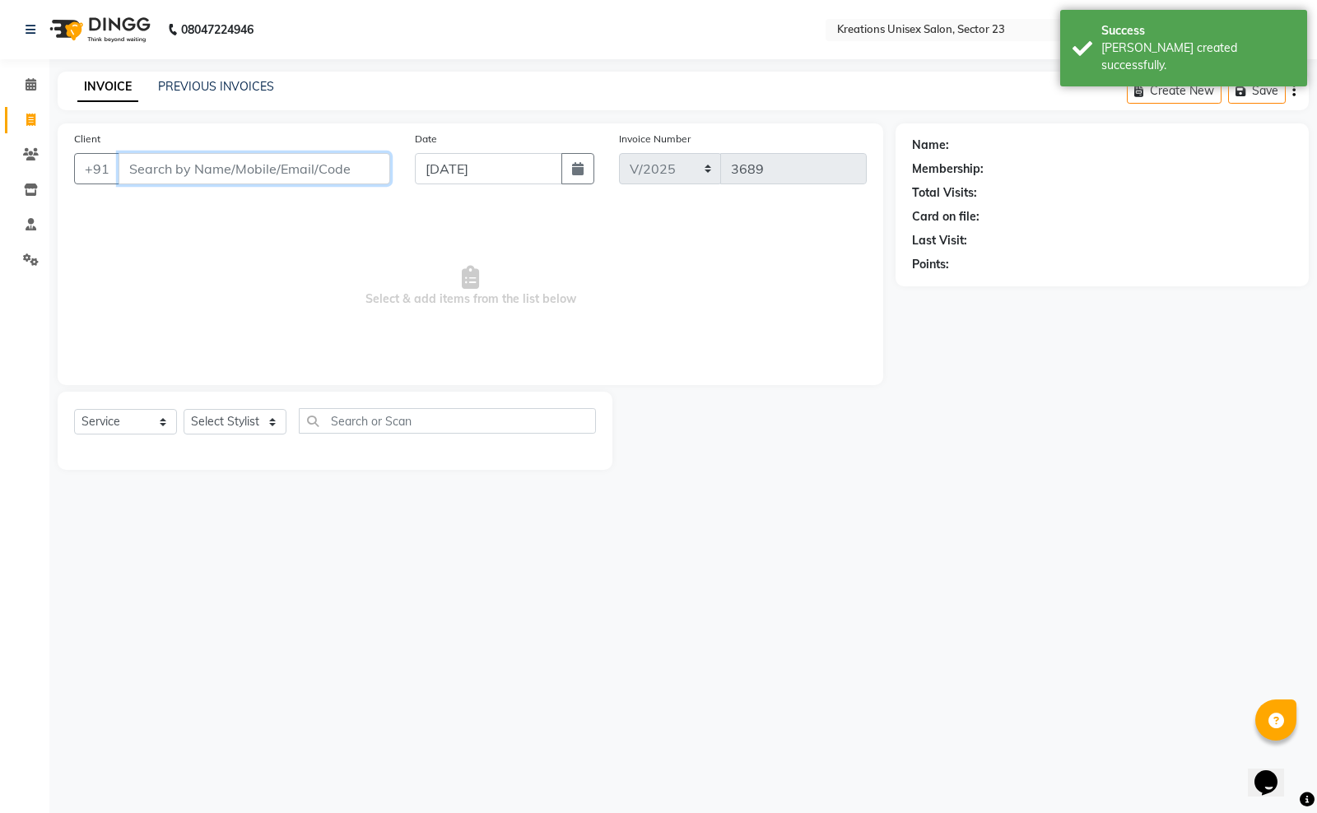
click at [174, 173] on input "Client" at bounding box center [255, 168] width 272 height 31
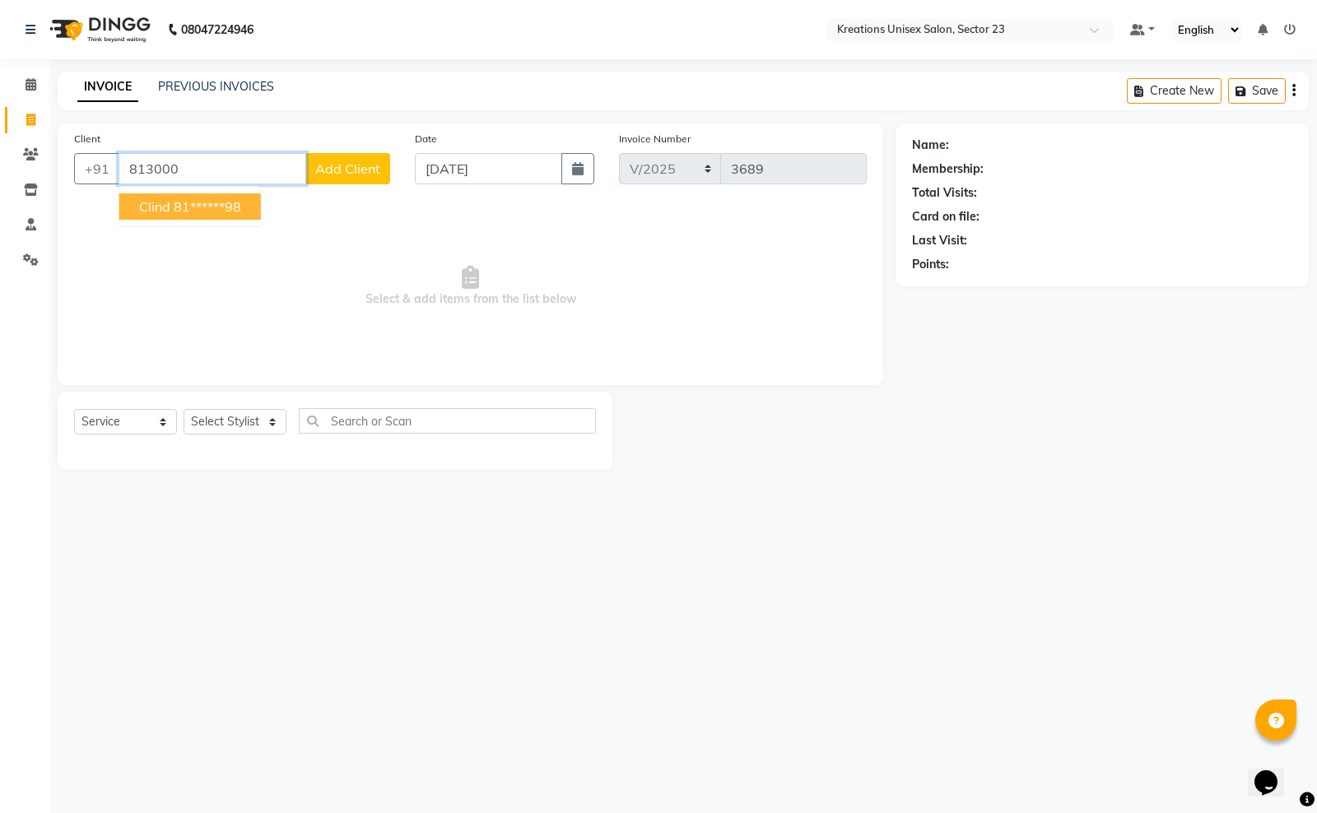
click at [189, 203] on ngb-highlight "81******98" at bounding box center [207, 206] width 67 height 16
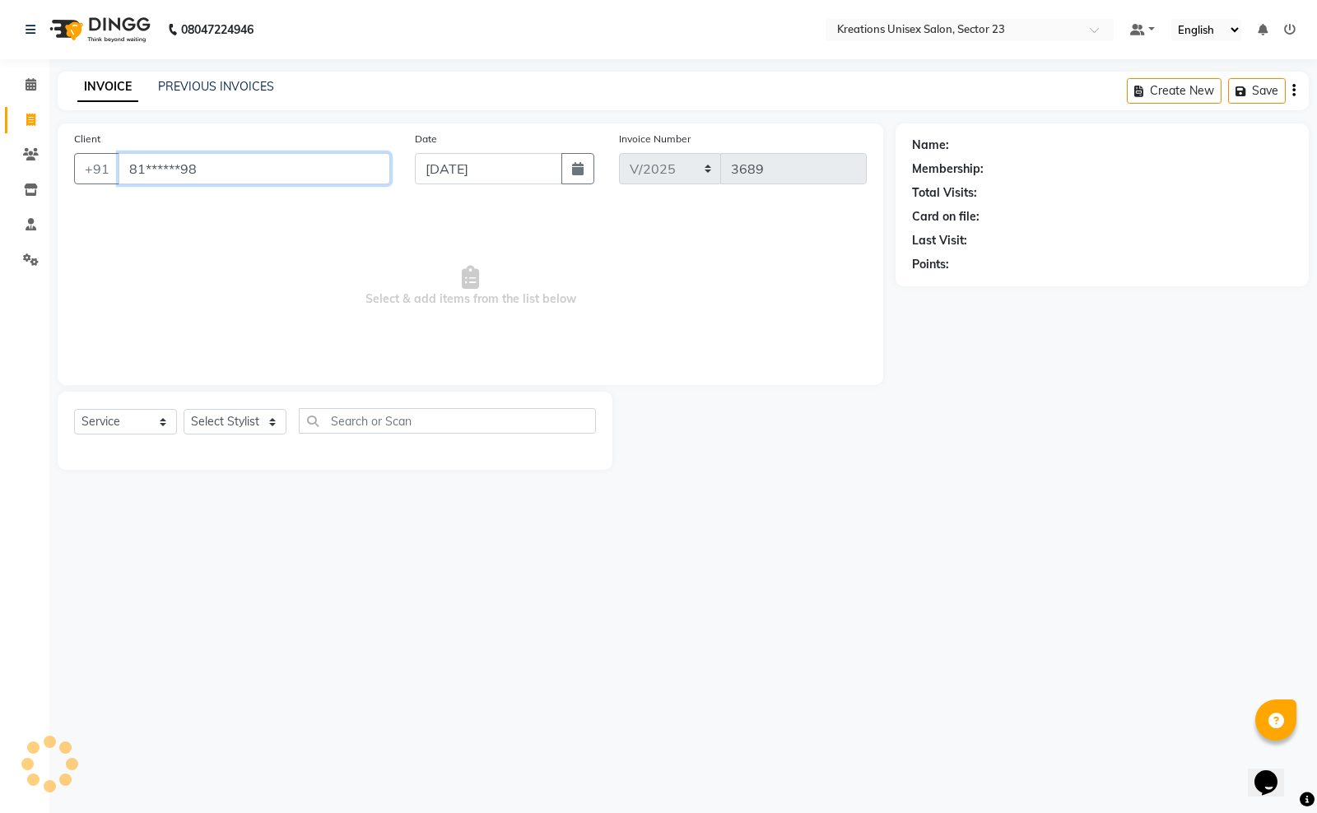
type input "81******98"
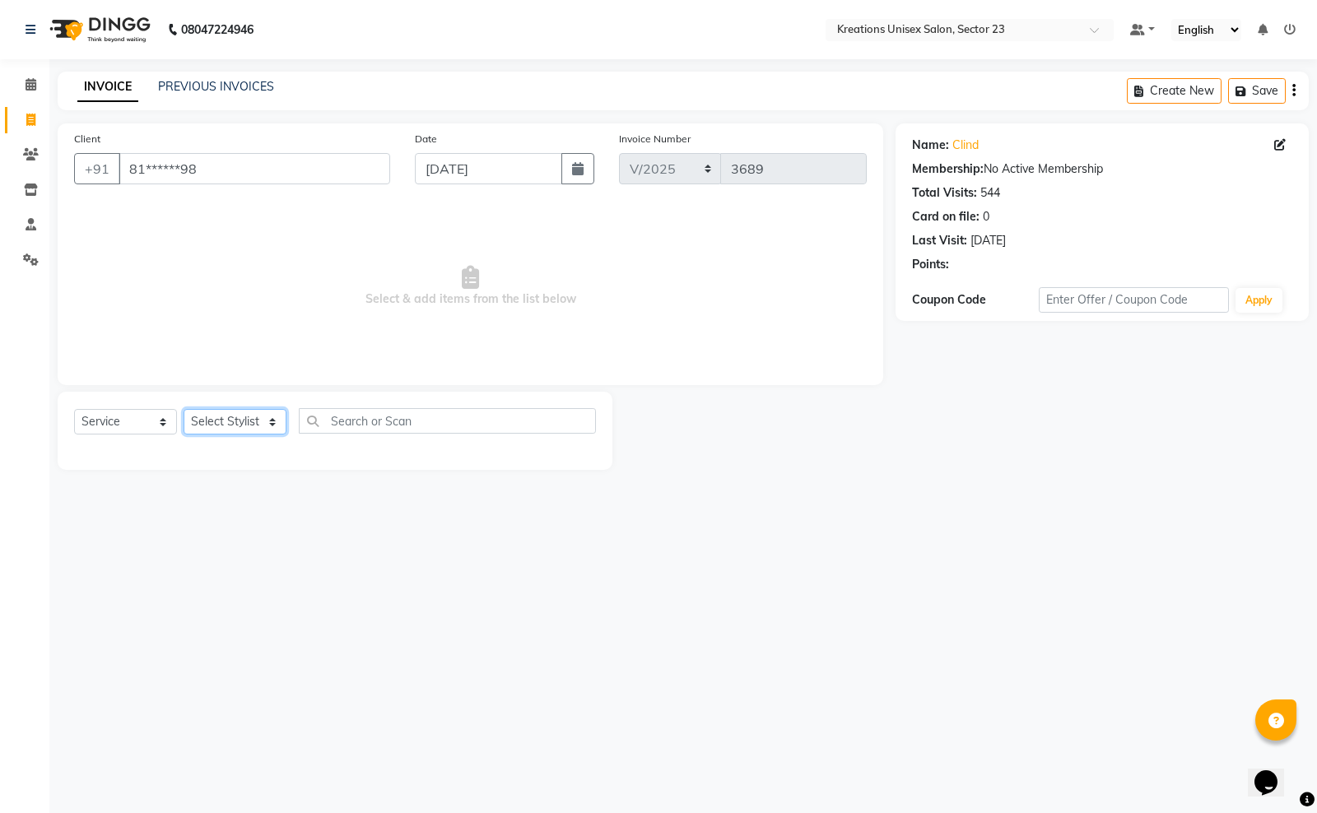
click at [237, 424] on select "Select Stylist Aadil ALI Aman Ankit Manas Sir Rohit Saba Shaffali Maam Shiv Sit…" at bounding box center [235, 422] width 103 height 26
select select "71166"
click at [184, 409] on select "Select Stylist Aadil ALI Aman Ankit Manas Sir Rohit Saba Shaffali Maam Shiv Sit…" at bounding box center [235, 422] width 103 height 26
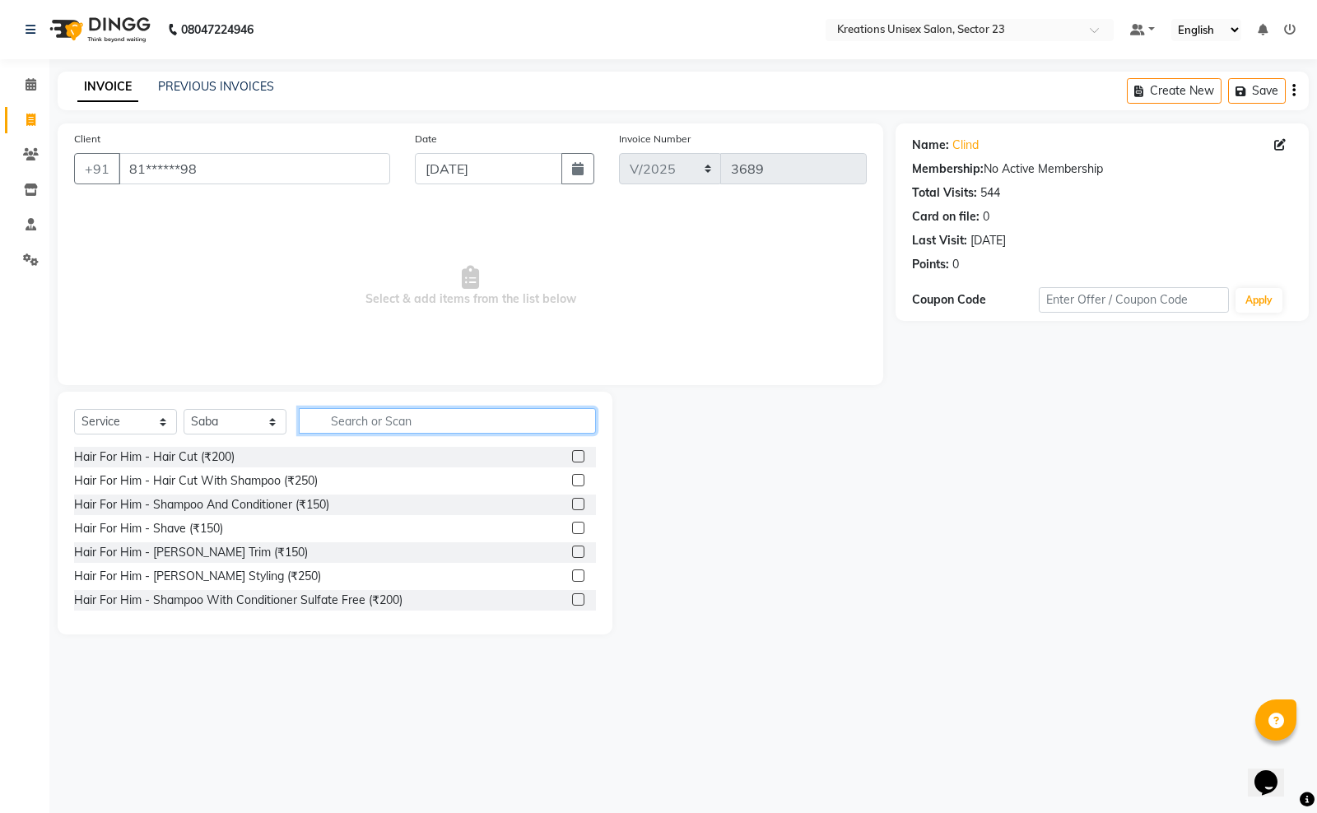
click at [350, 417] on input "text" at bounding box center [447, 421] width 297 height 26
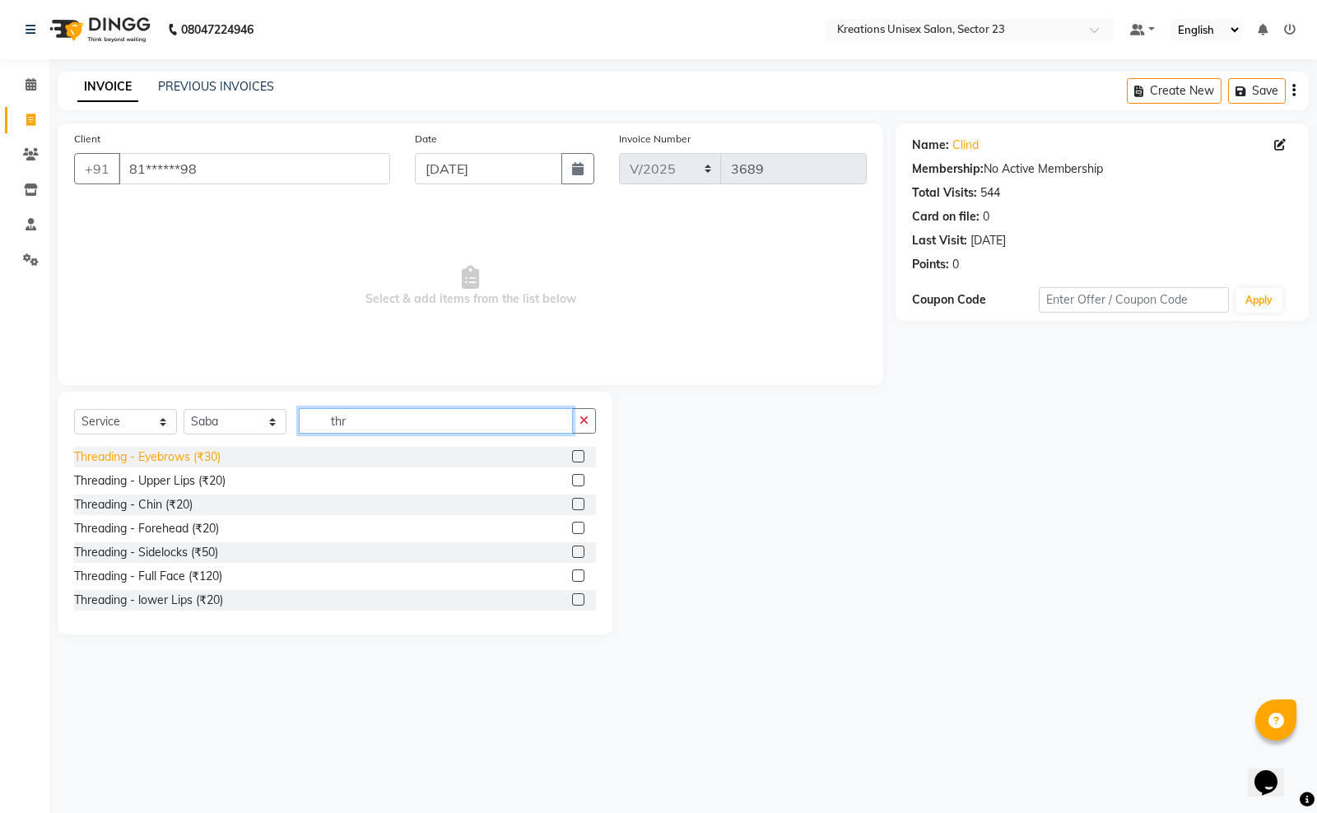
type input "thr"
click at [182, 458] on div "Threading - Eyebrows (₹30)" at bounding box center [147, 457] width 147 height 17
checkbox input "false"
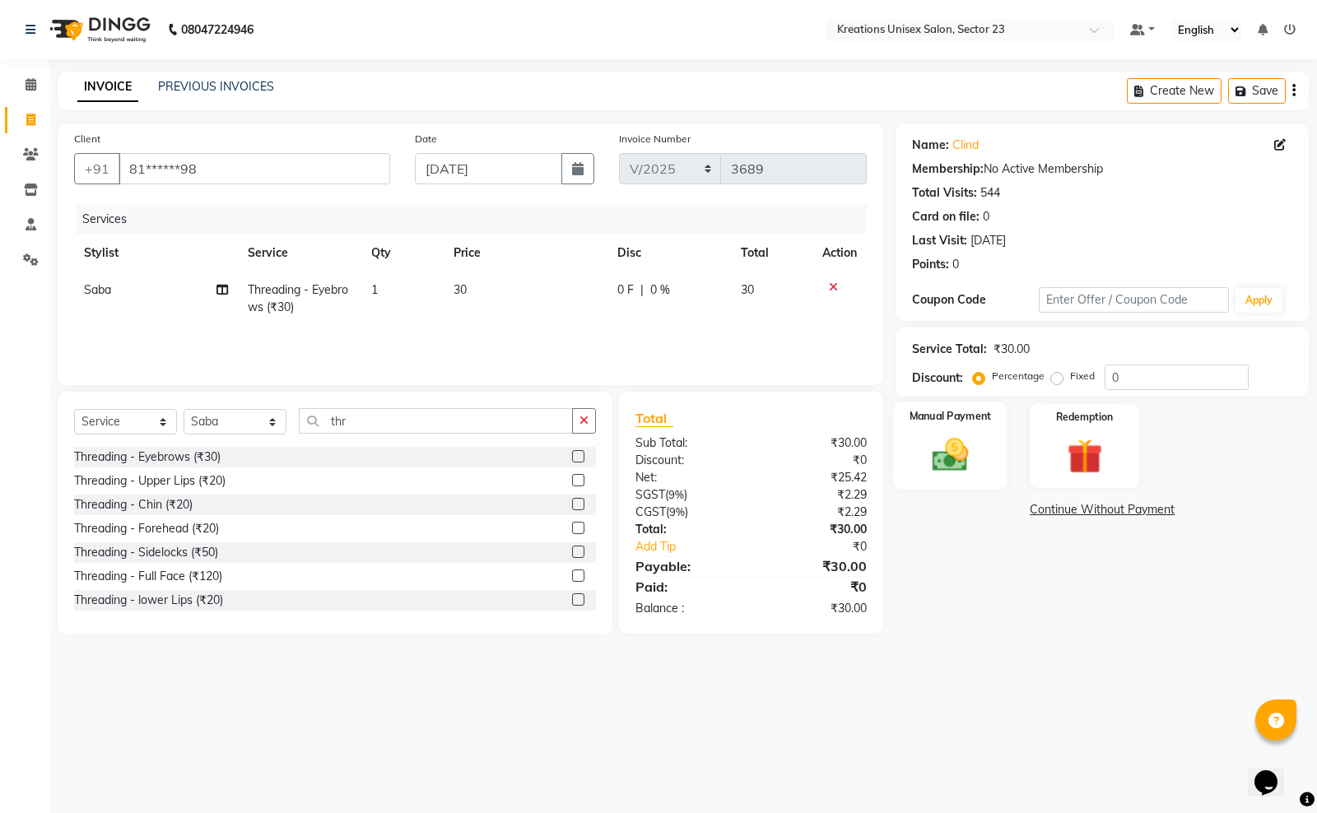
click at [971, 461] on img at bounding box center [950, 455] width 59 height 42
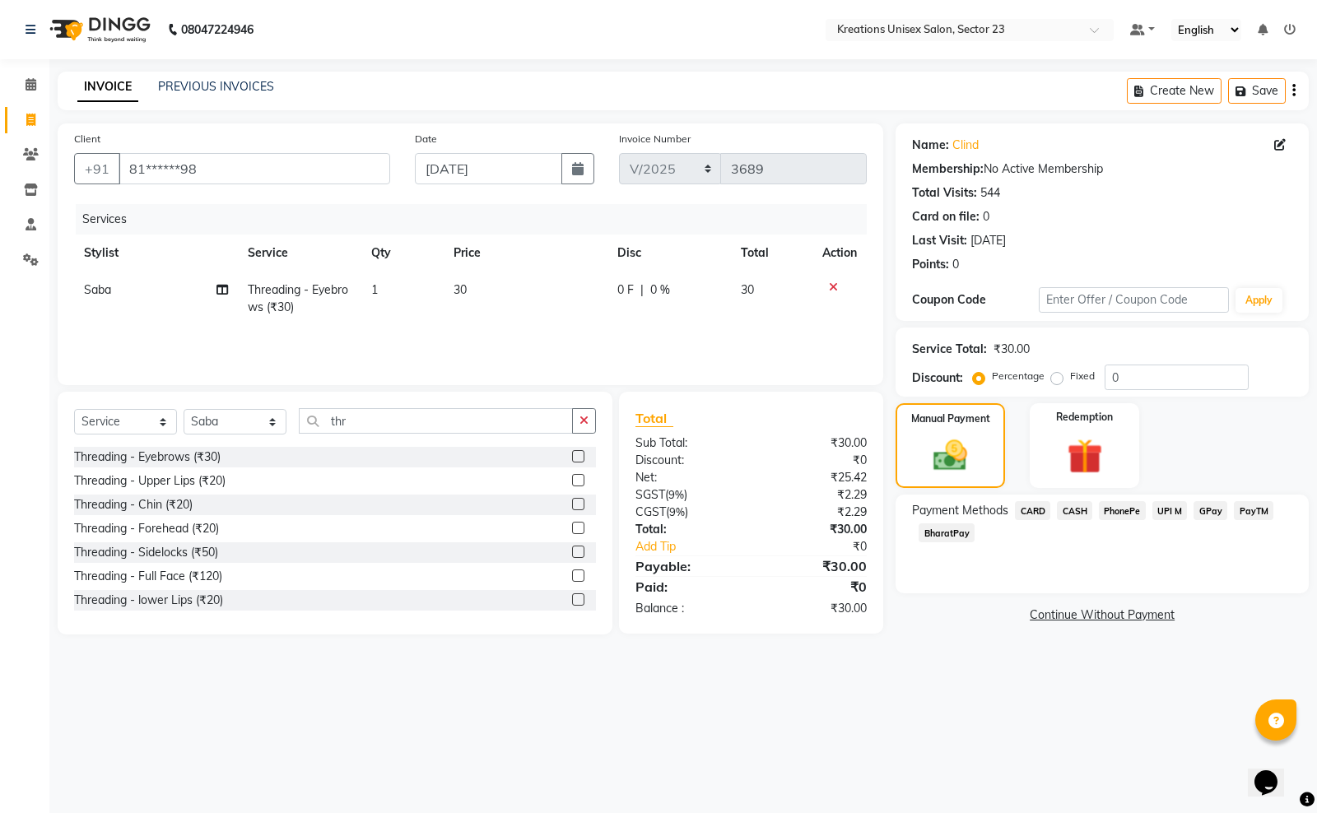
click at [1252, 507] on span "PayTM" at bounding box center [1254, 510] width 40 height 19
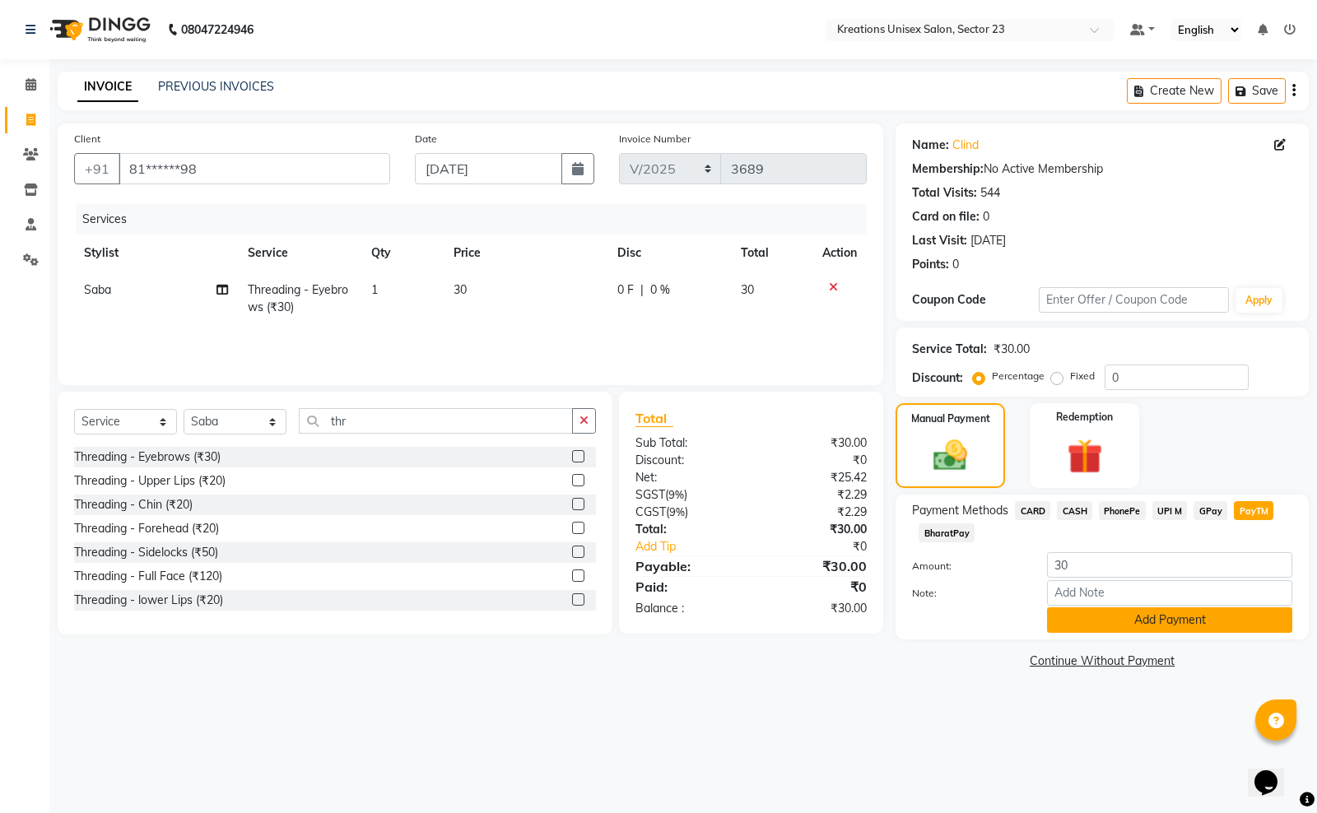
click at [1115, 626] on button "Add Payment" at bounding box center [1169, 620] width 245 height 26
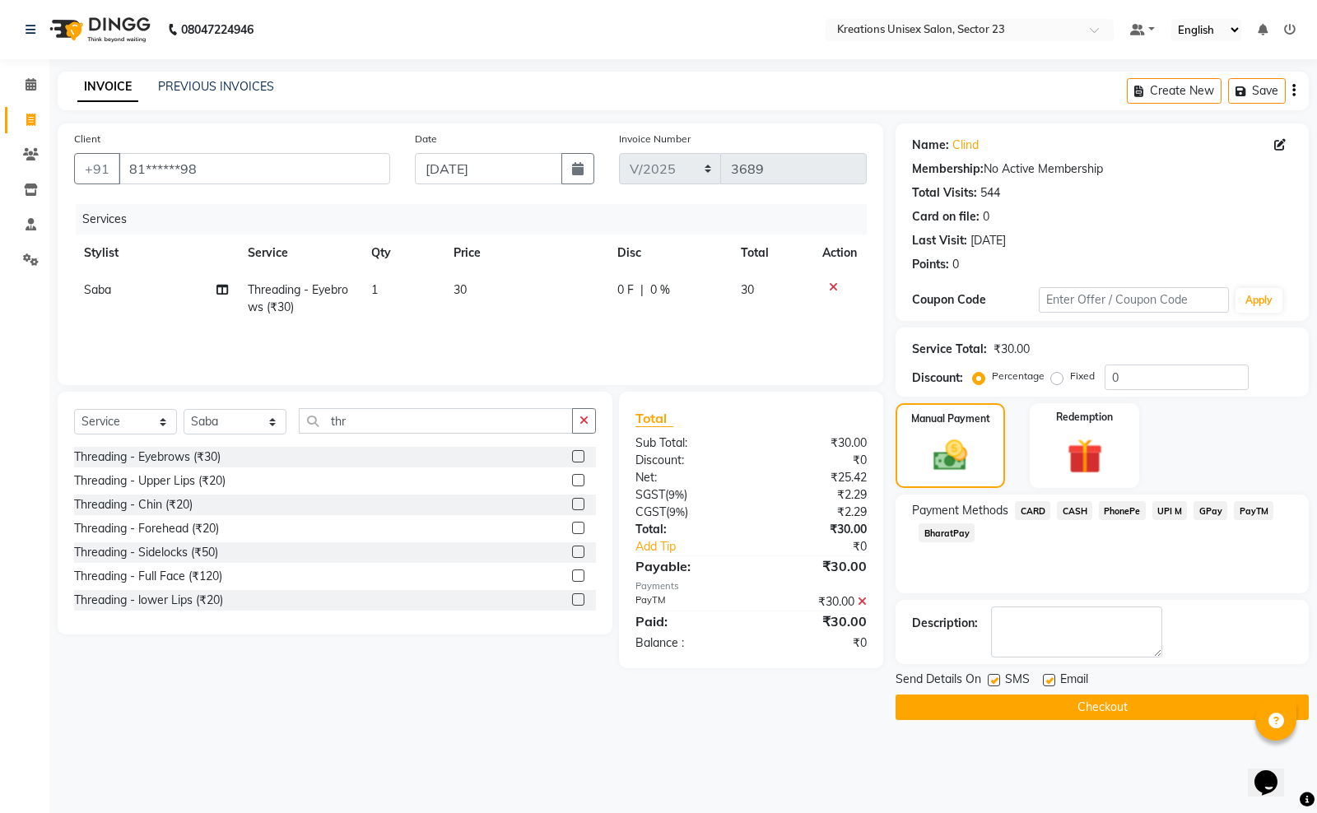
click at [990, 675] on label at bounding box center [994, 680] width 12 height 12
click at [990, 676] on input "checkbox" at bounding box center [993, 681] width 11 height 11
checkbox input "false"
click at [1054, 680] on label at bounding box center [1049, 680] width 12 height 12
click at [1053, 680] on input "checkbox" at bounding box center [1048, 681] width 11 height 11
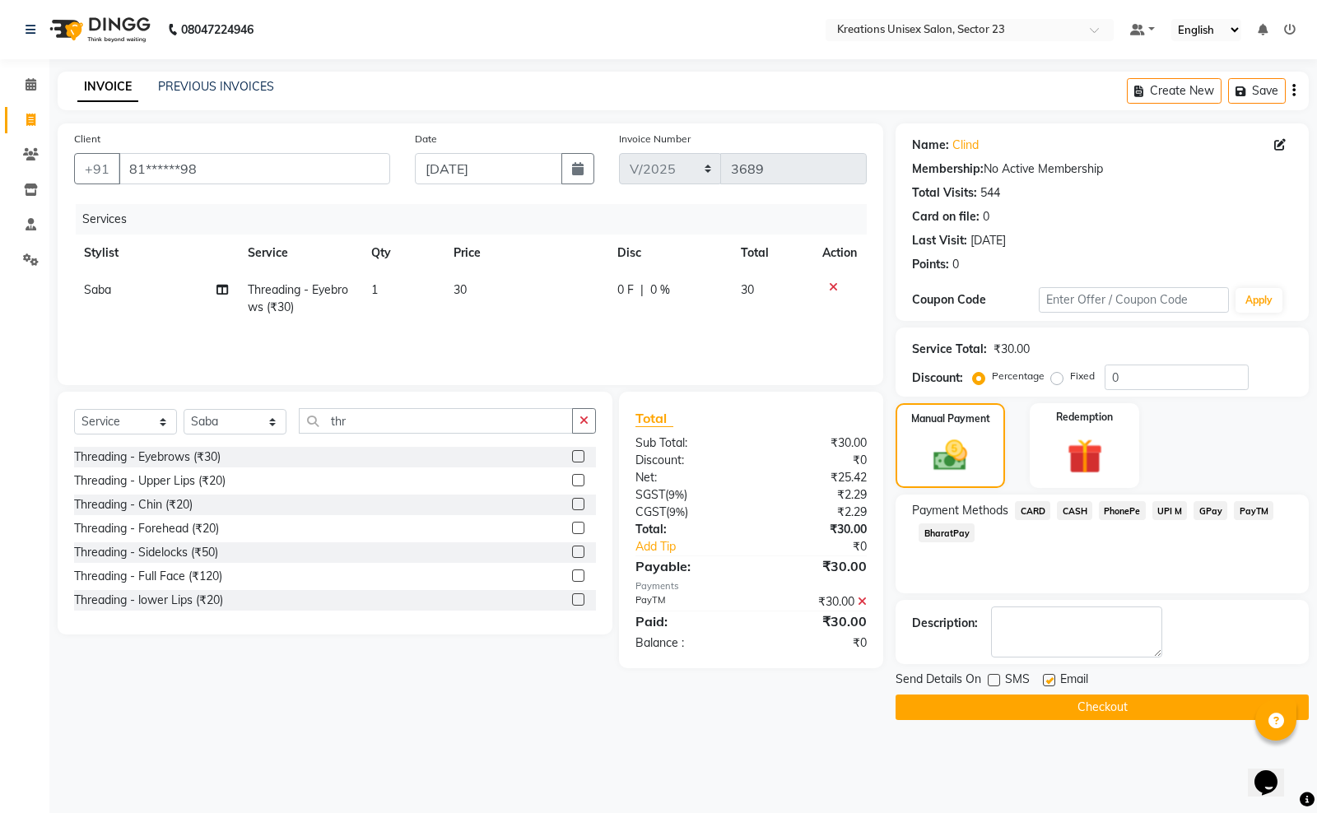
checkbox input "false"
click at [1030, 708] on button "Checkout" at bounding box center [1101, 708] width 413 height 26
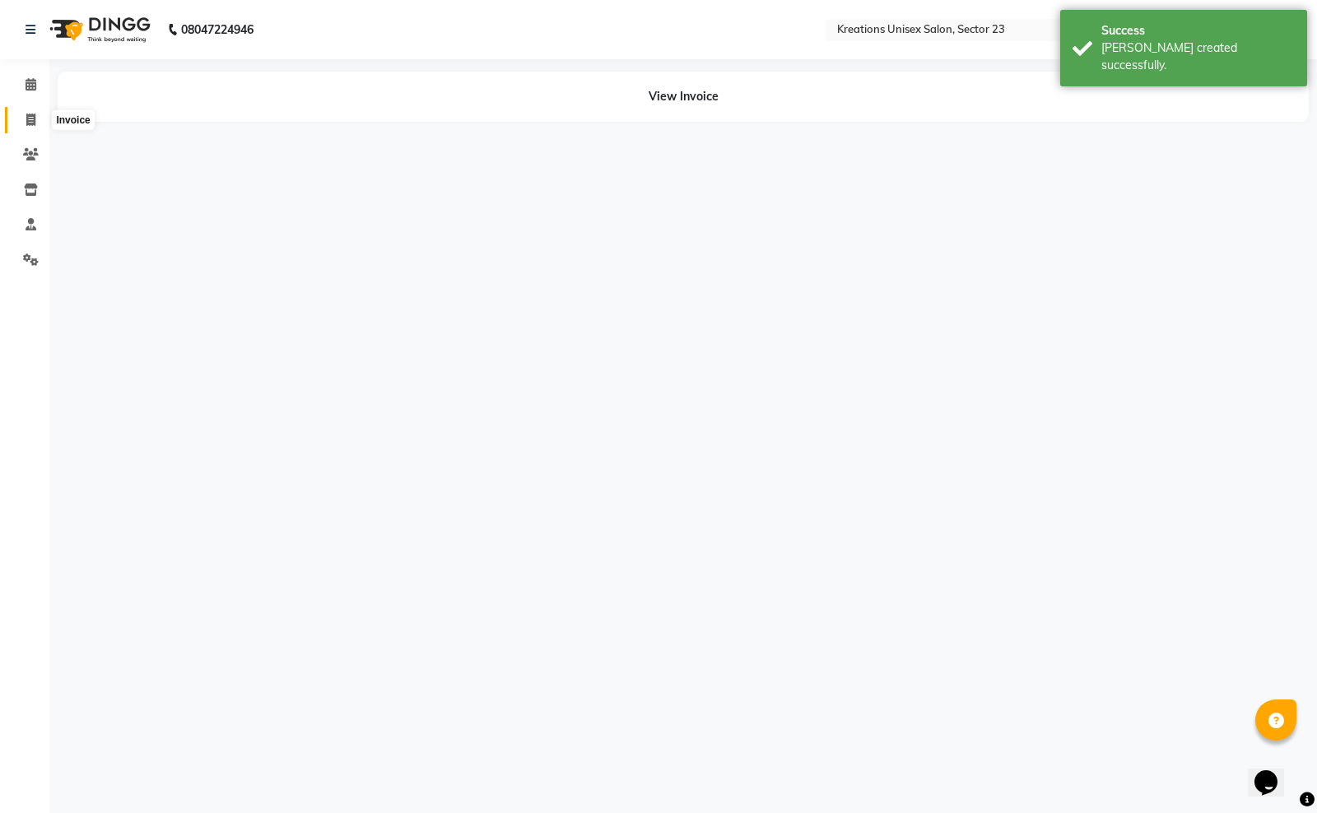
click at [35, 109] on link "Invoice" at bounding box center [25, 120] width 40 height 27
select select "service"
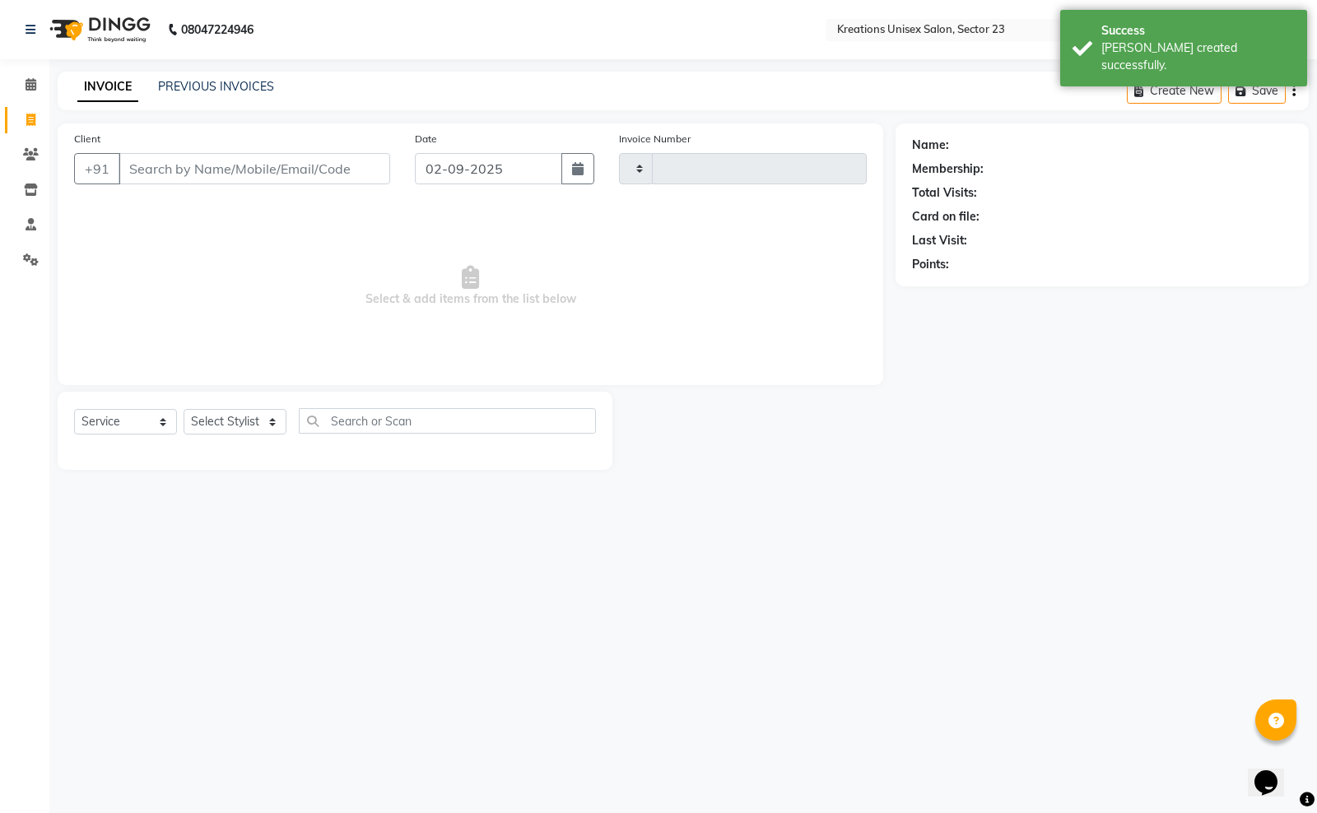
type input "3690"
select select "6161"
click at [582, 171] on icon "button" at bounding box center [578, 168] width 12 height 13
select select "9"
select select "2025"
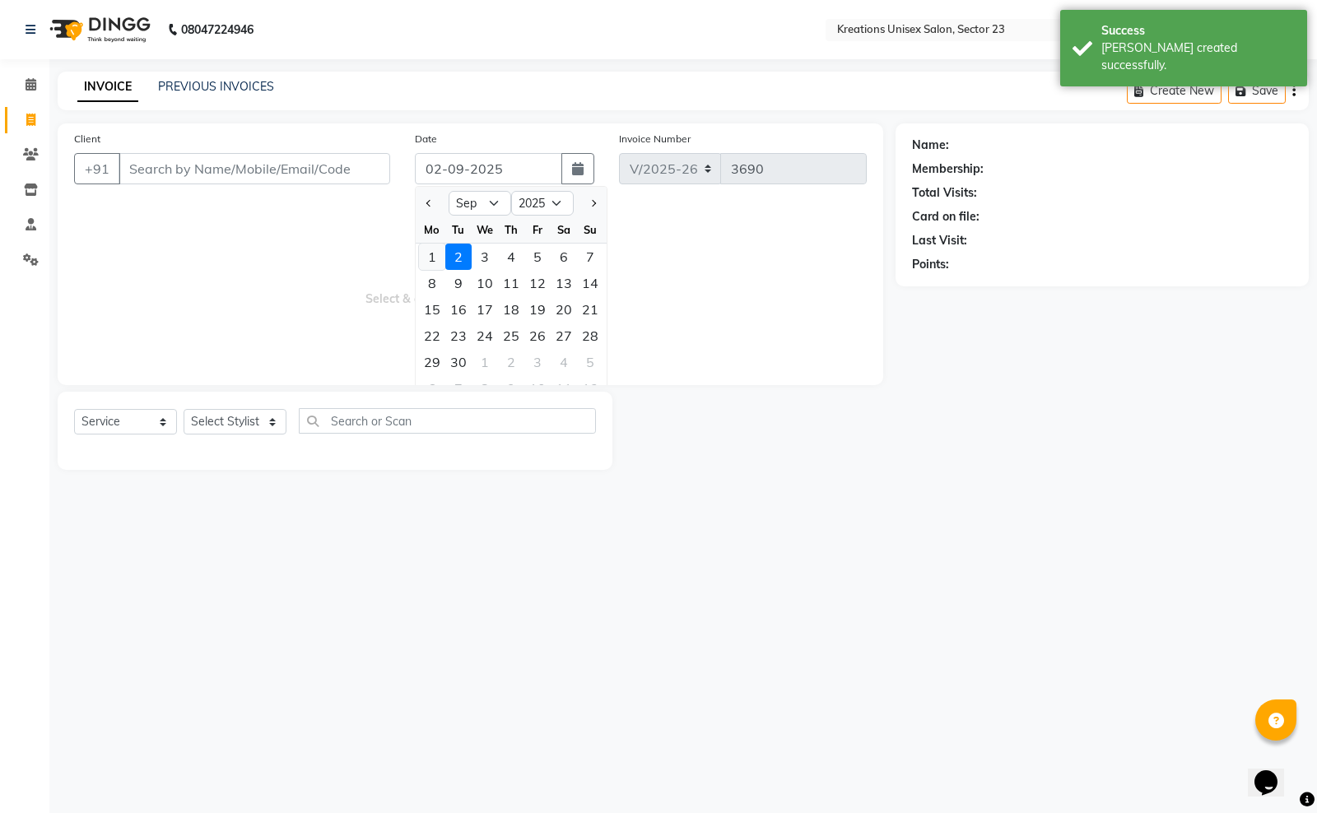
click at [437, 258] on div "1" at bounding box center [432, 257] width 26 height 26
type input "01-09-2025"
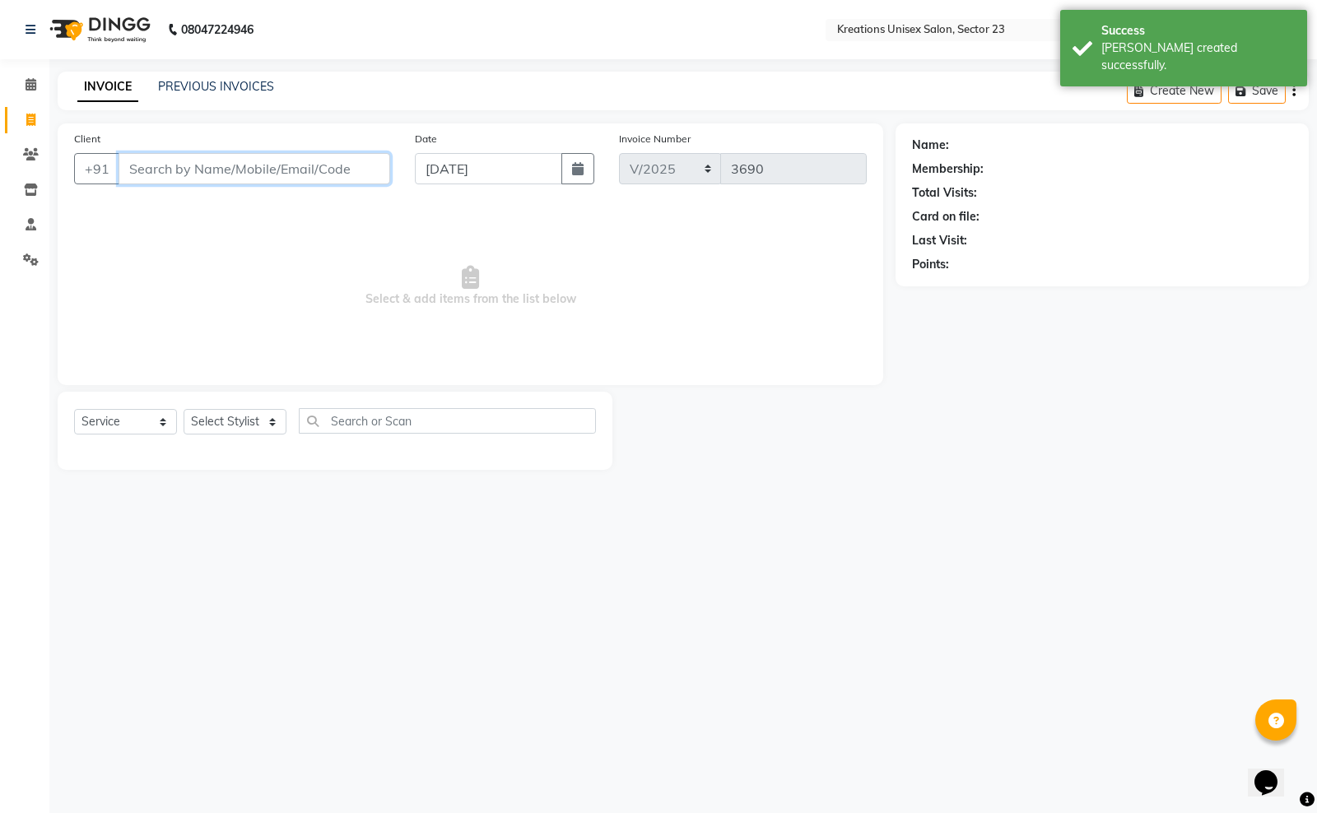
click at [293, 170] on input "Client" at bounding box center [255, 168] width 272 height 31
click at [276, 161] on input "Client" at bounding box center [255, 168] width 272 height 31
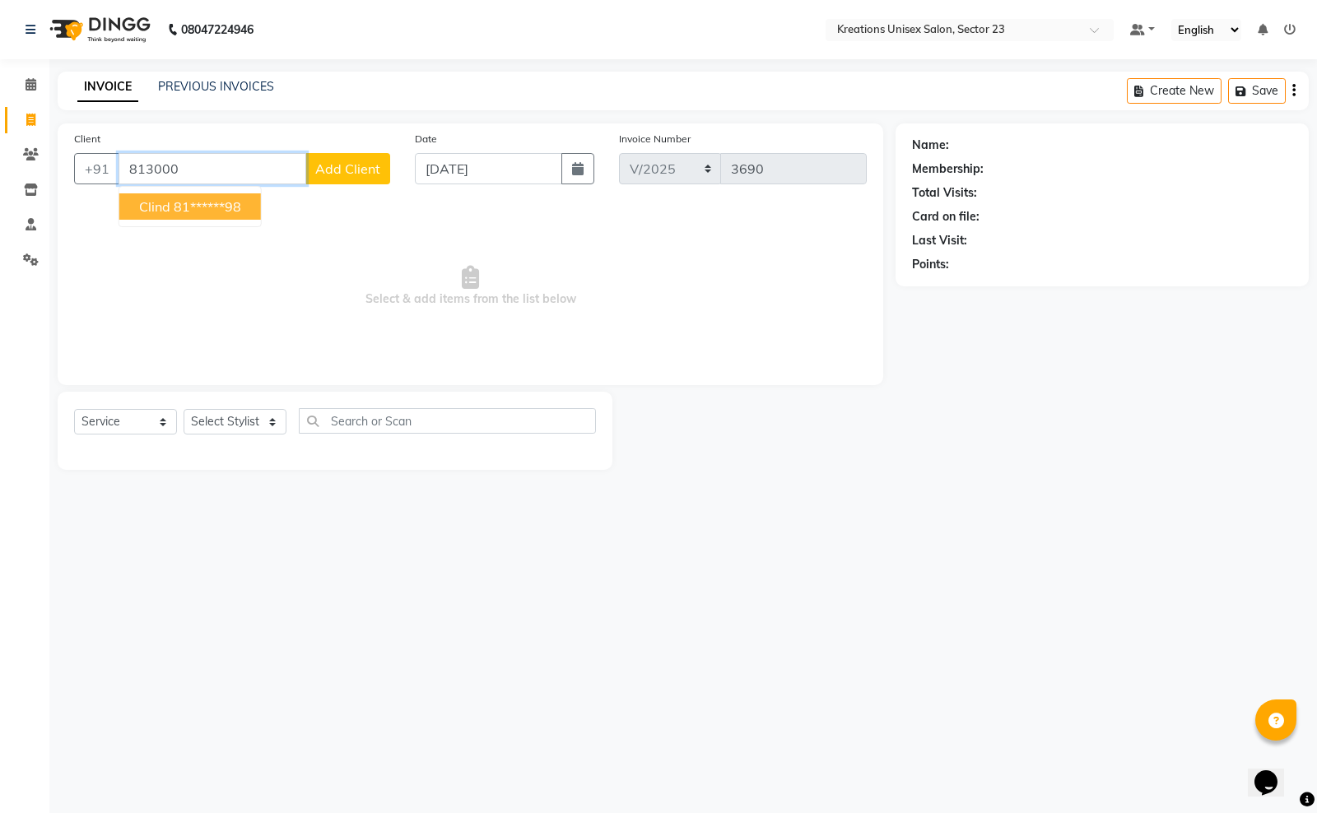
click at [245, 202] on button "Clind 81******98" at bounding box center [190, 206] width 142 height 26
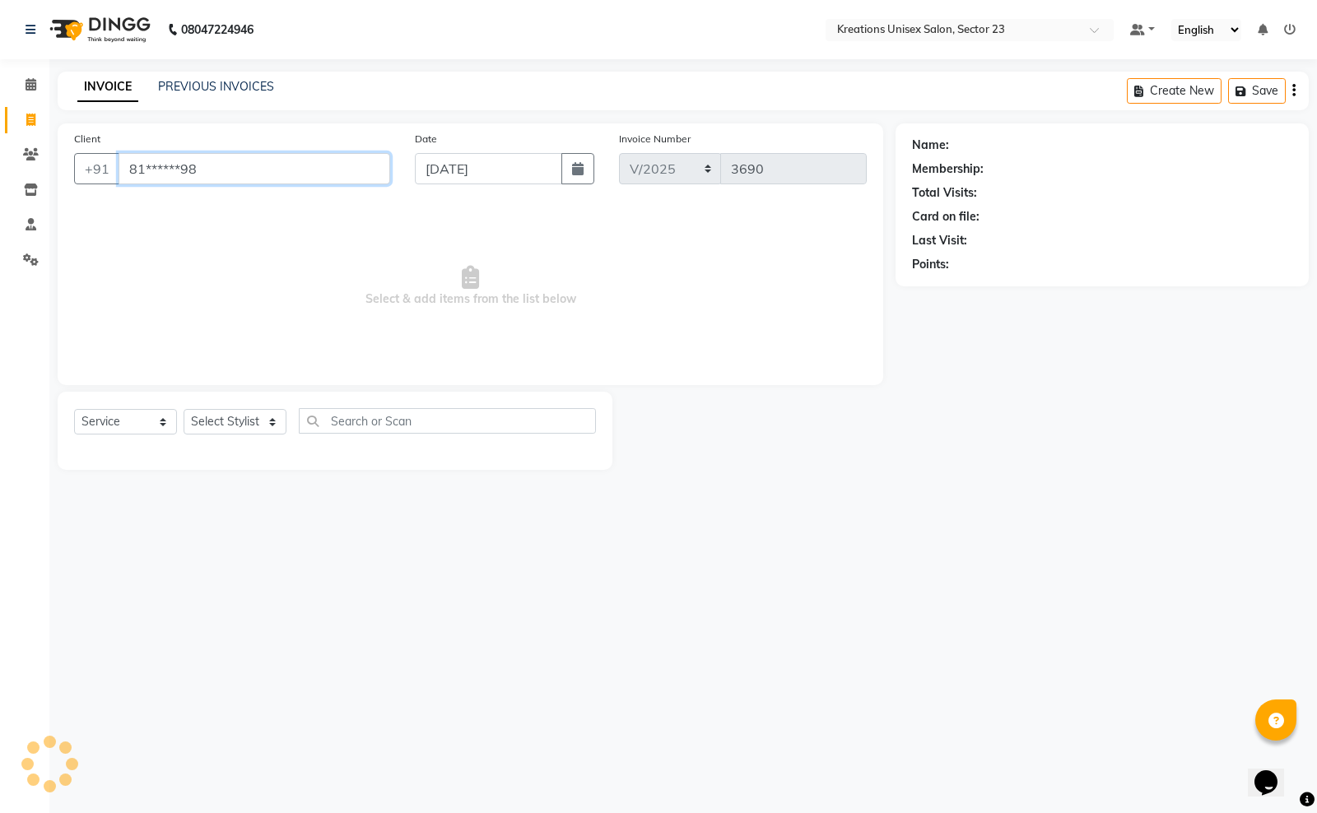
type input "81******98"
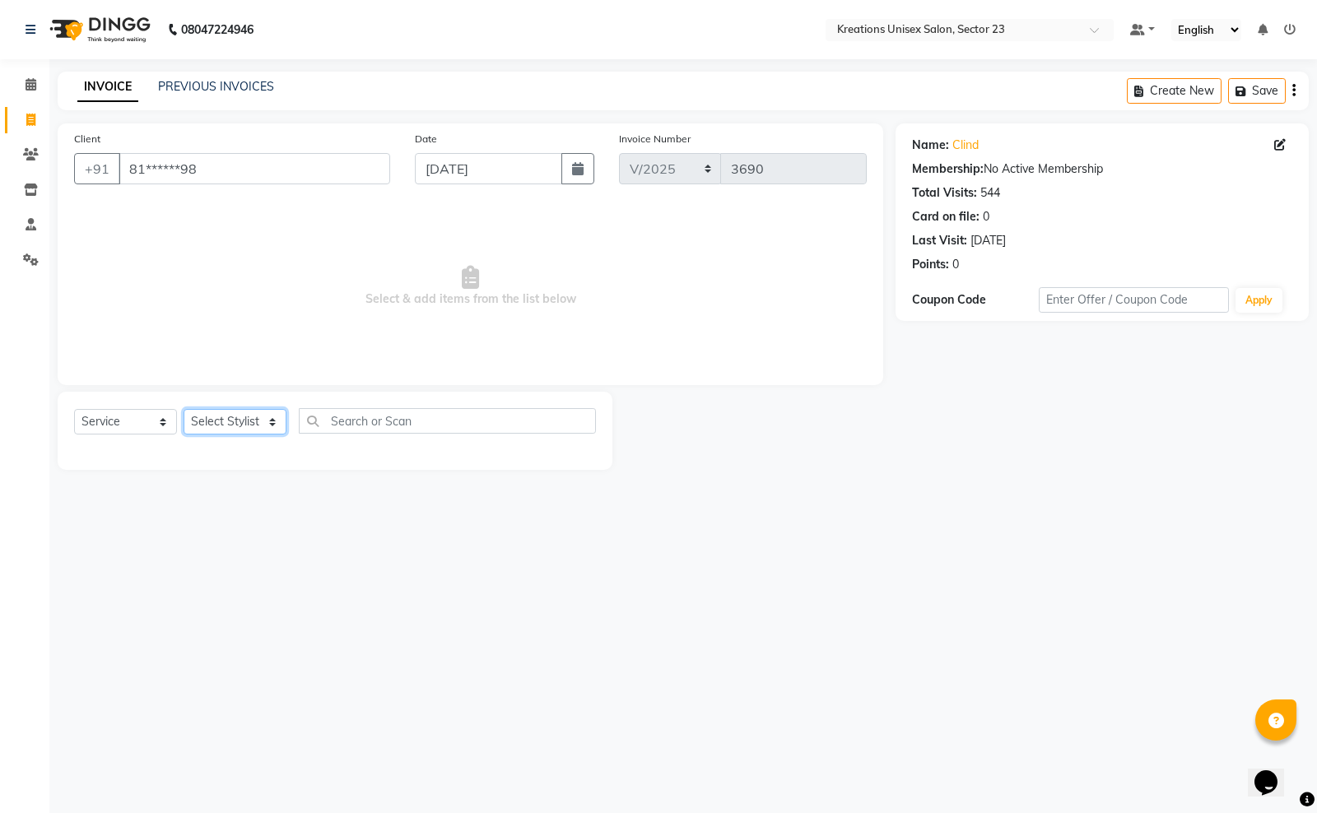
click at [264, 424] on select "Select Stylist Aadil ALI Aman Ankit Manas Sir Rohit Saba Shaffali Maam Shiv Sit…" at bounding box center [235, 422] width 103 height 26
select select "71166"
click at [184, 409] on select "Select Stylist Aadil ALI Aman Ankit Manas Sir Rohit Saba Shaffali Maam Shiv Sit…" at bounding box center [235, 422] width 103 height 26
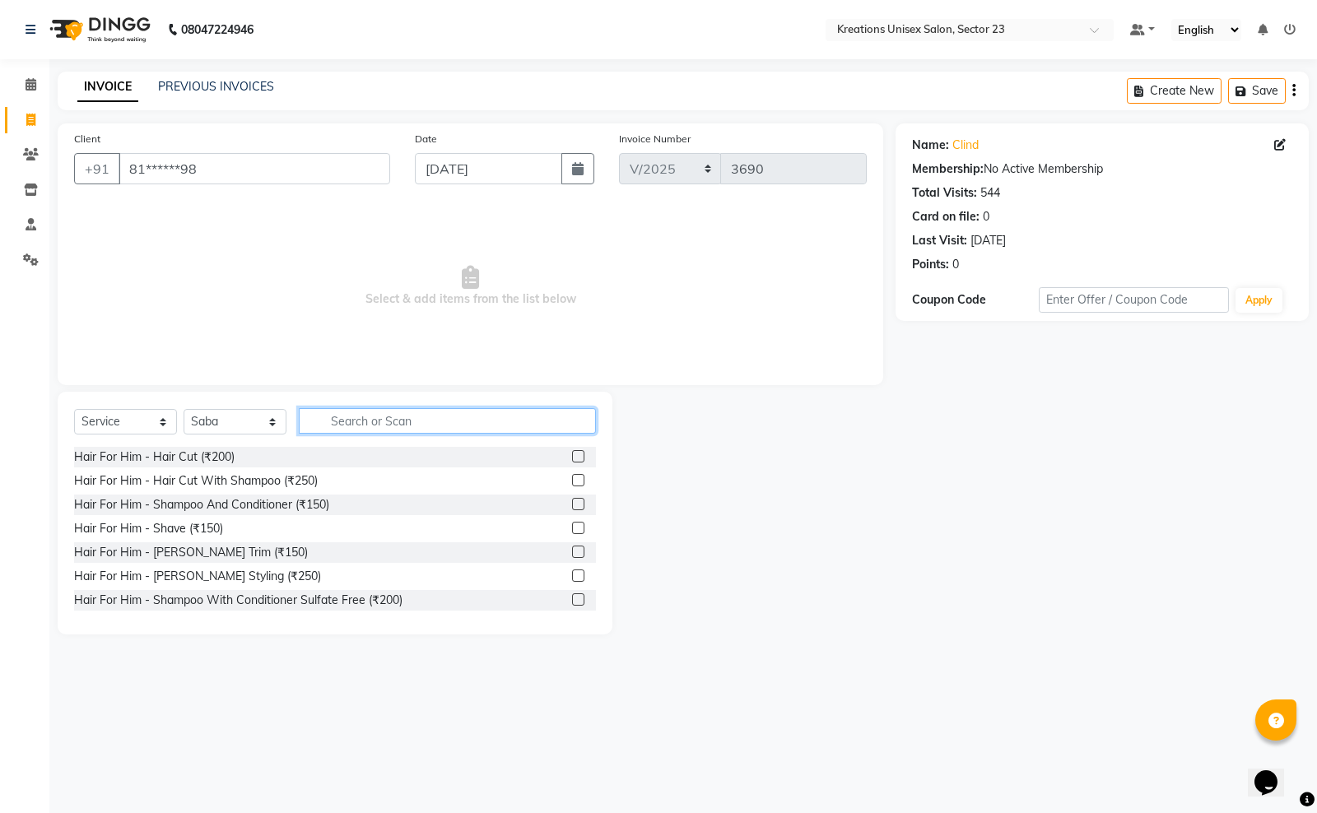
click at [398, 426] on input "text" at bounding box center [447, 421] width 297 height 26
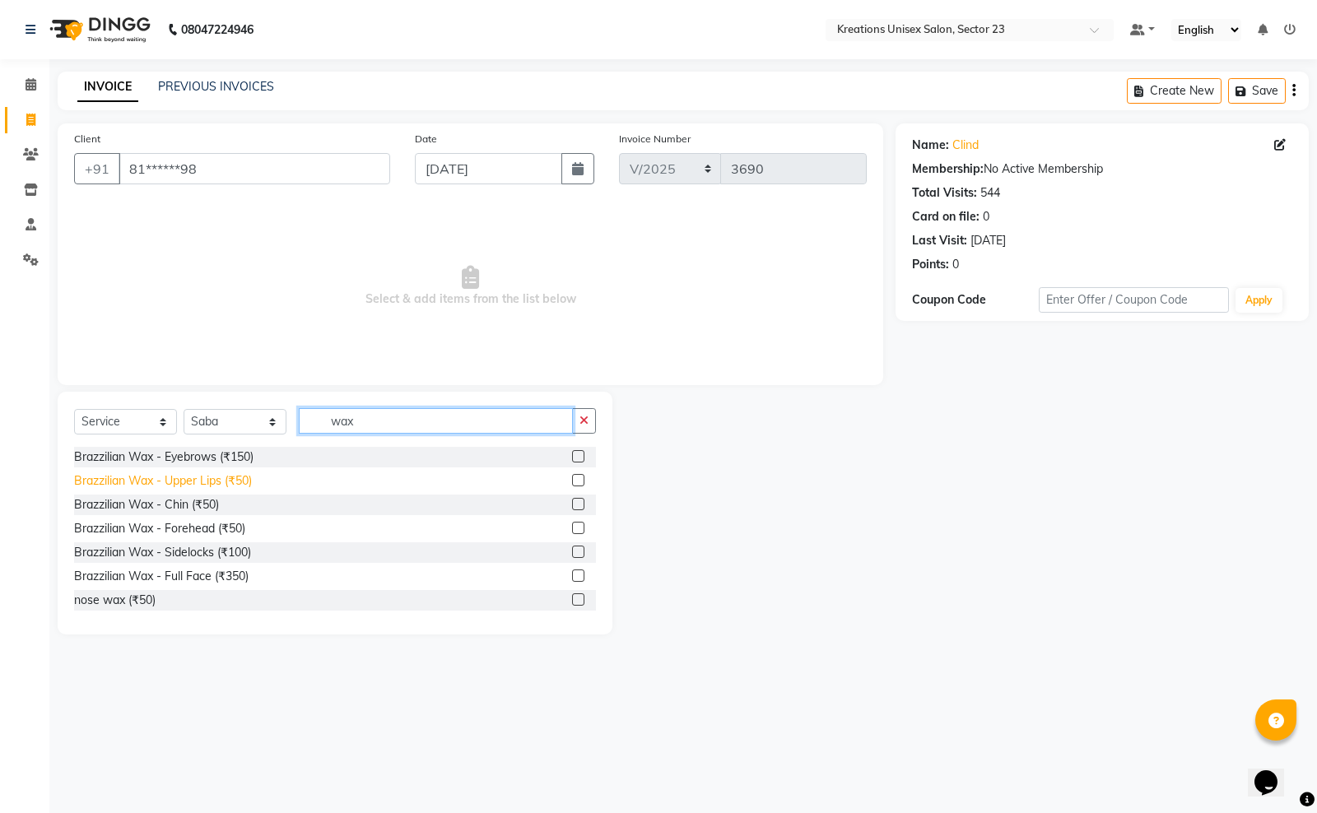
type input "wax"
click at [248, 477] on div "Brazzilian Wax - Upper Lips (₹50)" at bounding box center [163, 480] width 178 height 17
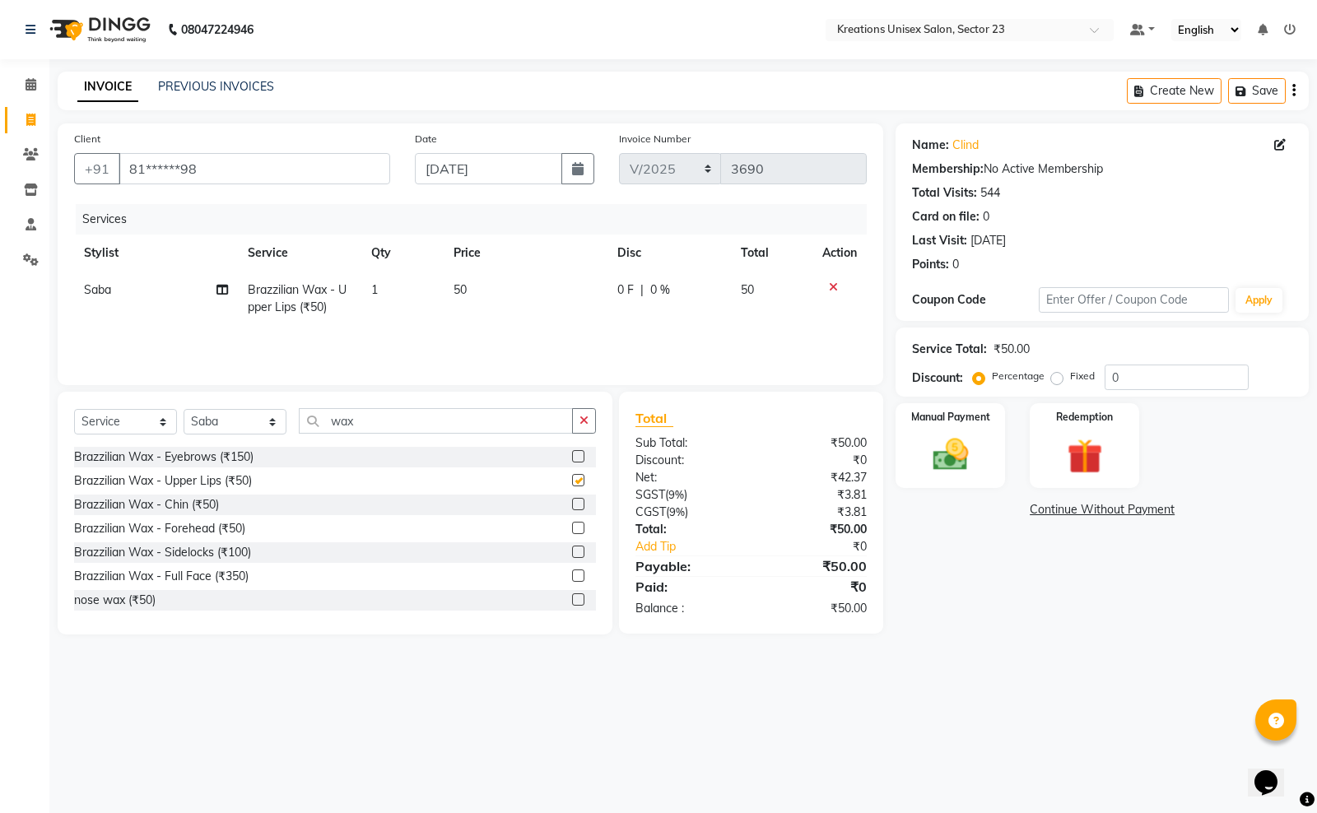
checkbox input "false"
click at [391, 416] on input "wax" at bounding box center [436, 421] width 274 height 26
type input "w"
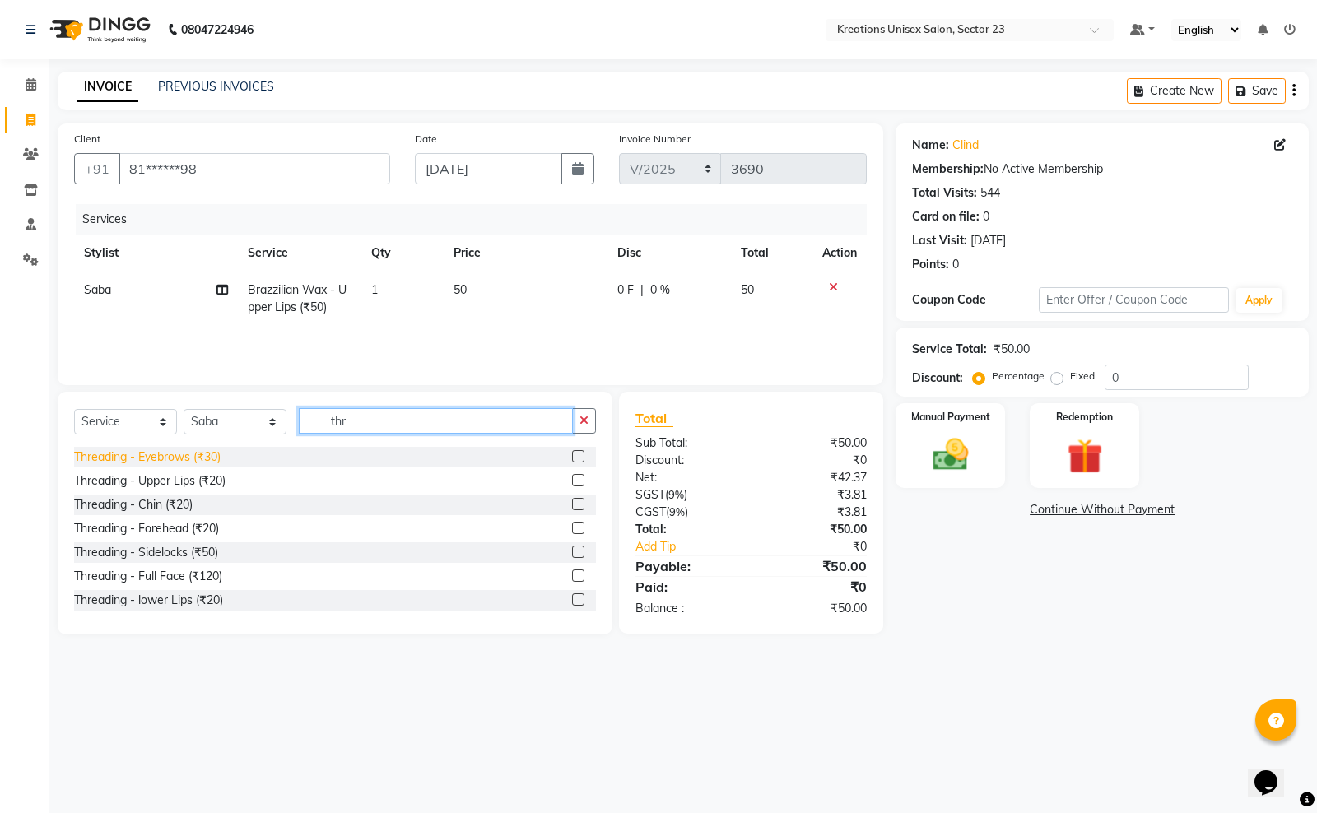
type input "thr"
click at [199, 457] on div "Threading - Eyebrows (₹30)" at bounding box center [147, 457] width 147 height 17
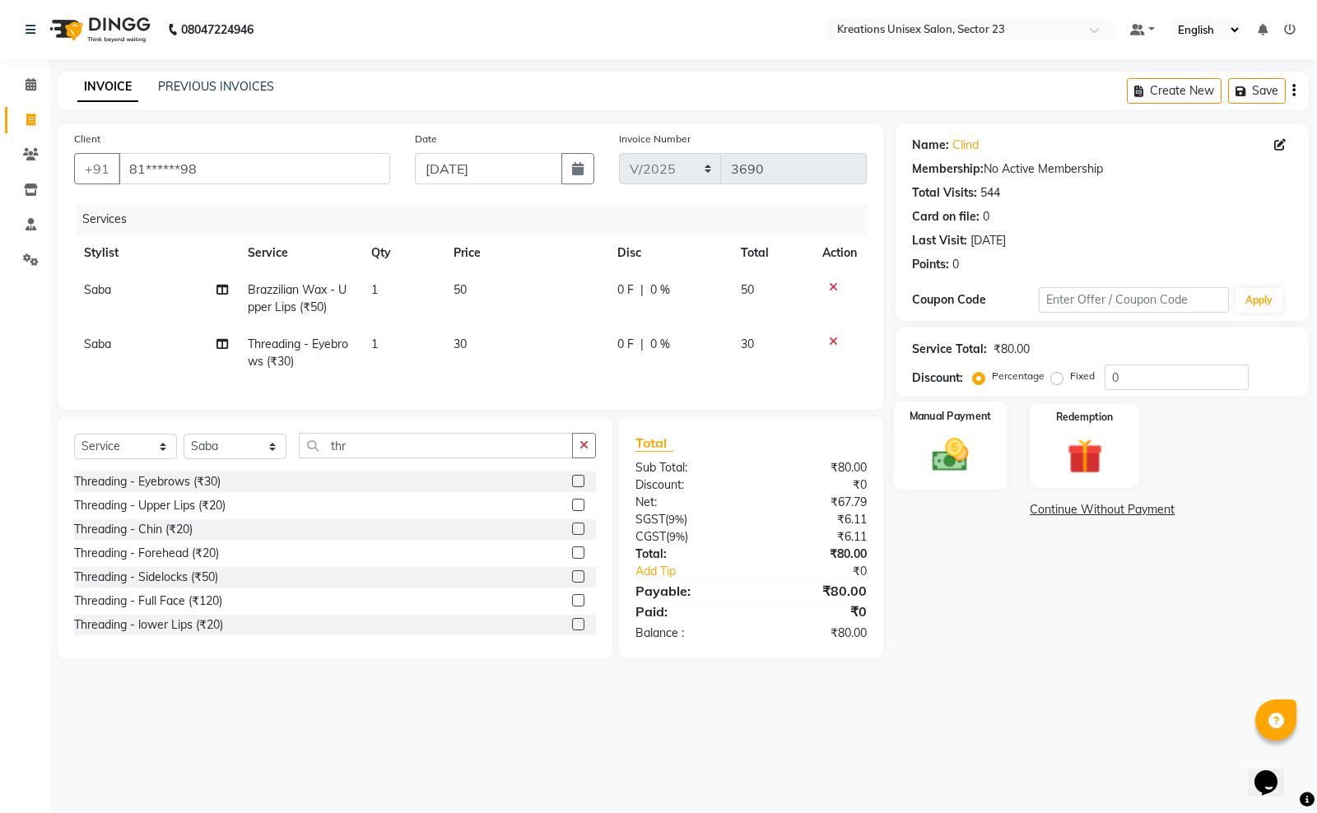
click at [923, 444] on div "Manual Payment" at bounding box center [951, 446] width 114 height 88
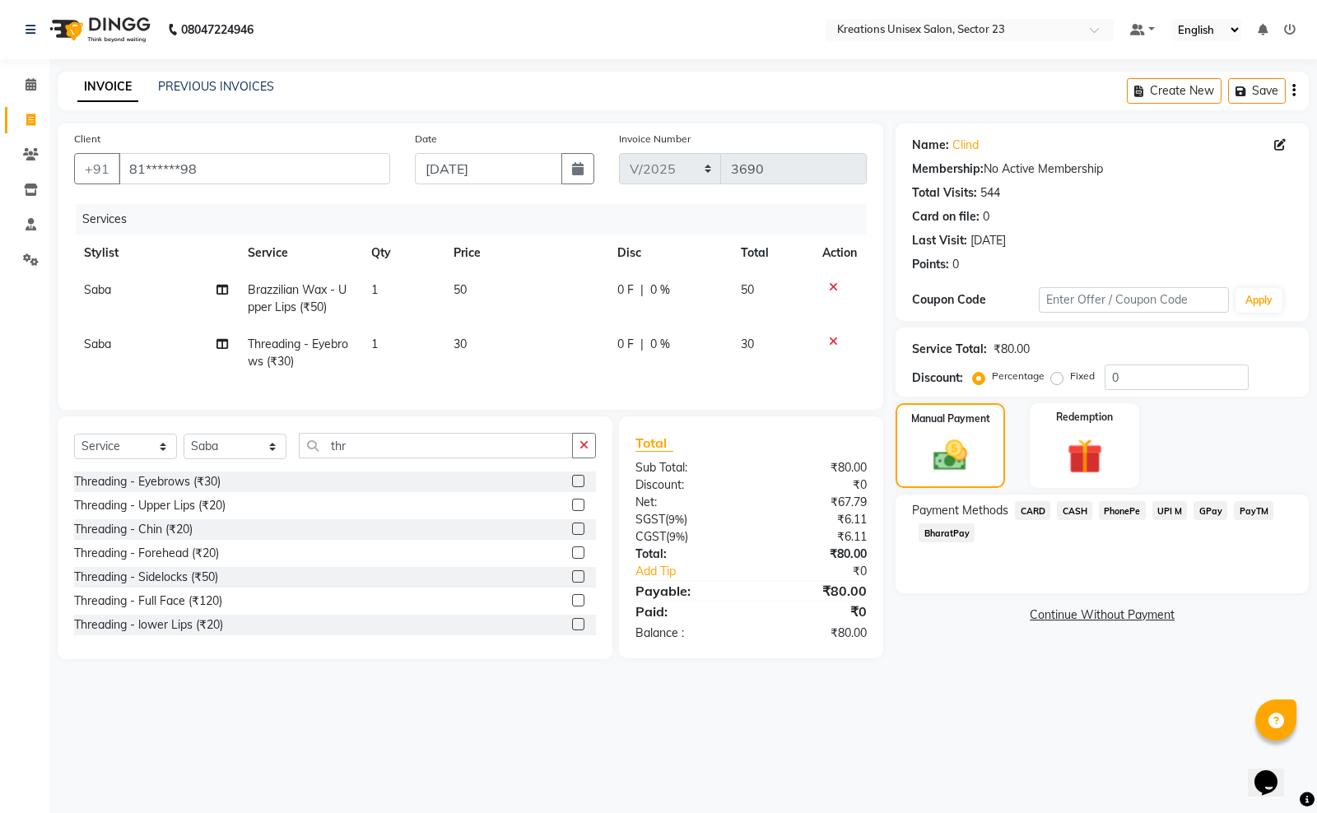
click at [1253, 509] on span "PayTM" at bounding box center [1254, 510] width 40 height 19
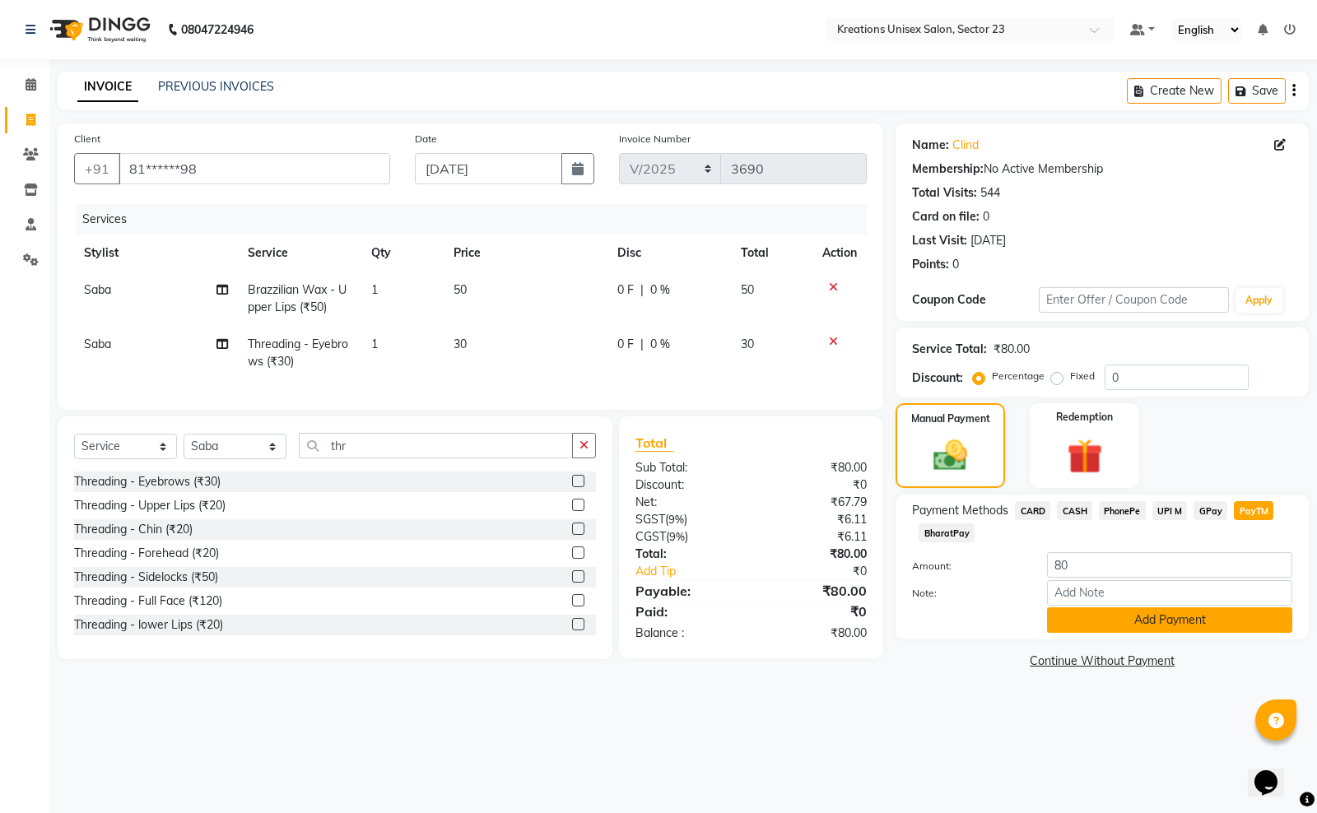
click at [1055, 610] on button "Add Payment" at bounding box center [1169, 620] width 245 height 26
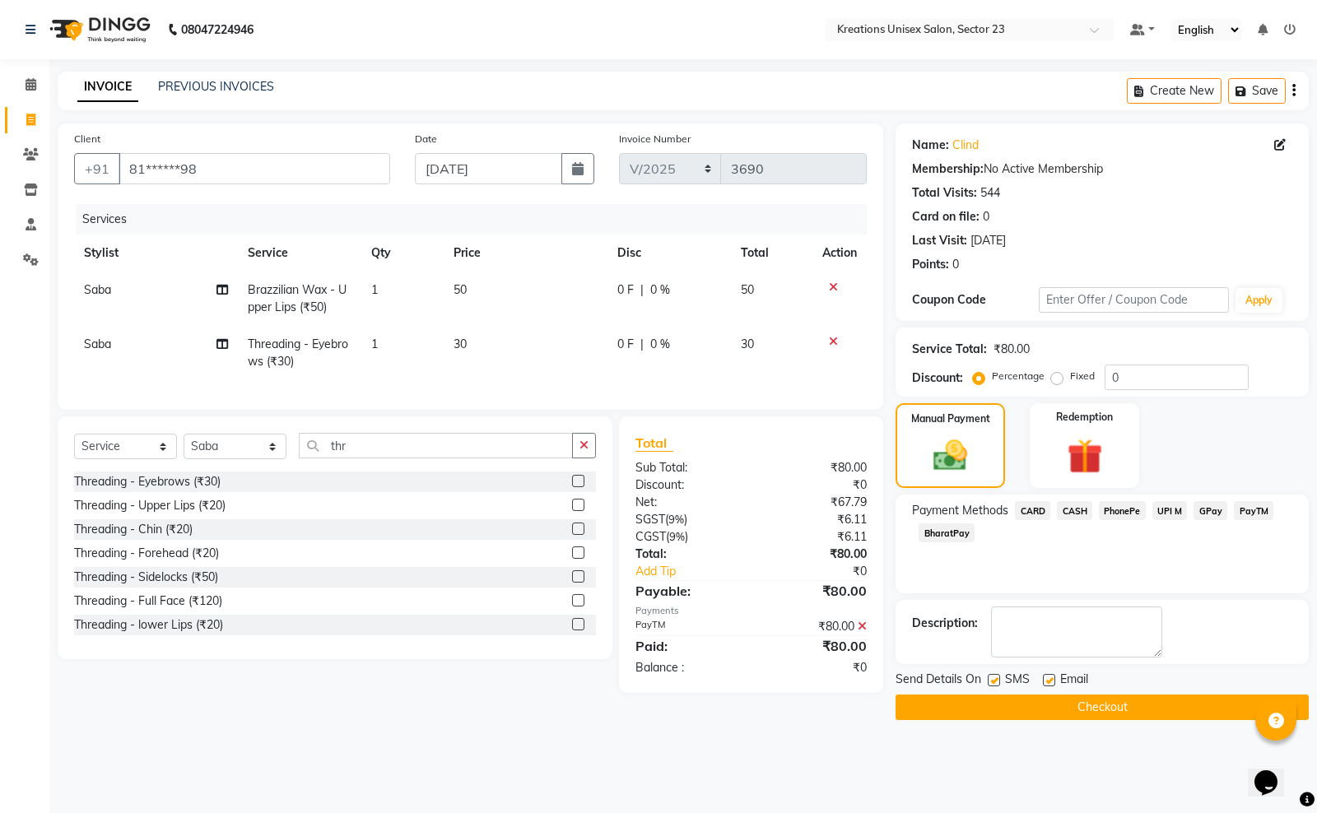
click at [1002, 680] on div "SMS" at bounding box center [1015, 681] width 55 height 21
click at [990, 679] on label at bounding box center [994, 680] width 12 height 12
click at [990, 679] on input "checkbox" at bounding box center [993, 681] width 11 height 11
click at [1048, 672] on div "Email" at bounding box center [1072, 681] width 58 height 21
click at [1048, 681] on label at bounding box center [1049, 680] width 12 height 12
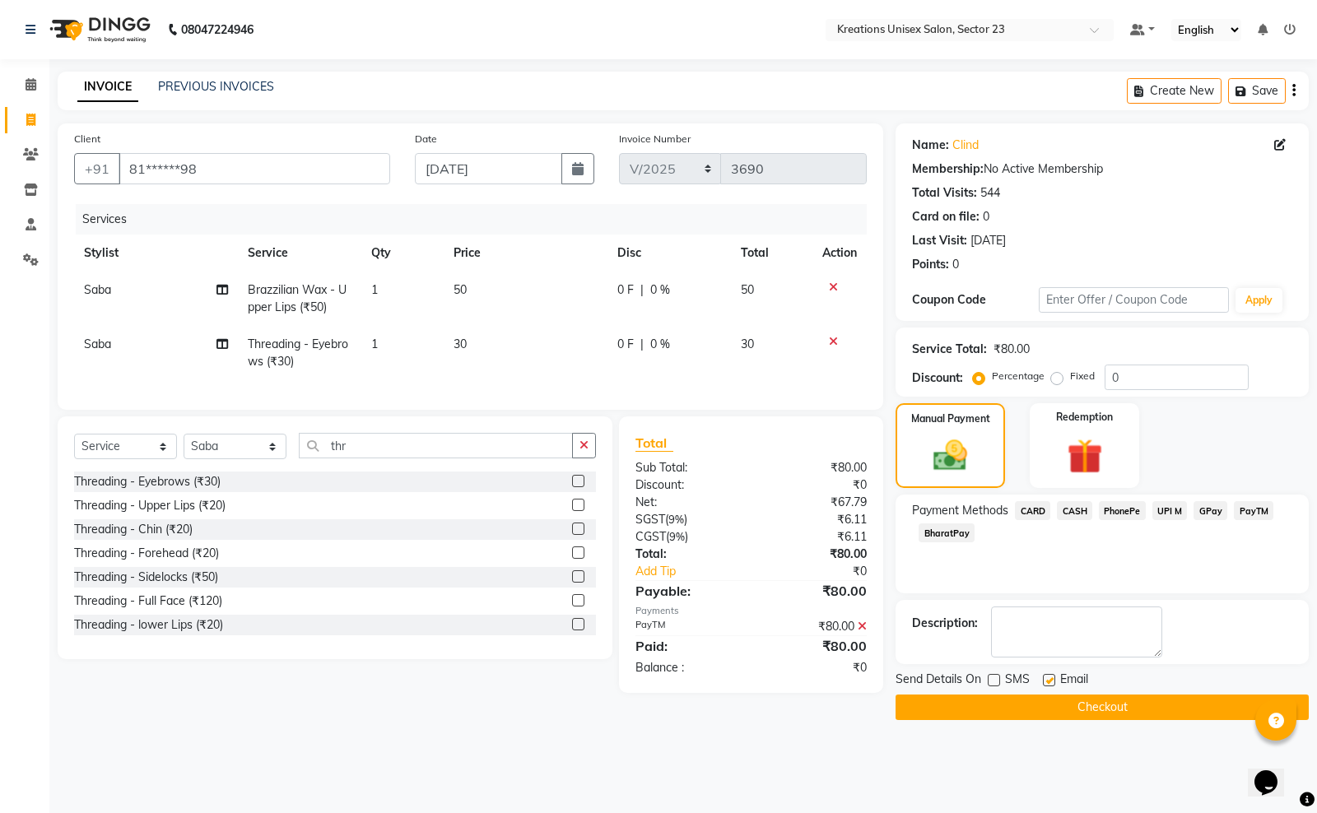
click at [1048, 681] on input "checkbox" at bounding box center [1048, 681] width 11 height 11
click at [997, 724] on main "INVOICE PREVIOUS INVOICES Create New Save Client +91 81******98 Date 01-09-2025…" at bounding box center [682, 408] width 1267 height 673
click at [986, 710] on button "Checkout" at bounding box center [1101, 708] width 413 height 26
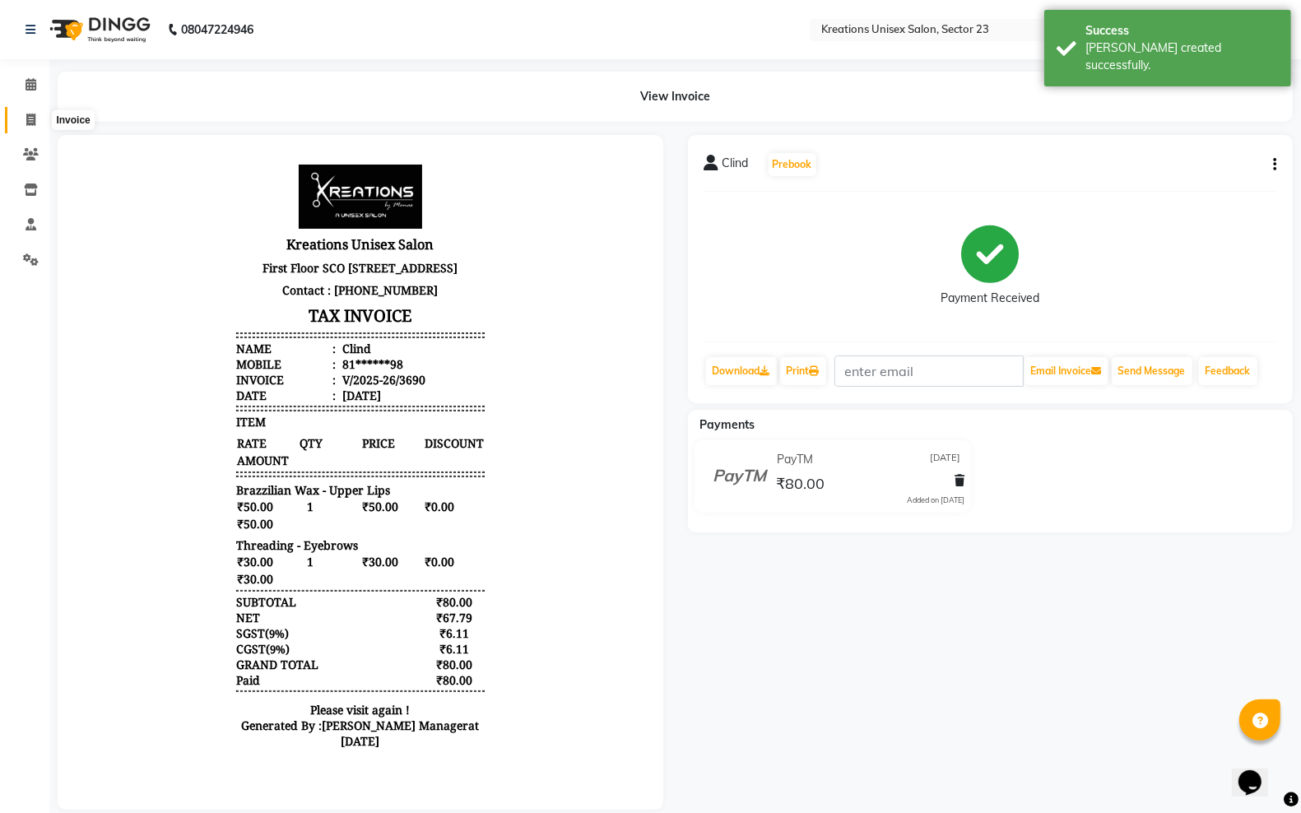
click at [21, 128] on span at bounding box center [30, 120] width 29 height 19
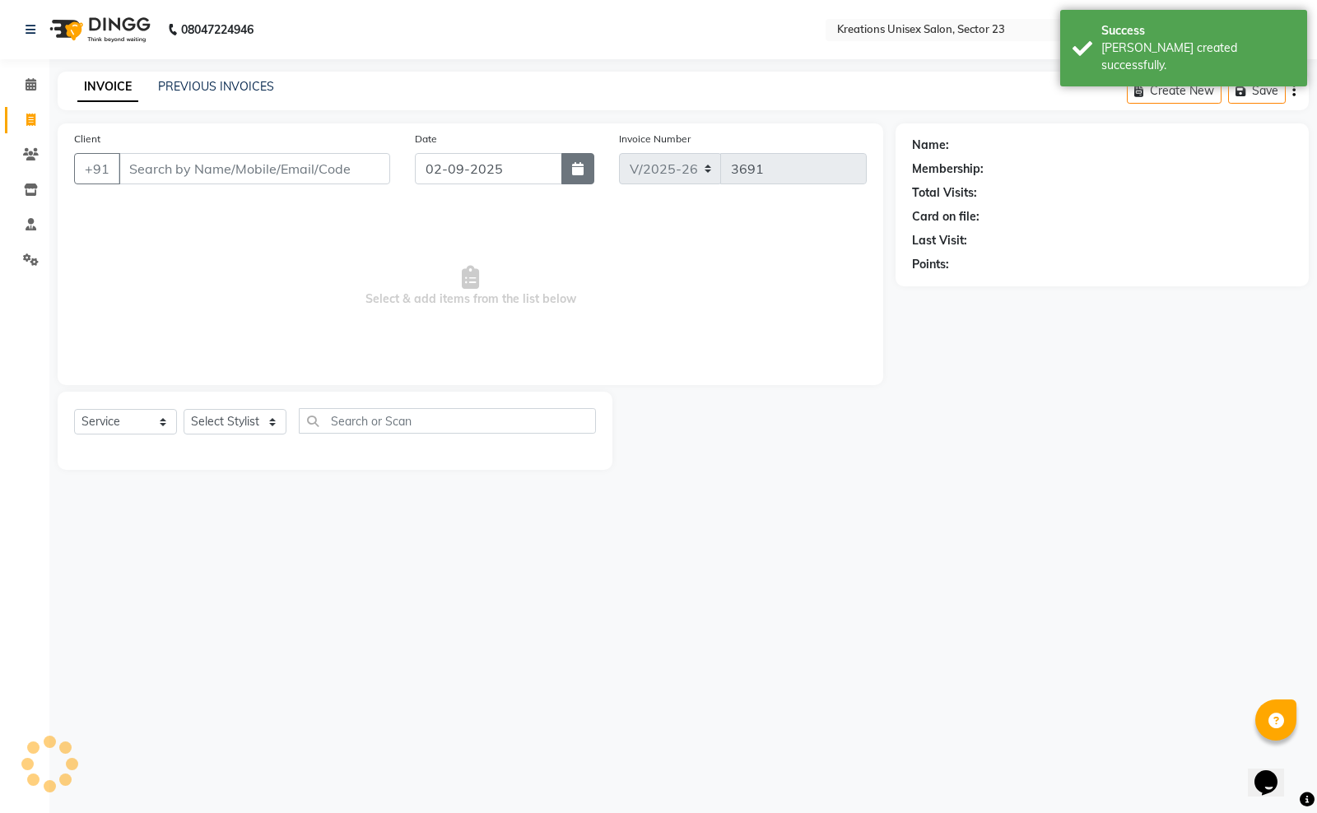
click at [564, 177] on button "button" at bounding box center [577, 168] width 33 height 31
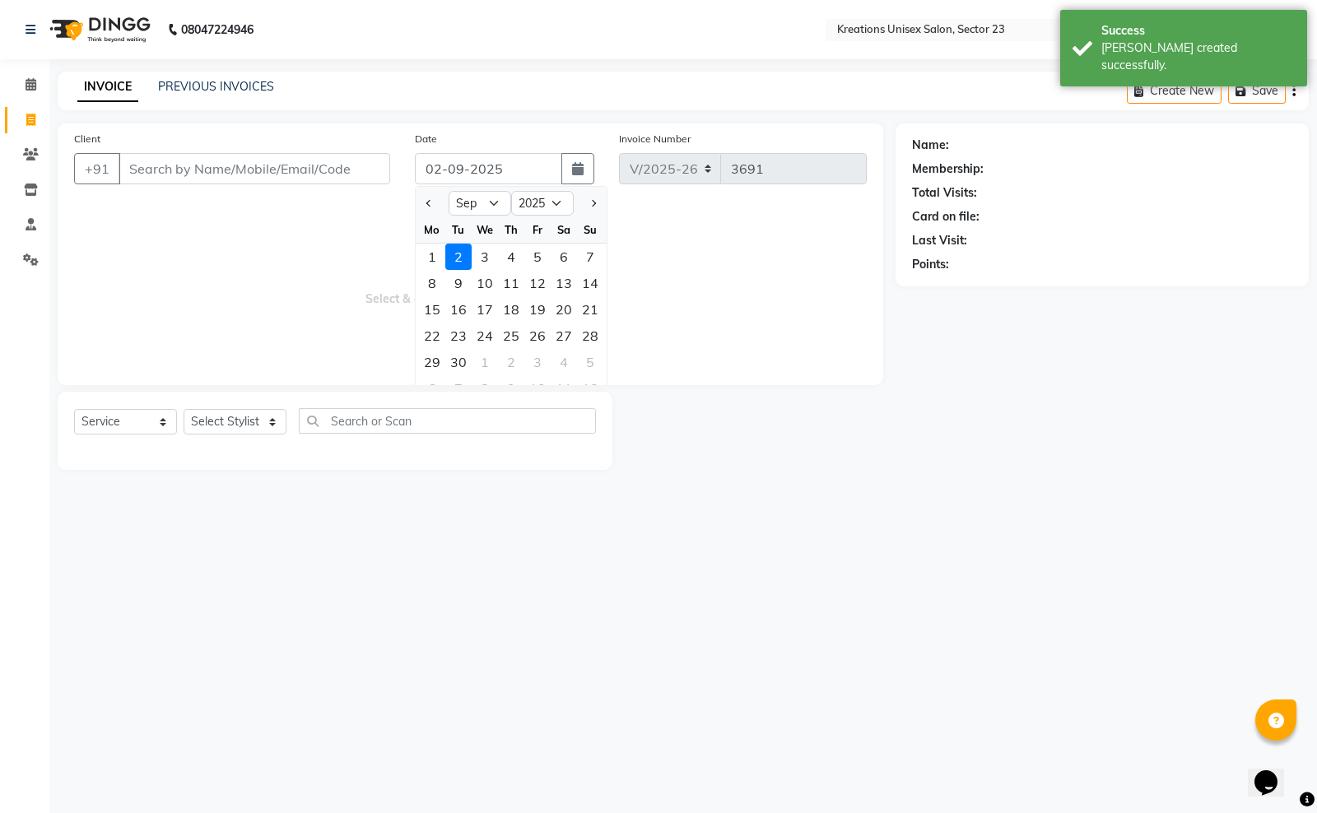
drag, startPoint x: 440, startPoint y: 256, endPoint x: 400, endPoint y: 245, distance: 41.7
click at [439, 256] on div "1" at bounding box center [432, 257] width 26 height 26
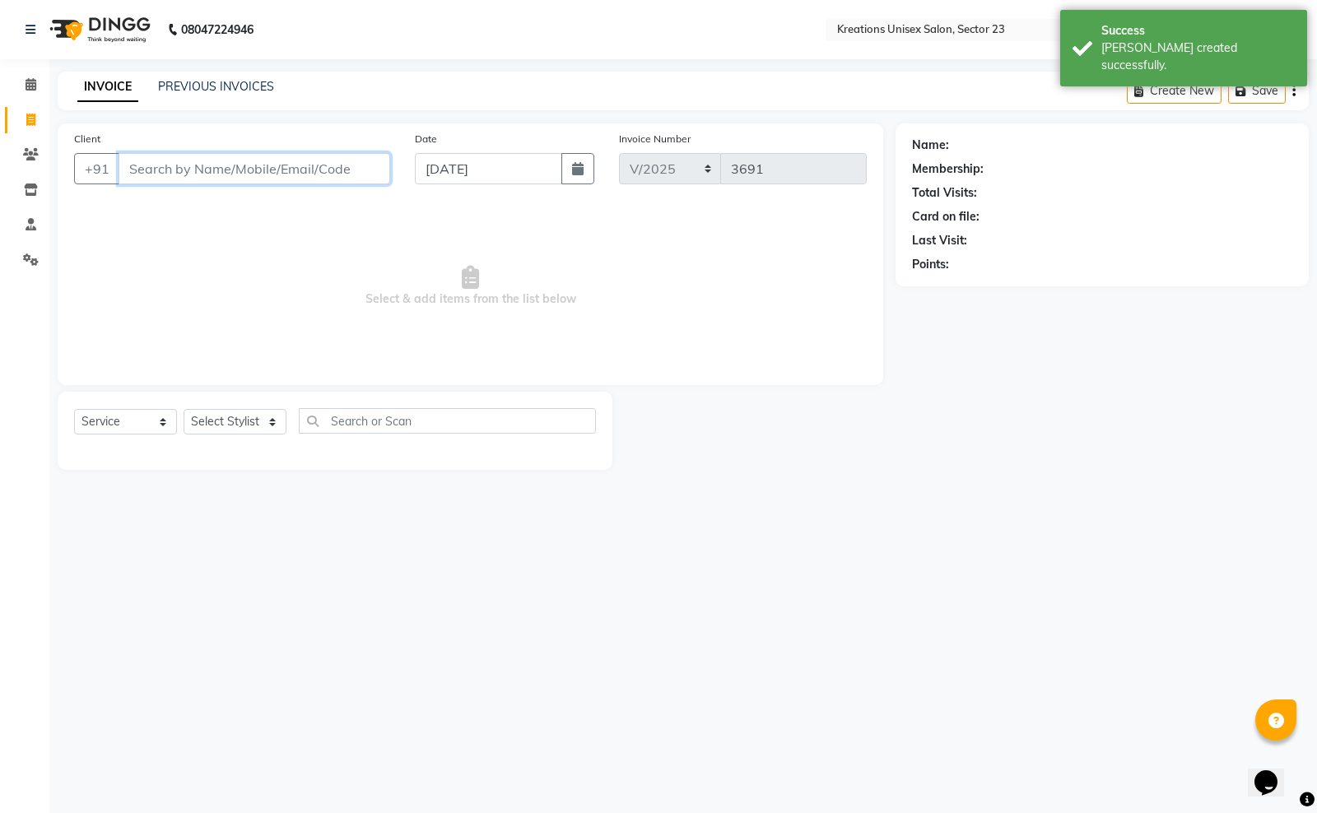
click at [284, 182] on input "Client" at bounding box center [255, 168] width 272 height 31
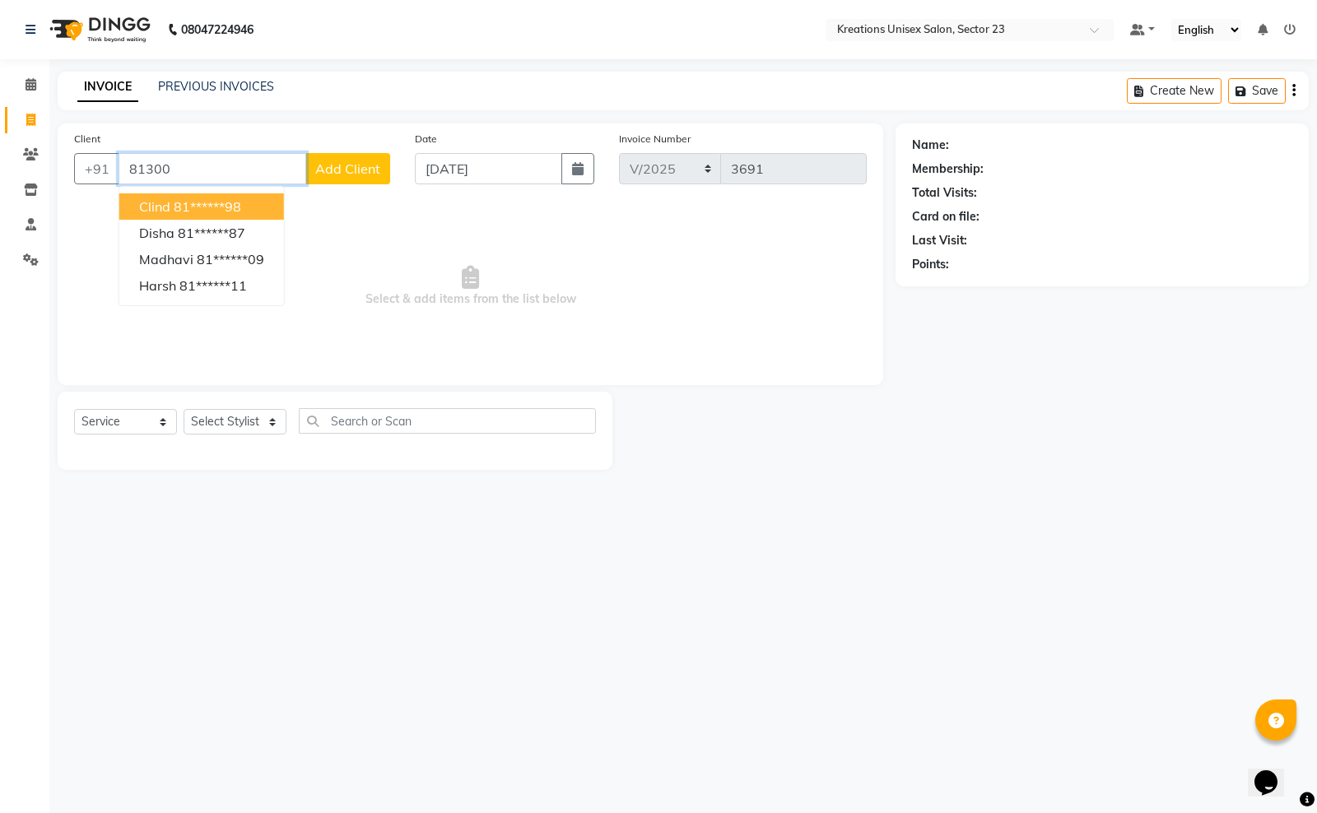
click at [214, 198] on ngb-highlight "81******98" at bounding box center [207, 206] width 67 height 16
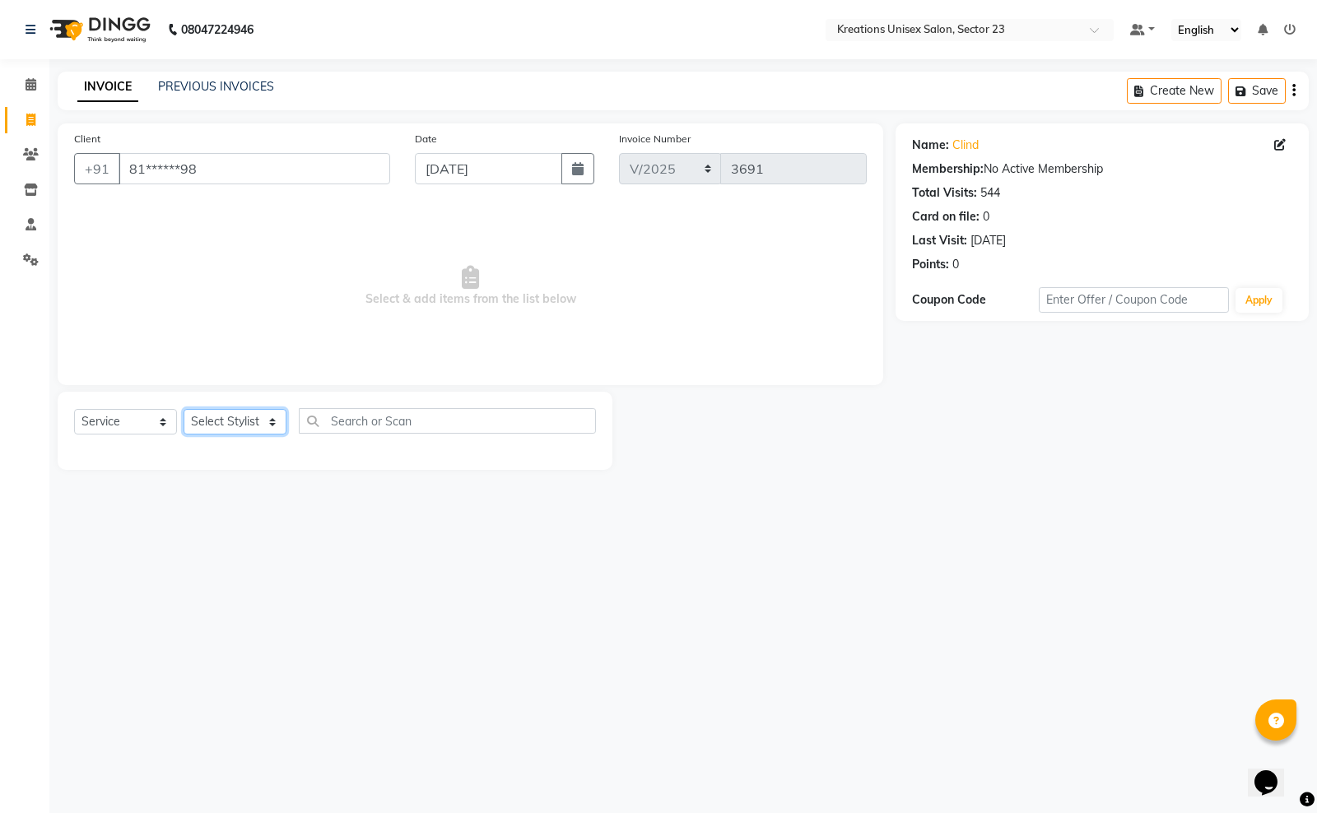
click at [249, 424] on select "Select Stylist Aadil ALI Aman Ankit Manas Sir Rohit Saba Shaffali Maam Shiv Sit…" at bounding box center [235, 422] width 103 height 26
click at [184, 409] on select "Select Stylist Aadil ALI Aman Ankit Manas Sir Rohit Saba Shaffali Maam Shiv Sit…" at bounding box center [235, 422] width 103 height 26
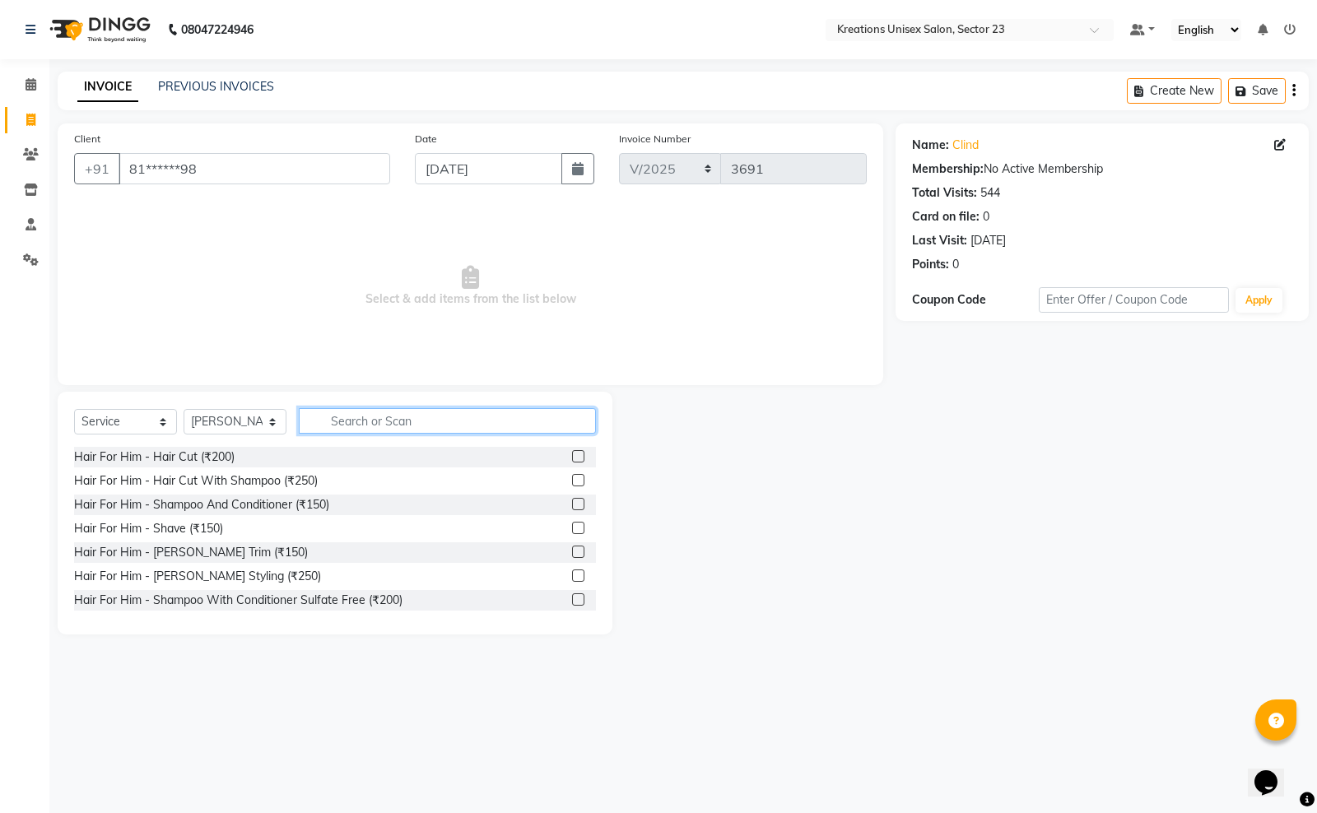
click at [412, 420] on input "text" at bounding box center [447, 421] width 297 height 26
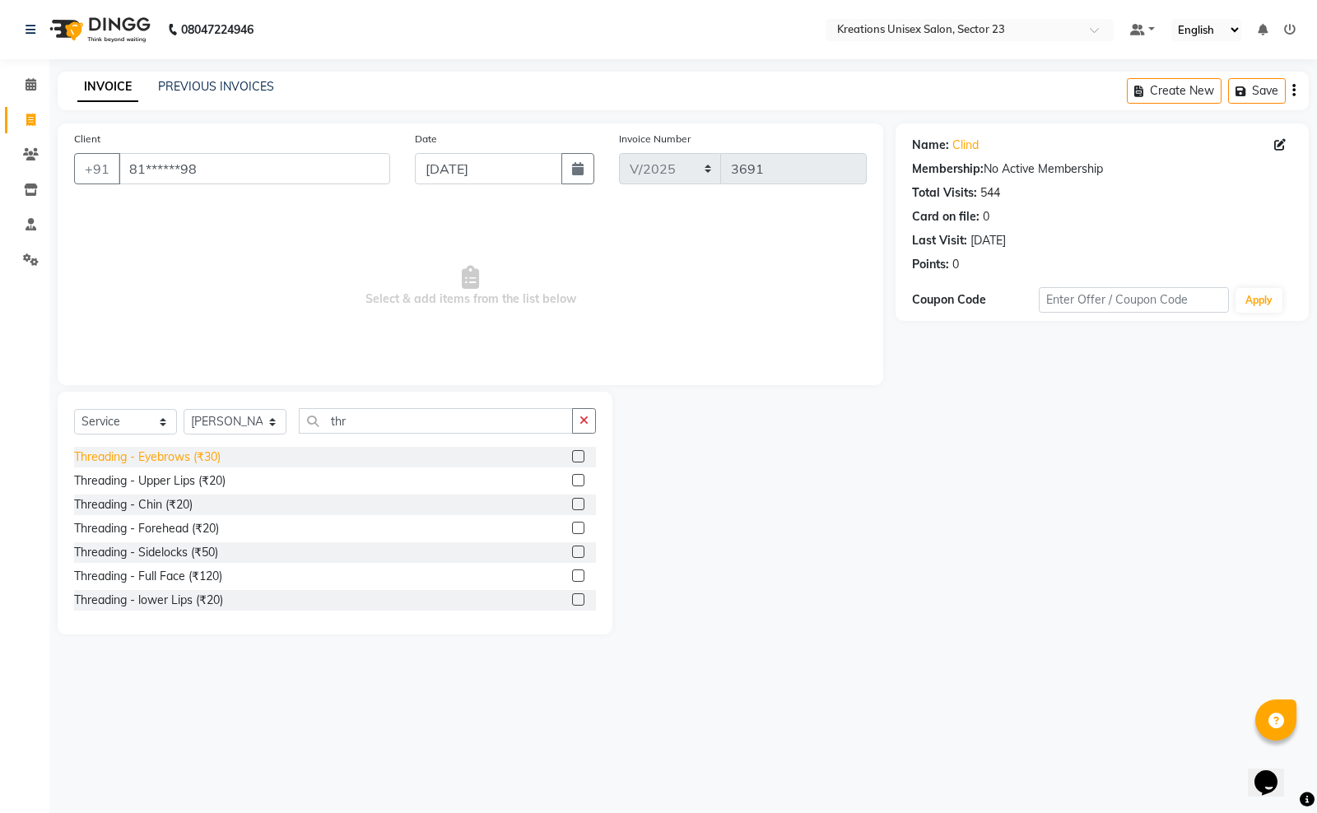
click at [212, 458] on div "Threading - Eyebrows (₹30)" at bounding box center [147, 457] width 147 height 17
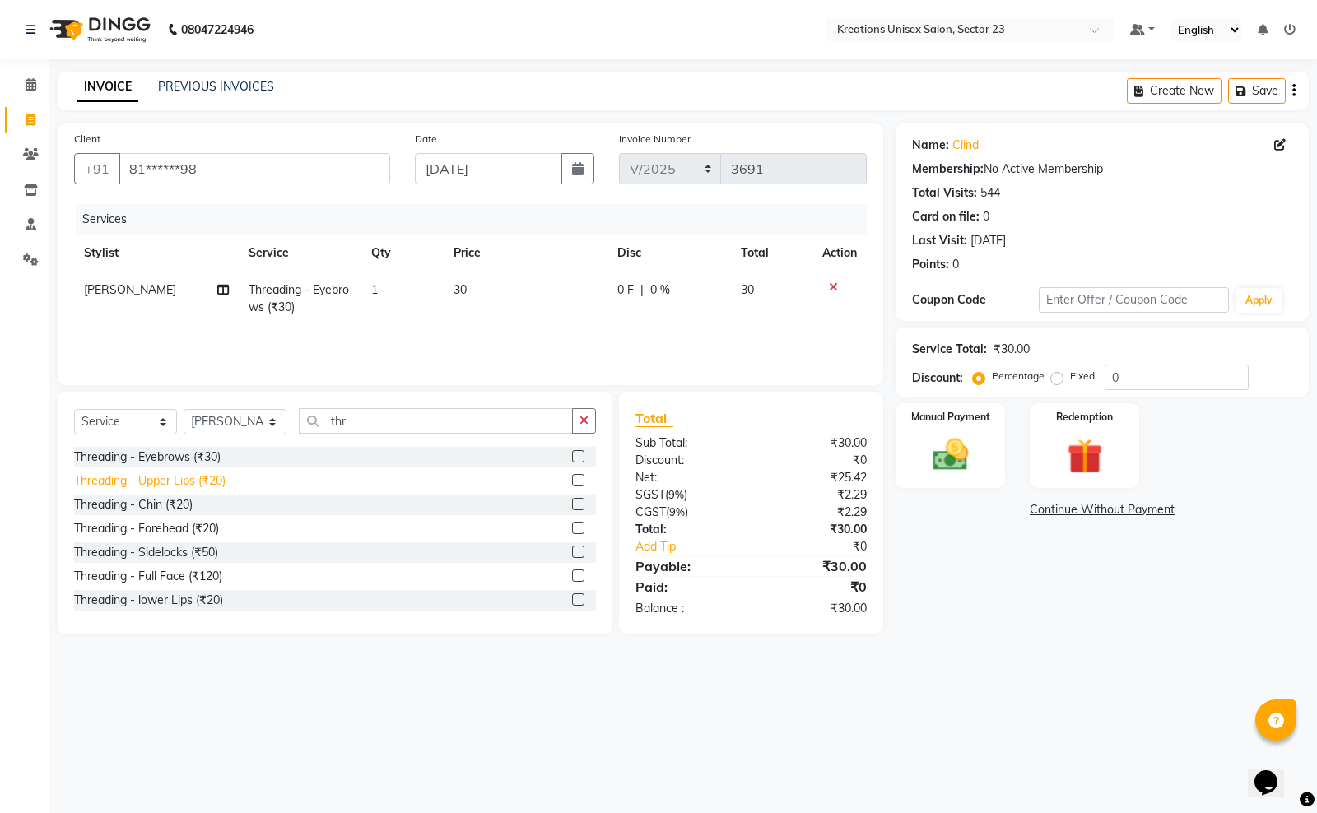
click at [211, 482] on div "Threading - Upper Lips (₹20)" at bounding box center [149, 480] width 151 height 17
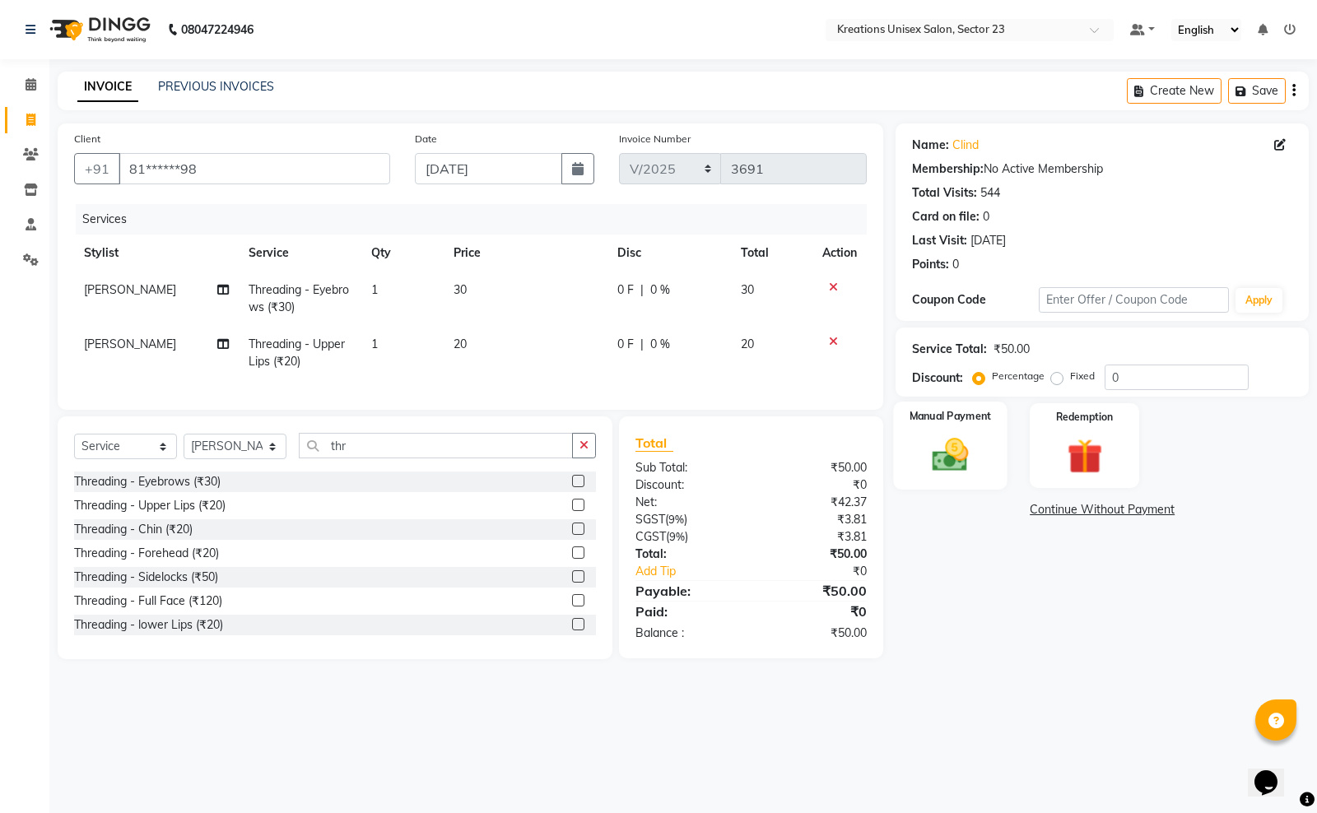
click at [935, 442] on img at bounding box center [950, 455] width 59 height 42
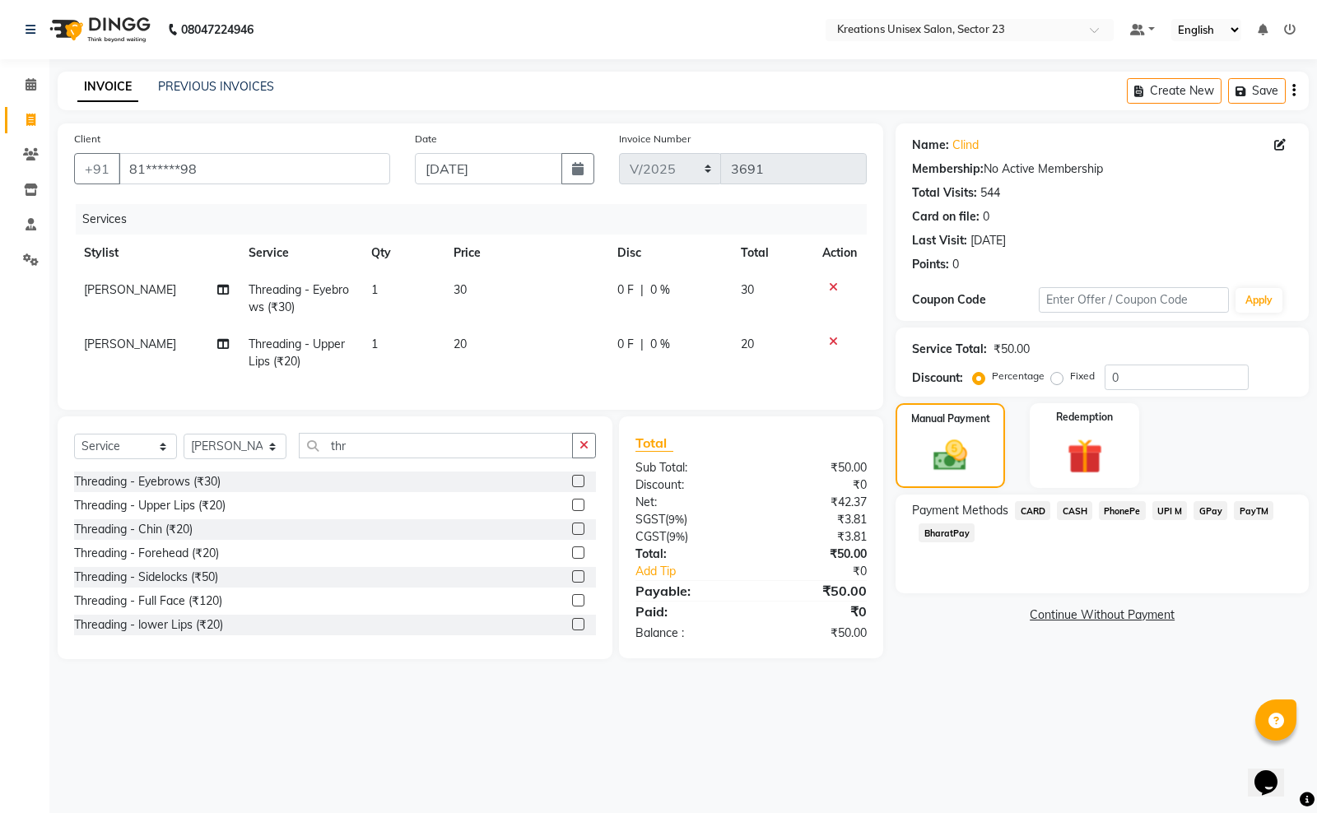
click at [1259, 515] on span "PayTM" at bounding box center [1254, 510] width 40 height 19
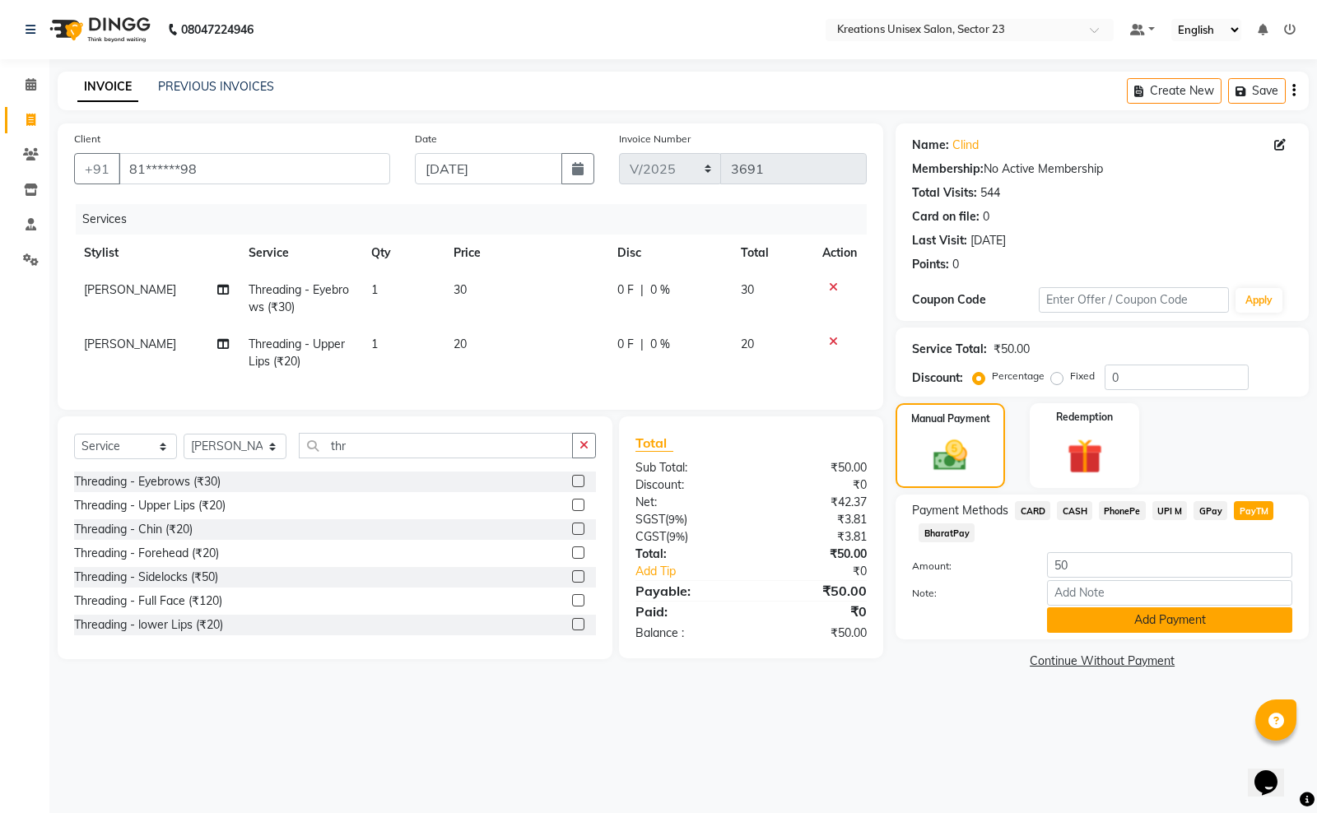
click at [1195, 622] on button "Add Payment" at bounding box center [1169, 620] width 245 height 26
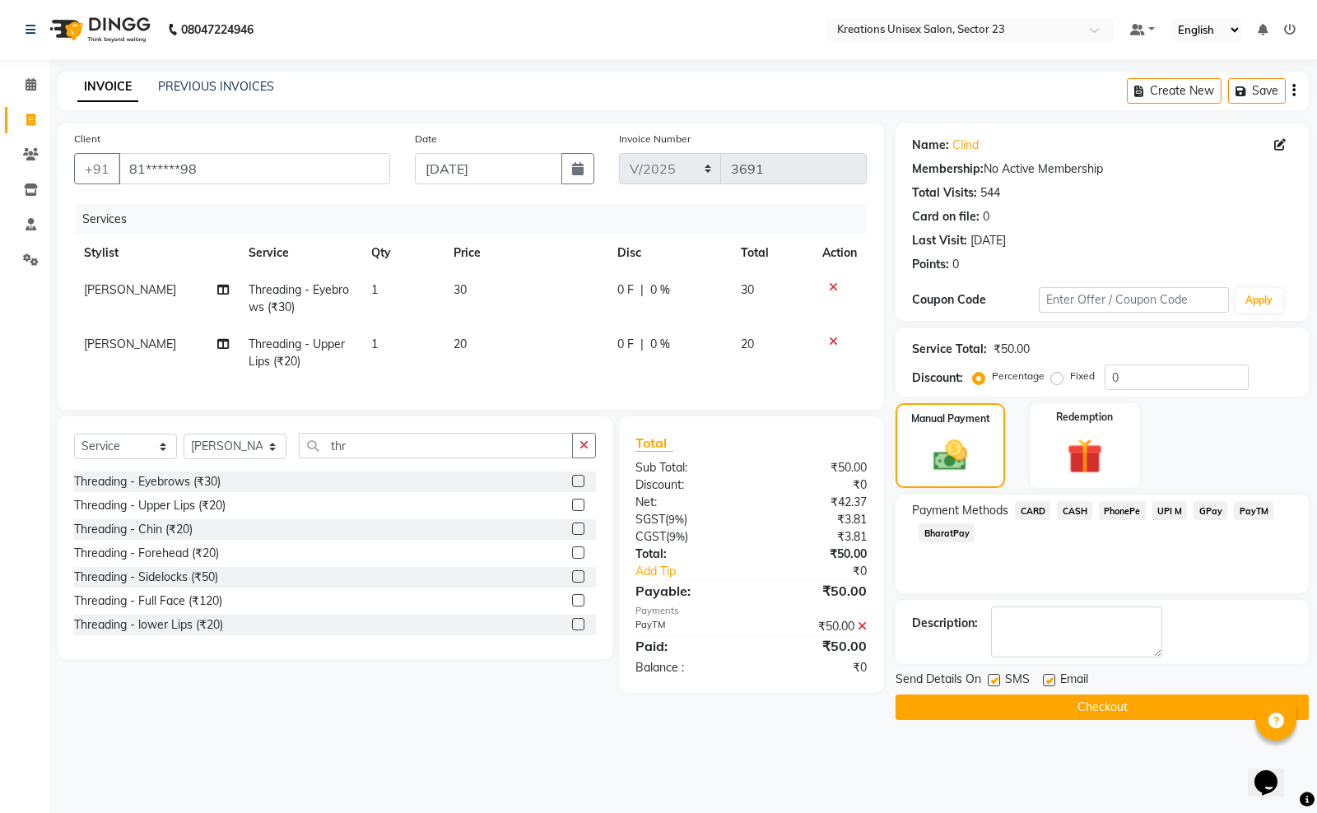
click at [996, 681] on label at bounding box center [994, 680] width 12 height 12
click at [996, 681] on input "checkbox" at bounding box center [993, 681] width 11 height 11
click at [1046, 680] on label at bounding box center [1049, 680] width 12 height 12
click at [1046, 680] on input "checkbox" at bounding box center [1048, 681] width 11 height 11
click at [1016, 702] on button "Checkout" at bounding box center [1101, 708] width 413 height 26
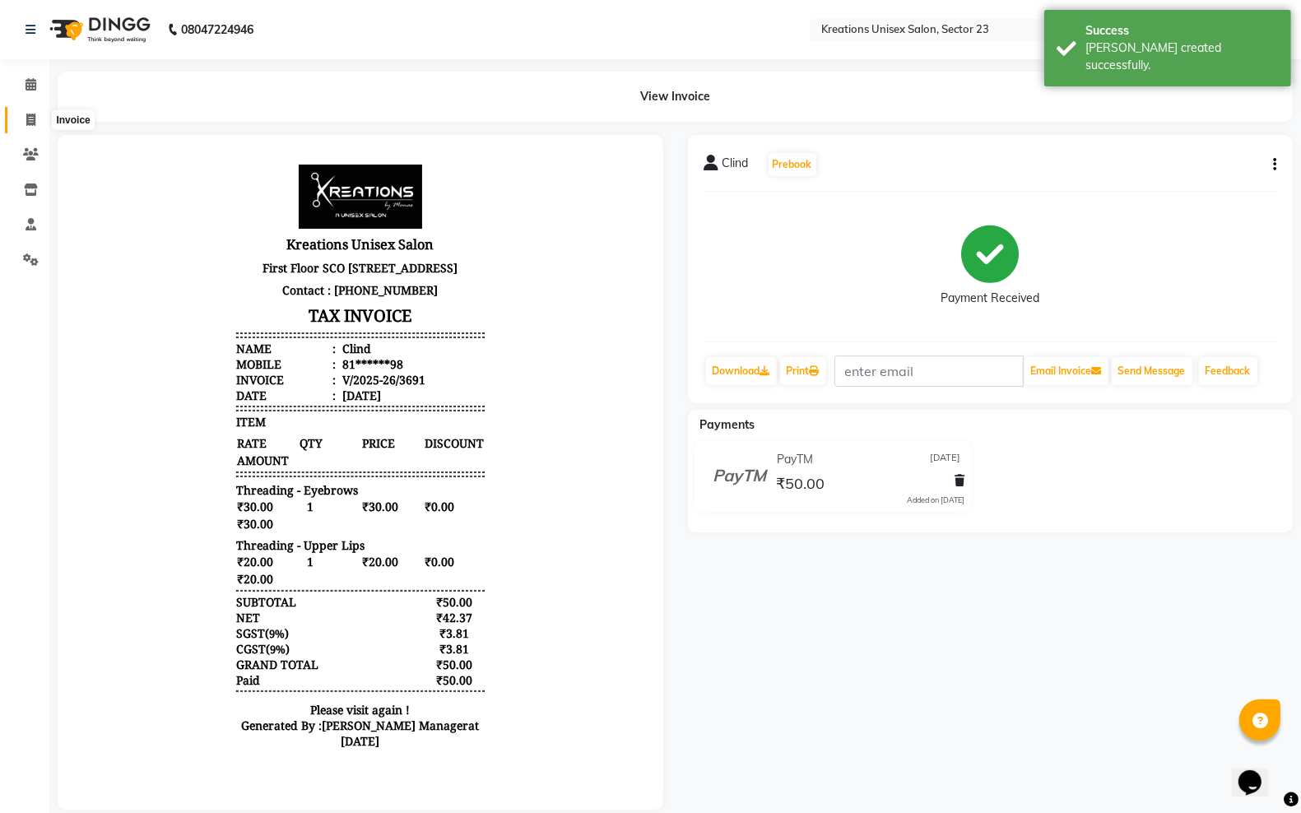
click at [17, 122] on span at bounding box center [30, 120] width 29 height 19
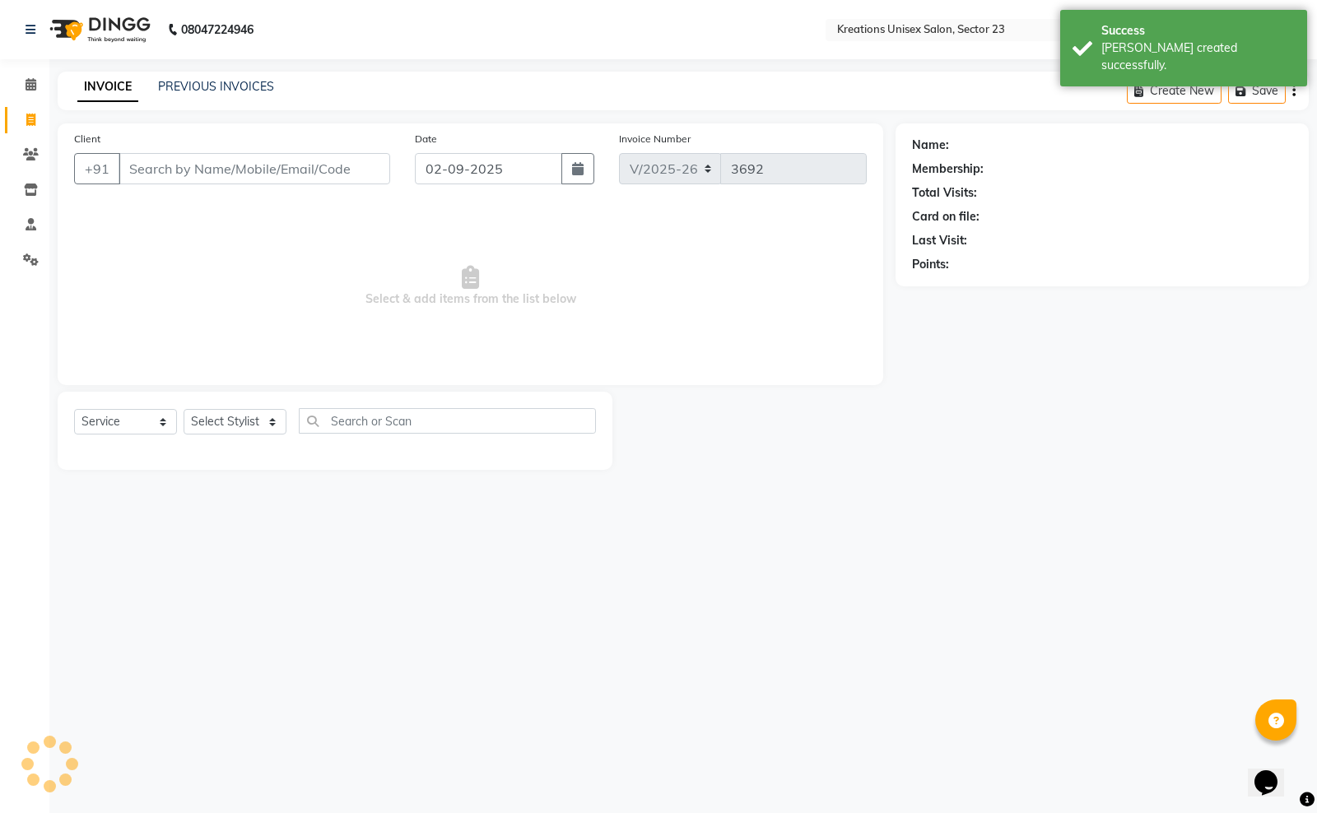
click at [219, 153] on input "Client" at bounding box center [255, 168] width 272 height 31
click at [588, 173] on button "button" at bounding box center [577, 168] width 33 height 31
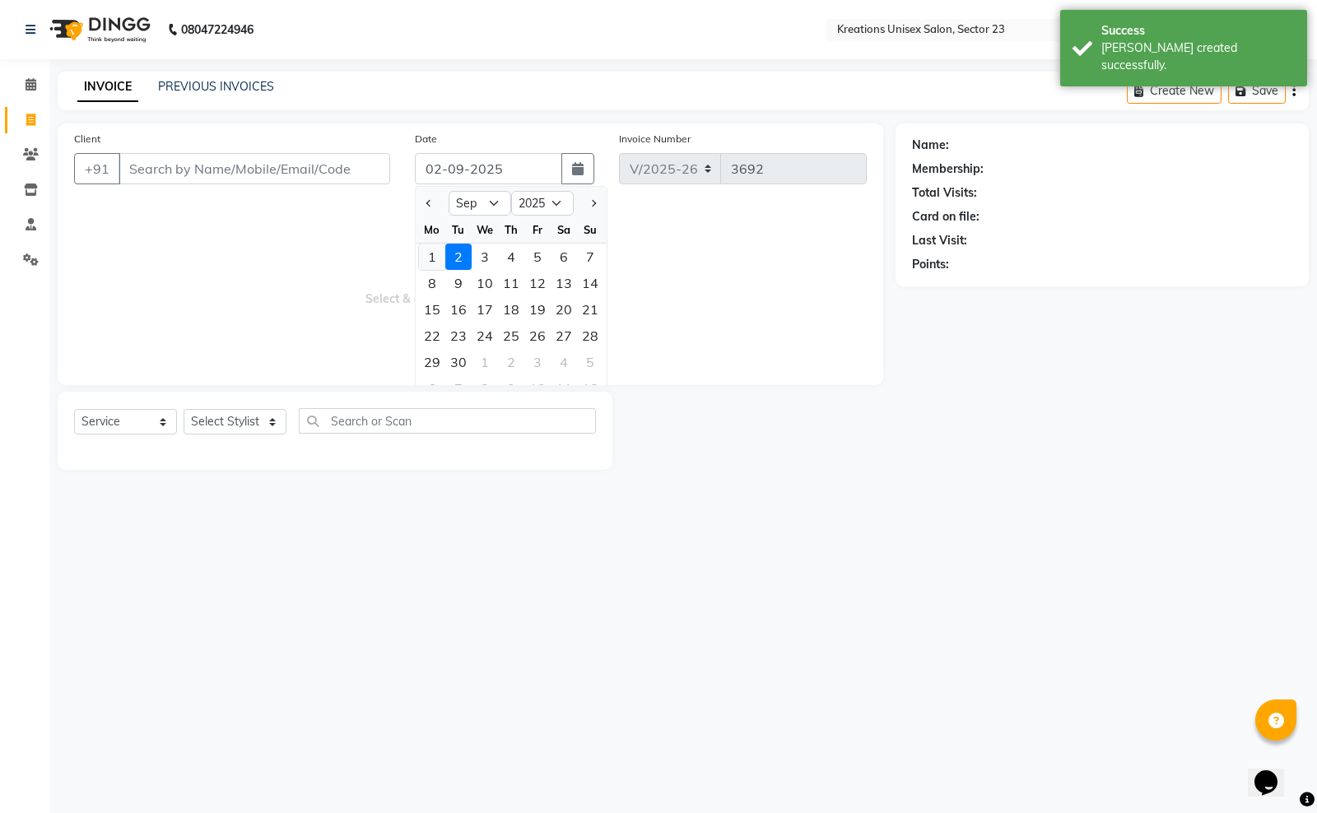
click at [430, 253] on div "1" at bounding box center [432, 257] width 26 height 26
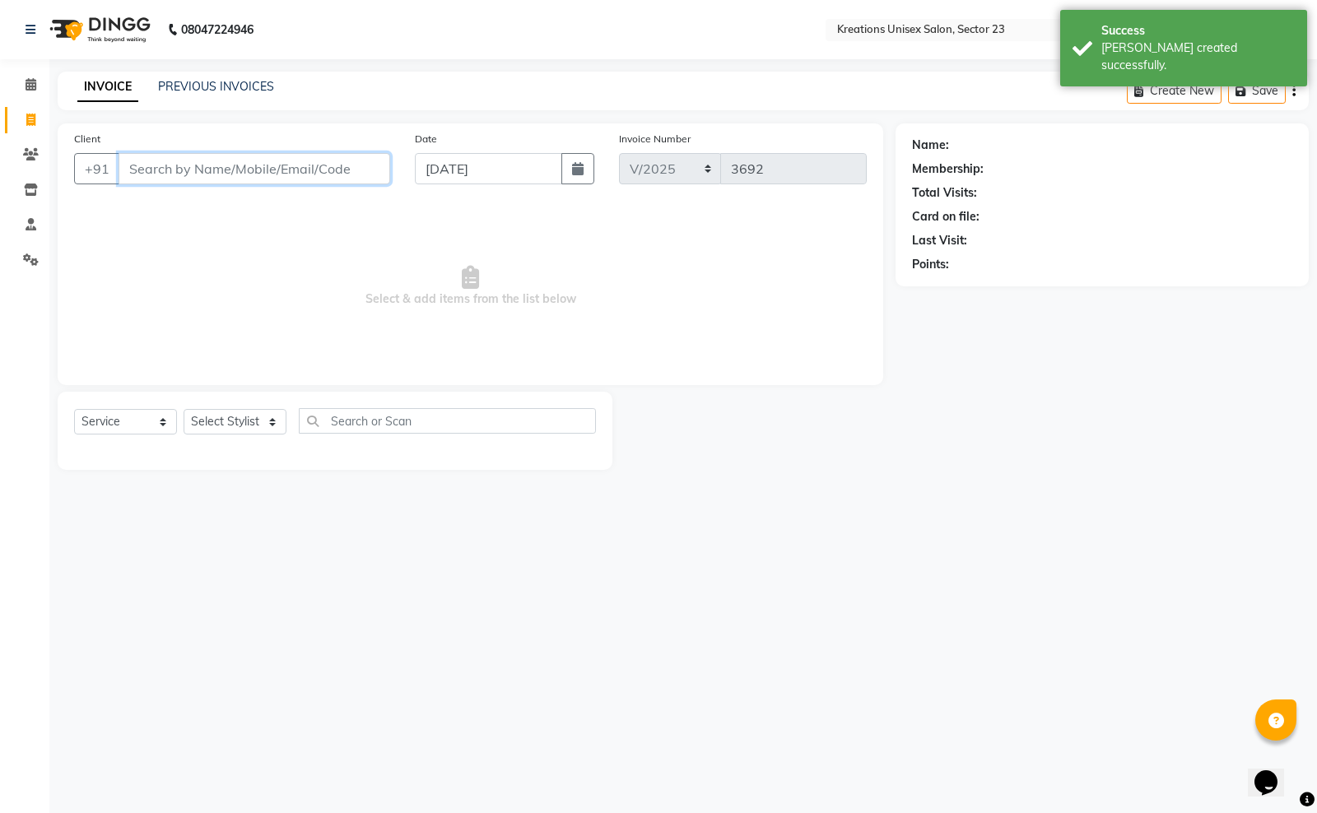
click at [259, 161] on input "Client" at bounding box center [255, 168] width 272 height 31
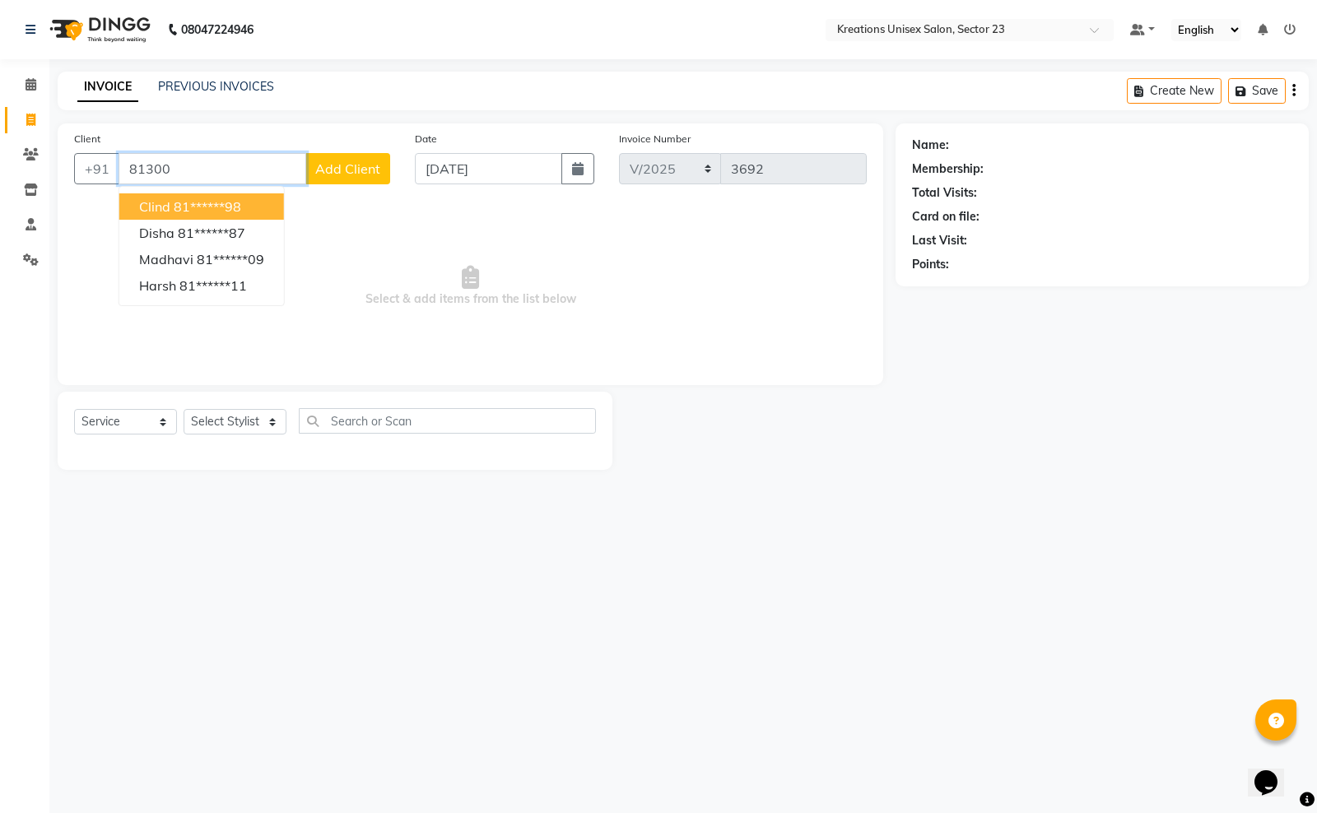
click at [249, 208] on button "Clind 81******98" at bounding box center [201, 206] width 165 height 26
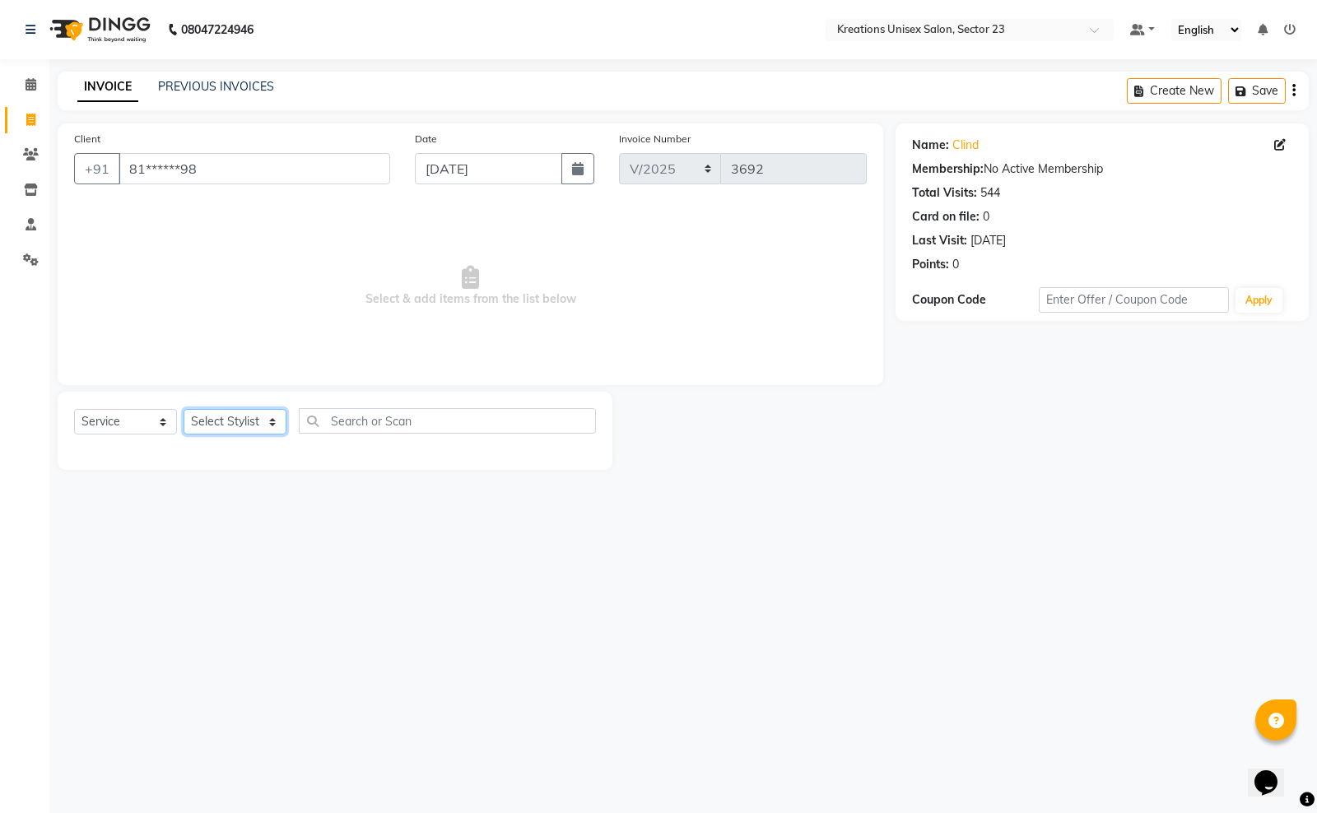
click at [258, 421] on select "Select Stylist Aadil ALI Aman Ankit Manas Sir Rohit Saba Shaffali Maam Shiv Sit…" at bounding box center [235, 422] width 103 height 26
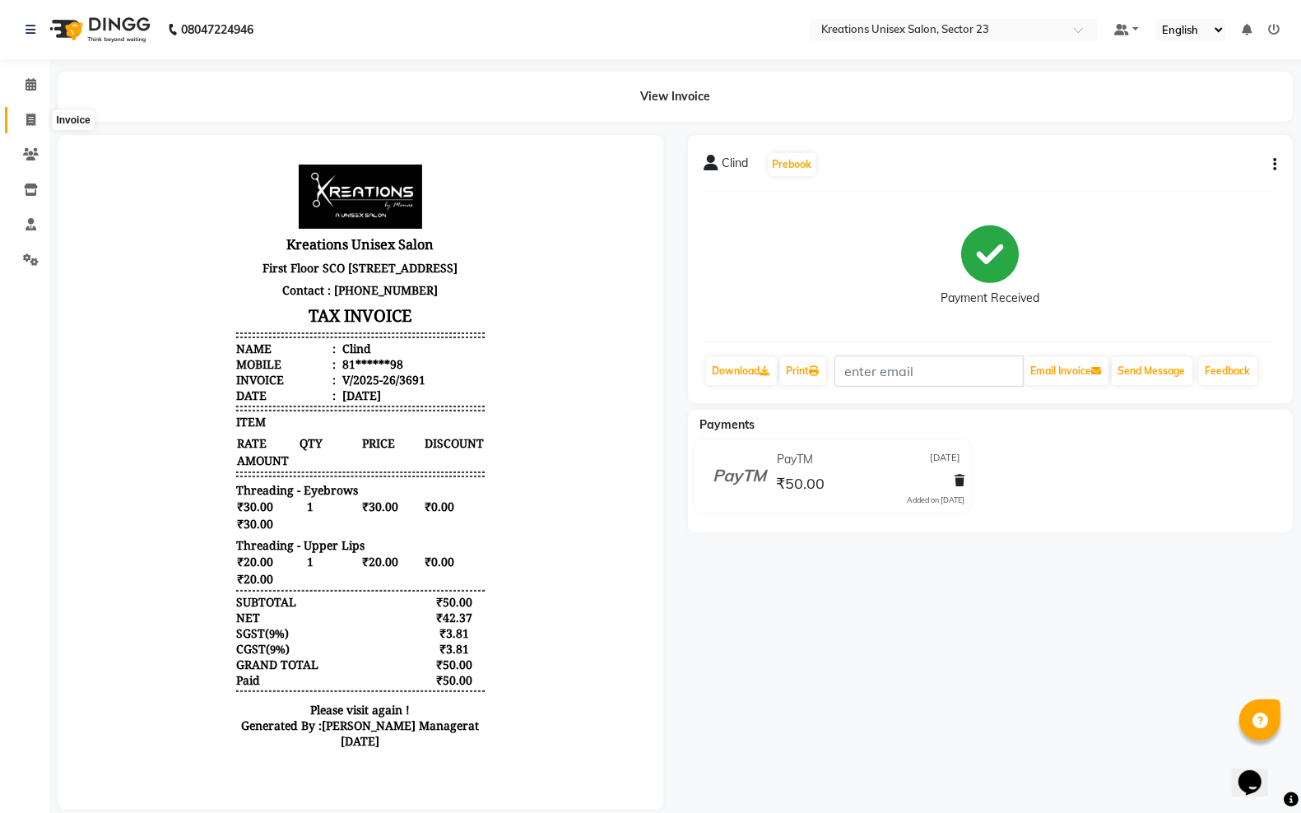
click at [19, 113] on span at bounding box center [30, 120] width 29 height 19
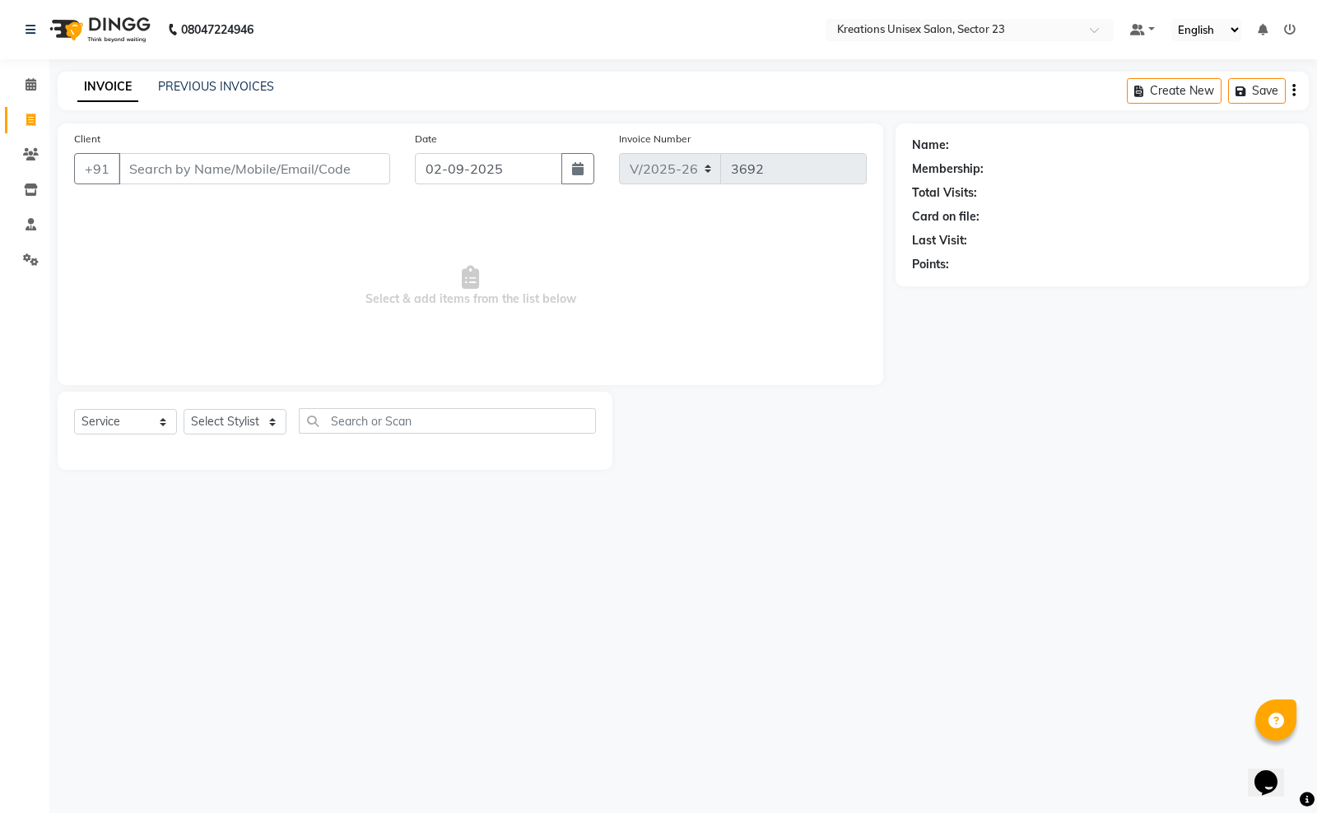
click at [216, 169] on input "Client" at bounding box center [255, 168] width 272 height 31
click at [191, 167] on input "Client" at bounding box center [255, 168] width 272 height 31
click at [273, 165] on input "Client" at bounding box center [255, 168] width 272 height 31
click at [354, 175] on span "Add Client" at bounding box center [347, 168] width 65 height 16
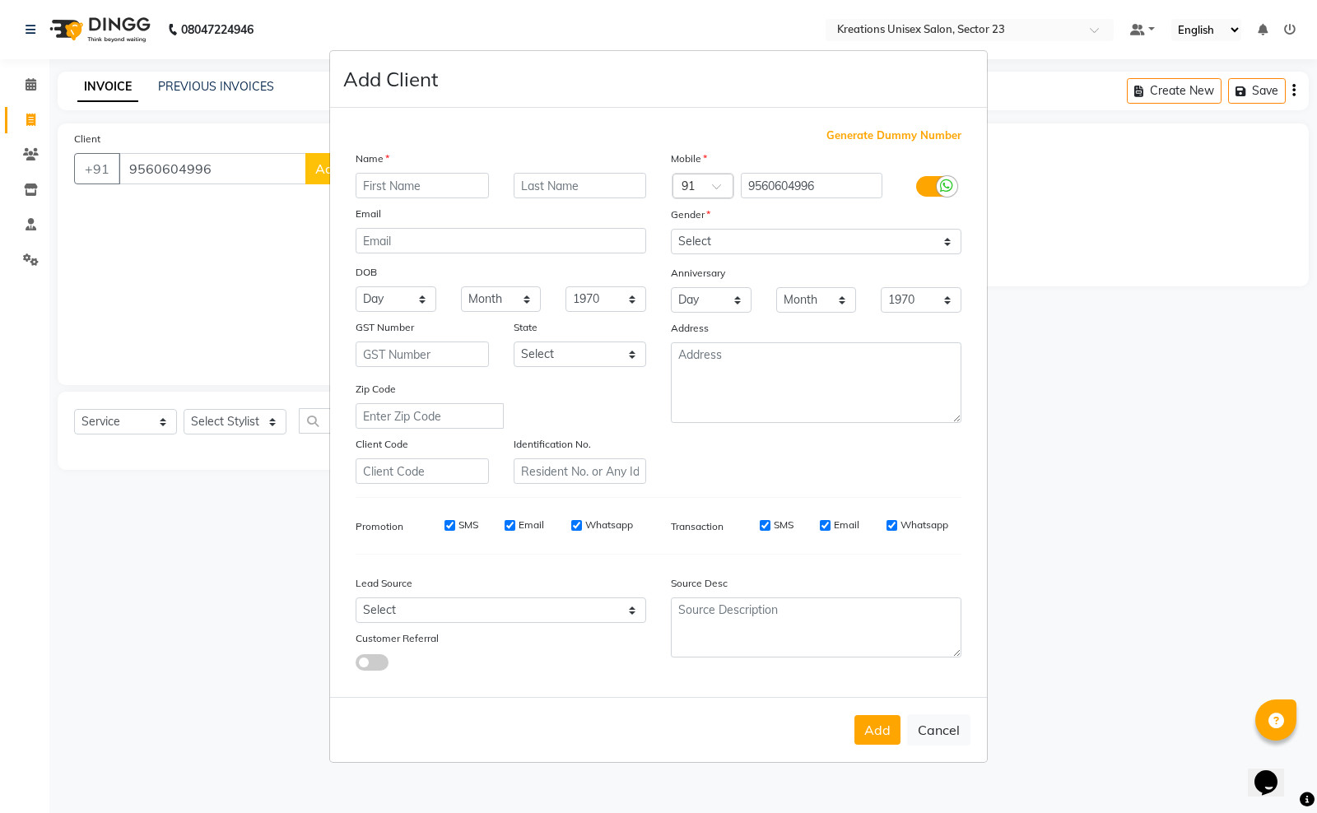
click at [425, 198] on input "text" at bounding box center [422, 186] width 133 height 26
click at [393, 202] on div "Name Email DOB Day 01 02 03 04 05 06 07 08 09 10 11 12 13 14 15 16 17 18 19 20 …" at bounding box center [500, 317] width 315 height 334
click at [393, 192] on input "text" at bounding box center [422, 186] width 133 height 26
click at [768, 236] on select "Select Male Female Other Prefer Not To Say" at bounding box center [816, 242] width 291 height 26
click at [671, 230] on select "Select Male Female Other Prefer Not To Say" at bounding box center [816, 242] width 291 height 26
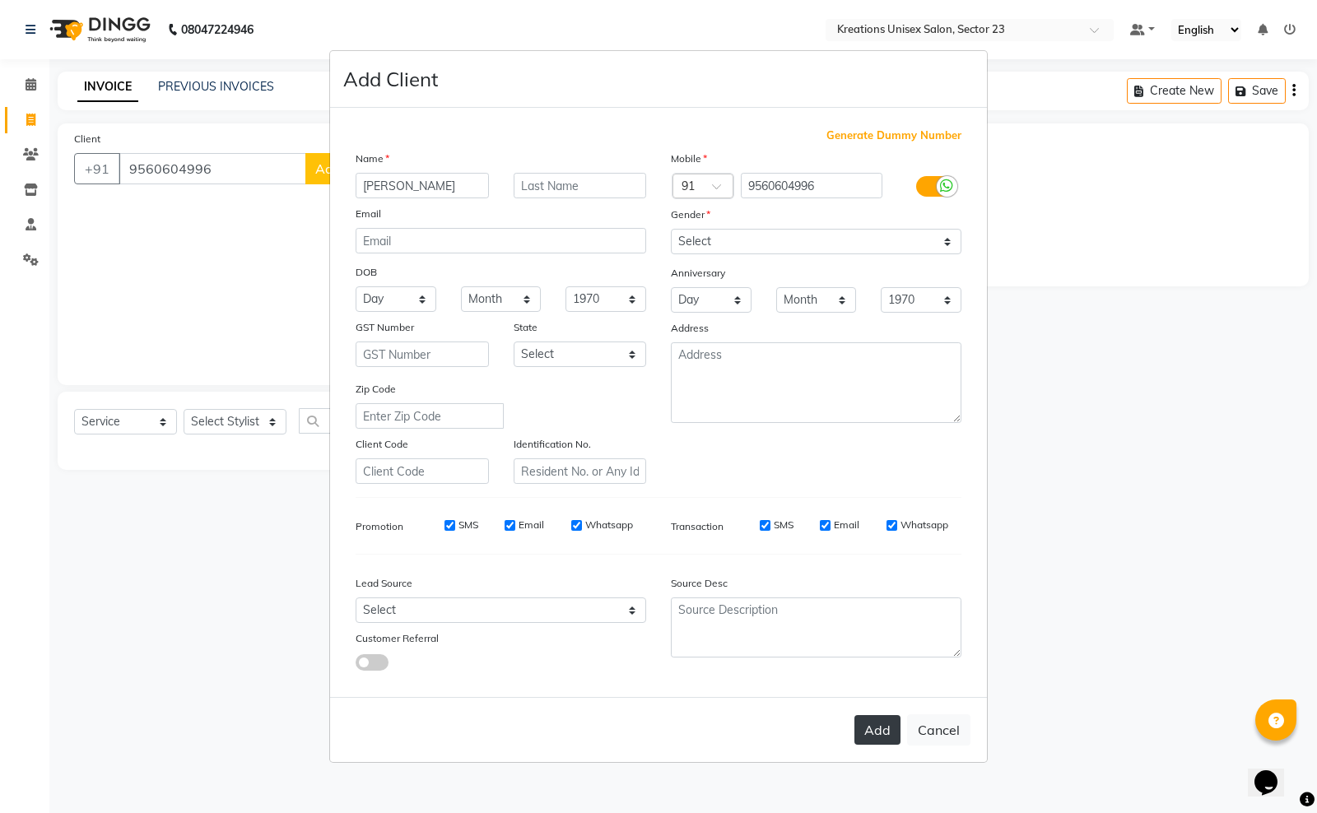
click at [865, 729] on button "Add" at bounding box center [877, 730] width 46 height 30
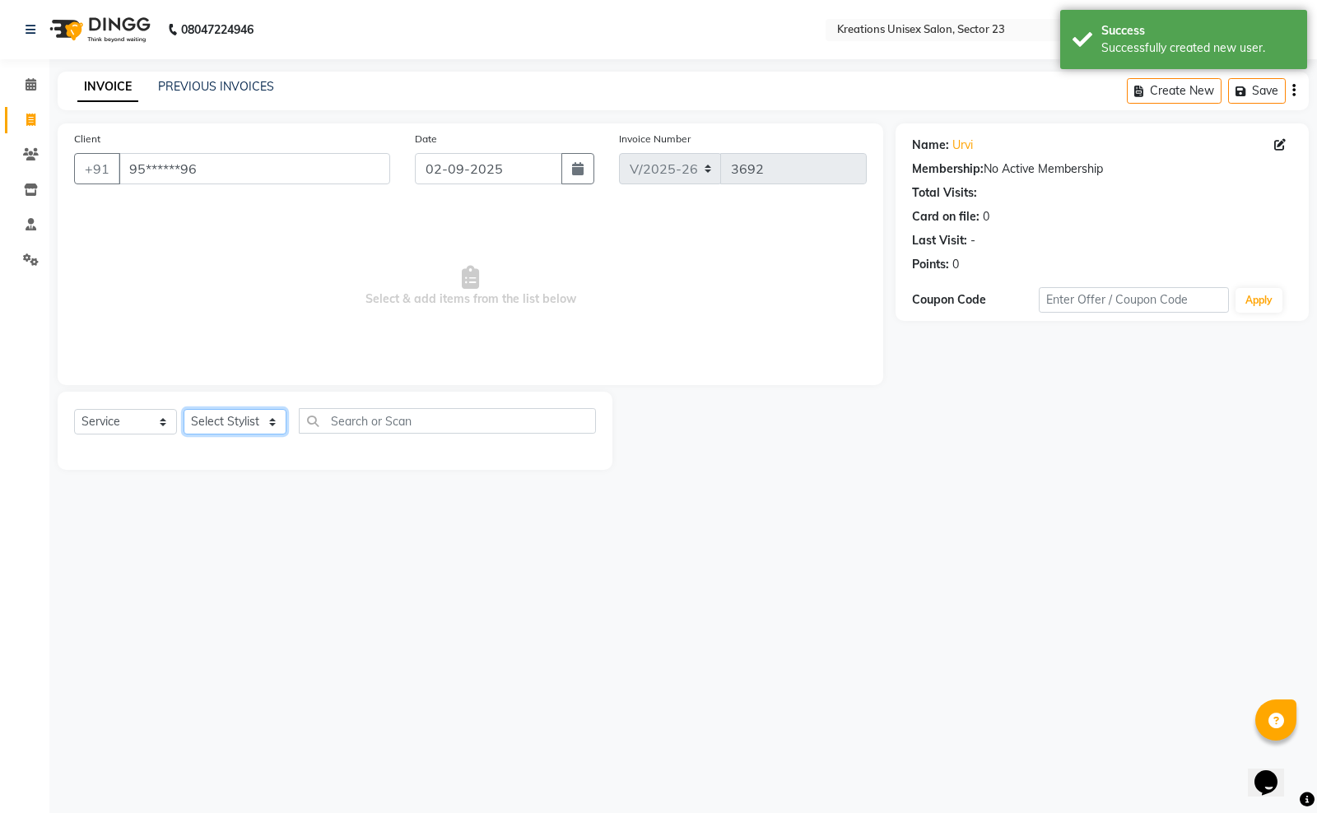
click at [240, 424] on select "Select Stylist Aadil ALI Aman Ankit Manas Sir Rohit Saba Shaffali Maam Shiv Sit…" at bounding box center [235, 422] width 103 height 26
click at [184, 409] on select "Select Stylist Aadil ALI Aman Ankit Manas Sir Rohit Saba Shaffali Maam Shiv Sit…" at bounding box center [235, 422] width 103 height 26
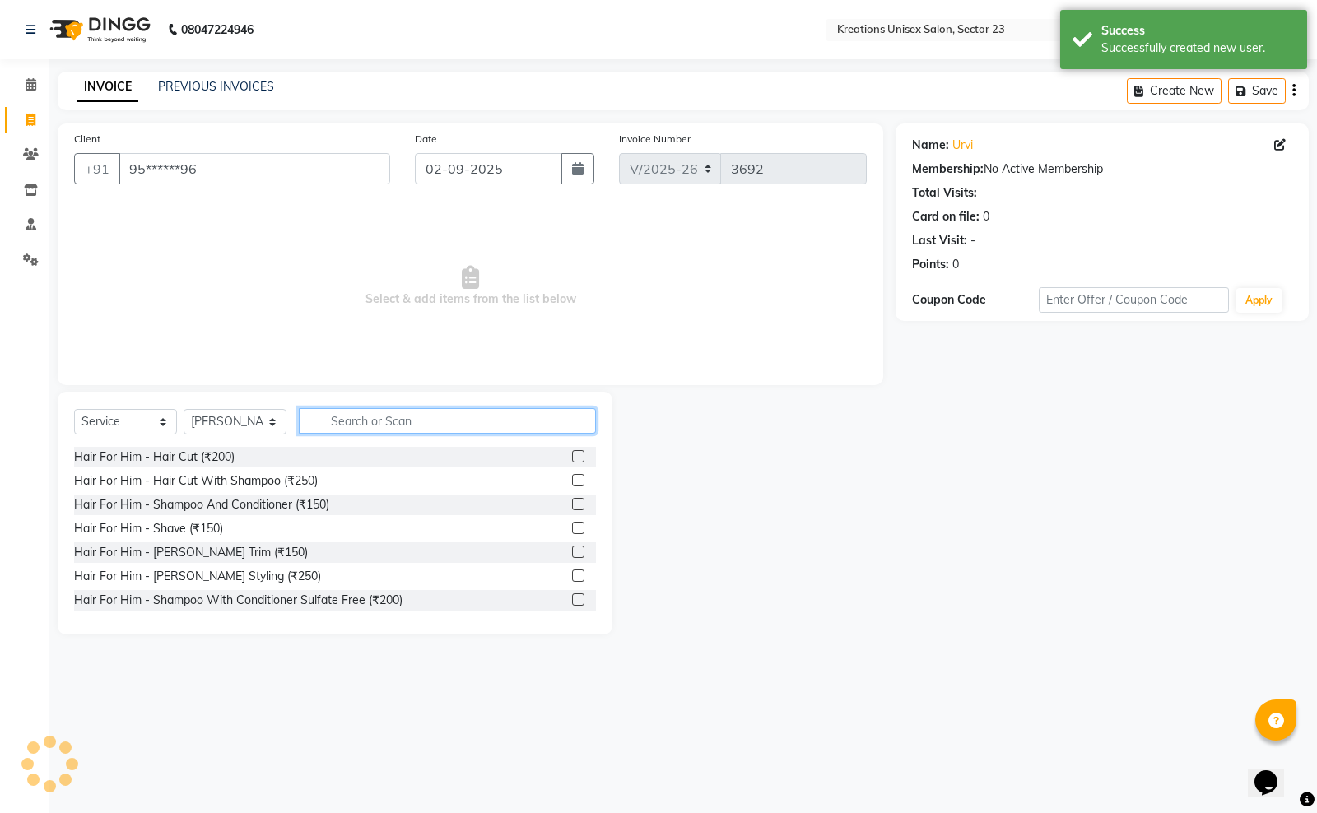
click at [335, 421] on input "text" at bounding box center [447, 421] width 297 height 26
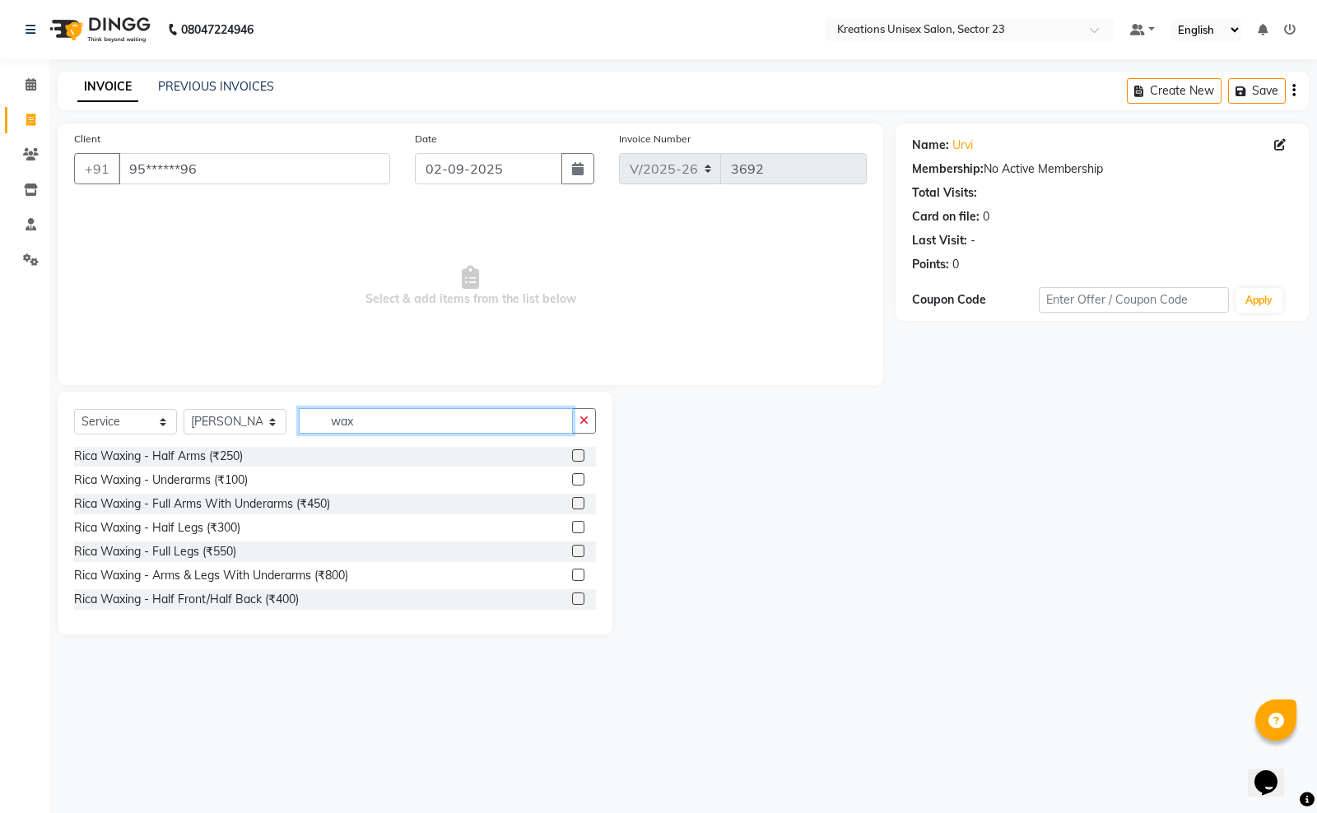
scroll to position [514, 0]
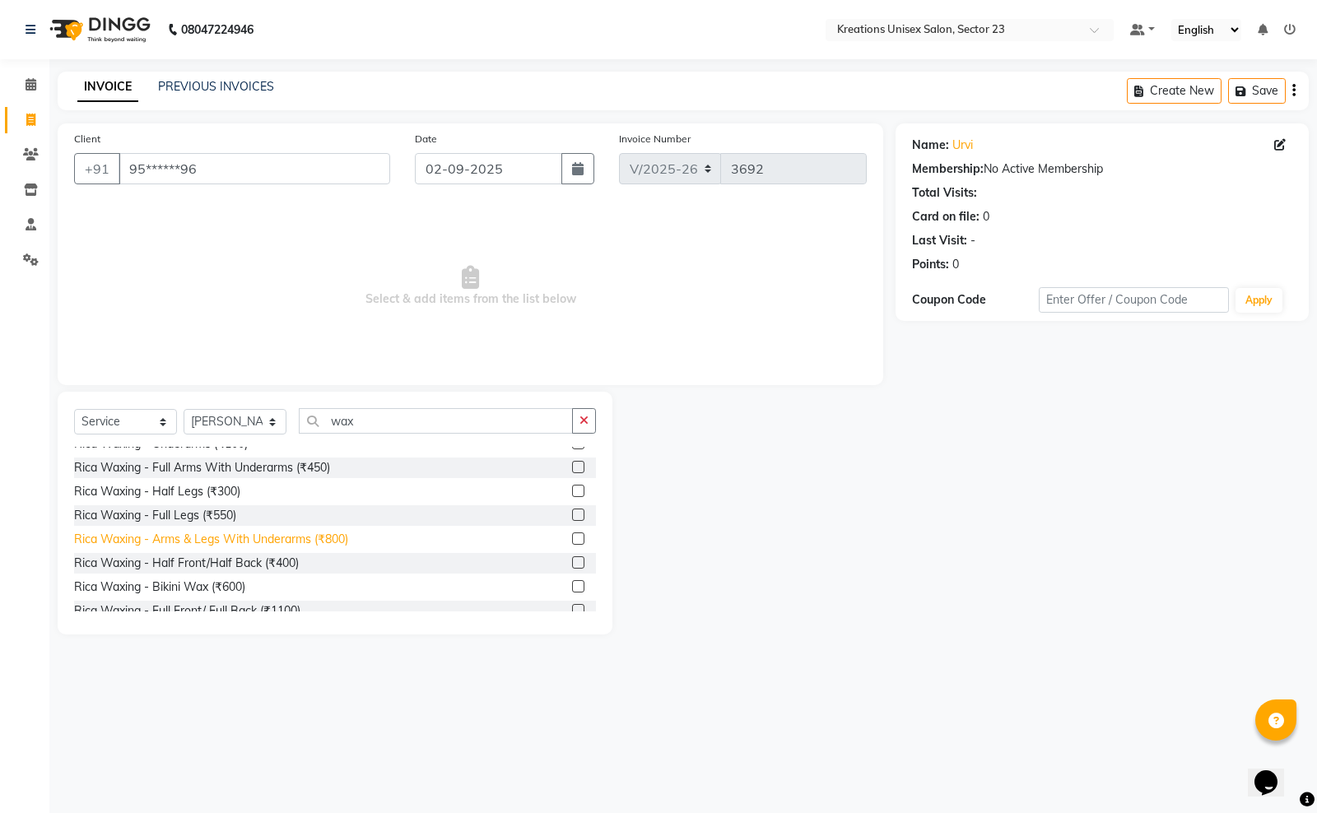
click at [333, 533] on div "Rica Waxing - Arms & Legs With Underarms (₹800)" at bounding box center [211, 539] width 274 height 17
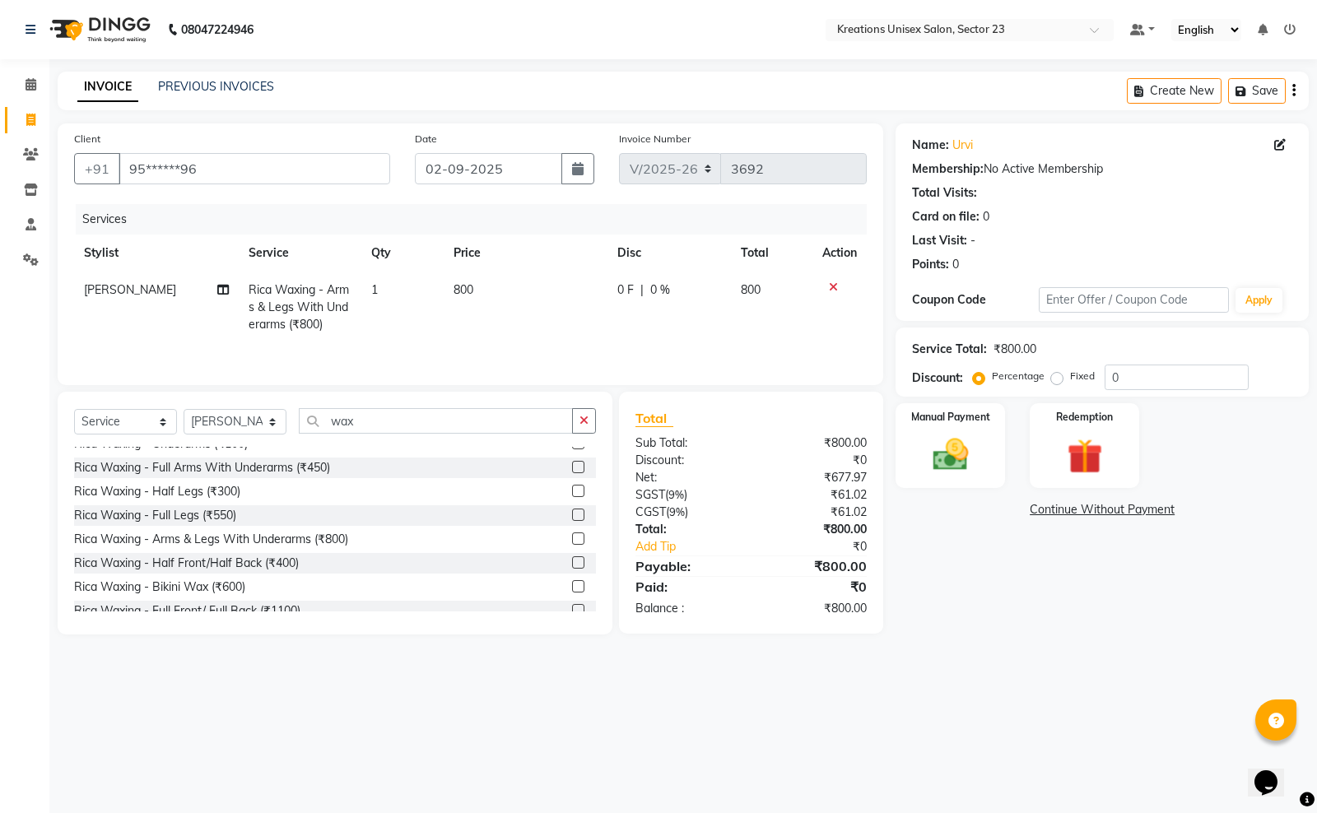
click at [607, 303] on td "0 F | 0 %" at bounding box center [668, 308] width 123 height 72
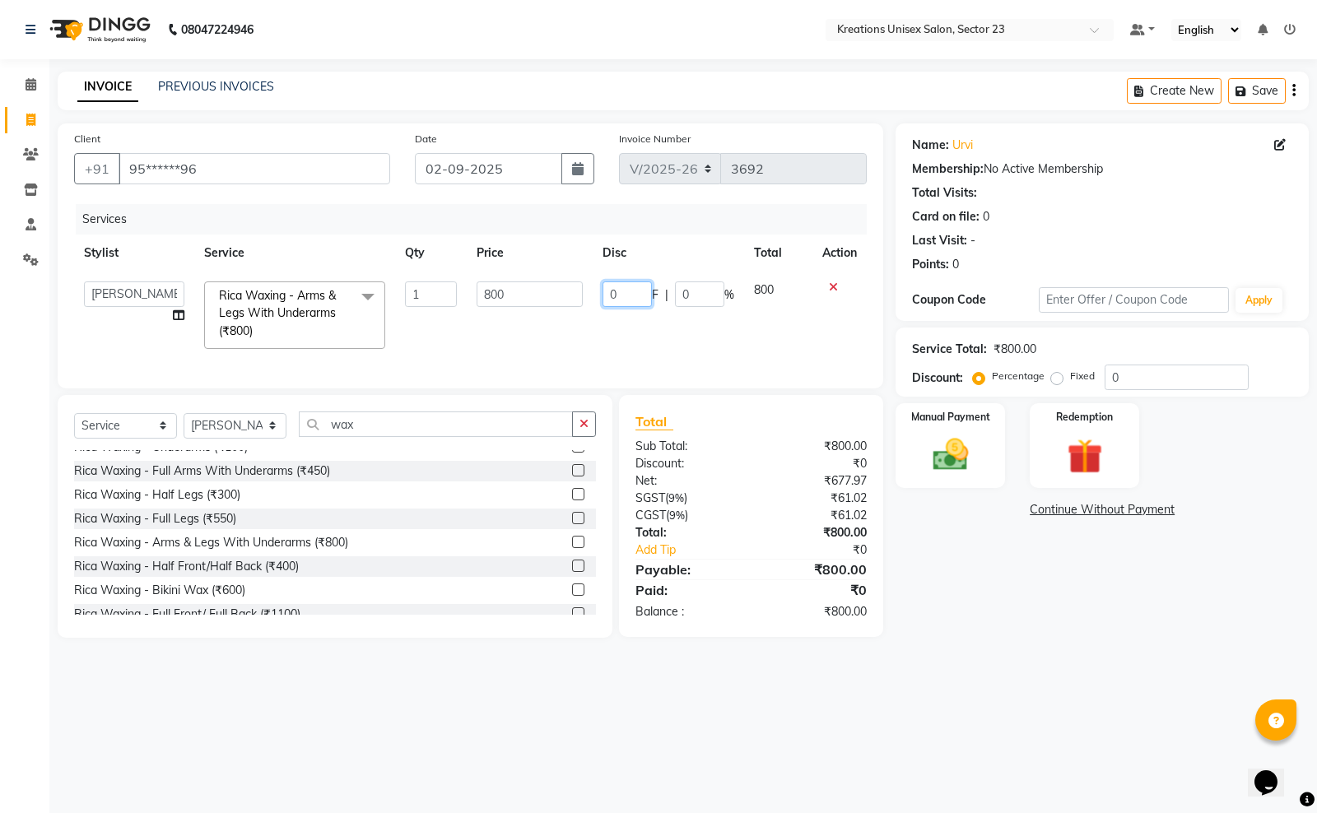
click at [635, 286] on input "0" at bounding box center [626, 294] width 49 height 26
click at [901, 450] on div "Manual Payment" at bounding box center [951, 446] width 114 height 88
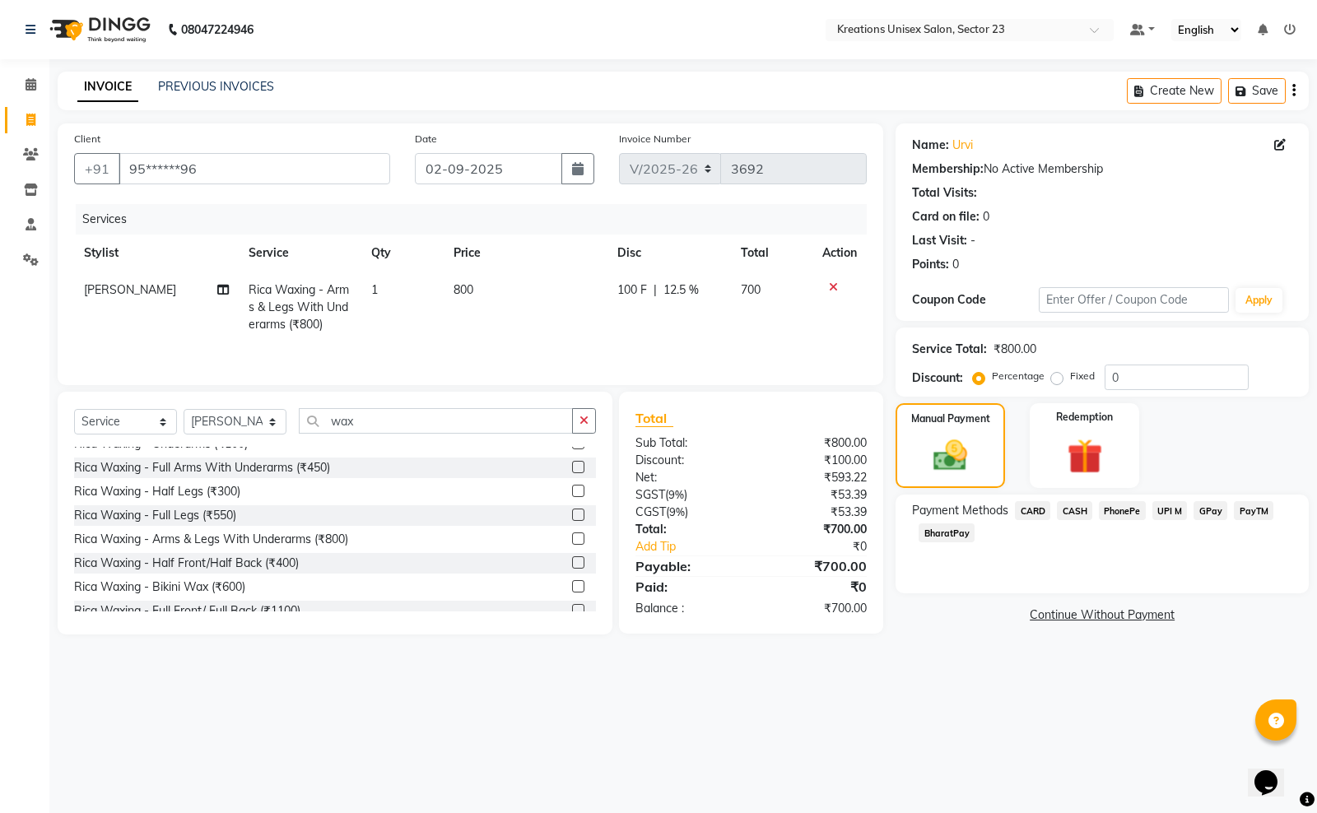
click at [1244, 515] on span "PayTM" at bounding box center [1254, 510] width 40 height 19
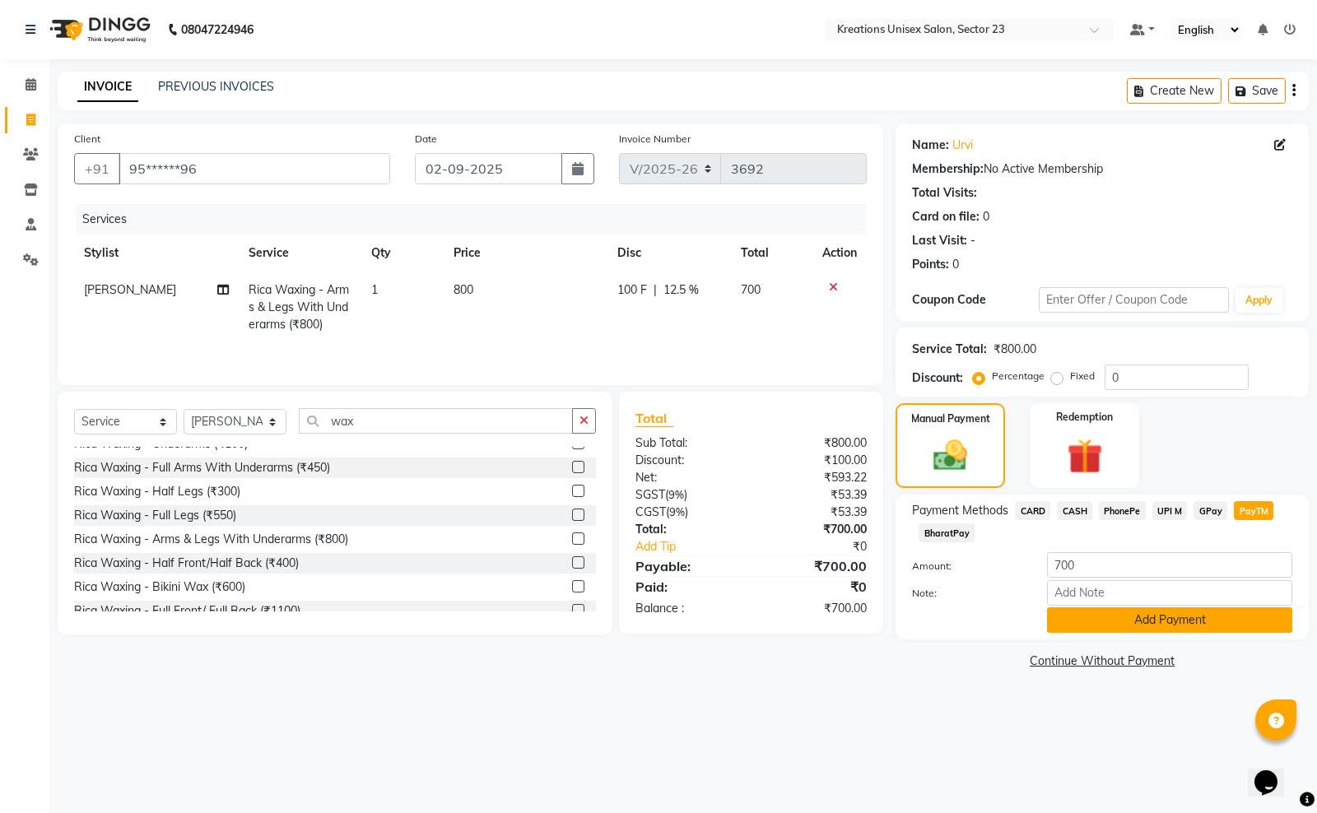
click at [1138, 624] on button "Add Payment" at bounding box center [1169, 620] width 245 height 26
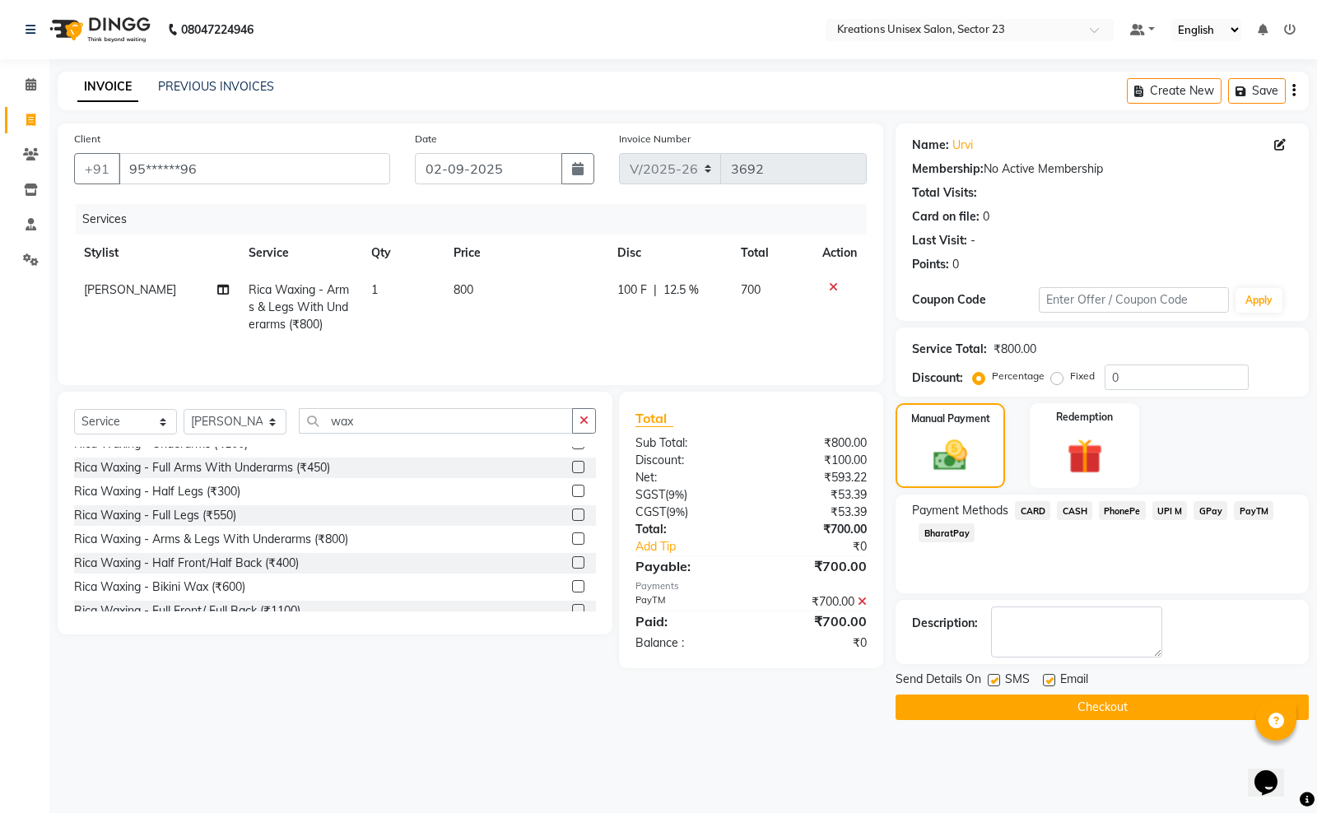
click at [996, 681] on label at bounding box center [994, 680] width 12 height 12
click at [996, 681] on input "checkbox" at bounding box center [993, 681] width 11 height 11
click at [1049, 681] on label at bounding box center [1049, 680] width 12 height 12
click at [1049, 681] on input "checkbox" at bounding box center [1048, 681] width 11 height 11
click at [1039, 702] on button "Checkout" at bounding box center [1101, 708] width 413 height 26
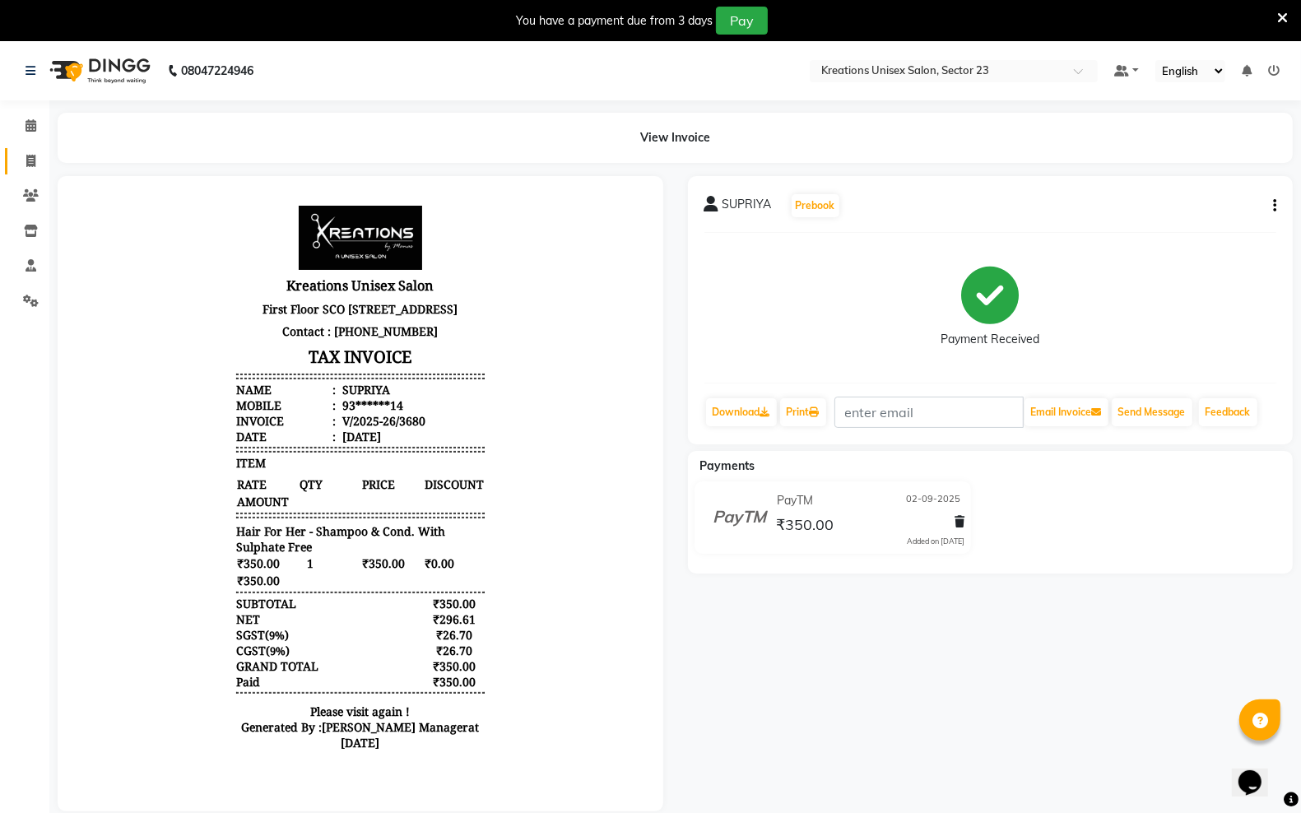
drag, startPoint x: 13, startPoint y: 158, endPoint x: 482, endPoint y: 23, distance: 488.2
click at [13, 158] on link "Invoice" at bounding box center [25, 161] width 40 height 27
select select "6161"
select select "service"
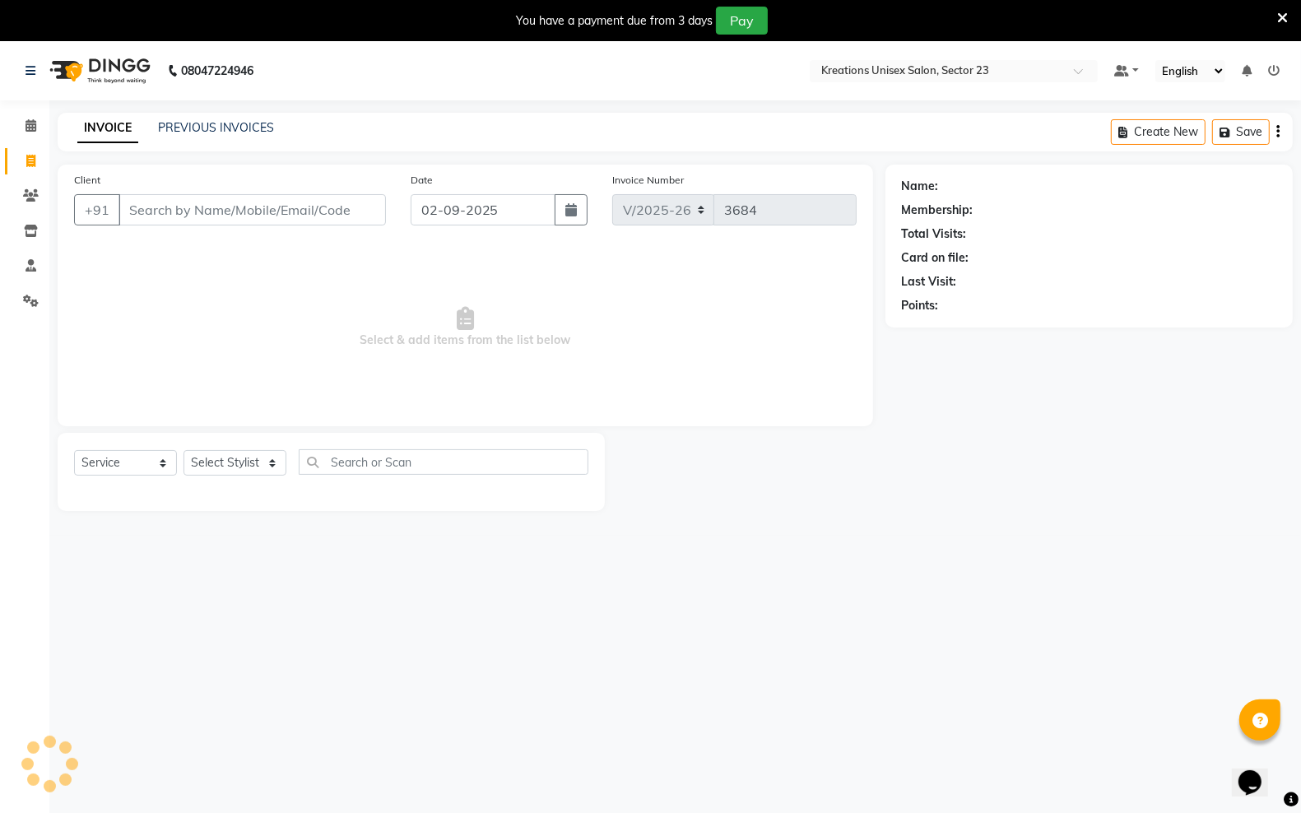
scroll to position [41, 0]
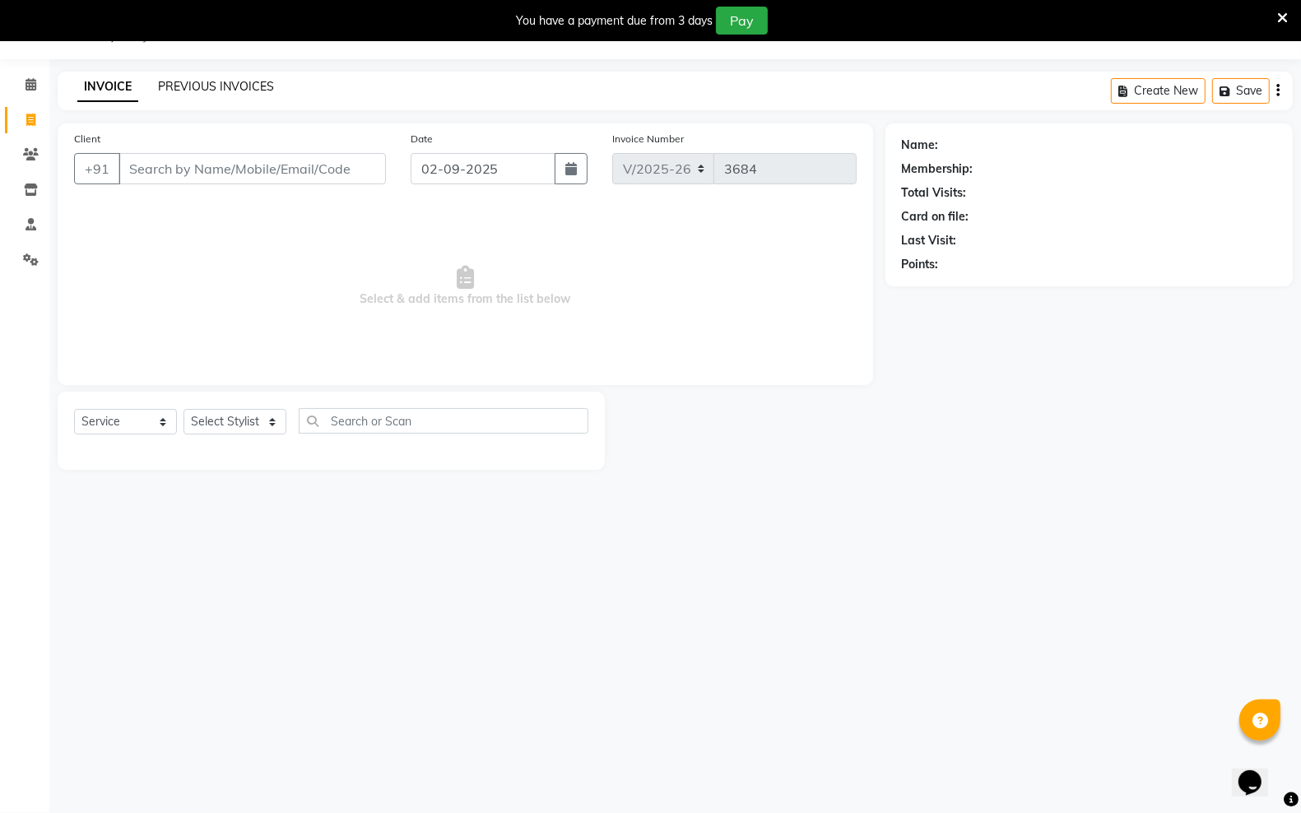
click at [221, 91] on link "PREVIOUS INVOICES" at bounding box center [216, 86] width 116 height 15
